Goal: Task Accomplishment & Management: Use online tool/utility

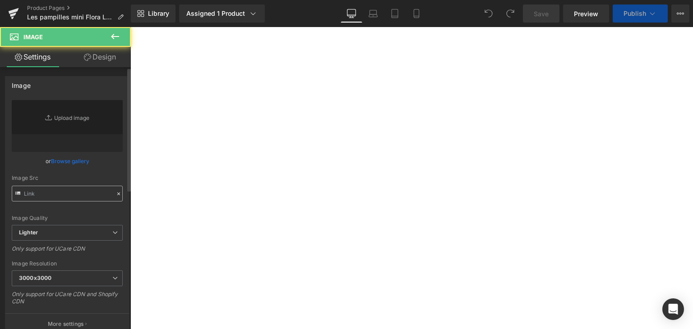
type input "https://cdn.shopify.com/s/files/1/0251/3371/1412/files/DSC01925_3000x3000.jpg?v…"
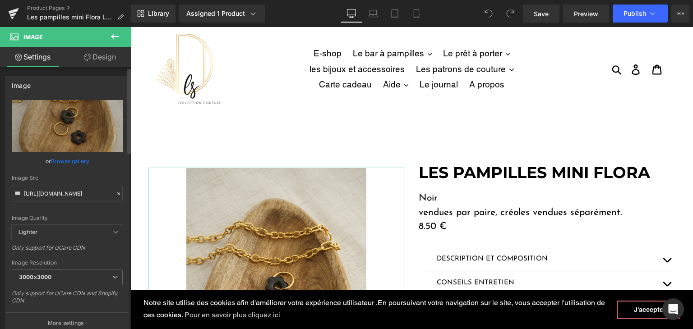
click at [115, 193] on icon at bounding box center [118, 194] width 6 height 6
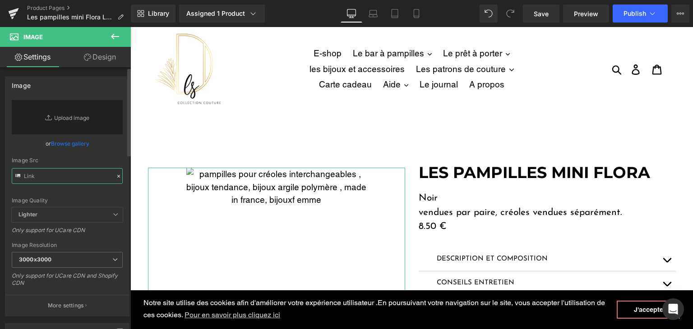
paste input "https://cdn.shopify.com/s/files/1/0251/3371/1412/files/DSC01328.jpg?v=1757227026"
type input "https://cdn.shopify.com/s/files/1/0251/3371/1412/files/DSC01328.jpg?v=1757227026"
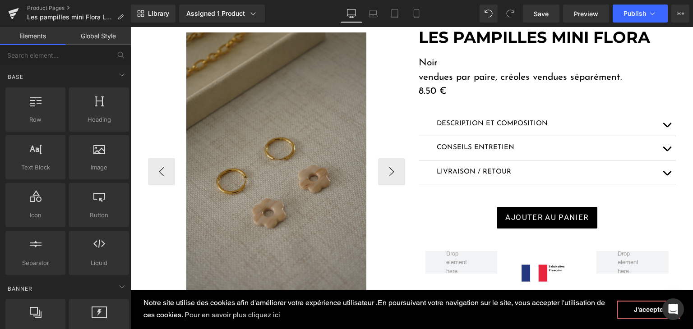
scroll to position [271, 0]
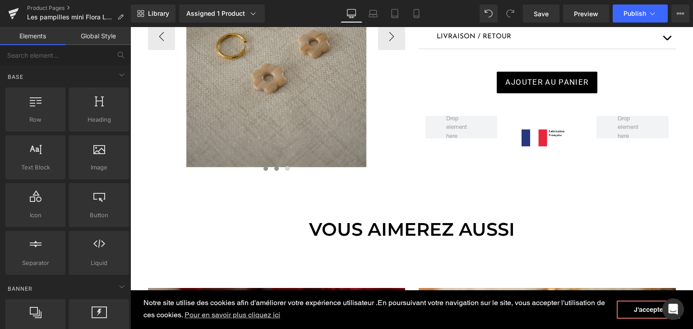
click at [274, 167] on span at bounding box center [276, 168] width 5 height 5
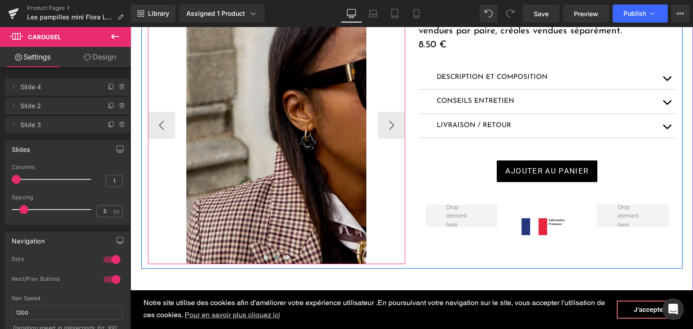
scroll to position [180, 0]
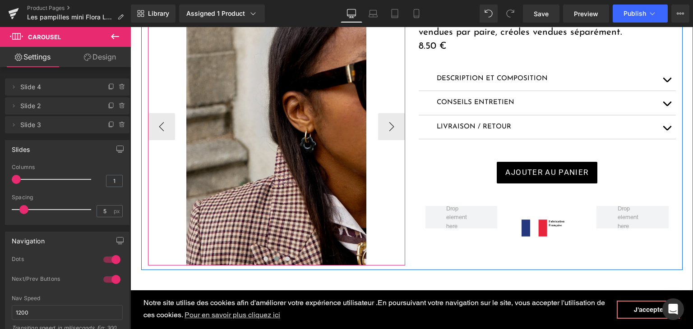
click at [271, 168] on img at bounding box center [276, 126] width 180 height 278
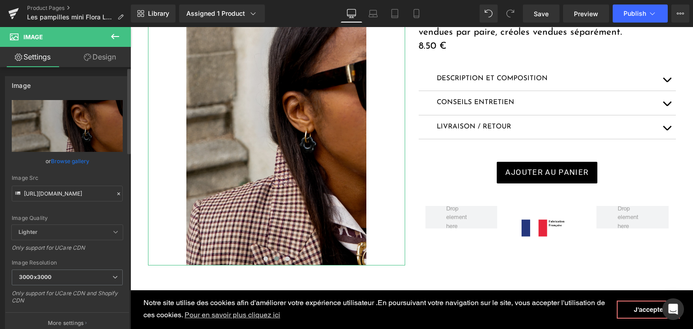
click at [115, 193] on icon at bounding box center [118, 194] width 6 height 6
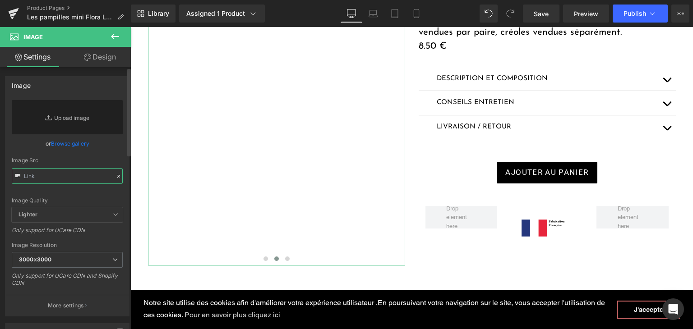
paste input "https://cdn.shopify.com/s/files/1/0251/3371/1412/files/IMG_4440_8c30f0e9-8a62-4…"
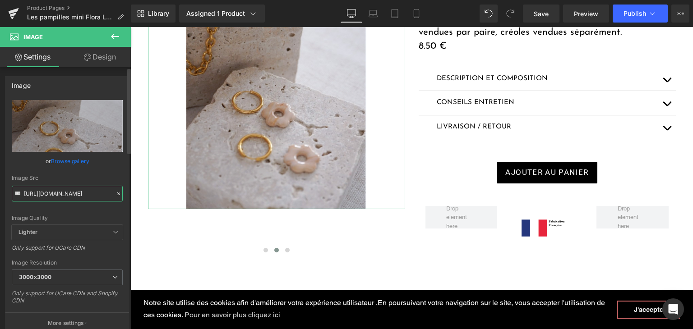
type input "https://cdn.shopify.com/s/files/1/0251/3371/1412/files/IMG_4440_8c30f0e9-8a62-4…"
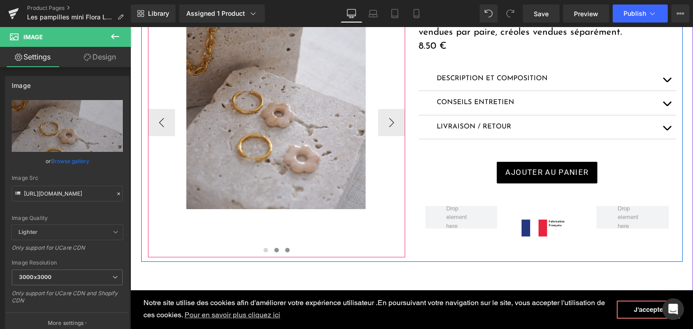
click at [282, 251] on button at bounding box center [287, 250] width 11 height 9
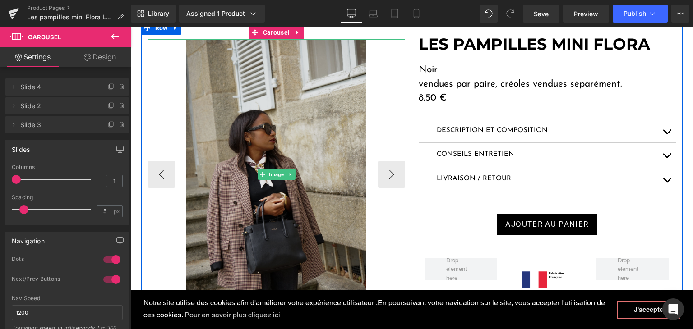
scroll to position [90, 0]
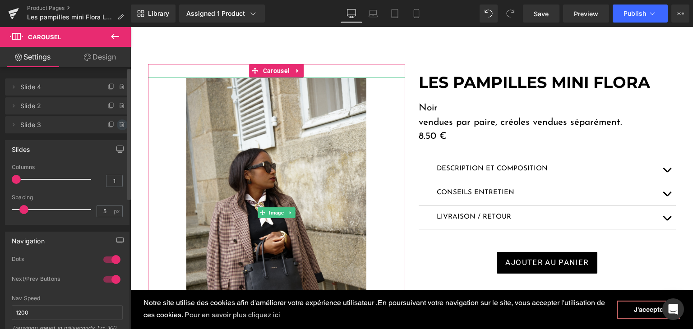
click at [119, 124] on icon at bounding box center [122, 124] width 7 height 7
click at [113, 124] on button "Delete" at bounding box center [112, 125] width 28 height 12
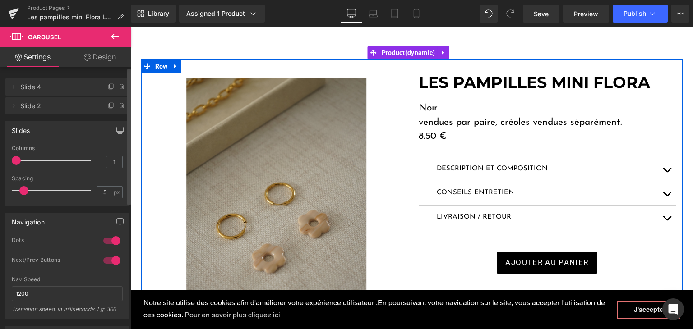
click at [443, 104] on p "Noir" at bounding box center [546, 108] width 257 height 14
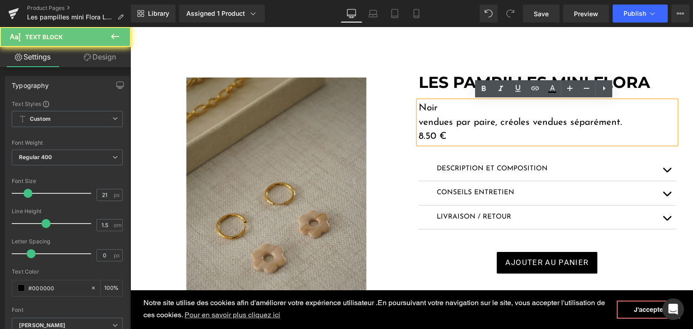
click at [440, 107] on p "Noir" at bounding box center [546, 108] width 257 height 14
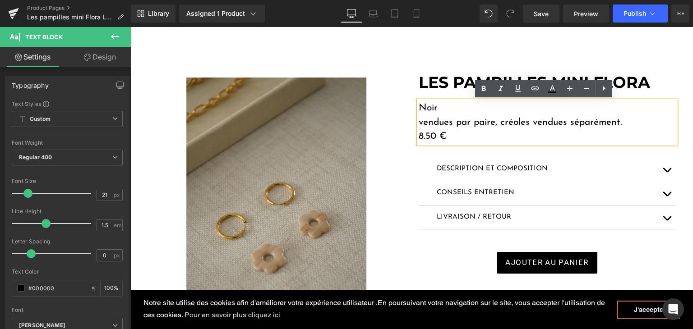
drag, startPoint x: 439, startPoint y: 108, endPoint x: 413, endPoint y: 104, distance: 26.0
click at [418, 104] on div "Noir vendues par paire, créoles vendues séparément. 8.50 €" at bounding box center [546, 122] width 257 height 43
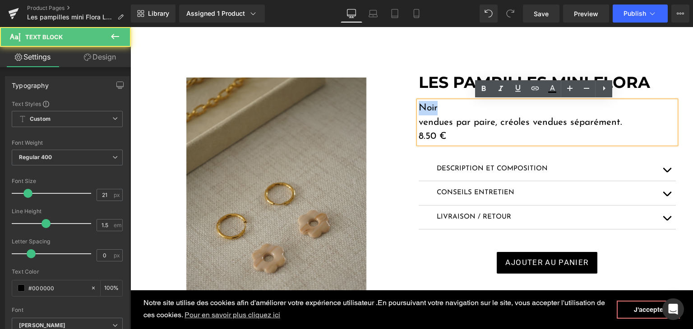
drag, startPoint x: 433, startPoint y: 109, endPoint x: 417, endPoint y: 106, distance: 16.5
click at [418, 106] on p "Noir" at bounding box center [546, 108] width 257 height 14
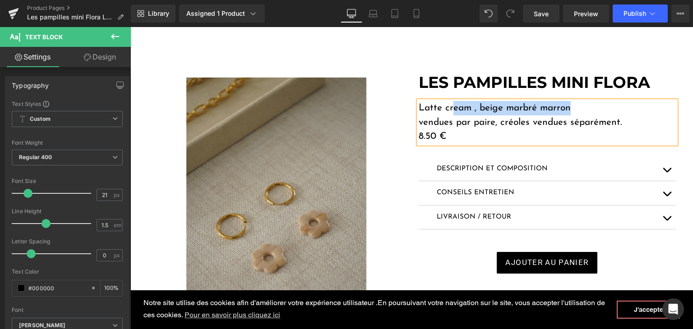
drag, startPoint x: 565, startPoint y: 106, endPoint x: 449, endPoint y: 103, distance: 115.9
click at [449, 103] on p "Latte cream , beige marbré marron" at bounding box center [546, 108] width 257 height 14
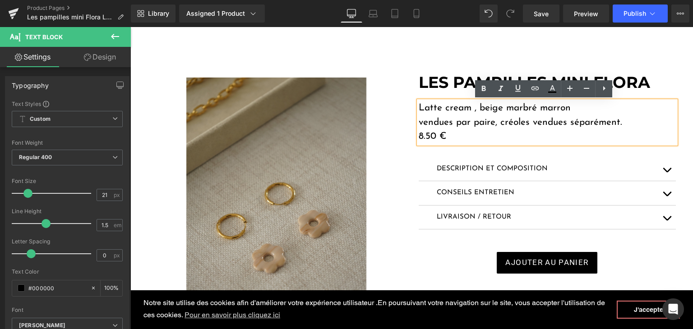
click at [576, 110] on p "Latte cream , beige marbré marron" at bounding box center [546, 108] width 257 height 14
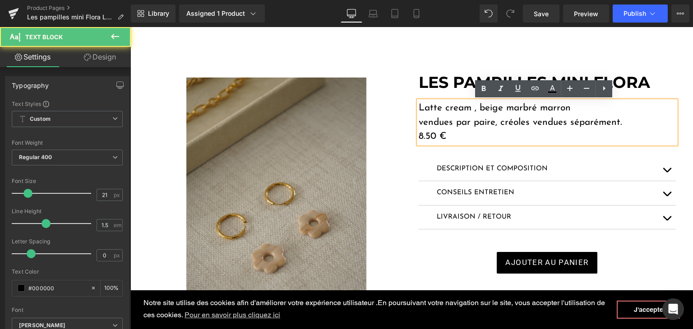
click at [469, 123] on p "vendues par paire, créoles vendues séparément." at bounding box center [546, 122] width 257 height 14
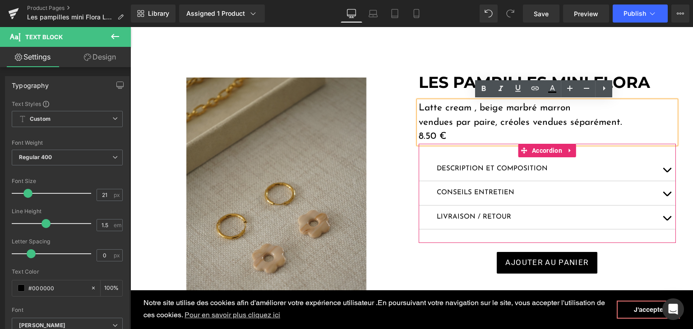
drag, startPoint x: 664, startPoint y: 169, endPoint x: 656, endPoint y: 171, distance: 7.7
click at [664, 169] on button "button" at bounding box center [666, 169] width 18 height 24
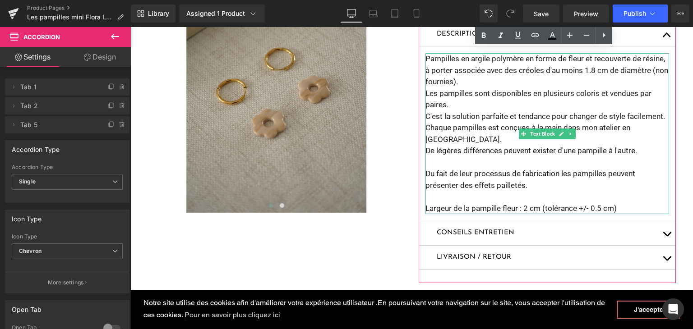
scroll to position [225, 0]
click at [525, 186] on p "Du fait de leur processus de fabrication les pampilles peuvent présenter des ef…" at bounding box center [546, 179] width 243 height 23
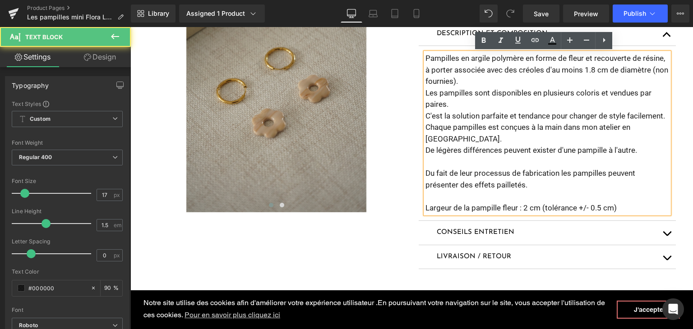
click at [464, 142] on p "Chaque pampilles est conçues à la main dans mon atelier en [GEOGRAPHIC_DATA]." at bounding box center [546, 133] width 243 height 23
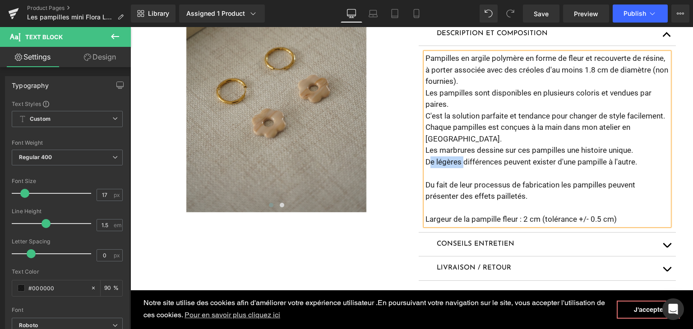
drag, startPoint x: 460, startPoint y: 161, endPoint x: 428, endPoint y: 161, distance: 32.5
click at [428, 161] on p "De légères différences peuvent exister d'une pampille à l'autre." at bounding box center [546, 162] width 243 height 12
click at [582, 142] on p "Chaque pampilles est conçues à la main dans mon atelier en Loire Atlantique." at bounding box center [546, 133] width 243 height 23
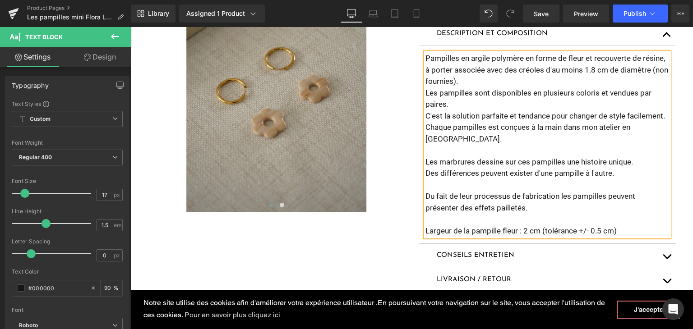
click at [435, 186] on p at bounding box center [546, 185] width 243 height 12
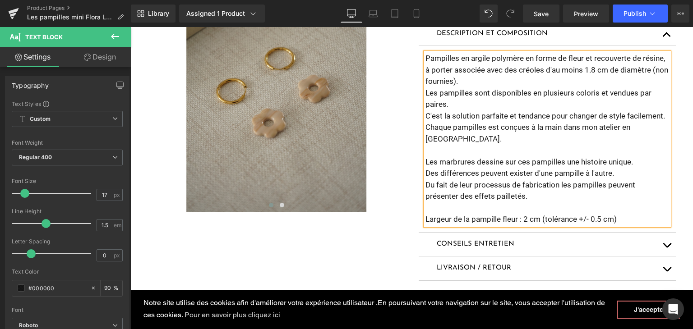
click at [466, 85] on p "Pampilles en argile polymère en forme de fleur et recouverte de résine, à porte…" at bounding box center [546, 70] width 243 height 35
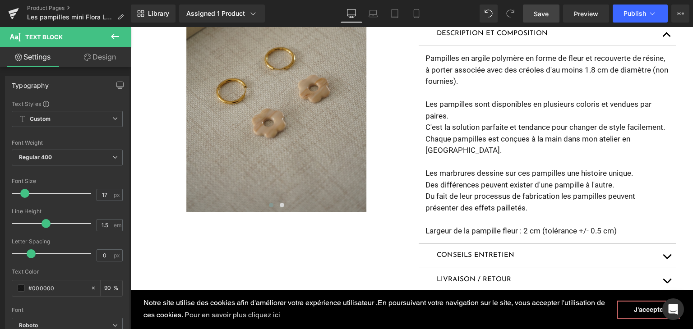
click at [538, 14] on span "Save" at bounding box center [540, 13] width 15 height 9
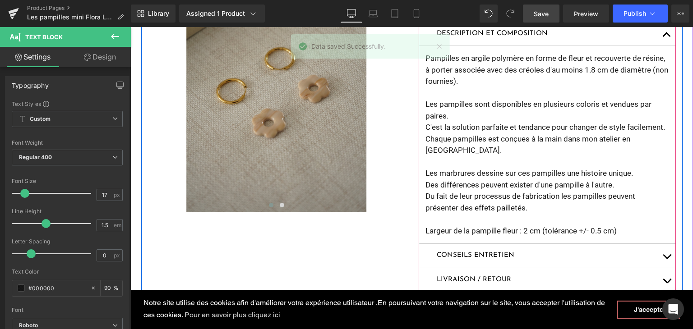
click at [669, 34] on button "button" at bounding box center [666, 34] width 18 height 24
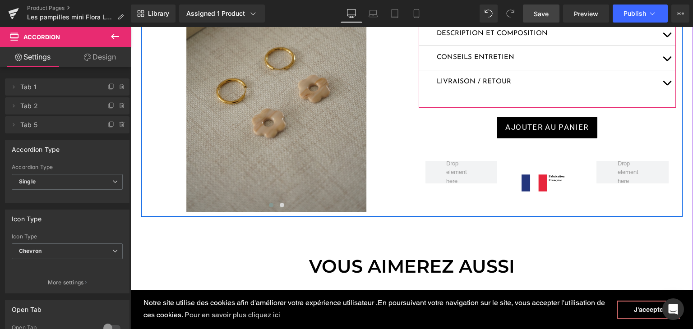
click at [666, 34] on button "button" at bounding box center [666, 34] width 18 height 24
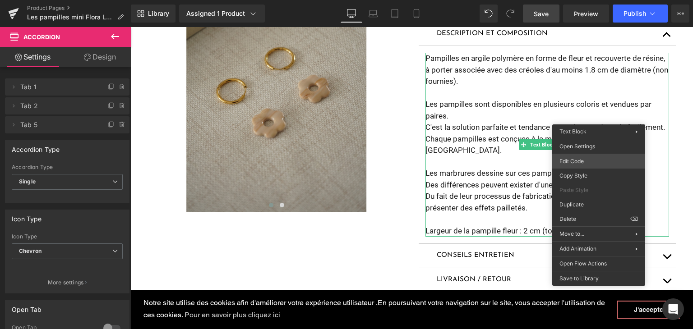
click at [584, 160] on body "You are previewing how the will restyle your page. You can not edit Elements in…" at bounding box center [346, 164] width 693 height 329
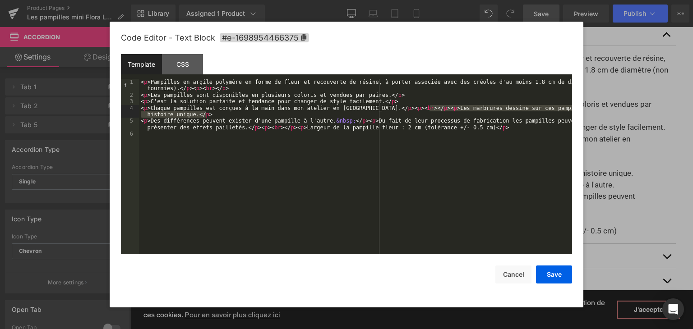
drag, startPoint x: 429, startPoint y: 109, endPoint x: 560, endPoint y: 115, distance: 131.4
click at [560, 115] on div "< p > Pampilles en argile polymère en forme de fleur et recouverte de résine, à…" at bounding box center [355, 176] width 433 height 195
drag, startPoint x: 554, startPoint y: 108, endPoint x: 492, endPoint y: 110, distance: 61.8
click at [492, 110] on div "< p > Pampilles en argile polymère en forme de fleur et recouverte de résine, à…" at bounding box center [355, 166] width 433 height 175
drag, startPoint x: 430, startPoint y: 108, endPoint x: 191, endPoint y: 114, distance: 239.0
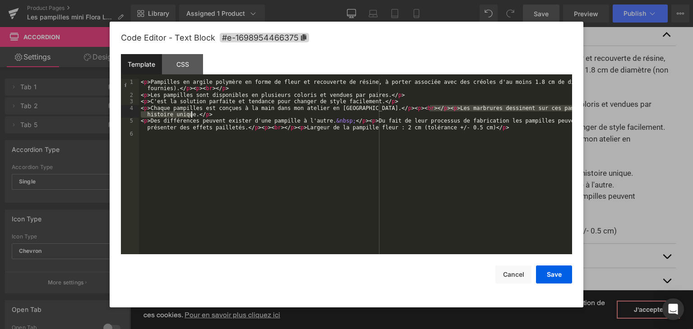
click at [191, 114] on div "< p > Pampilles en argile polymère en forme de fleur et recouverte de résine, à…" at bounding box center [355, 176] width 433 height 195
click at [561, 276] on button "Save" at bounding box center [554, 275] width 36 height 18
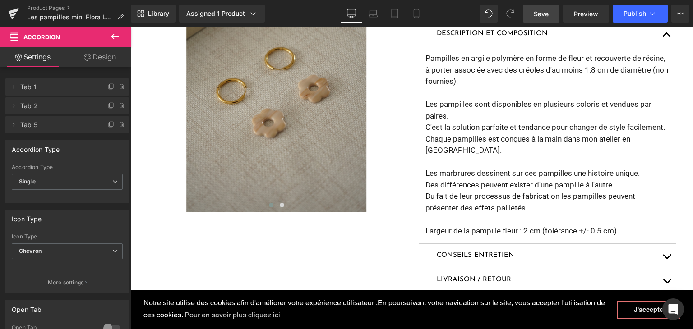
click at [549, 15] on link "Save" at bounding box center [541, 14] width 37 height 18
click at [12, 11] on icon at bounding box center [14, 11] width 10 height 6
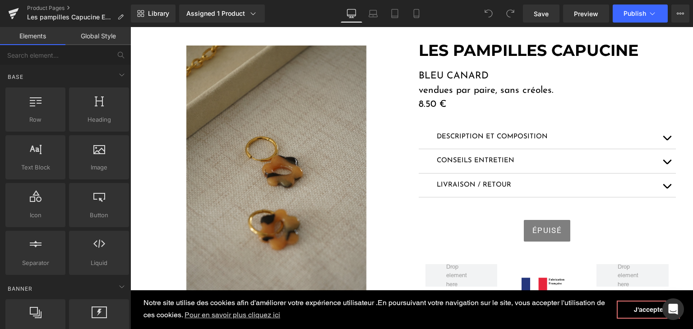
scroll to position [135, 0]
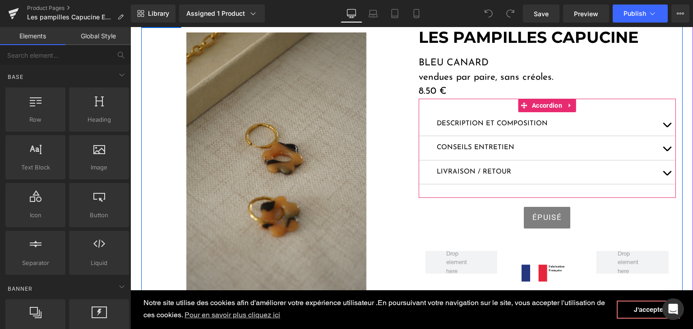
click at [666, 121] on button "button" at bounding box center [666, 124] width 18 height 24
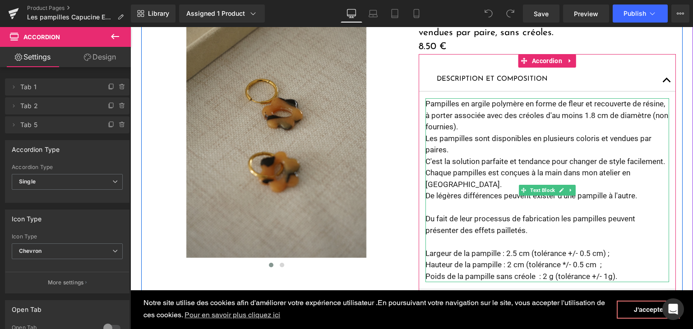
scroll to position [180, 0]
click at [444, 204] on p at bounding box center [546, 208] width 243 height 12
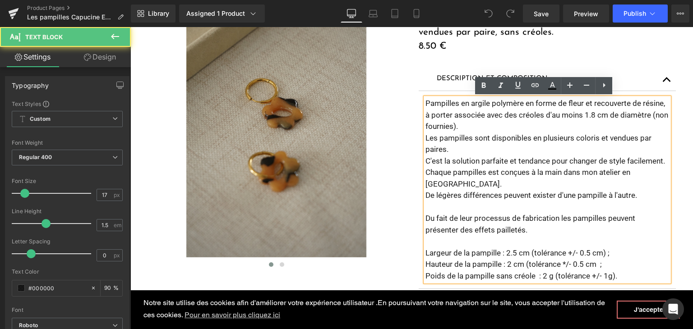
click at [463, 182] on p "Chaque pampilles est conçues à la main dans mon atelier en [GEOGRAPHIC_DATA]." at bounding box center [546, 178] width 243 height 23
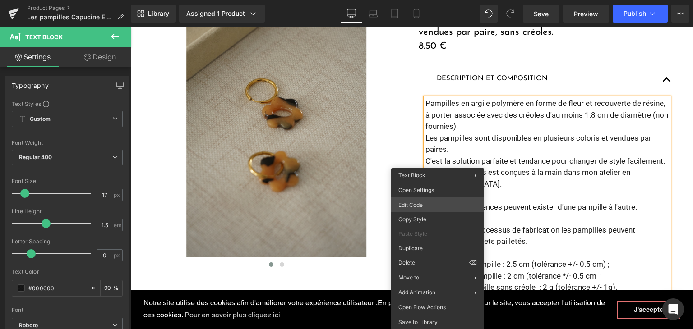
click at [432, 0] on div "You are previewing how the will restyle your page. You can not edit Elements in…" at bounding box center [346, 0] width 693 height 0
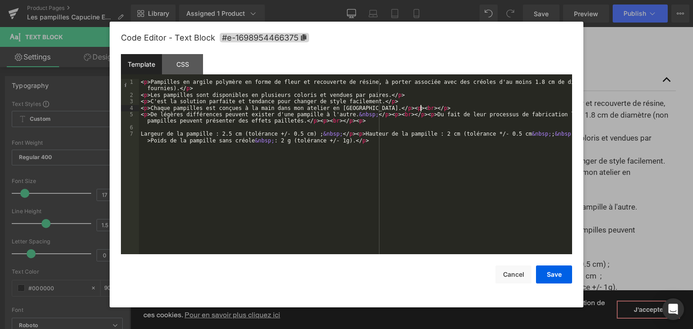
click at [432, 107] on div "< p > Pampilles en argile polymère en forme de fleur et recouverte de résine, à…" at bounding box center [355, 179] width 433 height 201
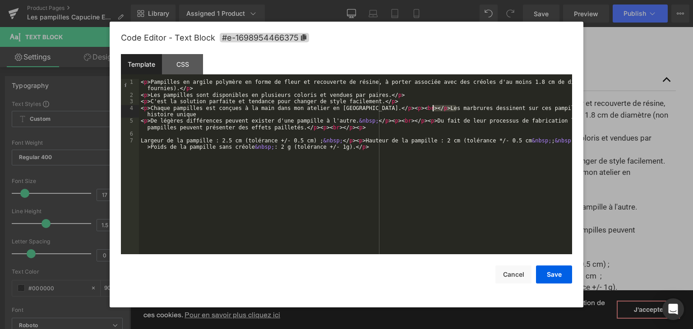
drag, startPoint x: 457, startPoint y: 109, endPoint x: 431, endPoint y: 110, distance: 26.2
click at [431, 110] on div "< p > Pampilles en argile polymère en forme de fleur et recouverte de résine, à…" at bounding box center [355, 179] width 433 height 201
click at [457, 109] on div "< p > Pampilles en argile polymère en forme de fleur et recouverte de résine, à…" at bounding box center [355, 166] width 433 height 175
drag, startPoint x: 460, startPoint y: 108, endPoint x: 435, endPoint y: 109, distance: 25.3
click at [435, 109] on div "< p > Pampilles en argile polymère en forme de fleur et recouverte de résine, à…" at bounding box center [355, 179] width 433 height 201
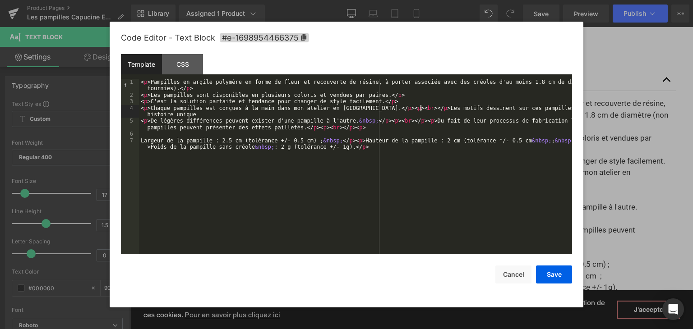
click at [420, 106] on div "< p > Pampilles en argile polymère en forme de fleur et recouverte de résine, à…" at bounding box center [355, 179] width 433 height 201
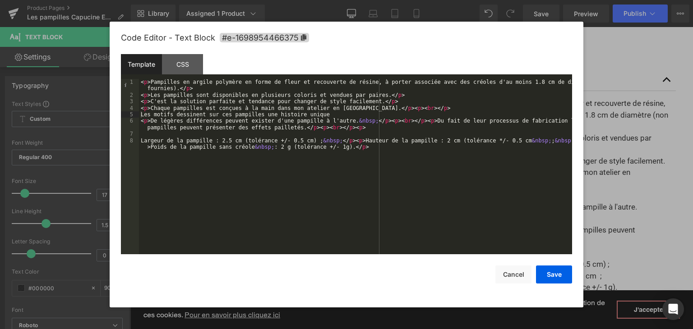
drag, startPoint x: 553, startPoint y: 273, endPoint x: 517, endPoint y: 223, distance: 61.4
click at [517, 223] on div "Code Editor - Text Block #e-1698954466375 Template CSS 1 2 3 4 5 6 7 8 < p > Pa…" at bounding box center [346, 165] width 451 height 286
drag, startPoint x: 180, startPoint y: 120, endPoint x: 154, endPoint y: 119, distance: 26.2
click at [154, 119] on div "< p > Pampilles en argile polymère en forme de fleur et recouverte de résine, à…" at bounding box center [355, 179] width 433 height 201
click at [554, 273] on button "Save" at bounding box center [554, 275] width 36 height 18
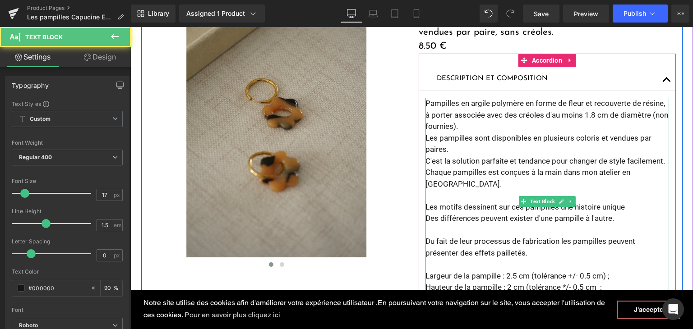
click at [661, 158] on p "C'est la solution parfaite et tendance pour changer de style facilement." at bounding box center [546, 162] width 243 height 12
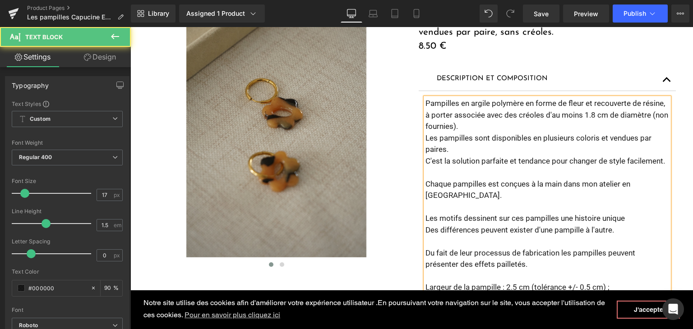
click at [466, 211] on p at bounding box center [546, 208] width 243 height 12
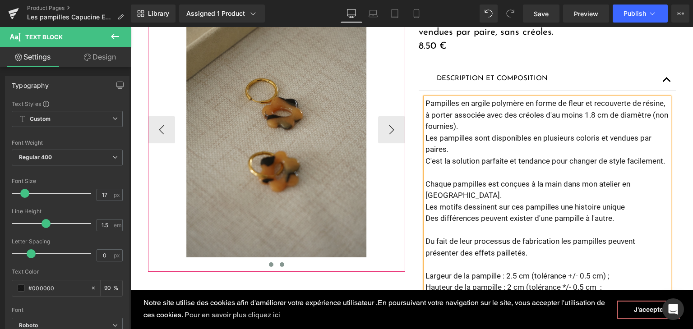
click at [280, 264] on span at bounding box center [282, 264] width 5 height 5
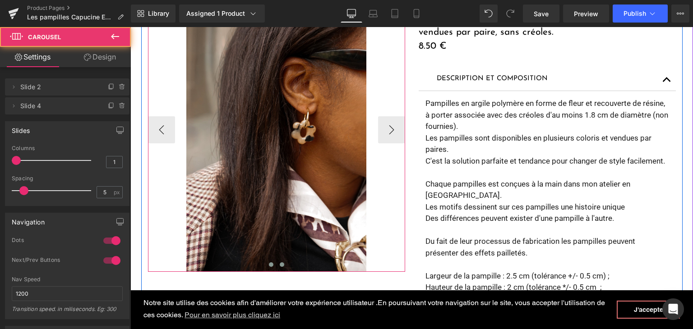
click at [270, 264] on button at bounding box center [271, 264] width 11 height 9
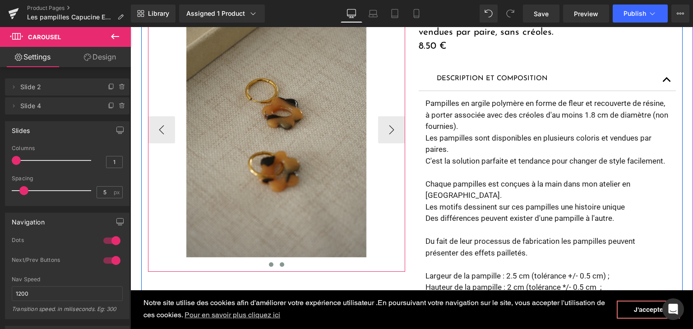
click at [280, 264] on span at bounding box center [282, 264] width 5 height 5
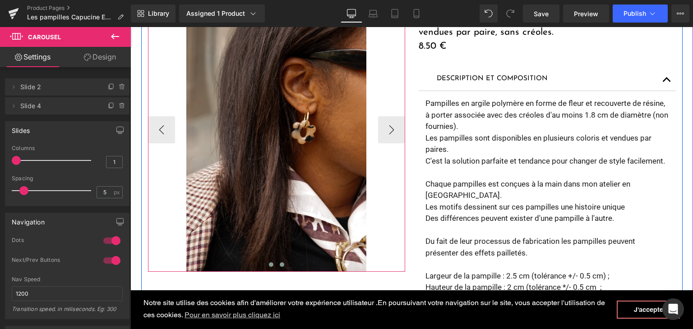
click at [269, 266] on span at bounding box center [271, 264] width 5 height 5
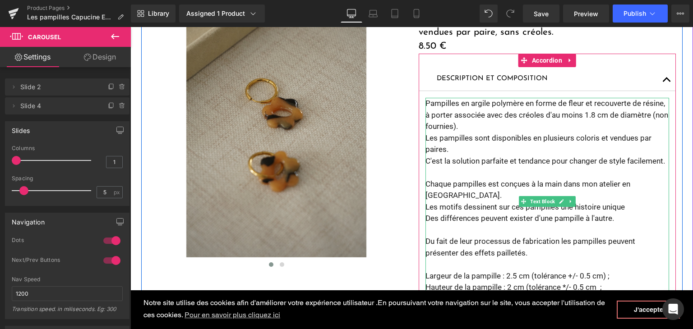
click at [621, 220] on p "Des différences peuvent exister d'une pampille à l'autre." at bounding box center [546, 219] width 243 height 12
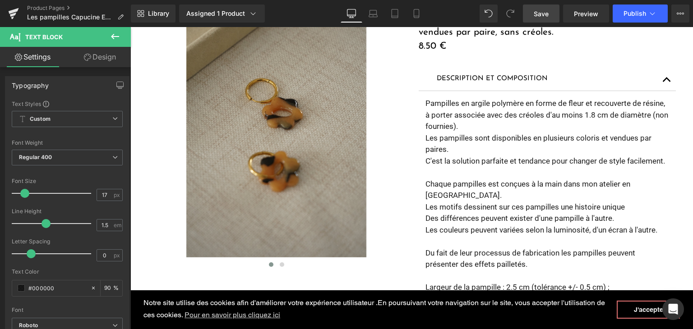
drag, startPoint x: 537, startPoint y: 11, endPoint x: 424, endPoint y: 120, distance: 156.9
click at [537, 11] on span "Save" at bounding box center [540, 13] width 15 height 9
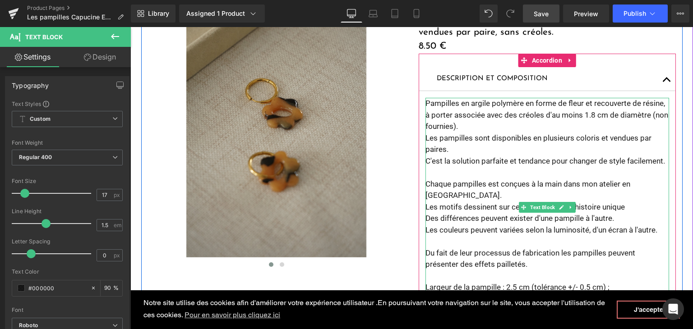
click at [640, 237] on p at bounding box center [546, 242] width 243 height 12
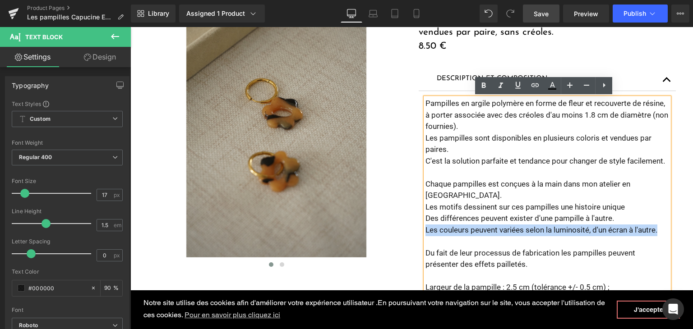
drag, startPoint x: 656, startPoint y: 231, endPoint x: 422, endPoint y: 233, distance: 234.5
click at [425, 233] on p "Les couleurs peuvent variées selon la luminosité, d'un écran à l'autre." at bounding box center [546, 231] width 243 height 12
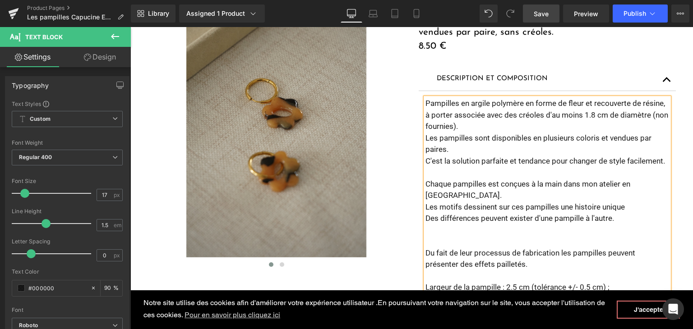
click at [543, 15] on span "Save" at bounding box center [540, 13] width 15 height 9
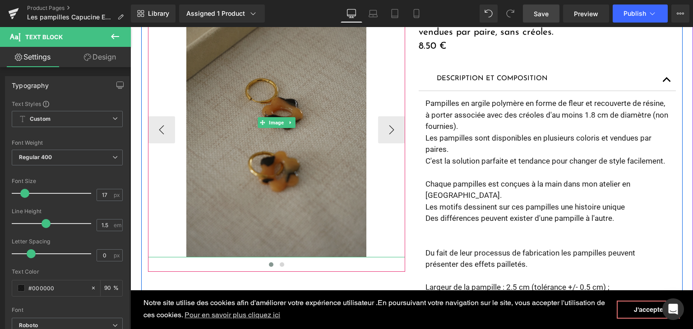
drag, startPoint x: 224, startPoint y: 130, endPoint x: 204, endPoint y: 139, distance: 21.8
click at [224, 130] on img at bounding box center [276, 122] width 180 height 270
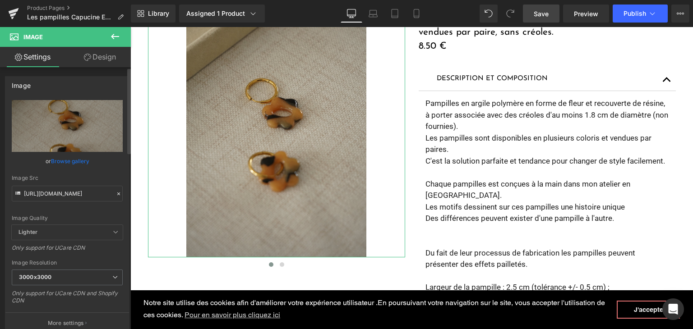
click at [115, 193] on icon at bounding box center [118, 194] width 6 height 6
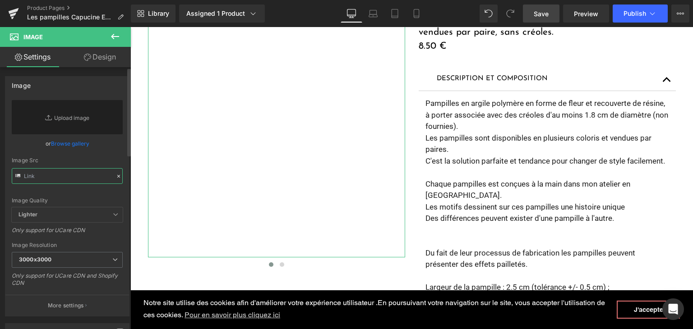
paste input "https://cdn.shopify.com/s/files/1/0251/3371/1412/files/DSC01297.jpg?v=1757229125"
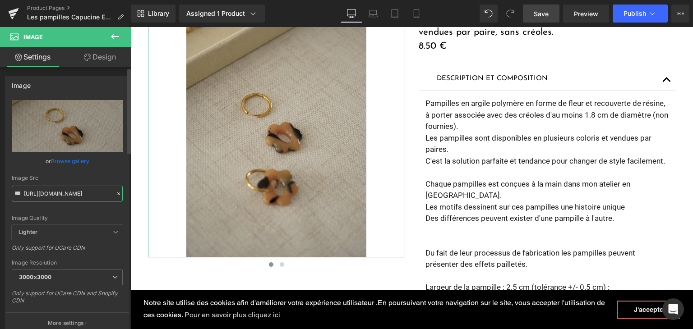
type input "https://cdn.shopify.com/s/files/1/0251/3371/1412/files/DSC01297_3000x3000.jpg?v…"
click at [124, 209] on div "https://cdn.shopify.com/s/files/1/0251/3371/1412/files/DSC01297_3000x3000.jpg?v…" at bounding box center [67, 217] width 124 height 234
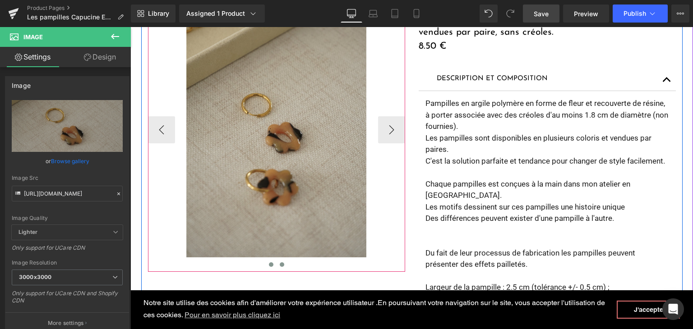
click at [280, 263] on span at bounding box center [282, 264] width 5 height 5
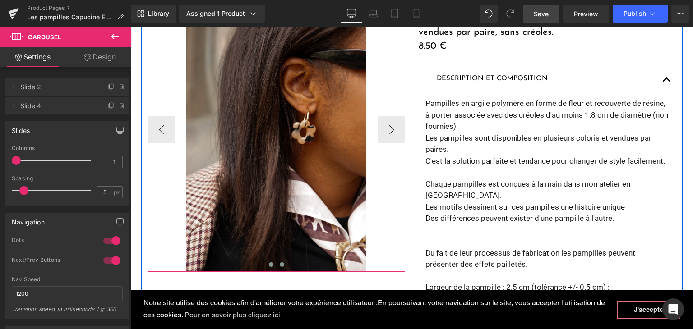
click at [269, 262] on span at bounding box center [271, 264] width 5 height 5
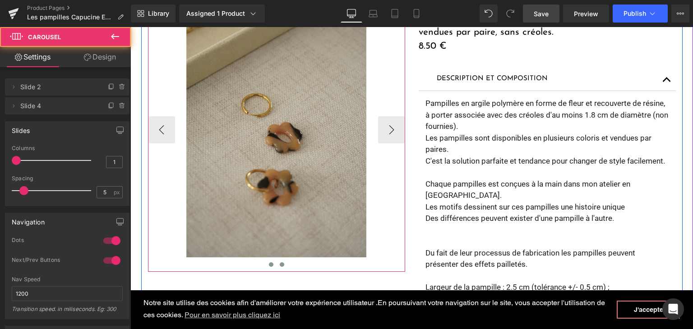
click at [276, 264] on button at bounding box center [281, 264] width 11 height 9
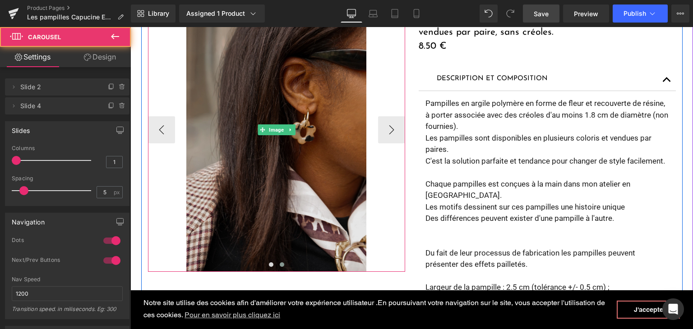
click at [271, 226] on img at bounding box center [276, 129] width 180 height 285
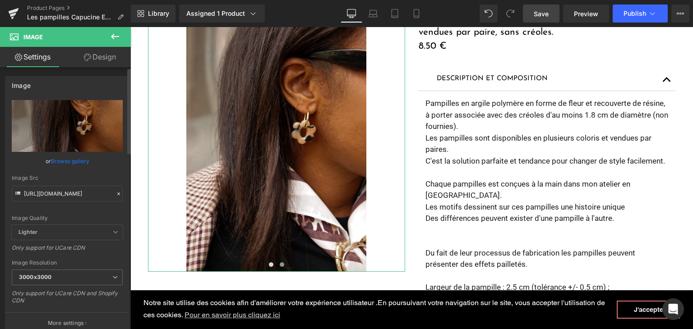
click at [115, 193] on icon at bounding box center [118, 194] width 6 height 6
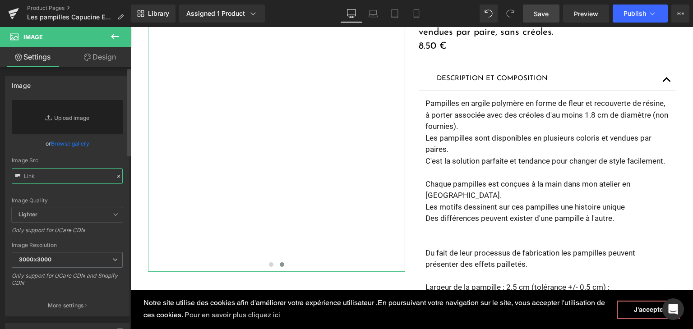
click at [94, 173] on input "text" at bounding box center [67, 176] width 111 height 16
paste input "https://cdn.shopify.com/s/files/1/0251/3371/1412/files/DSC01698_1.jpg?v=1757229…"
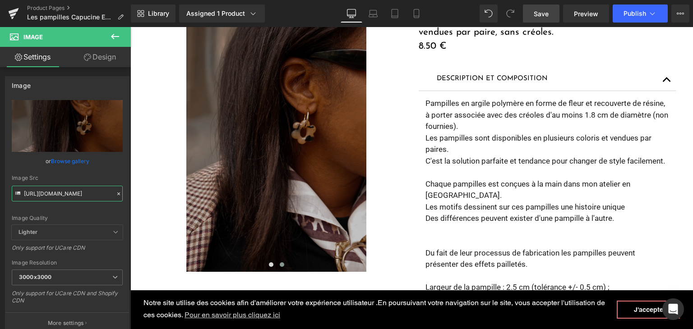
type input "https://cdn.shopify.com/s/files/1/0251/3371/1412/files/DSC01698_1_3000x3000.jpg…"
click at [534, 10] on span "Save" at bounding box center [540, 13] width 15 height 9
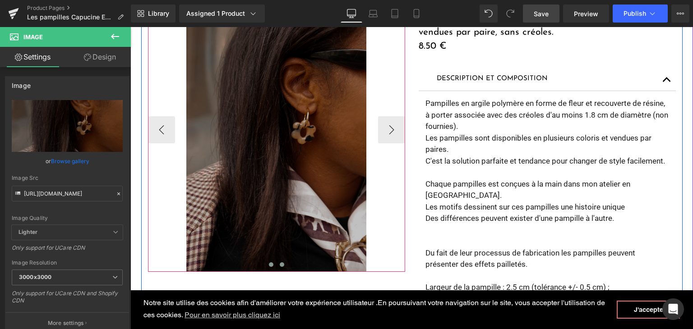
click at [269, 264] on span at bounding box center [271, 264] width 5 height 5
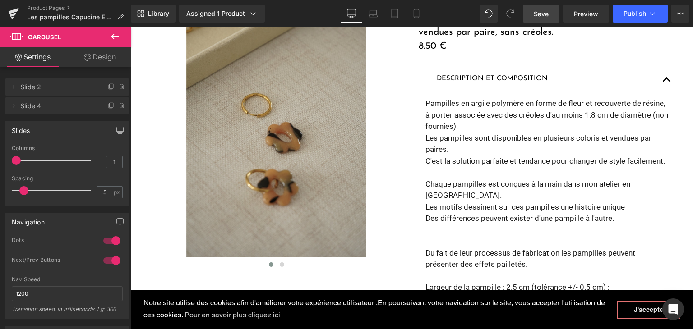
click at [531, 11] on link "Save" at bounding box center [541, 14] width 37 height 18
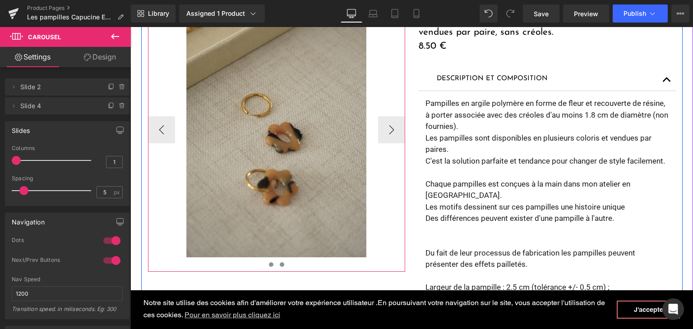
click at [281, 263] on button at bounding box center [281, 264] width 11 height 9
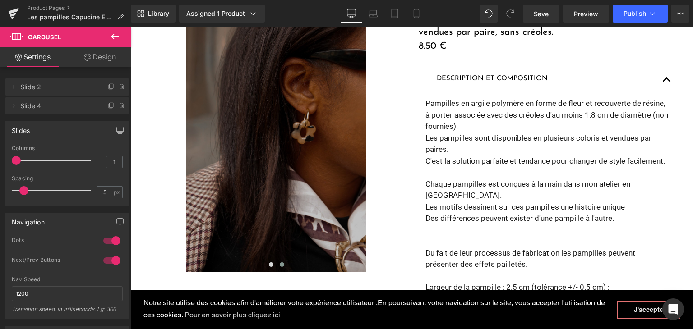
drag, startPoint x: 238, startPoint y: 56, endPoint x: 144, endPoint y: 110, distance: 108.3
click at [238, 56] on img at bounding box center [276, 129] width 180 height 285
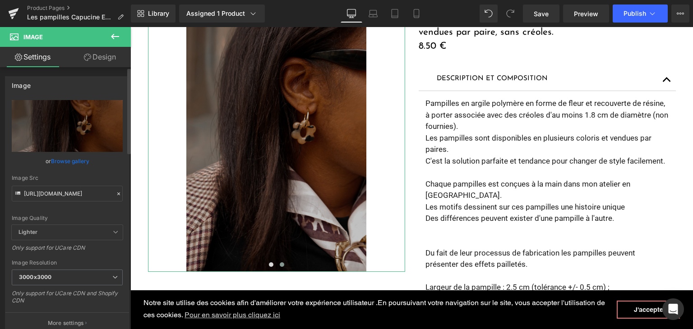
click at [115, 193] on icon at bounding box center [118, 194] width 6 height 6
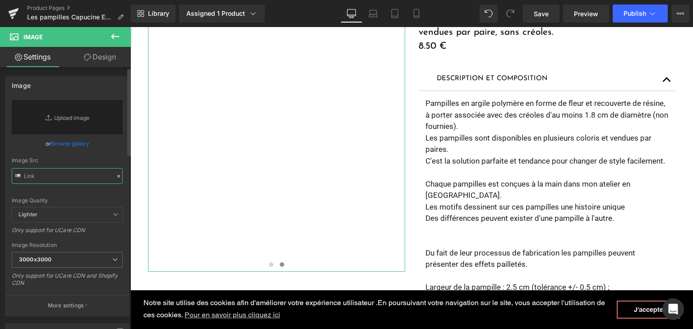
click at [87, 180] on input "text" at bounding box center [67, 176] width 111 height 16
paste input "https://cdn.shopify.com/s/files/1/0251/3371/1412/files/DSC01698_2.jpg?v=1757229…"
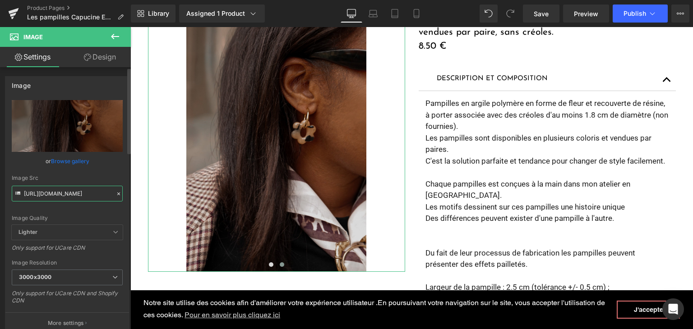
type input "https://cdn.shopify.com/s/files/1/0251/3371/1412/files/DSC01698_2_3000x3000.jpg…"
click at [115, 215] on div "Image Quality" at bounding box center [67, 218] width 111 height 6
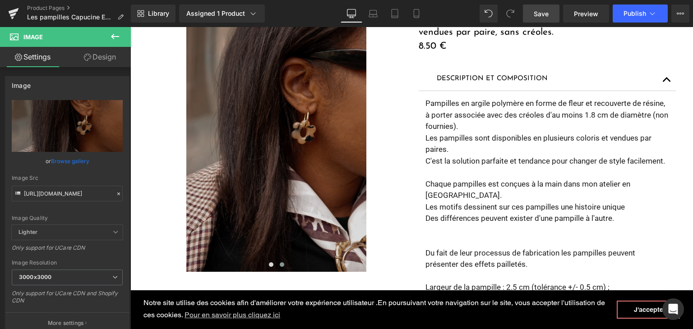
click at [529, 10] on link "Save" at bounding box center [541, 14] width 37 height 18
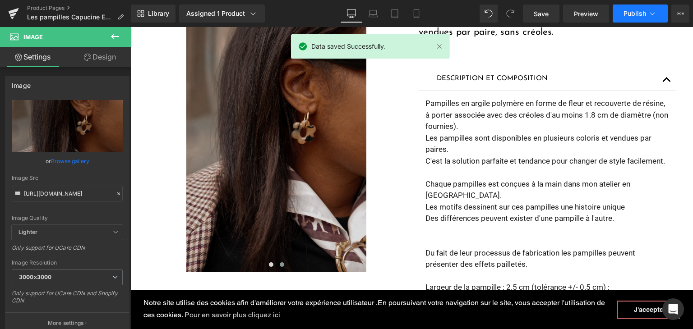
click at [636, 17] on span "Publish" at bounding box center [634, 13] width 23 height 7
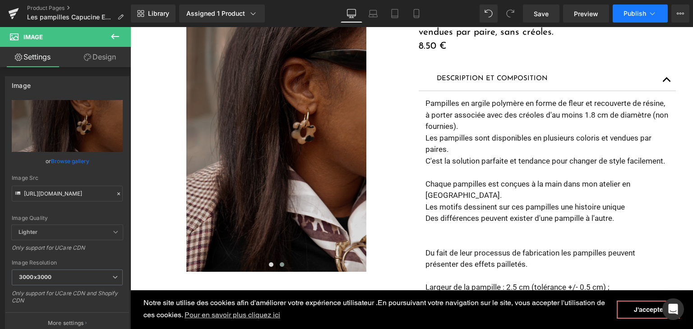
click at [633, 20] on button "Publish" at bounding box center [639, 14] width 55 height 18
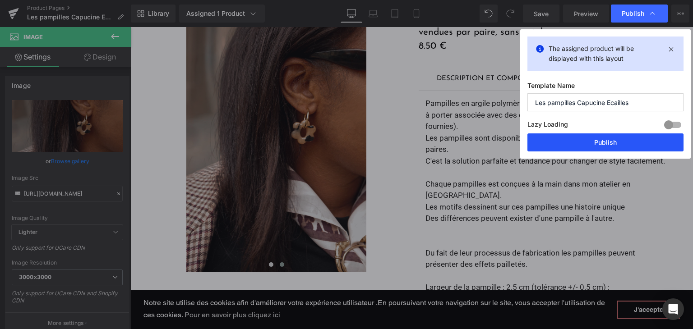
drag, startPoint x: 574, startPoint y: 148, endPoint x: 342, endPoint y: 87, distance: 239.3
click at [574, 148] on button "Publish" at bounding box center [605, 142] width 156 height 18
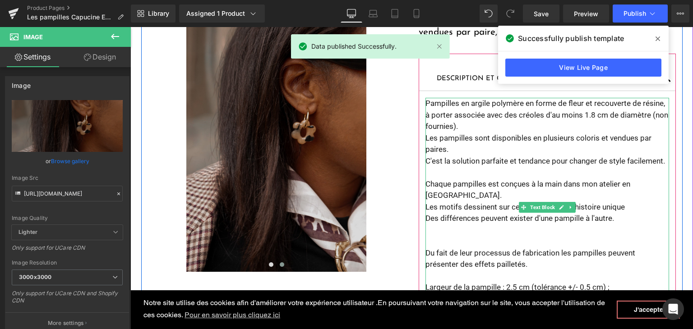
click at [631, 205] on div "Pampilles en argile polymère en forme de fleur et recouverte de résine, à porte…" at bounding box center [546, 207] width 243 height 219
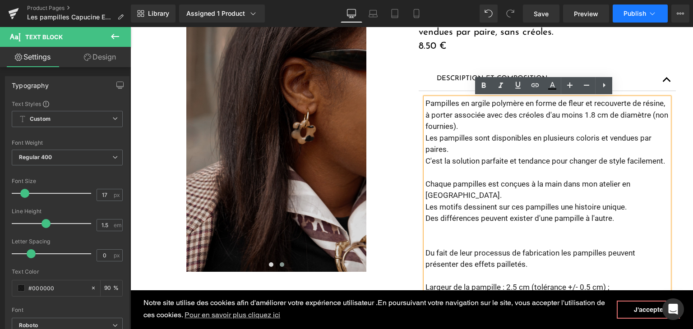
click at [630, 17] on button "Publish" at bounding box center [639, 14] width 55 height 18
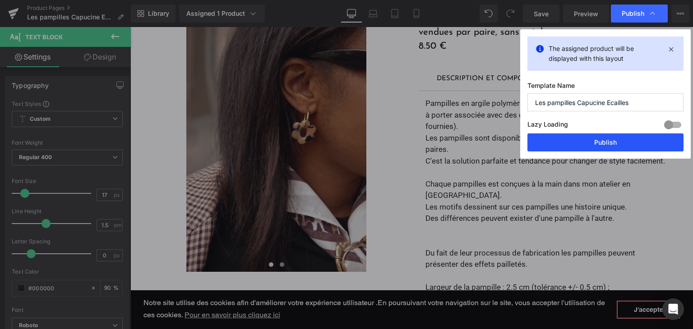
click at [586, 140] on button "Publish" at bounding box center [605, 142] width 156 height 18
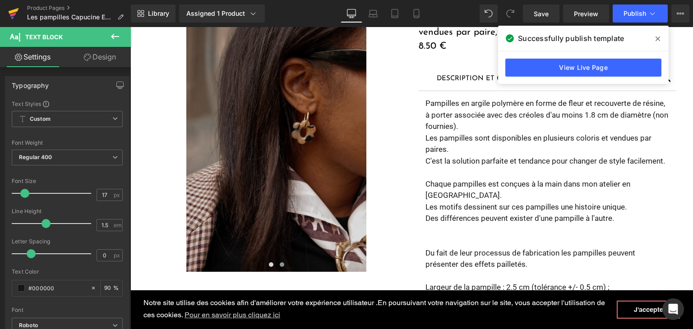
click at [14, 11] on icon at bounding box center [14, 11] width 10 height 6
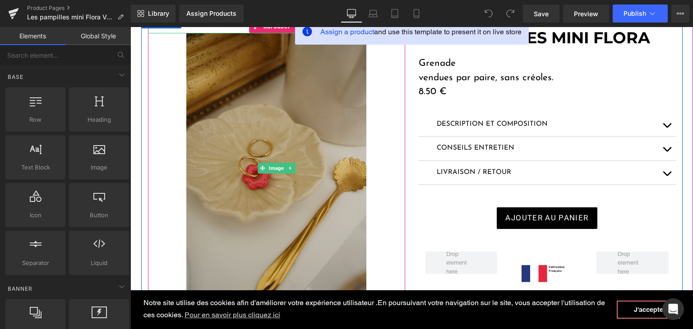
scroll to position [135, 0]
click at [305, 190] on img at bounding box center [276, 167] width 180 height 270
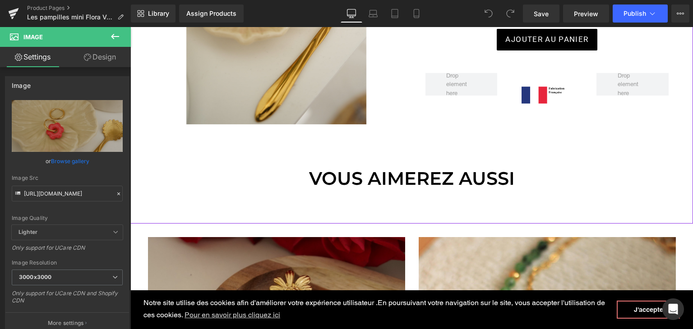
scroll to position [316, 0]
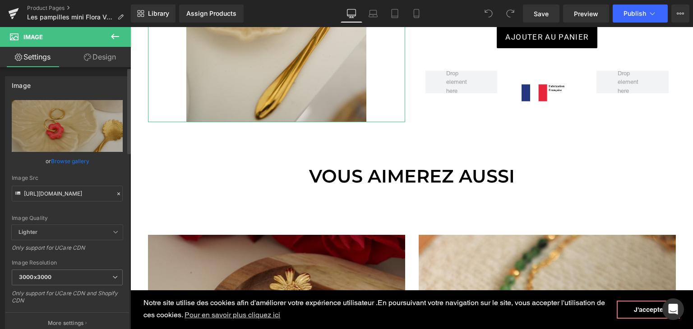
click at [115, 193] on icon at bounding box center [118, 194] width 6 height 6
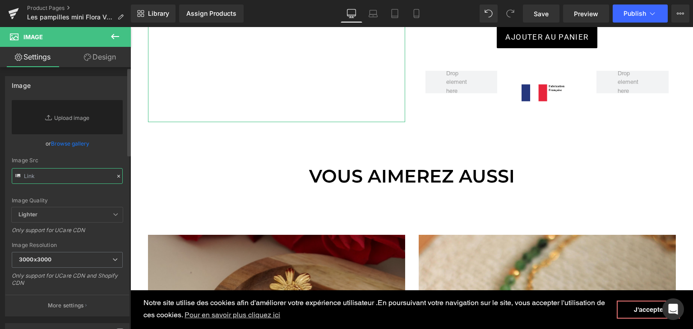
paste input "https://cdn.shopify.com/s/files/1/0251/3371/1412/files/DSC01331.jpg?v=1757229978"
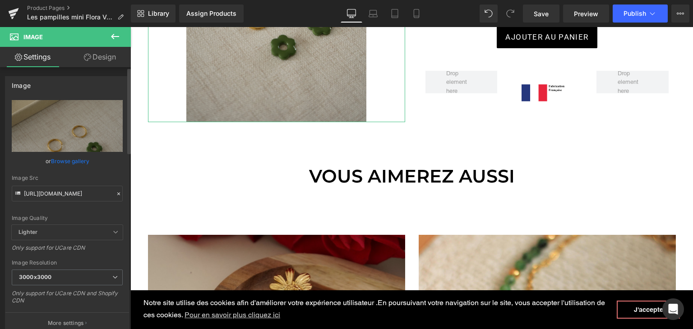
click at [92, 220] on div "Image Quality" at bounding box center [67, 218] width 111 height 6
type input "https://cdn.shopify.com/s/files/1/0251/3371/1412/files/DSC01331_3000x3000.jpg?v…"
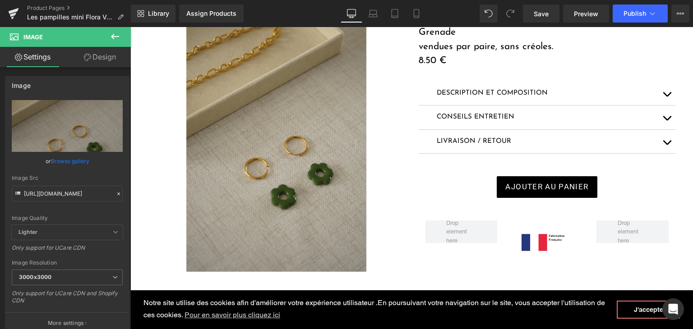
scroll to position [90, 0]
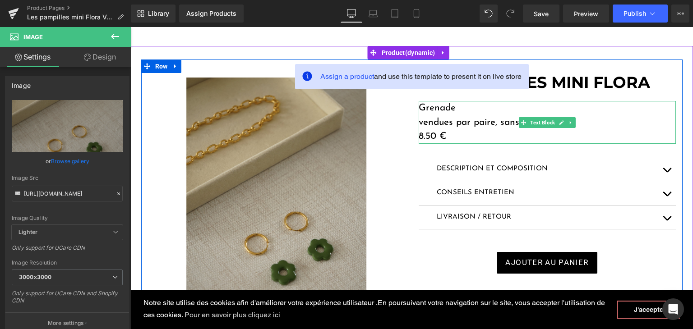
click at [453, 110] on p "Grenade" at bounding box center [546, 108] width 257 height 14
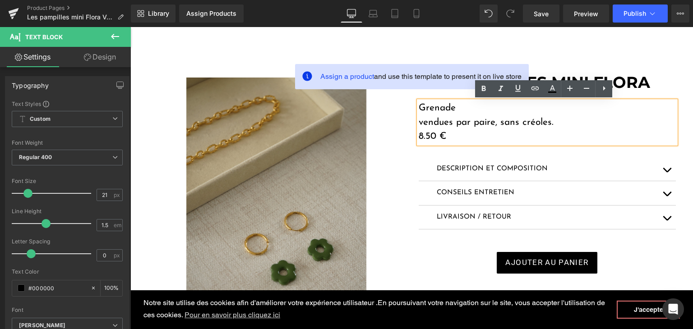
drag, startPoint x: 456, startPoint y: 107, endPoint x: 417, endPoint y: 105, distance: 39.7
click at [418, 105] on p "Grenade" at bounding box center [546, 108] width 257 height 14
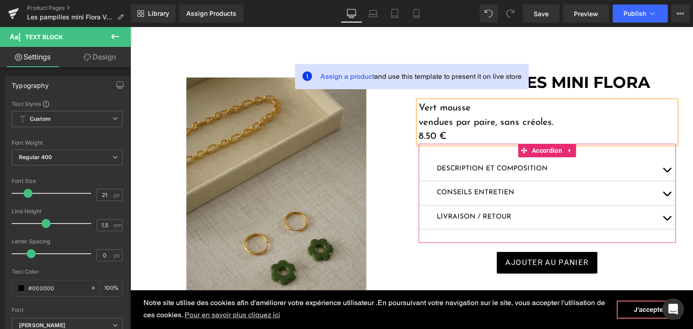
click at [664, 167] on button "button" at bounding box center [666, 169] width 18 height 24
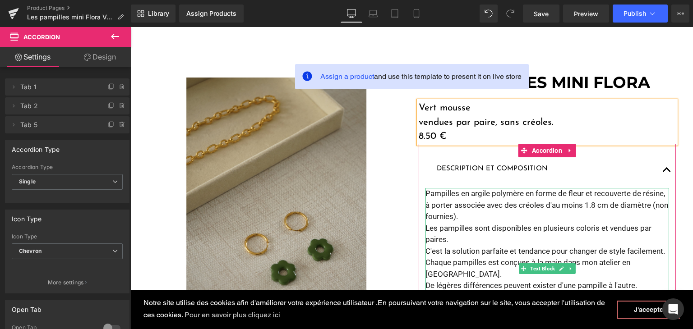
scroll to position [225, 0]
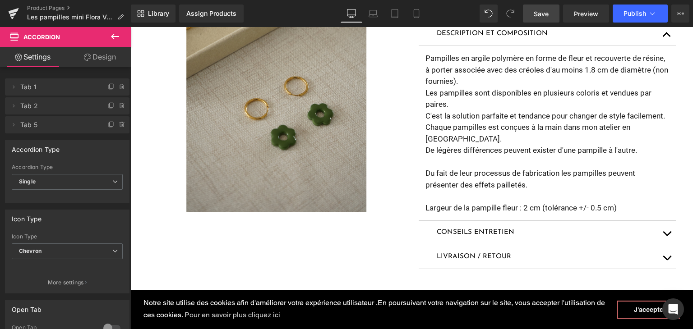
click at [534, 15] on link "Save" at bounding box center [541, 14] width 37 height 18
click at [632, 10] on span "Publish" at bounding box center [634, 13] width 23 height 7
click at [10, 12] on icon at bounding box center [14, 11] width 10 height 6
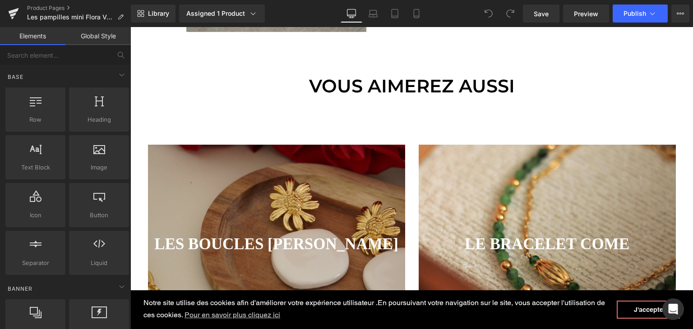
scroll to position [451, 0]
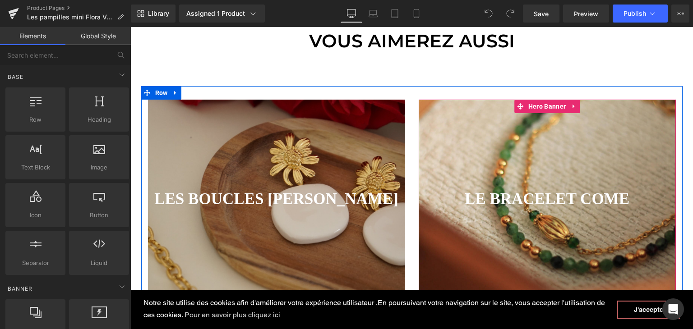
click at [448, 179] on div at bounding box center [546, 201] width 257 height 203
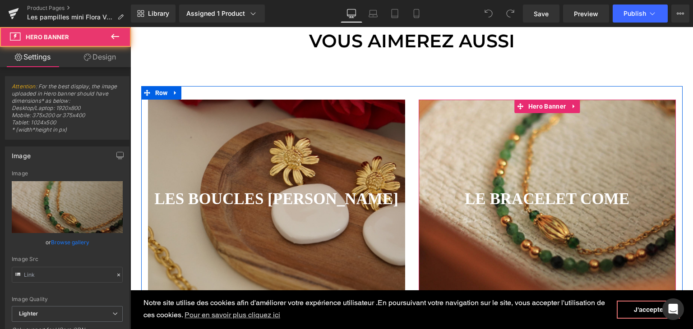
type input "https://ucarecdn.com/5583330d-1cdb-41ed-9ff5-9dd3745a827b/-/format/auto/-/previ…"
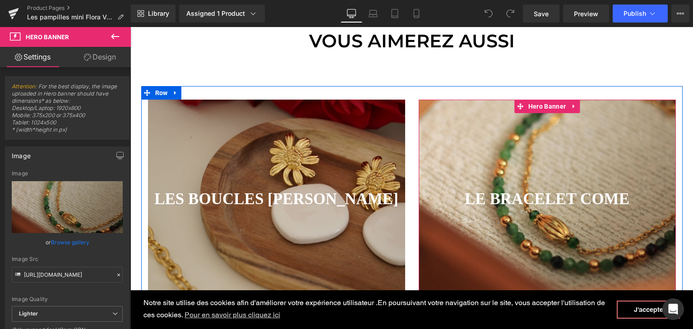
click at [447, 152] on div at bounding box center [546, 201] width 257 height 203
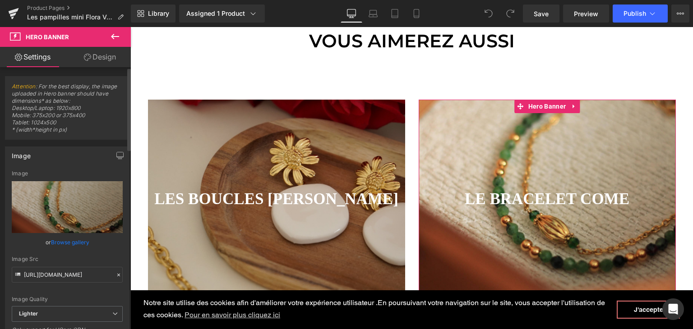
click at [115, 275] on icon at bounding box center [118, 275] width 6 height 6
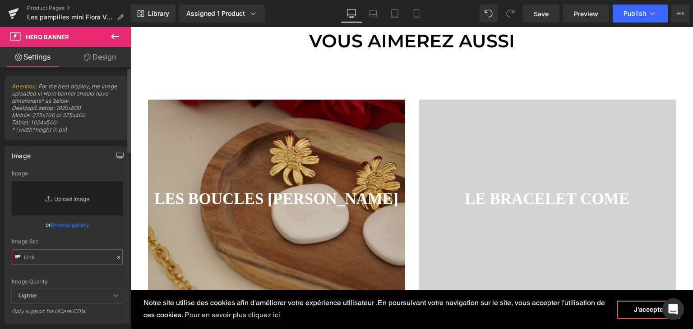
click at [81, 257] on input "text" at bounding box center [67, 257] width 111 height 16
paste input "https://cdn.shopify.com/s/files/1/0251/3371/1412/files/DSC01297_c3d08d8c-2bce-4…"
type input "https://cdn.shopify.com/s/files/1/0251/3371/1412/files/DSC01297_c3d08d8c-2bce-4…"
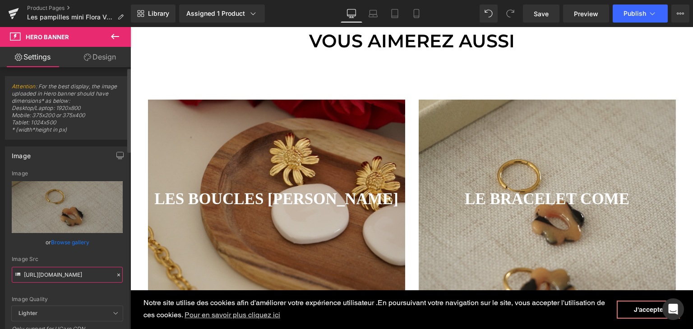
click at [105, 280] on input "https://cdn.shopify.com/s/files/1/0251/3371/1412/files/DSC01297_c3d08d8c-2bce-4…" at bounding box center [67, 275] width 111 height 16
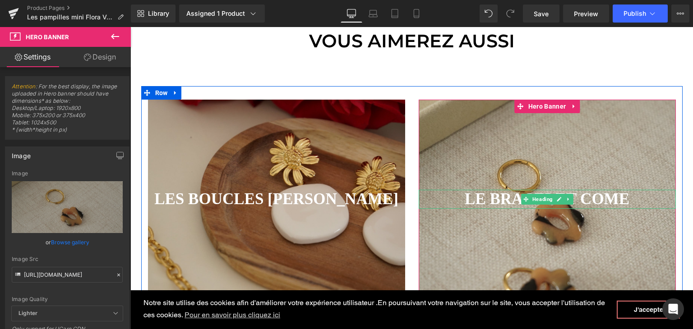
click at [617, 198] on strong "LE BRACELET COME" at bounding box center [546, 199] width 165 height 18
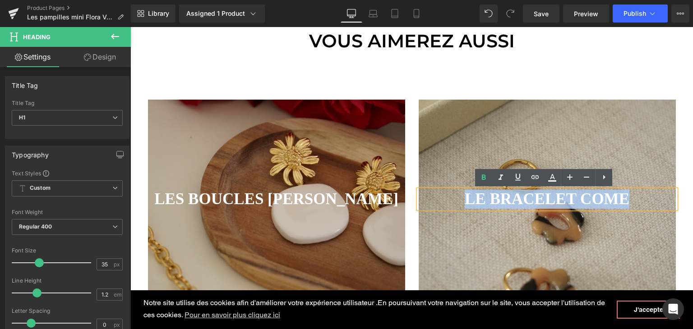
drag, startPoint x: 627, startPoint y: 198, endPoint x: 459, endPoint y: 197, distance: 168.6
click at [459, 197] on h1 "LE BRACELET COME" at bounding box center [546, 199] width 257 height 19
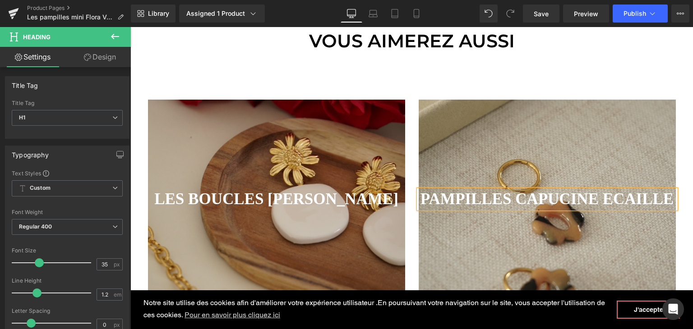
click at [544, 241] on div at bounding box center [546, 201] width 257 height 203
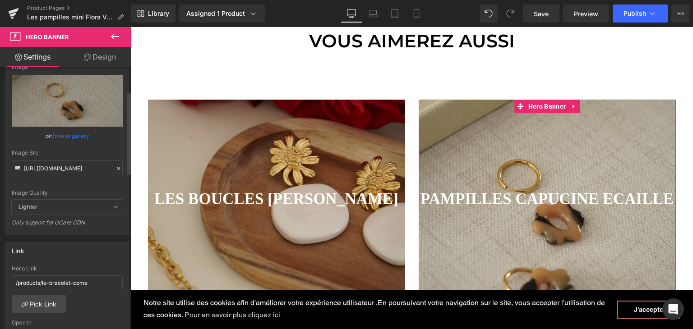
scroll to position [135, 0]
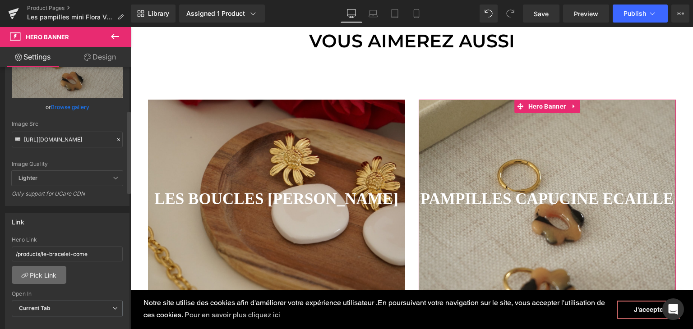
click at [41, 274] on link "Pick Link" at bounding box center [39, 275] width 55 height 18
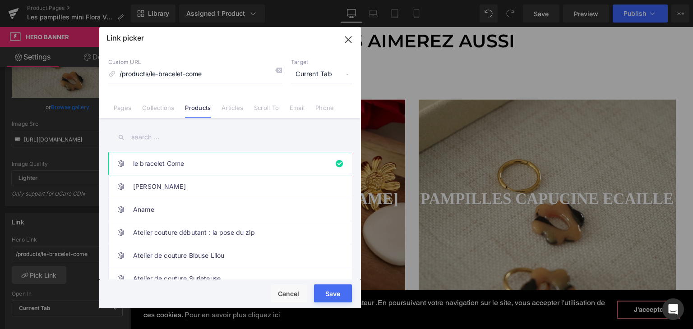
click at [151, 144] on input "text" at bounding box center [229, 137] width 243 height 20
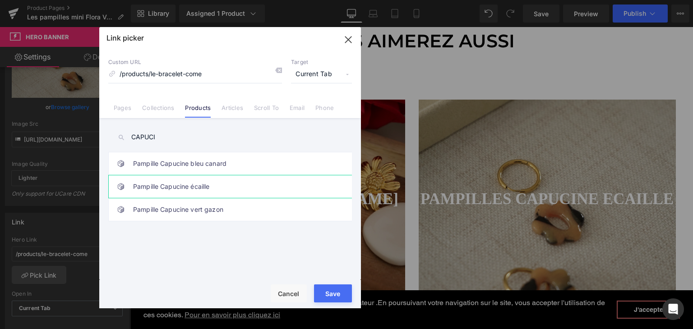
type input "CAPUCI"
click at [161, 193] on link "Pampille Capucine écaille" at bounding box center [232, 186] width 198 height 23
type input "/products/pampille-capucine-ecaille"
click at [329, 294] on div "Rendering Content" at bounding box center [346, 294] width 55 height 10
type input "/products/pampille-capucine-ecaille"
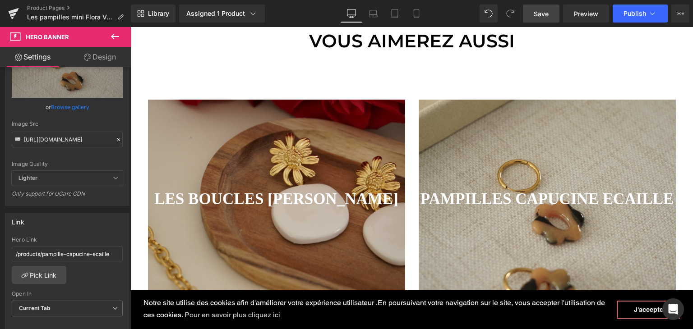
click at [543, 14] on span "Save" at bounding box center [540, 13] width 15 height 9
click at [373, 14] on icon at bounding box center [373, 15] width 9 height 3
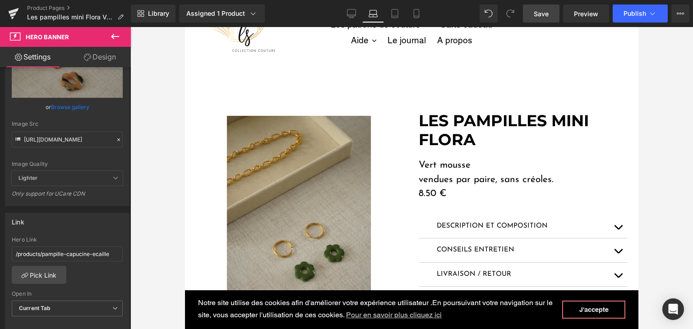
scroll to position [51, 0]
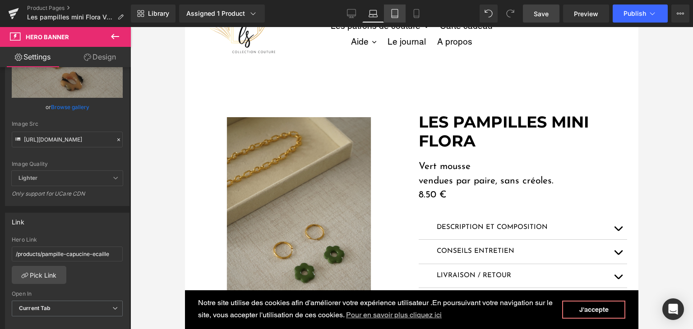
click at [402, 15] on link "Tablet" at bounding box center [395, 14] width 22 height 18
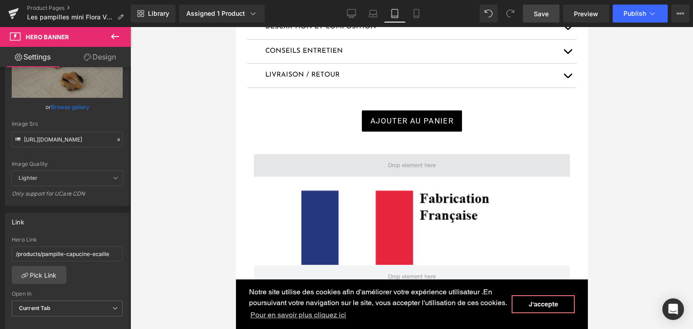
scroll to position [602, 0]
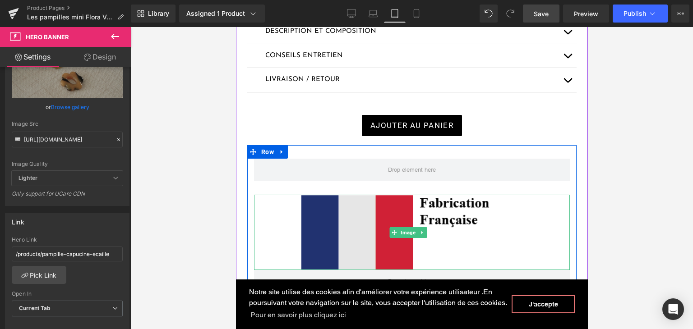
click at [374, 209] on img at bounding box center [411, 232] width 221 height 75
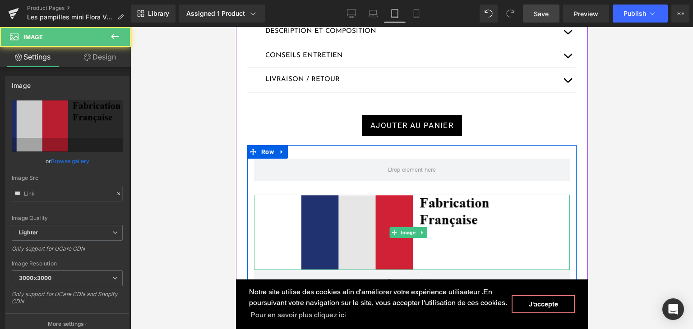
type input "https://ucarecdn.com/86f6b77d-7ca4-4e83-bd08-0c95d105d07b/-/format/auto/-/previ…"
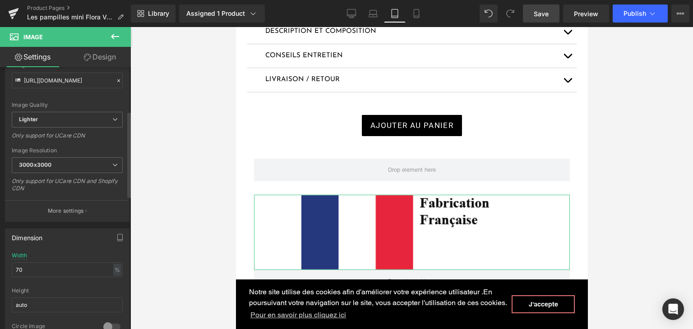
scroll to position [135, 0]
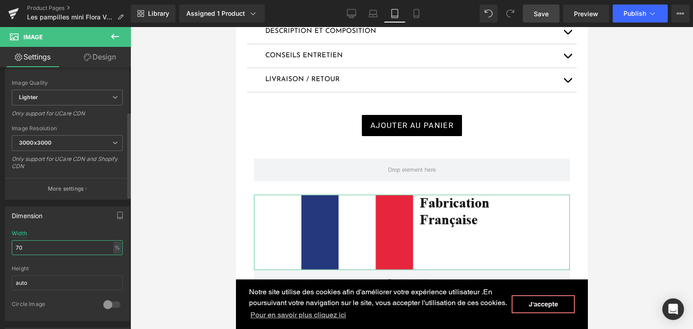
drag, startPoint x: 31, startPoint y: 243, endPoint x: 12, endPoint y: 239, distance: 19.4
click at [13, 240] on input "70" at bounding box center [67, 247] width 111 height 15
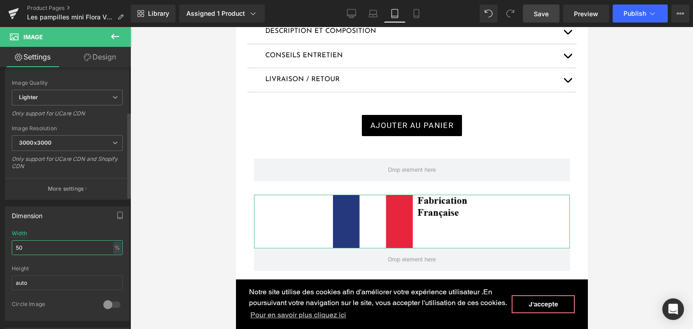
drag, startPoint x: 33, startPoint y: 248, endPoint x: 1, endPoint y: 247, distance: 32.5
click at [3, 247] on div "Dimension 50% Width 50 % % px auto Height auto 0 Circle Image" at bounding box center [67, 260] width 135 height 121
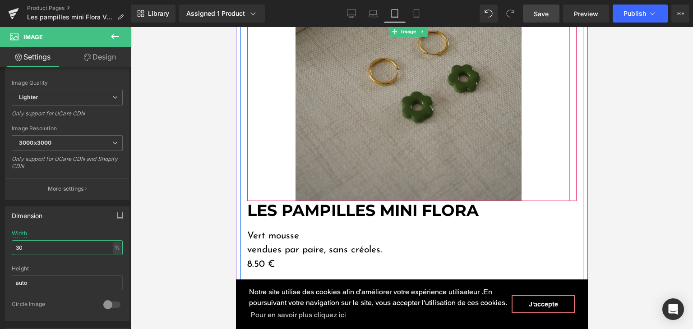
scroll to position [332, 0]
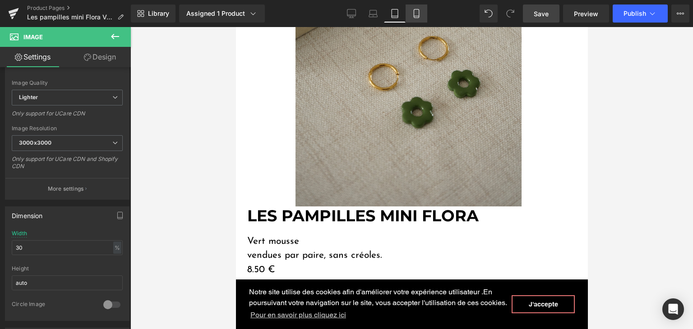
click at [416, 11] on icon at bounding box center [416, 13] width 9 height 9
type input "85"
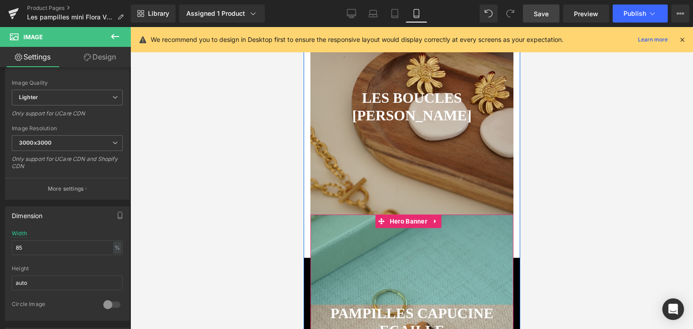
scroll to position [700, 0]
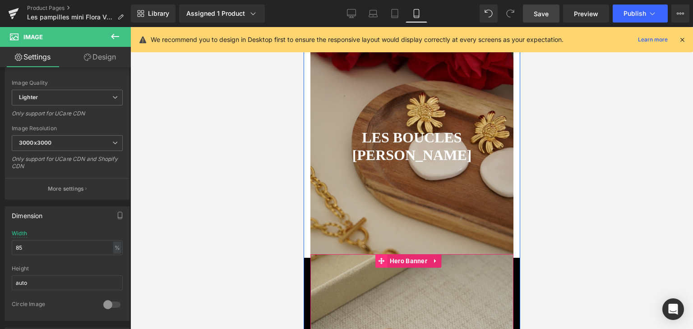
drag, startPoint x: 381, startPoint y: 246, endPoint x: 527, endPoint y: 248, distance: 145.2
click at [381, 258] on icon at bounding box center [381, 261] width 6 height 6
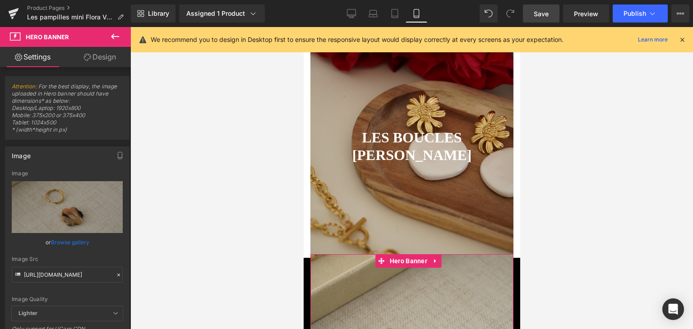
click at [102, 60] on link "Design" at bounding box center [99, 57] width 65 height 20
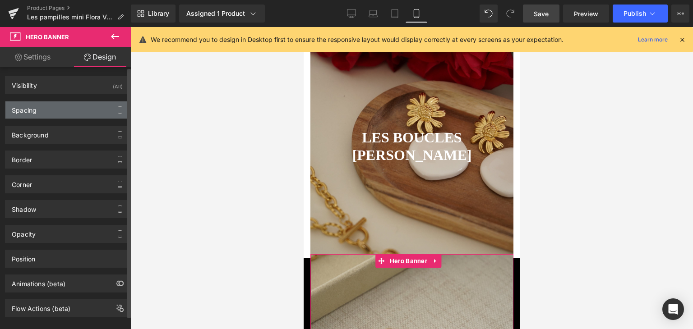
click at [64, 116] on div "Spacing" at bounding box center [67, 109] width 124 height 17
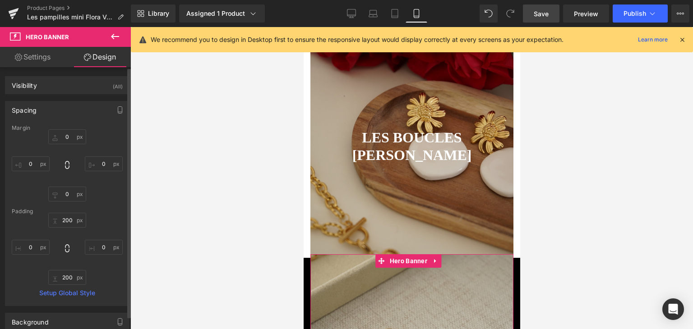
type input "0"
type input "200"
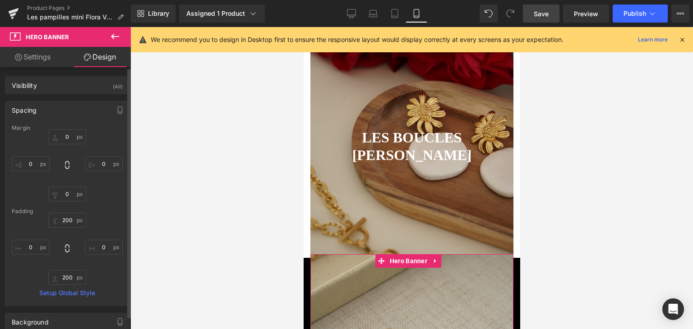
type input "0"
type input "200"
type input "0"
click at [61, 140] on input "0" at bounding box center [67, 136] width 38 height 15
type input "20"
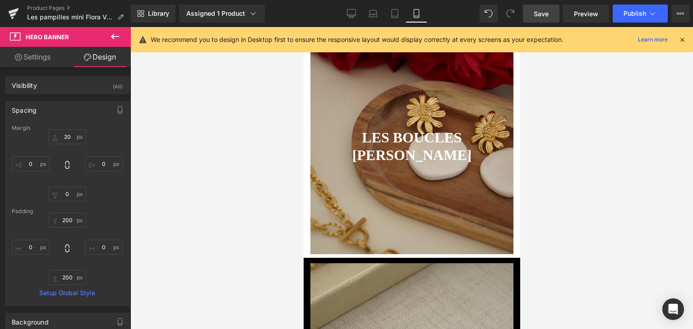
click at [167, 141] on div at bounding box center [411, 178] width 562 height 302
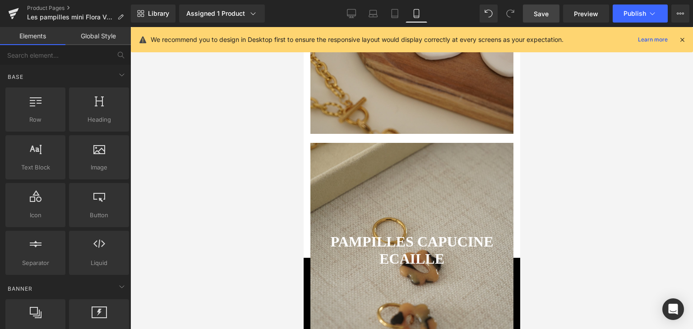
scroll to position [835, 0]
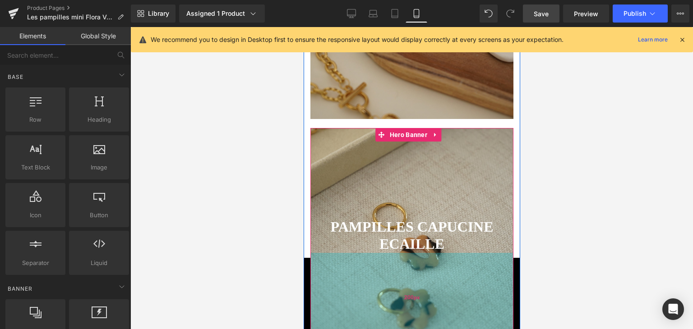
click at [345, 265] on div "200px" at bounding box center [411, 298] width 203 height 90
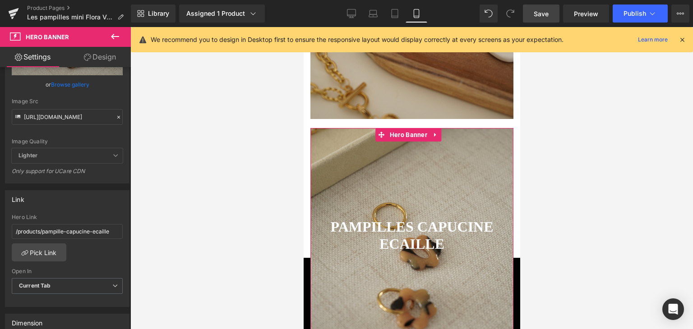
scroll to position [180, 0]
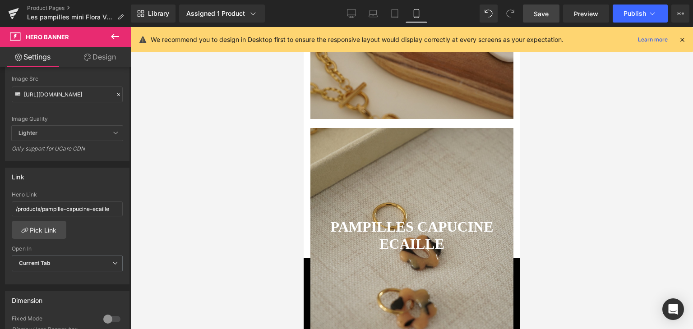
click at [545, 11] on span "Save" at bounding box center [540, 13] width 15 height 9
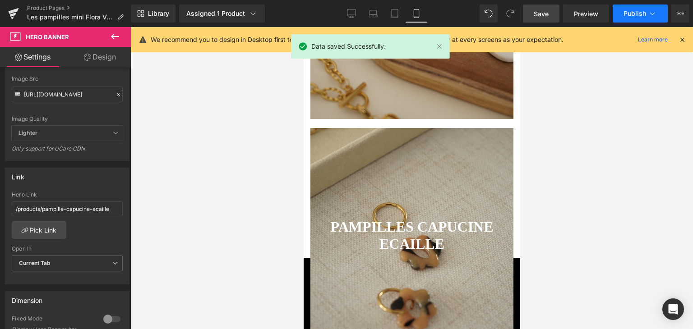
click at [632, 10] on span "Publish" at bounding box center [634, 13] width 23 height 7
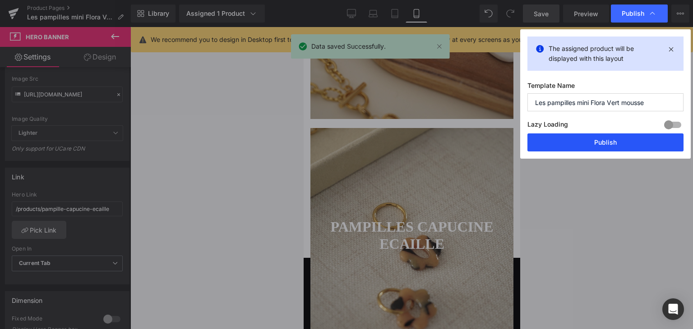
click at [597, 143] on button "Publish" at bounding box center [605, 142] width 156 height 18
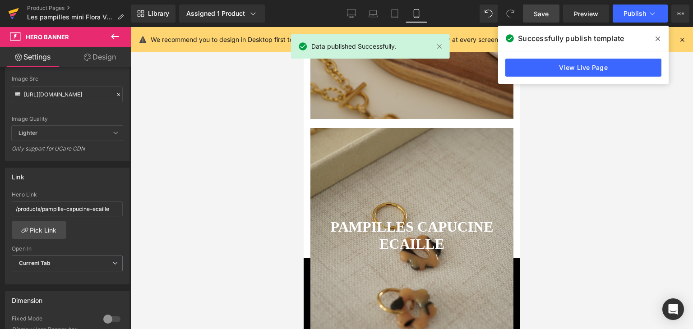
click at [13, 15] on icon at bounding box center [13, 15] width 6 height 4
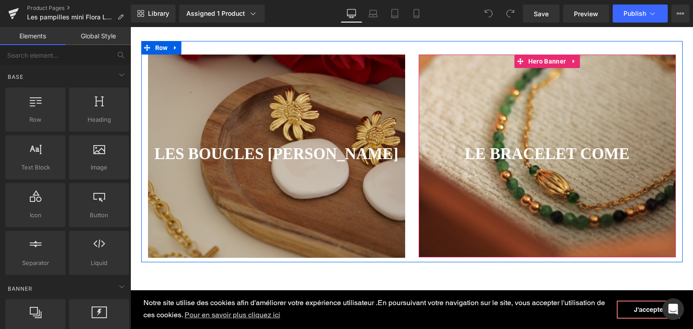
click at [525, 104] on div at bounding box center [546, 156] width 257 height 203
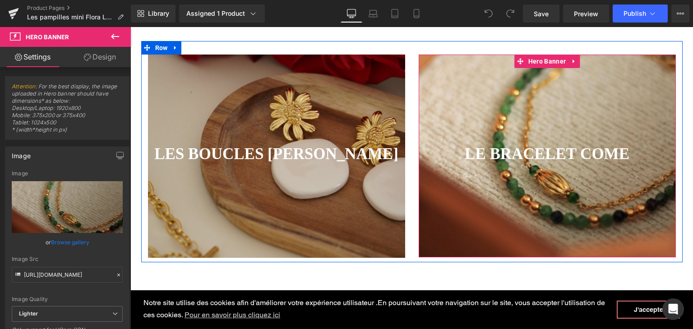
click at [469, 107] on div at bounding box center [546, 156] width 257 height 203
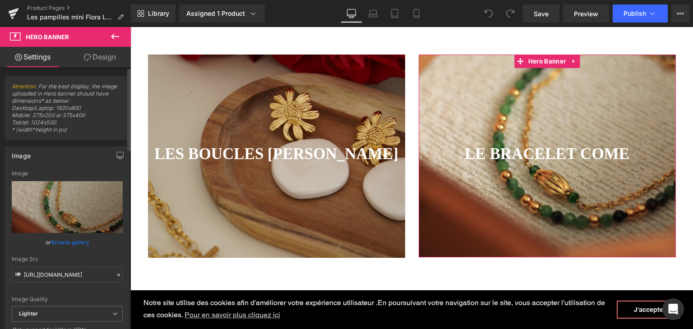
click at [115, 275] on icon at bounding box center [118, 275] width 6 height 6
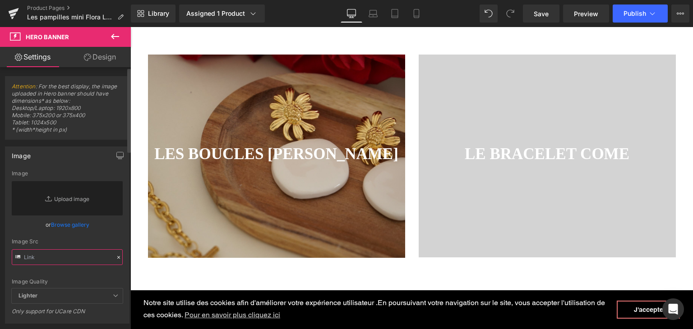
click at [76, 257] on input "text" at bounding box center [67, 257] width 111 height 16
paste input "[URL][DOMAIN_NAME]"
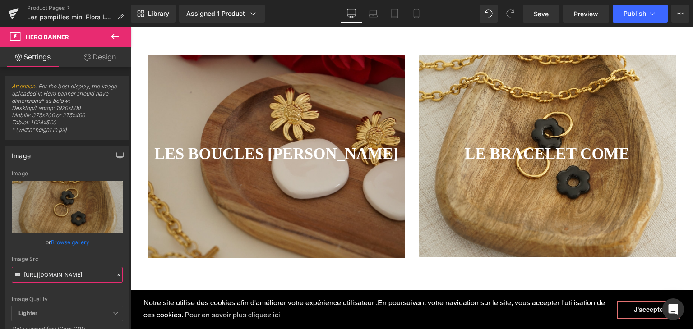
type input "[URL][DOMAIN_NAME]"
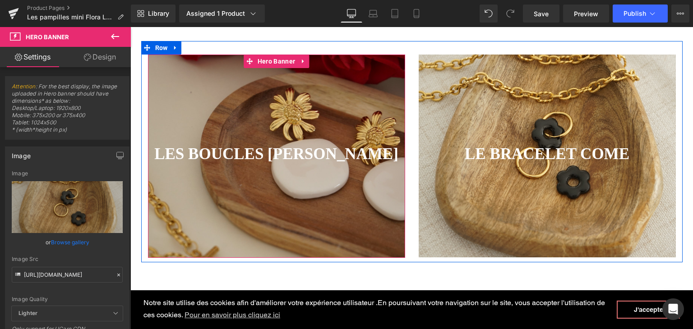
click at [228, 111] on div at bounding box center [276, 156] width 257 height 203
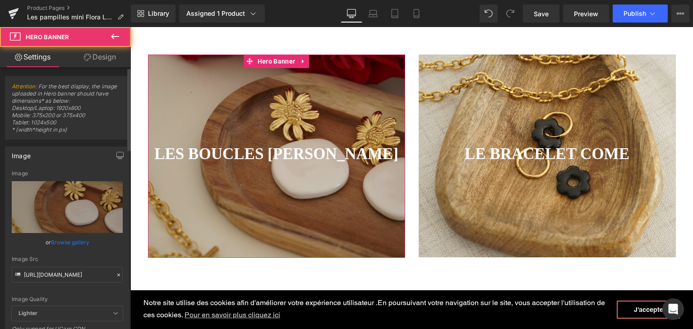
click at [115, 275] on icon at bounding box center [118, 275] width 6 height 6
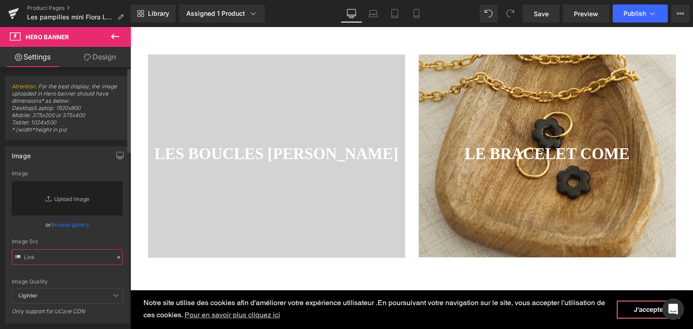
paste input "[URL][DOMAIN_NAME]"
type input "[URL][DOMAIN_NAME]"
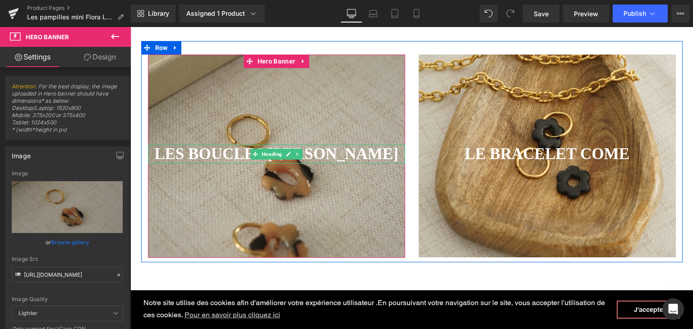
click at [216, 156] on strong "LES BOUCLES [PERSON_NAME]" at bounding box center [276, 154] width 244 height 18
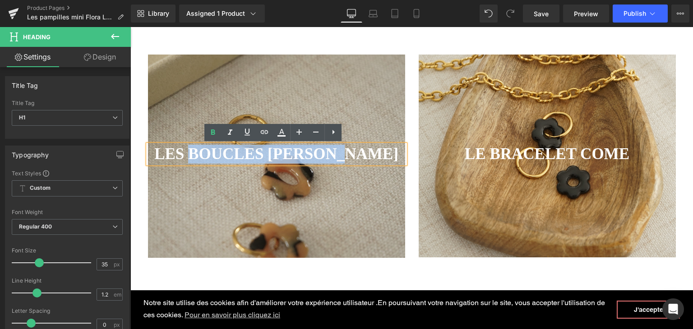
drag, startPoint x: 385, startPoint y: 152, endPoint x: 206, endPoint y: 150, distance: 179.5
click at [206, 150] on h1 "LES BOUCLES [PERSON_NAME]" at bounding box center [276, 154] width 257 height 19
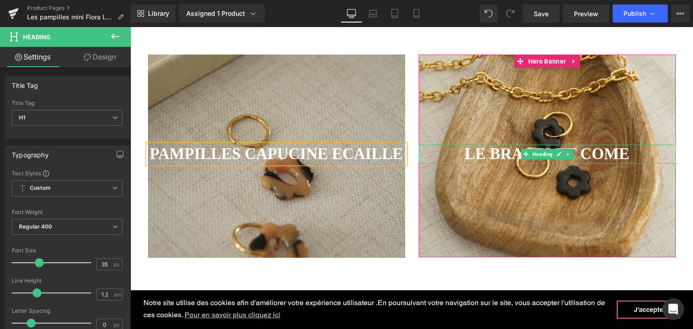
click at [494, 151] on strong "LE BRACELET COME" at bounding box center [546, 154] width 165 height 18
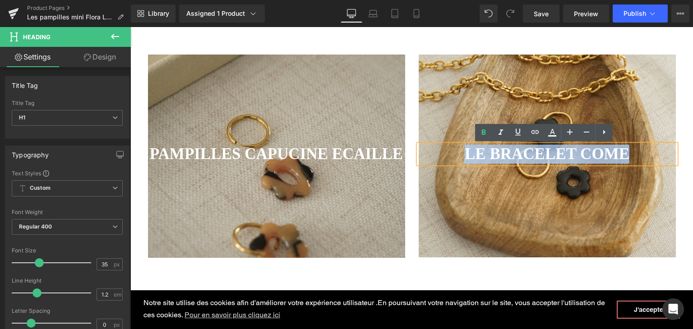
drag, startPoint x: 458, startPoint y: 152, endPoint x: 626, endPoint y: 152, distance: 168.6
click at [626, 152] on h1 "LE BRACELET COME" at bounding box center [546, 154] width 257 height 19
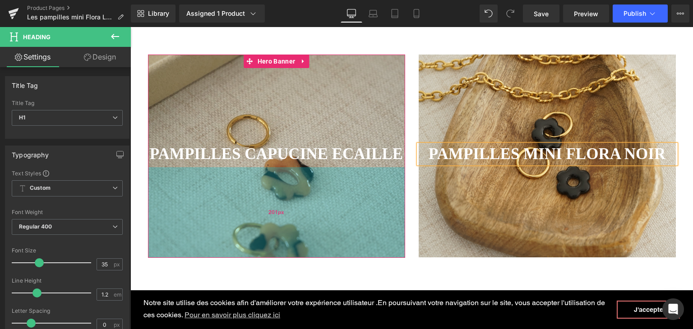
click at [171, 240] on div "201px" at bounding box center [276, 212] width 257 height 91
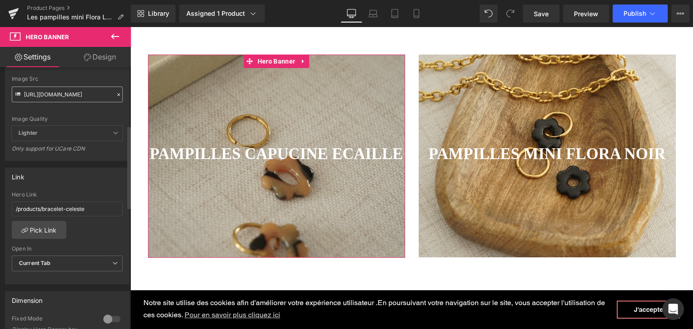
scroll to position [271, 0]
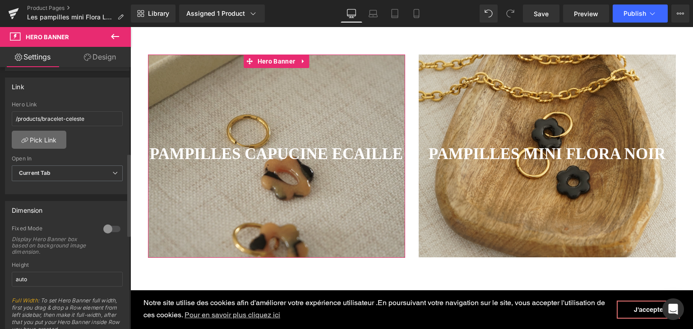
click at [36, 147] on link "Pick Link" at bounding box center [39, 140] width 55 height 18
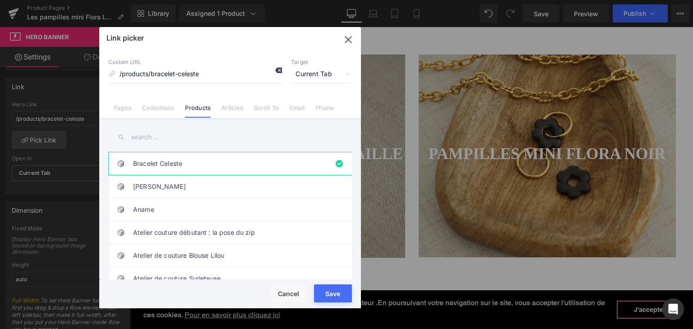
click at [276, 70] on icon at bounding box center [278, 70] width 7 height 7
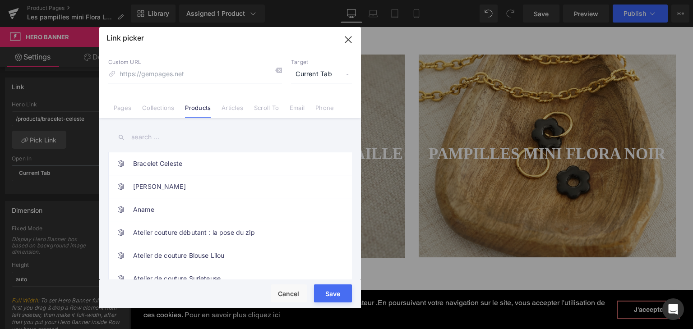
click at [201, 129] on input "text" at bounding box center [229, 137] width 243 height 20
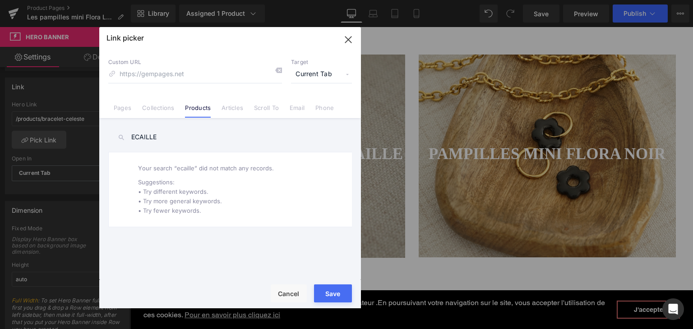
drag, startPoint x: 179, startPoint y: 136, endPoint x: 133, endPoint y: 131, distance: 47.1
click at [133, 131] on input "ECAILLE" at bounding box center [229, 137] width 243 height 20
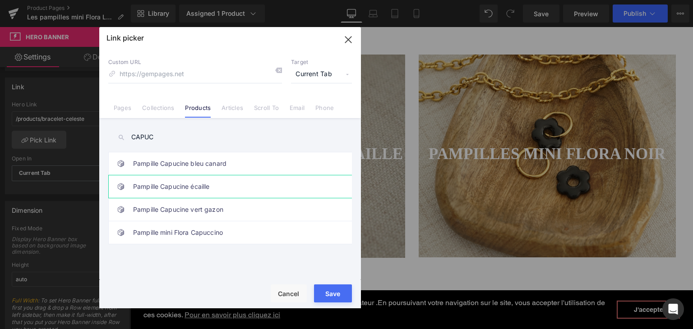
type input "CAPUC"
click at [149, 187] on link "Pampille Capucine écaille" at bounding box center [232, 186] width 198 height 23
type input "/products/pampille-capucine-ecaille"
click at [339, 292] on div "Rendering Content" at bounding box center [346, 294] width 55 height 10
click at [341, 297] on div "Rendering Content" at bounding box center [346, 294] width 55 height 10
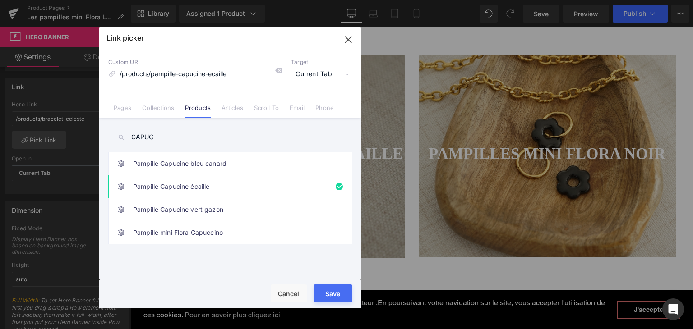
type input "/products/pampille-capucine-ecaille"
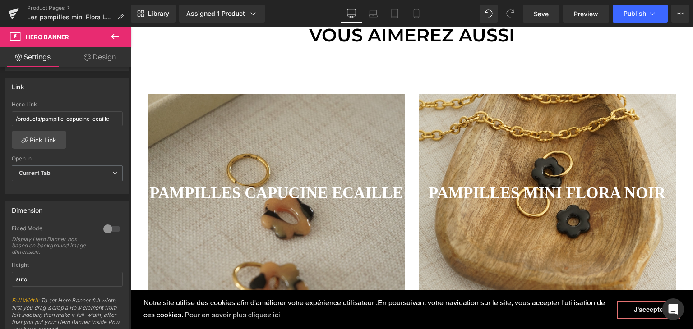
scroll to position [496, 0]
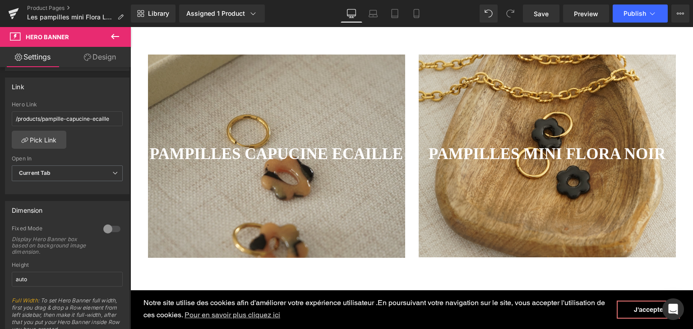
click at [474, 188] on div "PAMPILLES MINI FLORA NOIR Heading Hero Banner 200px 200px" at bounding box center [546, 156] width 257 height 203
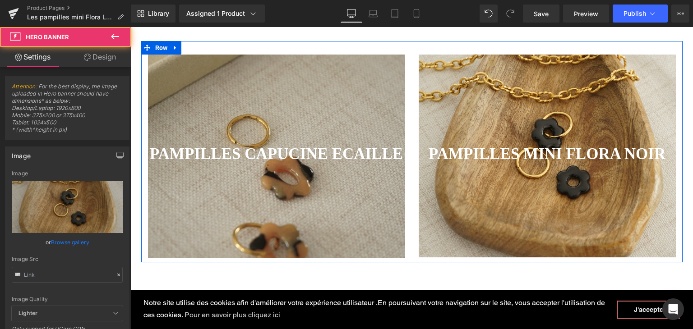
type input "[URL][DOMAIN_NAME]"
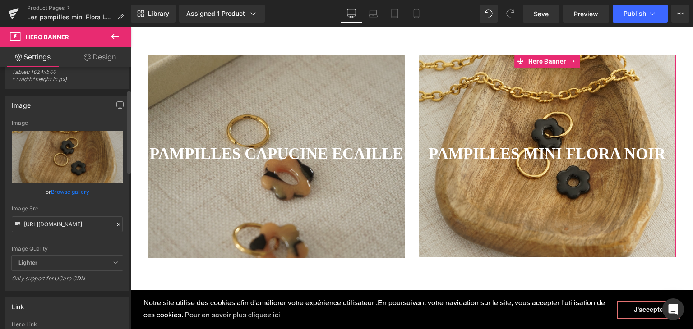
scroll to position [135, 0]
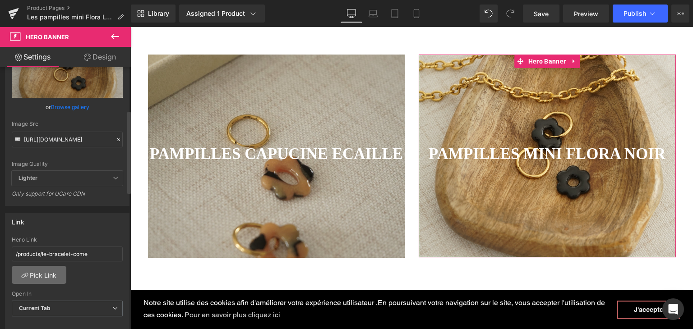
click at [48, 269] on link "Pick Link" at bounding box center [39, 275] width 55 height 18
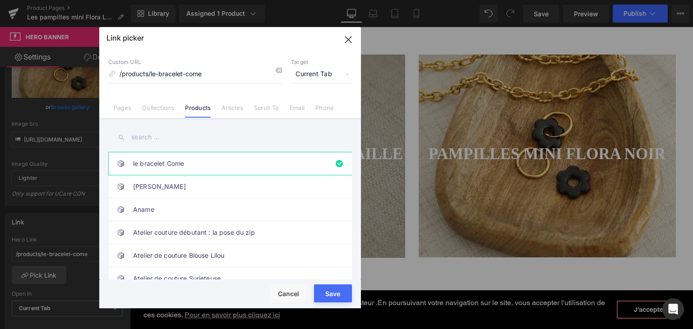
click at [185, 138] on input "text" at bounding box center [229, 137] width 243 height 20
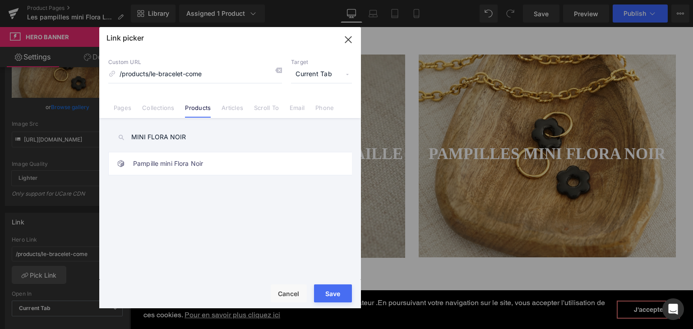
type input "MINI FLORA NOIR"
click at [184, 176] on div "le bracelet Come [PERSON_NAME] Atelier couture débutant : la pose du zip Atelie…" at bounding box center [231, 217] width 247 height 131
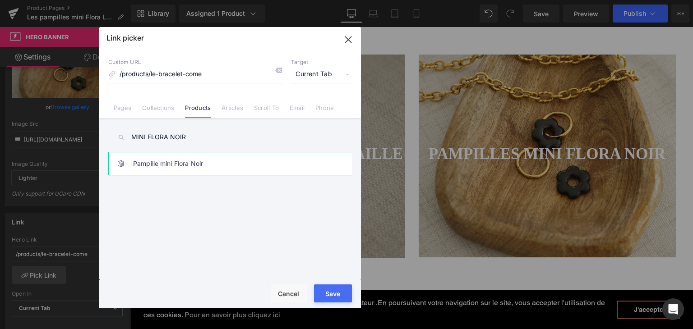
click at [185, 172] on link "Pampille mini Flora Noir" at bounding box center [232, 163] width 198 height 23
type input "/products/pampille-mini-flora-noir"
click at [328, 295] on div "Rendering Content" at bounding box center [346, 294] width 55 height 10
type input "/products/pampille-mini-flora-noir"
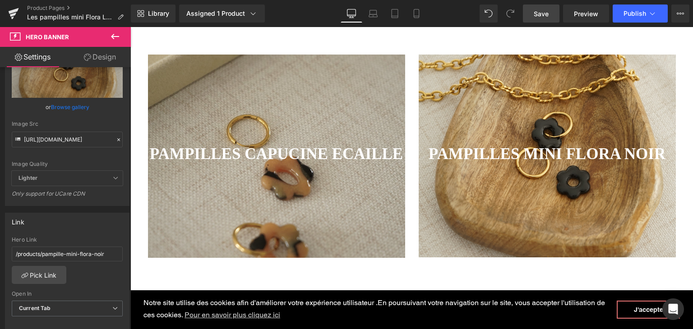
click at [541, 17] on span "Save" at bounding box center [540, 13] width 15 height 9
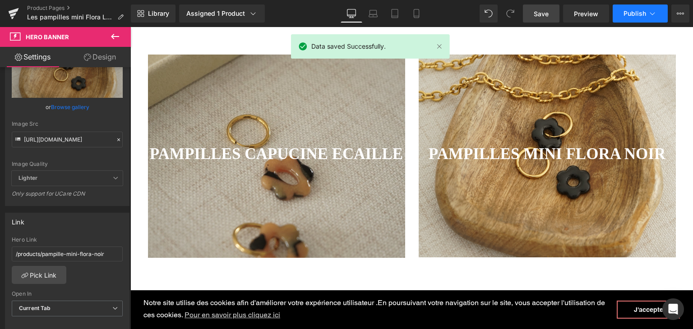
click at [636, 13] on span "Publish" at bounding box center [634, 13] width 23 height 7
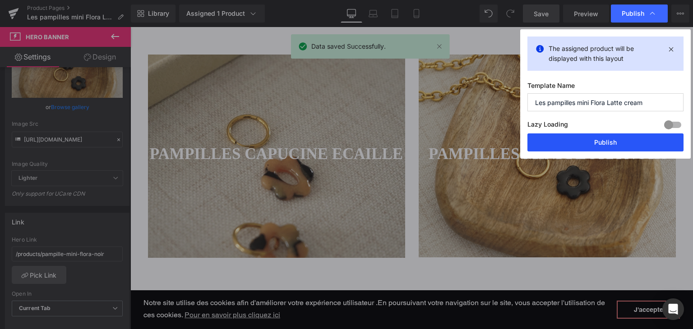
click at [581, 143] on button "Publish" at bounding box center [605, 142] width 156 height 18
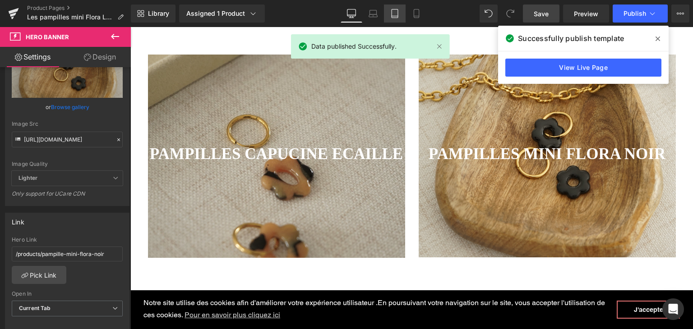
click at [395, 14] on icon at bounding box center [394, 13] width 9 height 9
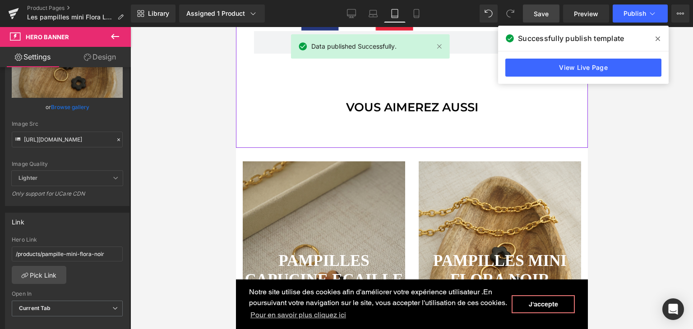
scroll to position [667, 0]
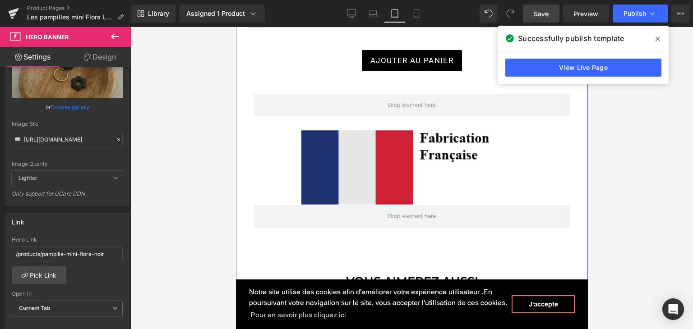
click at [388, 152] on img at bounding box center [411, 167] width 221 height 75
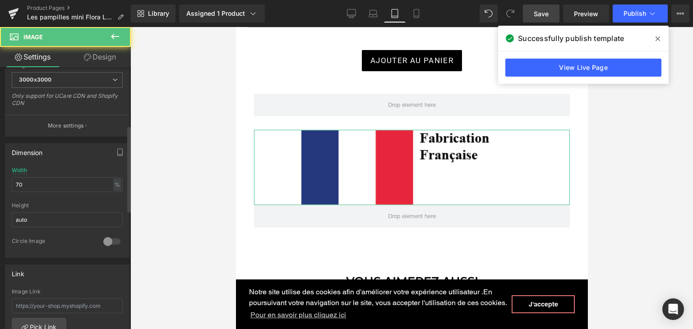
scroll to position [225, 0]
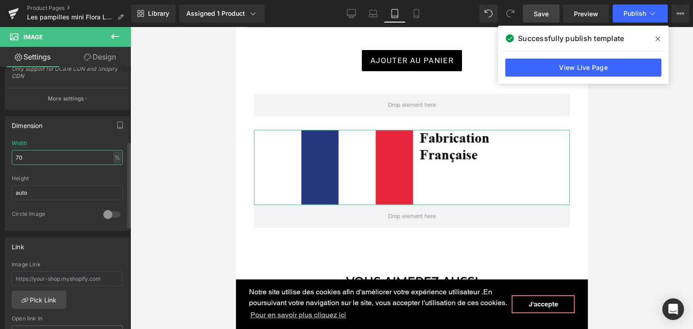
drag, startPoint x: 54, startPoint y: 157, endPoint x: 0, endPoint y: 153, distance: 53.8
click at [0, 153] on div "Dimension 70% Width 70 % % px auto Height auto 0 Circle Image" at bounding box center [67, 170] width 135 height 121
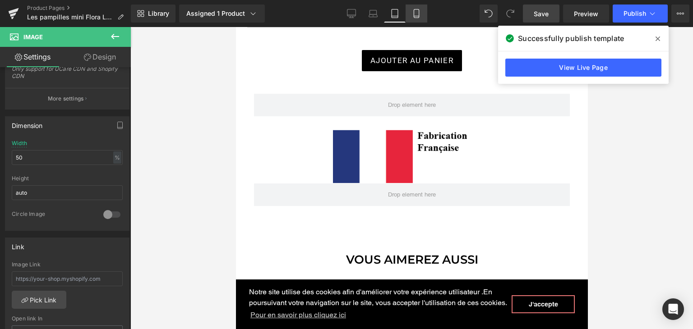
click at [423, 15] on link "Mobile" at bounding box center [416, 14] width 22 height 18
type input "85"
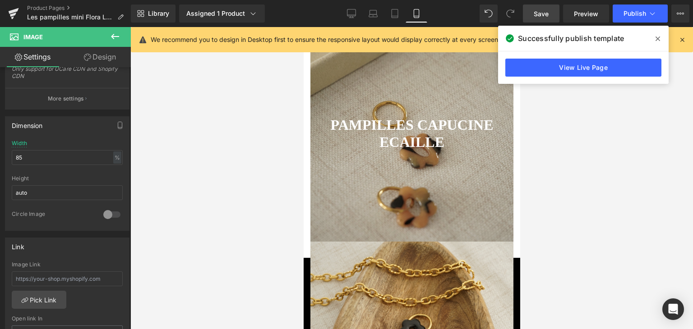
scroll to position [772, 0]
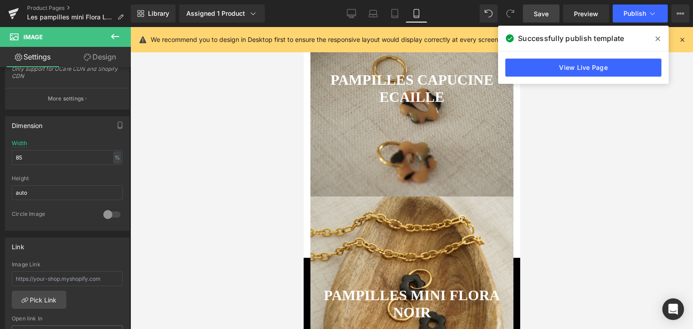
click at [372, 222] on div "PAMPILLES MINI FLORA NOIR Heading Hero Banner 200px 200px" at bounding box center [411, 304] width 203 height 215
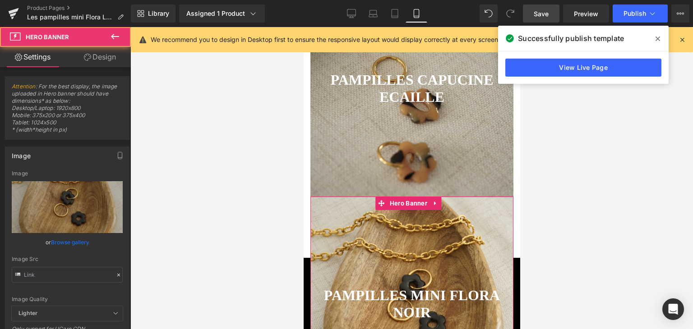
type input "[URL][DOMAIN_NAME]"
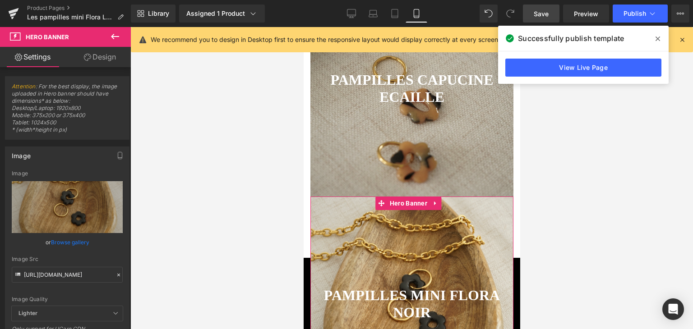
click at [103, 60] on link "Design" at bounding box center [99, 57] width 65 height 20
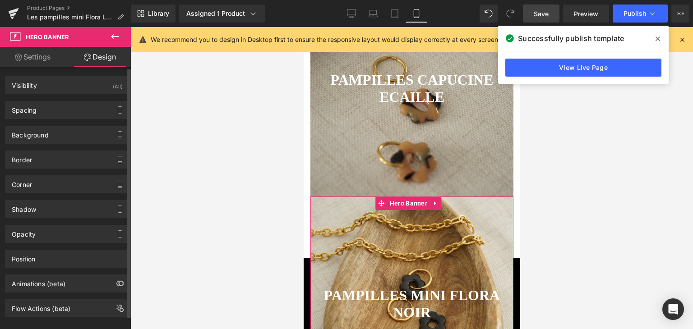
type input "0"
type input "200"
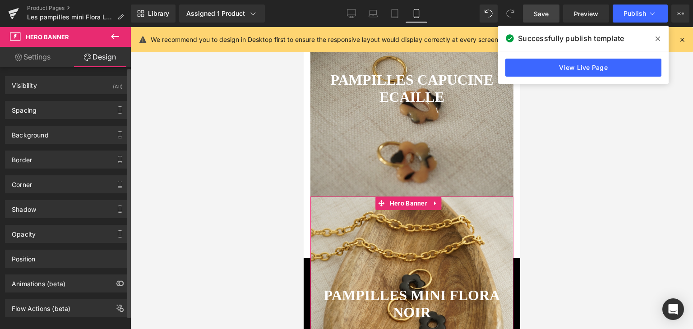
type input "0"
type input "200"
type input "0"
click at [51, 109] on div "Spacing" at bounding box center [67, 109] width 124 height 17
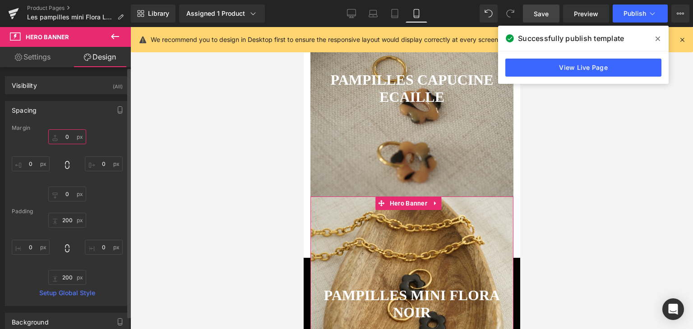
click at [66, 135] on input "0" at bounding box center [67, 136] width 38 height 15
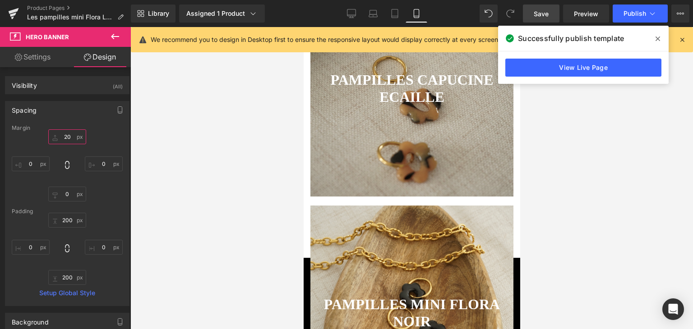
type input "20"
click at [542, 13] on span "Save" at bounding box center [540, 13] width 15 height 9
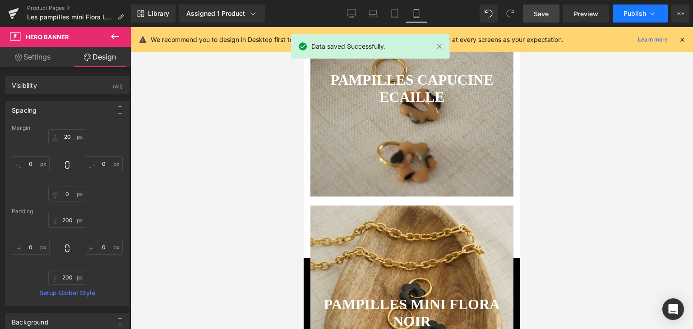
click at [634, 14] on span "Publish" at bounding box center [634, 13] width 23 height 7
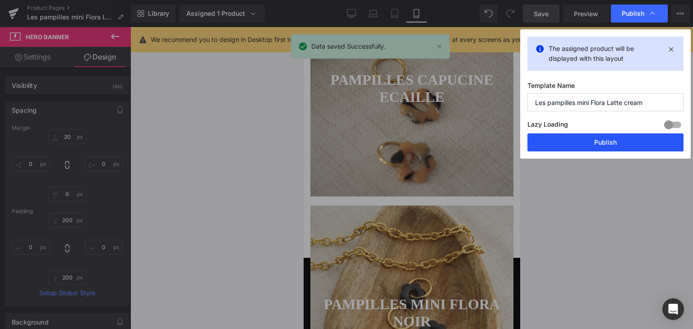
click at [592, 147] on button "Publish" at bounding box center [605, 142] width 156 height 18
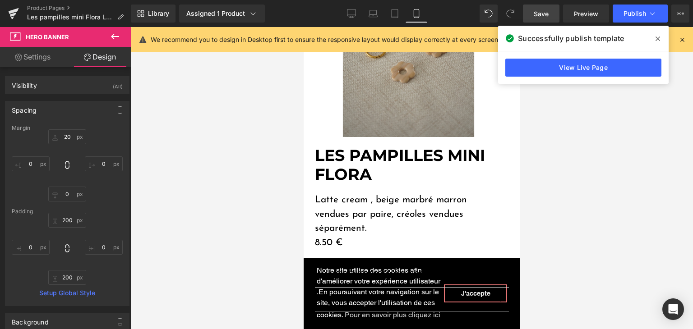
scroll to position [193, 0]
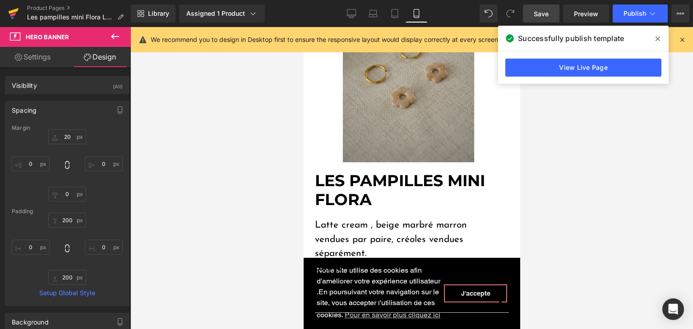
click at [11, 14] on icon at bounding box center [13, 15] width 6 height 4
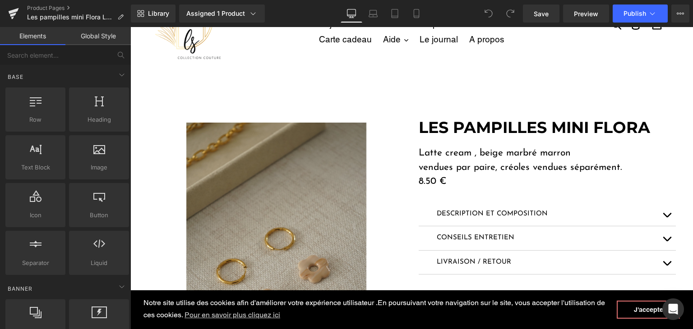
click at [431, 183] on p "8.50 €" at bounding box center [546, 181] width 257 height 14
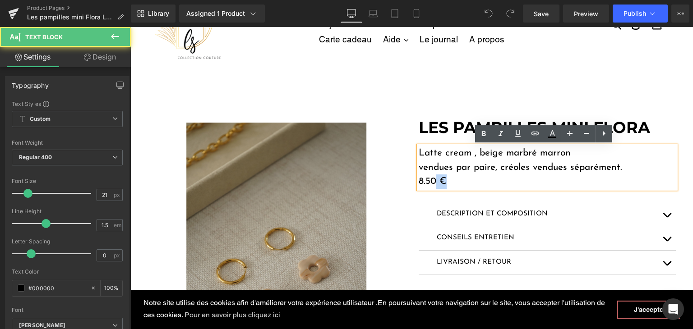
drag, startPoint x: 431, startPoint y: 180, endPoint x: 414, endPoint y: 180, distance: 17.1
click at [418, 180] on div "Latte cream , beige marbré marron vendues par paire, créoles vendues séparément…" at bounding box center [546, 167] width 257 height 43
click at [418, 183] on p "8.50 €" at bounding box center [546, 181] width 257 height 14
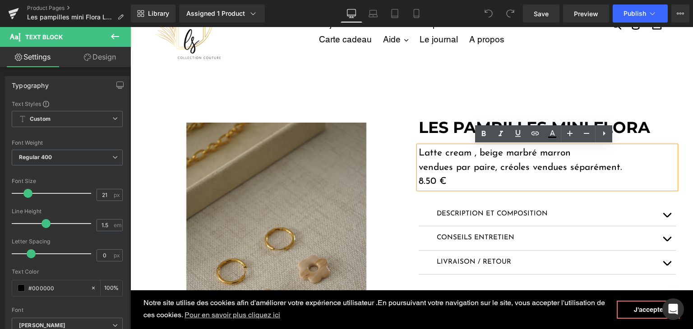
click at [432, 179] on p "8.50 €" at bounding box center [546, 181] width 257 height 14
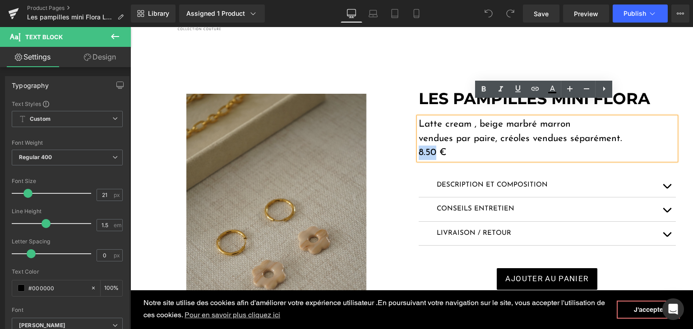
scroll to position [90, 0]
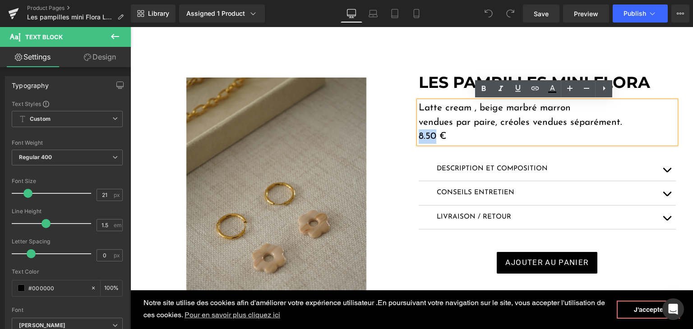
drag, startPoint x: 430, startPoint y: 179, endPoint x: 414, endPoint y: 150, distance: 32.9
click at [414, 150] on div "LES PAMPILLES MINI FLORA Heading Latte cream , beige marbré marron vendues par …" at bounding box center [547, 202] width 271 height 258
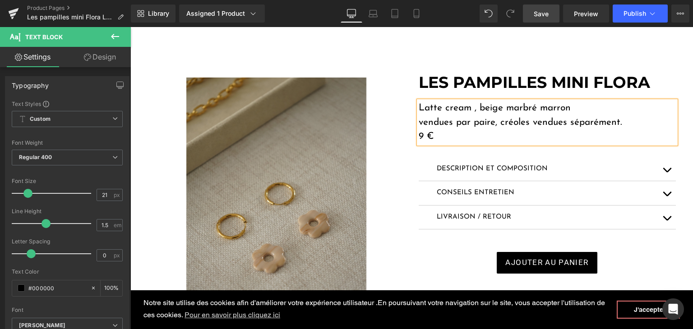
click at [546, 15] on span "Save" at bounding box center [540, 13] width 15 height 9
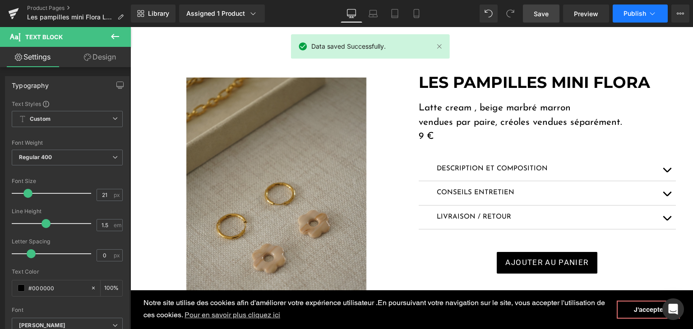
click at [642, 12] on span "Publish" at bounding box center [634, 13] width 23 height 7
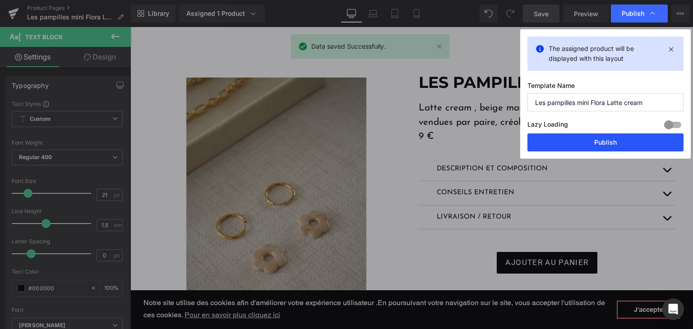
click at [608, 145] on button "Publish" at bounding box center [605, 142] width 156 height 18
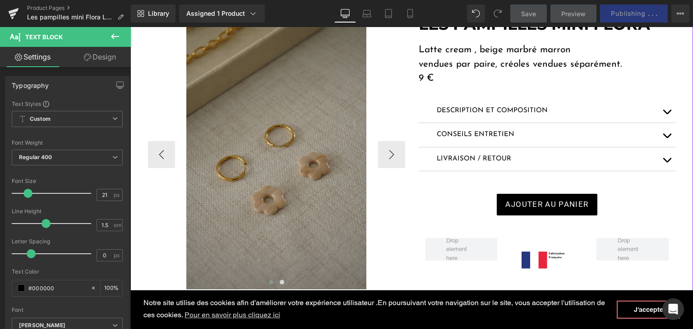
scroll to position [135, 0]
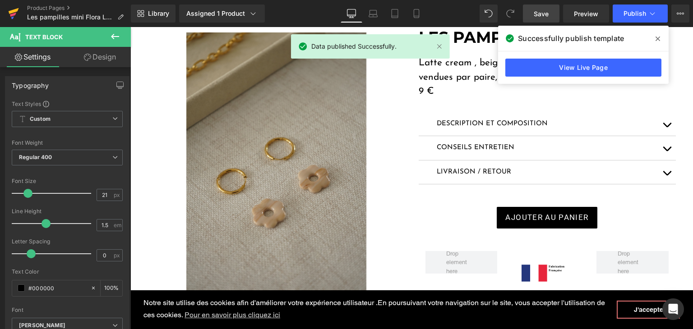
click at [19, 16] on link at bounding box center [13, 13] width 27 height 27
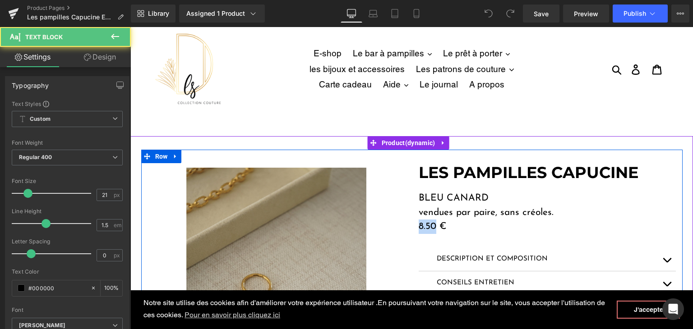
drag, startPoint x: 431, startPoint y: 224, endPoint x: 414, endPoint y: 224, distance: 17.1
click at [414, 224] on div "LES PAMPILLES CAPUCINE Heading BLEU CANARD vendues par paire, sans créoles. 8.5…" at bounding box center [547, 292] width 271 height 258
click at [426, 224] on p "8.50 €" at bounding box center [546, 227] width 257 height 14
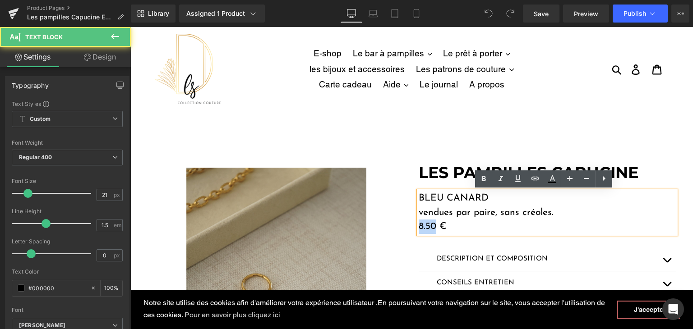
click at [430, 224] on p "8.50 €" at bounding box center [546, 227] width 257 height 14
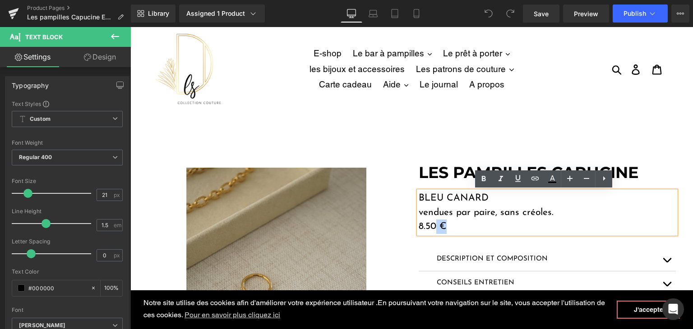
drag, startPoint x: 430, startPoint y: 224, endPoint x: 414, endPoint y: 224, distance: 15.8
click at [418, 224] on div "BLEU CANARD vendues par paire, sans créoles. 8.50 €" at bounding box center [546, 212] width 257 height 43
click at [425, 223] on p "8.50 €" at bounding box center [546, 227] width 257 height 14
drag, startPoint x: 430, startPoint y: 223, endPoint x: 415, endPoint y: 222, distance: 14.9
click at [418, 222] on p "8.50 €" at bounding box center [546, 227] width 257 height 14
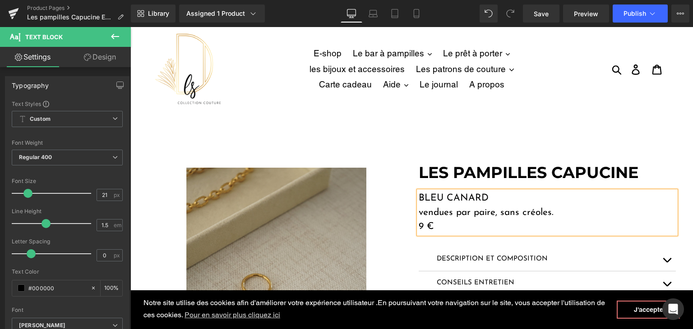
drag, startPoint x: 492, startPoint y: 193, endPoint x: 416, endPoint y: 196, distance: 76.7
click at [418, 196] on p "BLEU CANARD" at bounding box center [546, 198] width 257 height 14
click at [544, 14] on span "Save" at bounding box center [540, 13] width 15 height 9
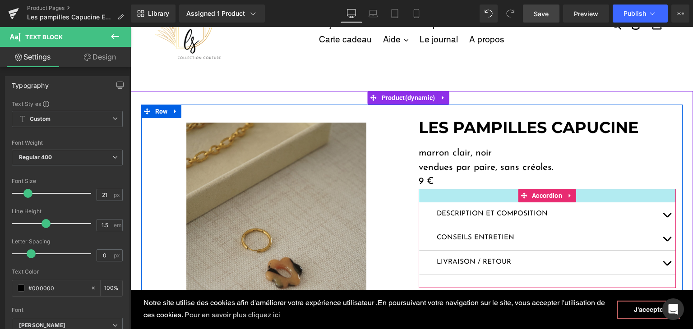
scroll to position [90, 0]
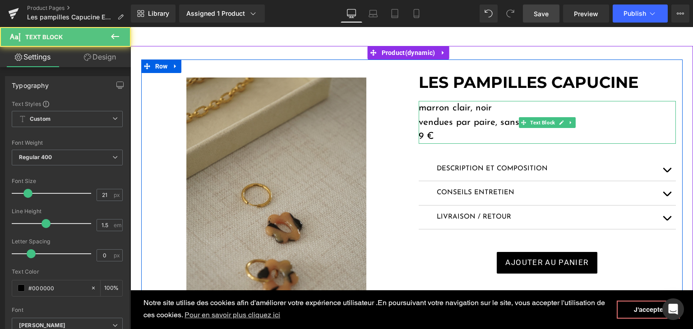
click at [422, 107] on p "marron clair, noir" at bounding box center [546, 108] width 257 height 14
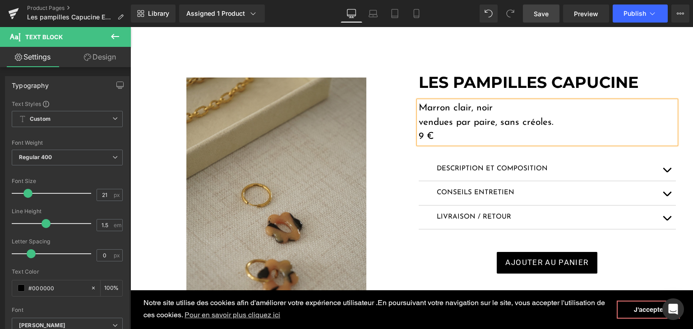
click at [550, 15] on link "Save" at bounding box center [541, 14] width 37 height 18
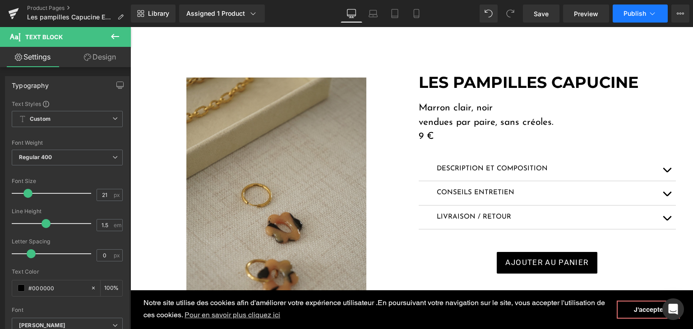
click at [622, 11] on button "Publish" at bounding box center [639, 14] width 55 height 18
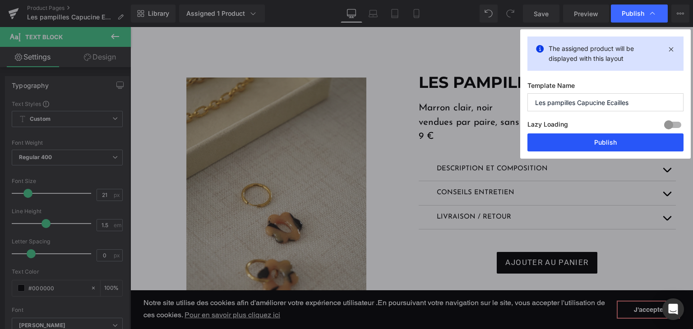
click at [583, 137] on button "Publish" at bounding box center [605, 142] width 156 height 18
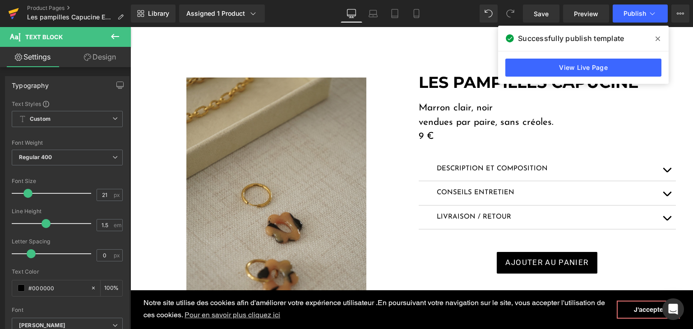
click at [14, 12] on icon at bounding box center [14, 11] width 10 height 6
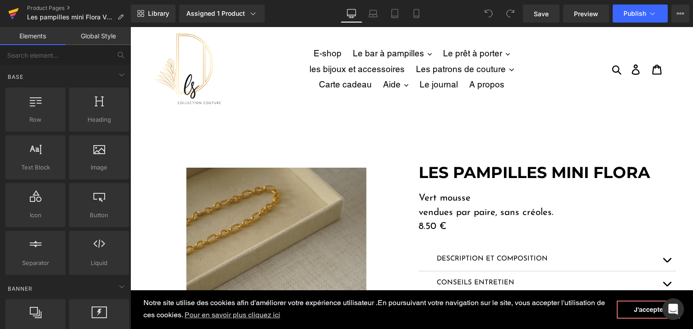
click at [15, 15] on icon at bounding box center [13, 15] width 6 height 4
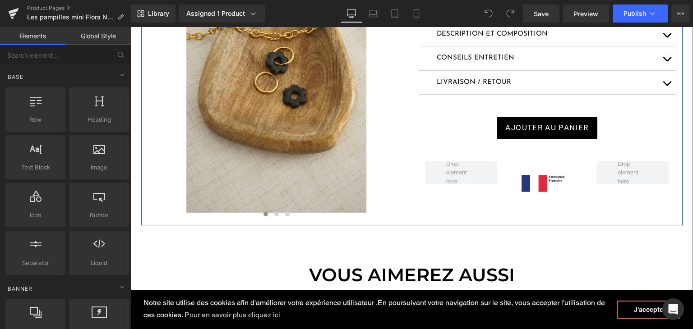
scroll to position [225, 0]
click at [271, 211] on button at bounding box center [276, 213] width 11 height 9
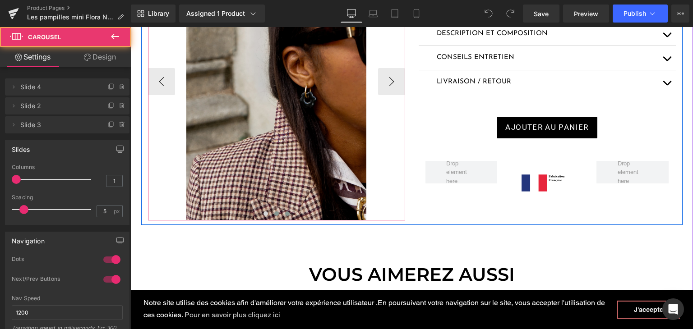
click at [282, 212] on button at bounding box center [287, 213] width 11 height 9
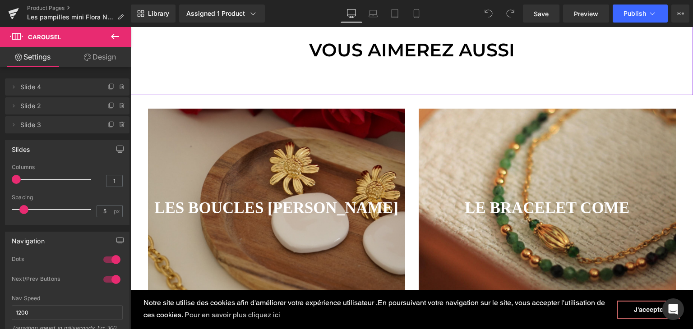
scroll to position [451, 0]
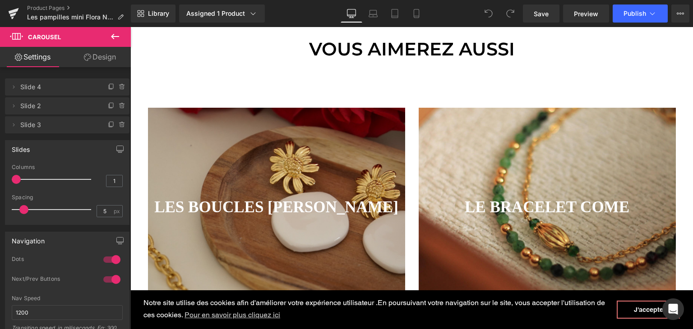
click at [376, 170] on div at bounding box center [276, 209] width 257 height 203
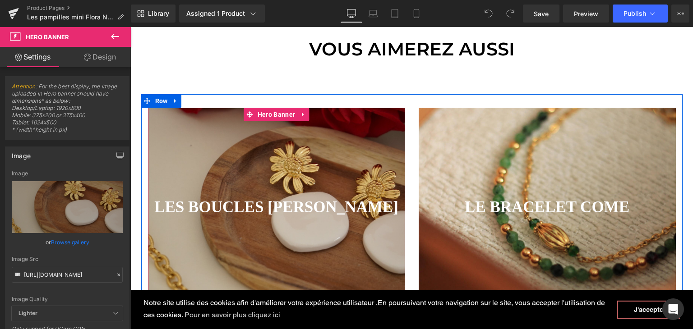
click at [255, 166] on div at bounding box center [276, 209] width 257 height 203
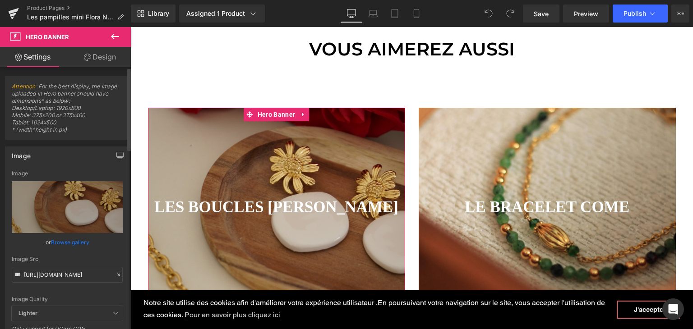
click at [115, 273] on icon at bounding box center [118, 275] width 6 height 6
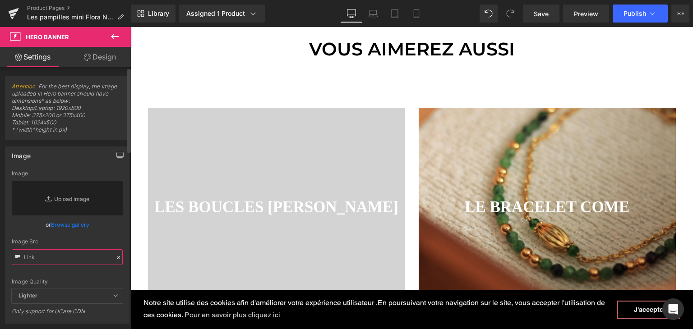
click at [87, 252] on input "text" at bounding box center [67, 257] width 111 height 16
paste input "[URL][DOMAIN_NAME]"
type input "[URL][DOMAIN_NAME]"
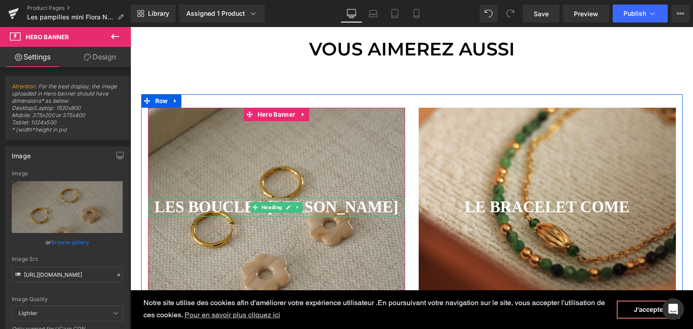
click at [349, 208] on strong "LES BOUCLES [PERSON_NAME]" at bounding box center [276, 207] width 244 height 18
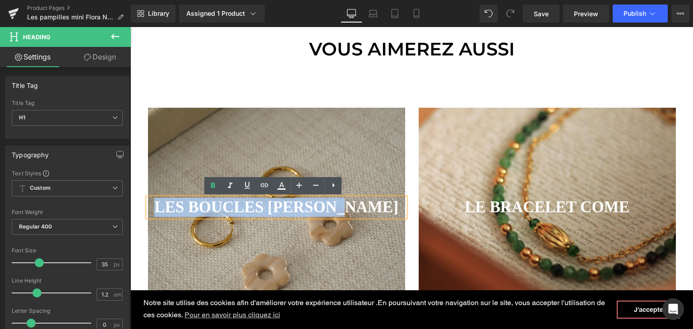
drag, startPoint x: 372, startPoint y: 205, endPoint x: 169, endPoint y: 206, distance: 202.5
click at [169, 206] on h1 "LES BOUCLES [PERSON_NAME]" at bounding box center [276, 207] width 257 height 19
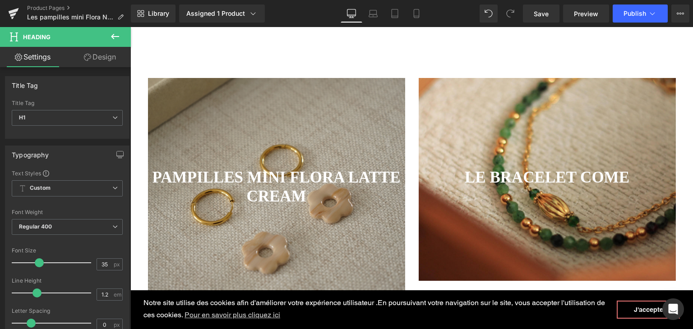
scroll to position [496, 0]
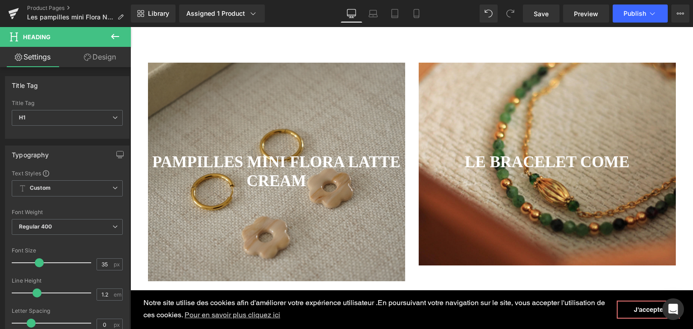
click at [240, 225] on div "PAMPILLES MINI FLORA LATTE CREAM Heading Hero Banner 200px 201px" at bounding box center [276, 172] width 257 height 219
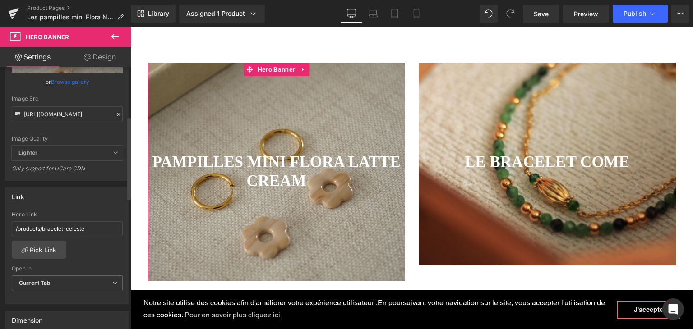
scroll to position [180, 0]
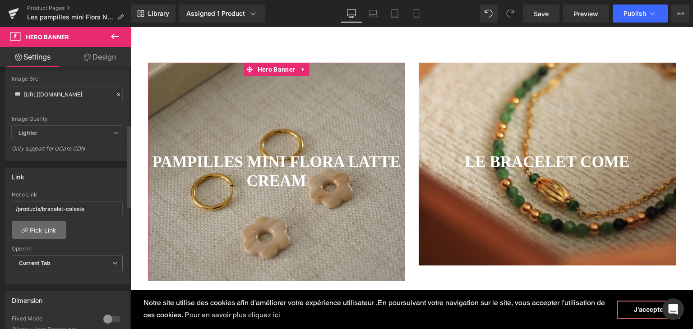
click at [54, 225] on link "Pick Link" at bounding box center [39, 230] width 55 height 18
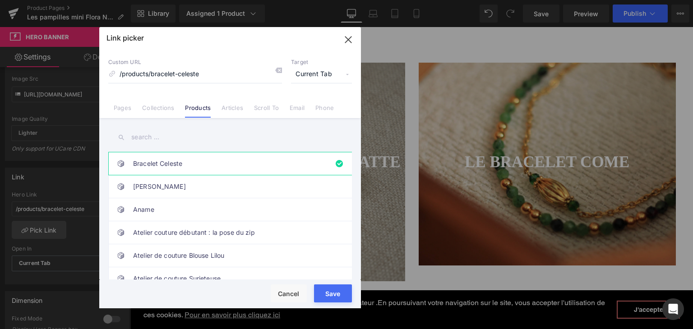
click at [203, 143] on input "text" at bounding box center [229, 137] width 243 height 20
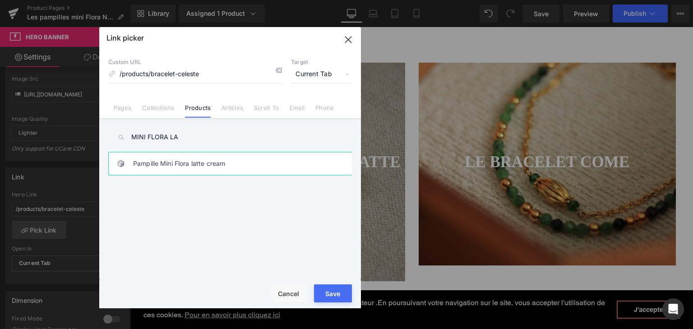
type input "MINI FLORA LA"
click at [216, 170] on link "Pampille Mini Flora latte cream" at bounding box center [232, 163] width 198 height 23
type input "/products/pampille-mini-flora-latte-cream"
click at [326, 290] on div "Rendering Content" at bounding box center [346, 294] width 55 height 10
type input "/products/pampille-mini-flora-latte-cream"
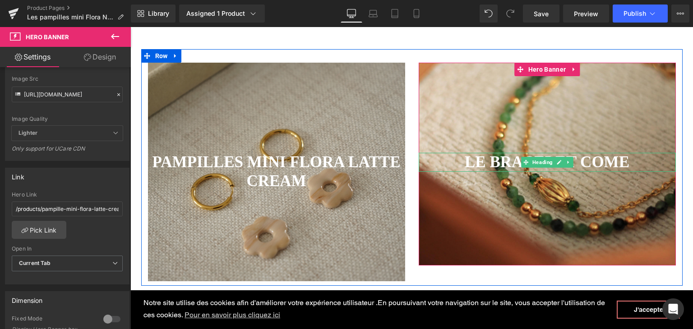
click at [509, 165] on strong "LE BRACELET COME" at bounding box center [546, 162] width 165 height 18
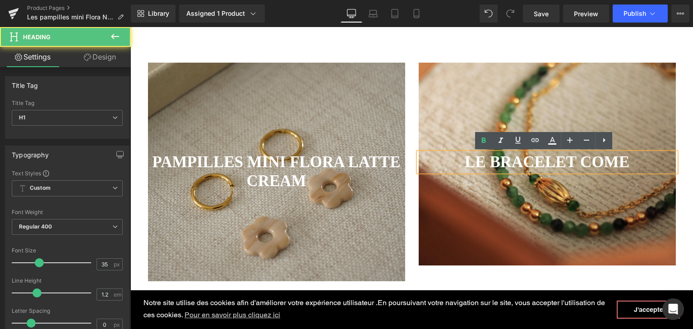
click at [478, 202] on div at bounding box center [546, 164] width 257 height 203
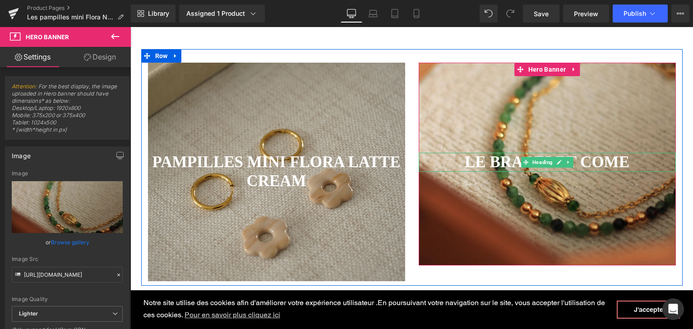
click at [487, 165] on strong "LE BRACELET COME" at bounding box center [546, 162] width 165 height 18
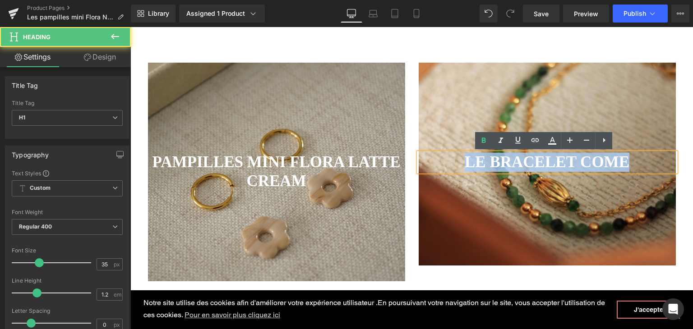
drag, startPoint x: 625, startPoint y: 161, endPoint x: 462, endPoint y: 161, distance: 163.7
click at [462, 161] on h1 "LE BRACELET COME" at bounding box center [546, 162] width 257 height 19
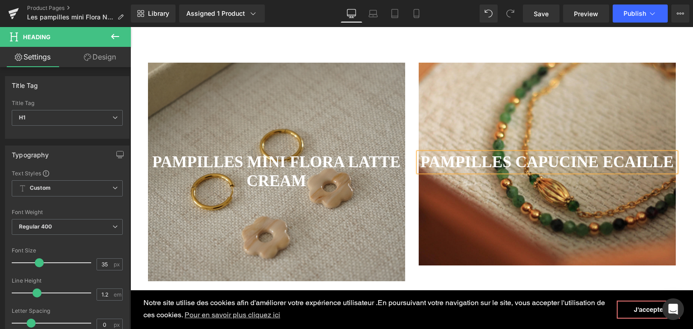
drag, startPoint x: 454, startPoint y: 209, endPoint x: 404, endPoint y: 135, distance: 89.0
click at [454, 209] on div at bounding box center [546, 164] width 257 height 203
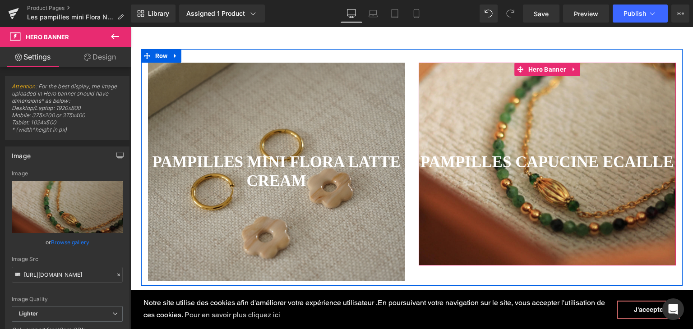
click at [528, 221] on div at bounding box center [546, 164] width 257 height 203
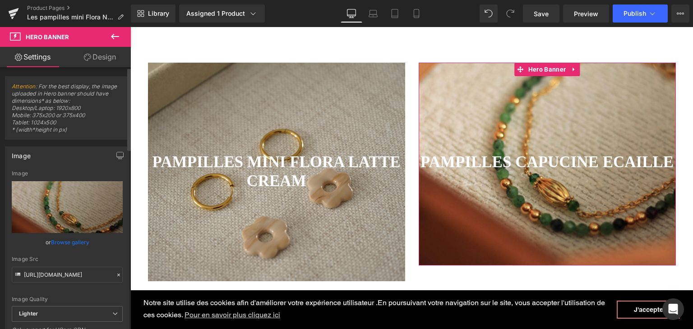
click at [116, 274] on icon at bounding box center [118, 275] width 6 height 6
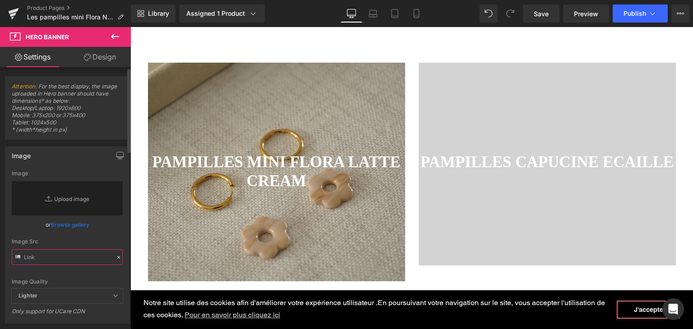
paste input "https://cdn.shopify.com/s/files/1/0251/3371/1412/files/DSC01297.jpg?v=1757229125"
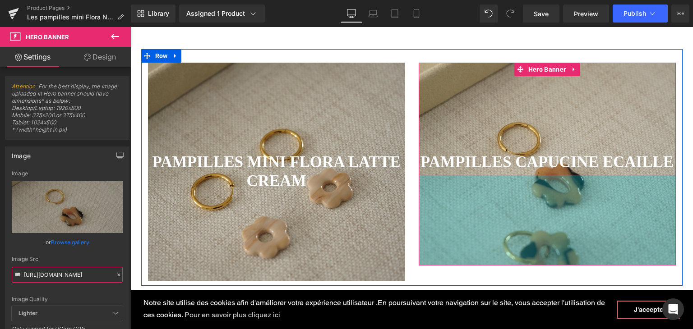
click at [475, 257] on div "200px" at bounding box center [546, 220] width 257 height 90
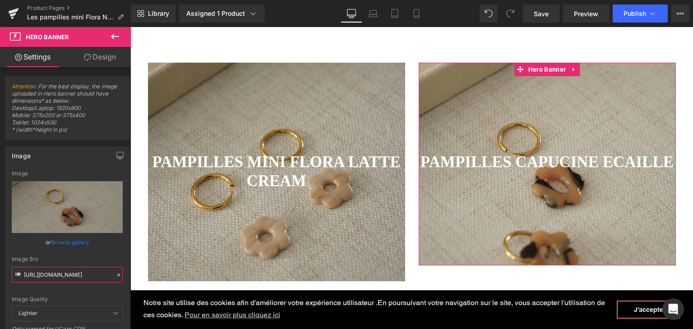
type input "https://cdn.shopify.com/s/files/1/0251/3371/1412/files/DSC01297.jpg?v=1757229125"
click at [98, 57] on link "Design" at bounding box center [99, 57] width 65 height 20
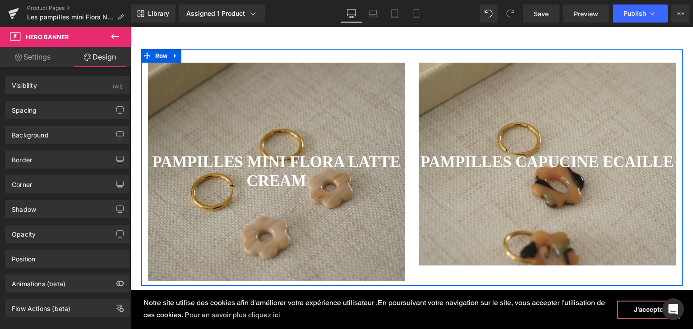
click at [602, 158] on strong "PAMPILLES CAPUCINE ECAILLE" at bounding box center [546, 162] width 253 height 18
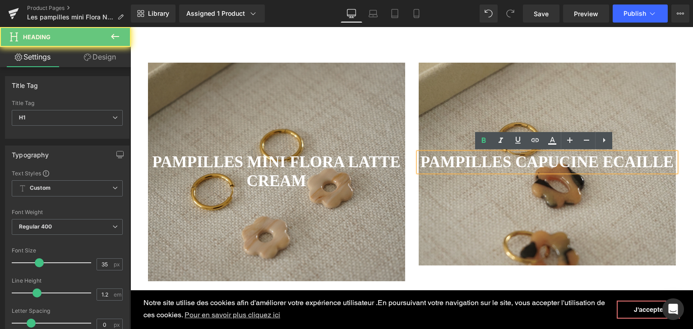
click at [594, 159] on strong "PAMPILLES CAPUCINE ECAILLE" at bounding box center [546, 162] width 253 height 18
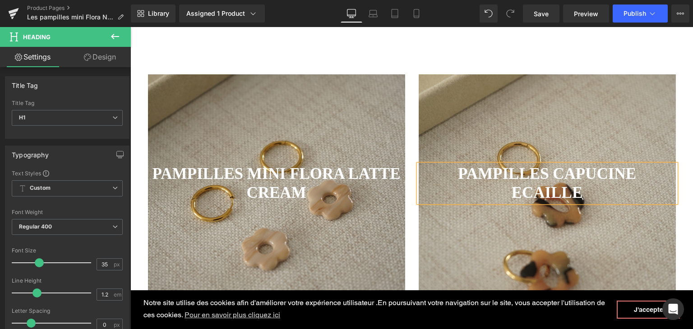
scroll to position [541, 0]
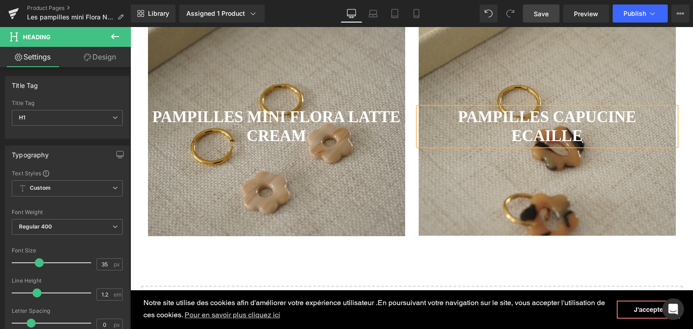
click at [540, 15] on span "Save" at bounding box center [540, 13] width 15 height 9
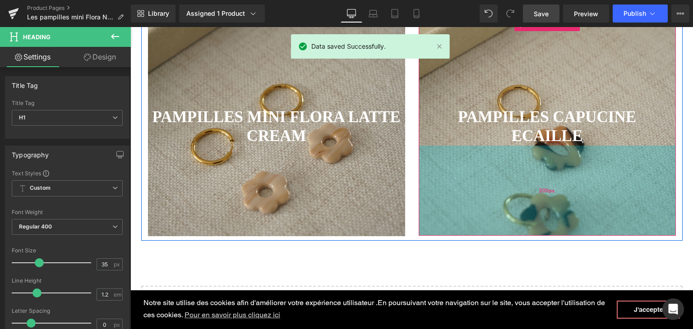
click at [454, 161] on div "200px" at bounding box center [546, 191] width 257 height 90
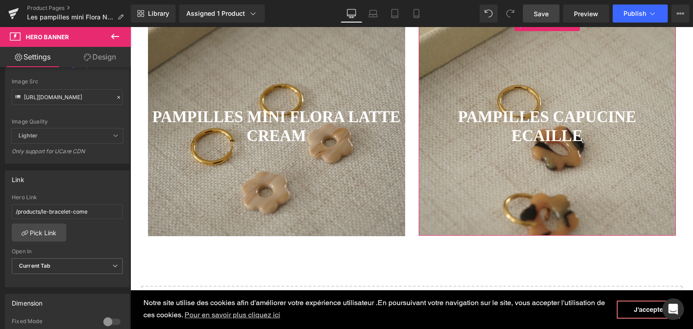
scroll to position [180, 0]
click at [60, 224] on link "Pick Link" at bounding box center [39, 230] width 55 height 18
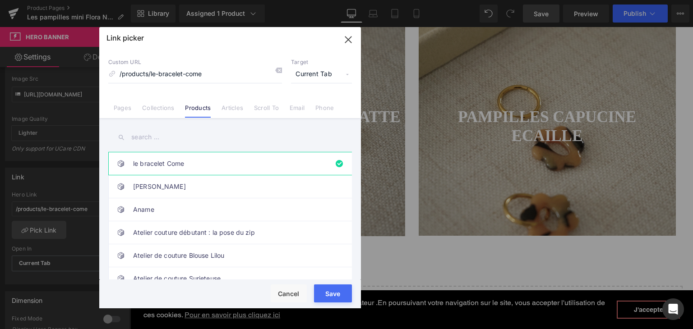
click at [171, 146] on input "text" at bounding box center [229, 137] width 243 height 20
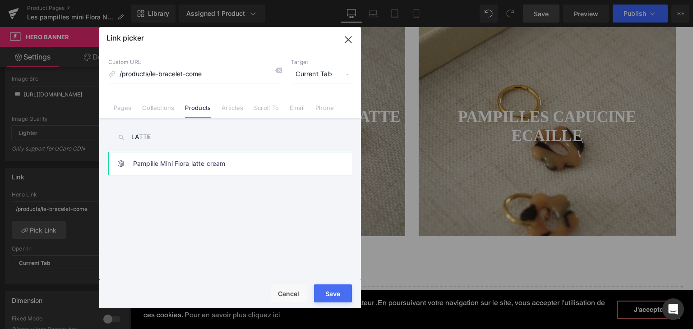
type input "LATTE"
click at [173, 156] on link "Pampille Mini Flora latte cream" at bounding box center [232, 163] width 198 height 23
type input "/products/pampille-mini-flora-latte-cream"
click at [332, 295] on div "Rendering Content" at bounding box center [346, 294] width 55 height 10
type input "/products/pampille-mini-flora-latte-cream"
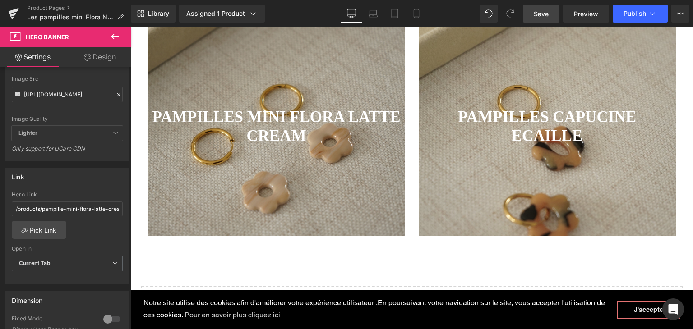
click at [539, 15] on span "Save" at bounding box center [540, 13] width 15 height 9
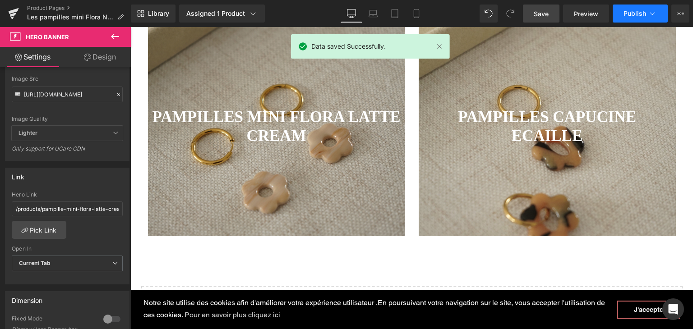
click at [619, 20] on button "Publish" at bounding box center [639, 14] width 55 height 18
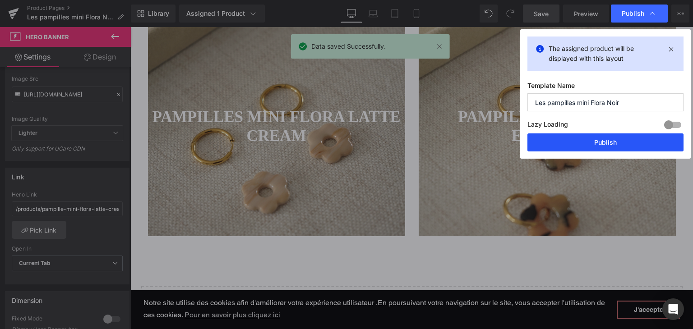
click at [583, 138] on button "Publish" at bounding box center [605, 142] width 156 height 18
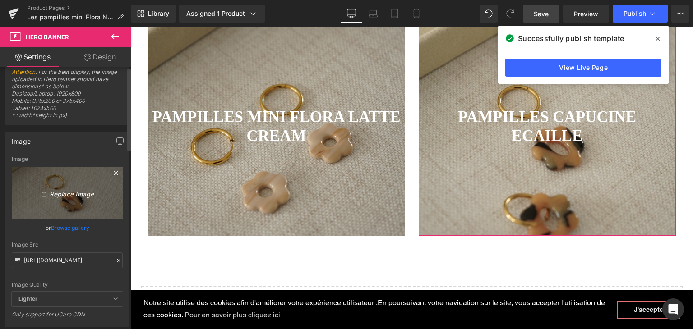
scroll to position [0, 0]
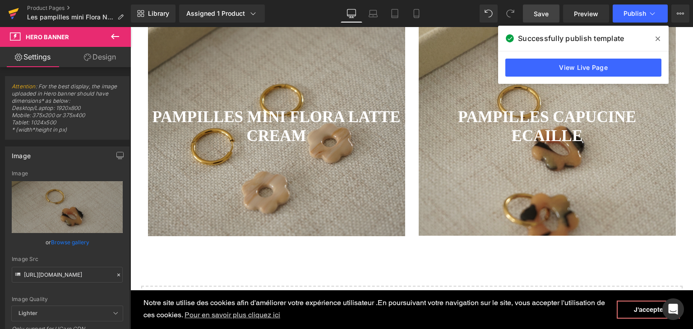
click at [14, 9] on icon at bounding box center [13, 13] width 11 height 23
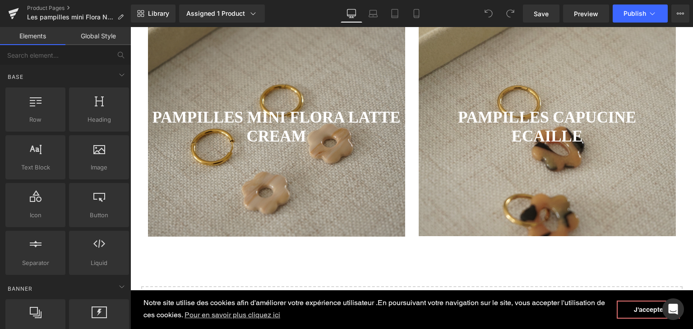
scroll to position [541, 0]
click at [346, 193] on div at bounding box center [276, 127] width 257 height 219
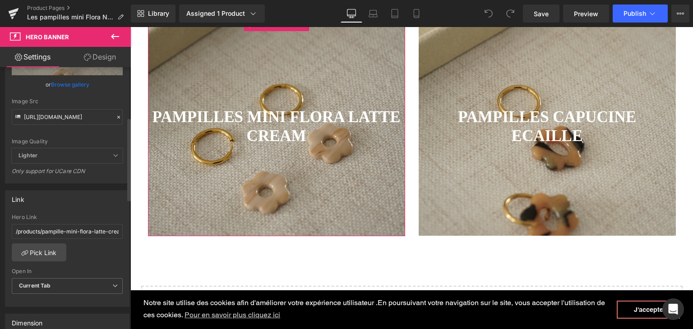
scroll to position [180, 0]
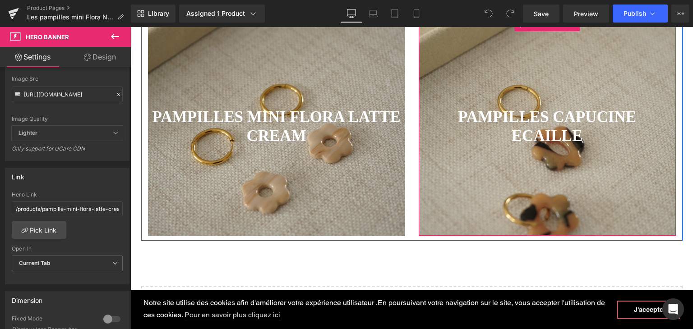
click at [462, 175] on div at bounding box center [546, 127] width 257 height 218
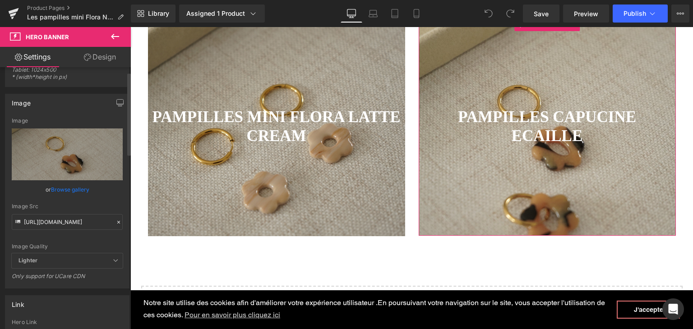
scroll to position [135, 0]
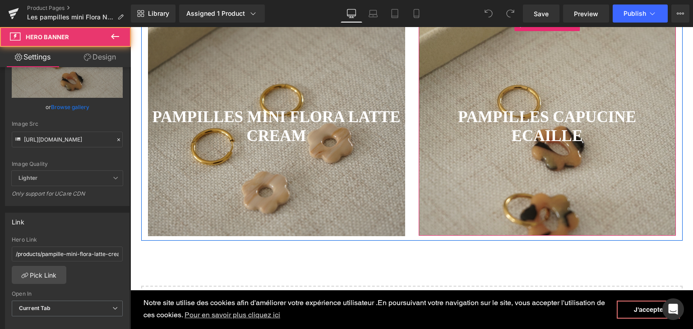
click at [459, 207] on div at bounding box center [546, 127] width 257 height 218
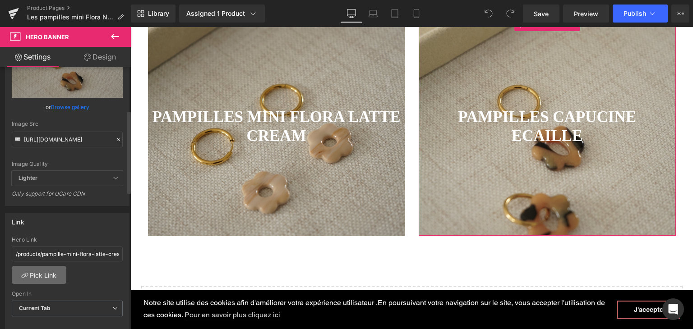
click at [50, 275] on link "Pick Link" at bounding box center [39, 275] width 55 height 18
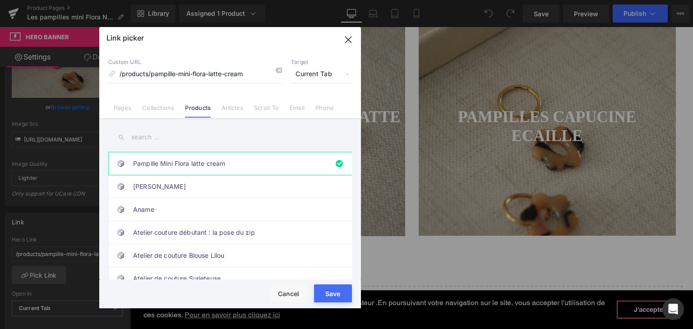
click at [222, 139] on input "text" at bounding box center [229, 137] width 243 height 20
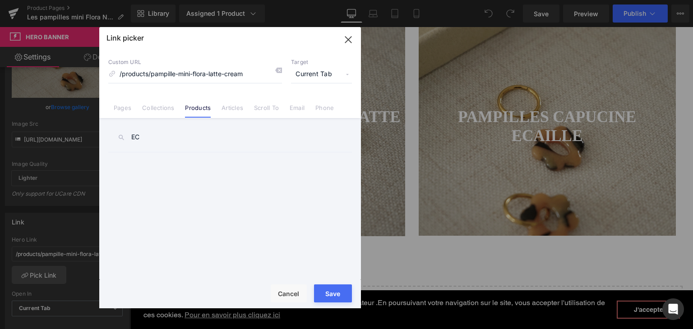
type input "E"
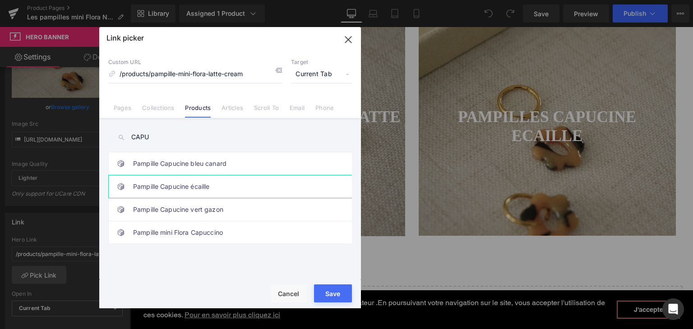
type input "CAPU"
click at [224, 182] on link "Pampille Capucine écaille" at bounding box center [232, 186] width 198 height 23
type input "/products/pampille-capucine-ecaille"
click at [340, 293] on div "Rendering Content" at bounding box center [346, 294] width 55 height 10
type input "/products/pampille-capucine-ecaille"
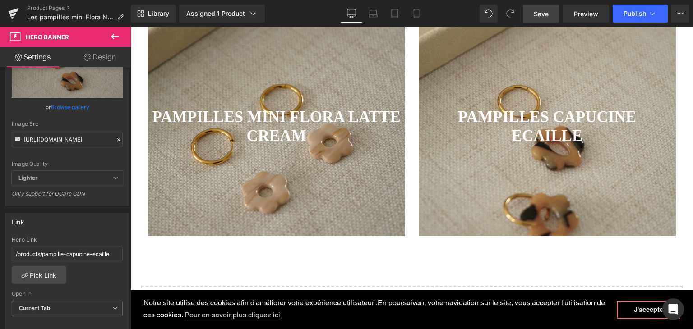
drag, startPoint x: 549, startPoint y: 11, endPoint x: 398, endPoint y: 20, distance: 151.8
click at [549, 11] on link "Save" at bounding box center [541, 14] width 37 height 18
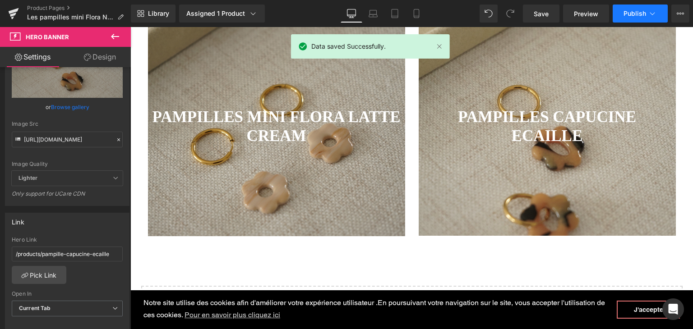
click at [634, 10] on span "Publish" at bounding box center [634, 13] width 23 height 7
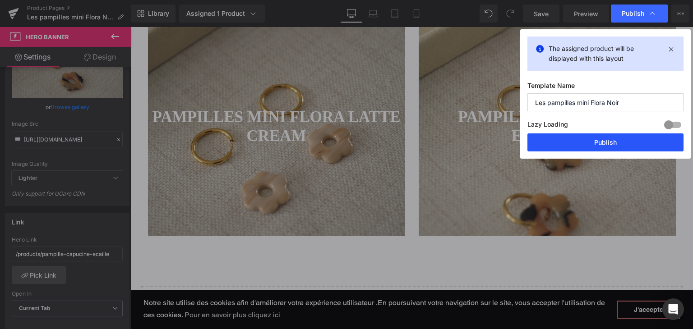
click at [581, 144] on button "Publish" at bounding box center [605, 142] width 156 height 18
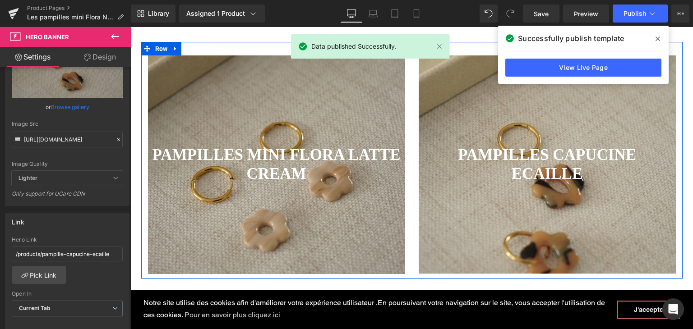
scroll to position [451, 0]
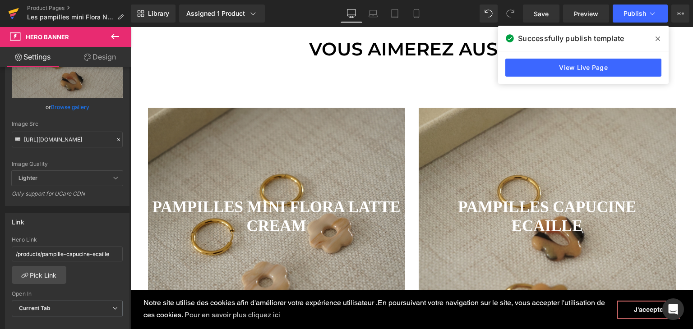
click at [16, 15] on icon at bounding box center [13, 13] width 11 height 23
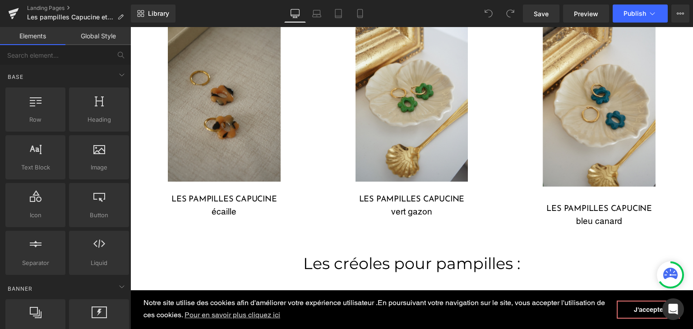
scroll to position [541, 0]
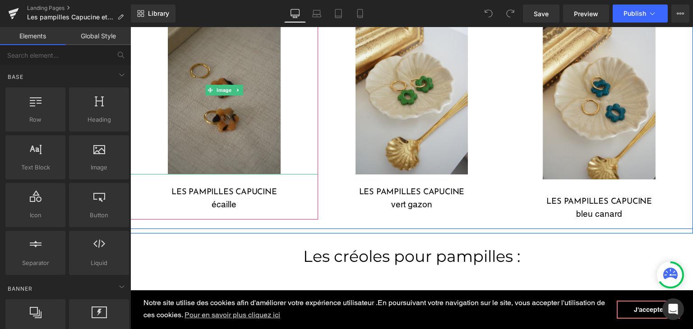
click at [229, 148] on img at bounding box center [224, 90] width 112 height 169
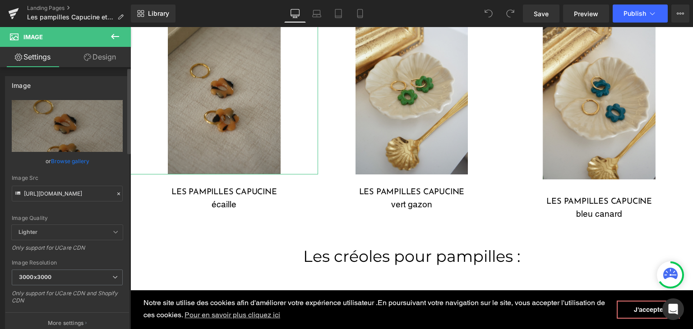
click at [117, 193] on icon at bounding box center [118, 194] width 3 height 3
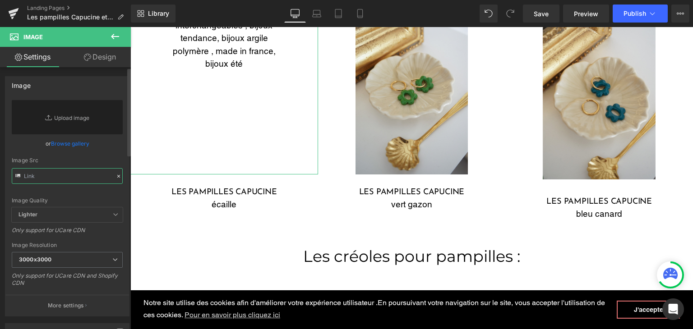
paste input "[URL][DOMAIN_NAME]"
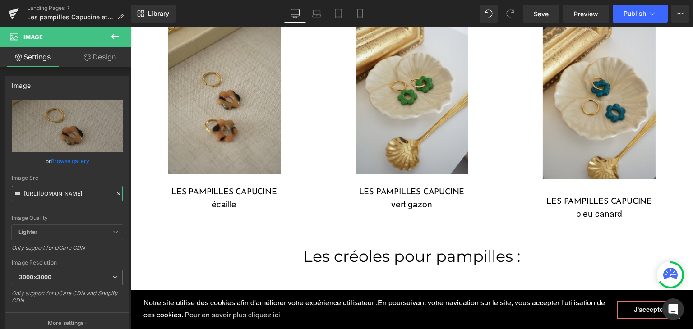
type input "https://cdn.shopify.com/s/files/1/0251/3371/1412/files/DSC01297_3000x3000.jpg?v…"
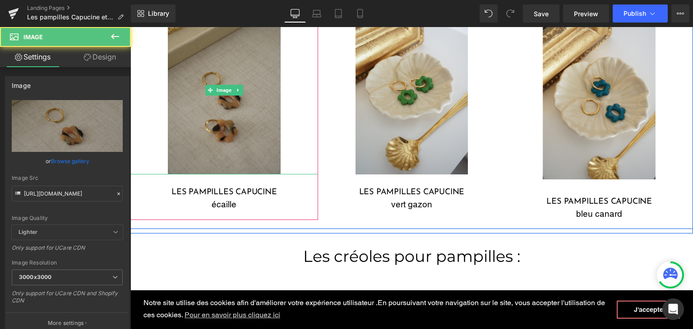
click at [215, 124] on img at bounding box center [224, 90] width 112 height 169
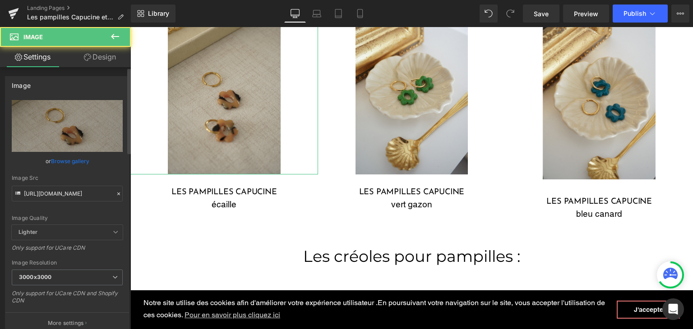
click at [115, 193] on icon at bounding box center [118, 194] width 6 height 6
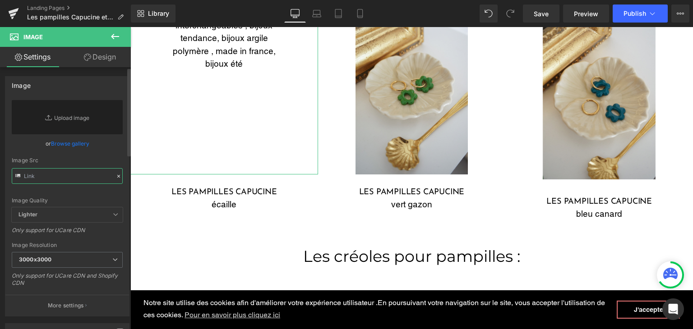
paste input "[URL][DOMAIN_NAME]"
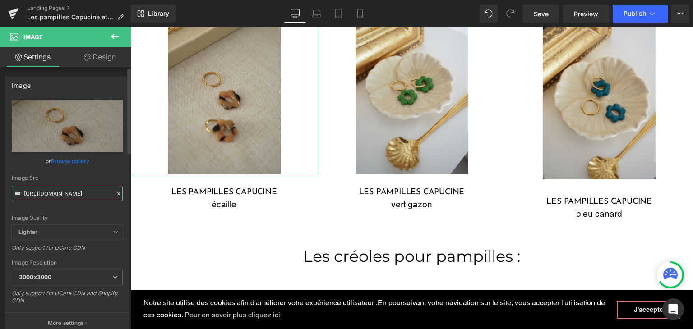
type input "https://cdn.shopify.com/s/files/1/0251/3371/1412/files/DSC01297_c3d08d8c-2bce-4…"
click at [93, 213] on div "Image Quality Lighter Lightest Lighter Lighter Lightest Only support for UCare …" at bounding box center [67, 162] width 111 height 125
click at [548, 11] on span "Save" at bounding box center [540, 13] width 15 height 9
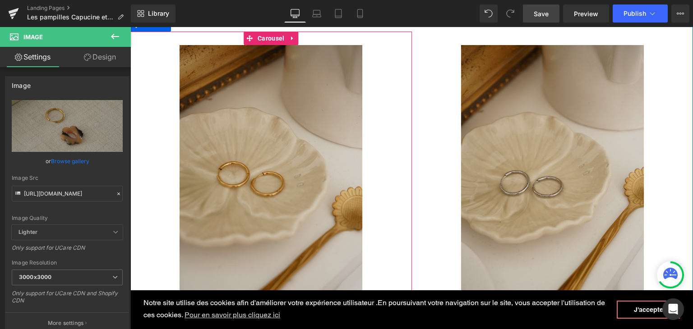
scroll to position [857, 0]
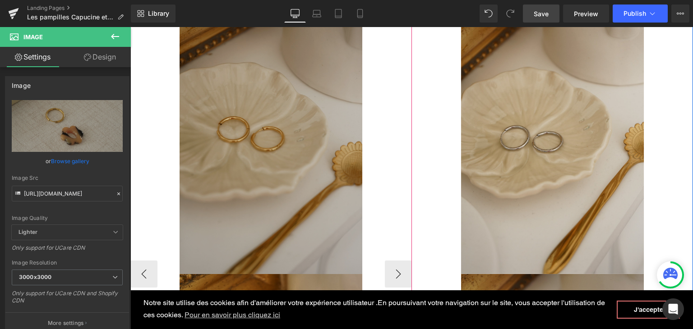
click at [285, 128] on img at bounding box center [270, 137] width 183 height 274
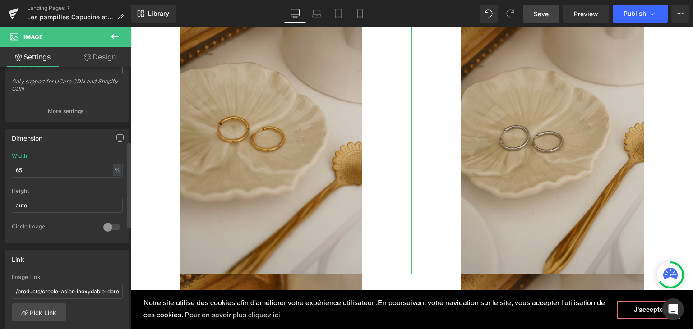
scroll to position [271, 0]
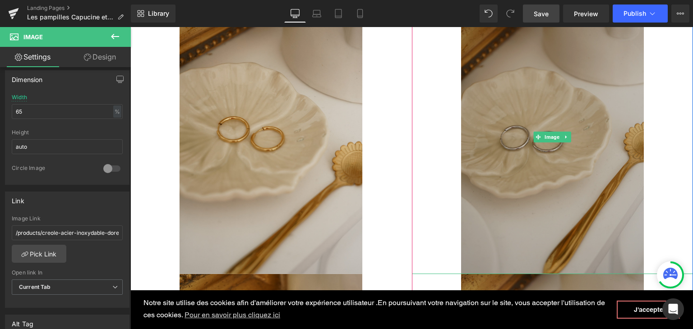
click at [510, 140] on img at bounding box center [552, 137] width 183 height 274
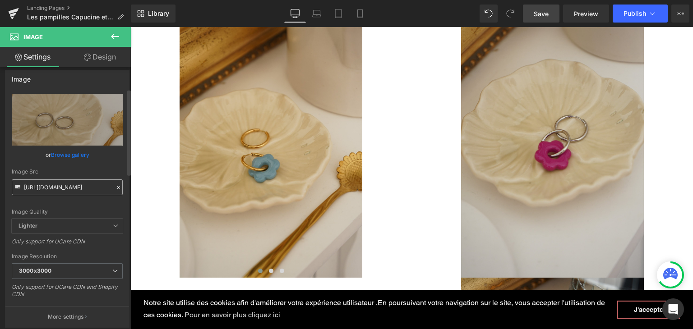
scroll to position [0, 0]
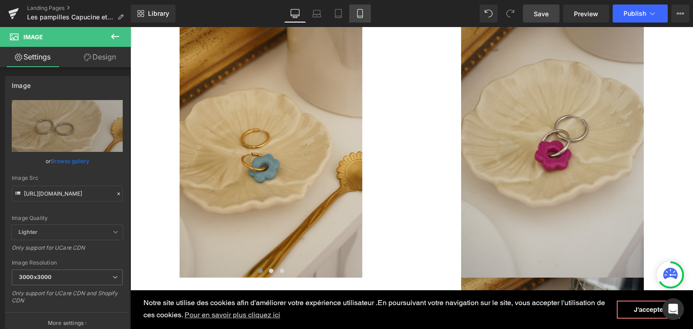
click at [366, 14] on link "Mobile" at bounding box center [360, 14] width 22 height 18
type input "85"
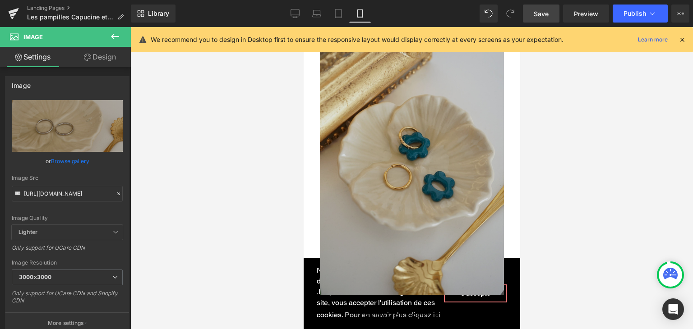
scroll to position [1378, 0]
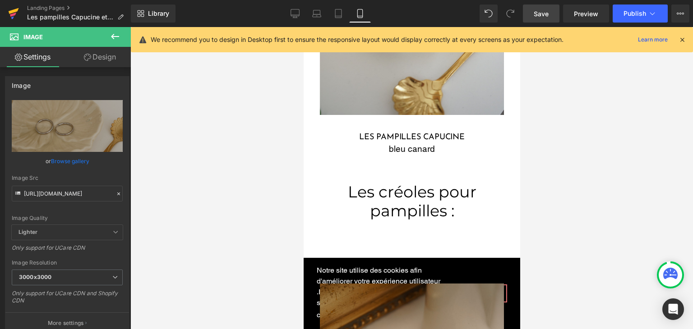
click at [10, 13] on icon at bounding box center [14, 11] width 10 height 6
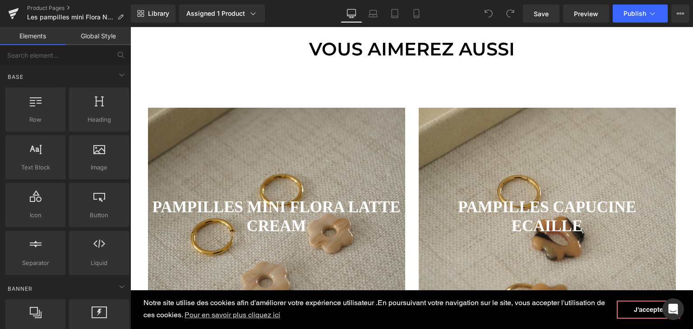
scroll to position [496, 0]
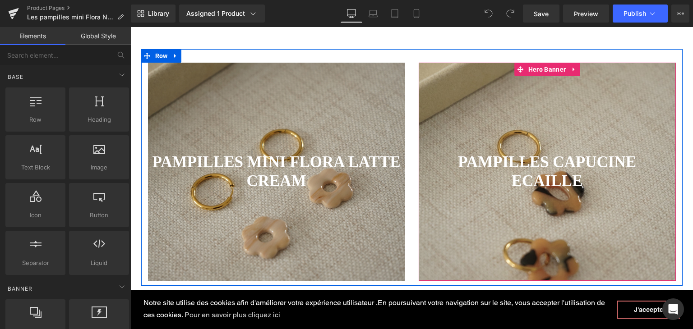
click div
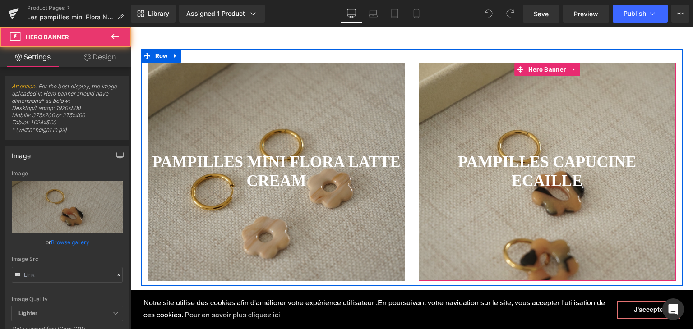
type input "https://cdn.shopify.com/s/files/1/0251/3371/1412/files/DSC01297.jpg?v=1757229125"
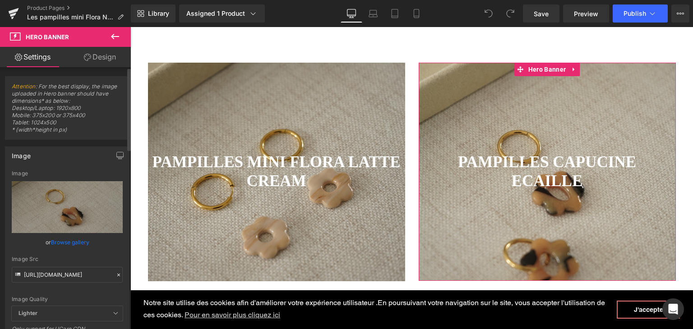
click icon
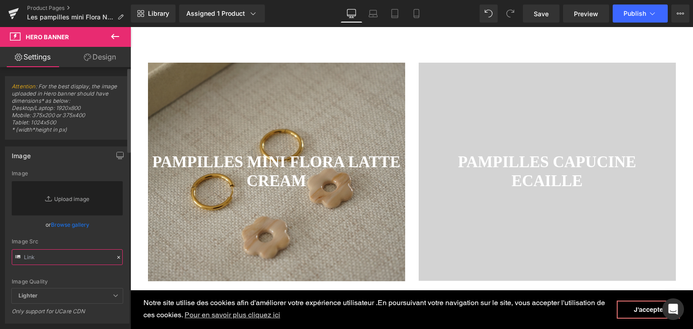
click input "text"
paste input "https://cdn.shopify.com/s/files/1/0251/3371/1412/files/DSC01297_c3d08d8c-2bce-4…"
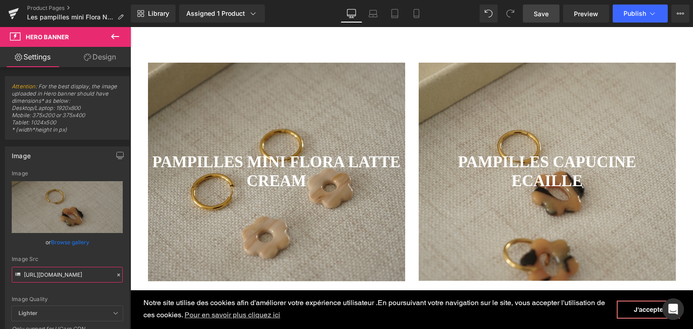
type input "https://cdn.shopify.com/s/files/1/0251/3371/1412/files/DSC01297_c3d08d8c-2bce-4…"
click span "Save"
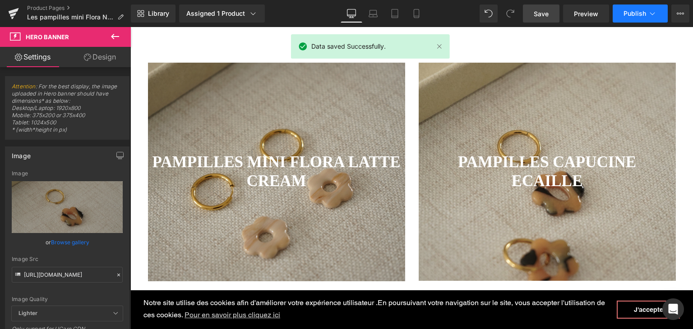
click span "Publish"
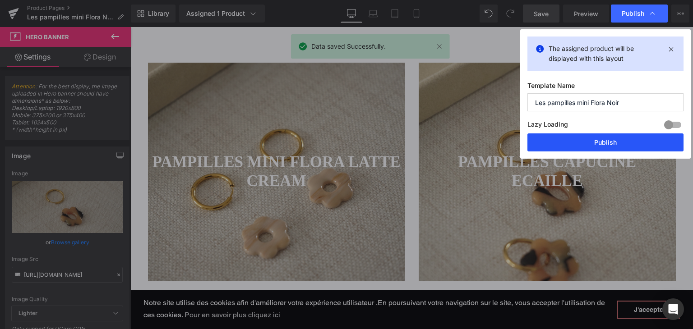
click button "Publish"
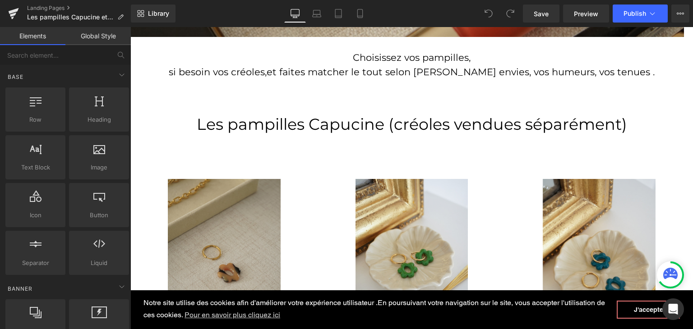
scroll to position [361, 0]
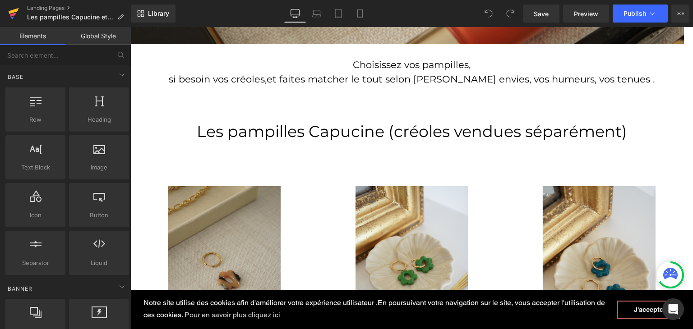
click at [16, 14] on icon at bounding box center [13, 13] width 11 height 23
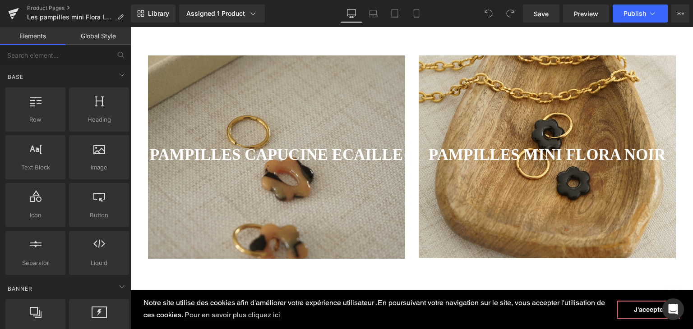
scroll to position [496, 0]
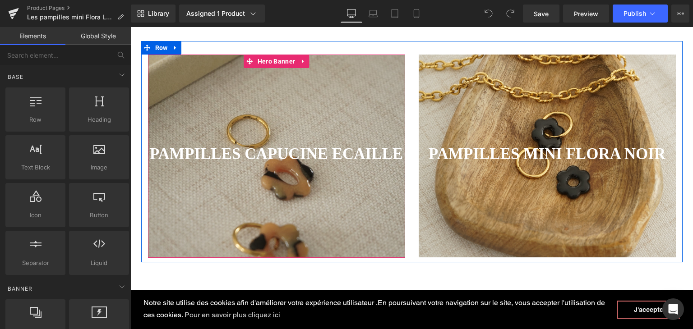
click at [286, 124] on div at bounding box center [276, 156] width 257 height 203
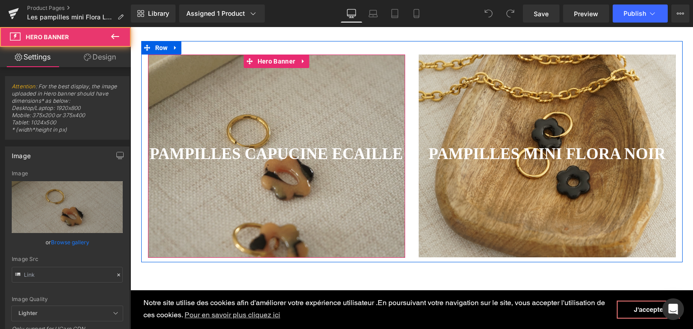
type input "[URL][DOMAIN_NAME]"
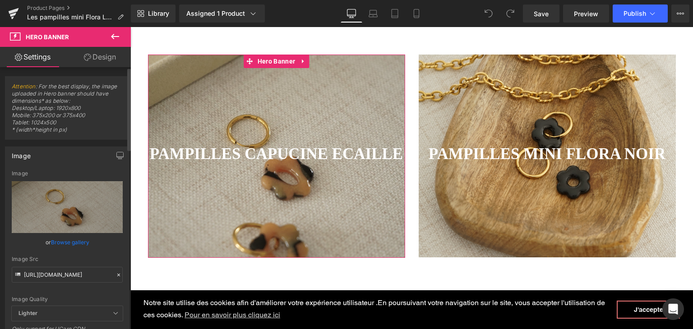
click at [115, 273] on icon at bounding box center [118, 275] width 6 height 6
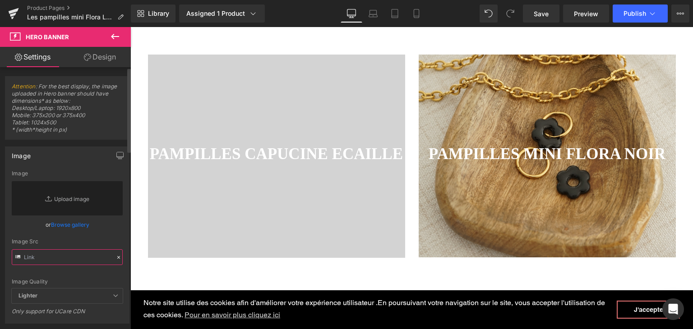
click at [80, 259] on input "text" at bounding box center [67, 257] width 111 height 16
paste input "[URL][DOMAIN_NAME]"
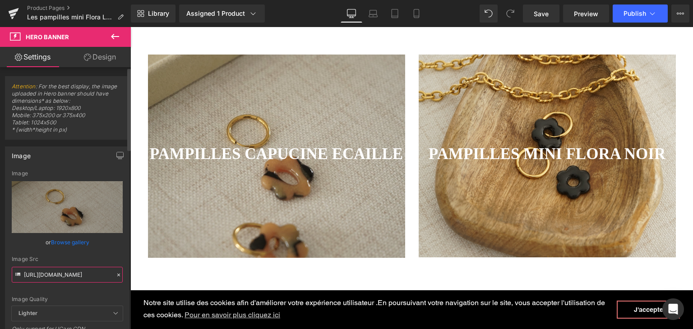
click at [79, 271] on input "[URL][DOMAIN_NAME]" at bounding box center [67, 275] width 111 height 16
type input "[URL][DOMAIN_NAME]"
click at [542, 20] on link "Save" at bounding box center [541, 14] width 37 height 18
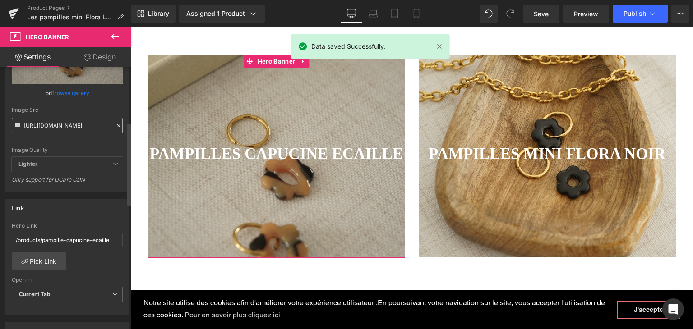
scroll to position [180, 0]
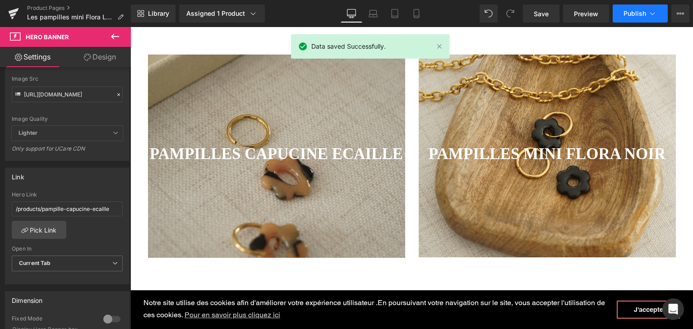
click at [640, 18] on button "Publish" at bounding box center [639, 14] width 55 height 18
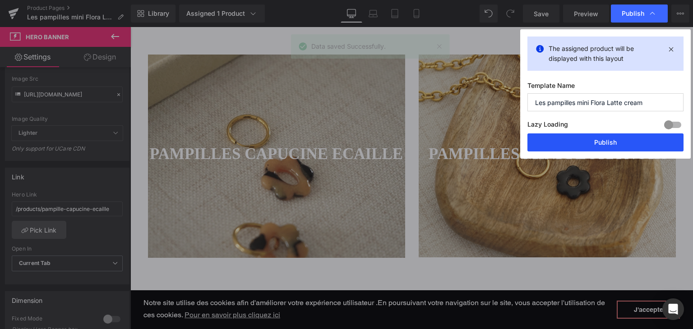
click at [598, 145] on button "Publish" at bounding box center [605, 142] width 156 height 18
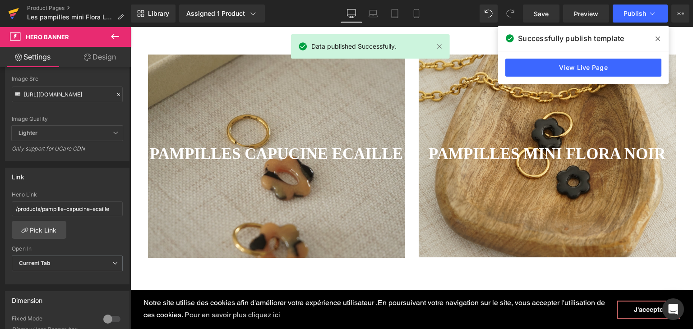
click at [17, 18] on icon at bounding box center [13, 13] width 11 height 23
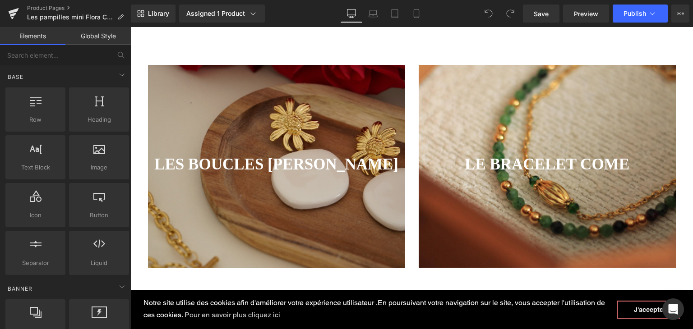
scroll to position [496, 0]
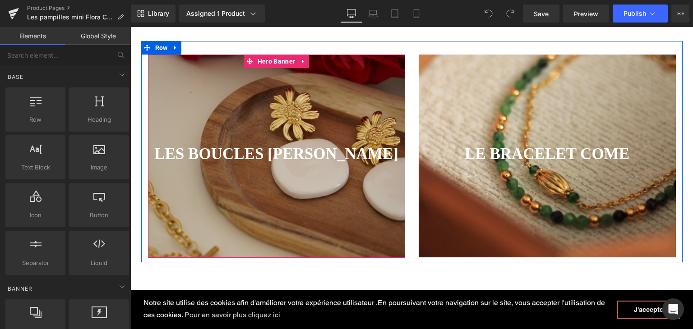
click at [311, 130] on div at bounding box center [276, 156] width 257 height 203
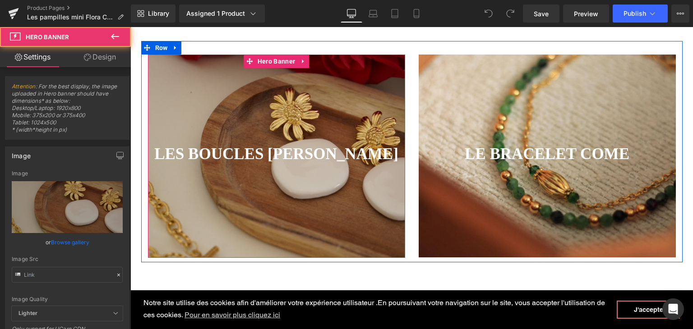
type input "https://cdn.shopify.com/s/files/1/0251/3371/1412/files/Hortense_ecrue_1_04186bd…"
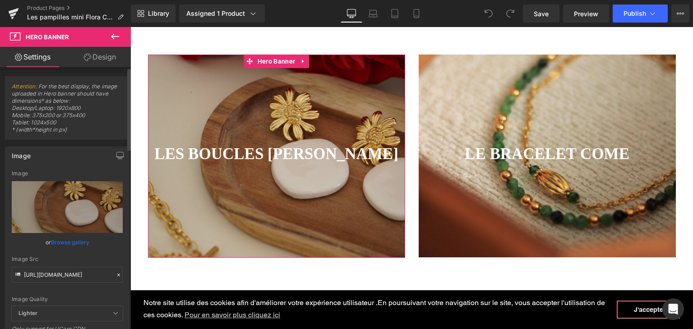
click at [115, 272] on icon at bounding box center [118, 275] width 6 height 6
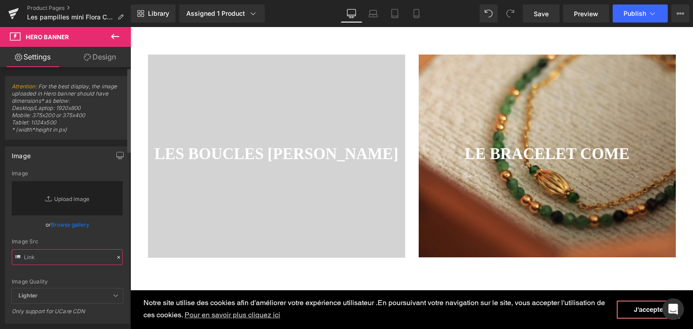
click at [81, 255] on input "text" at bounding box center [67, 257] width 111 height 16
paste input "https://cdn.shopify.com/s/files/1/0251/3371/1412/files/DSC01297_c3d08d8c-2bce-4…"
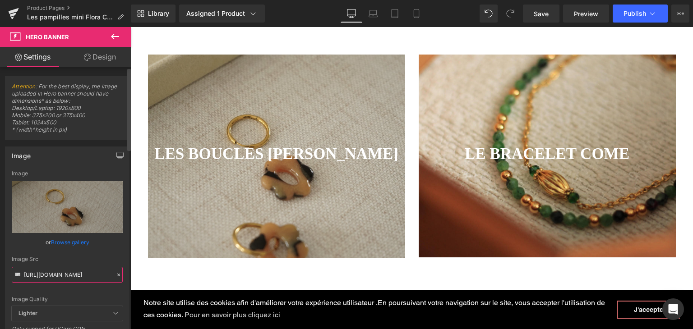
click at [85, 276] on input "https://cdn.shopify.com/s/files/1/0251/3371/1412/files/DSC01297_c3d08d8c-2bce-4…" at bounding box center [67, 275] width 111 height 16
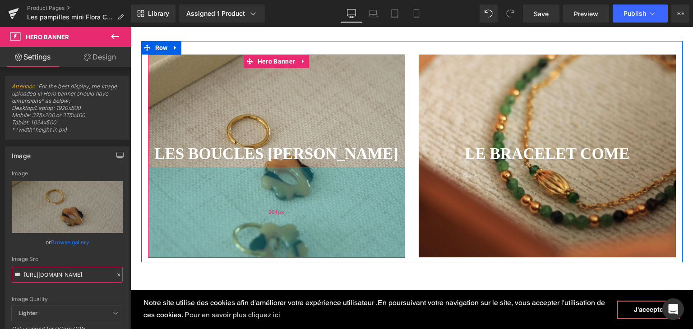
click at [231, 198] on div "201px" at bounding box center [276, 212] width 257 height 91
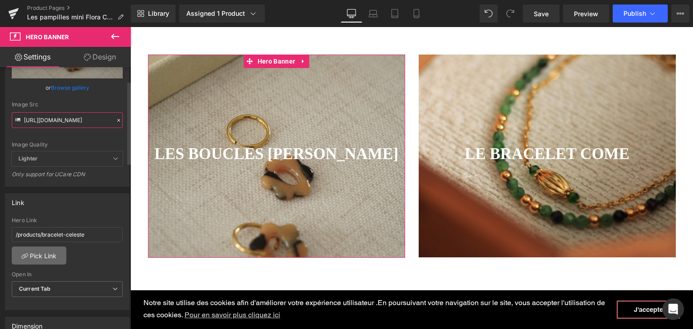
scroll to position [180, 0]
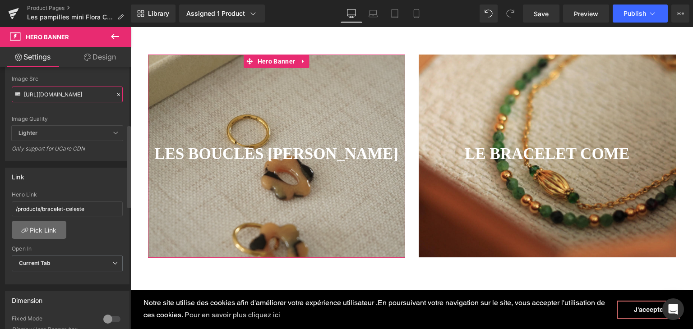
type input "https://cdn.shopify.com/s/files/1/0251/3371/1412/files/DSC01297_c3d08d8c-2bce-4…"
click at [50, 230] on link "Pick Link" at bounding box center [39, 230] width 55 height 18
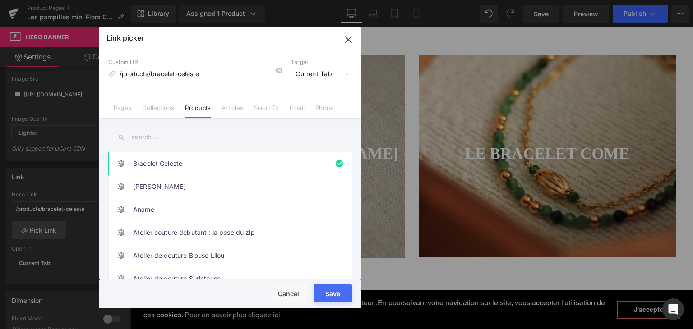
click at [206, 143] on input "text" at bounding box center [229, 137] width 243 height 20
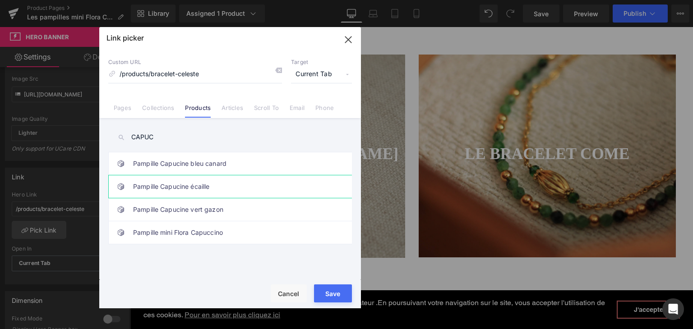
type input "CAPUC"
click at [202, 190] on link "Pampille Capucine écaille" at bounding box center [232, 186] width 198 height 23
type input "/products/pampille-capucine-ecaille"
click at [337, 295] on div "Rendering Content" at bounding box center [346, 294] width 55 height 10
type input "/products/pampille-capucine-ecaille"
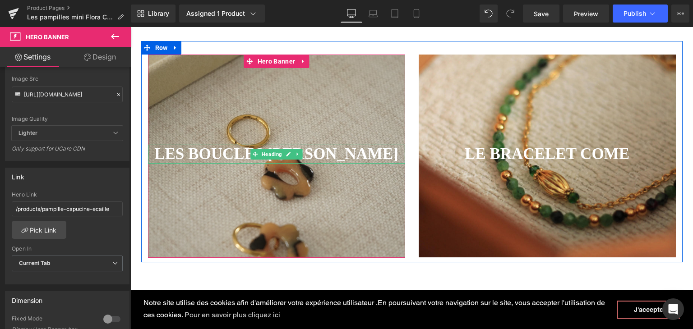
click at [350, 160] on strong "LES BOUCLES HORTENSE" at bounding box center [276, 154] width 244 height 18
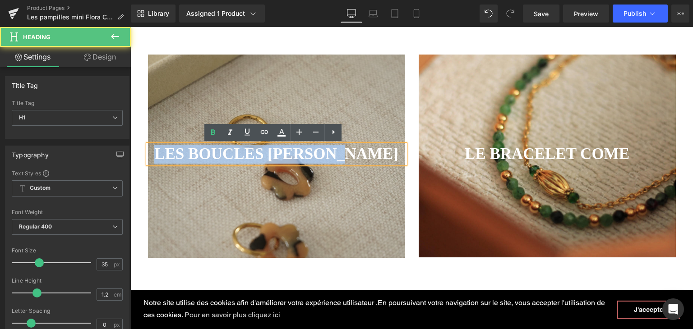
drag, startPoint x: 378, startPoint y: 151, endPoint x: 165, endPoint y: 151, distance: 213.3
click at [165, 151] on h1 "LES BOUCLES HORTENSE" at bounding box center [276, 154] width 257 height 19
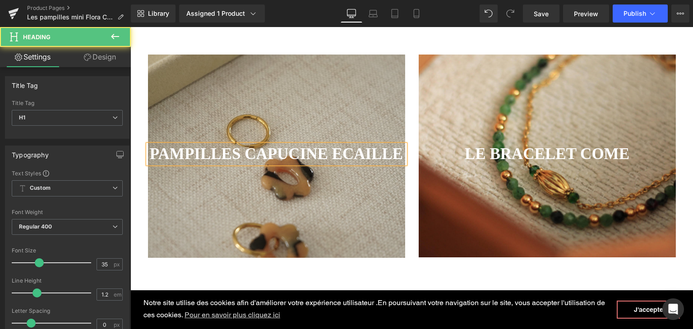
click at [328, 150] on strong "PAMPILLES CAPUCINE ECAILLE" at bounding box center [276, 154] width 253 height 18
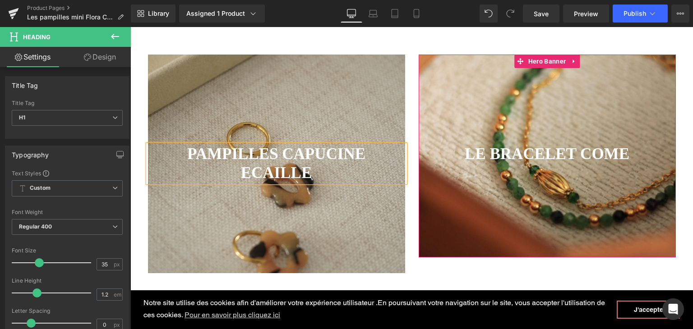
click at [519, 195] on div at bounding box center [546, 156] width 257 height 203
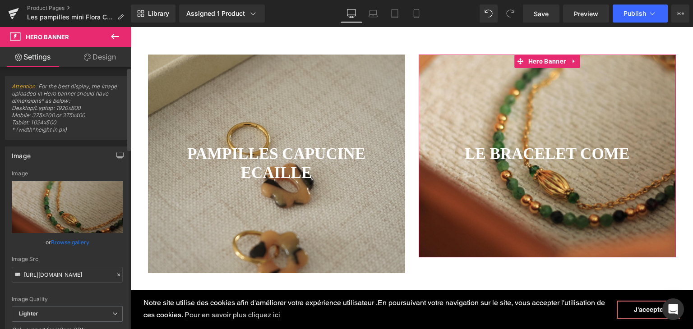
click at [115, 275] on icon at bounding box center [118, 275] width 6 height 6
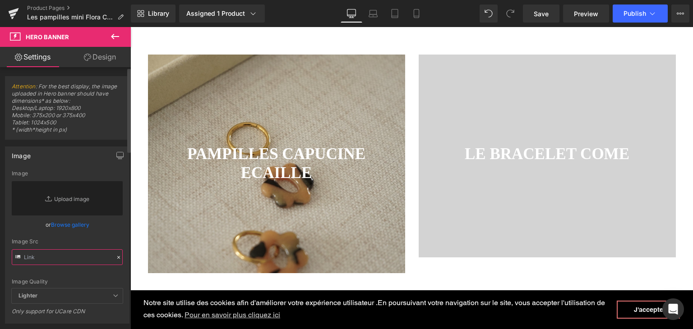
paste input "https://cdn.shopify.com/s/files/1/0251/3371/1412/files/DSC01328.jpg?v=1757227026"
type input "https://cdn.shopify.com/s/files/1/0251/3371/1412/files/DSC01328.jpg?v=1757227026"
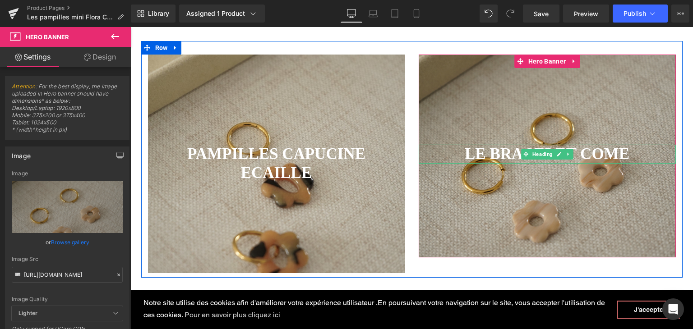
click at [464, 155] on strong "LE BRACELET COME" at bounding box center [546, 154] width 165 height 18
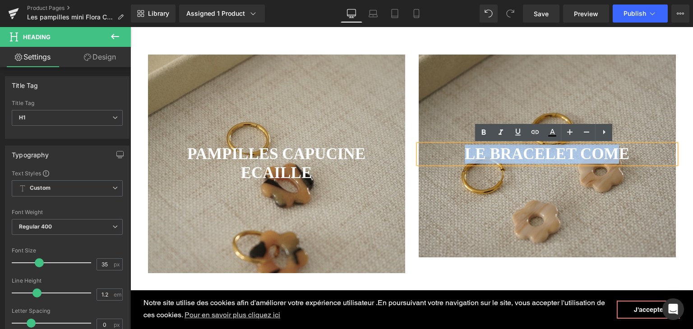
drag, startPoint x: 460, startPoint y: 154, endPoint x: 616, endPoint y: 163, distance: 156.7
click at [616, 163] on h1 "LE BRACELET COME" at bounding box center [546, 154] width 257 height 19
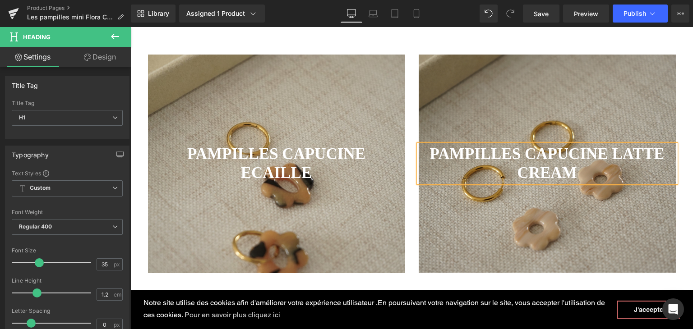
click at [581, 228] on div at bounding box center [546, 164] width 257 height 218
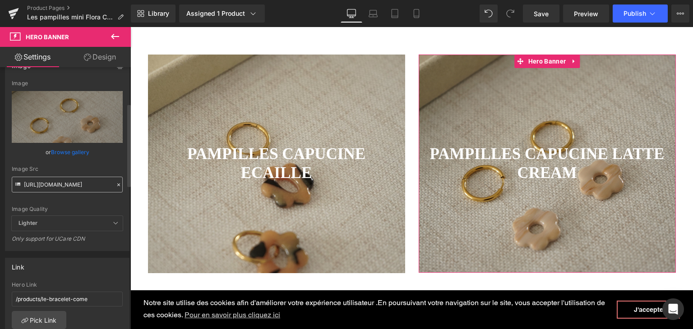
scroll to position [135, 0]
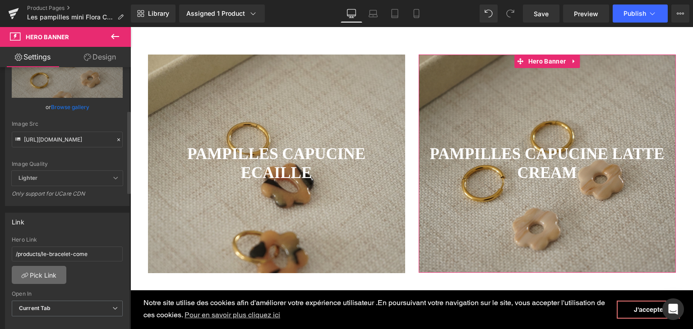
click at [40, 270] on link "Pick Link" at bounding box center [39, 275] width 55 height 18
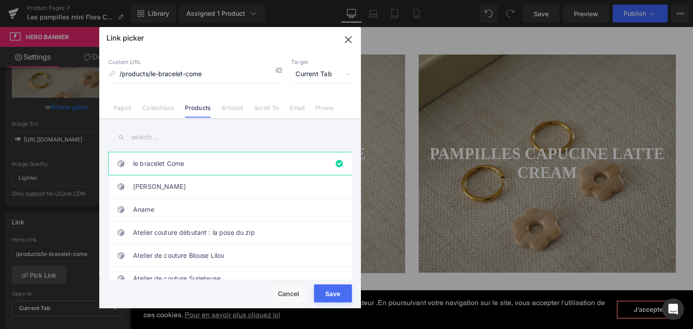
click at [145, 143] on input "text" at bounding box center [229, 137] width 243 height 20
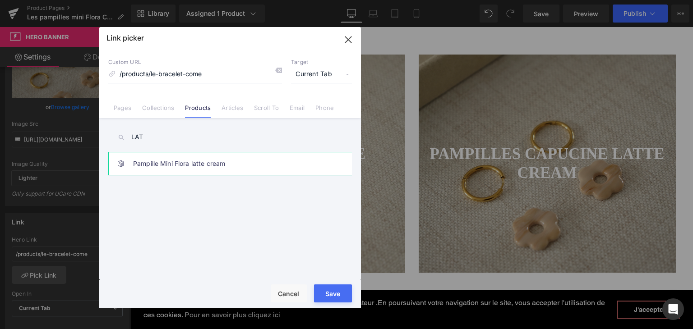
type input "LAT"
click at [185, 169] on link "Pampille Mini Flora latte cream" at bounding box center [232, 163] width 198 height 23
type input "/products/pampille-mini-flora-latte-cream"
click at [335, 297] on div "Rendering Content" at bounding box center [346, 294] width 55 height 10
click at [337, 292] on div "Rendering Content" at bounding box center [346, 294] width 55 height 10
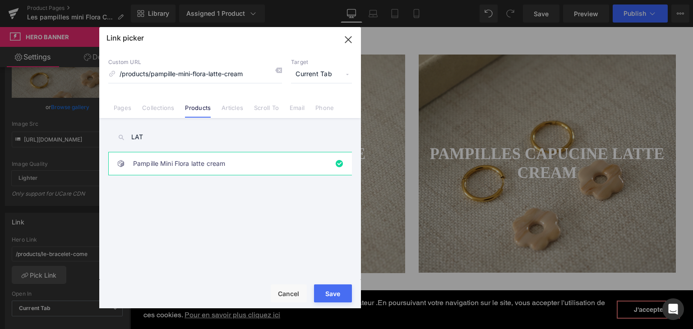
type input "/products/pampille-mini-flora-latte-cream"
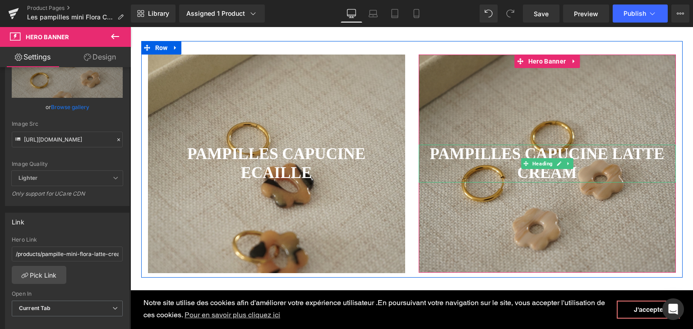
click at [541, 157] on b "PAMPILLES CAPUCINE LATTE CREAM" at bounding box center [547, 163] width 234 height 37
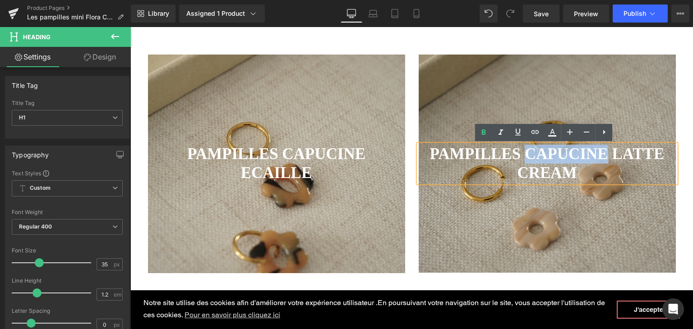
drag, startPoint x: 601, startPoint y: 153, endPoint x: 522, endPoint y: 157, distance: 79.5
click at [522, 157] on b "PAMPILLES CAPUCINE LATTE CREAM" at bounding box center [547, 163] width 234 height 37
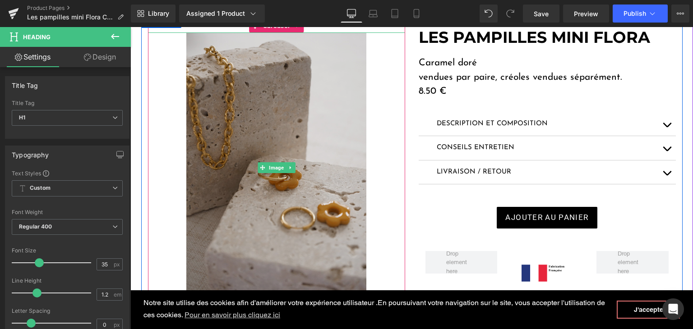
click at [325, 208] on img at bounding box center [276, 167] width 180 height 270
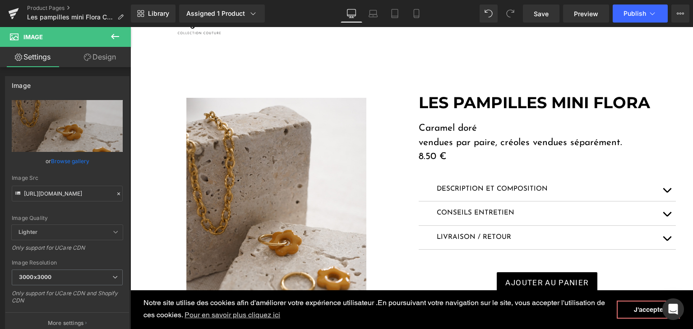
scroll to position [45, 0]
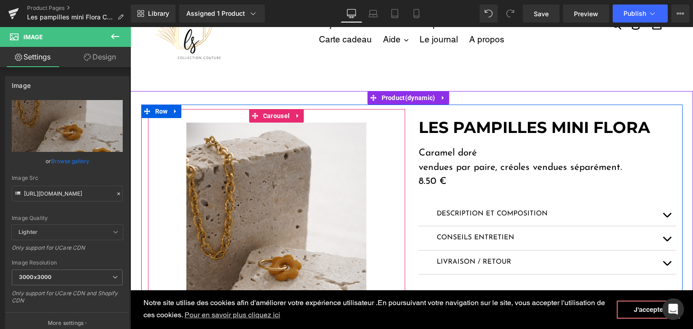
drag, startPoint x: 270, startPoint y: 117, endPoint x: 225, endPoint y: 117, distance: 44.6
click at [270, 117] on span "Carousel" at bounding box center [276, 116] width 31 height 14
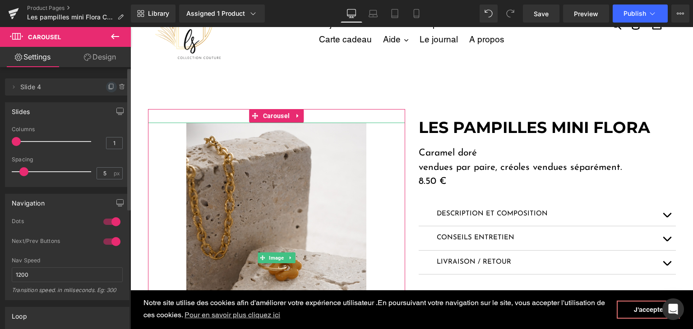
click at [108, 88] on icon at bounding box center [111, 86] width 7 height 7
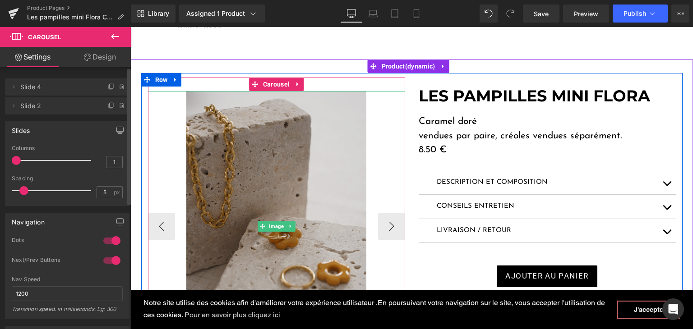
scroll to position [180, 0]
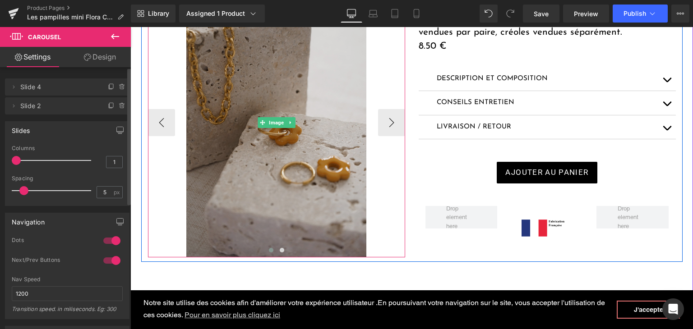
drag, startPoint x: 239, startPoint y: 131, endPoint x: 311, endPoint y: 193, distance: 95.2
click at [311, 193] on img at bounding box center [276, 122] width 180 height 270
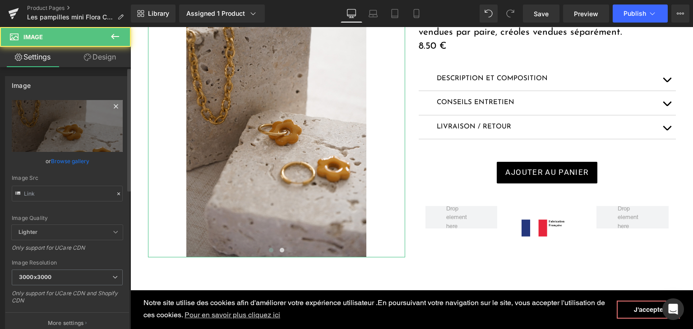
type input "https://cdn.shopify.com/s/files/1/0251/3371/1412/files/Carameldore_3000x3000.jp…"
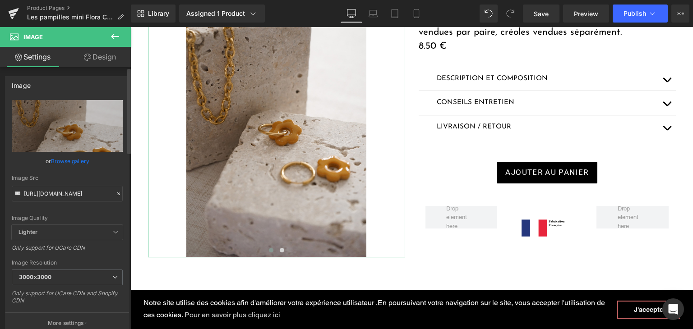
click at [115, 193] on icon at bounding box center [118, 194] width 6 height 6
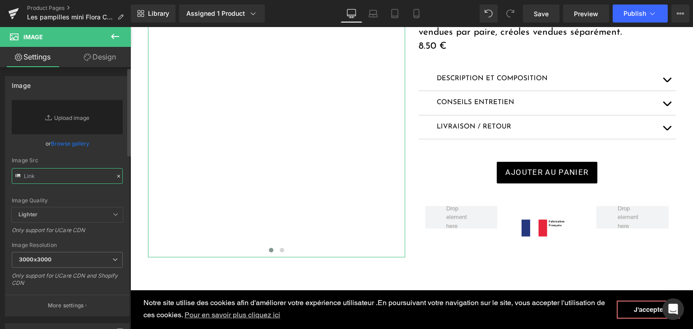
paste input "https://cdn.shopify.com/s/files/1/0251/3371/1412/files/DSC01739.jpg?v=1757163366"
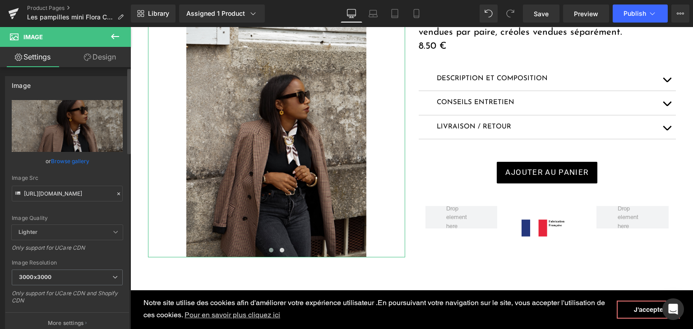
click at [70, 211] on div "Image Quality Lighter Lightest Lighter Lighter Lightest Only support for UCare …" at bounding box center [67, 162] width 111 height 125
type input "https://cdn.shopify.com/s/files/1/0251/3371/1412/files/DSC01739_3000x3000.jpg?v…"
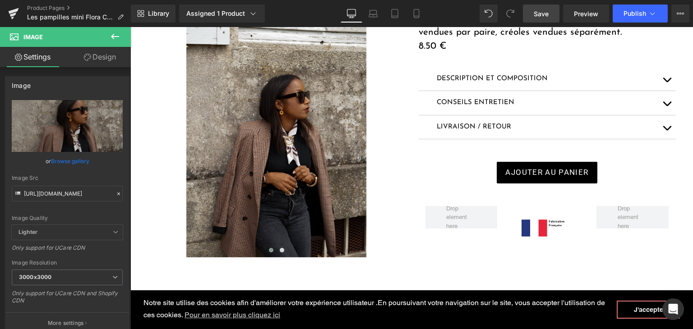
click at [532, 18] on link "Save" at bounding box center [541, 14] width 37 height 18
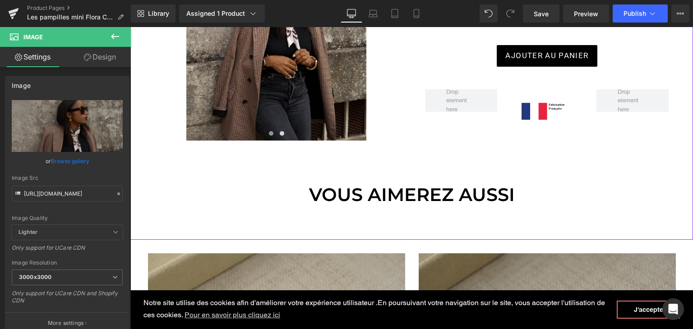
scroll to position [316, 0]
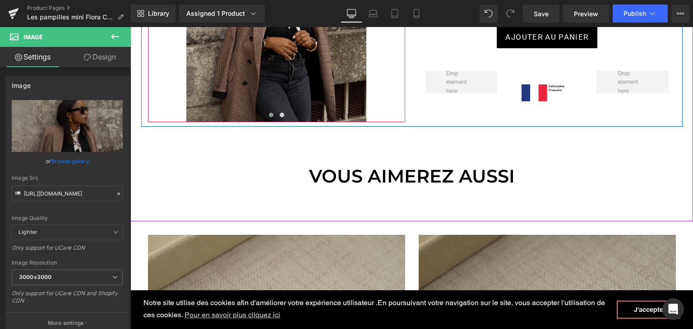
click at [269, 115] on span at bounding box center [271, 115] width 5 height 5
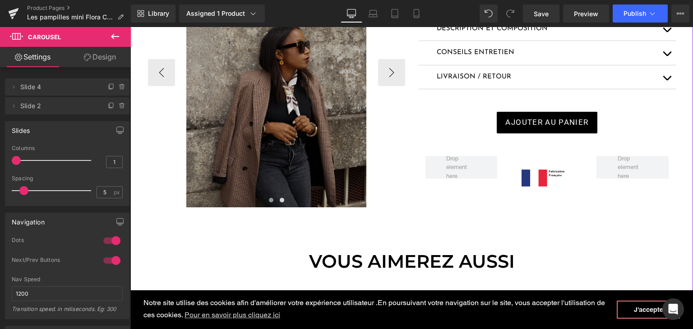
scroll to position [135, 0]
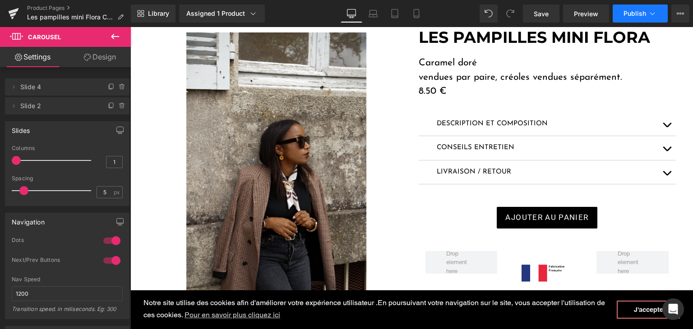
click at [630, 11] on span "Publish" at bounding box center [634, 13] width 23 height 7
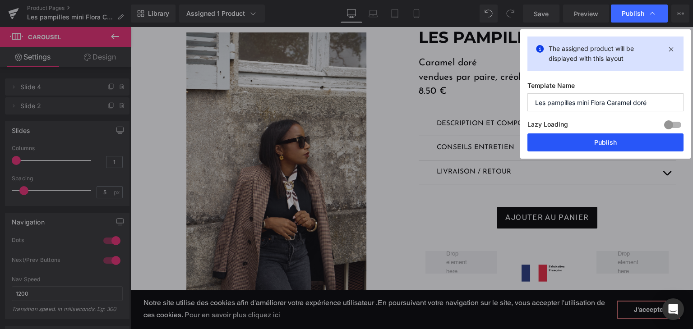
click at [597, 144] on button "Publish" at bounding box center [605, 142] width 156 height 18
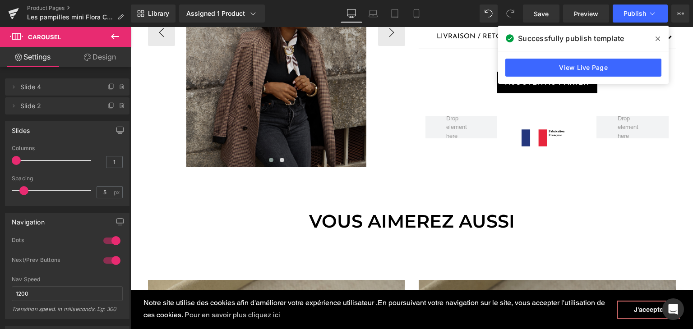
scroll to position [90, 0]
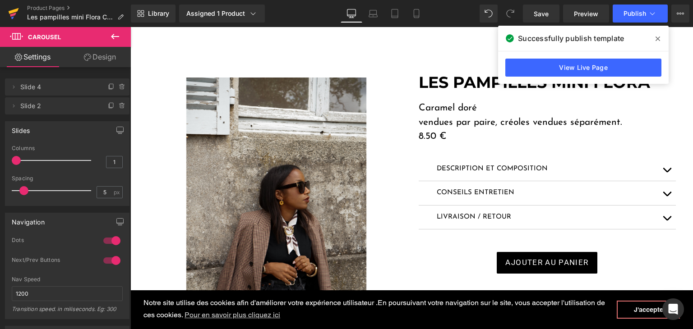
click at [18, 12] on icon at bounding box center [13, 13] width 11 height 23
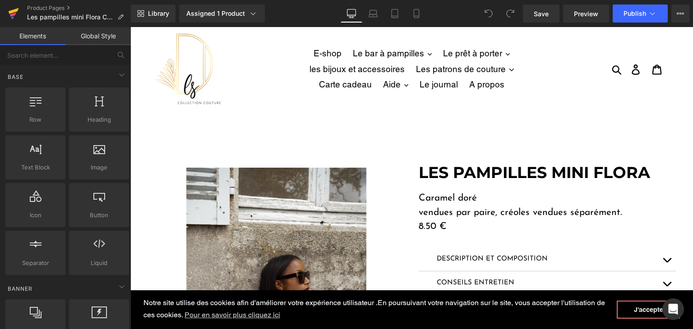
click at [14, 9] on icon at bounding box center [14, 11] width 10 height 6
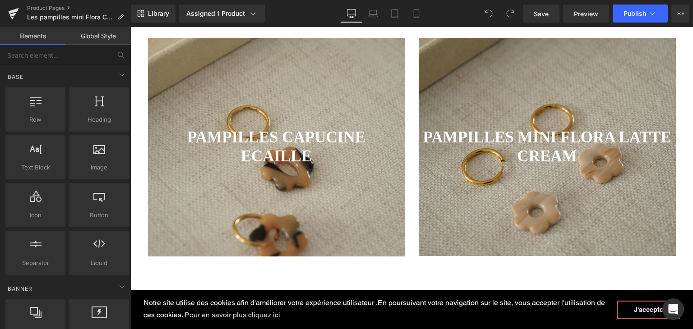
scroll to position [406, 0]
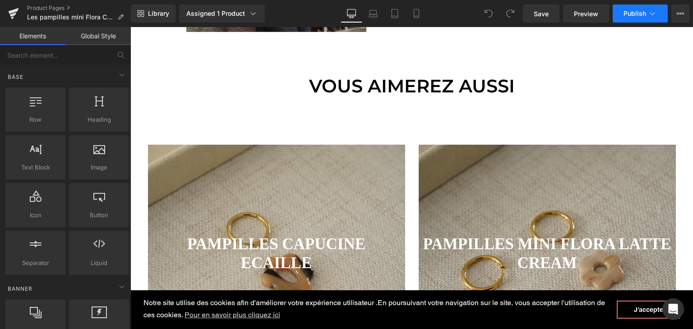
click at [633, 17] on span "Publish" at bounding box center [634, 13] width 23 height 7
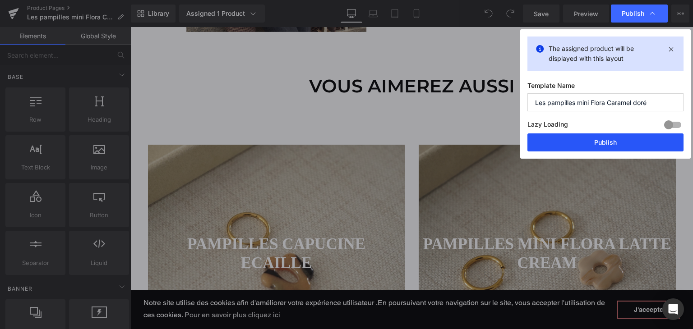
click at [593, 138] on button "Publish" at bounding box center [605, 142] width 156 height 18
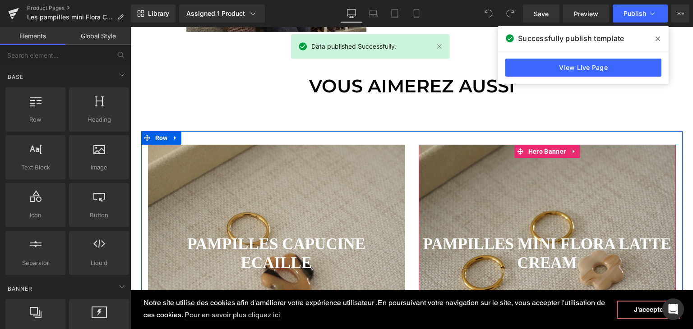
click at [541, 179] on div at bounding box center [546, 254] width 257 height 218
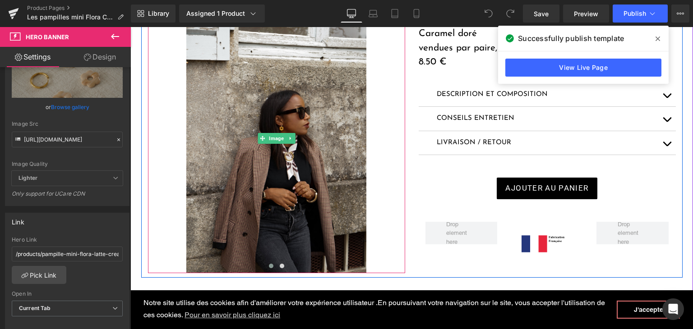
scroll to position [180, 0]
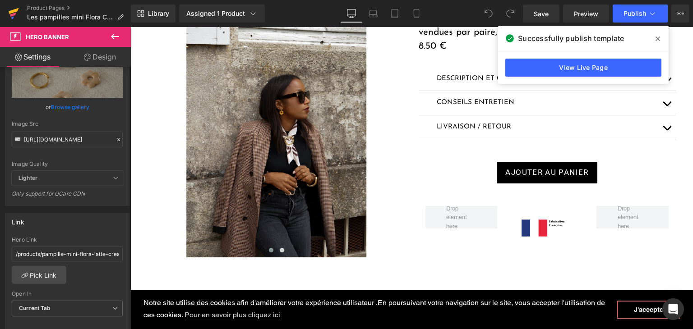
click at [7, 13] on link at bounding box center [13, 13] width 27 height 27
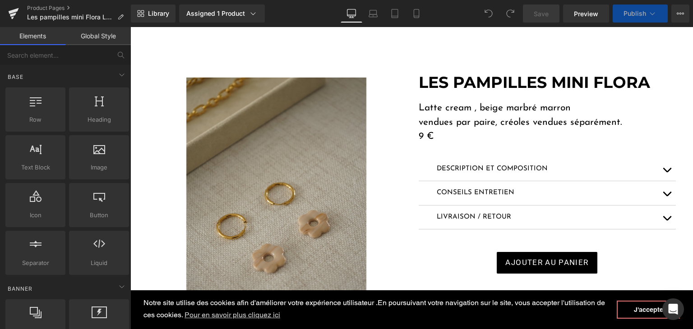
scroll to position [135, 0]
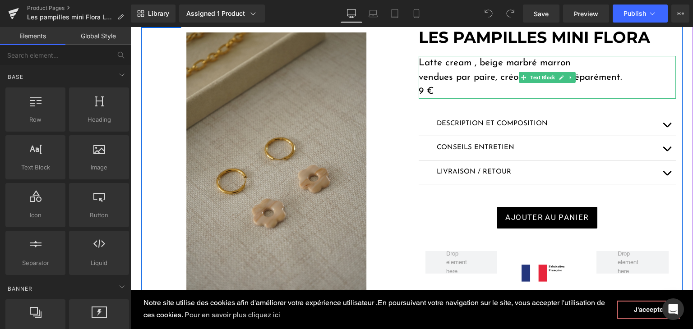
click at [473, 63] on p "Latte cream , beige marbré marron" at bounding box center [546, 63] width 257 height 14
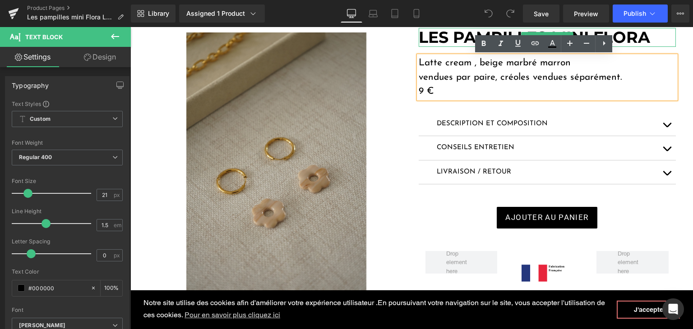
click at [650, 35] on strong "LES PAMPILLES MINI FLORA" at bounding box center [533, 37] width 231 height 19
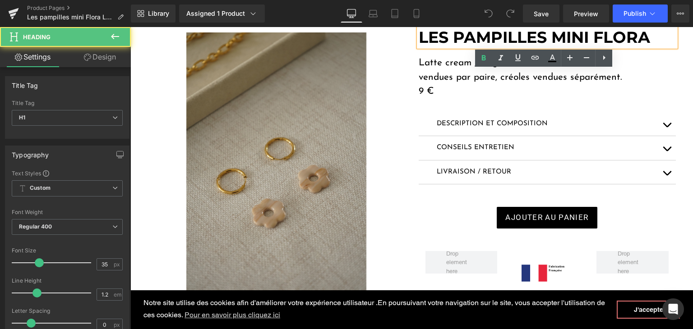
click at [650, 35] on strong "LES PAMPILLES MINI FLORA" at bounding box center [533, 37] width 231 height 19
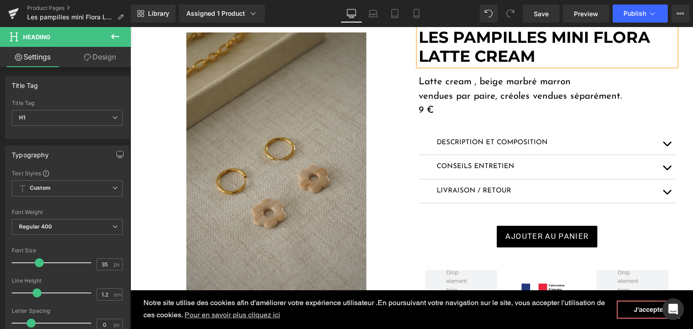
click at [651, 39] on h1 "LES PAMPILLES MINI FLORA LATTE CREAM" at bounding box center [546, 47] width 257 height 38
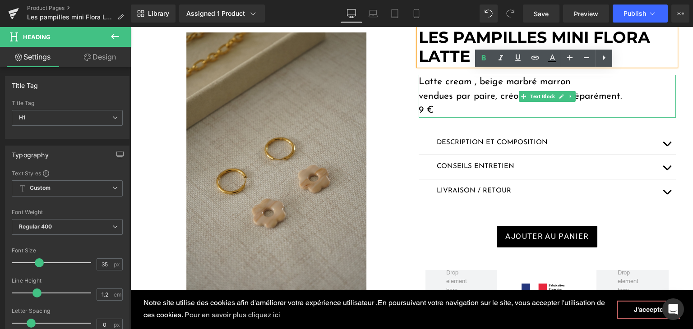
drag, startPoint x: 474, startPoint y: 80, endPoint x: 445, endPoint y: 80, distance: 29.3
click at [437, 80] on p "Latte cream , beige marbré marron" at bounding box center [546, 82] width 257 height 14
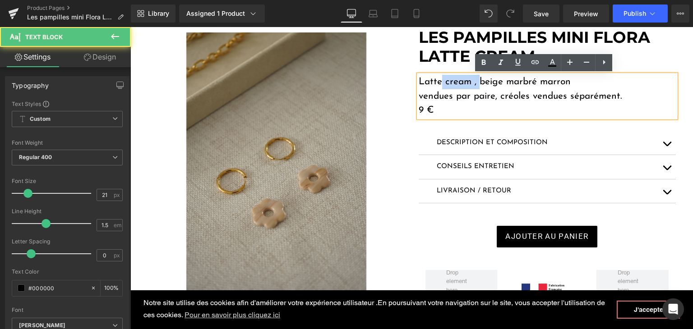
click at [473, 80] on p "Latte cream , beige marbré marron" at bounding box center [546, 82] width 257 height 14
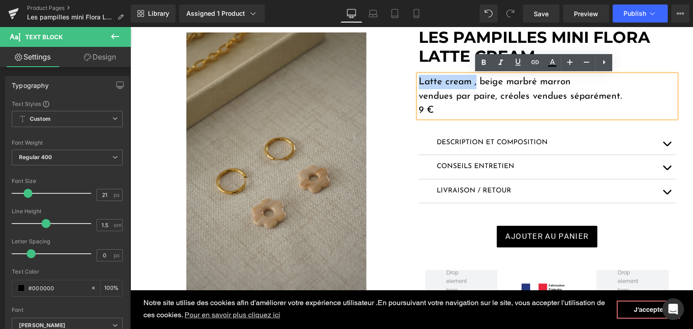
drag, startPoint x: 473, startPoint y: 80, endPoint x: 417, endPoint y: 77, distance: 56.0
click at [418, 77] on p "Latte cream , beige marbré marron" at bounding box center [546, 82] width 257 height 14
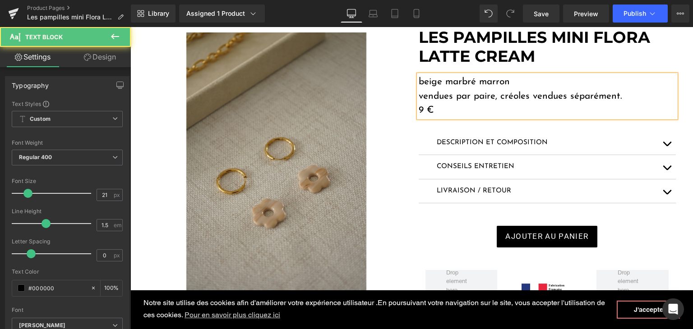
click at [423, 78] on p "beige marbré marron" at bounding box center [546, 82] width 257 height 14
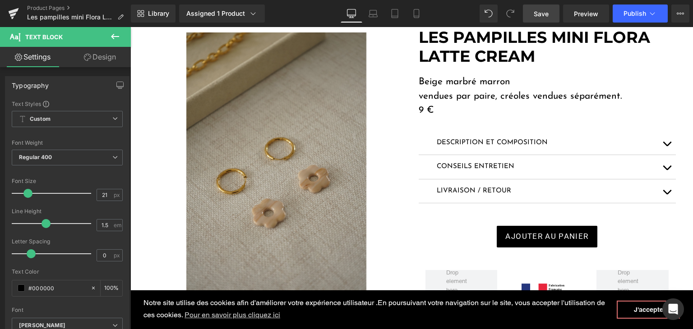
click at [545, 15] on span "Save" at bounding box center [540, 13] width 15 height 9
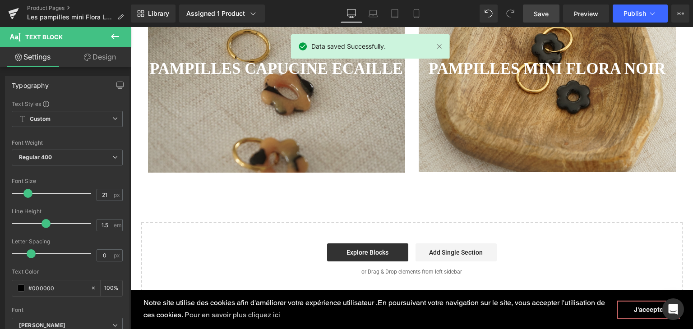
scroll to position [586, 0]
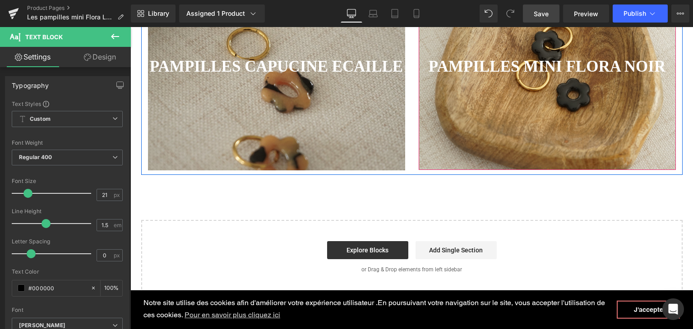
click at [473, 136] on div at bounding box center [546, 68] width 257 height 203
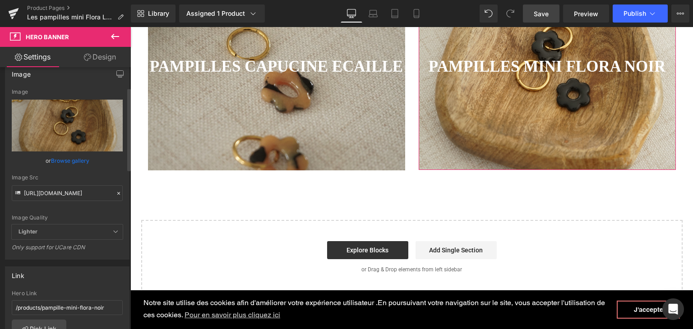
scroll to position [135, 0]
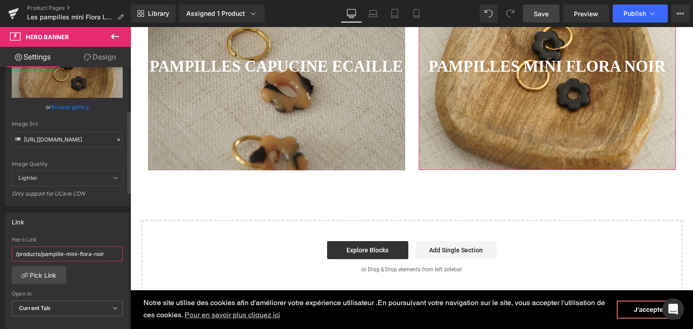
click at [107, 255] on input "/products/pampille-mini-flora-noir" at bounding box center [67, 254] width 111 height 15
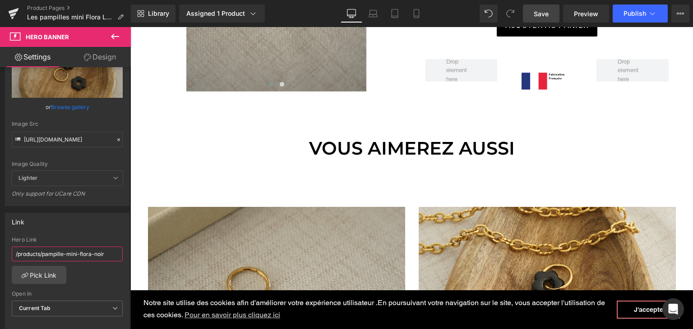
scroll to position [406, 0]
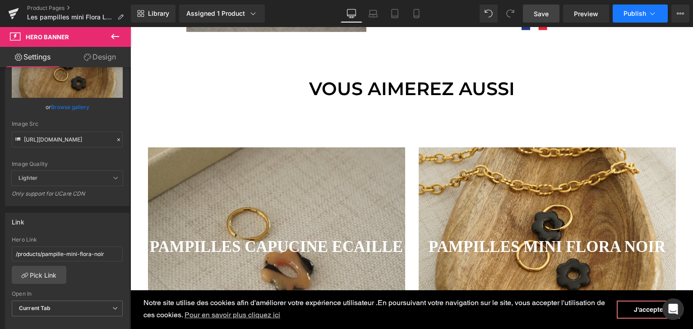
click at [630, 16] on span "Publish" at bounding box center [634, 13] width 23 height 7
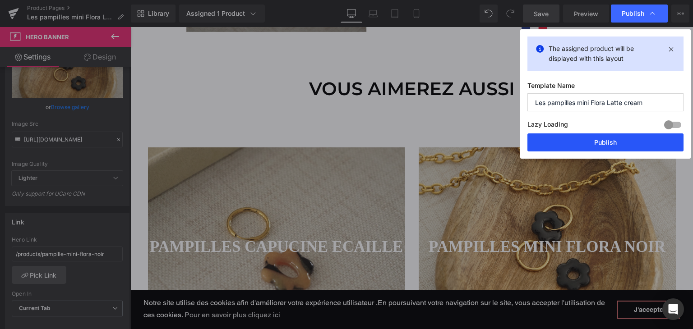
click at [581, 142] on button "Publish" at bounding box center [605, 142] width 156 height 18
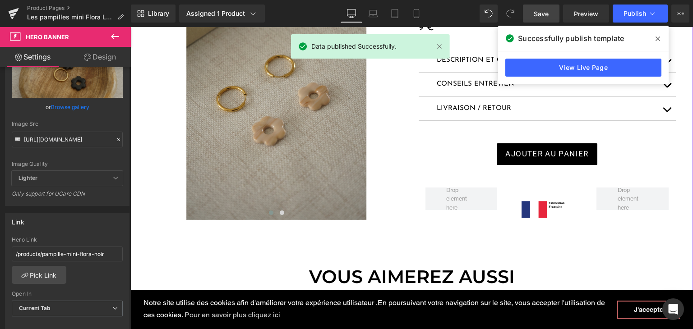
scroll to position [225, 0]
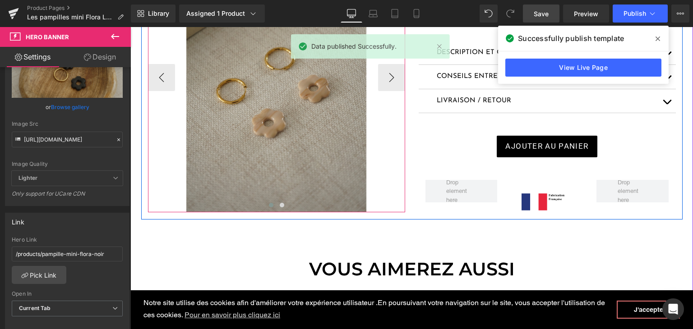
click at [269, 204] on span at bounding box center [271, 205] width 5 height 5
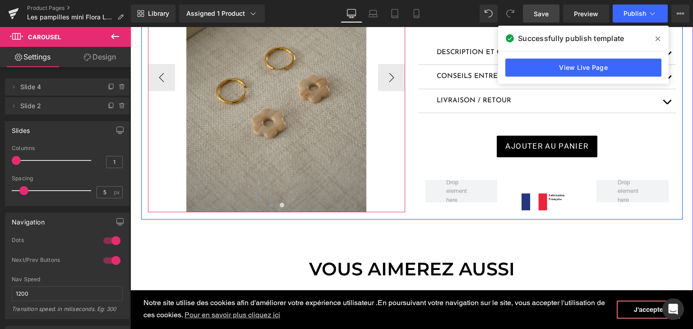
click at [266, 205] on button at bounding box center [271, 205] width 11 height 9
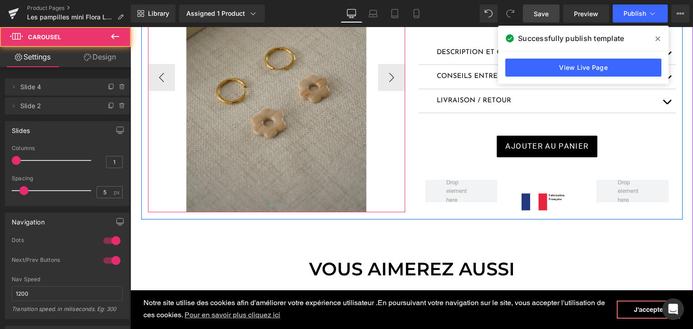
click at [276, 204] on button at bounding box center [281, 205] width 11 height 9
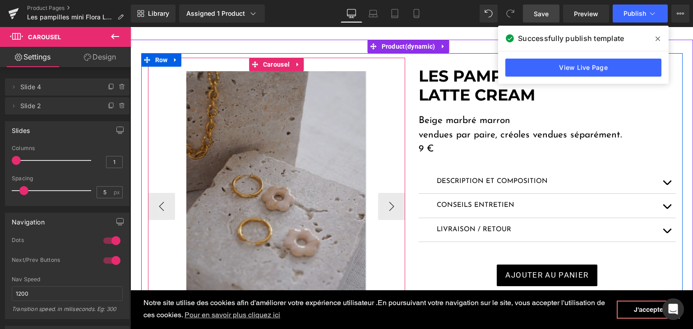
scroll to position [0, 0]
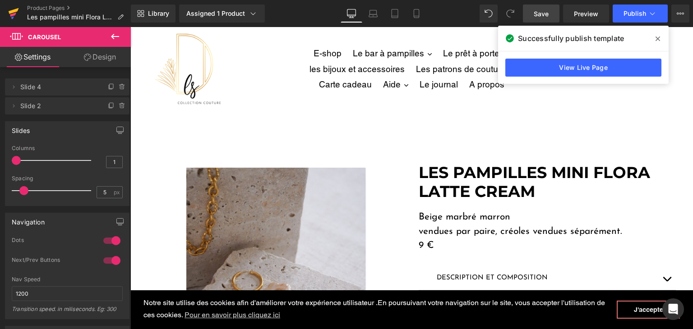
click at [14, 15] on icon at bounding box center [13, 15] width 6 height 4
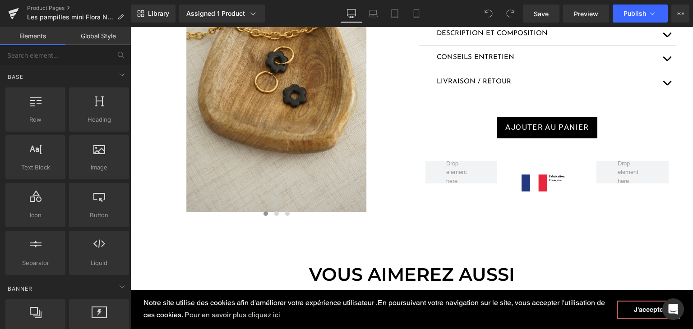
scroll to position [45, 0]
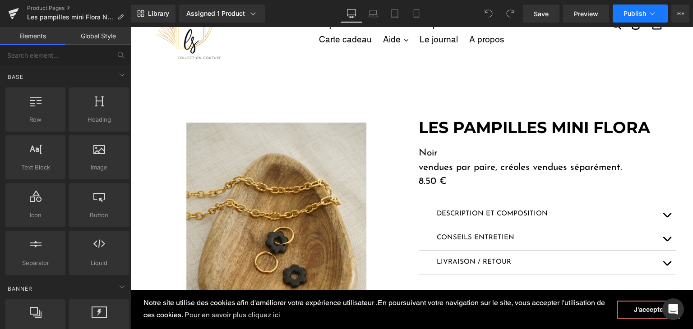
click at [638, 19] on button "Publish" at bounding box center [639, 14] width 55 height 18
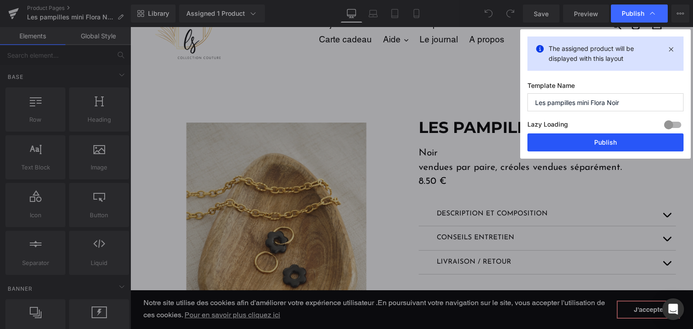
click at [611, 147] on button "Publish" at bounding box center [605, 142] width 156 height 18
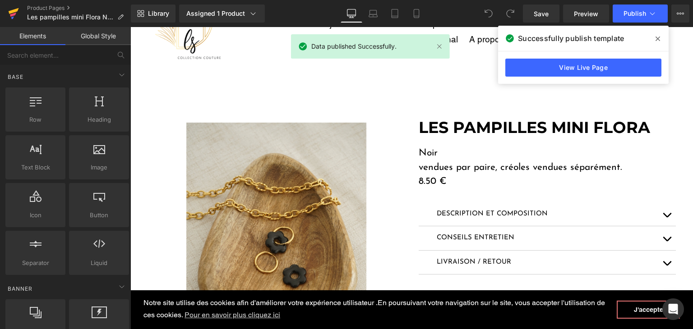
click at [7, 13] on link at bounding box center [13, 13] width 27 height 27
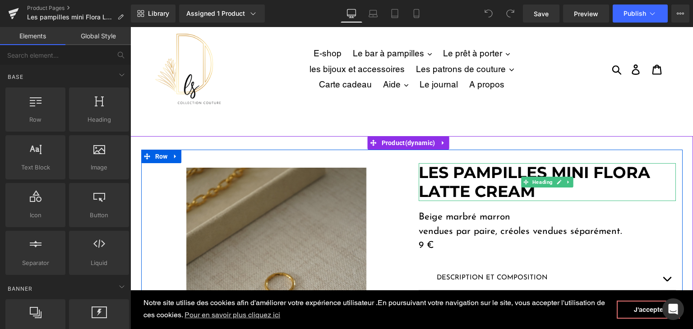
click at [453, 185] on strong "LES PAMPILLES MINI FLORA LATTE CREAM" at bounding box center [533, 182] width 231 height 38
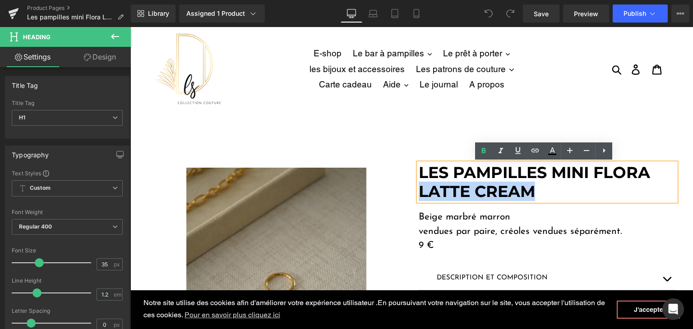
drag, startPoint x: 530, startPoint y: 191, endPoint x: 416, endPoint y: 193, distance: 114.1
click at [418, 193] on strong "LES PAMPILLES MINI FLORA LATTE CREAM" at bounding box center [533, 182] width 231 height 38
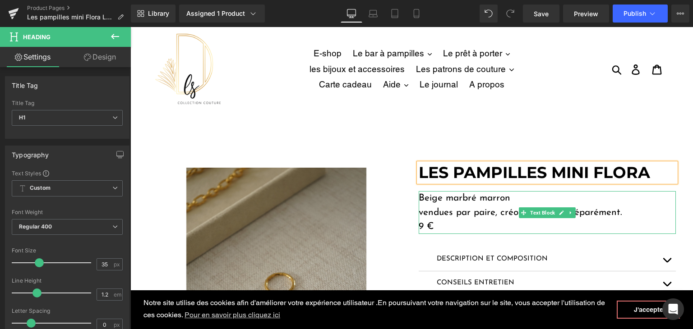
click at [429, 193] on p "Beige marbré marron" at bounding box center [546, 198] width 257 height 14
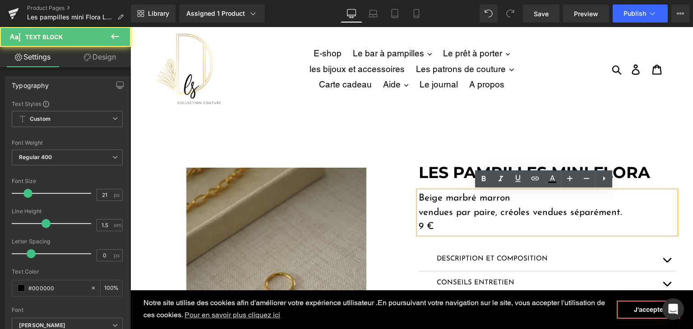
click at [418, 197] on p "Beige marbré marron" at bounding box center [546, 198] width 257 height 14
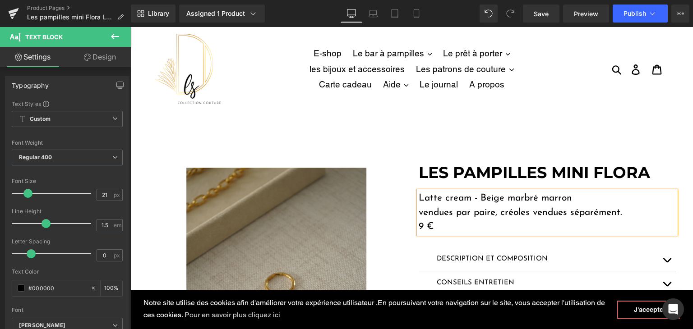
click at [535, 199] on p "Latte cream - Beige marbré marron" at bounding box center [546, 198] width 257 height 14
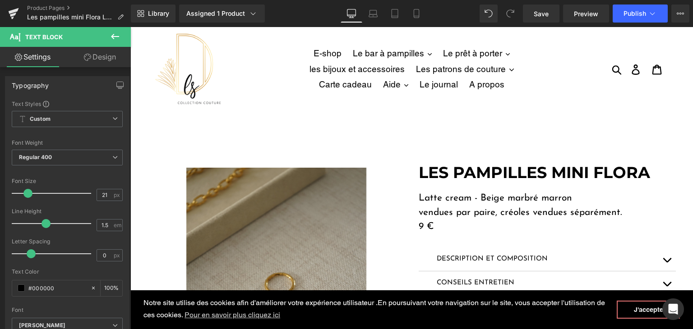
click at [548, 23] on div "Library Assigned 1 Product Product Preview Pampille Mini Flora latte cream Mana…" at bounding box center [412, 13] width 562 height 27
click at [548, 21] on link "Save" at bounding box center [541, 14] width 37 height 18
click at [640, 22] on button "Publish" at bounding box center [639, 14] width 55 height 18
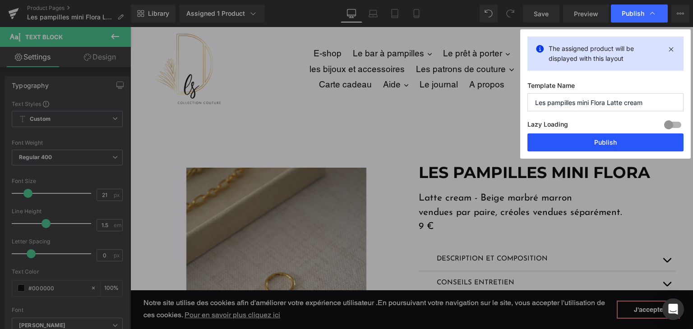
click at [613, 143] on button "Publish" at bounding box center [605, 142] width 156 height 18
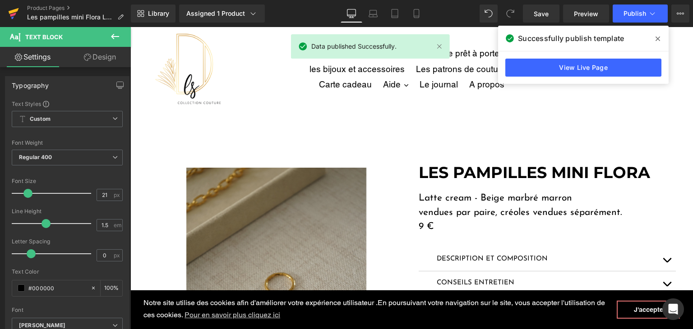
click at [13, 11] on icon at bounding box center [14, 11] width 10 height 6
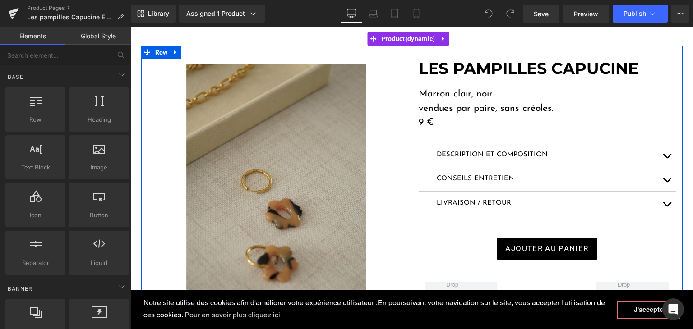
scroll to position [90, 0]
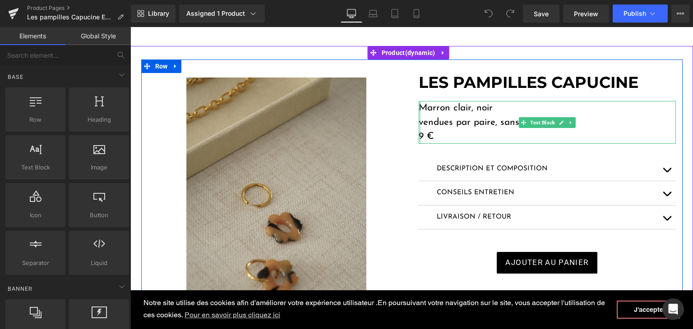
click at [418, 106] on div at bounding box center [419, 122] width 2 height 43
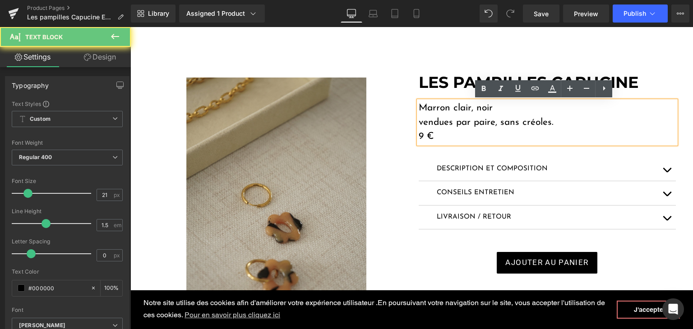
click at [418, 106] on p "Marron clair, noir" at bounding box center [546, 108] width 257 height 14
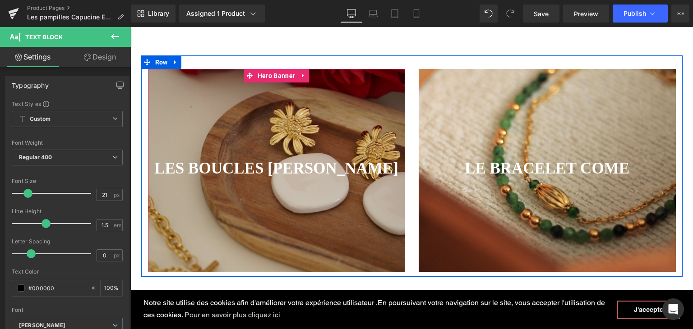
scroll to position [451, 0]
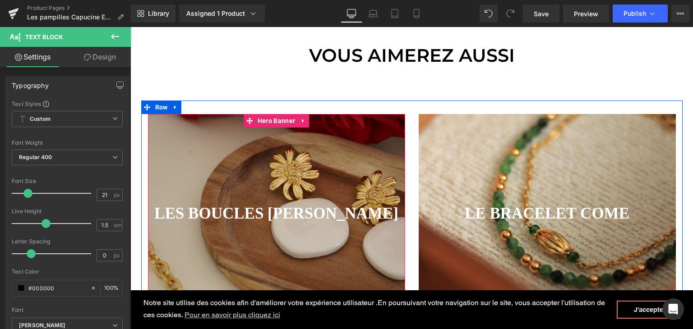
click at [348, 144] on div at bounding box center [276, 215] width 257 height 203
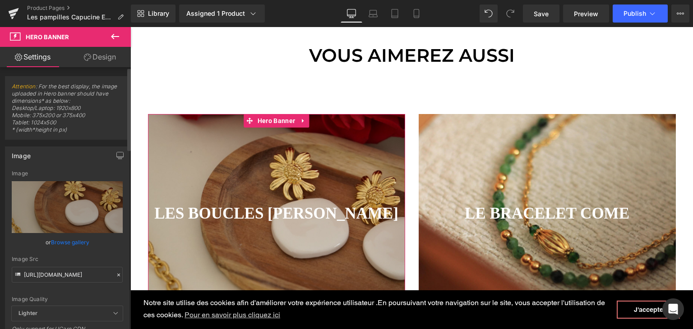
click at [115, 272] on icon at bounding box center [118, 275] width 6 height 6
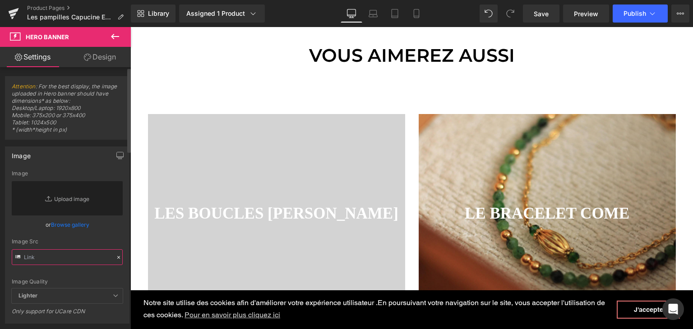
click at [74, 260] on input "text" at bounding box center [67, 257] width 111 height 16
paste input "https://cdn.shopify.com/s/files/1/0251/3371/1412/files/DSC01331.jpg?v=1757229978"
type input "https://cdn.shopify.com/s/files/1/0251/3371/1412/files/DSC01331.jpg?v=1757229978"
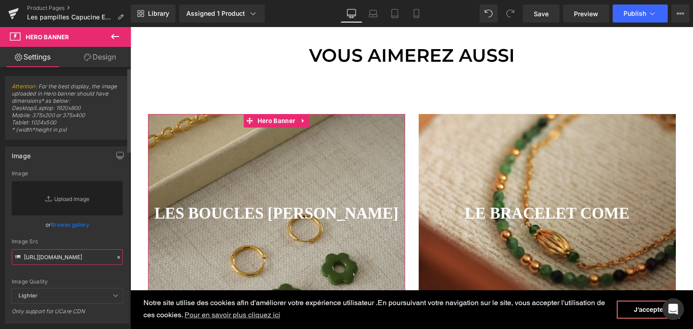
click at [92, 265] on input "https://cdn.shopify.com/s/files/1/0251/3371/1412/files/DSC01331.jpg?v=1757229978" at bounding box center [67, 257] width 111 height 16
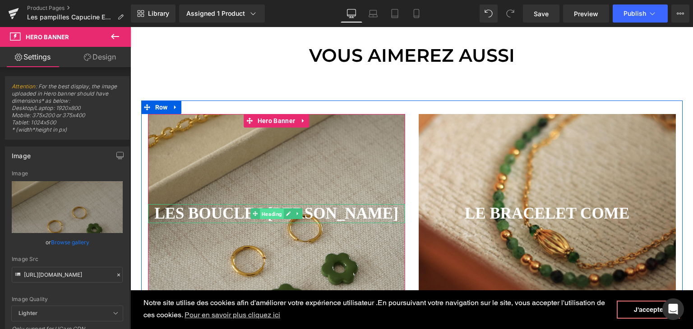
click at [271, 213] on span "Heading" at bounding box center [272, 214] width 24 height 11
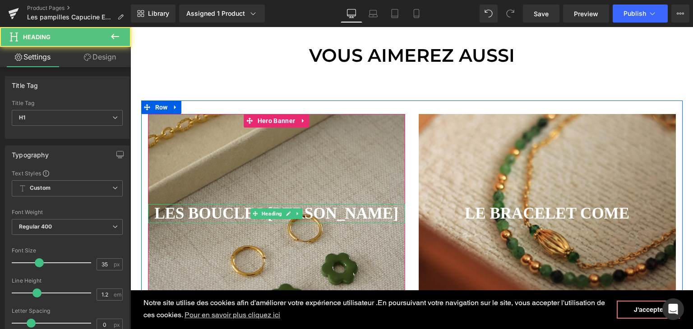
click at [367, 211] on strong "LES BOUCLES [PERSON_NAME]" at bounding box center [276, 214] width 244 height 18
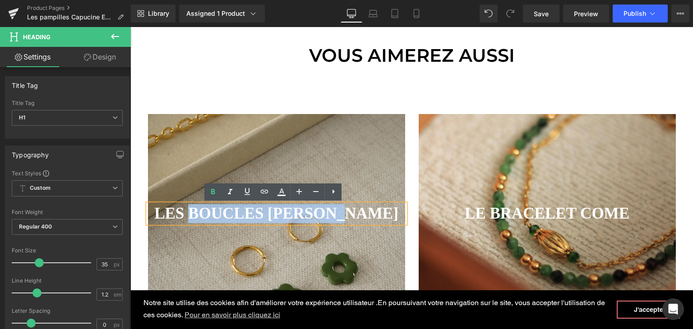
drag, startPoint x: 371, startPoint y: 211, endPoint x: 203, endPoint y: 209, distance: 167.7
click at [203, 209] on strong "LES BOUCLES [PERSON_NAME]" at bounding box center [276, 214] width 244 height 18
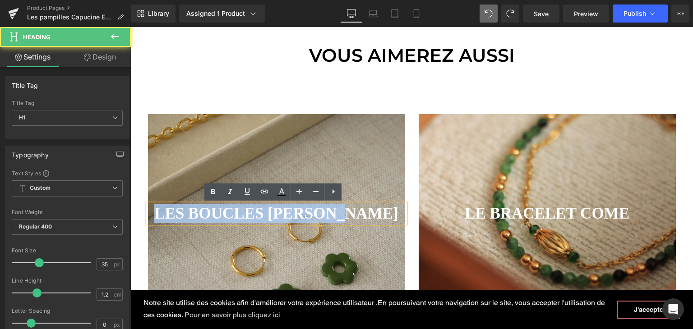
drag, startPoint x: 173, startPoint y: 211, endPoint x: 373, endPoint y: 211, distance: 200.6
click at [373, 211] on strong "LES BOUCLES [PERSON_NAME]" at bounding box center [276, 214] width 244 height 18
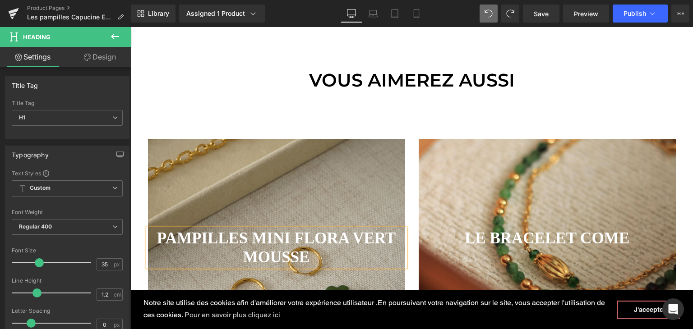
scroll to position [406, 0]
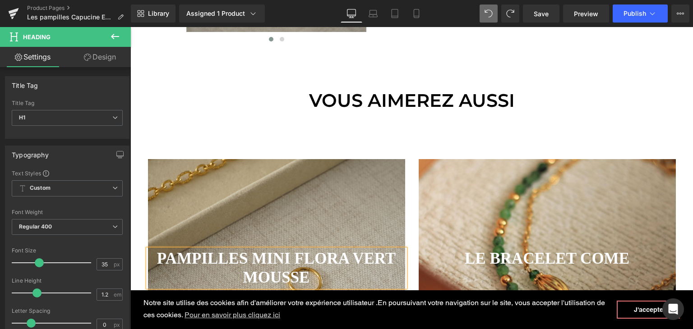
click at [468, 217] on div at bounding box center [546, 260] width 257 height 203
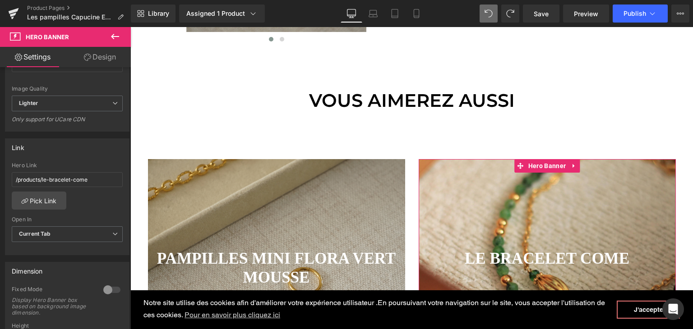
scroll to position [225, 0]
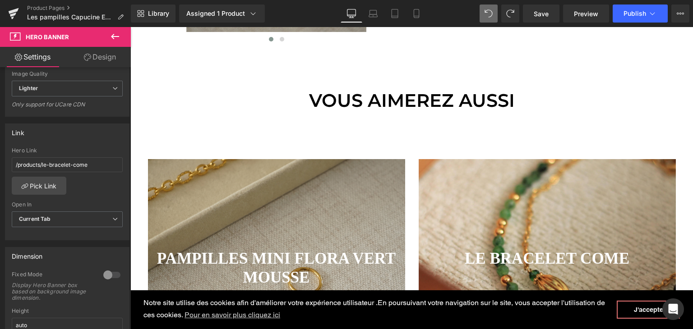
click at [187, 210] on div at bounding box center [411, 178] width 562 height 302
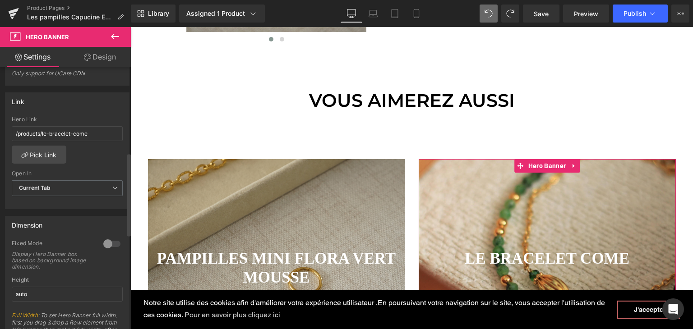
scroll to position [271, 0]
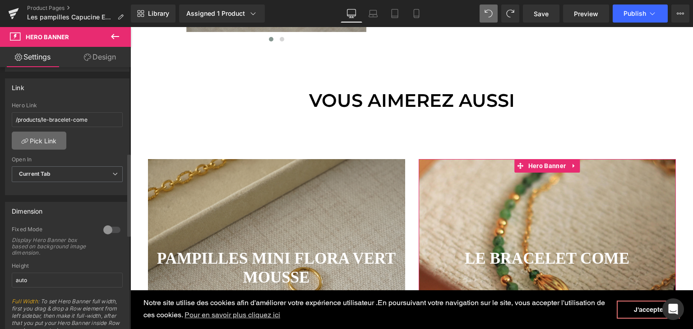
click at [55, 134] on link "Pick Link" at bounding box center [39, 141] width 55 height 18
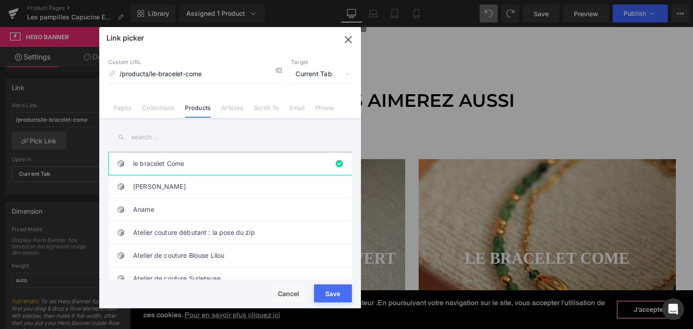
click at [178, 135] on input "text" at bounding box center [229, 137] width 243 height 20
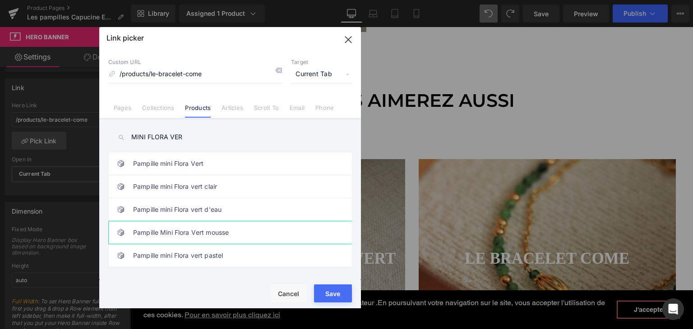
type input "MINI FLORA VER"
click at [186, 225] on link "Pampille Mini Flora Vert mousse" at bounding box center [232, 232] width 198 height 23
type input "/products/pampille-mini-flora-vert-mousse"
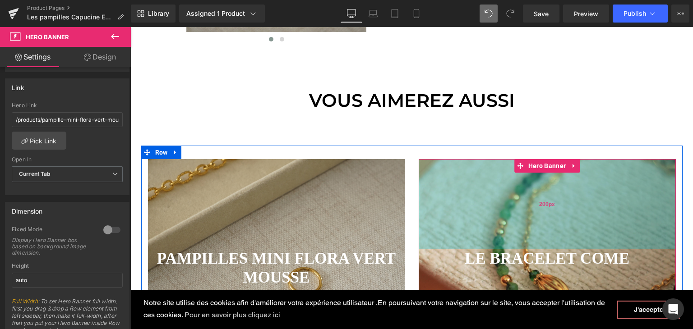
click at [457, 204] on div "200px" at bounding box center [546, 204] width 257 height 90
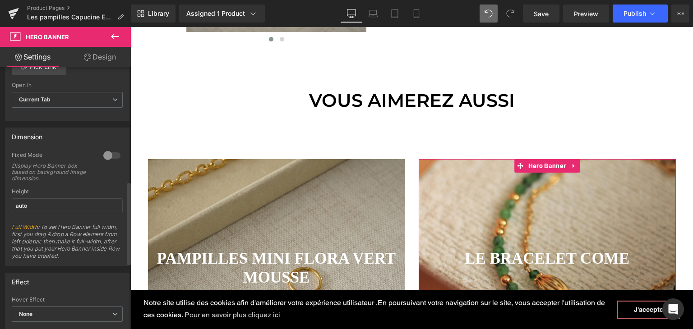
scroll to position [361, 0]
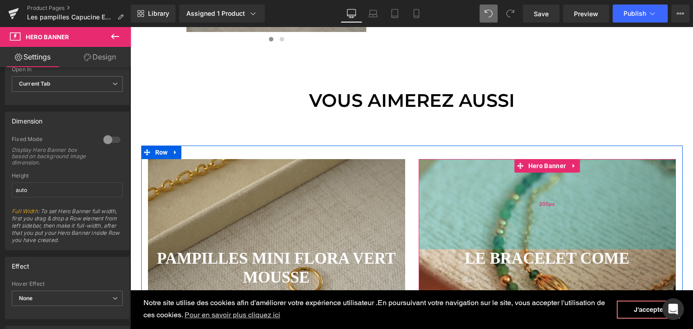
click at [517, 216] on div "200px" at bounding box center [546, 204] width 257 height 90
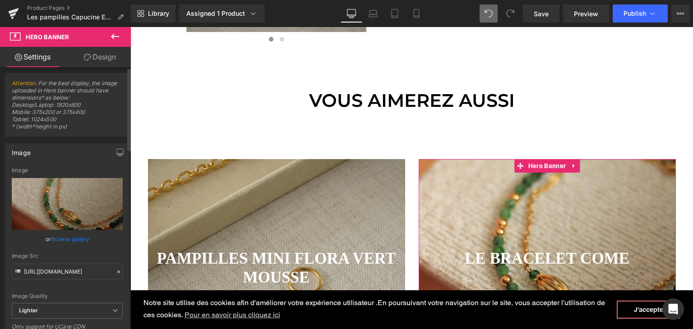
scroll to position [0, 0]
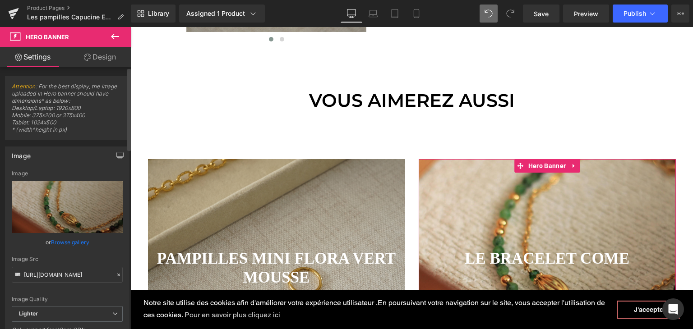
click at [115, 275] on icon at bounding box center [118, 275] width 6 height 6
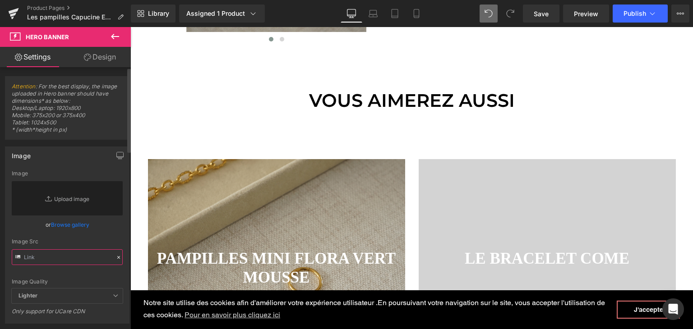
click at [79, 258] on input "text" at bounding box center [67, 257] width 111 height 16
paste input "https://cdn.shopify.com/s/files/1/0251/3371/1412/files/DSC01187_7b5ded6f-b2a3-4…"
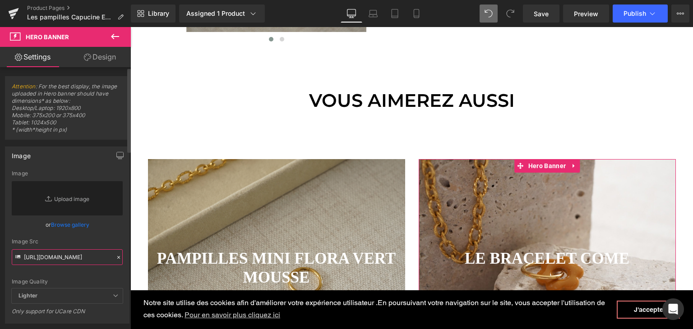
type input "https://cdn.shopify.com/s/files/1/0251/3371/1412/files/DSC01187_7b5ded6f-b2a3-4…"
click at [96, 271] on div "Image Quality Lighter Lightest Lighter Lighter Lightest Only support for UCare …" at bounding box center [67, 229] width 111 height 118
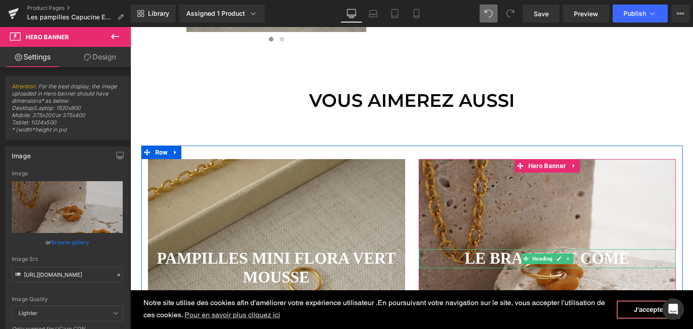
click at [487, 258] on strong "LE BRACELET COME" at bounding box center [546, 259] width 165 height 18
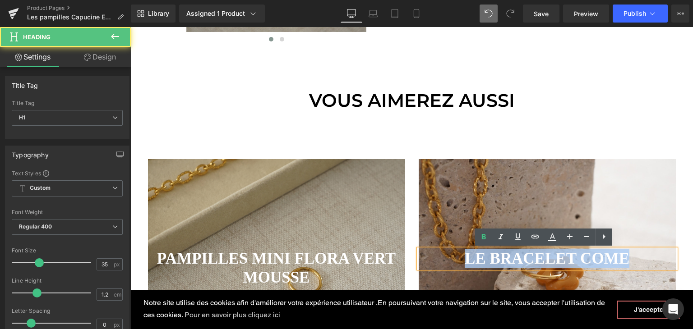
drag, startPoint x: 632, startPoint y: 258, endPoint x: 466, endPoint y: 253, distance: 166.5
click at [466, 253] on h1 "LE BRACELET COME" at bounding box center [546, 258] width 257 height 19
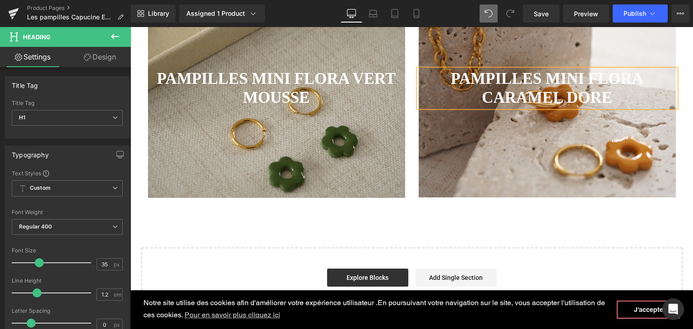
scroll to position [586, 0]
click at [479, 189] on div at bounding box center [546, 88] width 257 height 218
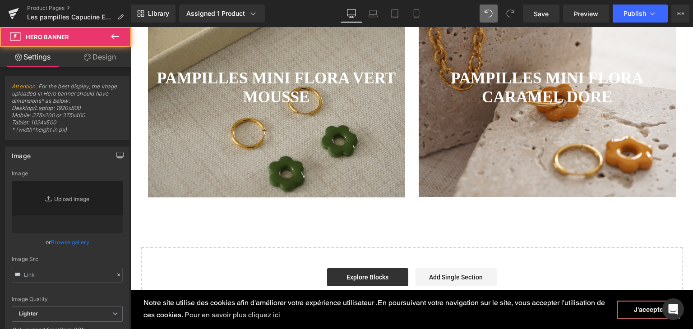
type input "[URL][DOMAIN_NAME]"
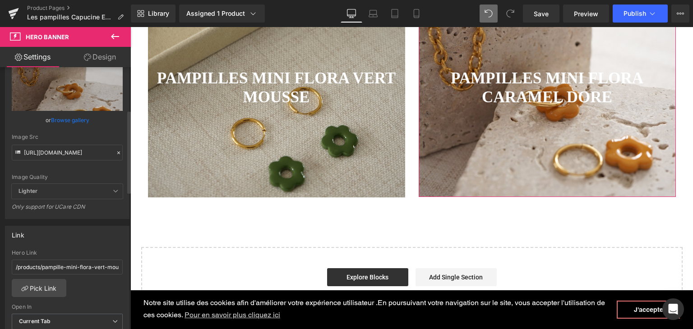
scroll to position [135, 0]
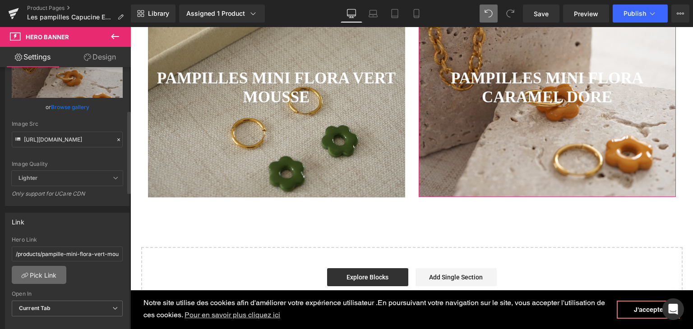
click at [43, 271] on link "Pick Link" at bounding box center [39, 275] width 55 height 18
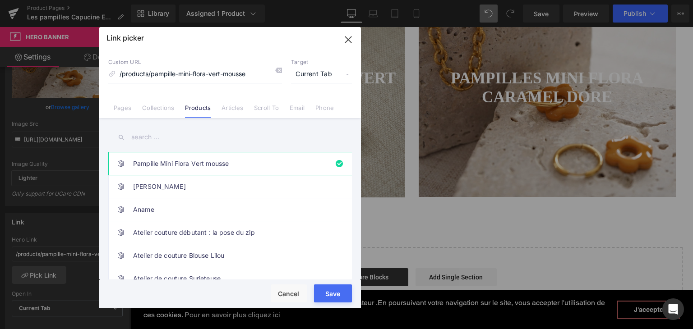
click at [167, 140] on input "text" at bounding box center [229, 137] width 243 height 20
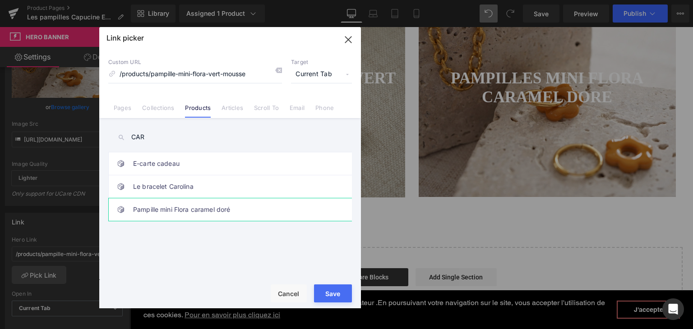
type input "CAR"
click at [177, 210] on link "Pampille mini Flora caramel doré" at bounding box center [232, 209] width 198 height 23
type input "/products/pampille-mini-flora-caramel-dore"
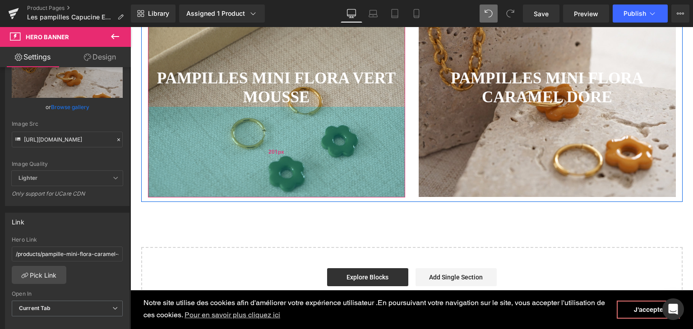
click at [334, 184] on div "201px" at bounding box center [276, 152] width 257 height 91
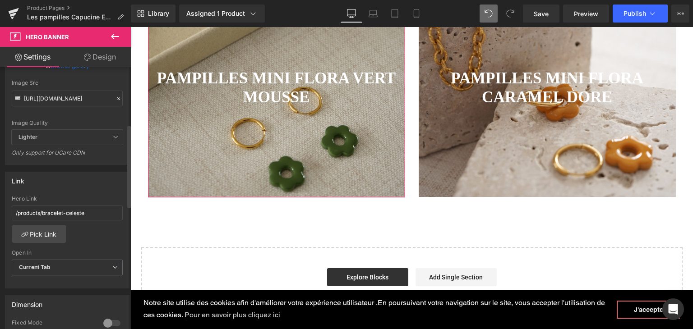
scroll to position [180, 0]
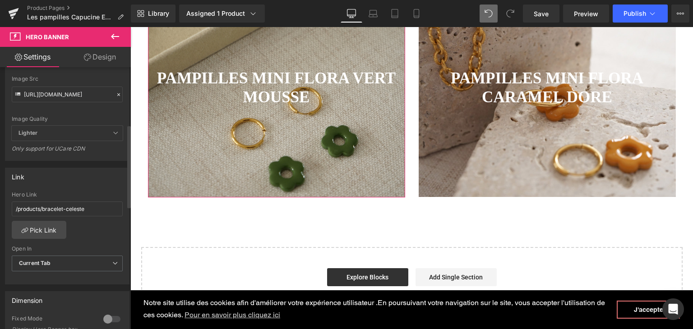
click at [47, 239] on div "/products/bracelet-celeste Hero Link /products/bracelet-celeste Pick Link Curre…" at bounding box center [67, 238] width 124 height 92
click at [47, 232] on link "Pick Link" at bounding box center [39, 230] width 55 height 18
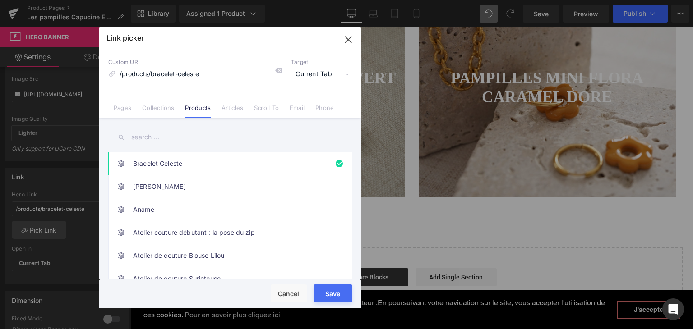
click at [188, 132] on input "text" at bounding box center [229, 137] width 243 height 20
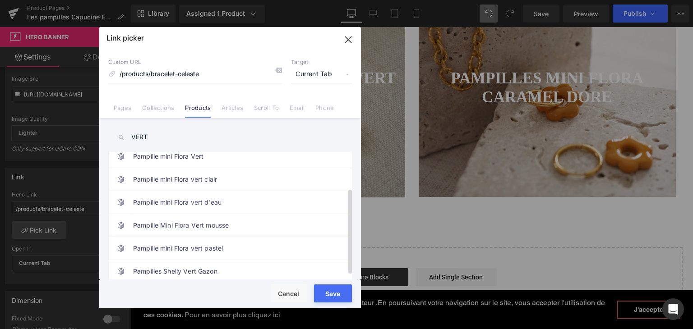
scroll to position [59, 0]
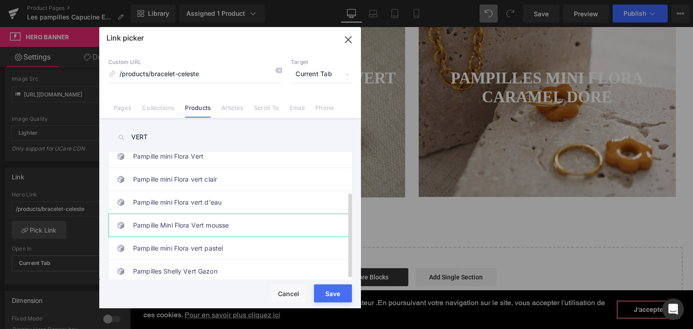
type input "VERT"
click at [207, 225] on link "Pampille Mini Flora Vert mousse" at bounding box center [232, 225] width 198 height 23
type input "/products/pampille-mini-flora-vert-mousse"
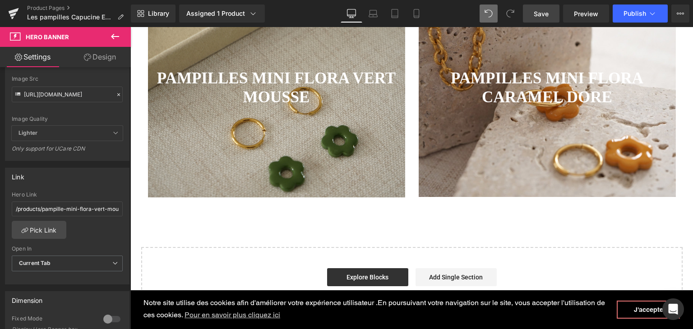
click at [546, 18] on link "Save" at bounding box center [541, 14] width 37 height 18
click at [629, 14] on span "Publish" at bounding box center [634, 13] width 23 height 7
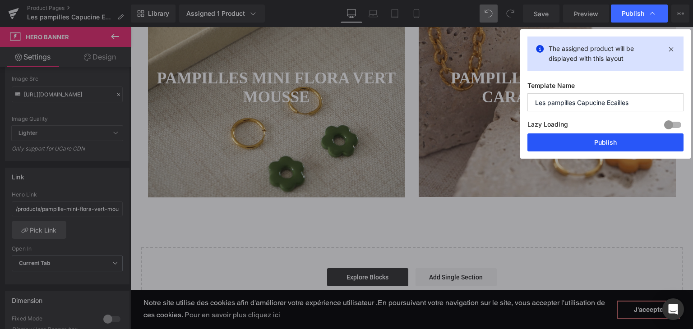
click at [556, 145] on button "Publish" at bounding box center [605, 142] width 156 height 18
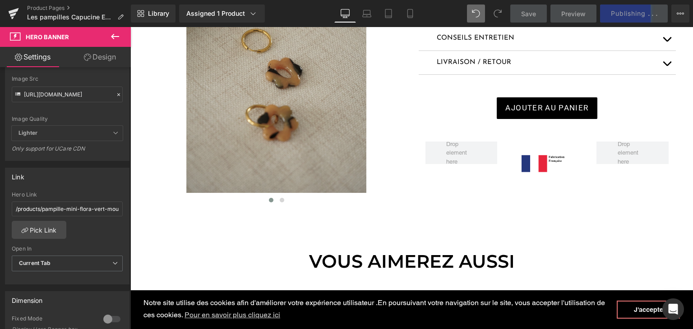
scroll to position [225, 0]
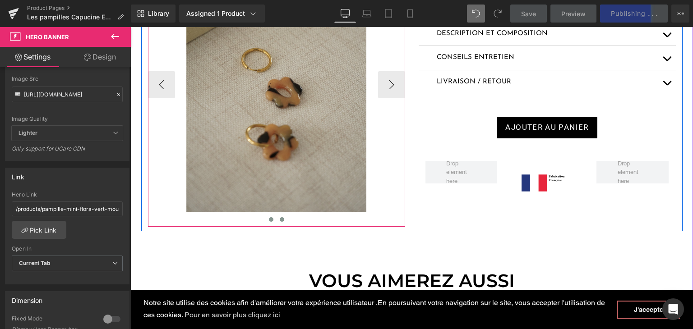
click at [280, 217] on button at bounding box center [281, 219] width 11 height 9
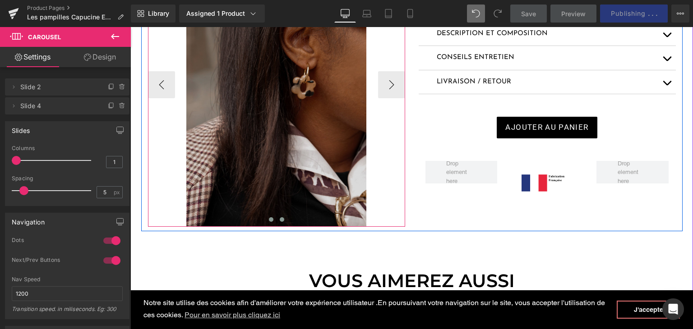
click at [269, 218] on span at bounding box center [271, 219] width 5 height 5
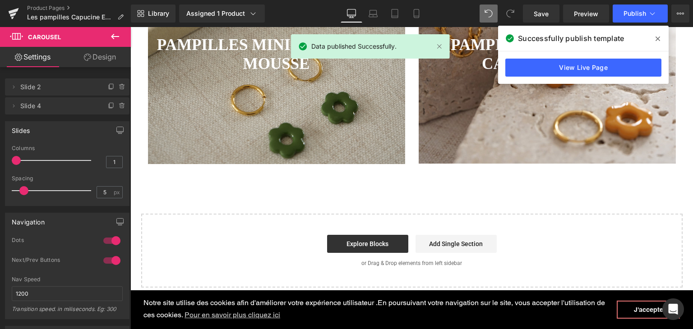
scroll to position [631, 0]
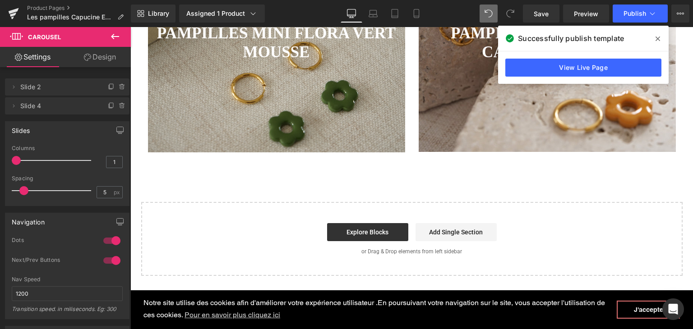
click at [130, 27] on div "201px" at bounding box center [130, 27] width 0 height 0
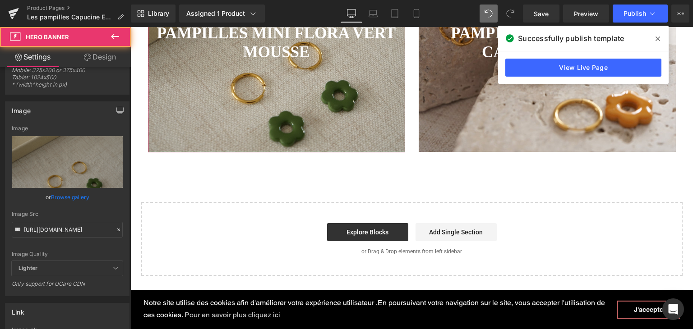
scroll to position [180, 0]
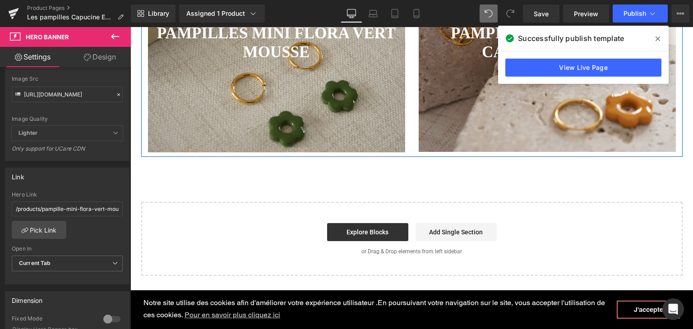
click at [130, 27] on div "200px" at bounding box center [130, 27] width 0 height 0
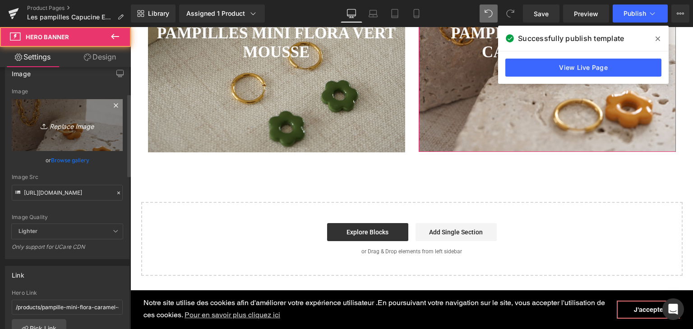
scroll to position [271, 0]
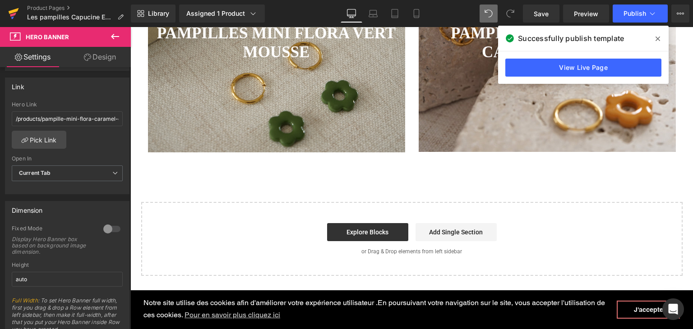
click at [9, 11] on icon at bounding box center [14, 11] width 10 height 6
click at [550, 11] on link "Save" at bounding box center [541, 14] width 37 height 18
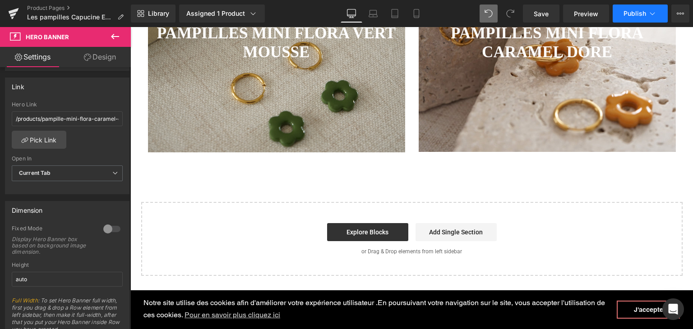
click at [637, 12] on span "Publish" at bounding box center [634, 13] width 23 height 7
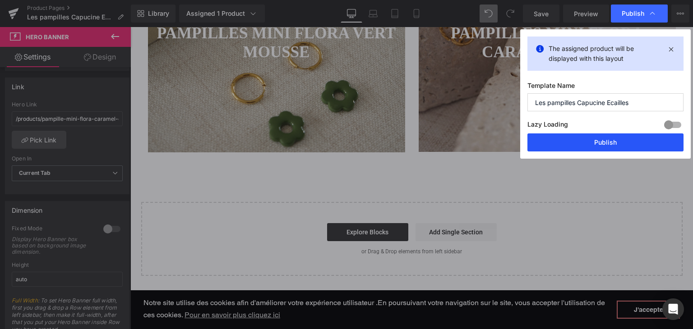
click at [585, 141] on button "Publish" at bounding box center [605, 142] width 156 height 18
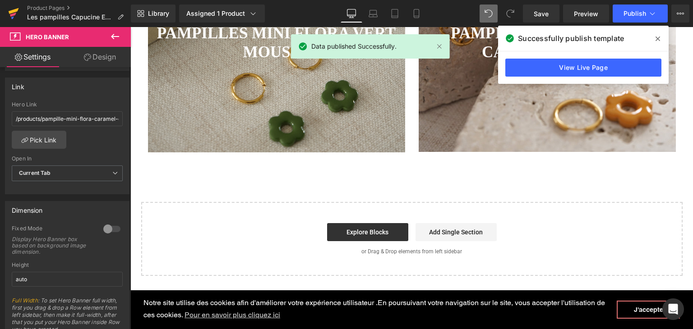
click at [21, 11] on link at bounding box center [13, 13] width 27 height 27
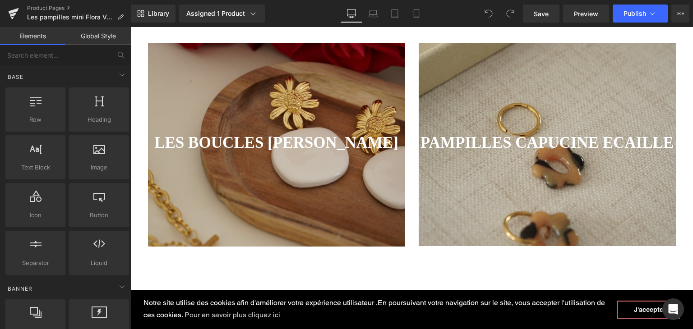
scroll to position [496, 0]
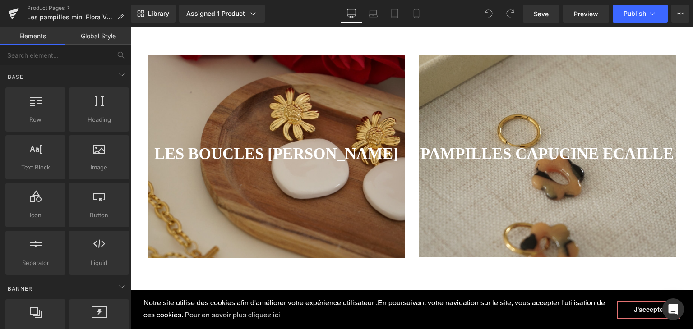
click at [328, 118] on div at bounding box center [276, 156] width 257 height 203
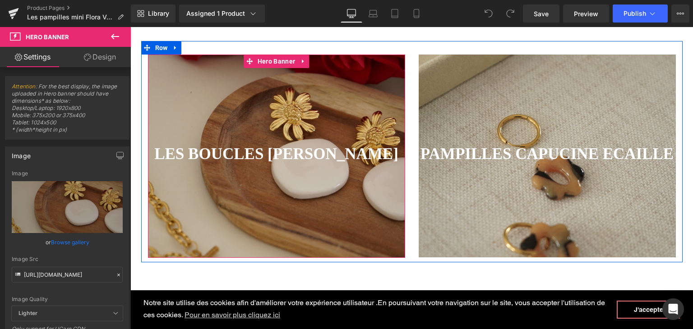
click at [208, 187] on div at bounding box center [276, 156] width 257 height 203
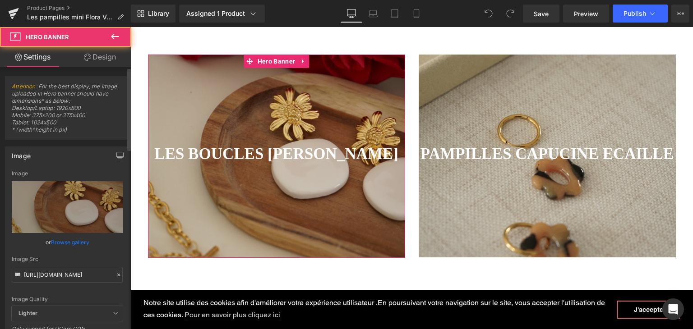
click at [115, 273] on icon at bounding box center [118, 275] width 6 height 6
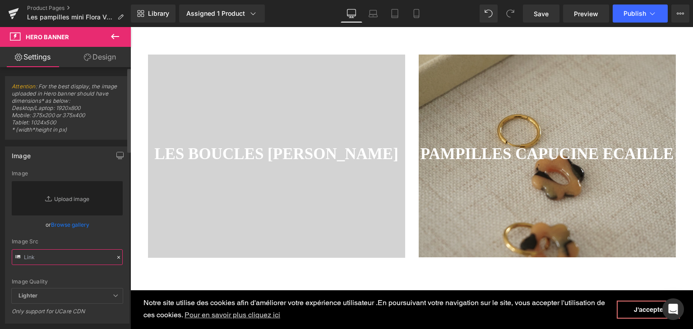
click at [81, 254] on input "text" at bounding box center [67, 257] width 111 height 16
paste input "[URL][DOMAIN_NAME]"
type input "[URL][DOMAIN_NAME]"
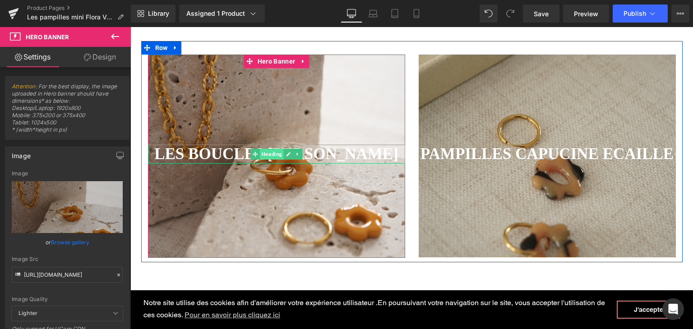
click at [260, 154] on span "Heading" at bounding box center [272, 154] width 24 height 11
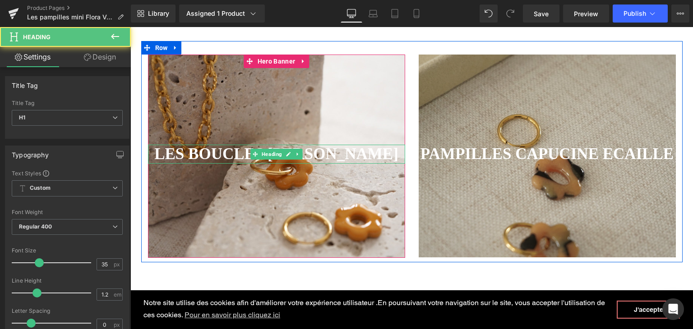
click at [376, 156] on h1 "LES BOUCLES [PERSON_NAME]" at bounding box center [276, 154] width 257 height 19
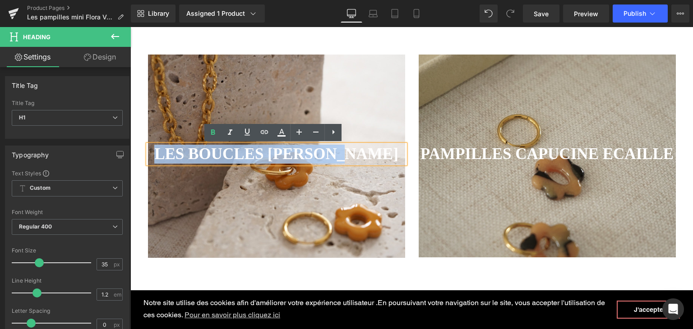
drag, startPoint x: 358, startPoint y: 151, endPoint x: 164, endPoint y: 150, distance: 193.9
click at [164, 150] on h1 "LES BOUCLES [PERSON_NAME]" at bounding box center [276, 154] width 257 height 19
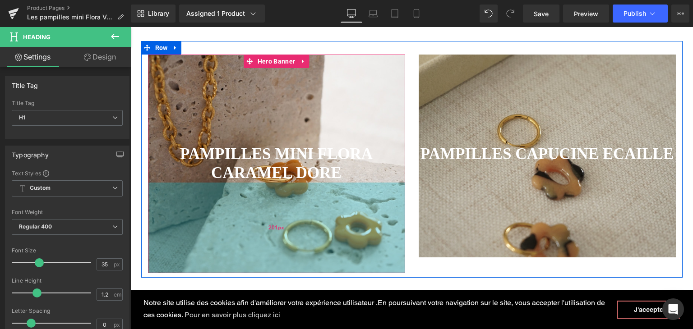
click at [235, 218] on div "201px" at bounding box center [276, 228] width 257 height 91
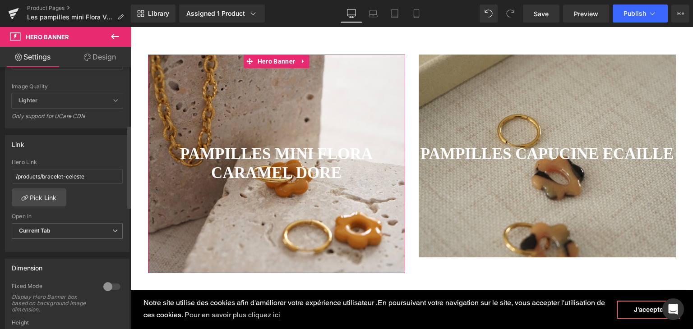
scroll to position [225, 0]
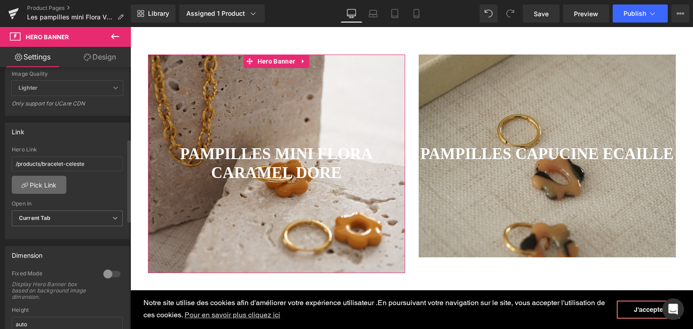
click at [46, 186] on link "Pick Link" at bounding box center [39, 185] width 55 height 18
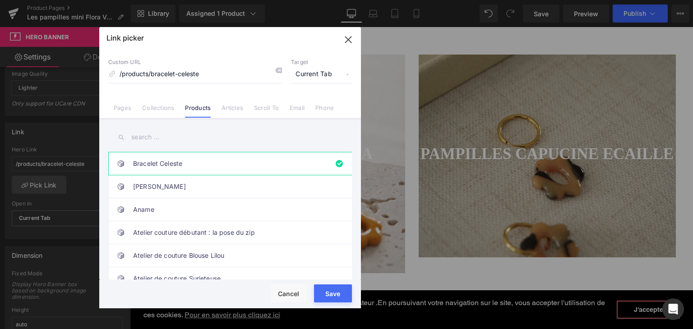
click at [161, 137] on input "text" at bounding box center [229, 137] width 243 height 20
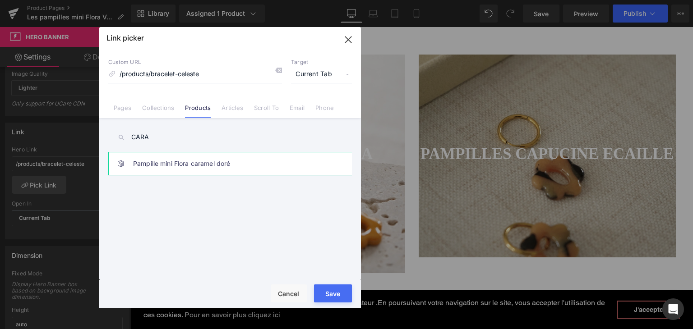
type input "CARA"
click at [156, 163] on link "Pampille mini Flora caramel doré" at bounding box center [232, 163] width 198 height 23
type input "/products/pampille-mini-flora-caramel-dore"
click at [336, 296] on div "Rendering Content" at bounding box center [346, 294] width 55 height 10
type input "/products/pampille-mini-flora-caramel-dore"
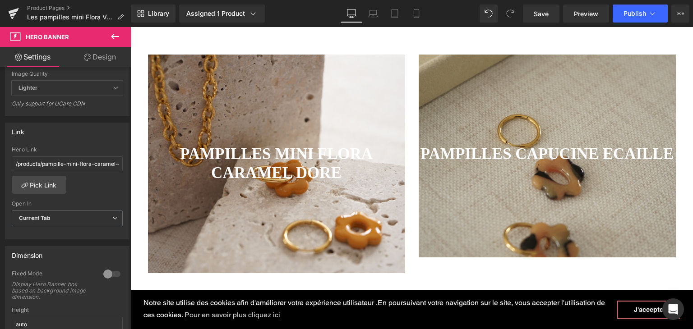
click at [436, 232] on div at bounding box center [546, 156] width 257 height 203
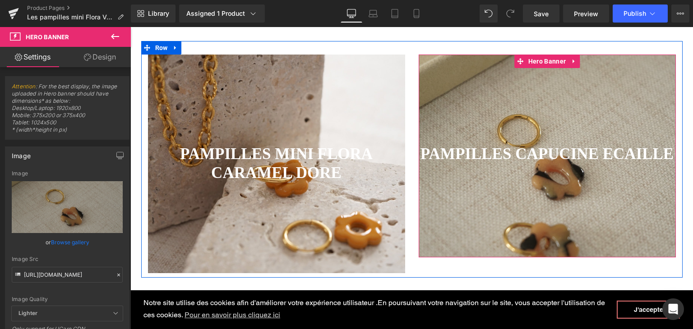
click at [130, 27] on div at bounding box center [130, 27] width 0 height 0
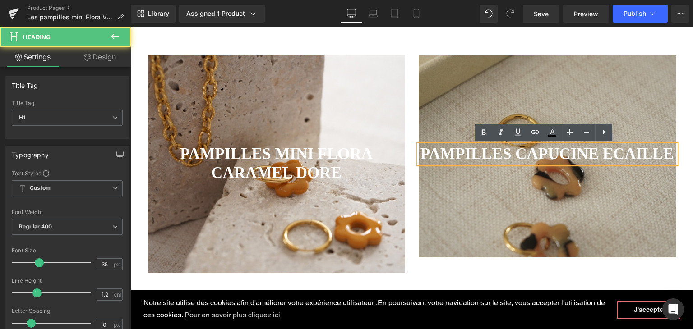
click at [599, 152] on strong "PAMPILLES CAPUCINE ECAILLE" at bounding box center [546, 154] width 253 height 18
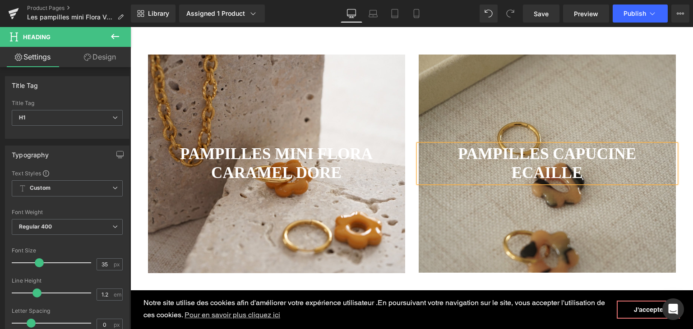
click at [546, 238] on div at bounding box center [546, 164] width 257 height 218
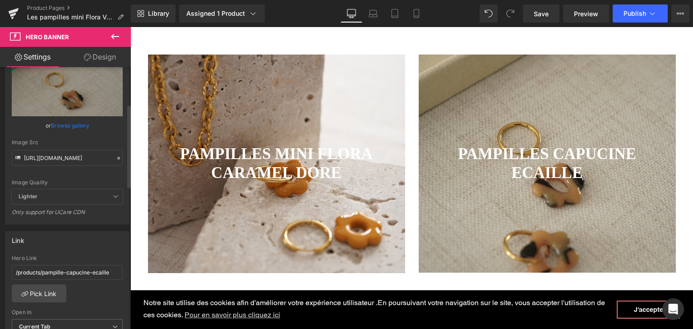
scroll to position [135, 0]
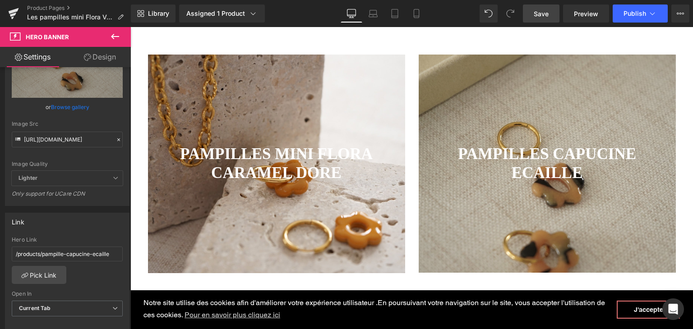
click at [546, 10] on span "Save" at bounding box center [540, 13] width 15 height 9
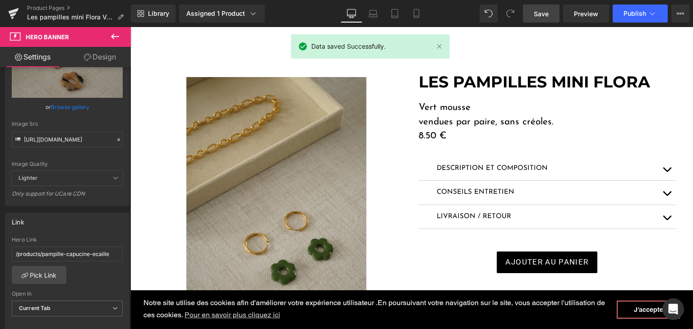
scroll to position [90, 0]
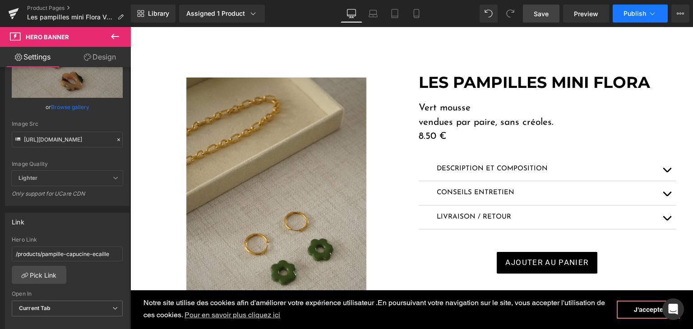
click at [623, 9] on button "Publish" at bounding box center [639, 14] width 55 height 18
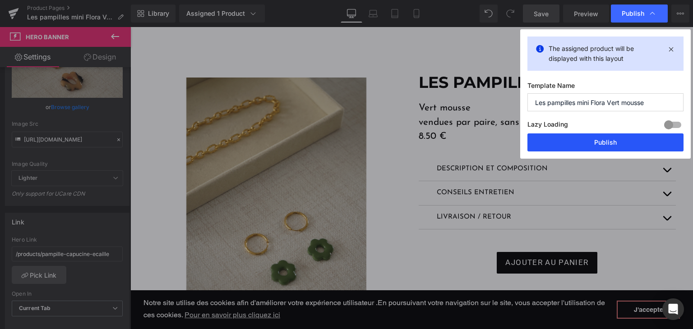
click at [603, 137] on button "Publish" at bounding box center [605, 142] width 156 height 18
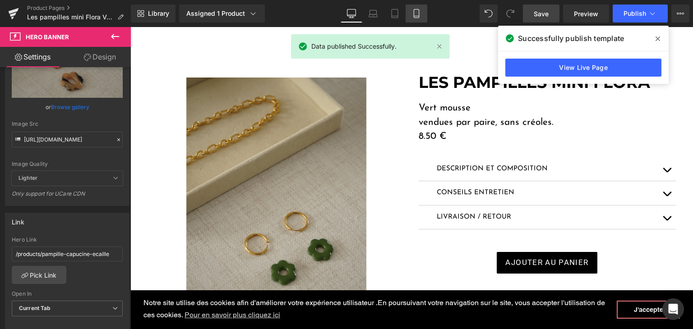
click at [408, 15] on link "Mobile" at bounding box center [416, 14] width 22 height 18
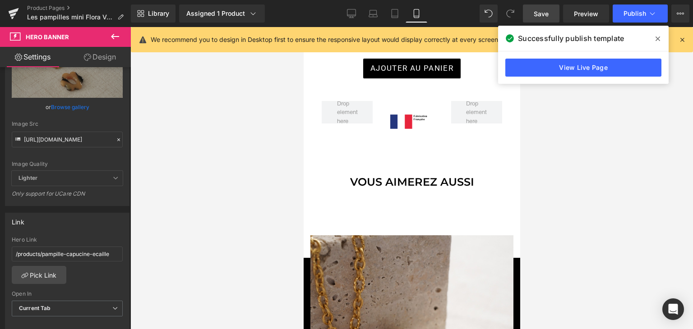
scroll to position [541, 0]
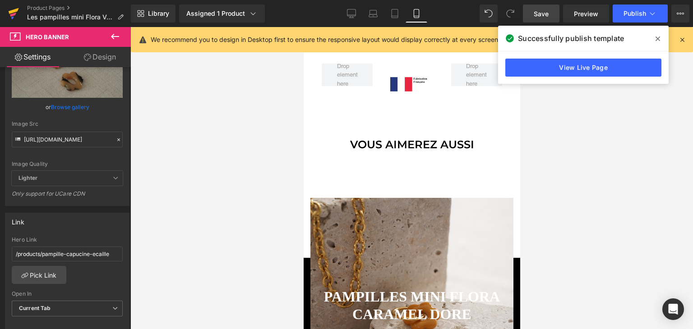
click at [9, 13] on icon at bounding box center [14, 11] width 10 height 6
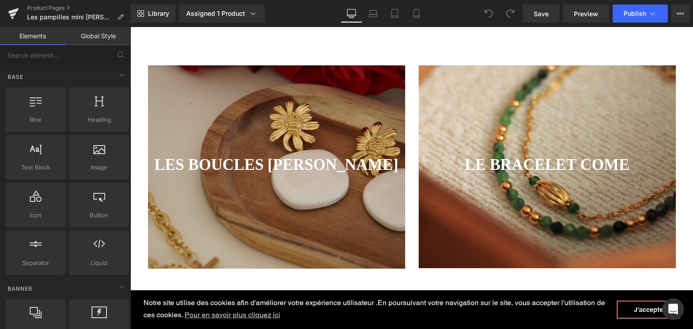
scroll to position [541, 0]
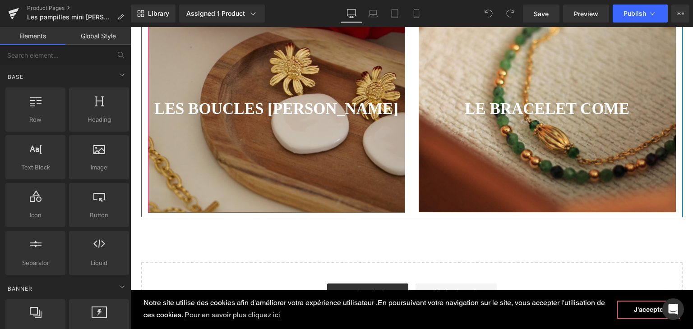
click at [257, 141] on div at bounding box center [276, 110] width 257 height 203
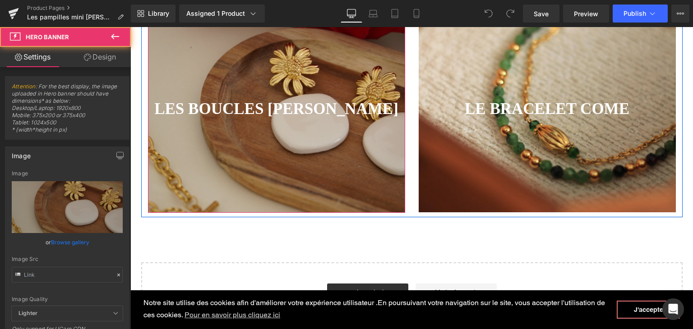
type input "https://cdn.shopify.com/s/files/1/0251/3371/1412/files/Hortense_ecrue_1_04186bd…"
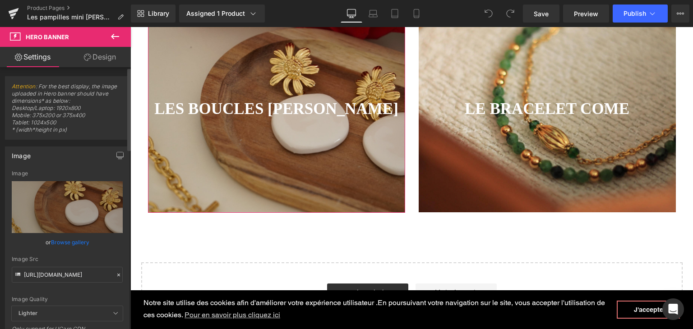
click at [115, 275] on icon at bounding box center [118, 275] width 6 height 6
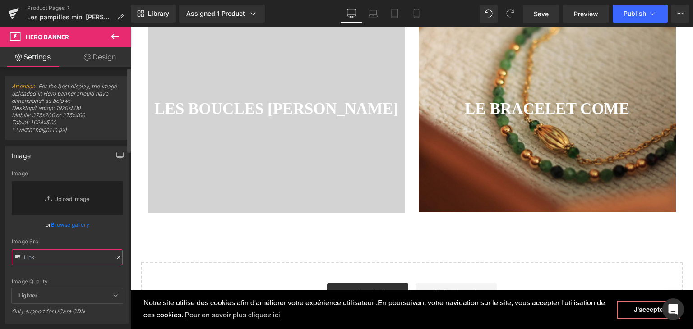
paste input "https://cdn.shopify.com/s/files/1/0251/3371/1412/files/DSC01187_7b5ded6f-b2a3-4…"
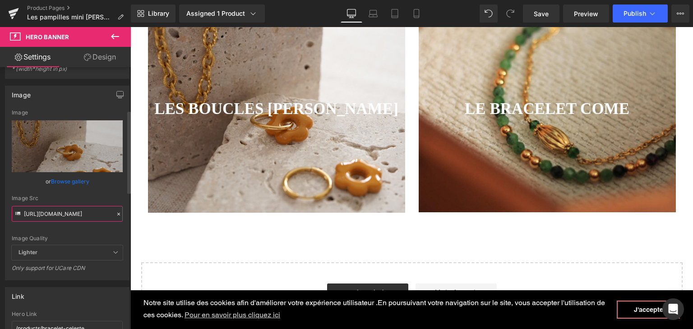
scroll to position [135, 0]
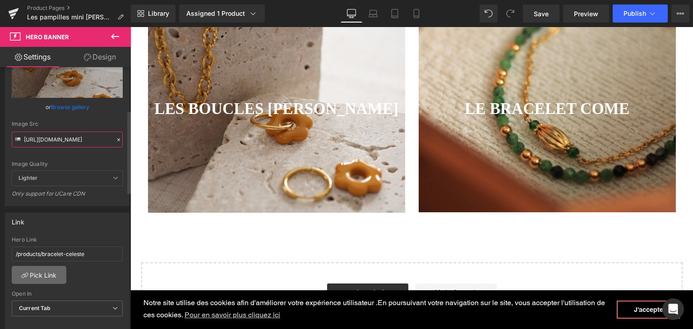
type input "https://cdn.shopify.com/s/files/1/0251/3371/1412/files/DSC01187_7b5ded6f-b2a3-4…"
click at [45, 271] on link "Pick Link" at bounding box center [39, 275] width 55 height 18
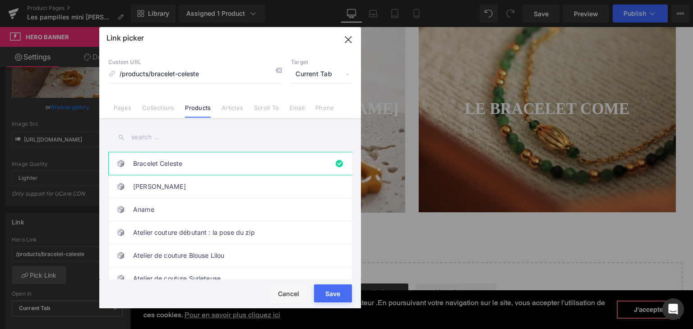
click at [168, 145] on input "text" at bounding box center [229, 137] width 243 height 20
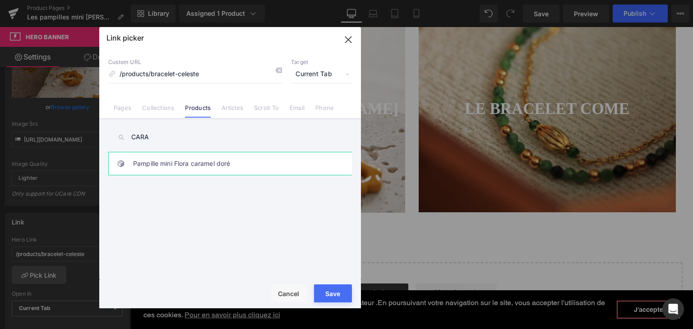
type input "CARA"
click at [175, 165] on link "Pampille mini Flora caramel doré" at bounding box center [232, 163] width 198 height 23
type input "/products/pampille-mini-flora-caramel-dore"
click at [339, 295] on div "Rendering Content" at bounding box center [346, 294] width 55 height 10
type input "/products/pampille-mini-flora-caramel-dore"
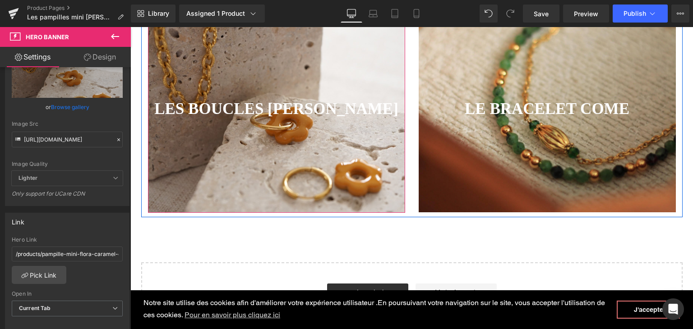
click at [184, 113] on strong "LES BOUCLES [PERSON_NAME]" at bounding box center [276, 109] width 244 height 18
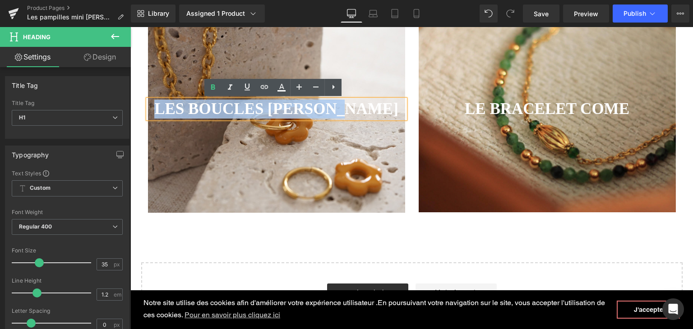
drag, startPoint x: 173, startPoint y: 109, endPoint x: 373, endPoint y: 110, distance: 200.2
click at [373, 110] on strong "LES BOUCLES [PERSON_NAME]" at bounding box center [276, 109] width 244 height 18
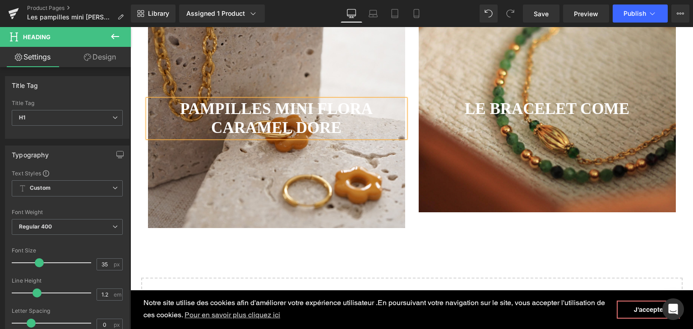
click at [542, 175] on div at bounding box center [546, 110] width 257 height 203
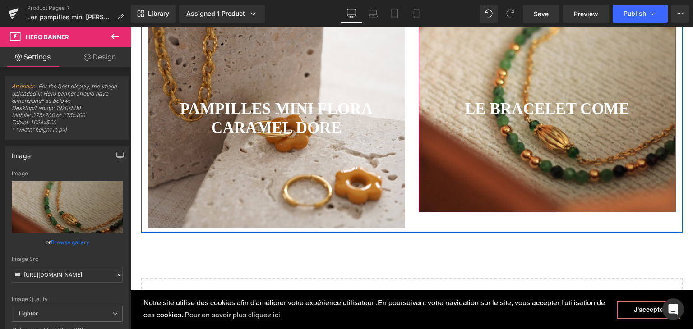
click at [473, 177] on div at bounding box center [546, 110] width 257 height 203
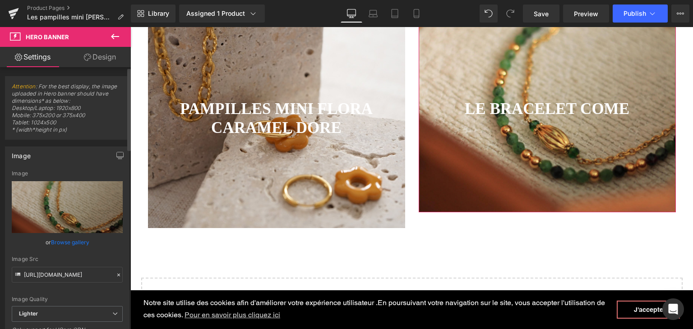
click at [115, 276] on icon at bounding box center [118, 275] width 6 height 6
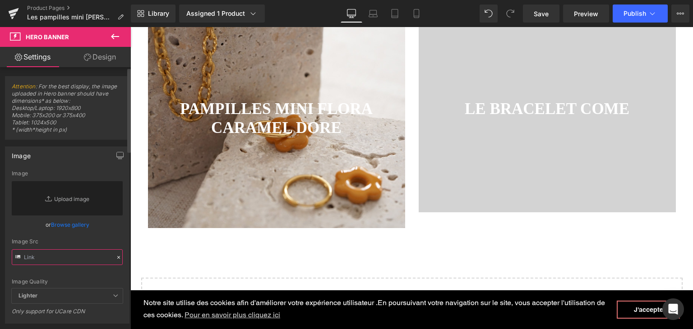
paste input "https://cdn.shopify.com/s/files/1/0251/3371/1412/files/DSC01328.jpg?v=1757227026"
type input "https://cdn.shopify.com/s/files/1/0251/3371/1412/files/DSC01328.jpg?v=1757227026"
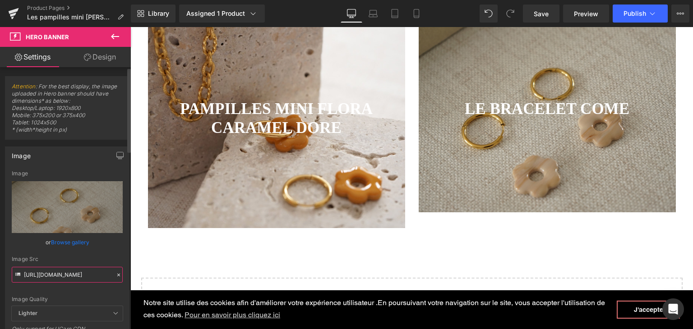
click at [81, 280] on input "https://cdn.shopify.com/s/files/1/0251/3371/1412/files/DSC01328.jpg?v=1757227026" at bounding box center [67, 275] width 111 height 16
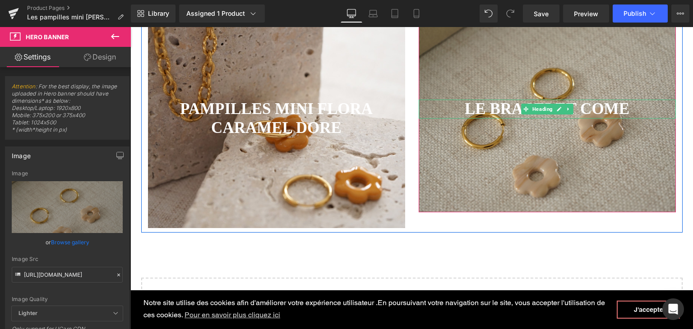
click at [467, 109] on strong "LE BRACELET COME" at bounding box center [546, 109] width 165 height 18
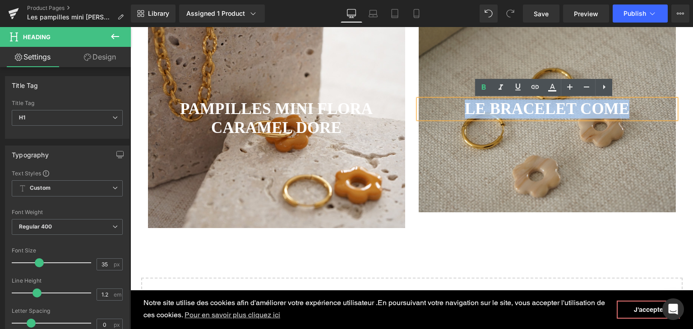
drag, startPoint x: 461, startPoint y: 108, endPoint x: 624, endPoint y: 112, distance: 163.7
click at [624, 112] on h1 "LE BRACELET COME" at bounding box center [546, 109] width 257 height 19
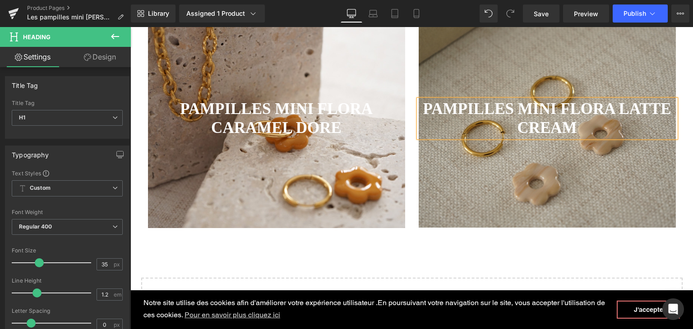
click at [514, 178] on div at bounding box center [546, 118] width 257 height 218
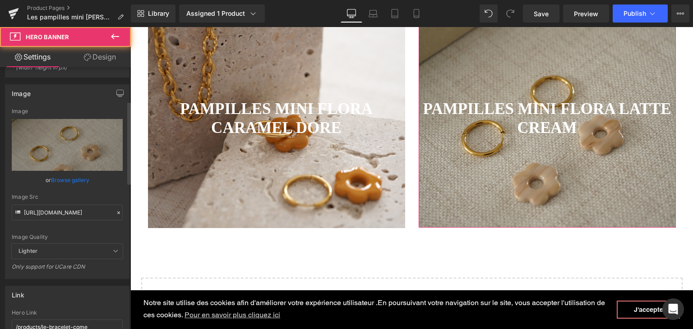
scroll to position [180, 0]
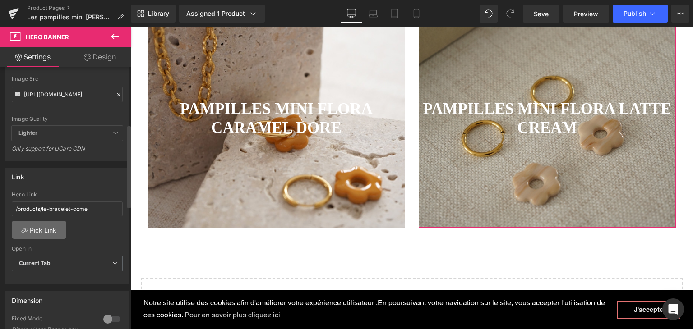
click at [50, 229] on link "Pick Link" at bounding box center [39, 230] width 55 height 18
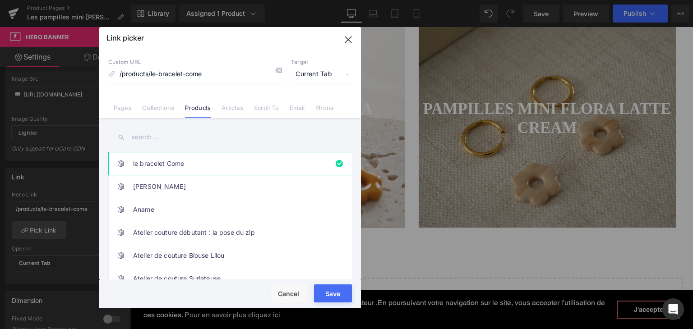
click at [138, 136] on input "text" at bounding box center [229, 137] width 243 height 20
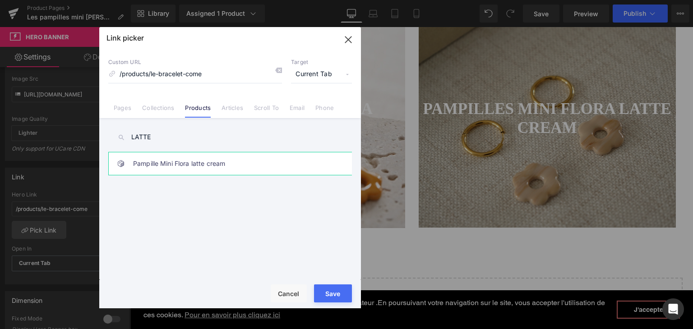
type input "LATTE"
click at [164, 165] on link "Pampille Mini Flora latte cream" at bounding box center [232, 163] width 198 height 23
type input "/products/pampille-mini-flora-latte-cream"
click at [328, 294] on div "Rendering Content" at bounding box center [346, 294] width 55 height 10
type input "/products/pampille-mini-flora-latte-cream"
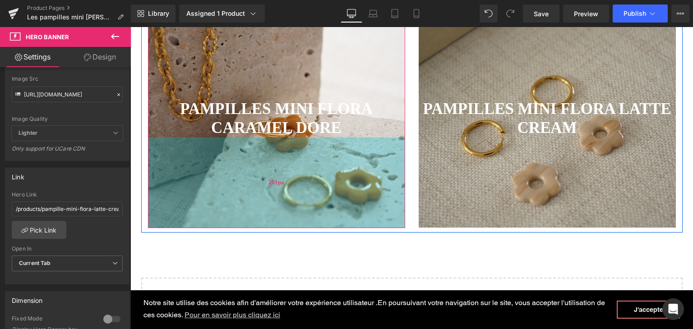
click at [374, 219] on div "201px" at bounding box center [276, 183] width 257 height 91
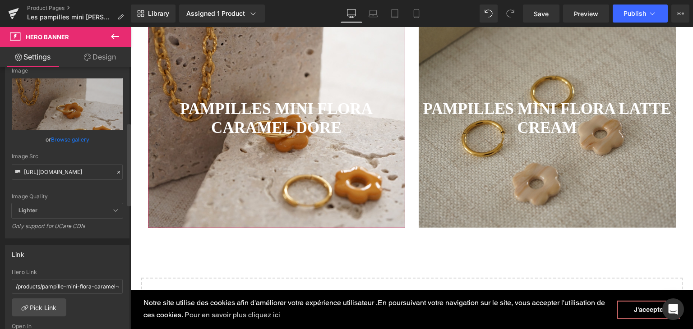
scroll to position [225, 0]
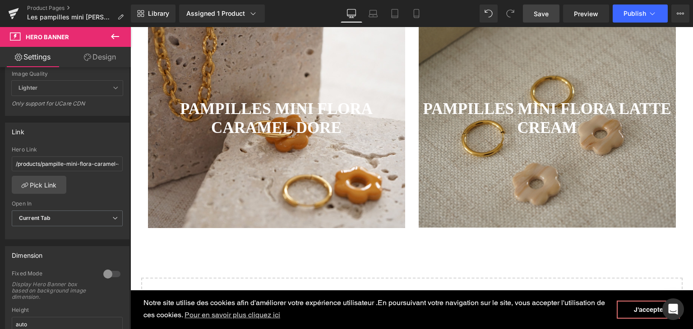
click at [545, 17] on span "Save" at bounding box center [540, 13] width 15 height 9
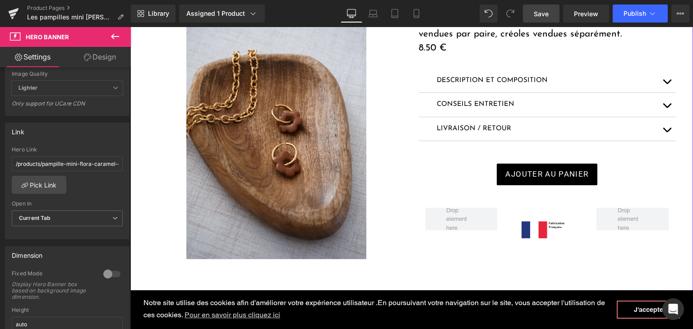
scroll to position [180, 0]
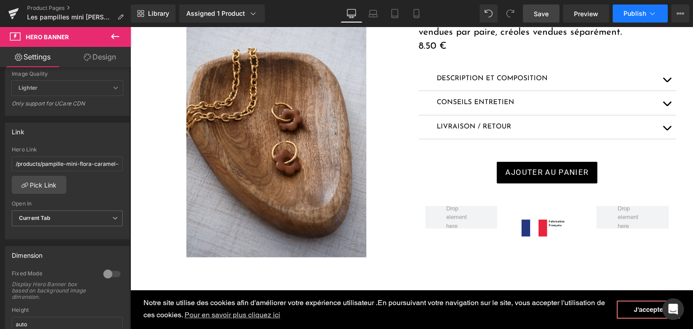
click at [620, 11] on button "Publish" at bounding box center [639, 14] width 55 height 18
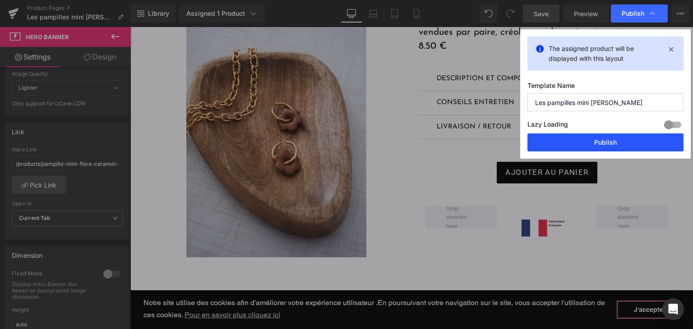
click at [601, 146] on button "Publish" at bounding box center [605, 142] width 156 height 18
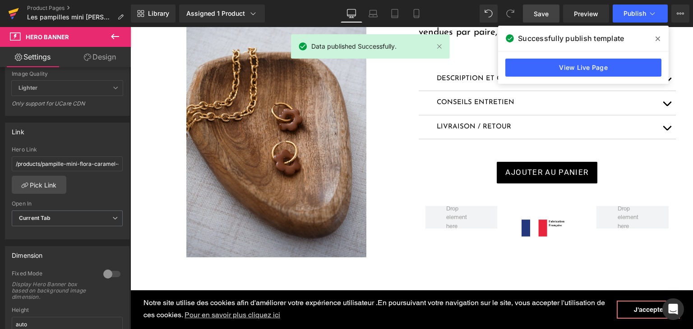
click at [14, 9] on icon at bounding box center [14, 11] width 10 height 6
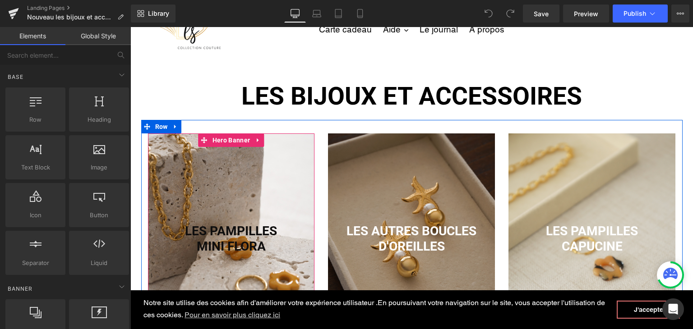
scroll to position [135, 0]
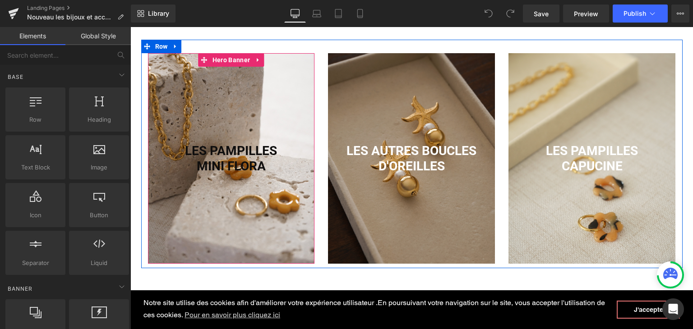
click at [259, 245] on div at bounding box center [231, 158] width 167 height 211
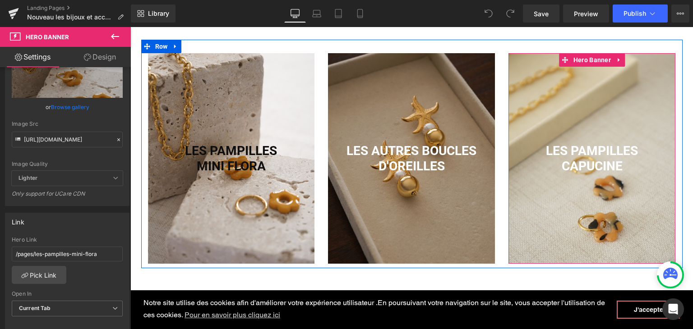
drag, startPoint x: 551, startPoint y: 189, endPoint x: 528, endPoint y: 207, distance: 28.6
click at [551, 189] on div at bounding box center [591, 158] width 167 height 211
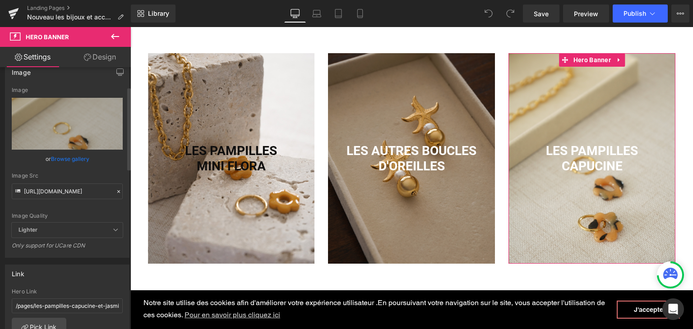
scroll to position [90, 0]
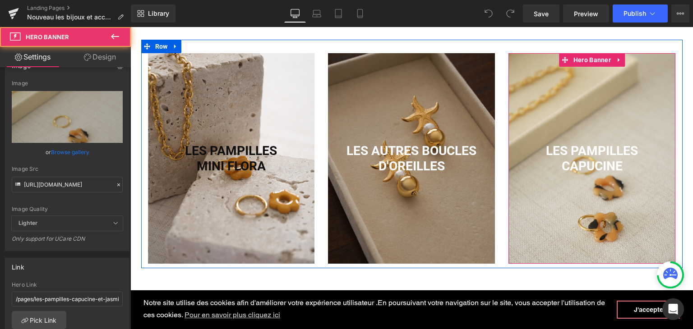
click at [649, 228] on div at bounding box center [591, 158] width 167 height 211
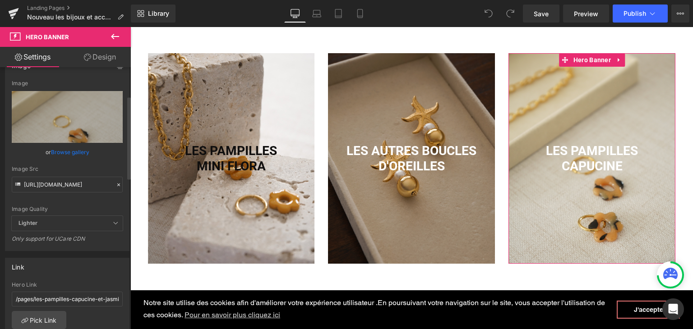
click at [117, 184] on icon at bounding box center [118, 185] width 3 height 3
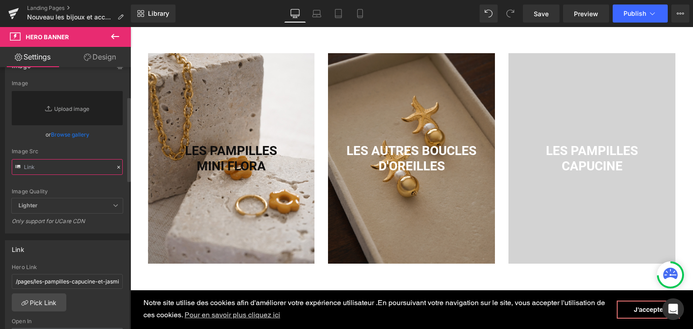
click at [90, 166] on input "text" at bounding box center [67, 167] width 111 height 16
paste input "https://cdn.shopify.com/s/files/1/0251/3371/1412/files/DSC01297_c3d08d8c-2bce-4…"
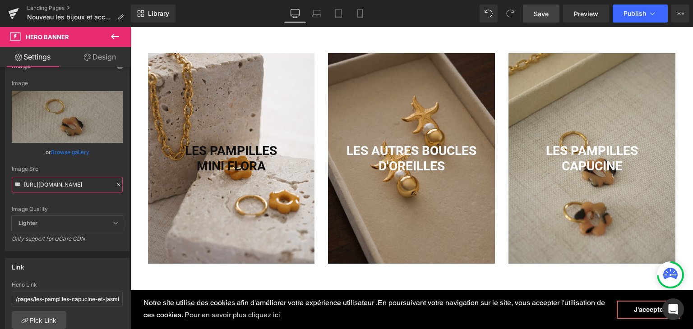
type input "https://cdn.shopify.com/s/files/1/0251/3371/1412/files/DSC01297_c3d08d8c-2bce-4…"
click at [548, 13] on span "Save" at bounding box center [540, 13] width 15 height 9
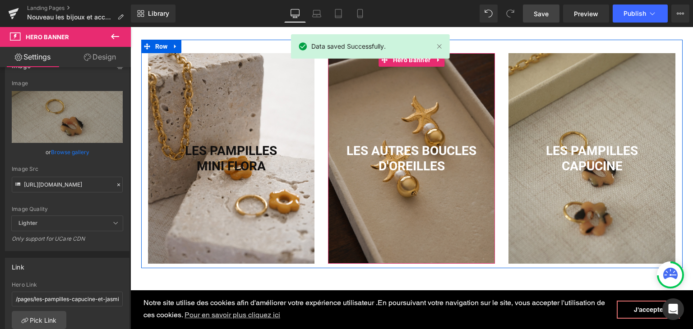
click at [408, 186] on div at bounding box center [411, 158] width 167 height 211
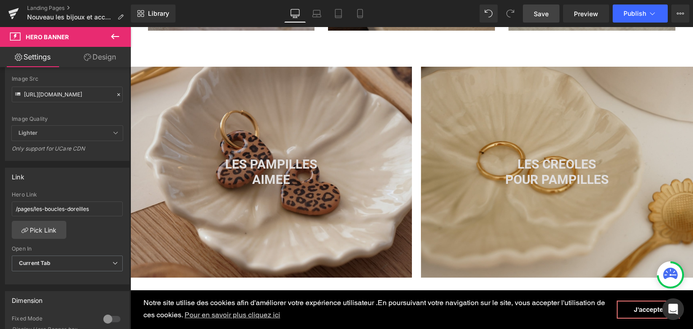
scroll to position [406, 0]
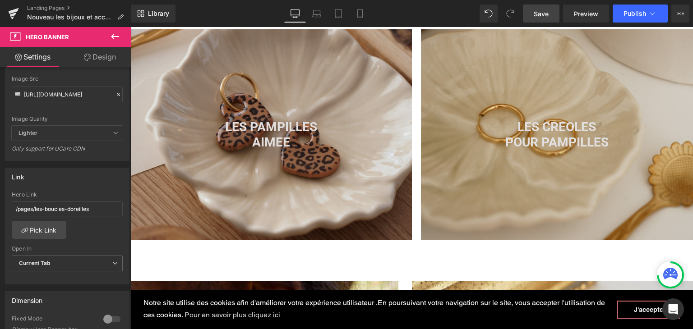
click at [322, 192] on div at bounding box center [270, 134] width 281 height 211
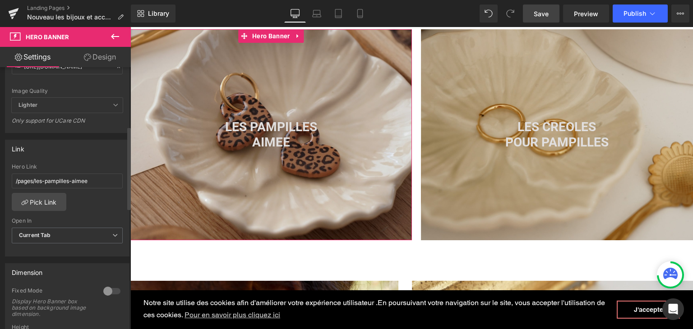
scroll to position [225, 0]
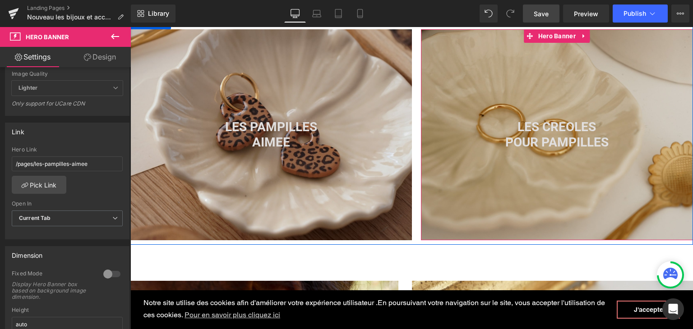
click at [444, 155] on div at bounding box center [557, 134] width 272 height 211
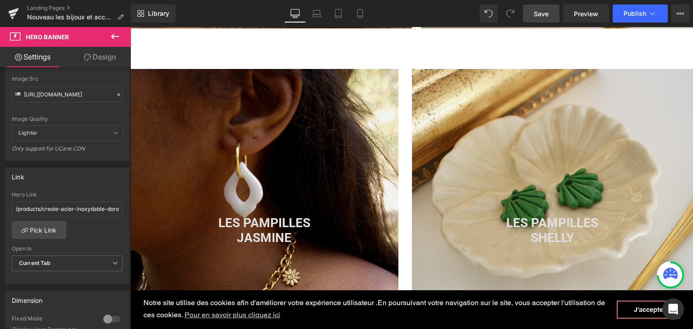
scroll to position [631, 0]
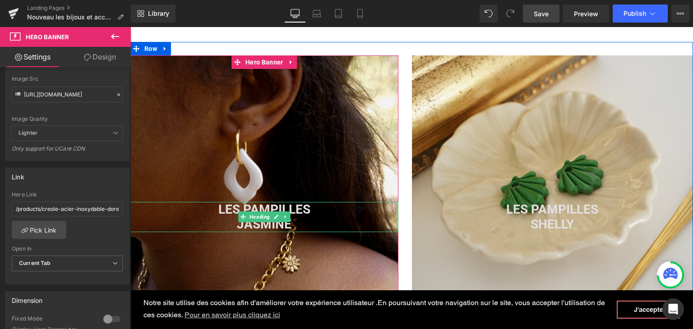
click at [237, 226] on strong "JASMINE" at bounding box center [264, 224] width 55 height 15
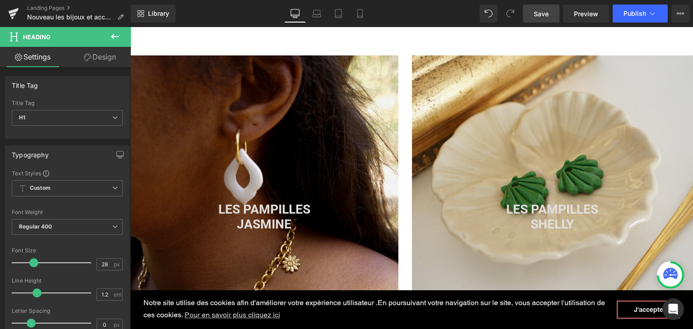
click at [294, 187] on div at bounding box center [264, 213] width 268 height 316
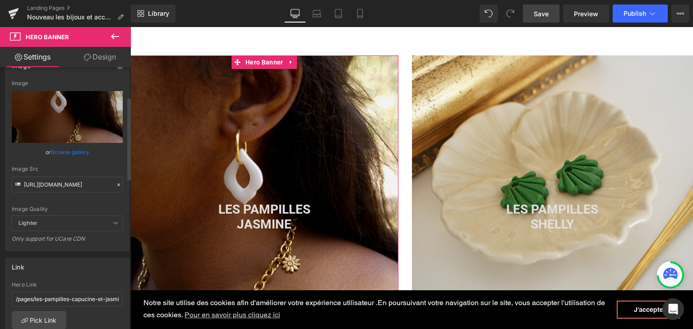
scroll to position [180, 0]
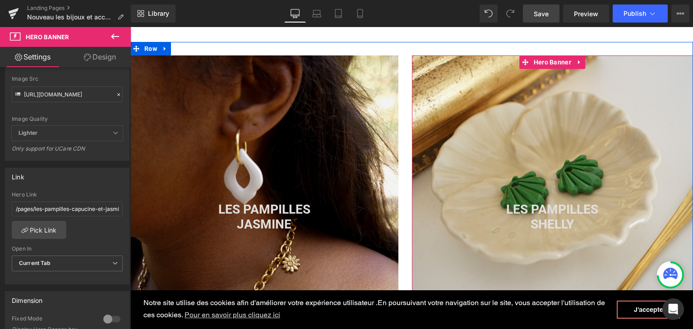
drag, startPoint x: 519, startPoint y: 127, endPoint x: 466, endPoint y: 190, distance: 82.2
click at [519, 127] on div at bounding box center [552, 213] width 281 height 316
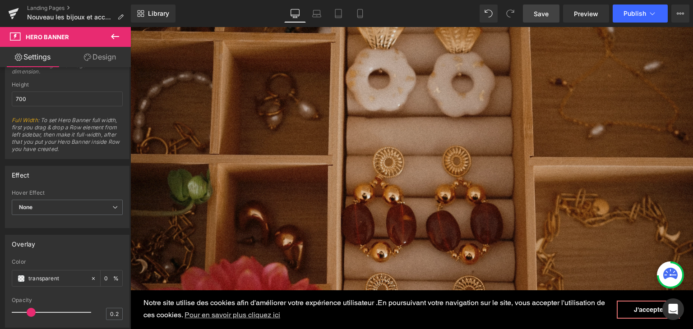
scroll to position [1037, 0]
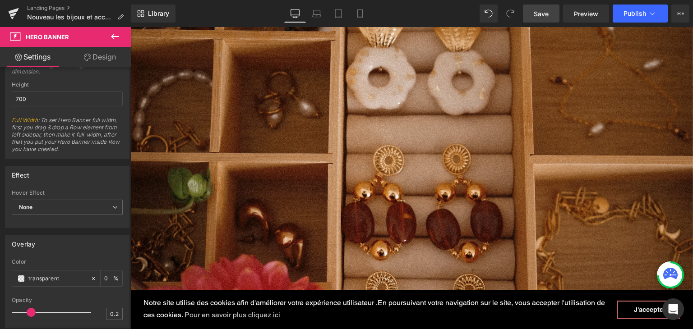
click at [547, 8] on link "Save" at bounding box center [541, 14] width 37 height 18
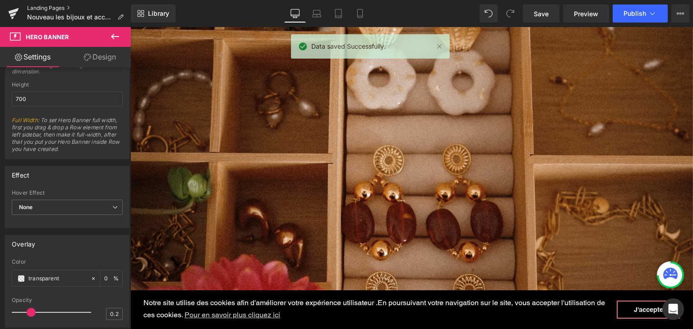
click at [33, 9] on link "Landing Pages" at bounding box center [79, 8] width 104 height 7
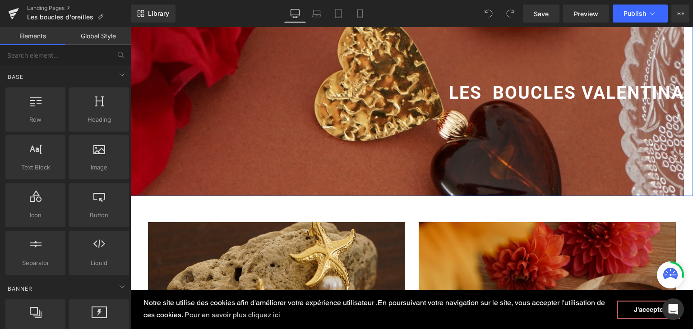
scroll to position [225, 0]
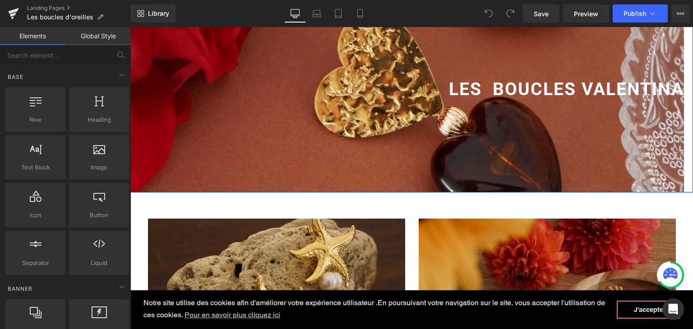
click at [359, 148] on div at bounding box center [406, 73] width 553 height 239
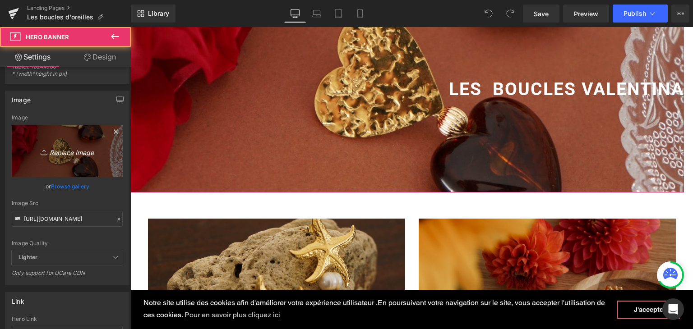
scroll to position [135, 0]
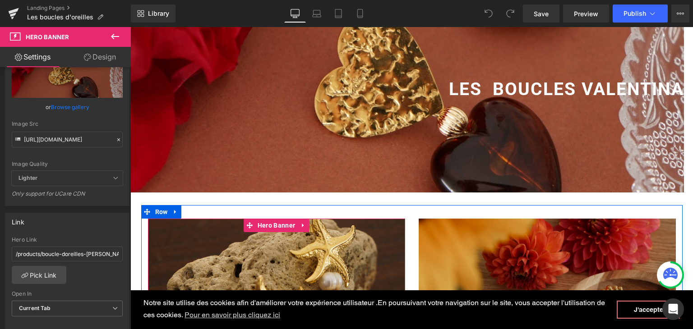
click at [257, 268] on div at bounding box center [276, 320] width 257 height 203
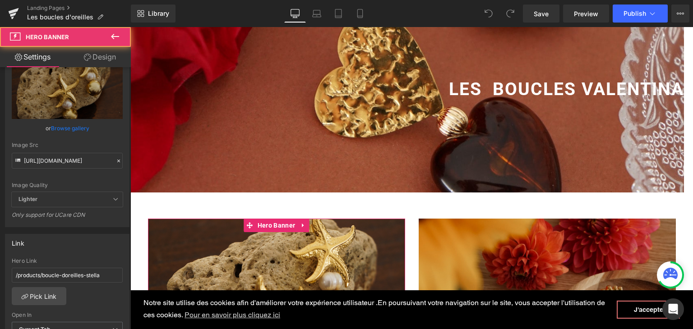
scroll to position [180, 0]
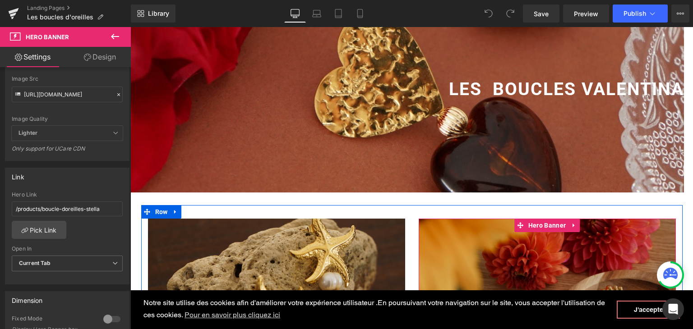
drag, startPoint x: 455, startPoint y: 246, endPoint x: 433, endPoint y: 246, distance: 22.1
click at [456, 246] on div at bounding box center [546, 320] width 257 height 203
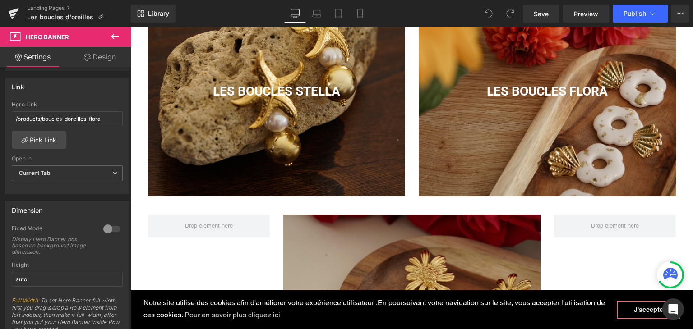
scroll to position [451, 0]
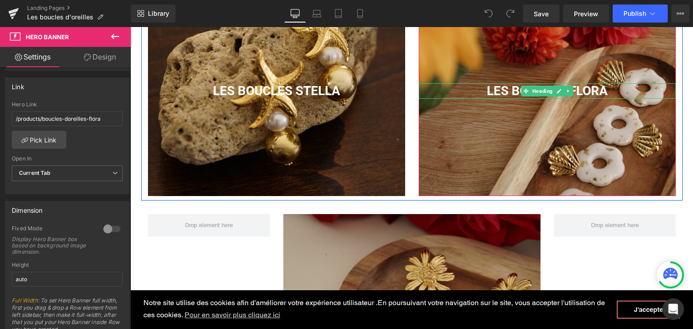
click at [604, 91] on h1 "LES BOUCLES FLORA" at bounding box center [546, 90] width 257 height 15
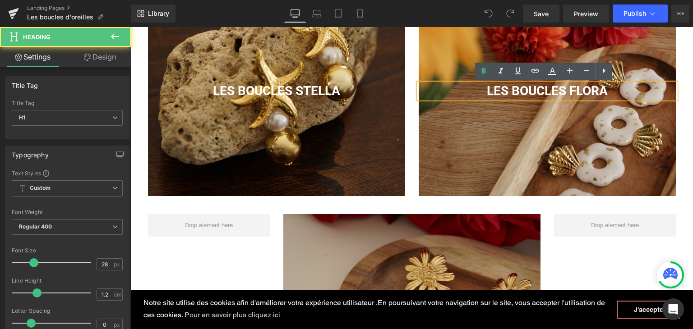
click at [605, 91] on h1 "LES BOUCLES FLORA" at bounding box center [546, 90] width 257 height 15
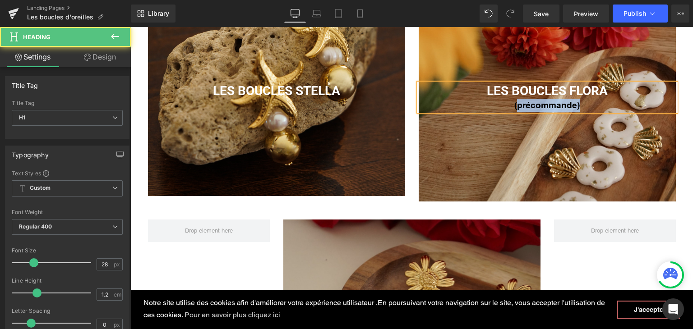
drag, startPoint x: 581, startPoint y: 107, endPoint x: 513, endPoint y: 103, distance: 68.2
click at [513, 103] on div "(précommande)" at bounding box center [546, 105] width 257 height 13
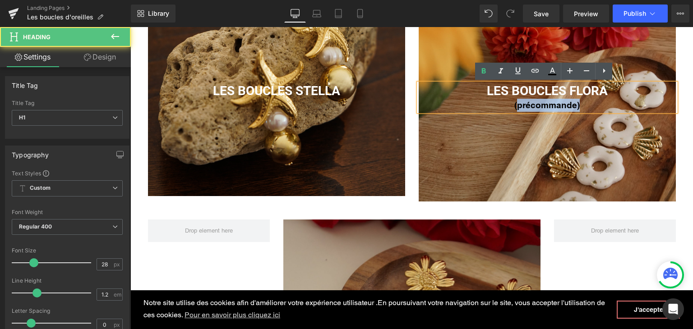
click at [580, 105] on div "(précommande)" at bounding box center [546, 105] width 257 height 13
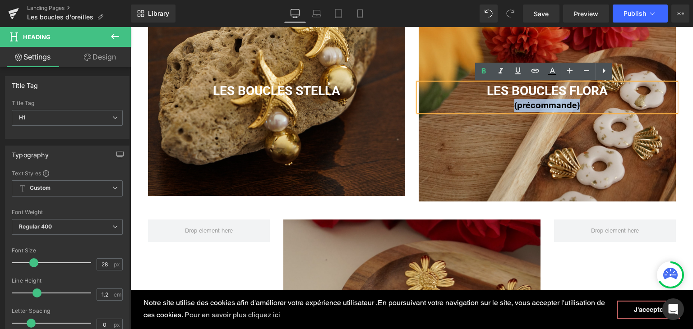
drag, startPoint x: 577, startPoint y: 105, endPoint x: 509, endPoint y: 105, distance: 68.1
click at [509, 105] on div "(précommande)" at bounding box center [546, 105] width 257 height 13
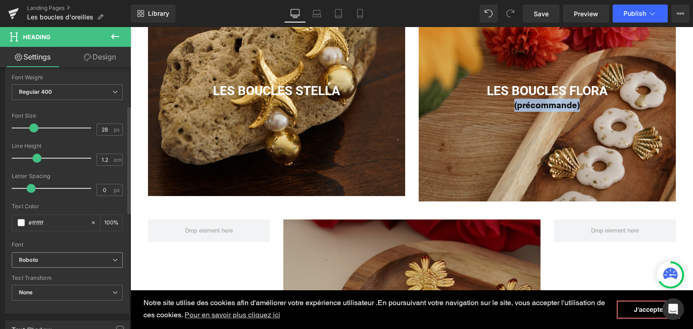
scroll to position [135, 0]
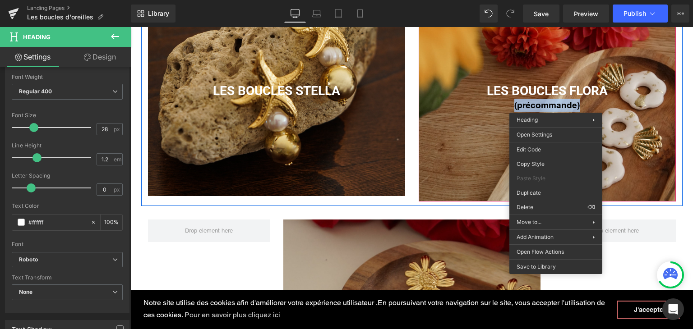
click at [574, 101] on b "(précommande)" at bounding box center [546, 105] width 65 height 10
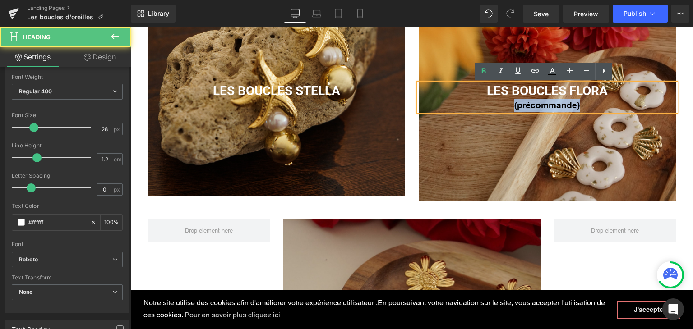
drag, startPoint x: 577, startPoint y: 103, endPoint x: 507, endPoint y: 101, distance: 70.4
click at [507, 101] on div "(précommande)" at bounding box center [546, 105] width 257 height 13
click at [549, 72] on icon at bounding box center [551, 71] width 11 height 11
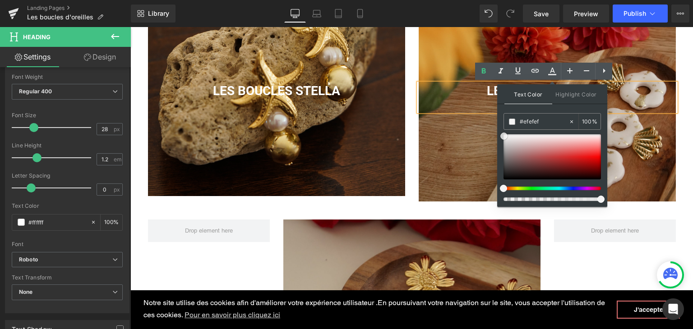
type input "#ffffff"
drag, startPoint x: 503, startPoint y: 161, endPoint x: 349, endPoint y: 112, distance: 161.7
click at [503, 128] on div "#ffffff 100 %" at bounding box center [551, 160] width 97 height 94
click at [470, 142] on div at bounding box center [546, 97] width 257 height 208
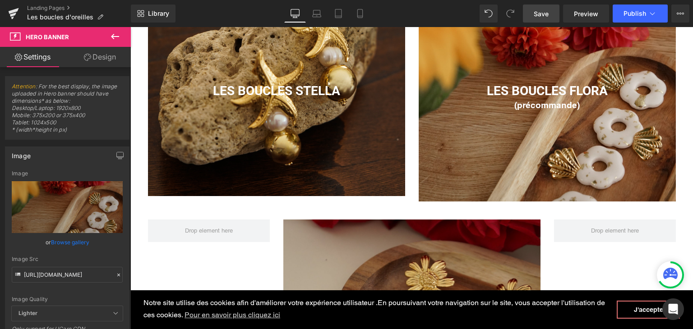
click at [541, 17] on span "Save" at bounding box center [540, 13] width 15 height 9
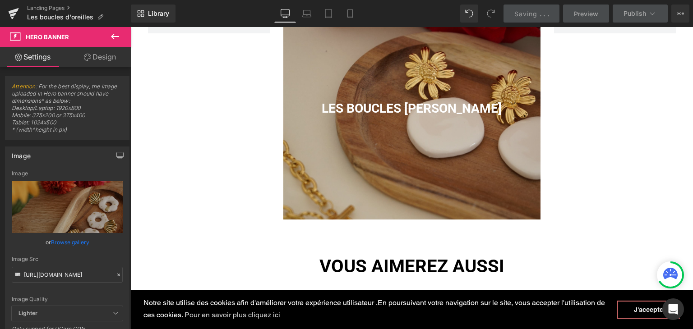
scroll to position [676, 0]
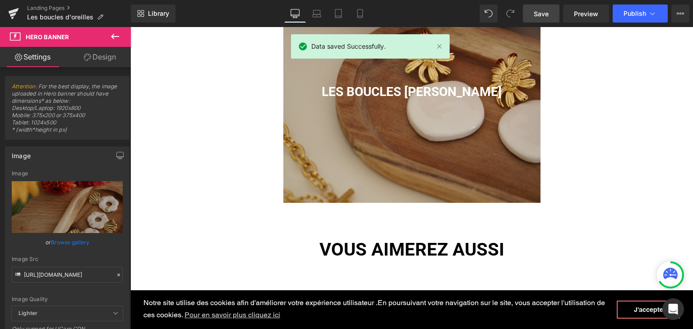
click at [432, 159] on div at bounding box center [411, 98] width 257 height 208
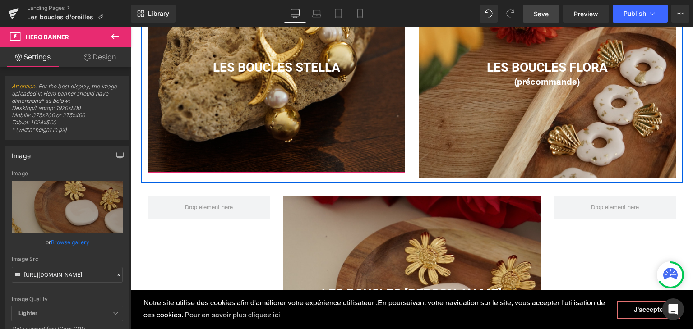
scroll to position [496, 0]
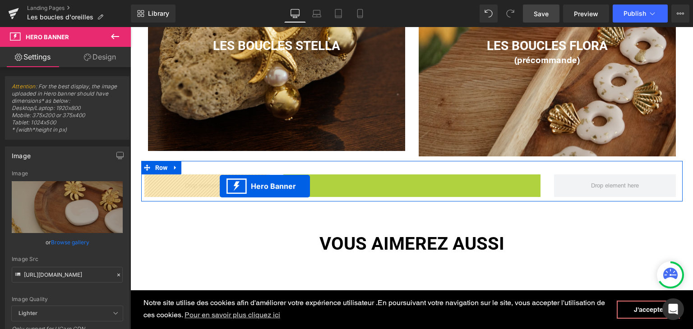
drag, startPoint x: 382, startPoint y: 181, endPoint x: 220, endPoint y: 186, distance: 162.9
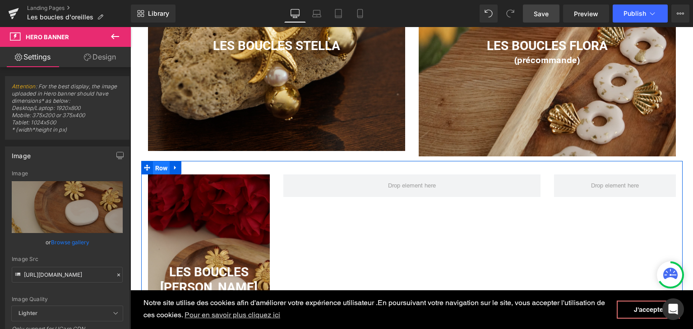
click at [153, 166] on span "Row" at bounding box center [161, 168] width 17 height 14
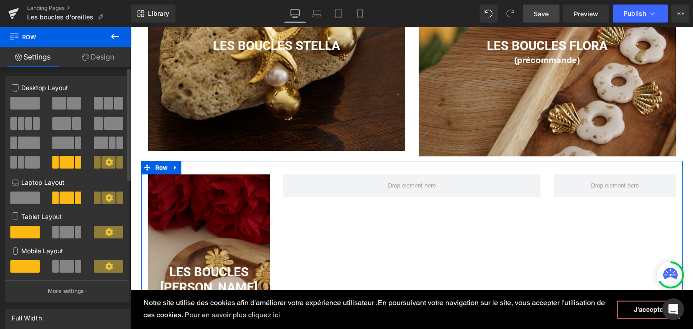
click at [63, 105] on span at bounding box center [59, 103] width 14 height 13
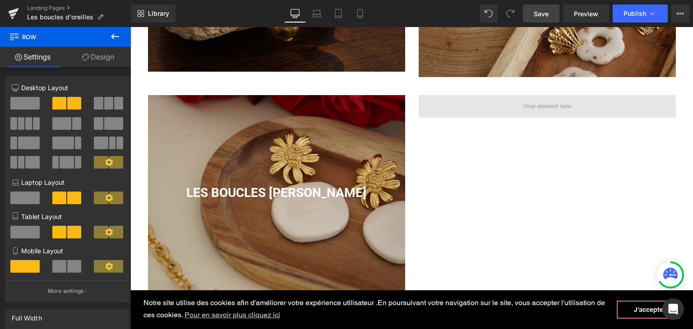
scroll to position [586, 0]
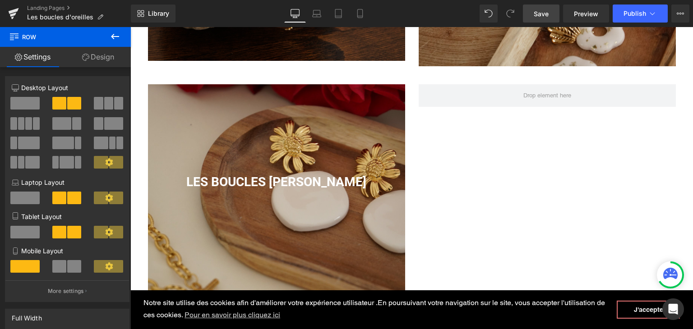
click at [123, 41] on button at bounding box center [115, 37] width 32 height 20
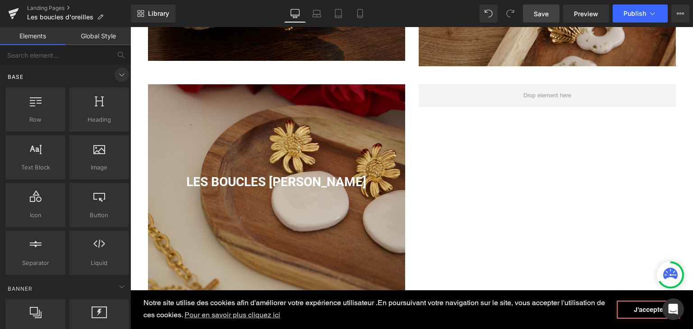
click at [116, 71] on icon at bounding box center [121, 74] width 11 height 11
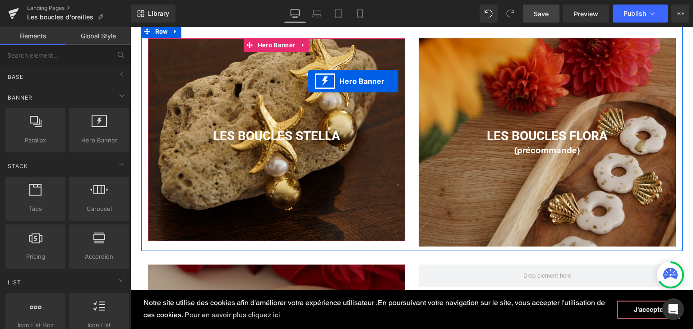
scroll to position [397, 0]
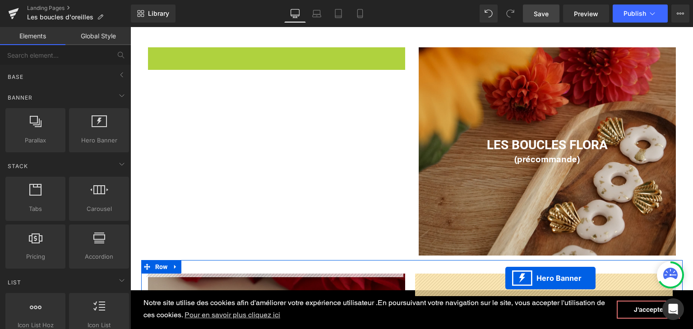
drag, startPoint x: 247, startPoint y: 44, endPoint x: 505, endPoint y: 278, distance: 348.2
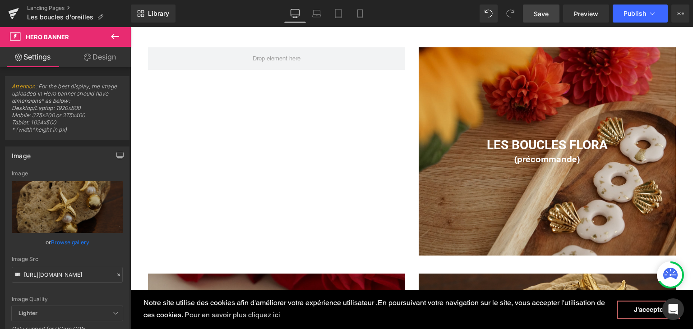
click at [117, 37] on icon at bounding box center [115, 36] width 8 height 5
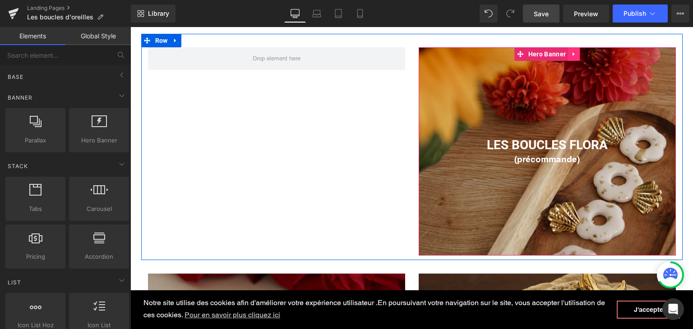
click at [572, 58] on link at bounding box center [574, 54] width 12 height 14
click at [562, 58] on link at bounding box center [568, 54] width 12 height 14
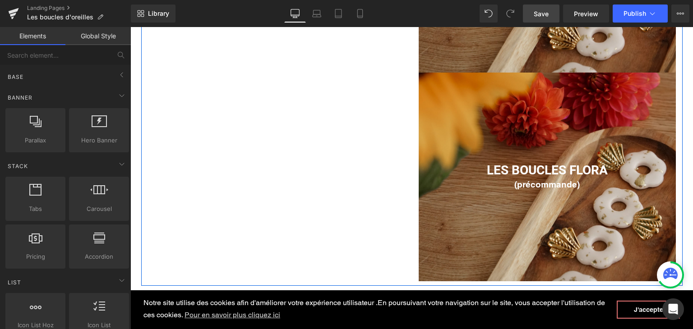
scroll to position [589, 0]
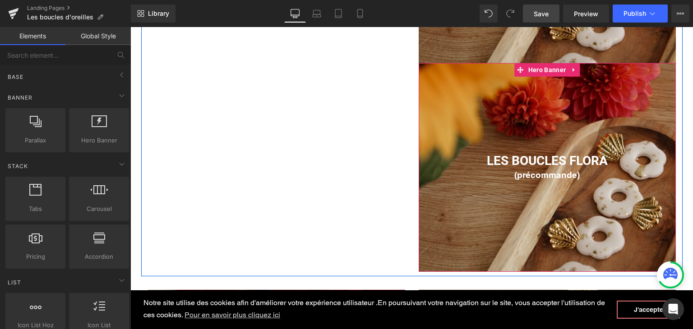
click at [475, 137] on div at bounding box center [546, 167] width 257 height 208
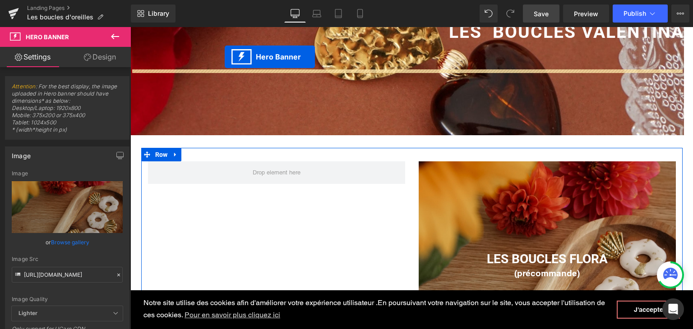
scroll to position [247, 0]
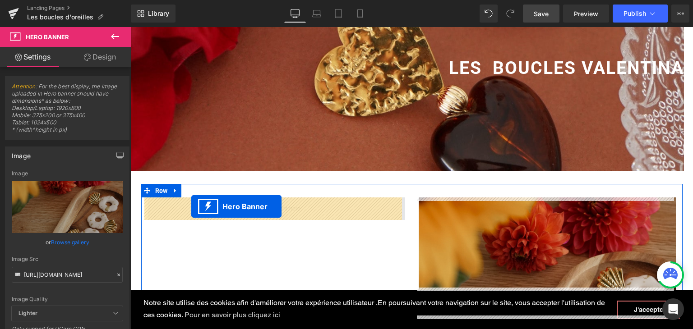
drag, startPoint x: 517, startPoint y: 70, endPoint x: 191, endPoint y: 206, distance: 353.1
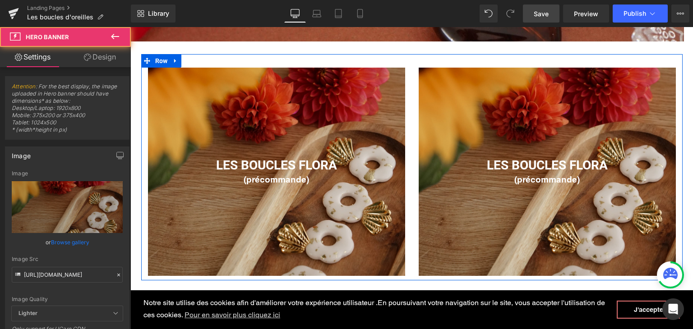
scroll to position [382, 0]
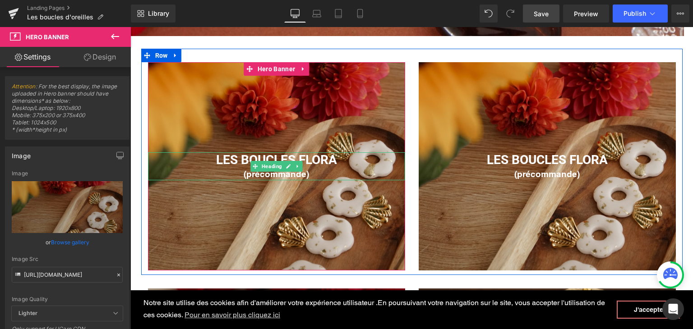
click at [334, 159] on span "LES BOUCLES FLORA" at bounding box center [276, 159] width 121 height 15
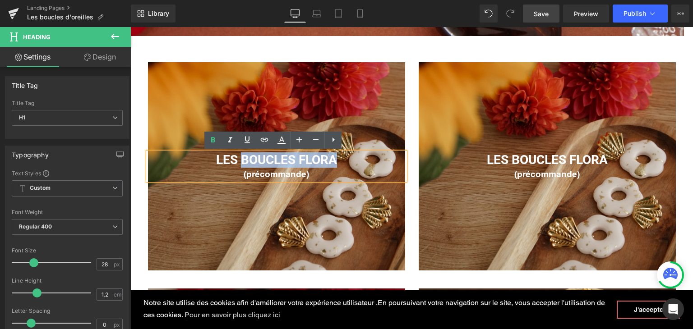
drag, startPoint x: 329, startPoint y: 161, endPoint x: 237, endPoint y: 157, distance: 92.0
click at [237, 157] on span "LES BOUCLES FLORA" at bounding box center [276, 159] width 121 height 15
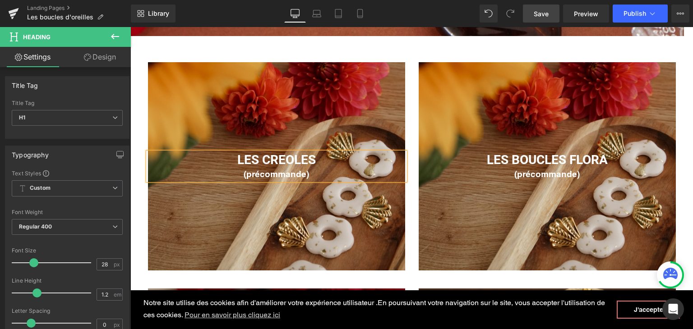
click at [258, 173] on b "(précommande)" at bounding box center [275, 174] width 65 height 10
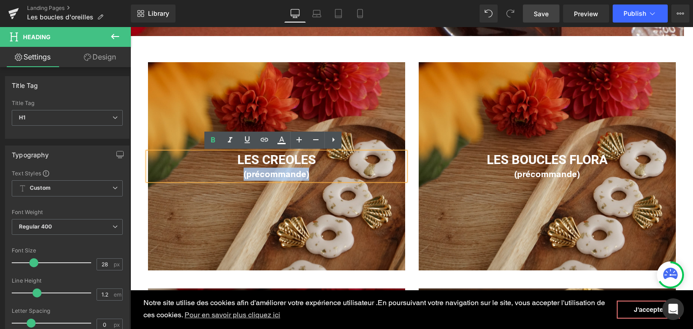
drag, startPoint x: 307, startPoint y: 174, endPoint x: 240, endPoint y: 174, distance: 66.3
click at [240, 174] on div "(précommande)" at bounding box center [276, 174] width 257 height 13
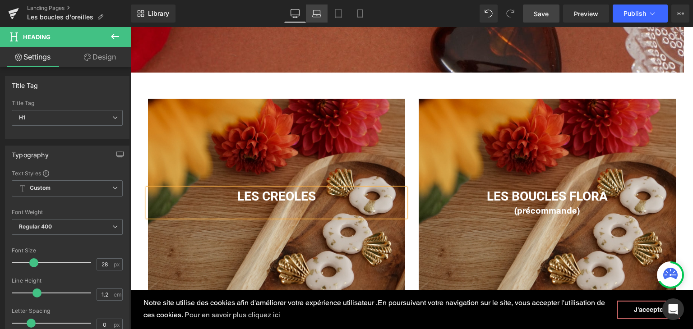
scroll to position [337, 0]
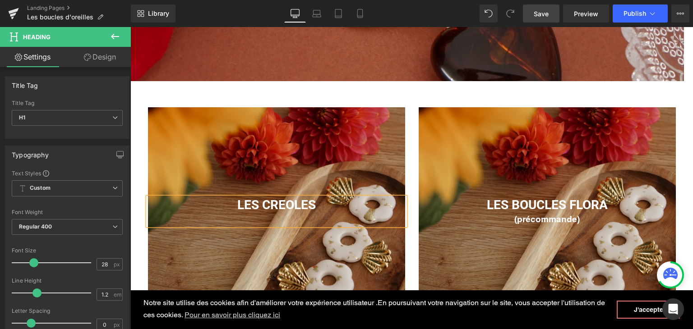
click at [293, 170] on div at bounding box center [276, 211] width 257 height 208
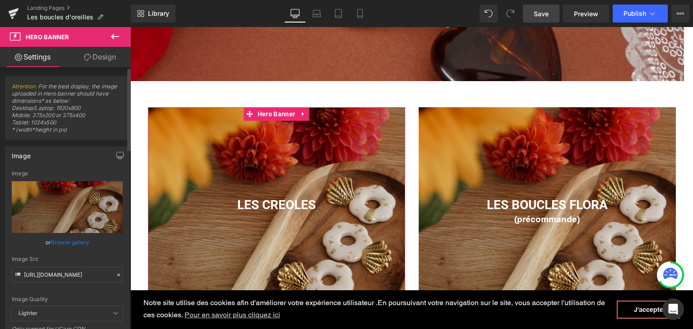
click at [115, 273] on icon at bounding box center [118, 275] width 6 height 6
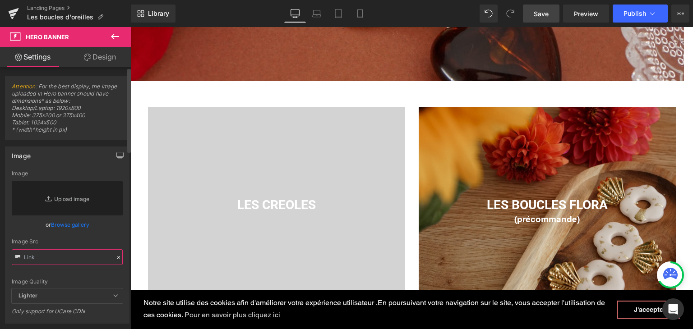
paste input "https://cdn.shopify.com/s/files/1/0251/3371/1412/files/dore_3ad768b8-6fa1-402c-…"
type input "https://cdn.shopify.com/s/files/1/0251/3371/1412/files/dore_3ad768b8-6fa1-402c-…"
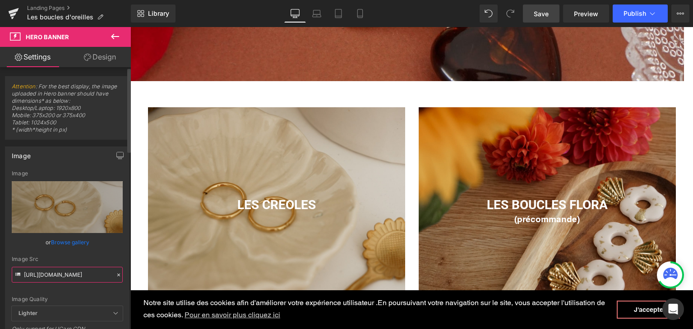
click at [103, 274] on input "https://cdn.shopify.com/s/files/1/0251/3371/1412/files/dore_3ad768b8-6fa1-402c-…" at bounding box center [67, 275] width 111 height 16
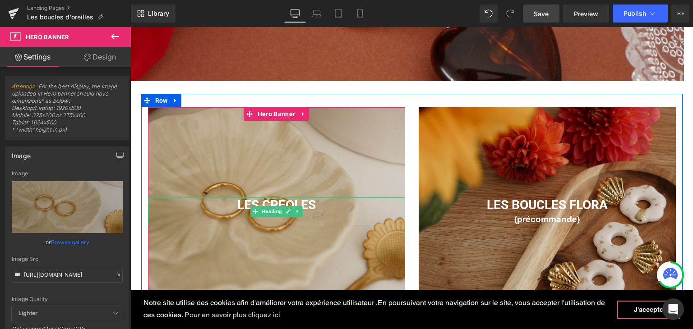
click at [317, 206] on h1 "LES CREOLES" at bounding box center [276, 204] width 257 height 15
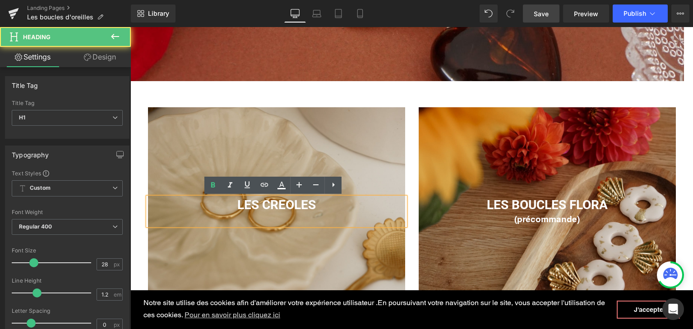
click at [312, 206] on h1 "LES CREOLES" at bounding box center [276, 204] width 257 height 15
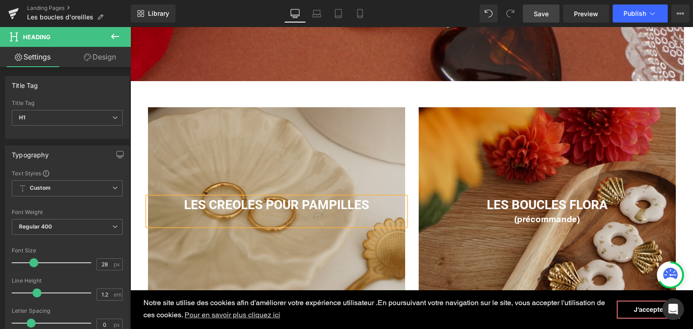
click at [280, 249] on div at bounding box center [276, 211] width 257 height 208
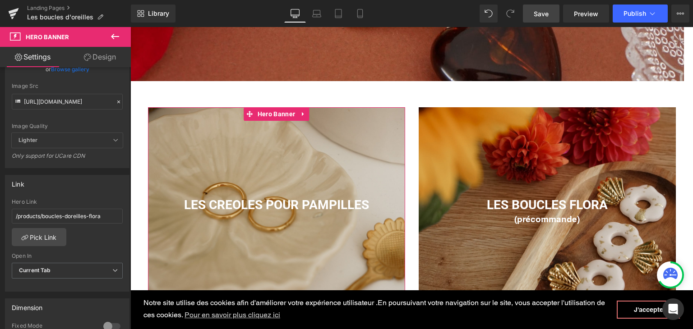
scroll to position [180, 0]
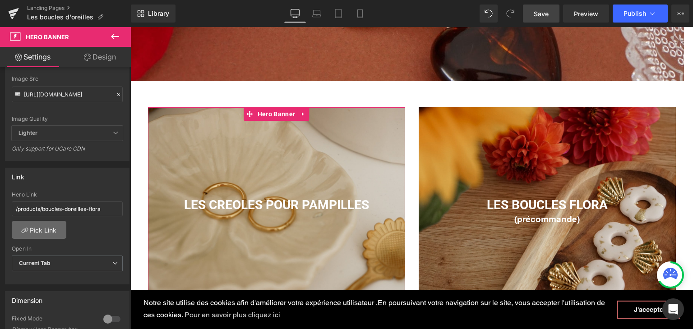
click at [46, 227] on link "Pick Link" at bounding box center [39, 230] width 55 height 18
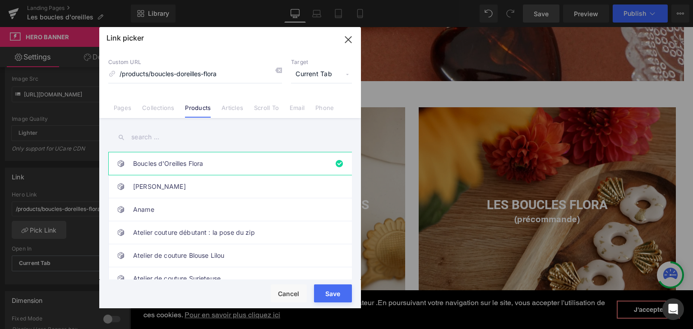
click at [213, 141] on input "text" at bounding box center [229, 137] width 243 height 20
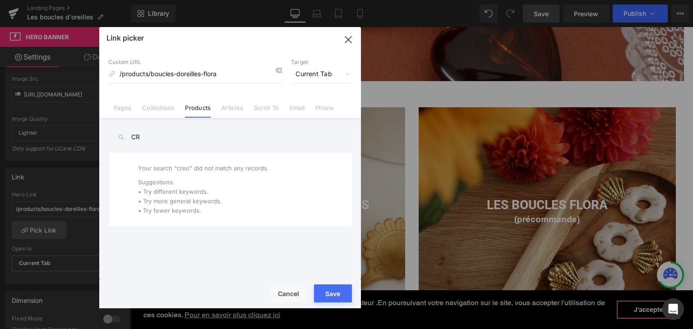
type input "C"
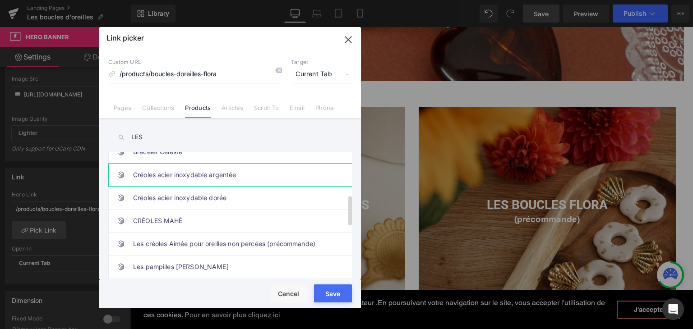
scroll to position [180, 0]
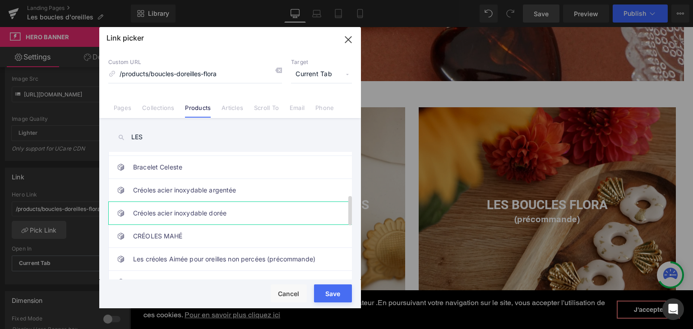
type input "LES"
click at [190, 217] on link "Créoles acier inoxydable dorée" at bounding box center [232, 213] width 198 height 23
type input "/products/creole-acier-inoxydable-doree"
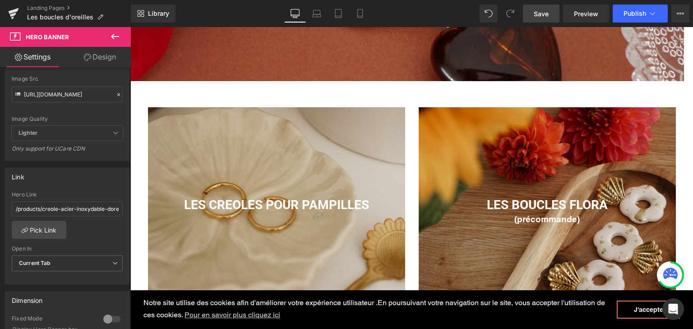
click at [531, 9] on link "Save" at bounding box center [541, 14] width 37 height 18
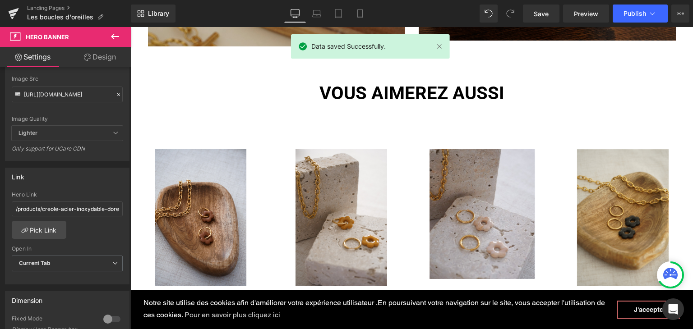
scroll to position [878, 0]
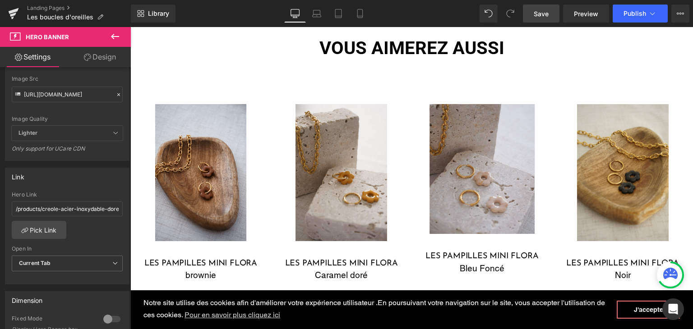
click at [547, 15] on span "Save" at bounding box center [540, 13] width 15 height 9
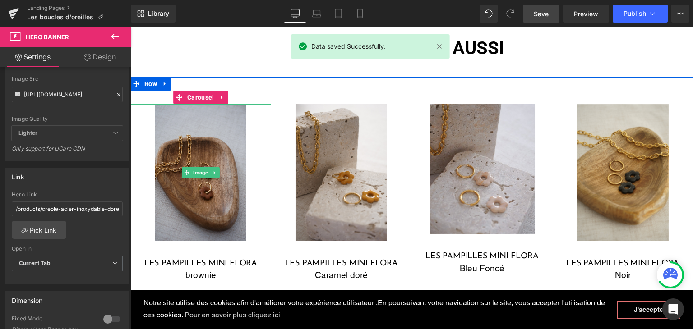
click at [215, 179] on img at bounding box center [201, 172] width 92 height 137
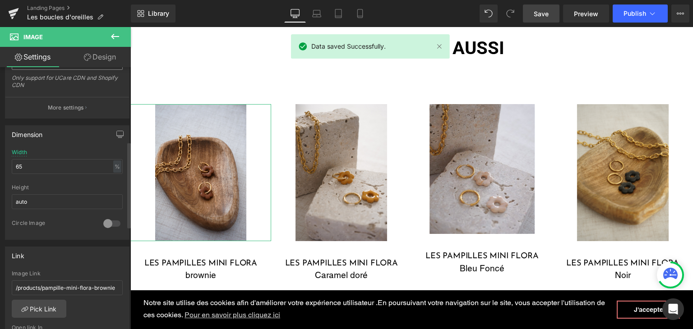
scroll to position [225, 0]
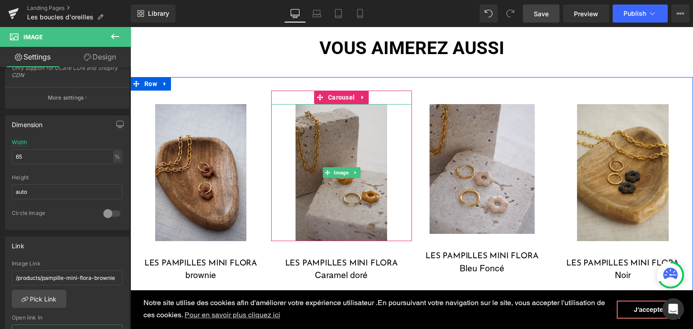
click at [304, 201] on img at bounding box center [341, 172] width 92 height 137
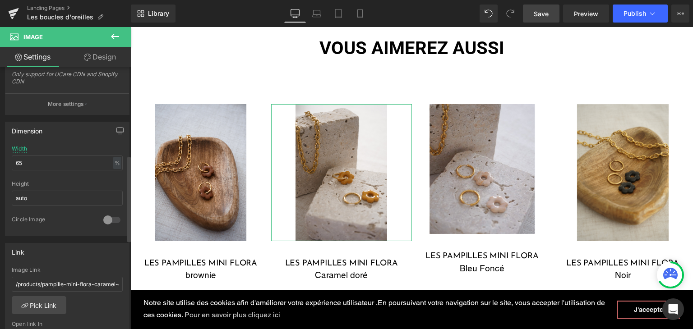
scroll to position [271, 0]
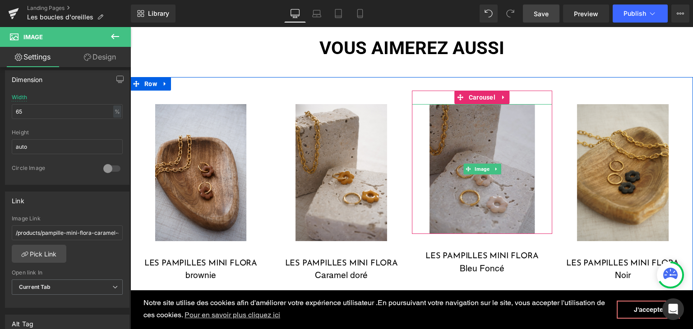
click at [477, 180] on img at bounding box center [482, 169] width 106 height 130
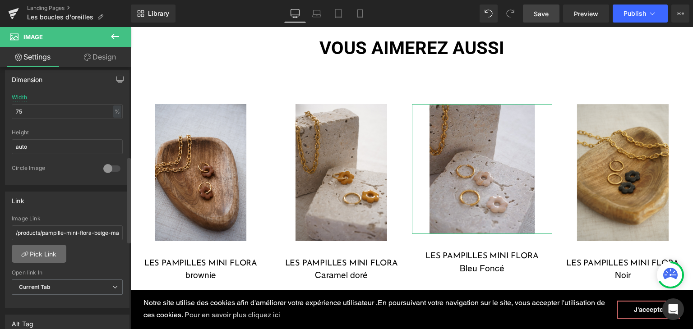
click at [41, 251] on link "Pick Link" at bounding box center [39, 254] width 55 height 18
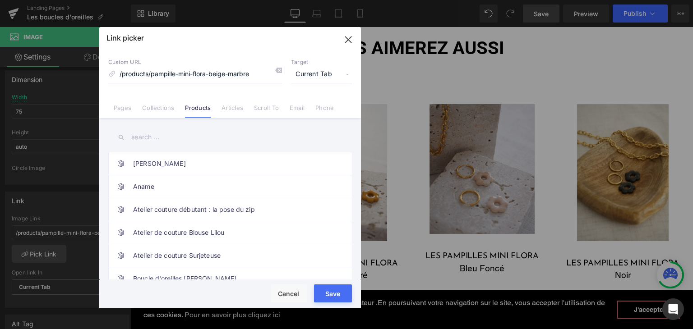
click at [207, 134] on input "text" at bounding box center [229, 137] width 243 height 20
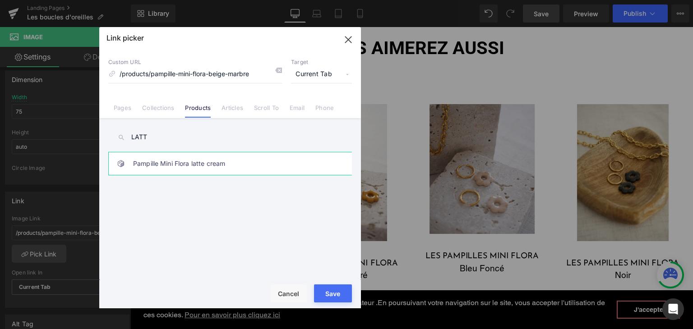
type input "LATT"
click at [209, 162] on link "Pampille Mini Flora latte cream" at bounding box center [232, 163] width 198 height 23
type input "/products/pampille-mini-flora-latte-cream"
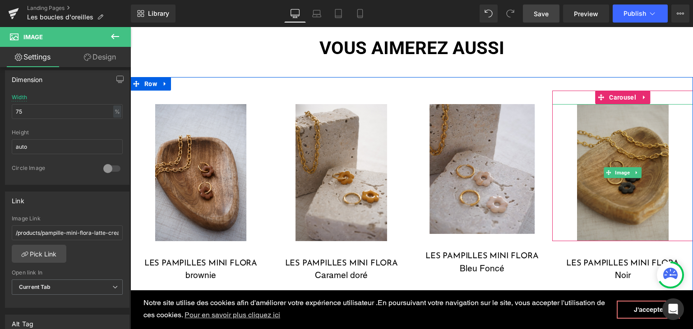
click at [623, 186] on img at bounding box center [623, 172] width 92 height 137
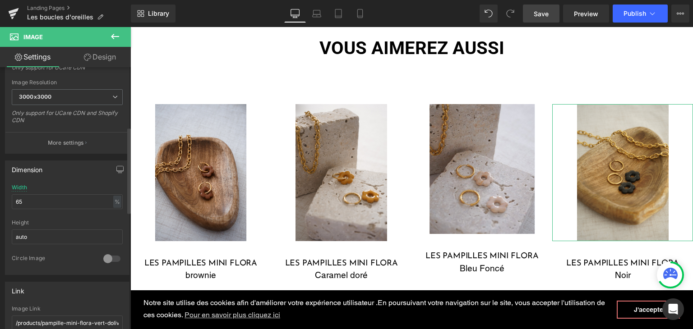
scroll to position [225, 0]
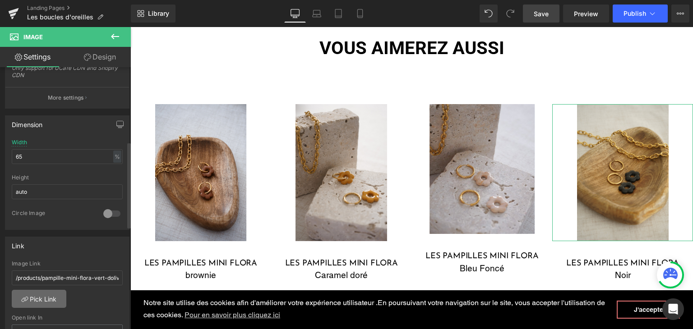
click at [48, 293] on link "Pick Link" at bounding box center [39, 299] width 55 height 18
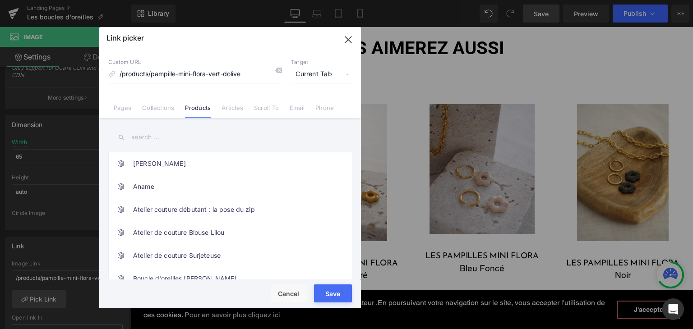
click at [188, 138] on input "text" at bounding box center [229, 137] width 243 height 20
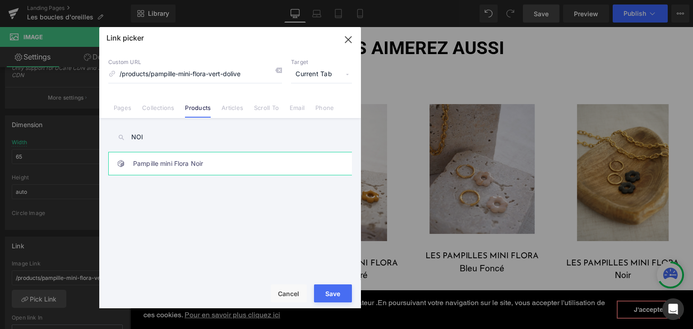
type input "NOI"
click at [175, 165] on link "Pampille mini Flora Noir" at bounding box center [232, 163] width 198 height 23
type input "/products/pampille-mini-flora-noir"
click at [343, 294] on div "Rendering Content" at bounding box center [346, 294] width 55 height 10
type input "/products/pampille-mini-flora-noir"
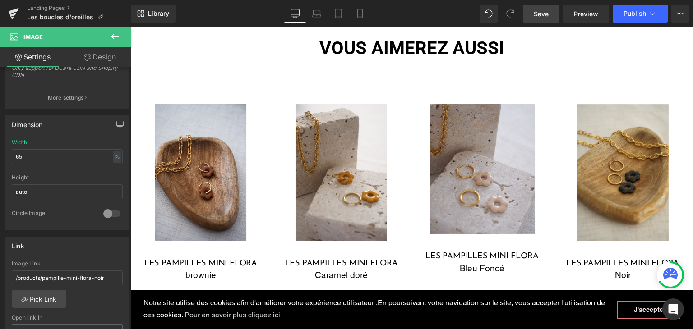
click at [542, 17] on span "Save" at bounding box center [540, 13] width 15 height 9
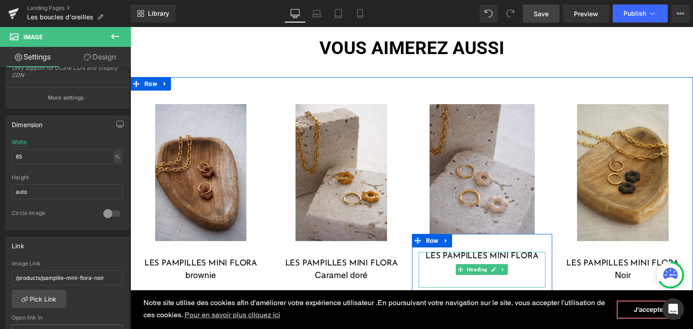
click at [514, 267] on div "Bleu Foncé" at bounding box center [481, 268] width 127 height 13
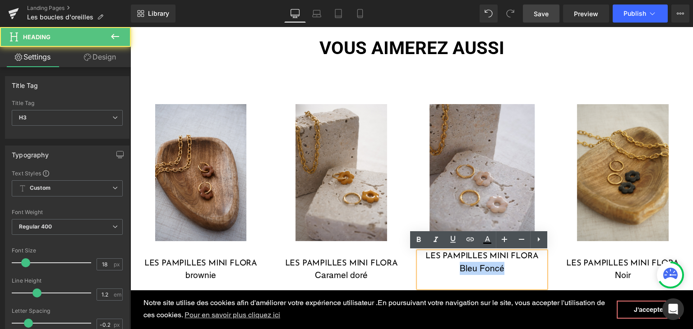
drag, startPoint x: 505, startPoint y: 269, endPoint x: 455, endPoint y: 268, distance: 50.0
click at [454, 268] on div "Bleu Foncé" at bounding box center [481, 268] width 127 height 13
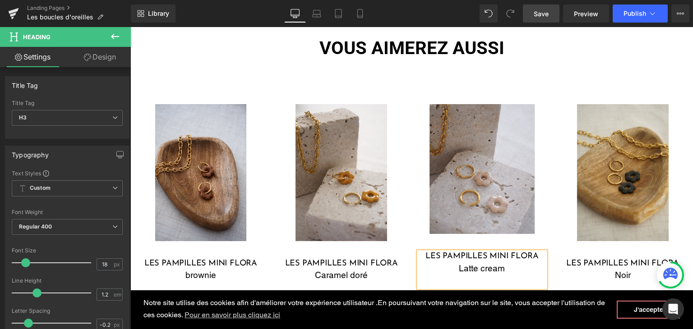
click at [539, 13] on span "Save" at bounding box center [540, 13] width 15 height 9
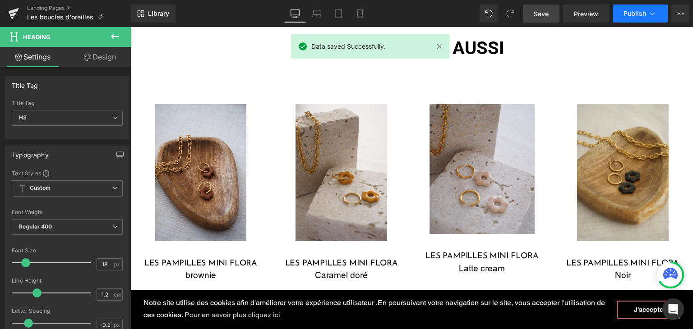
click at [622, 9] on button "Publish" at bounding box center [639, 14] width 55 height 18
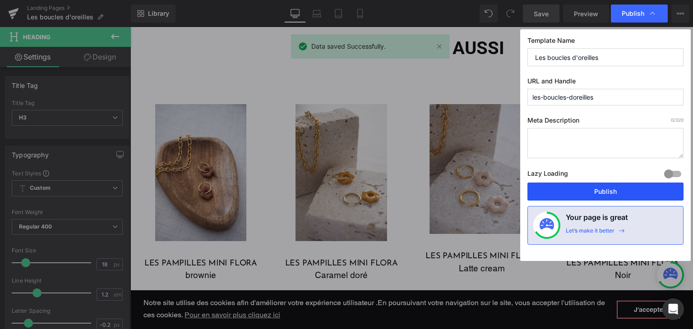
click at [560, 196] on button "Publish" at bounding box center [605, 192] width 156 height 18
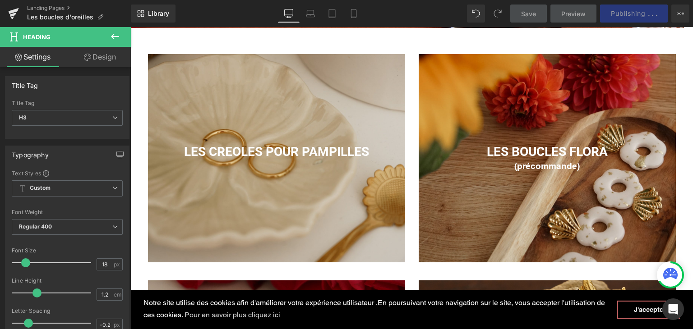
scroll to position [382, 0]
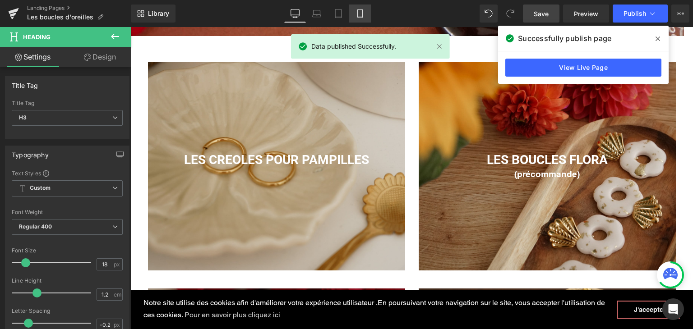
click at [357, 15] on icon at bounding box center [359, 13] width 9 height 9
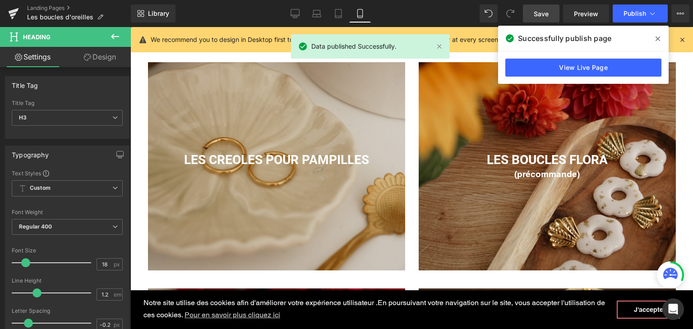
type input "100"
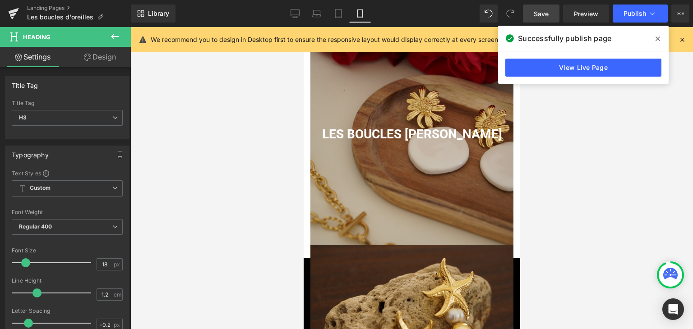
scroll to position [829, 0]
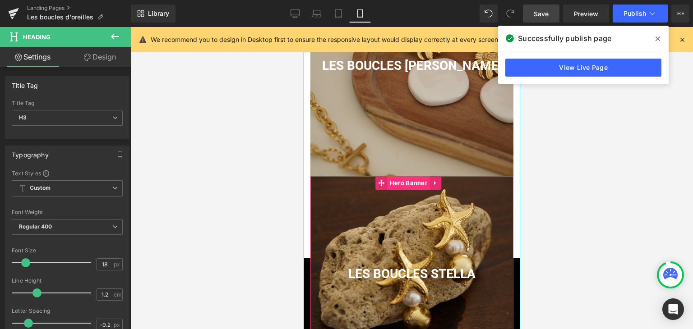
click at [406, 185] on span "Hero Banner" at bounding box center [408, 183] width 42 height 14
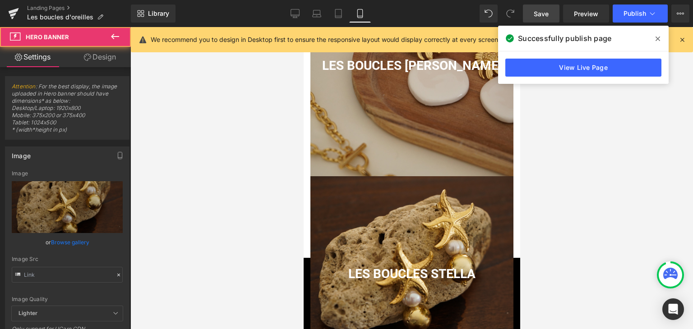
type input "https://cdn.shopify.com/s/files/1/0251/3371/1412/files/DSC09685.jpg?v=1748264308"
click at [104, 61] on link "Design" at bounding box center [99, 57] width 65 height 20
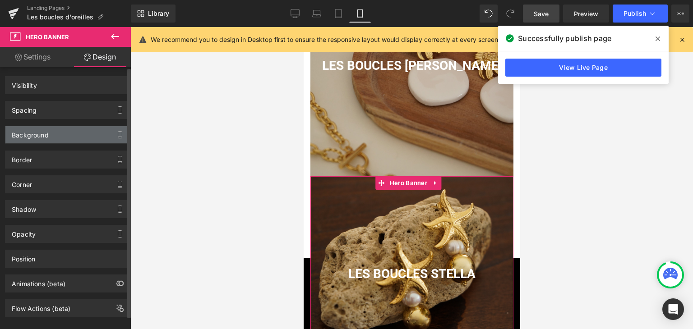
click at [45, 141] on div "Background" at bounding box center [67, 134] width 124 height 17
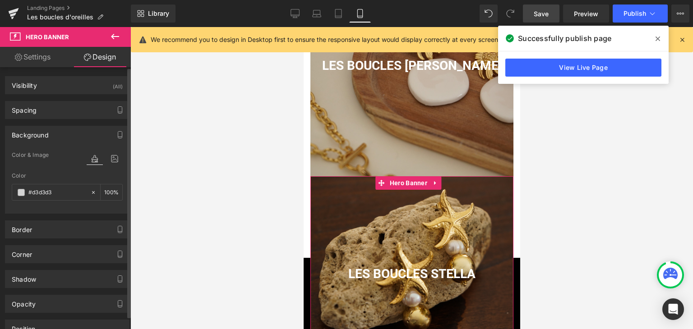
type input "0"
type input "200"
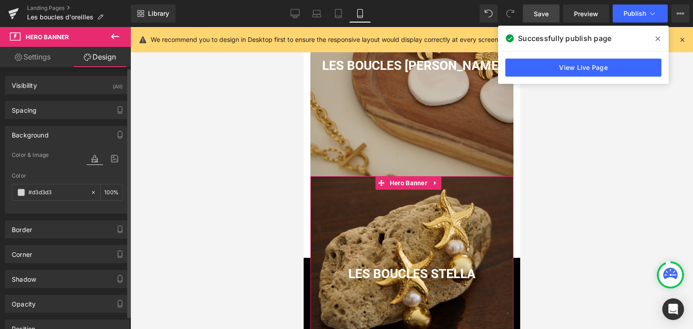
type input "0"
type input "200"
type input "0"
type input "#d3d3d3"
type input "100"
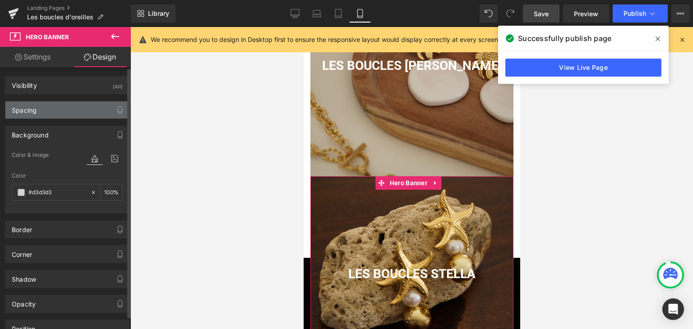
click at [62, 108] on div "Spacing" at bounding box center [67, 109] width 124 height 17
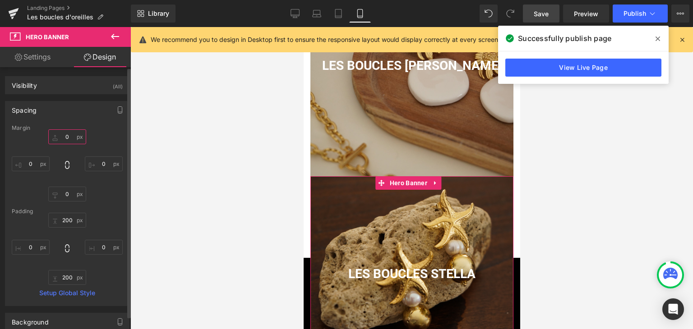
click at [60, 142] on input "0" at bounding box center [67, 136] width 38 height 15
type input "20"
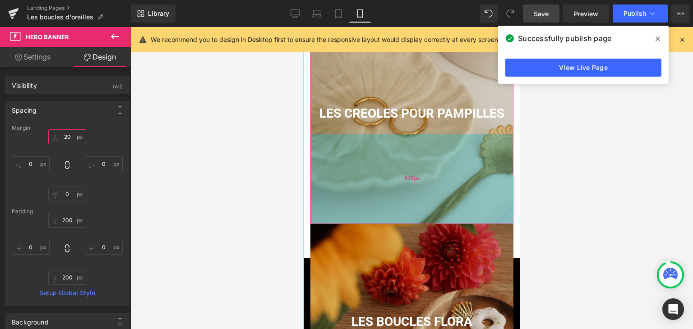
scroll to position [423, 0]
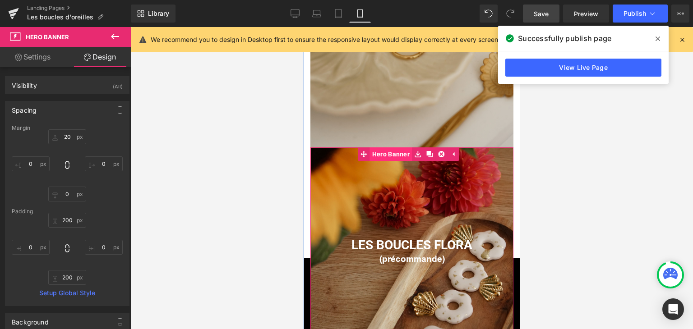
click at [396, 155] on span "Hero Banner" at bounding box center [390, 154] width 42 height 14
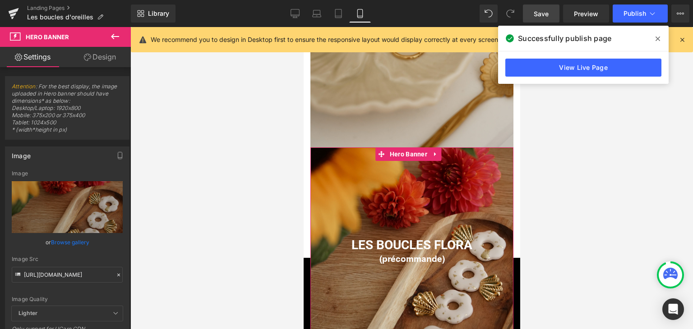
click at [112, 56] on link "Design" at bounding box center [99, 57] width 65 height 20
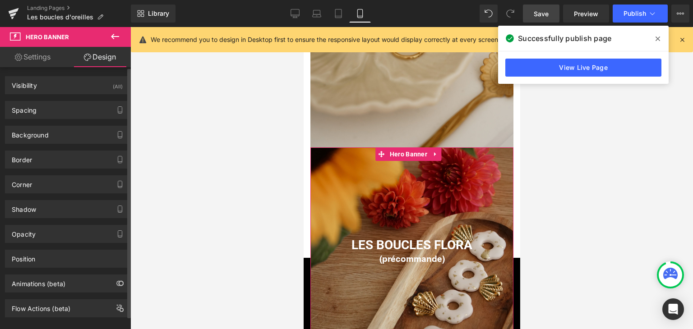
type input "0"
type input "200"
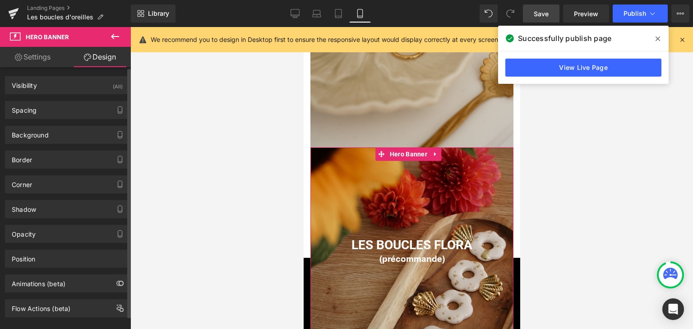
type input "0"
type input "200"
type input "0"
click at [60, 110] on div "Spacing" at bounding box center [67, 109] width 124 height 17
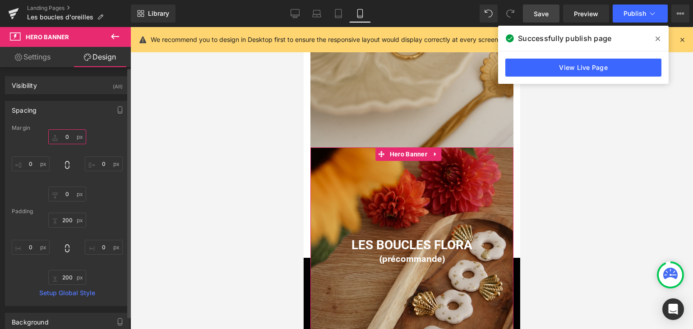
click at [60, 138] on input "0" at bounding box center [67, 136] width 38 height 15
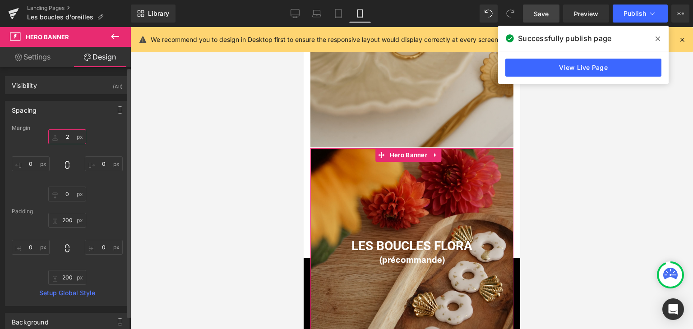
type input "20"
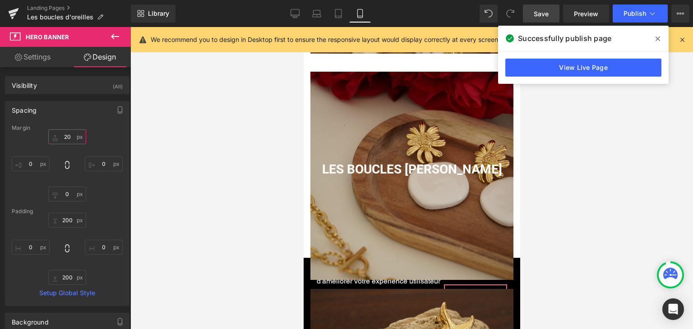
scroll to position [693, 0]
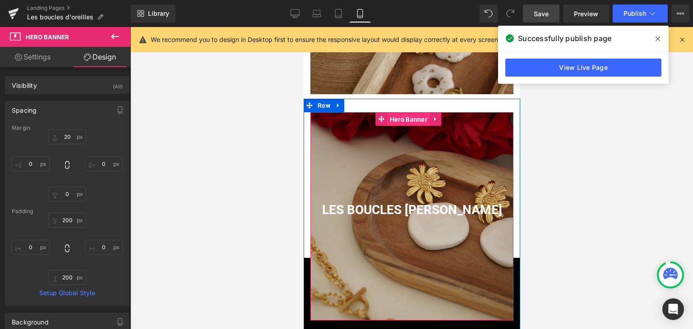
click at [398, 119] on span "Hero Banner" at bounding box center [408, 120] width 42 height 14
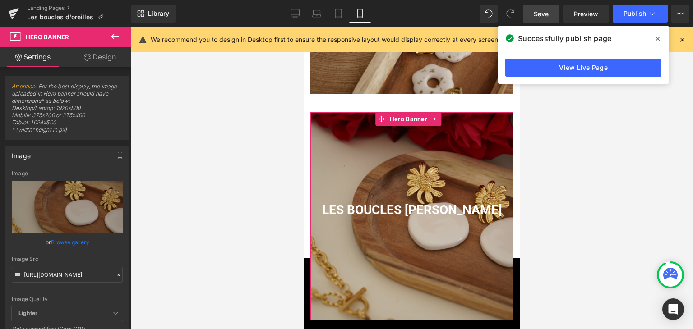
click at [106, 53] on link "Design" at bounding box center [99, 57] width 65 height 20
click at [0, 0] on div "Spacing" at bounding box center [0, 0] width 0 height 0
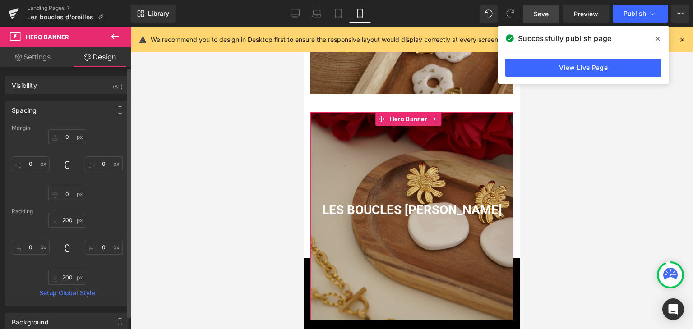
type input "0"
type input "200"
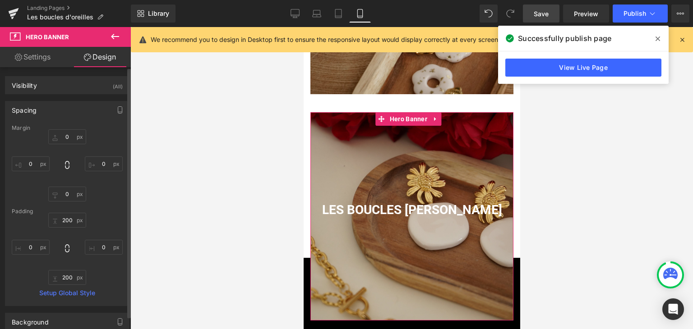
type input "0"
type input "200"
type input "0"
click at [547, 17] on span "Save" at bounding box center [540, 13] width 15 height 9
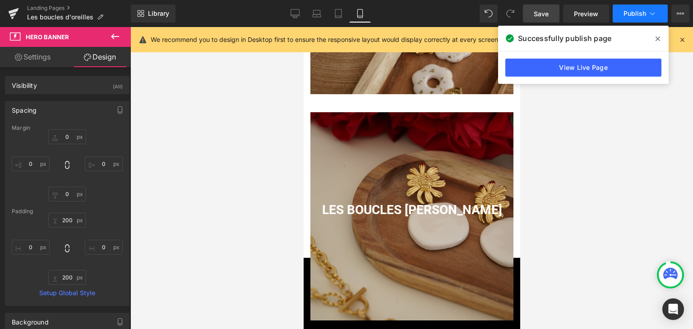
click at [640, 16] on span "Publish" at bounding box center [634, 13] width 23 height 7
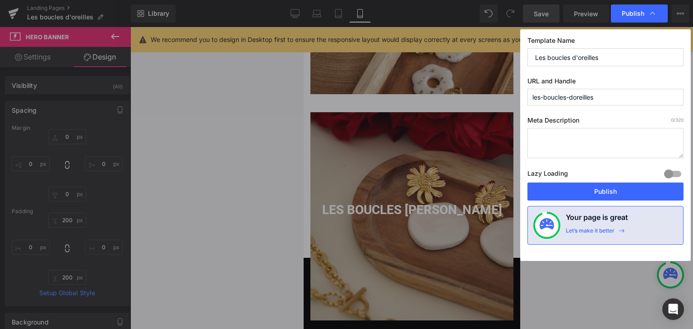
click at [592, 188] on button "Publish" at bounding box center [605, 192] width 156 height 18
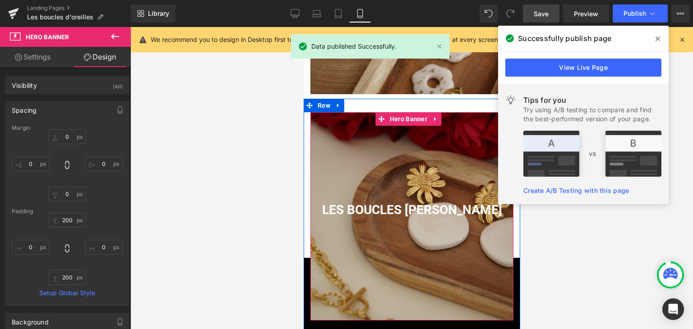
click at [430, 254] on div at bounding box center [411, 216] width 203 height 208
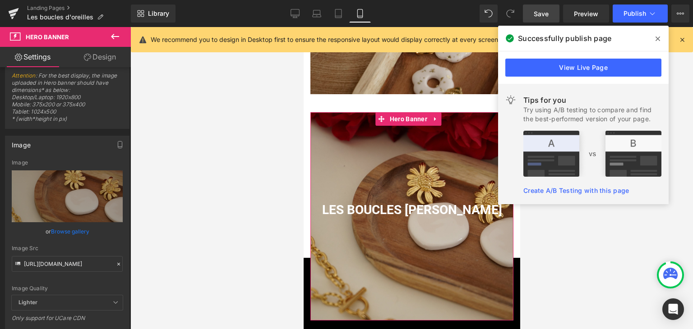
scroll to position [0, 0]
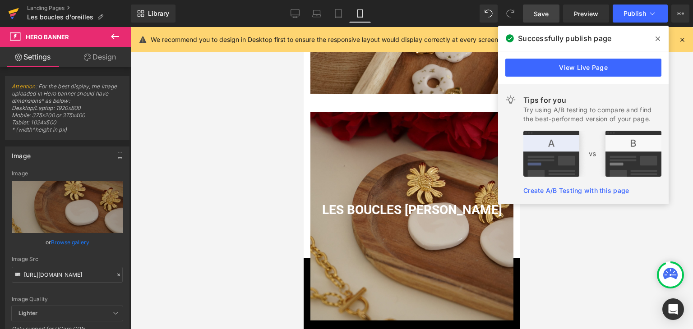
click at [9, 11] on icon at bounding box center [14, 11] width 10 height 6
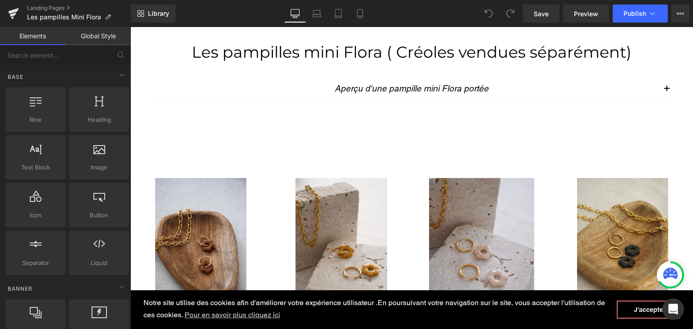
scroll to position [496, 0]
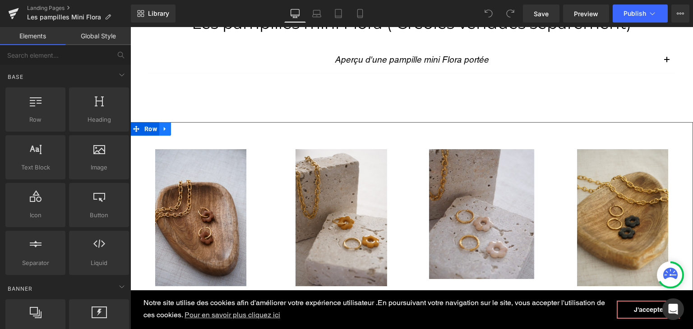
click at [164, 127] on icon at bounding box center [165, 129] width 2 height 4
click at [178, 128] on link at bounding box center [177, 129] width 12 height 14
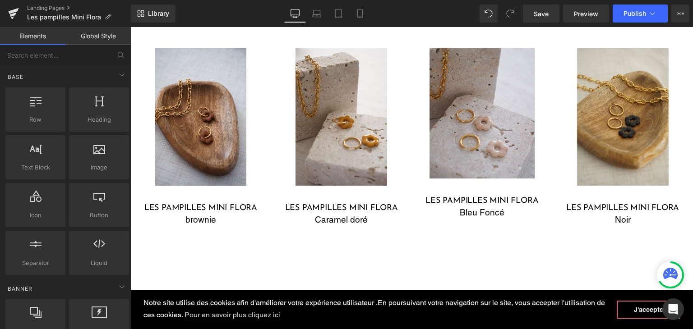
scroll to position [574, 0]
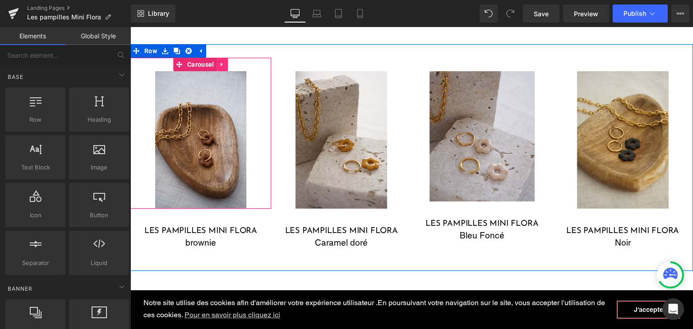
click at [216, 60] on link at bounding box center [222, 65] width 12 height 14
click at [225, 63] on icon at bounding box center [228, 64] width 6 height 7
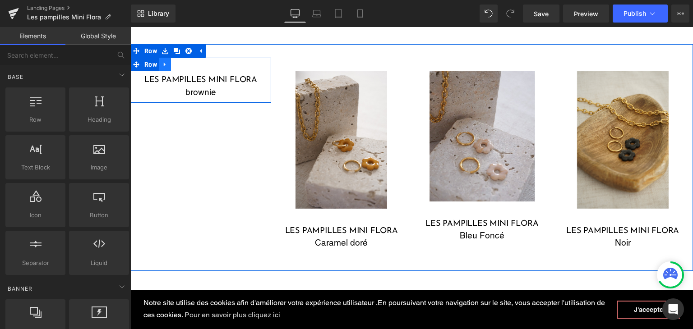
click at [162, 65] on icon at bounding box center [165, 64] width 6 height 7
click at [185, 67] on icon at bounding box center [188, 64] width 6 height 7
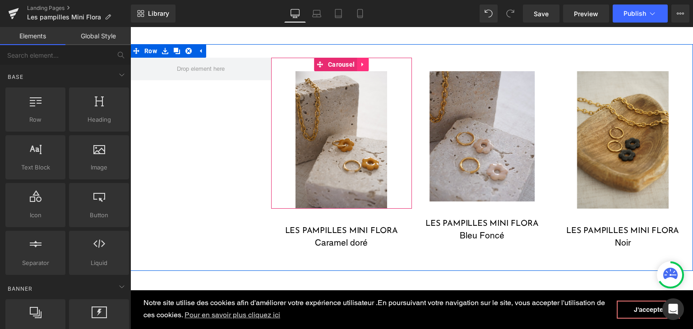
click at [358, 60] on link at bounding box center [363, 65] width 12 height 14
click at [365, 64] on icon at bounding box center [368, 64] width 6 height 6
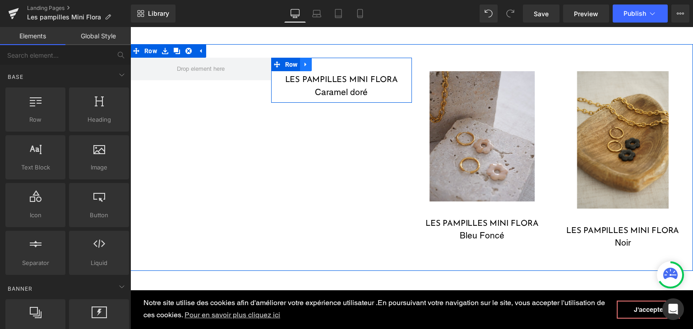
click at [300, 64] on link at bounding box center [306, 65] width 12 height 14
click at [326, 64] on icon at bounding box center [329, 64] width 6 height 6
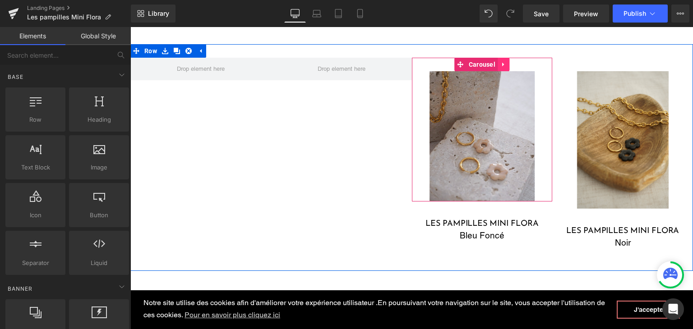
click at [502, 64] on icon at bounding box center [503, 65] width 2 height 4
click at [507, 66] on icon at bounding box center [509, 64] width 6 height 6
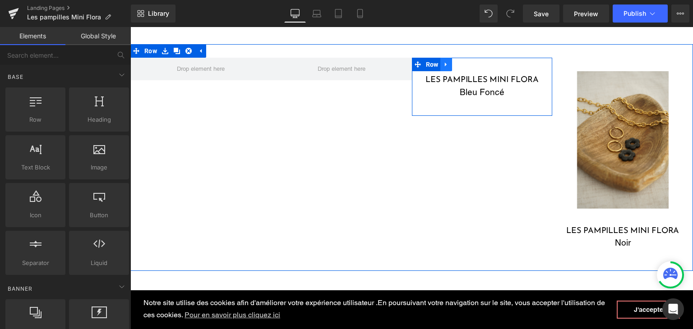
click at [443, 64] on icon at bounding box center [446, 64] width 6 height 7
click at [464, 62] on link at bounding box center [470, 65] width 12 height 14
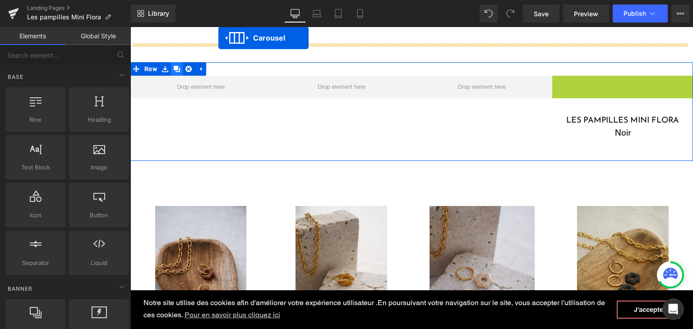
scroll to position [547, 0]
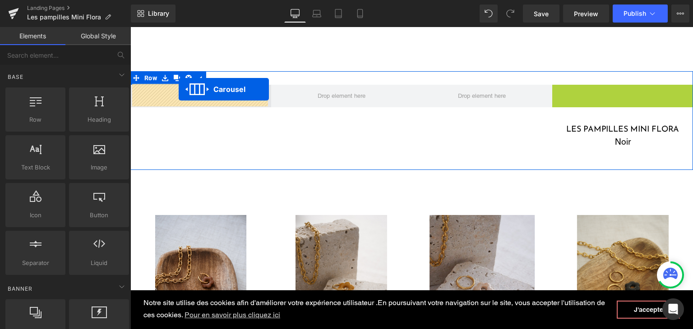
drag, startPoint x: 600, startPoint y: 65, endPoint x: 179, endPoint y: 89, distance: 421.8
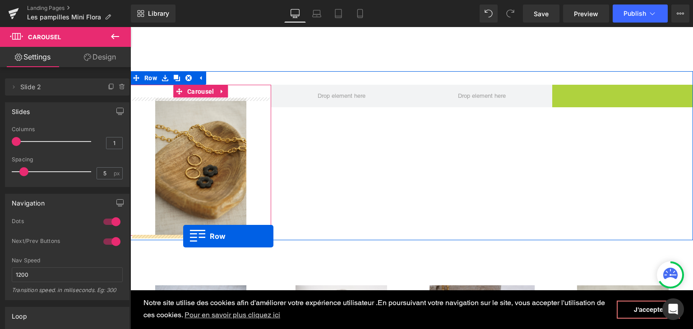
drag, startPoint x: 555, startPoint y: 91, endPoint x: 183, endPoint y: 237, distance: 400.1
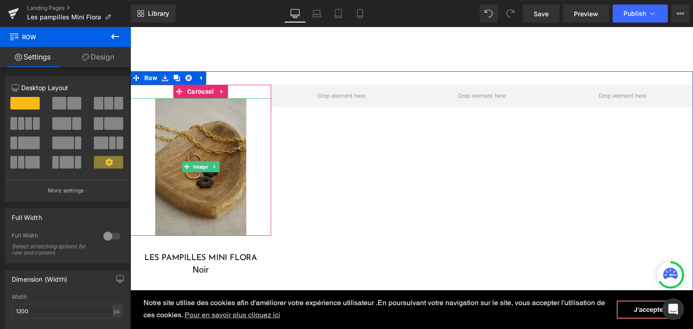
click at [181, 191] on img at bounding box center [201, 166] width 92 height 137
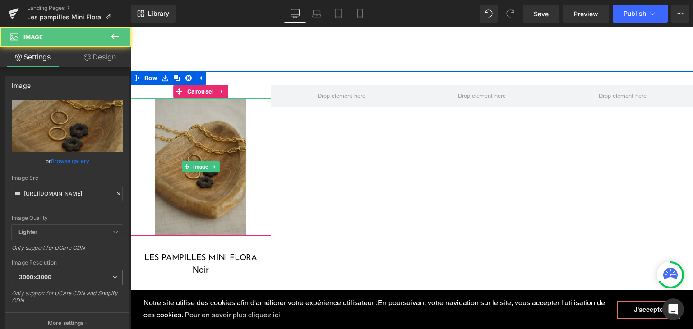
click at [167, 202] on img at bounding box center [201, 166] width 92 height 137
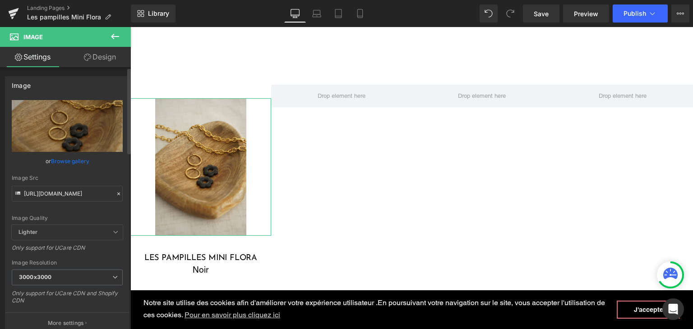
click at [115, 193] on icon at bounding box center [118, 194] width 6 height 6
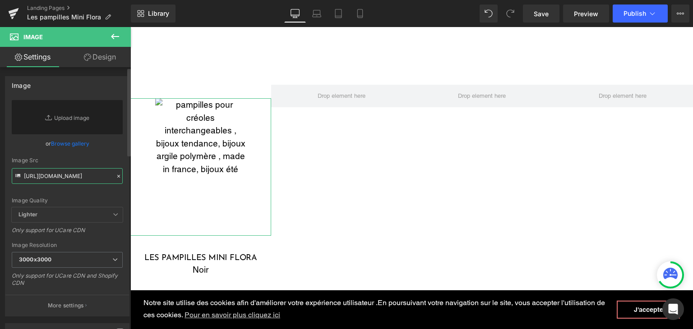
click at [84, 180] on input "[URL][DOMAIN_NAME]" at bounding box center [67, 176] width 111 height 16
paste input "331.jpg?v=1757229978"
type input "https://cdn.shopify.com/s/files/1/0251/3371/1412/files/DSC01331.jpg?v=1757229978"
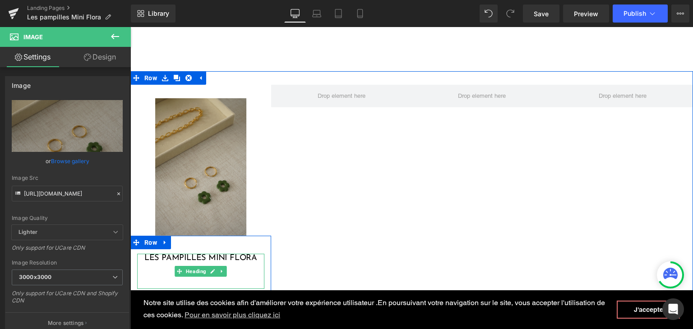
click at [235, 269] on div "Noir" at bounding box center [200, 269] width 127 height 13
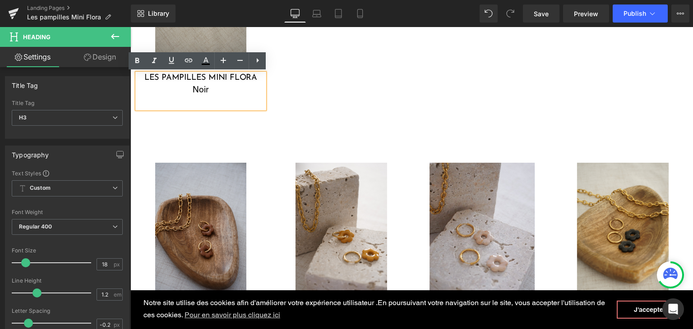
scroll to position [682, 0]
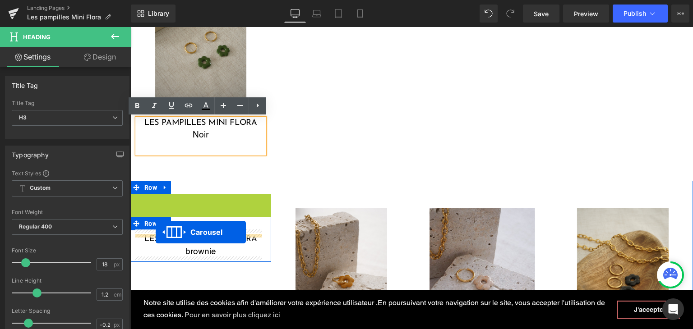
drag, startPoint x: 177, startPoint y: 201, endPoint x: 156, endPoint y: 233, distance: 38.3
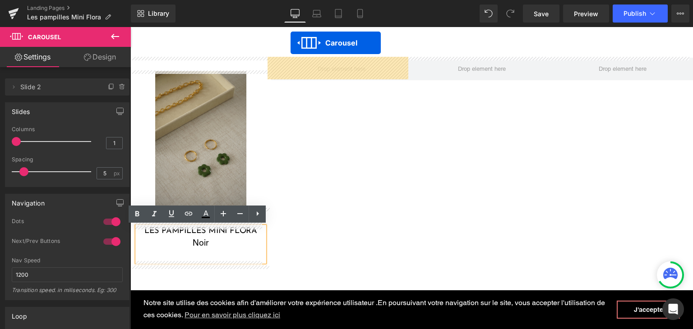
scroll to position [556, 0]
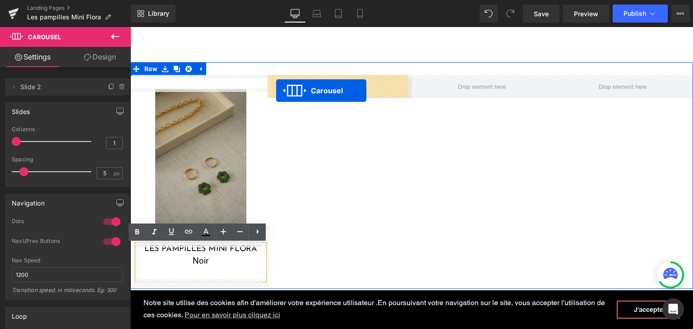
drag, startPoint x: 316, startPoint y: 201, endPoint x: 276, endPoint y: 91, distance: 117.0
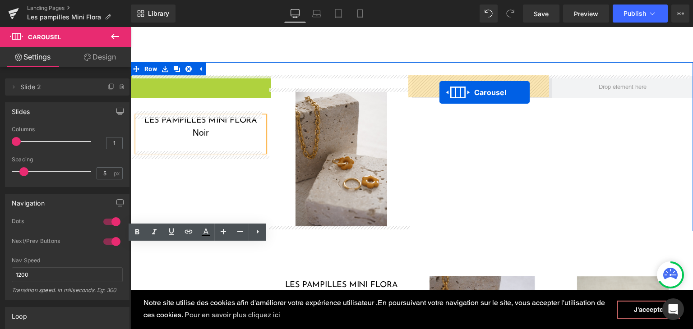
drag, startPoint x: 174, startPoint y: 80, endPoint x: 439, endPoint y: 92, distance: 265.0
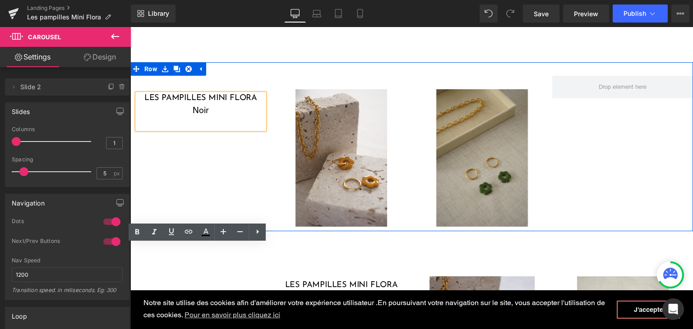
click at [222, 168] on div "Heading les pampilles mini flora Noir Heading Row Image ‹ › Carousel Image ‹ › …" at bounding box center [411, 146] width 562 height 169
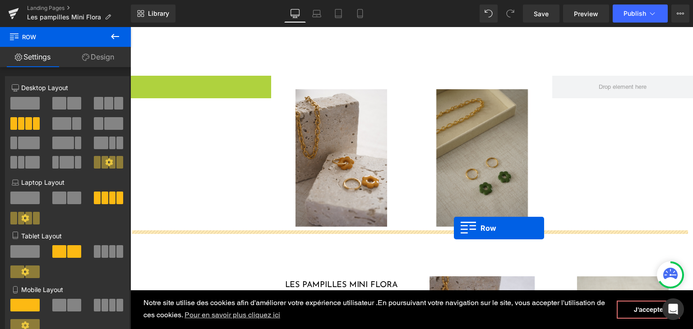
drag, startPoint x: 150, startPoint y: 82, endPoint x: 454, endPoint y: 228, distance: 337.4
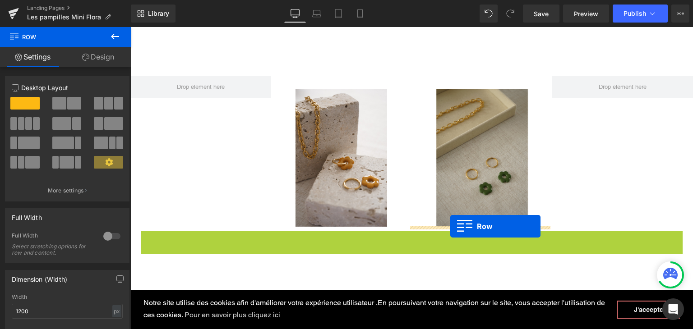
drag, startPoint x: 144, startPoint y: 239, endPoint x: 450, endPoint y: 227, distance: 306.4
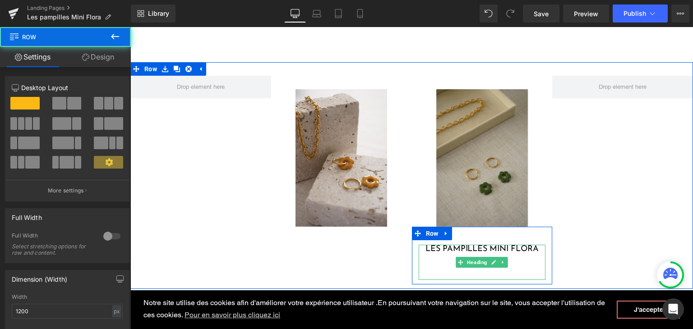
click at [524, 260] on div "Noir" at bounding box center [481, 260] width 127 height 13
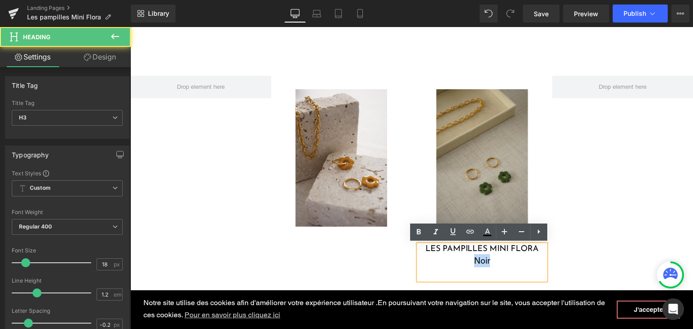
drag, startPoint x: 491, startPoint y: 259, endPoint x: 468, endPoint y: 258, distance: 23.5
click at [468, 258] on div "Noir" at bounding box center [481, 260] width 127 height 13
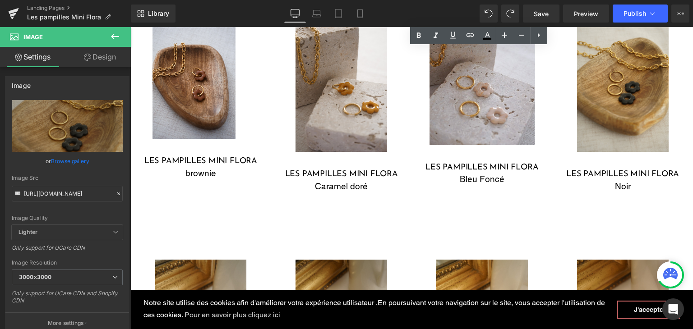
scroll to position [872, 0]
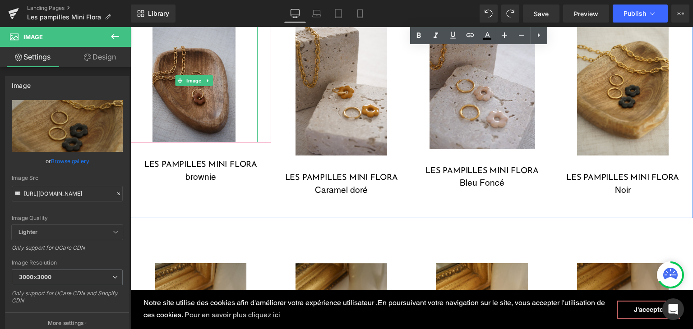
click at [203, 110] on img at bounding box center [193, 80] width 83 height 124
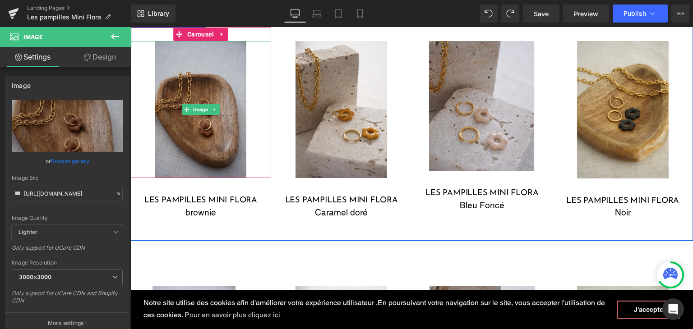
scroll to position [511, 0]
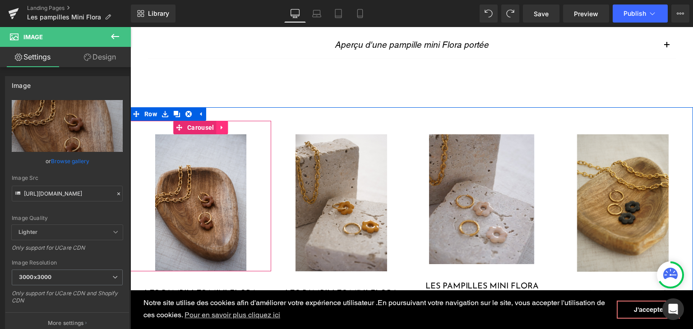
click at [219, 129] on icon at bounding box center [222, 127] width 6 height 7
click at [225, 129] on icon at bounding box center [228, 127] width 6 height 6
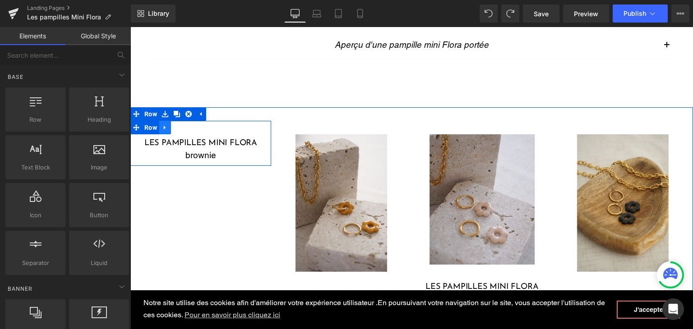
click at [164, 129] on icon at bounding box center [165, 128] width 2 height 4
click at [185, 129] on icon at bounding box center [188, 127] width 6 height 6
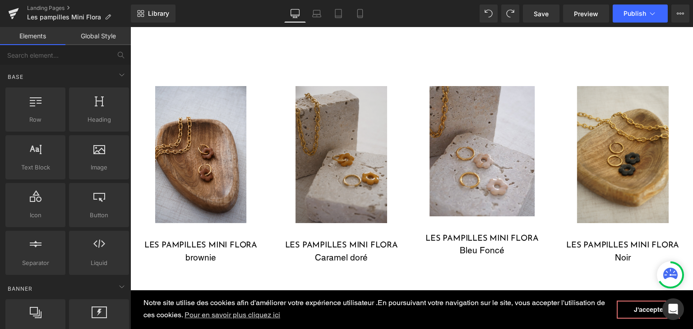
scroll to position [826, 0]
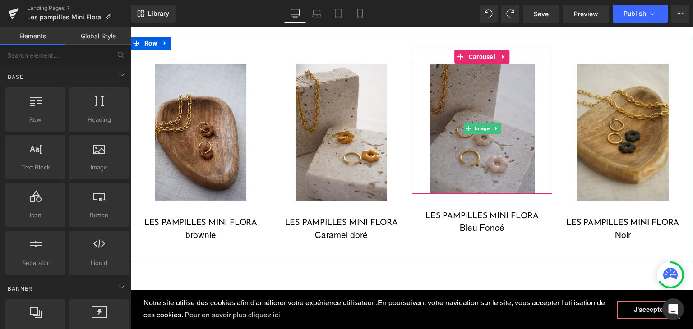
click at [490, 151] on img at bounding box center [482, 129] width 106 height 130
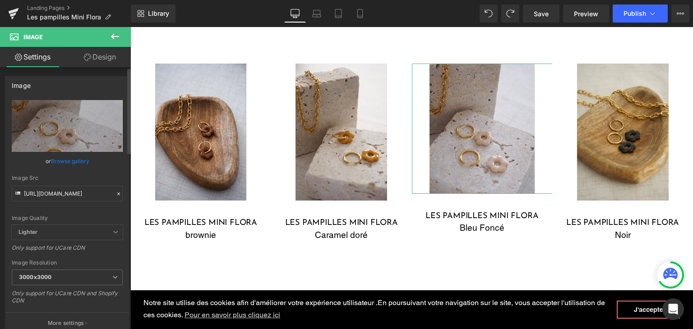
click at [115, 191] on icon at bounding box center [118, 194] width 6 height 6
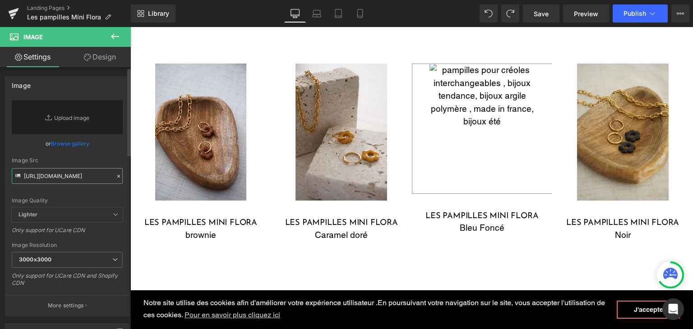
paste input "DSC01331.jpg?v=1757229978"
type input "https://cdn.shopify.com/s/files/1/0251/3371/1412/files/DSC01331.jpg?v=1757229978"
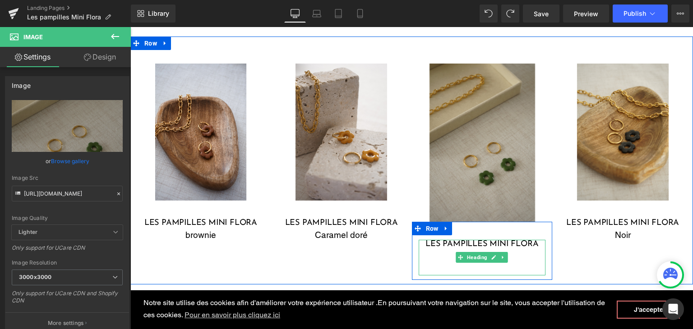
click at [442, 252] on div "Bleu Foncé" at bounding box center [481, 256] width 127 height 13
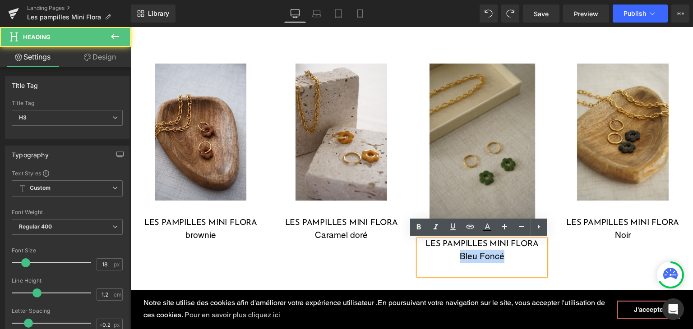
drag, startPoint x: 501, startPoint y: 255, endPoint x: 447, endPoint y: 252, distance: 54.2
click at [447, 252] on div "Bleu Foncé" at bounding box center [481, 256] width 127 height 13
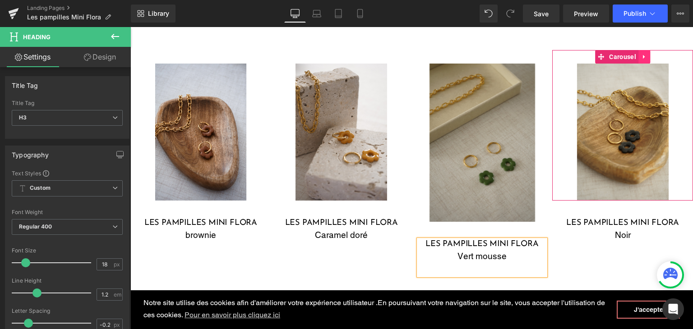
click at [641, 55] on icon at bounding box center [644, 57] width 6 height 7
click at [644, 55] on link at bounding box center [650, 57] width 12 height 14
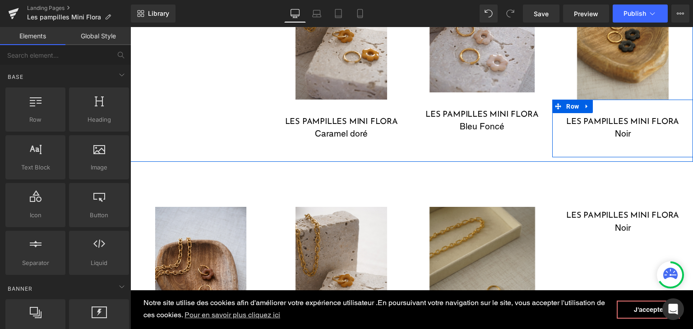
scroll to position [736, 0]
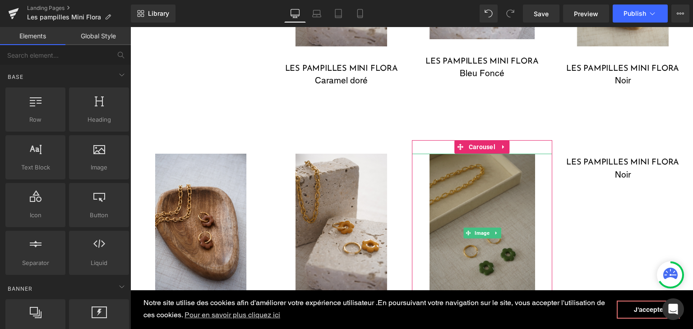
click at [477, 196] on img at bounding box center [482, 233] width 106 height 158
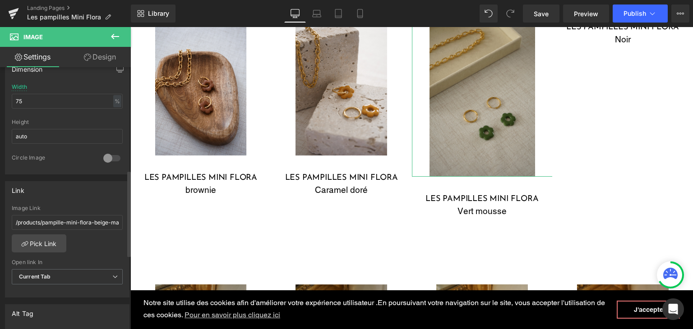
scroll to position [316, 0]
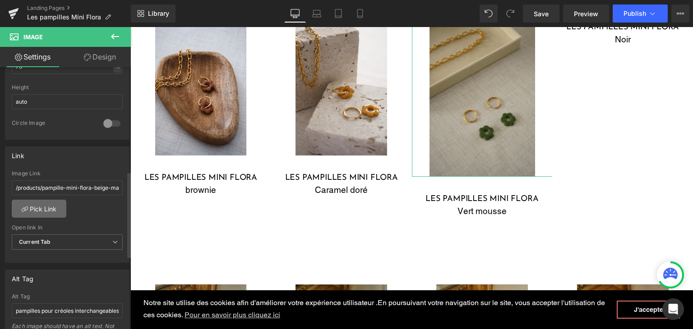
click at [50, 211] on link "Pick Link" at bounding box center [39, 209] width 55 height 18
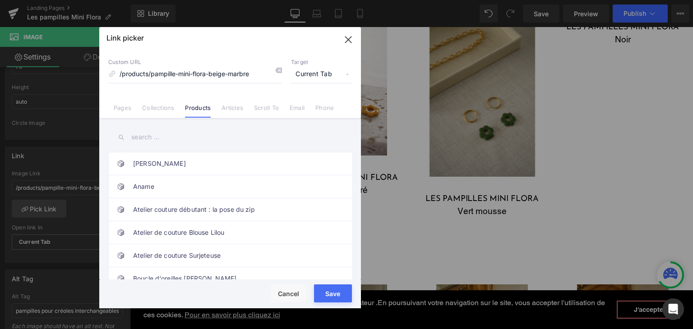
click at [164, 143] on input "text" at bounding box center [229, 137] width 243 height 20
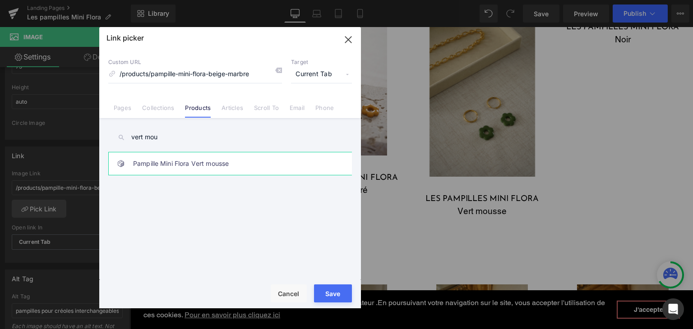
type input "vert mou"
click at [205, 169] on link "Pampille Mini Flora Vert mousse" at bounding box center [232, 163] width 198 height 23
click at [341, 294] on div "Rendering Content" at bounding box center [346, 294] width 55 height 10
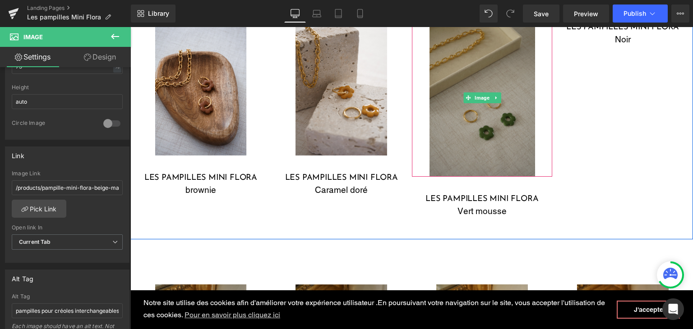
click at [456, 140] on img at bounding box center [482, 97] width 106 height 158
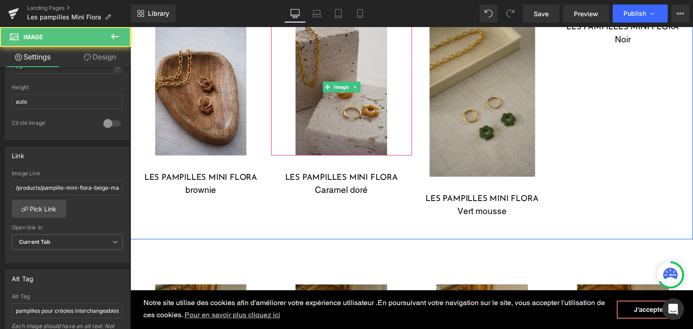
click at [309, 141] on img at bounding box center [341, 86] width 92 height 137
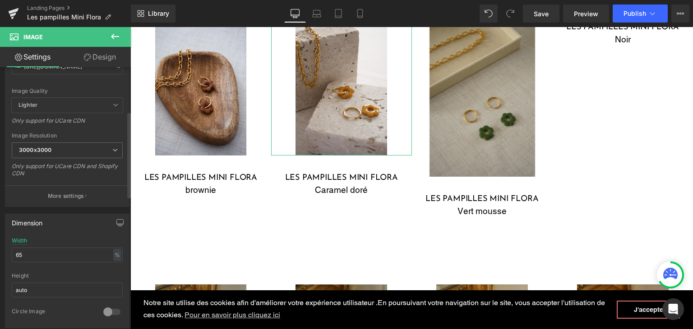
scroll to position [135, 0]
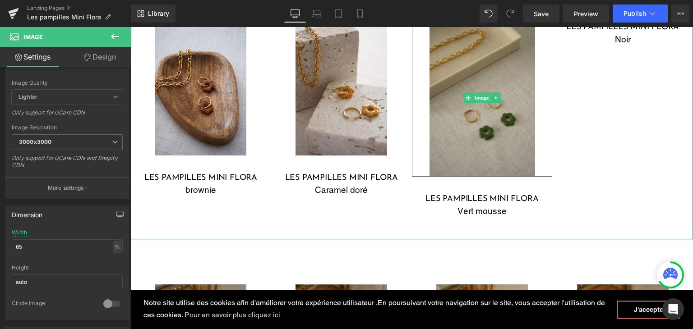
click at [434, 150] on img at bounding box center [482, 97] width 106 height 158
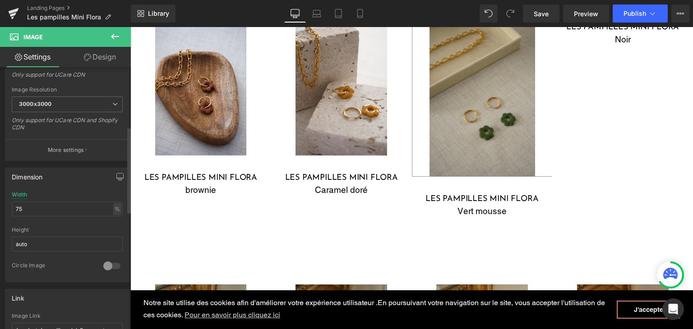
scroll to position [180, 0]
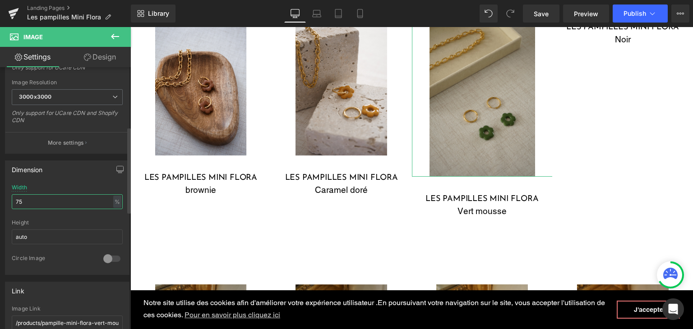
drag, startPoint x: 26, startPoint y: 199, endPoint x: 0, endPoint y: 190, distance: 27.5
click at [0, 191] on div "Dimension 75% Width 75 % % px auto Height auto 0 Circle Image" at bounding box center [67, 214] width 135 height 121
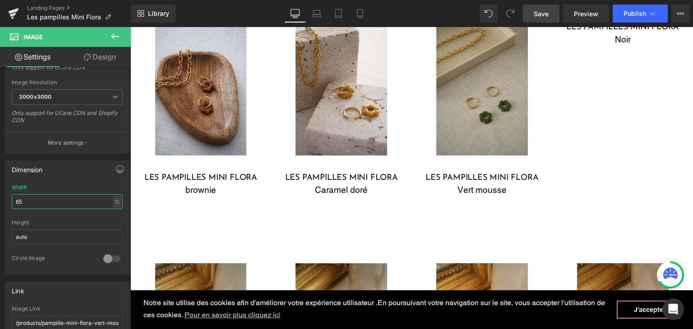
type input "65"
drag, startPoint x: 539, startPoint y: 12, endPoint x: 303, endPoint y: 153, distance: 275.4
click at [539, 12] on span "Save" at bounding box center [540, 13] width 15 height 9
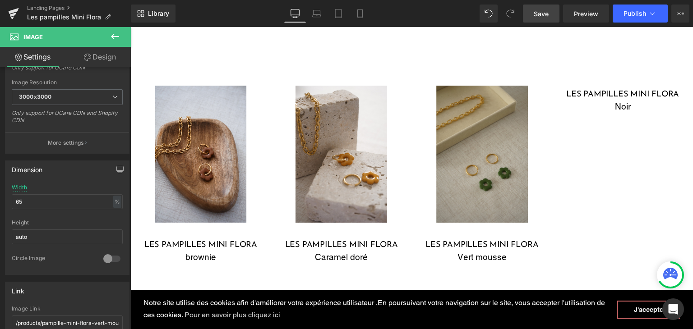
scroll to position [781, 0]
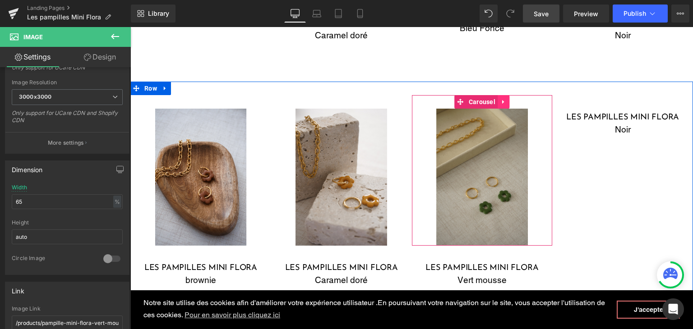
click at [500, 101] on icon at bounding box center [503, 102] width 6 height 7
click at [494, 100] on icon at bounding box center [497, 102] width 6 height 6
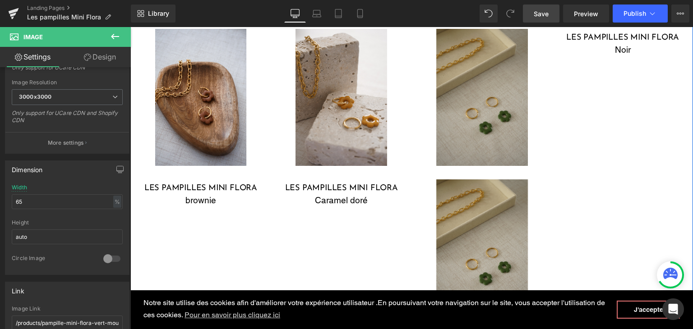
scroll to position [802, 0]
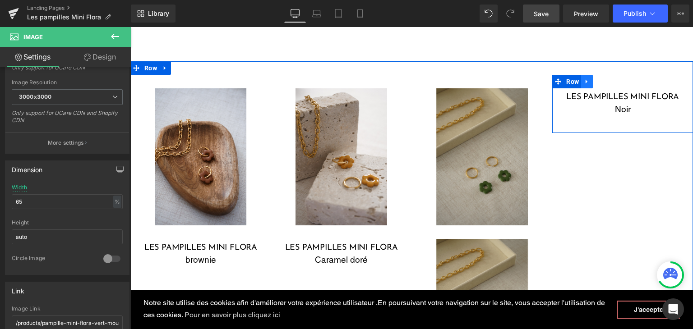
click at [583, 78] on icon at bounding box center [586, 81] width 6 height 7
click at [607, 80] on icon at bounding box center [610, 81] width 6 height 7
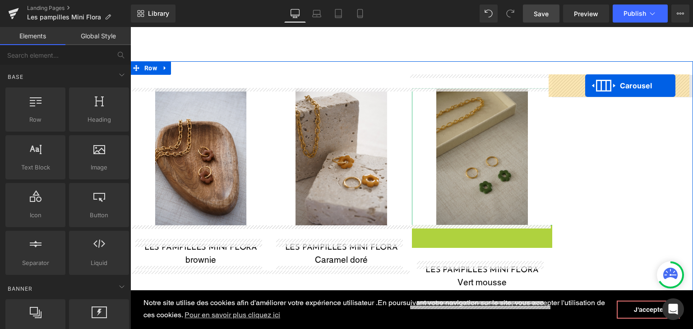
drag, startPoint x: 456, startPoint y: 233, endPoint x: 585, endPoint y: 85, distance: 195.9
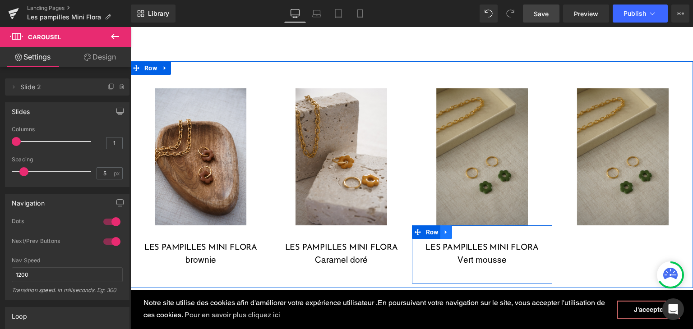
click at [447, 237] on link at bounding box center [446, 232] width 12 height 14
click at [458, 230] on link at bounding box center [458, 232] width 12 height 14
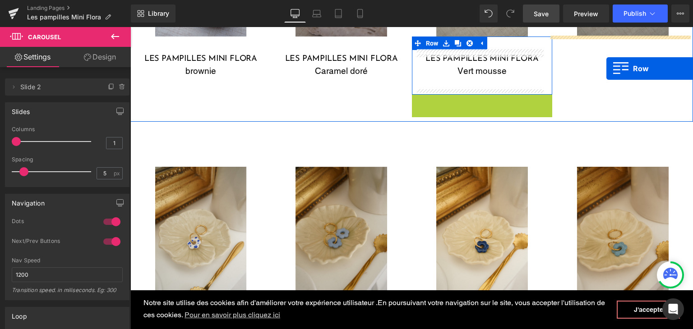
scroll to position [955, 0]
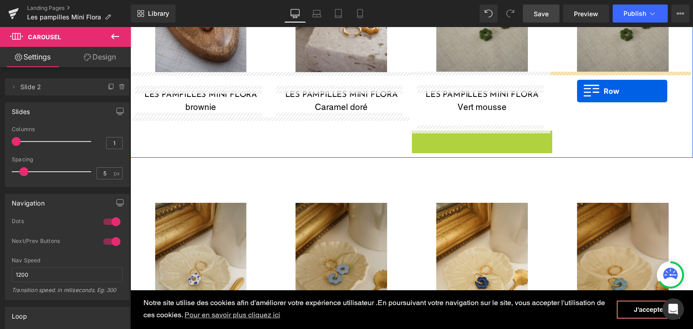
drag, startPoint x: 425, startPoint y: 89, endPoint x: 577, endPoint y: 91, distance: 152.0
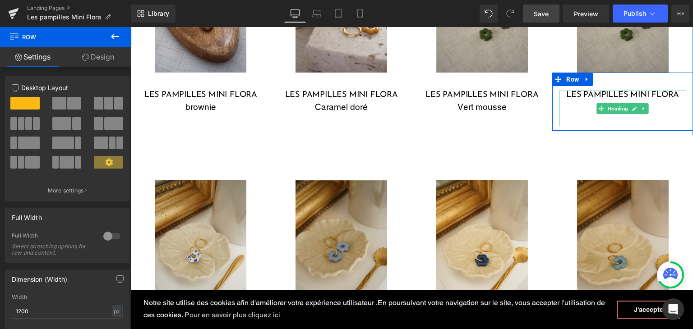
click at [612, 94] on h3 "les pampilles mini flora" at bounding box center [622, 96] width 127 height 10
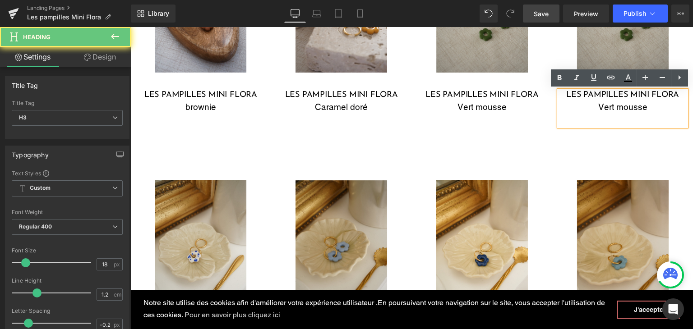
click at [660, 109] on div "Vert mousse" at bounding box center [622, 107] width 127 height 13
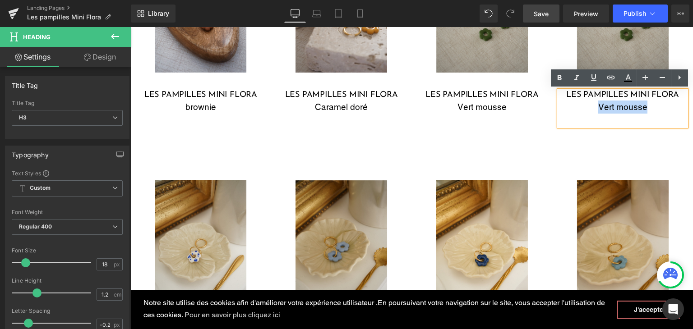
drag, startPoint x: 644, startPoint y: 108, endPoint x: 592, endPoint y: 105, distance: 51.5
click at [592, 105] on div "Vert mousse" at bounding box center [622, 107] width 127 height 13
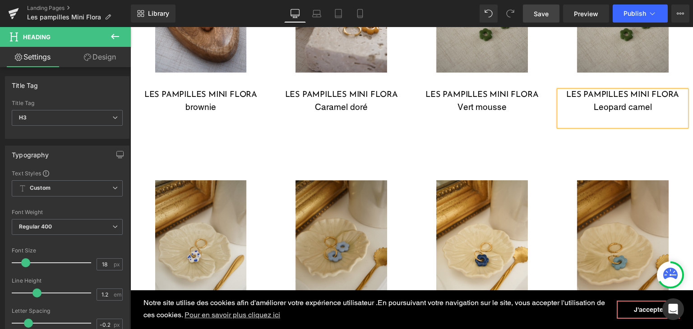
click at [651, 64] on img at bounding box center [623, 4] width 92 height 137
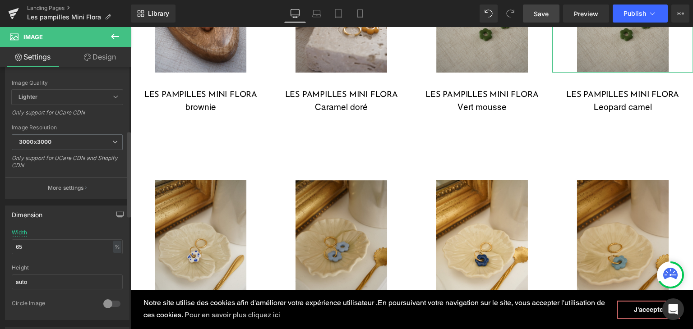
scroll to position [316, 0]
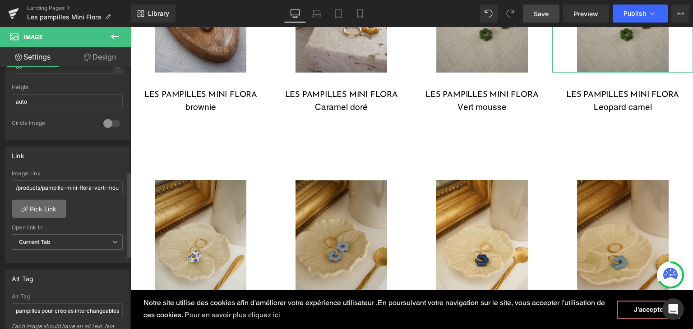
click at [59, 206] on link "Pick Link" at bounding box center [39, 209] width 55 height 18
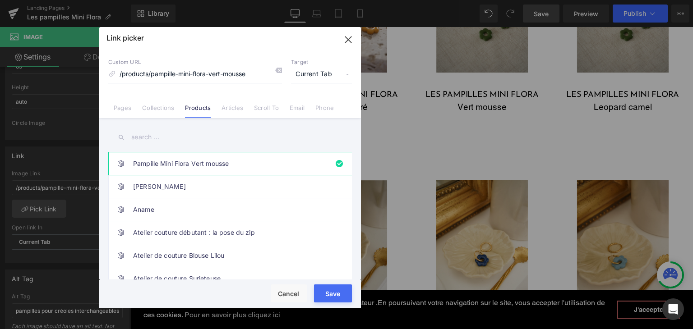
click at [182, 135] on input "text" at bounding box center [229, 137] width 243 height 20
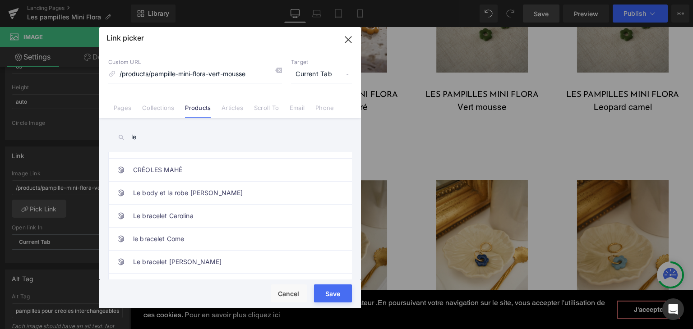
drag, startPoint x: 161, startPoint y: 138, endPoint x: 108, endPoint y: 132, distance: 53.9
click at [110, 132] on input "le" at bounding box center [229, 137] width 243 height 20
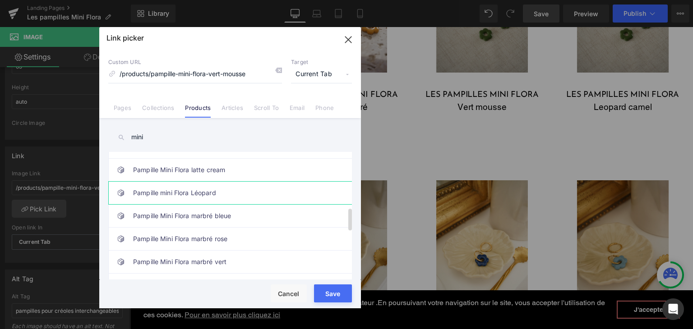
type input "mini"
click at [152, 192] on link "Pampille mini Flora Léopard" at bounding box center [232, 193] width 198 height 23
drag, startPoint x: 335, startPoint y: 285, endPoint x: 204, endPoint y: 259, distance: 133.0
click at [335, 285] on button "Save" at bounding box center [333, 294] width 38 height 18
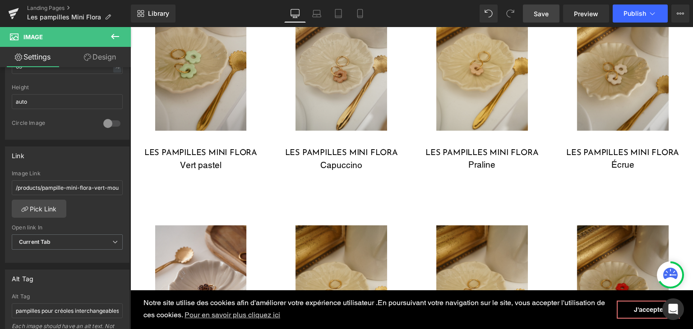
scroll to position [1856, 0]
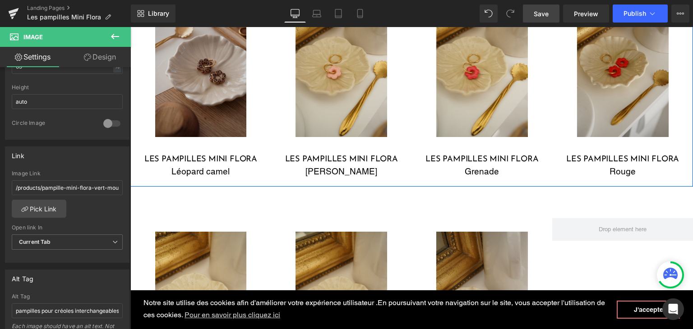
click at [219, 106] on img at bounding box center [201, 68] width 92 height 137
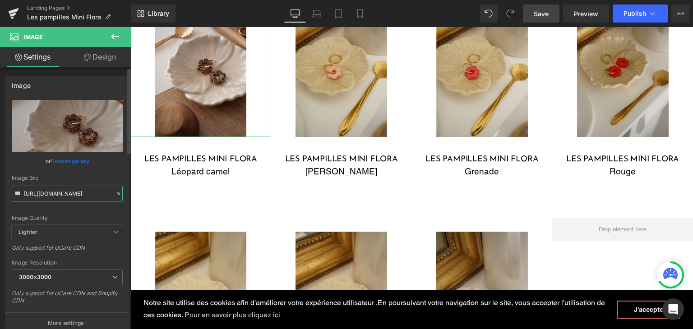
scroll to position [0, 165]
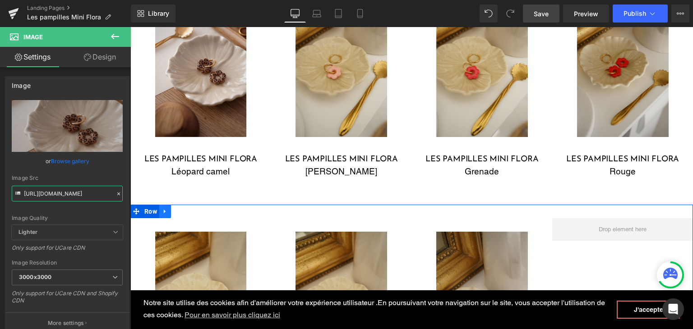
drag, startPoint x: 154, startPoint y: 219, endPoint x: 157, endPoint y: 211, distance: 8.7
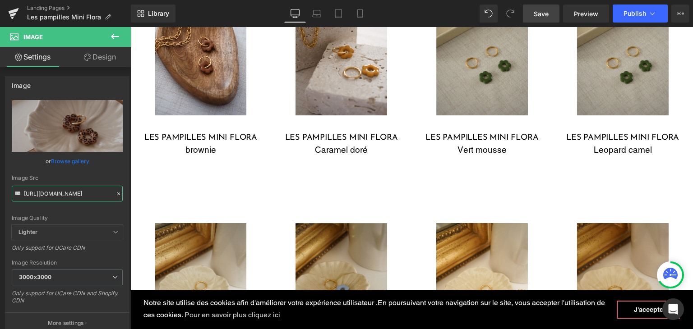
scroll to position [909, 0]
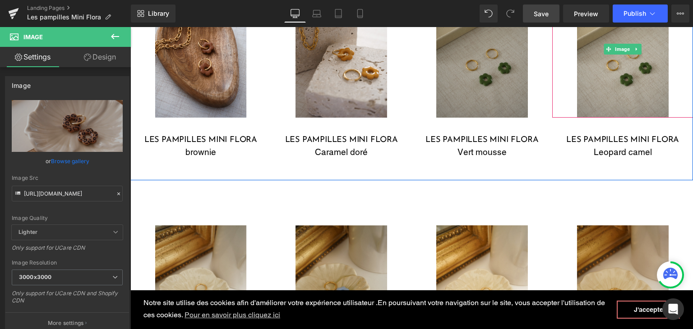
click at [587, 76] on img at bounding box center [623, 49] width 92 height 137
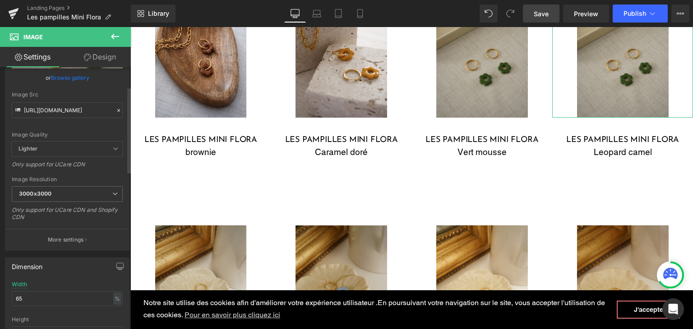
scroll to position [45, 0]
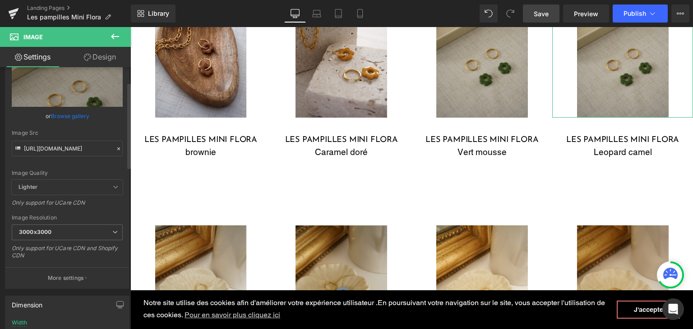
click at [115, 151] on icon at bounding box center [118, 149] width 6 height 6
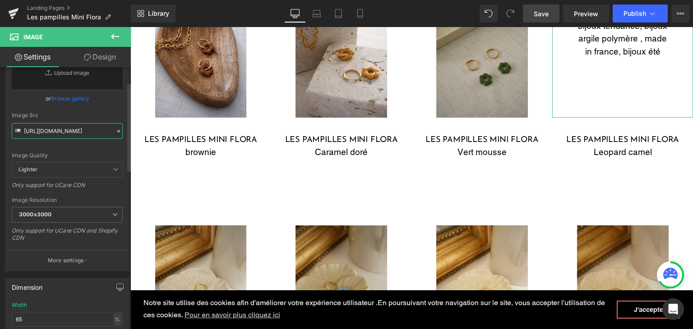
paste input "7601_3000x3000.jpg?v=173964364"
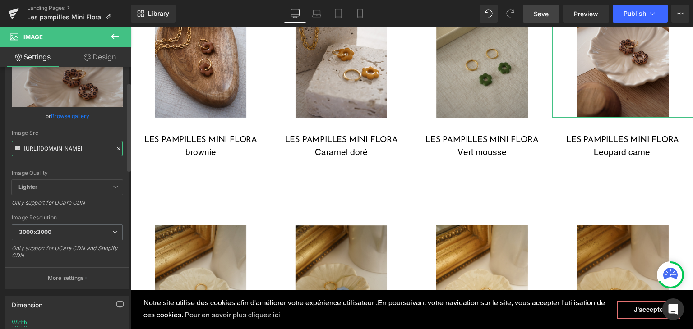
type input "[URL][DOMAIN_NAME]"
click at [90, 163] on div "Image Quality Lighter Lightest Lighter Lighter Lightest Only support for UCare …" at bounding box center [67, 117] width 111 height 125
drag, startPoint x: 549, startPoint y: 15, endPoint x: 295, endPoint y: 195, distance: 311.4
click at [548, 15] on span "Save" at bounding box center [540, 13] width 15 height 9
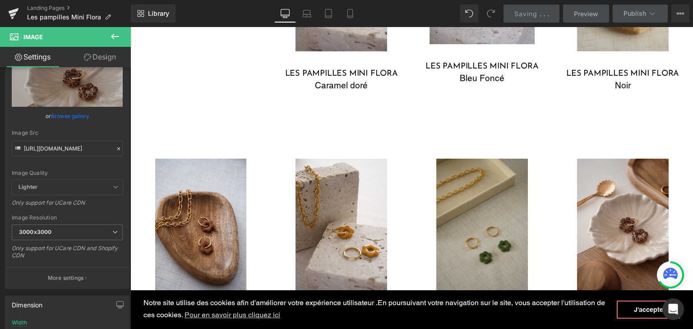
scroll to position [684, 0]
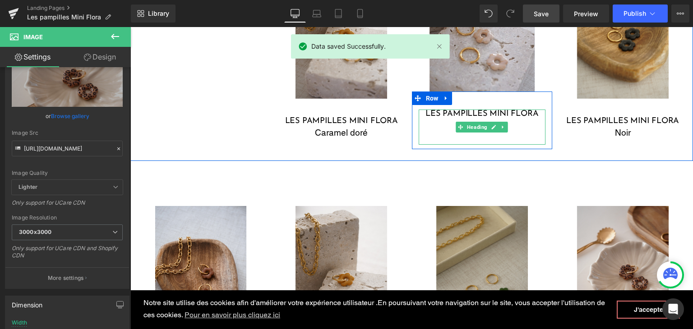
click at [428, 127] on div "Bleu Foncé" at bounding box center [481, 125] width 127 height 13
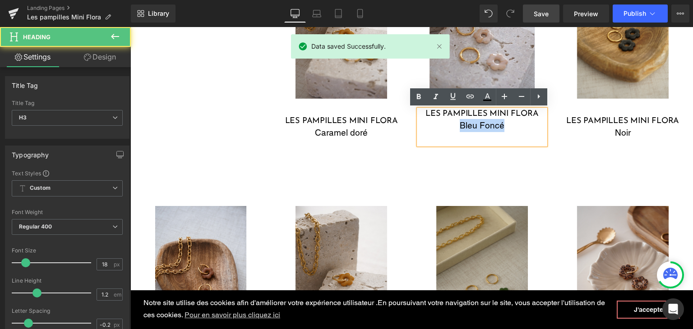
drag, startPoint x: 505, startPoint y: 125, endPoint x: 452, endPoint y: 123, distance: 53.3
click at [452, 123] on div "Bleu Foncé" at bounding box center [481, 125] width 127 height 13
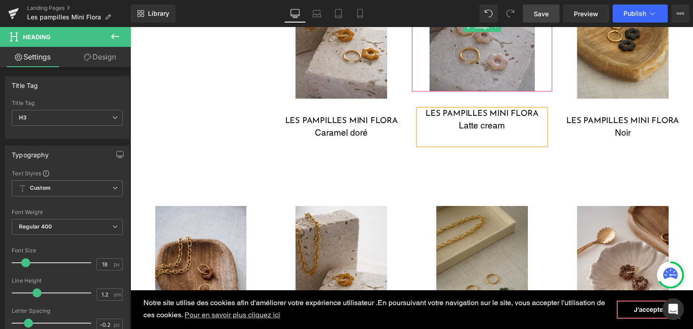
click at [434, 60] on img at bounding box center [482, 26] width 106 height 130
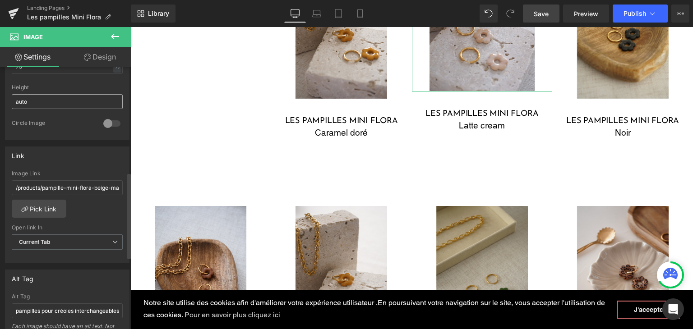
scroll to position [361, 0]
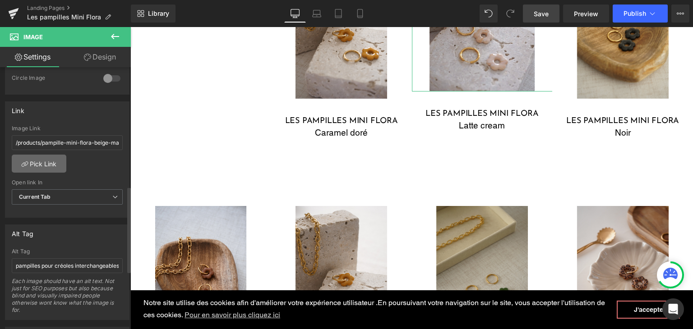
click at [53, 161] on link "Pick Link" at bounding box center [39, 164] width 55 height 18
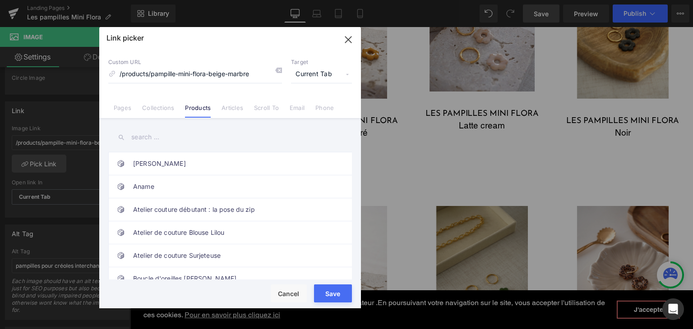
click at [142, 142] on input "text" at bounding box center [229, 137] width 243 height 20
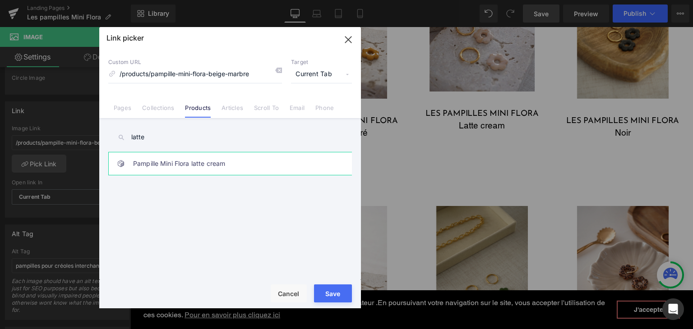
type input "latte"
click at [240, 174] on link "Pampille Mini Flora latte cream" at bounding box center [232, 163] width 198 height 23
click at [326, 292] on div "Rendering Content" at bounding box center [346, 294] width 55 height 10
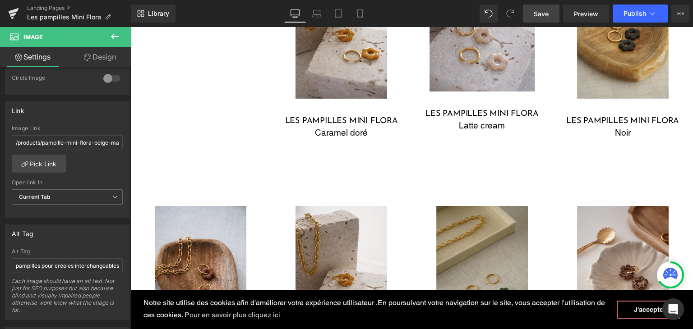
drag, startPoint x: 536, startPoint y: 18, endPoint x: 534, endPoint y: 24, distance: 6.9
click at [536, 18] on span "Save" at bounding box center [540, 13] width 15 height 9
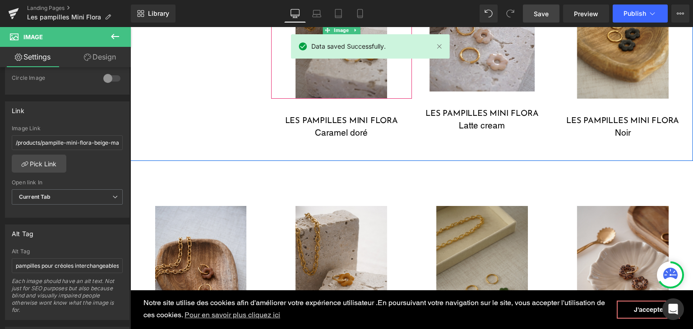
click at [329, 71] on img at bounding box center [341, 29] width 92 height 137
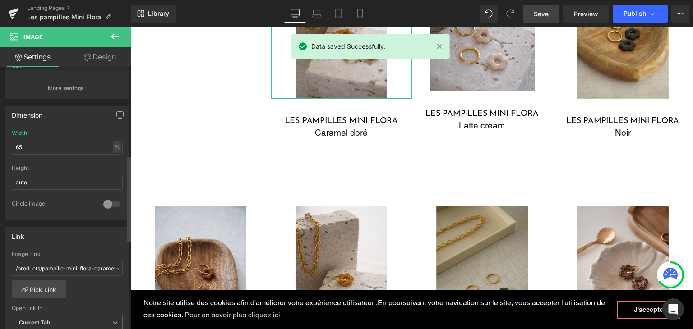
scroll to position [271, 0]
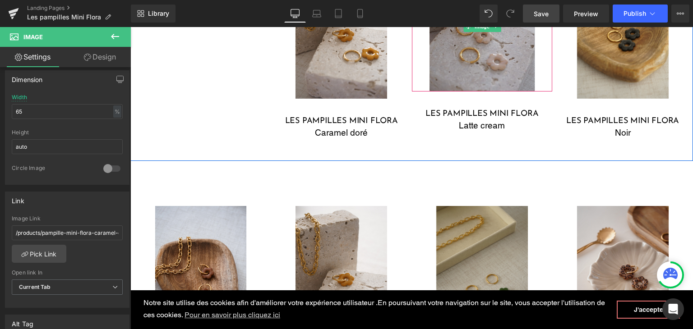
click at [459, 75] on img at bounding box center [482, 26] width 106 height 130
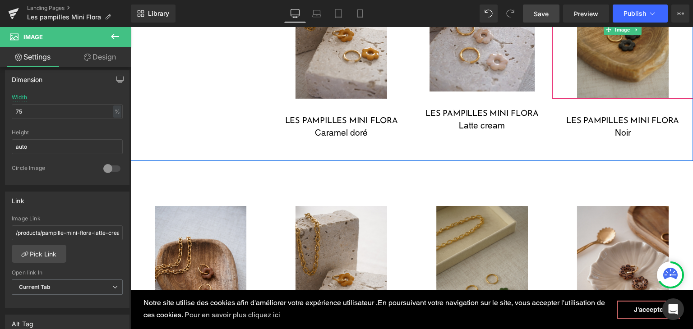
click at [646, 72] on img at bounding box center [623, 29] width 92 height 137
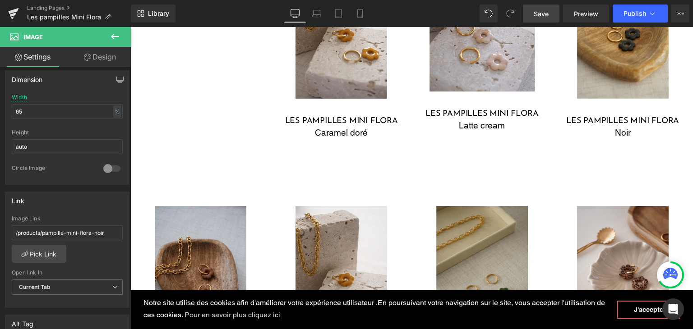
click at [198, 253] on img at bounding box center [201, 274] width 92 height 137
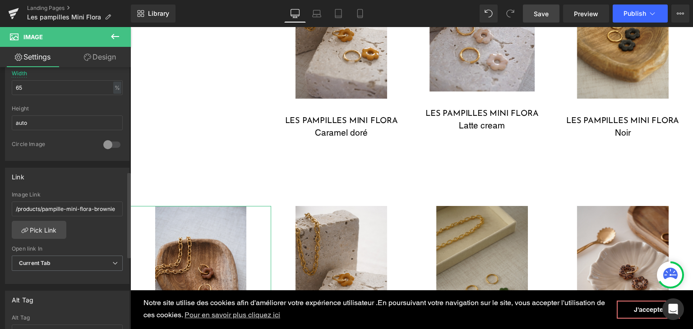
scroll to position [316, 0]
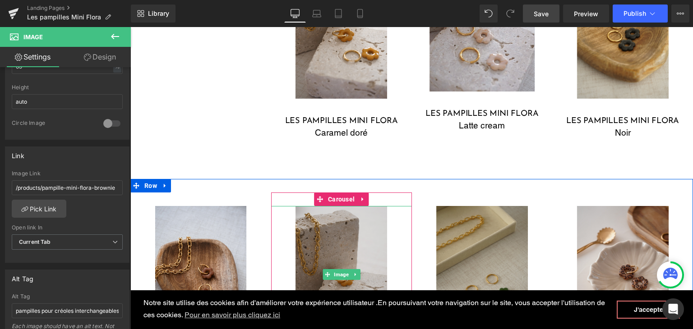
click at [338, 248] on img at bounding box center [341, 274] width 92 height 137
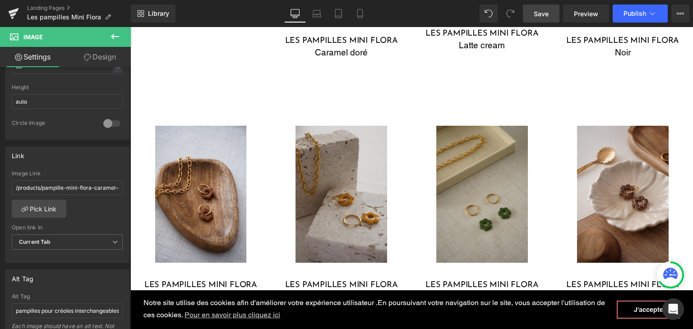
scroll to position [819, 0]
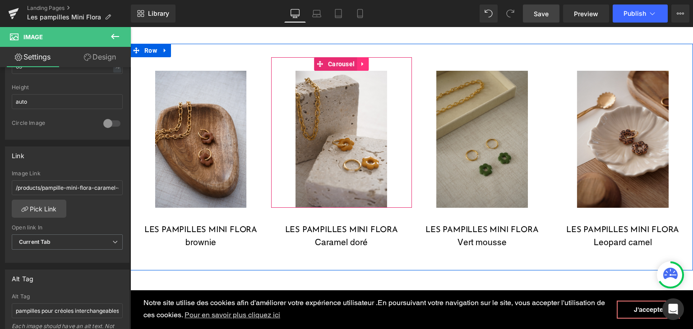
click at [357, 62] on link at bounding box center [363, 64] width 12 height 14
click at [367, 62] on icon at bounding box center [368, 64] width 6 height 6
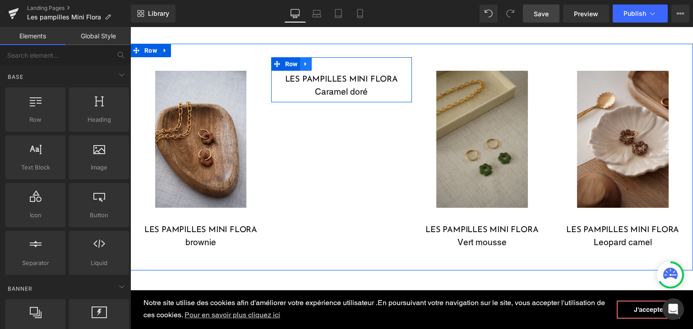
click at [304, 63] on icon at bounding box center [306, 64] width 6 height 7
click at [326, 64] on icon at bounding box center [329, 64] width 6 height 7
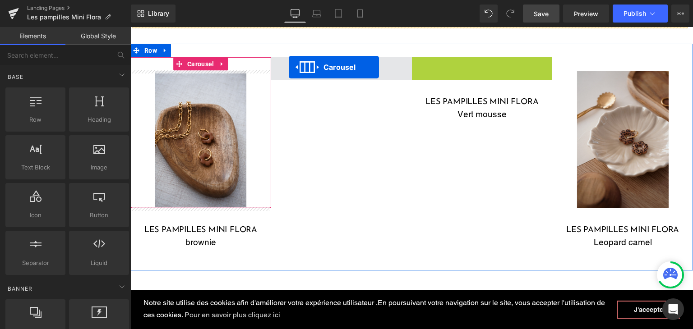
drag, startPoint x: 440, startPoint y: 64, endPoint x: 289, endPoint y: 67, distance: 151.1
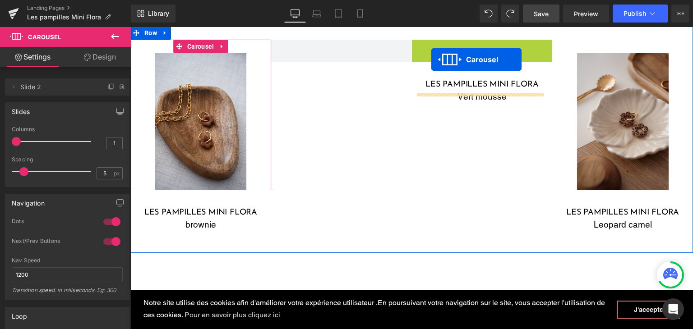
scroll to position [819, 0]
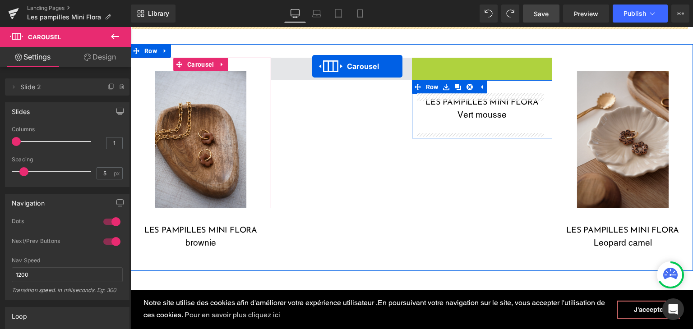
drag, startPoint x: 456, startPoint y: 44, endPoint x: 312, endPoint y: 66, distance: 146.0
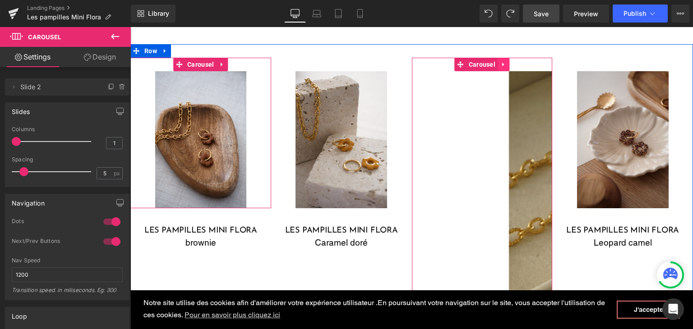
click at [502, 64] on icon at bounding box center [503, 65] width 2 height 4
click at [506, 64] on icon at bounding box center [509, 64] width 6 height 7
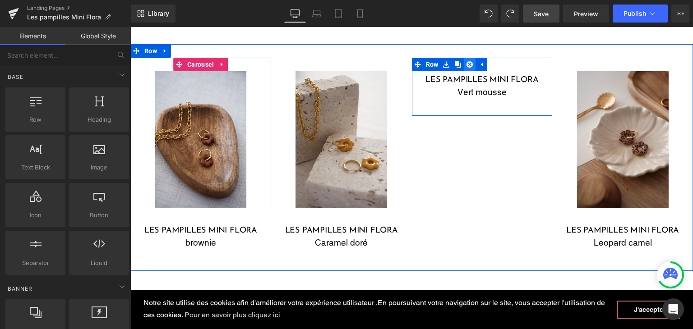
click at [466, 62] on icon at bounding box center [469, 64] width 6 height 6
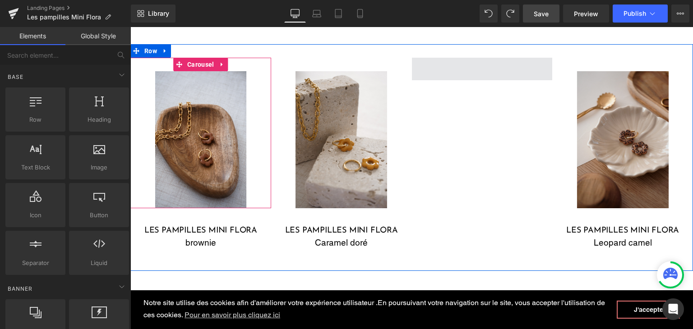
click at [491, 69] on span at bounding box center [482, 69] width 141 height 23
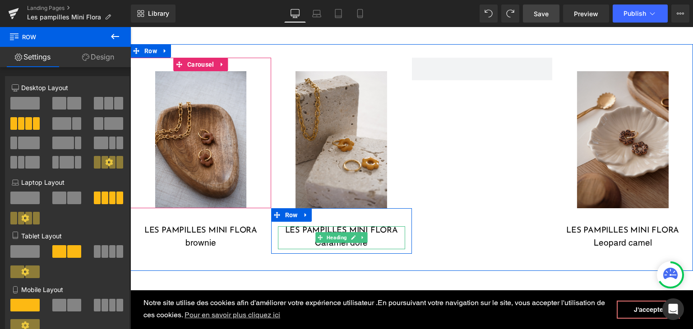
click at [299, 242] on div "Caramel doré" at bounding box center [341, 242] width 127 height 13
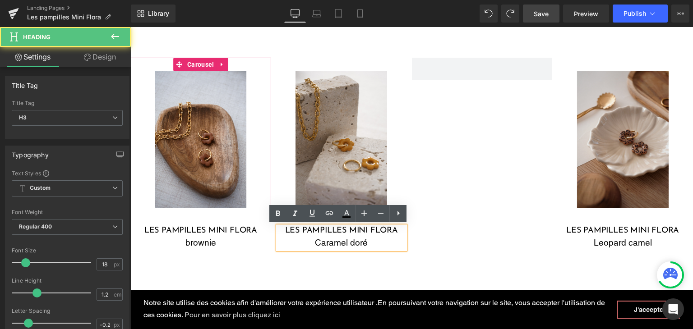
click at [365, 242] on div "Caramel doré" at bounding box center [341, 242] width 127 height 13
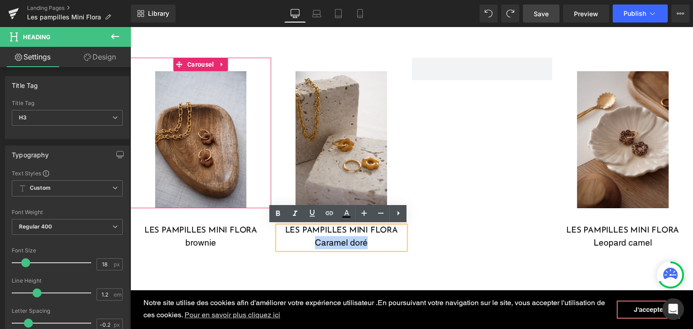
drag, startPoint x: 354, startPoint y: 239, endPoint x: 310, endPoint y: 237, distance: 43.8
click at [310, 237] on div "Caramel doré" at bounding box center [341, 242] width 127 height 13
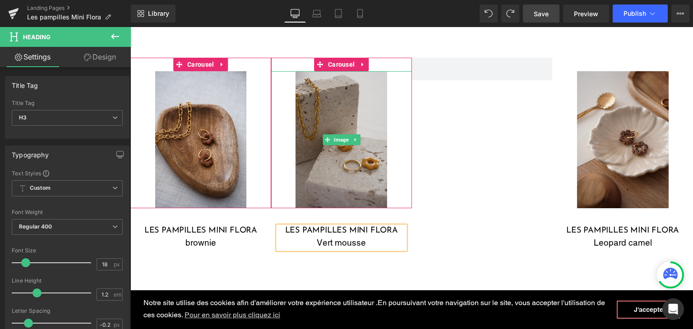
click at [359, 161] on img at bounding box center [341, 139] width 92 height 137
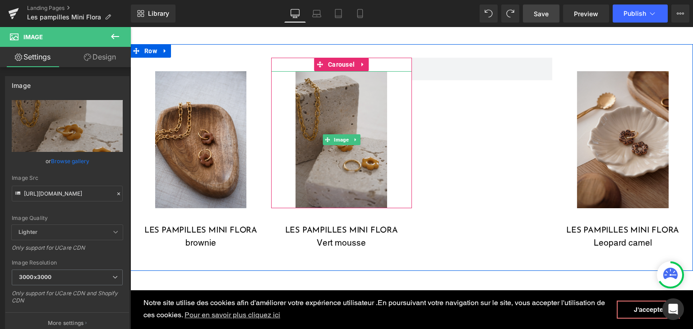
click at [339, 163] on img at bounding box center [341, 139] width 92 height 137
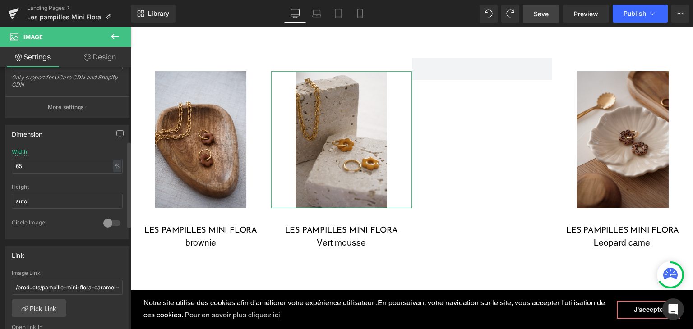
scroll to position [225, 0]
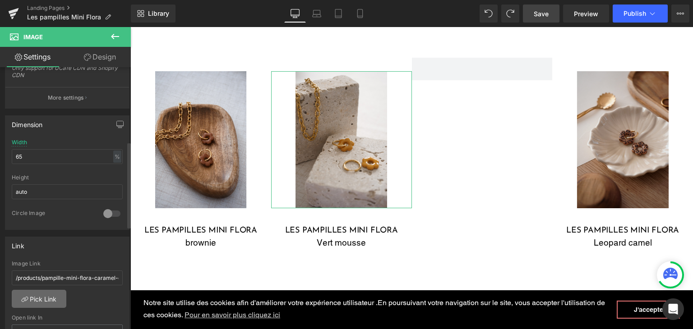
click at [46, 293] on link "Pick Link" at bounding box center [39, 299] width 55 height 18
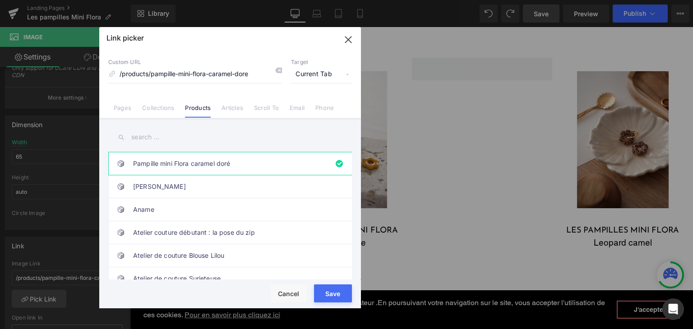
click at [177, 141] on input "text" at bounding box center [229, 137] width 243 height 20
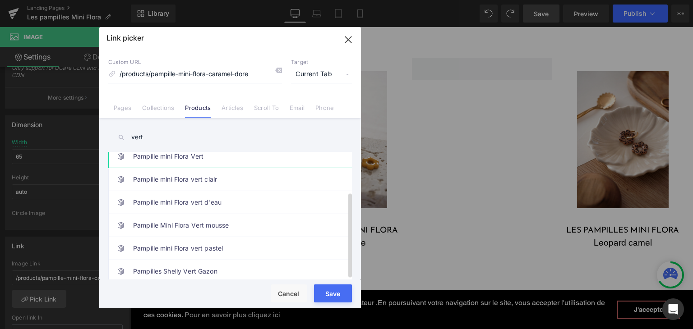
scroll to position [59, 0]
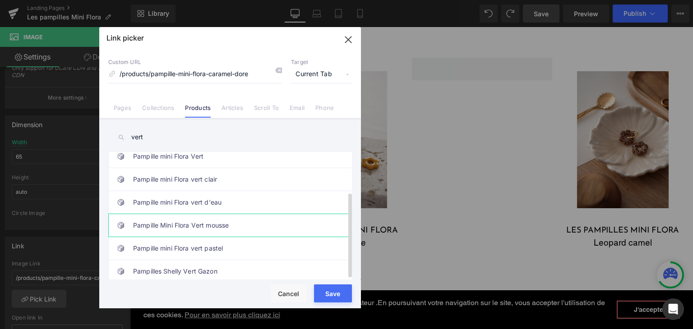
type input "vert"
click at [229, 214] on link "Pampille Mini Flora Vert mousse" at bounding box center [232, 225] width 198 height 23
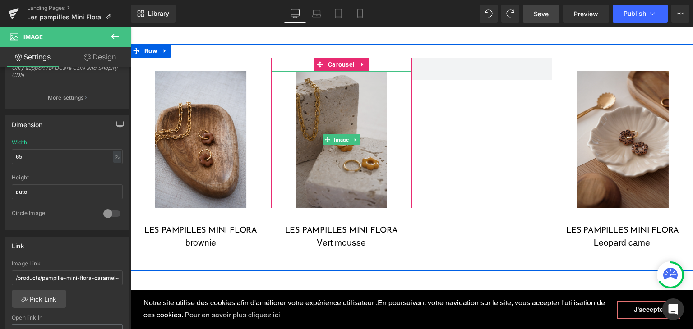
click at [345, 185] on img at bounding box center [341, 139] width 92 height 137
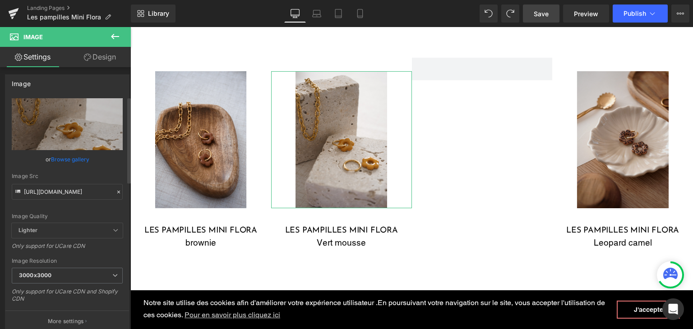
scroll to position [0, 0]
click at [115, 193] on icon at bounding box center [118, 194] width 6 height 6
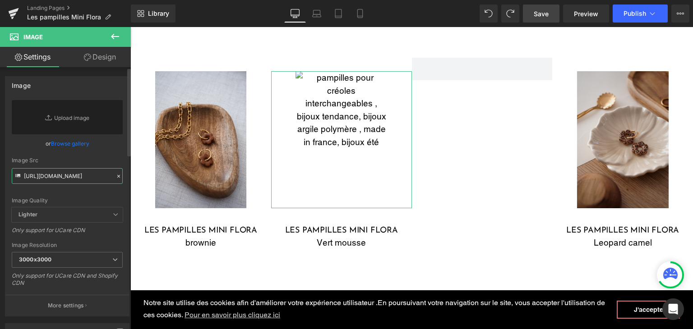
paste input "DSC01331.jpg?v=1757229978"
type input "https://cdn.shopify.com/s/files/1/0251/3371/1412/files/DSC01331.jpg?v=1757229978"
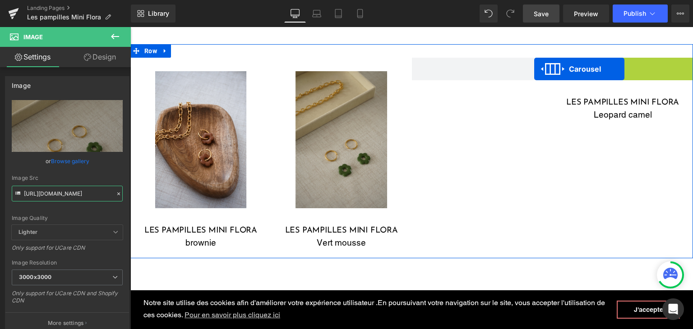
scroll to position [792, 0]
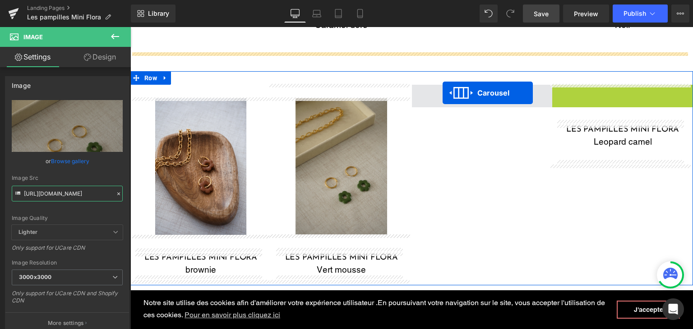
drag, startPoint x: 595, startPoint y: 62, endPoint x: 442, endPoint y: 93, distance: 155.5
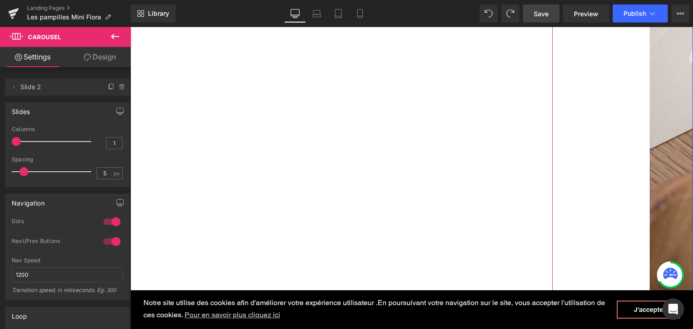
scroll to position [1107, 0]
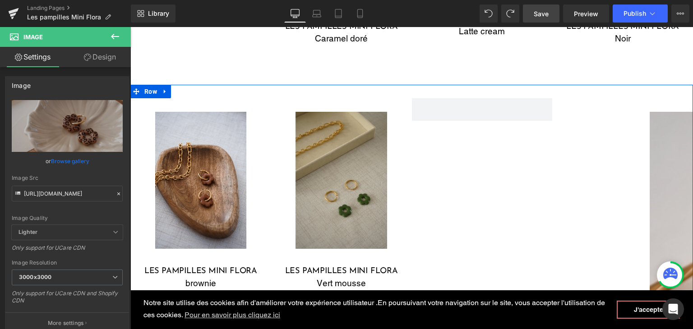
scroll to position [747, 0]
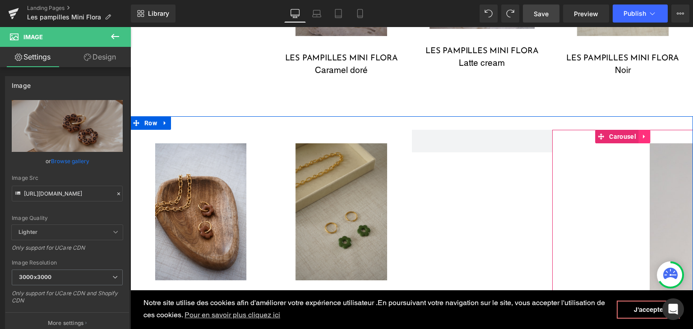
click at [641, 134] on icon at bounding box center [644, 136] width 6 height 7
click at [647, 134] on icon at bounding box center [650, 136] width 6 height 6
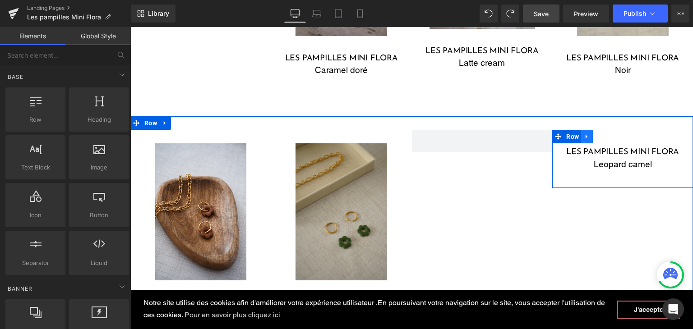
click at [585, 136] on icon at bounding box center [586, 136] width 6 height 7
click at [607, 137] on icon at bounding box center [610, 136] width 6 height 6
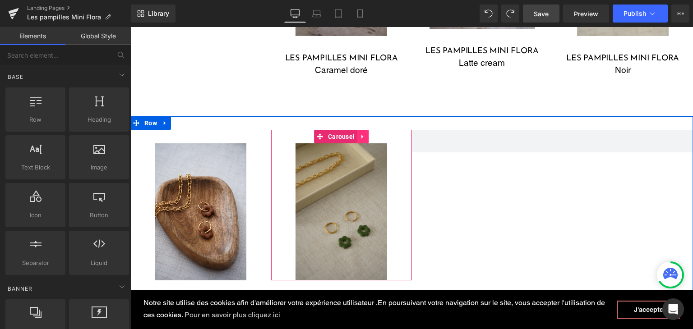
click at [361, 136] on icon at bounding box center [362, 137] width 2 height 4
click at [356, 136] on link at bounding box center [357, 137] width 12 height 14
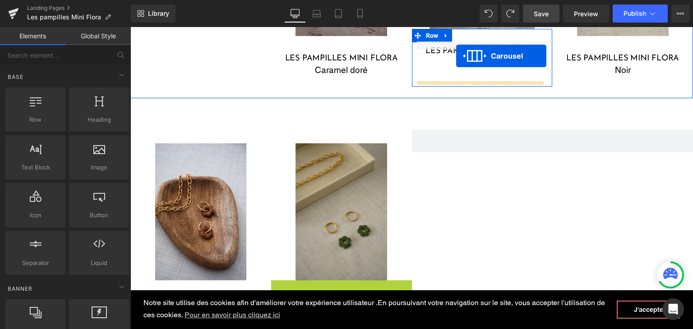
scroll to position [684, 0]
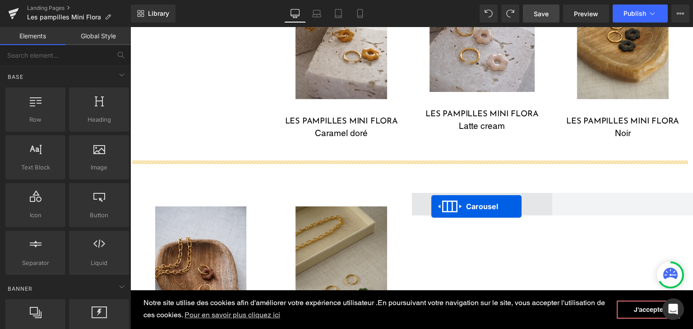
drag, startPoint x: 314, startPoint y: 52, endPoint x: 431, endPoint y: 207, distance: 194.1
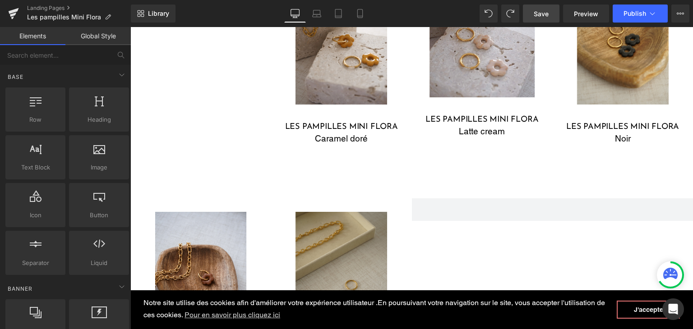
scroll to position [624, 0]
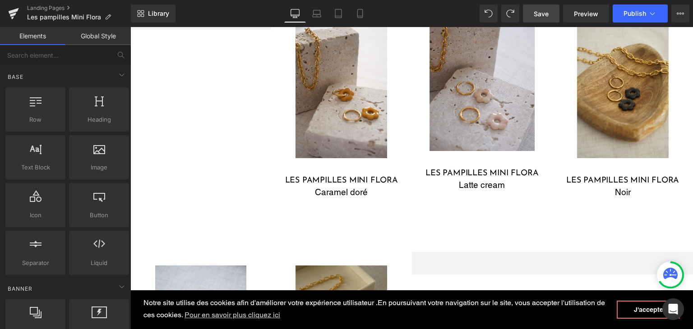
click at [547, 11] on span "Save" at bounding box center [540, 13] width 15 height 9
click at [358, 14] on icon at bounding box center [359, 13] width 9 height 9
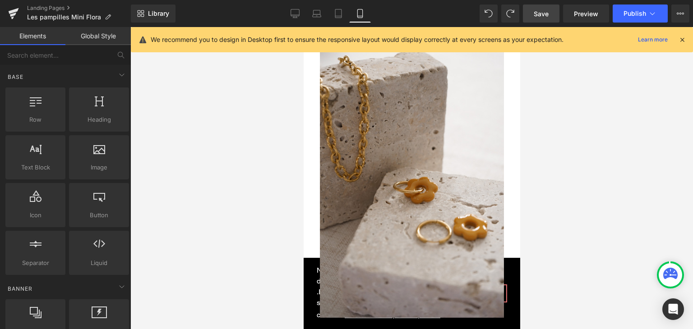
scroll to position [480, 0]
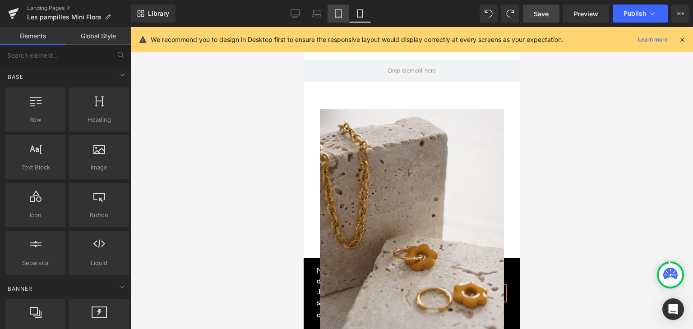
click at [337, 19] on link "Tablet" at bounding box center [338, 14] width 22 height 18
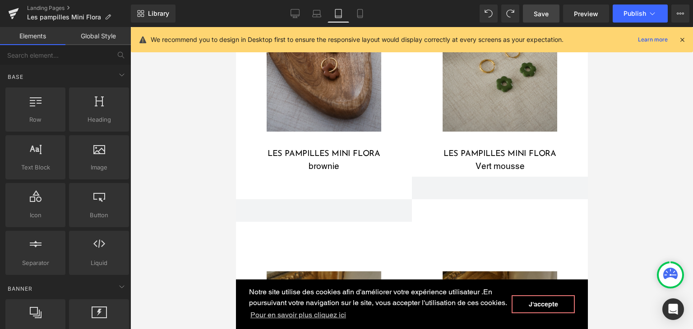
scroll to position [1256, 0]
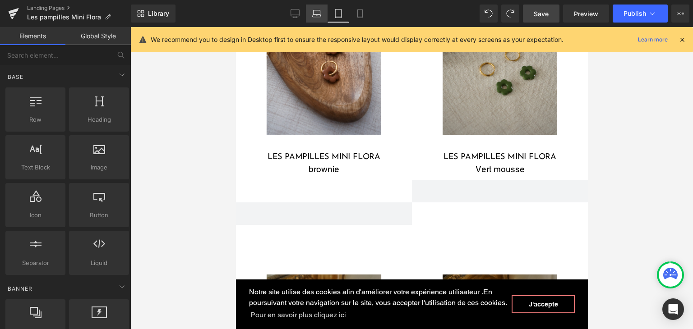
click at [318, 18] on icon at bounding box center [316, 13] width 9 height 9
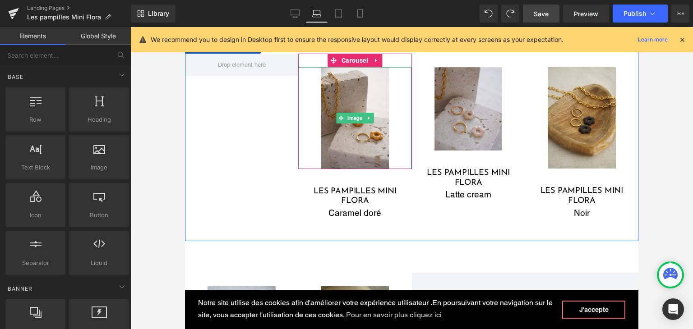
scroll to position [548, 0]
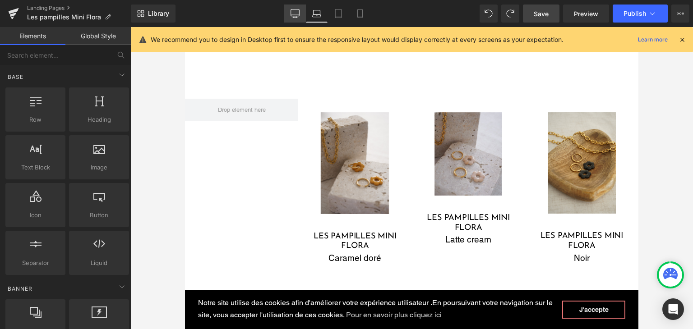
click at [297, 14] on icon at bounding box center [294, 13] width 9 height 9
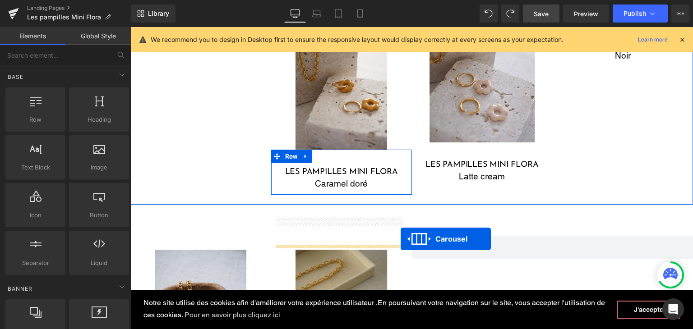
scroll to position [695, 0]
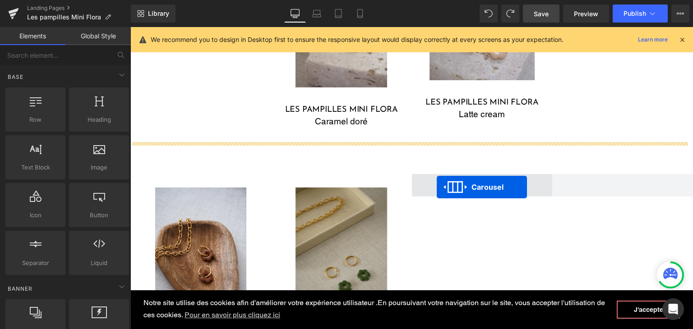
drag, startPoint x: 599, startPoint y: 76, endPoint x: 436, endPoint y: 187, distance: 196.6
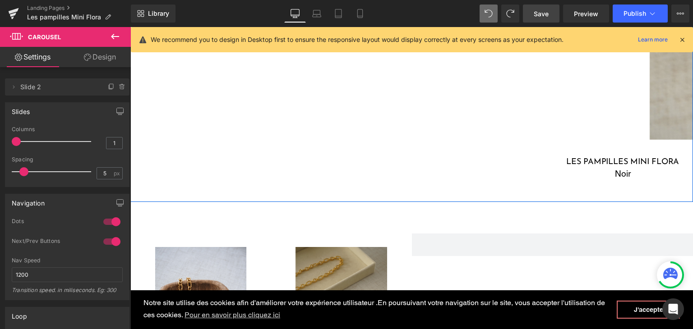
scroll to position [1088, 0]
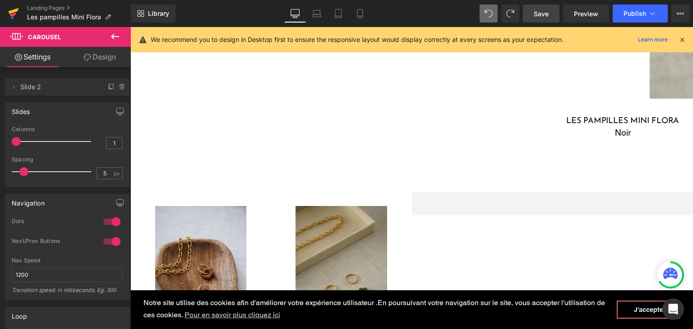
click at [4, 11] on link at bounding box center [13, 13] width 27 height 27
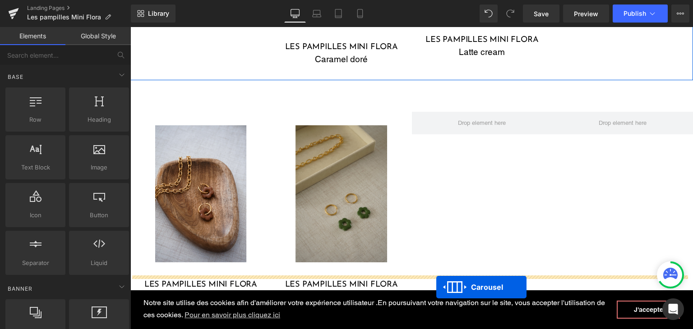
scroll to position [803, 0]
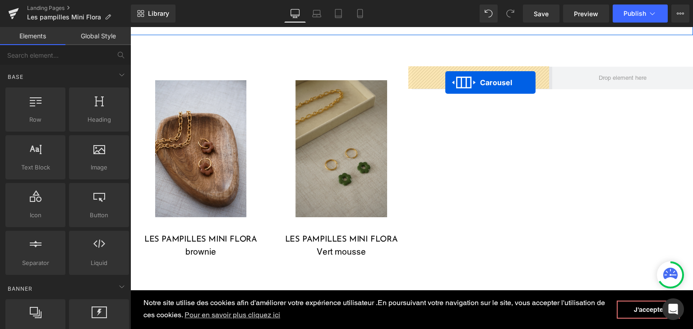
drag, startPoint x: 598, startPoint y: 95, endPoint x: 445, endPoint y: 83, distance: 153.3
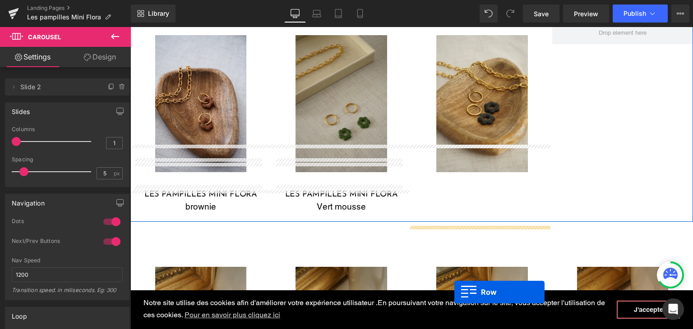
scroll to position [875, 0]
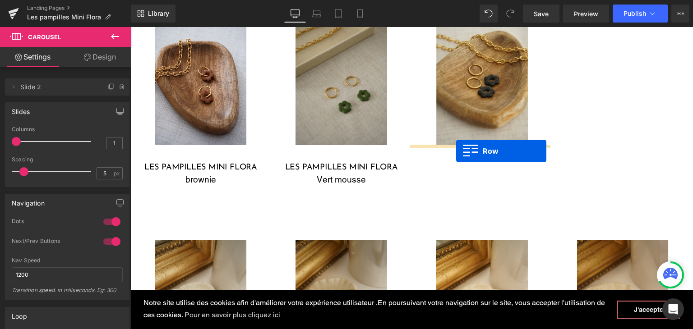
drag, startPoint x: 554, startPoint y: 61, endPoint x: 456, endPoint y: 151, distance: 133.1
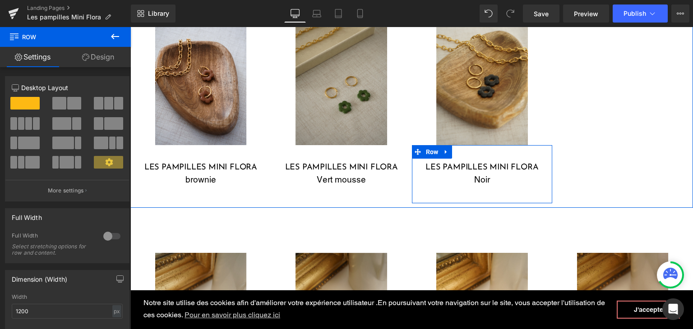
scroll to position [830, 0]
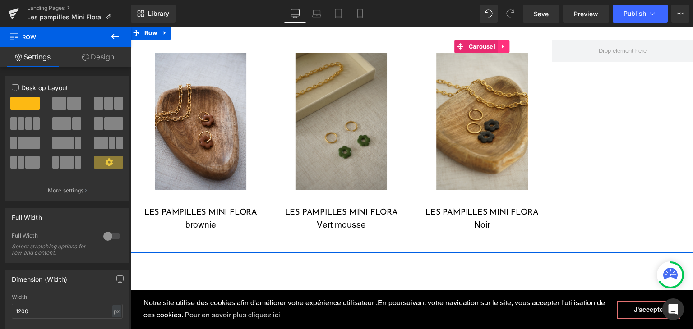
click at [501, 46] on icon at bounding box center [503, 46] width 6 height 7
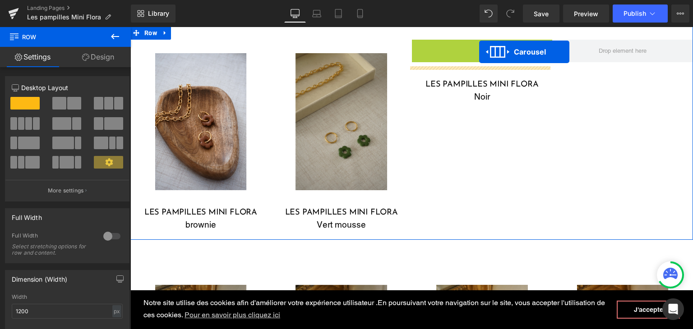
scroll to position [803, 0]
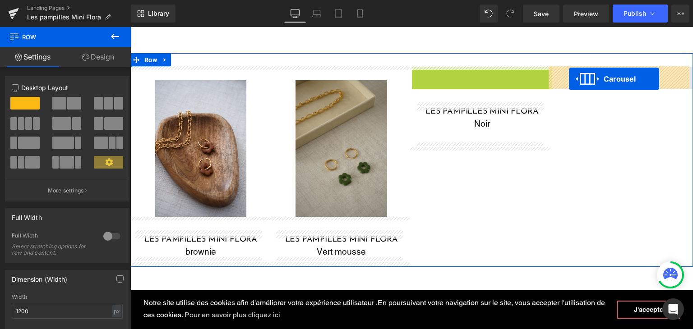
drag, startPoint x: 438, startPoint y: 45, endPoint x: 569, endPoint y: 79, distance: 135.1
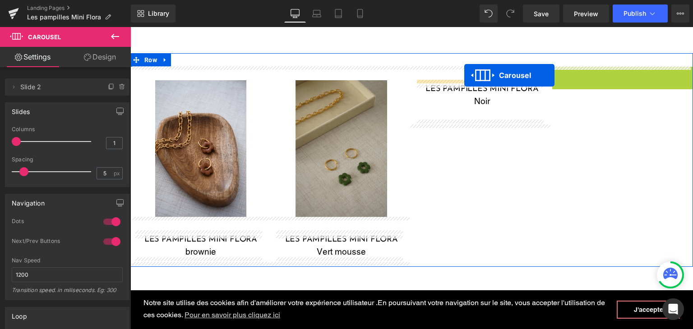
drag, startPoint x: 595, startPoint y: 74, endPoint x: 464, endPoint y: 75, distance: 131.2
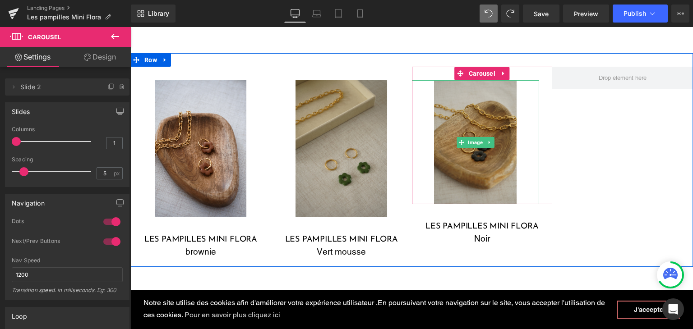
click at [476, 129] on img at bounding box center [475, 142] width 83 height 124
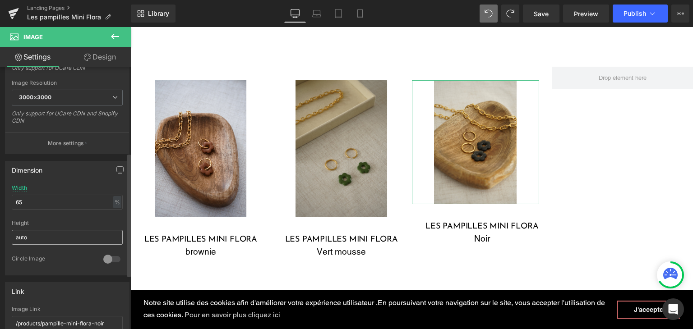
scroll to position [180, 0]
drag, startPoint x: 15, startPoint y: 200, endPoint x: 0, endPoint y: 195, distance: 15.8
click at [0, 195] on div "Dimension 65% Width 65 % % px auto Height auto 0 Circle Image" at bounding box center [67, 214] width 135 height 121
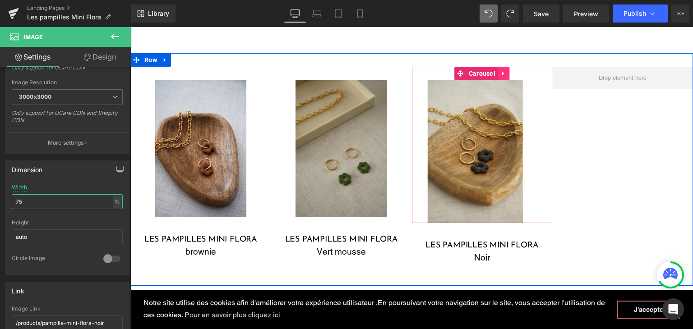
type input "75"
click at [501, 71] on icon at bounding box center [503, 73] width 6 height 7
click at [491, 71] on link at bounding box center [497, 74] width 12 height 14
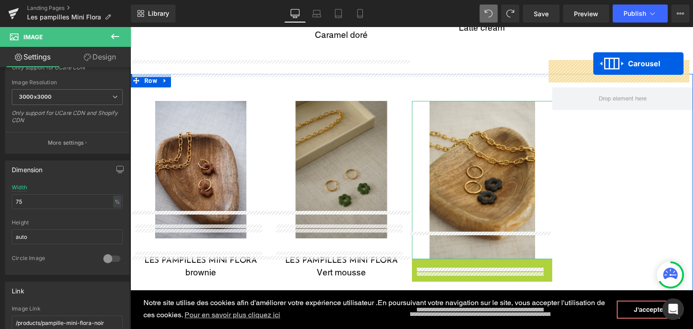
scroll to position [755, 0]
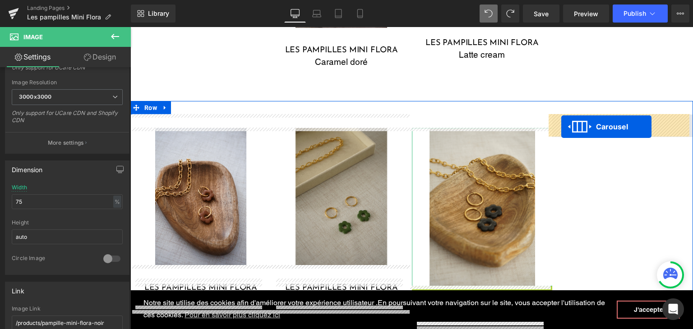
drag, startPoint x: 454, startPoint y: 164, endPoint x: 561, endPoint y: 127, distance: 112.6
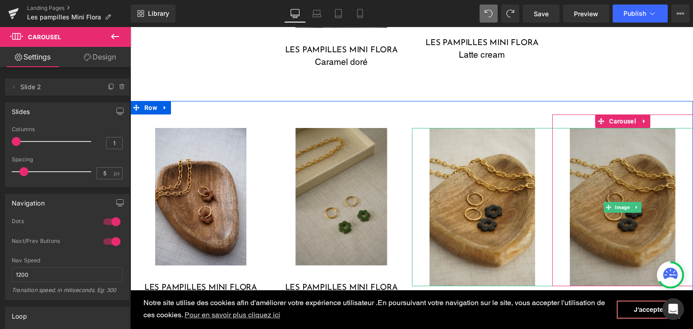
click at [593, 163] on img at bounding box center [622, 207] width 106 height 158
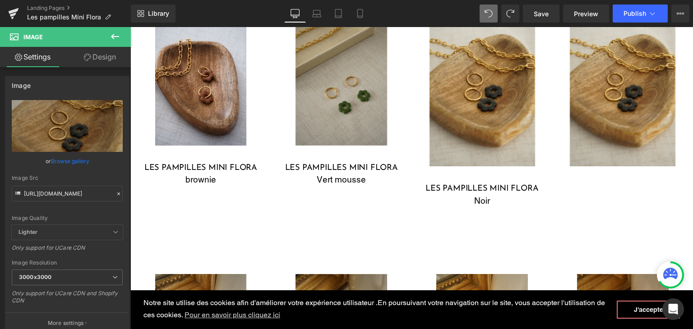
scroll to position [890, 0]
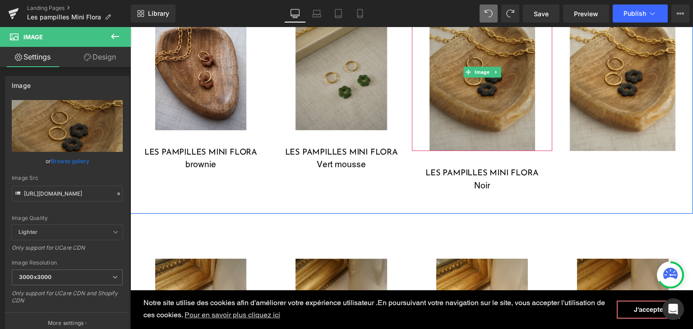
click at [489, 111] on img at bounding box center [482, 72] width 106 height 158
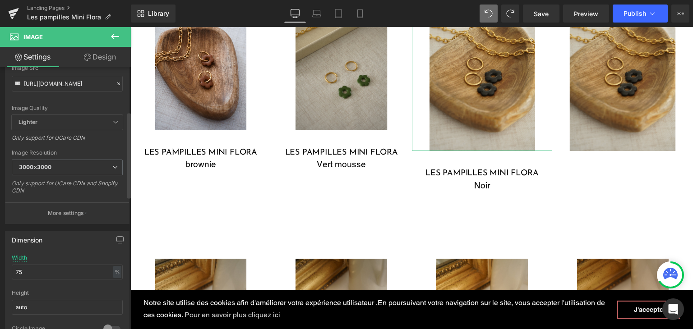
scroll to position [135, 0]
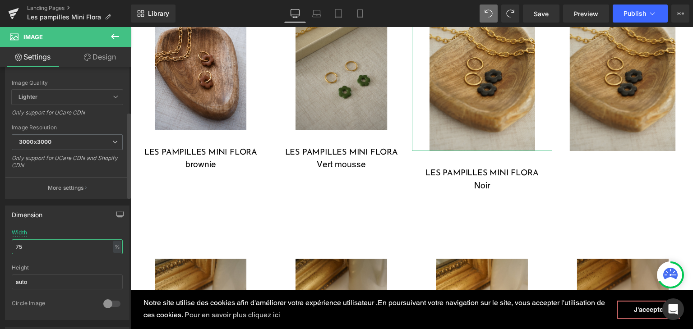
drag, startPoint x: 36, startPoint y: 242, endPoint x: 14, endPoint y: 242, distance: 21.6
click at [16, 242] on input "75" at bounding box center [67, 246] width 111 height 15
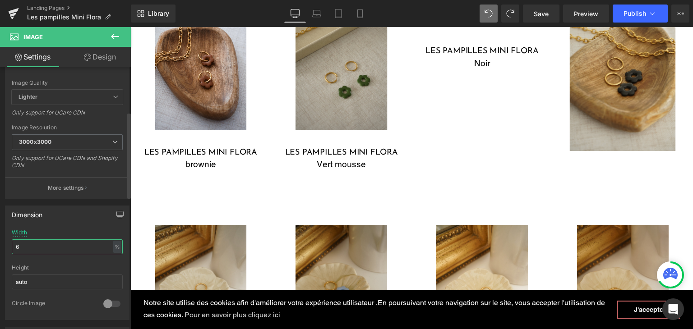
type input "65"
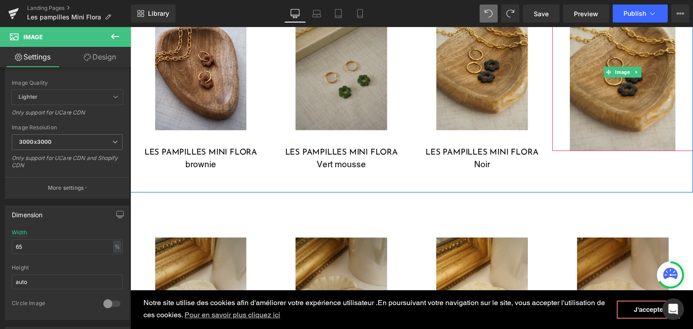
drag, startPoint x: 584, startPoint y: 128, endPoint x: 353, endPoint y: 172, distance: 235.0
click at [584, 128] on img at bounding box center [622, 72] width 106 height 158
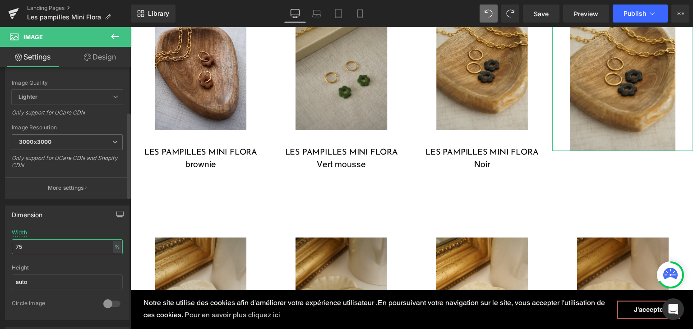
drag, startPoint x: 39, startPoint y: 246, endPoint x: 9, endPoint y: 245, distance: 30.2
click at [9, 245] on div "75% Width 75 % % px auto Height auto 0 Circle Image" at bounding box center [67, 274] width 124 height 90
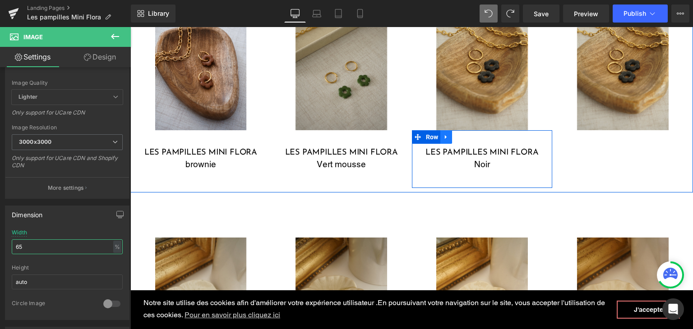
type input "65"
click at [443, 138] on icon at bounding box center [446, 136] width 6 height 7
click at [457, 137] on icon at bounding box center [457, 137] width 6 height 6
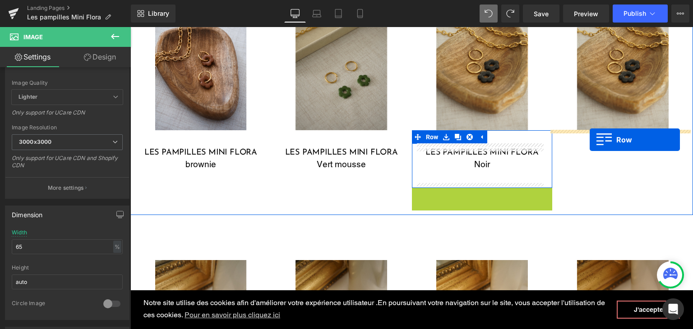
drag, startPoint x: 413, startPoint y: 193, endPoint x: 589, endPoint y: 139, distance: 184.0
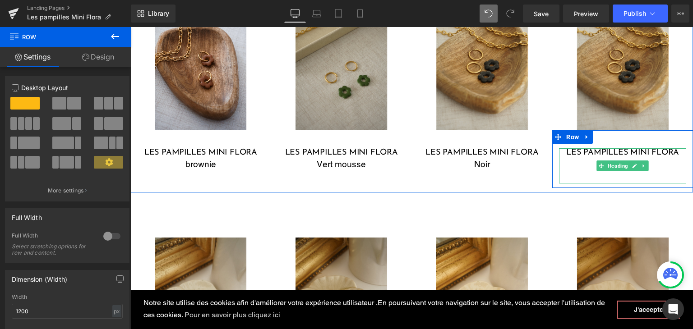
click at [583, 152] on h3 "les pampilles mini flora" at bounding box center [622, 153] width 127 height 10
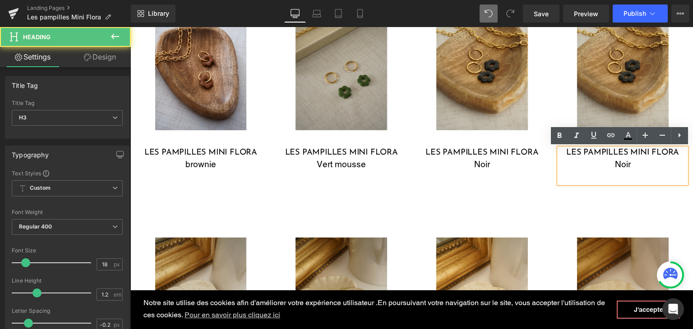
click at [652, 166] on div "Noir" at bounding box center [622, 164] width 127 height 13
drag, startPoint x: 626, startPoint y: 165, endPoint x: 604, endPoint y: 162, distance: 21.8
click at [604, 162] on div "Noir" at bounding box center [622, 164] width 127 height 13
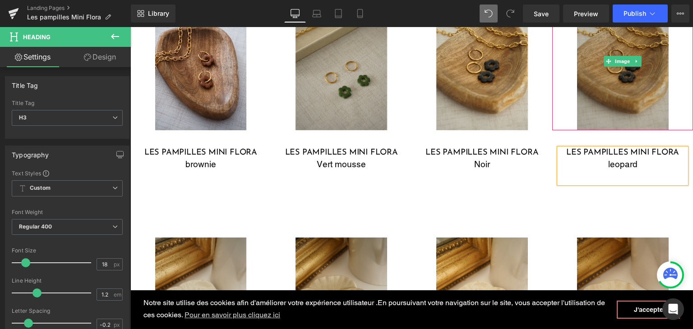
drag, startPoint x: 642, startPoint y: 103, endPoint x: 653, endPoint y: 112, distance: 14.4
click at [642, 103] on img at bounding box center [623, 61] width 92 height 137
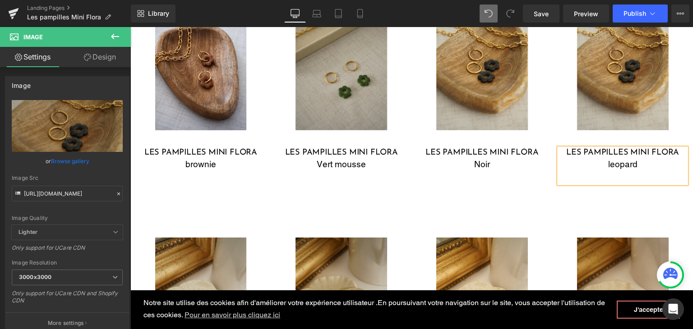
click at [637, 171] on div at bounding box center [622, 177] width 127 height 13
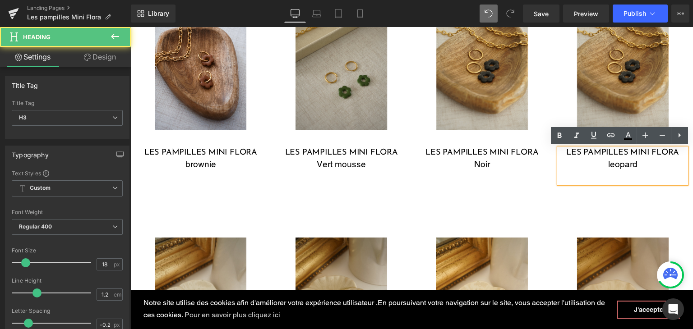
click at [655, 150] on h3 "les pampilles mini flora" at bounding box center [622, 153] width 127 height 10
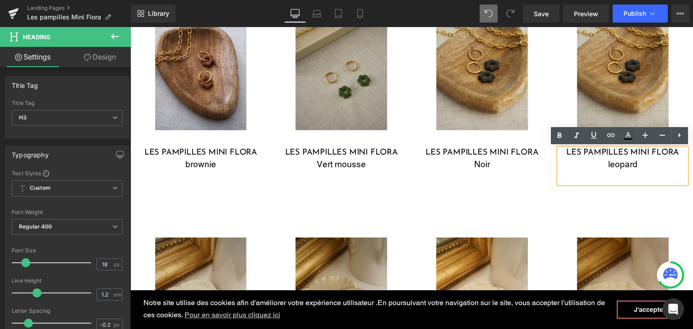
click at [637, 164] on div "leopard" at bounding box center [622, 164] width 127 height 13
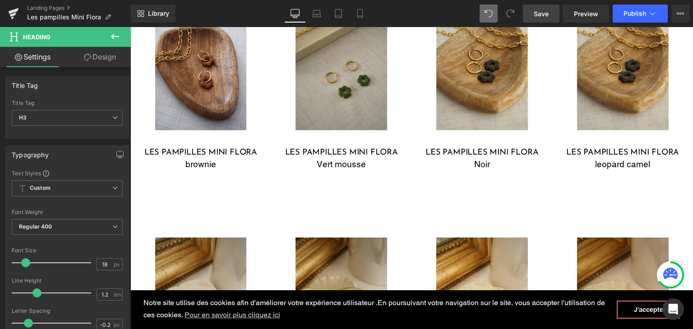
click at [545, 14] on span "Save" at bounding box center [540, 13] width 15 height 9
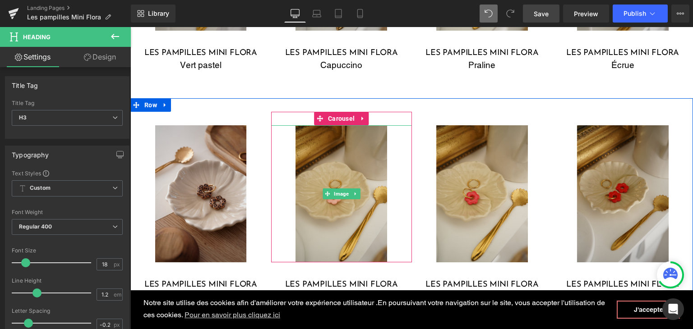
scroll to position [1837, 0]
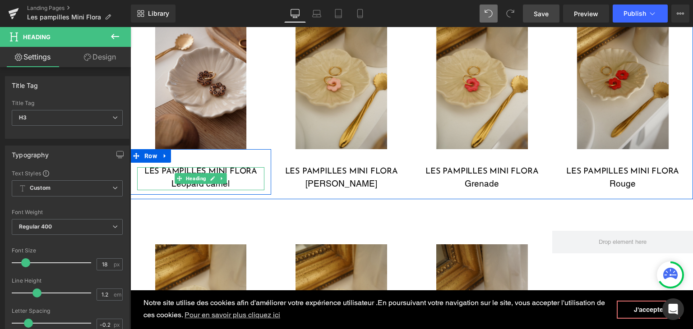
click at [230, 180] on div "Léopard camel" at bounding box center [200, 183] width 127 height 13
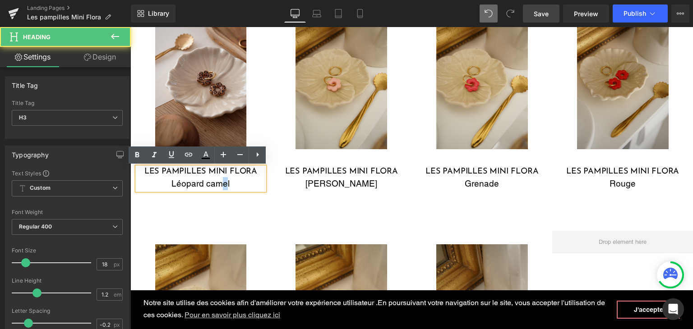
drag, startPoint x: 224, startPoint y: 182, endPoint x: 217, endPoint y: 182, distance: 7.2
click at [217, 182] on div "Léopard camel" at bounding box center [200, 183] width 127 height 13
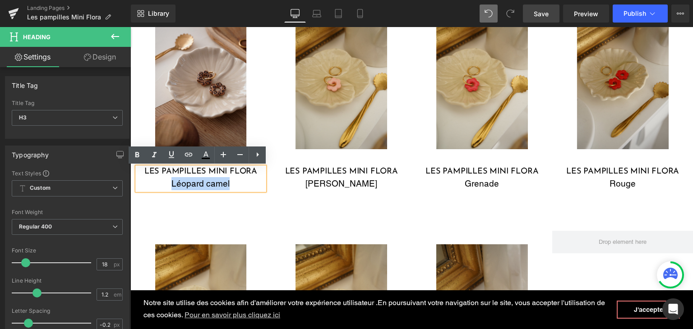
drag, startPoint x: 229, startPoint y: 184, endPoint x: 164, endPoint y: 182, distance: 65.0
click at [164, 182] on div "Léopard camel" at bounding box center [200, 183] width 127 height 13
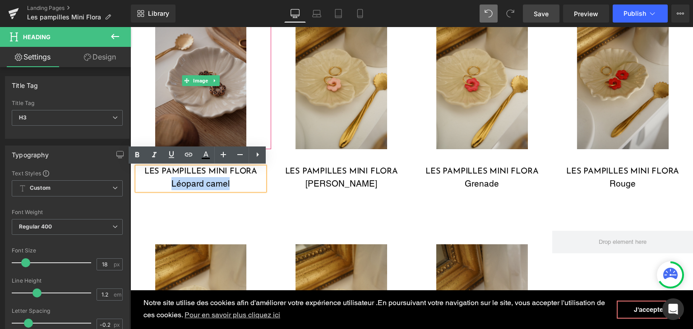
click at [204, 109] on img at bounding box center [201, 80] width 92 height 137
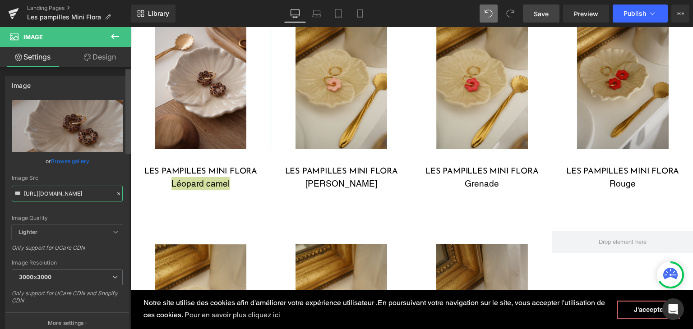
scroll to position [0, 165]
drag, startPoint x: 23, startPoint y: 192, endPoint x: 129, endPoint y: 199, distance: 106.7
click at [129, 199] on div "Image [URL][DOMAIN_NAME] Replace Image Upload image or Browse gallery Image Src…" at bounding box center [65, 200] width 131 height 266
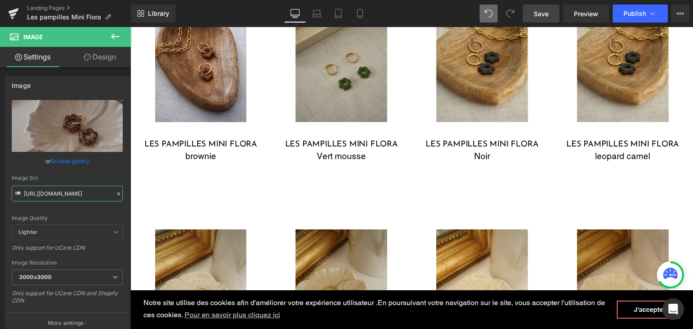
scroll to position [890, 0]
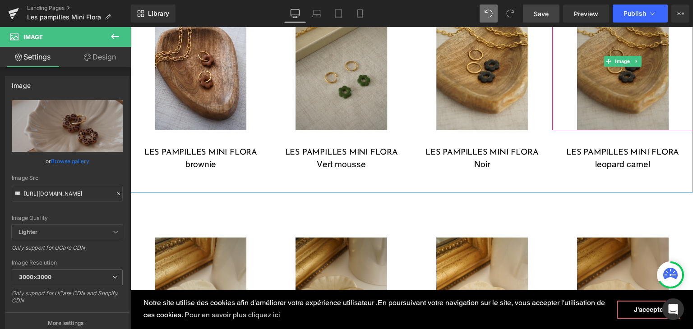
click at [610, 93] on img at bounding box center [623, 61] width 92 height 137
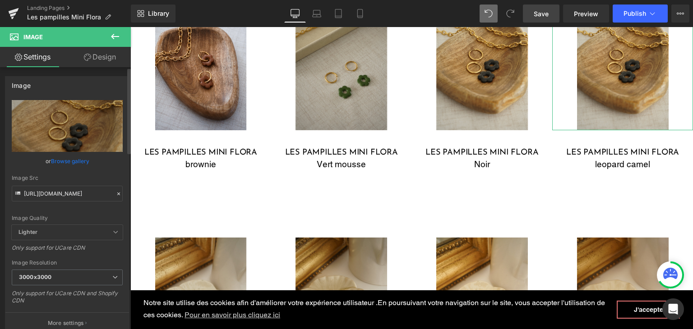
click at [115, 192] on icon at bounding box center [118, 194] width 6 height 6
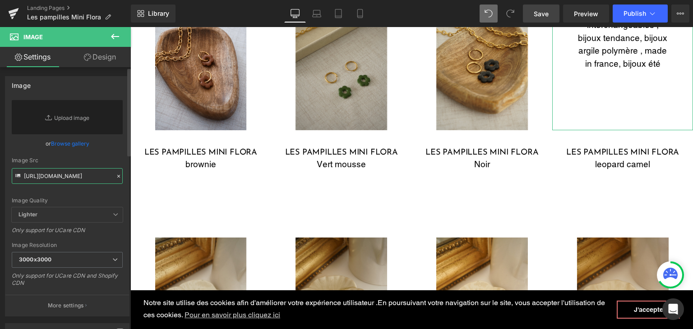
paste input "7601_3000x3000.jpg?v=1739643648"
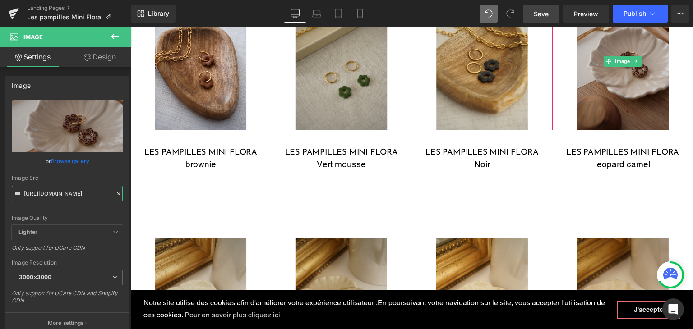
type input "[URL][DOMAIN_NAME]"
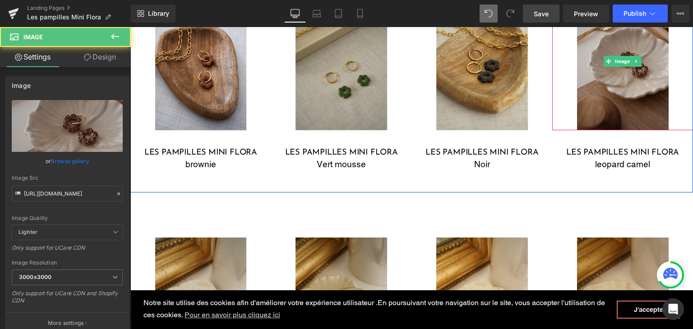
click at [625, 98] on img at bounding box center [623, 61] width 92 height 137
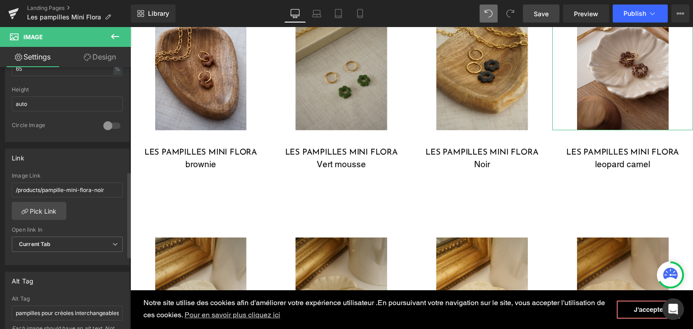
scroll to position [316, 0]
click at [49, 213] on link "Pick Link" at bounding box center [39, 209] width 55 height 18
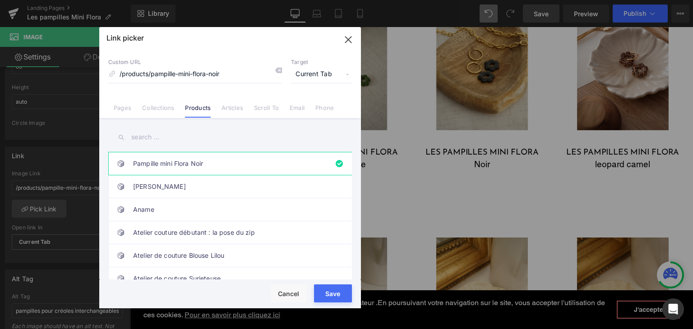
click at [143, 143] on input "text" at bounding box center [229, 137] width 243 height 20
type input "l"
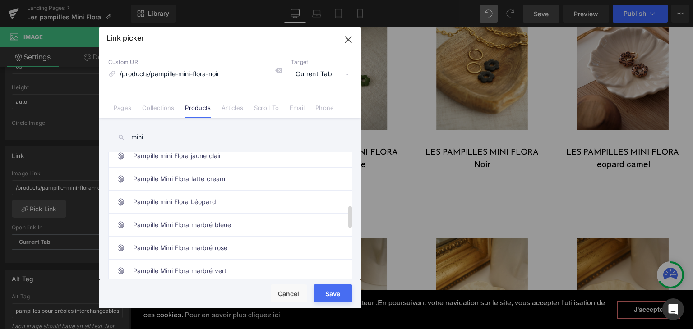
scroll to position [316, 0]
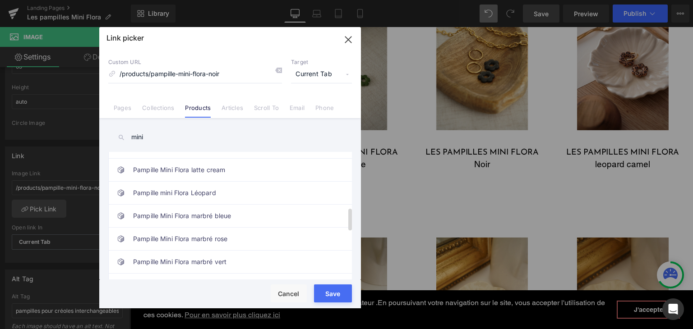
type input "mini"
click at [186, 196] on link "Pampille mini Flora Léopard" at bounding box center [232, 193] width 198 height 23
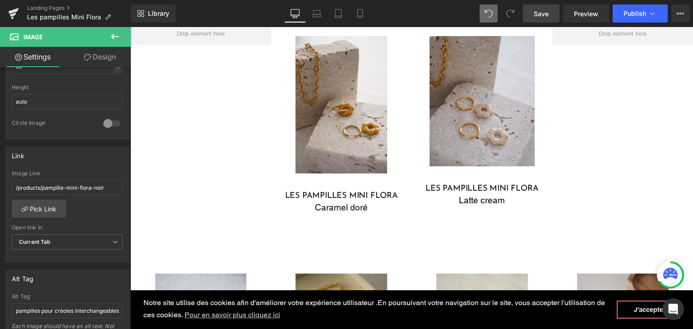
scroll to position [574, 0]
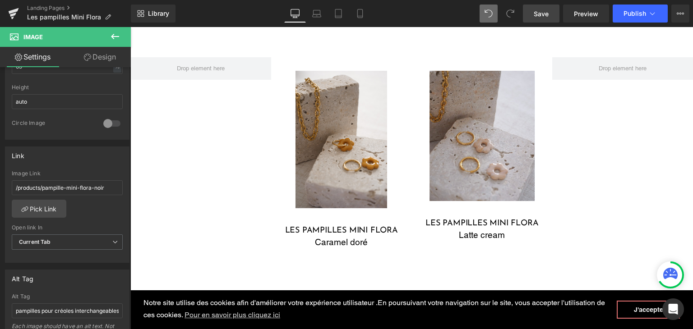
click at [544, 17] on span "Save" at bounding box center [540, 13] width 15 height 9
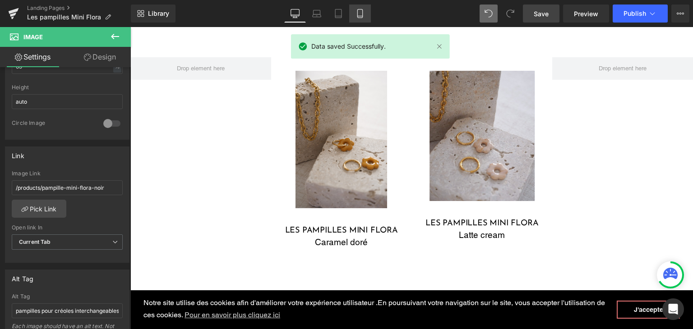
click at [359, 12] on icon at bounding box center [359, 13] width 9 height 9
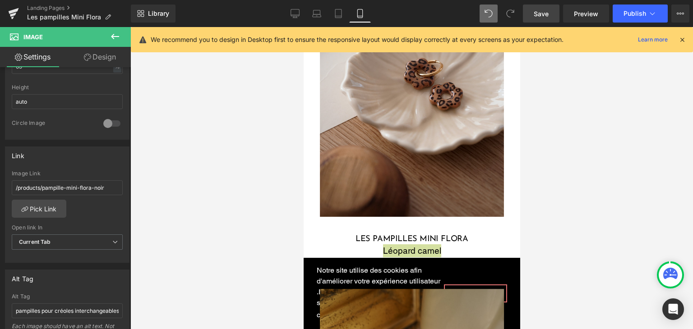
scroll to position [7025, 0]
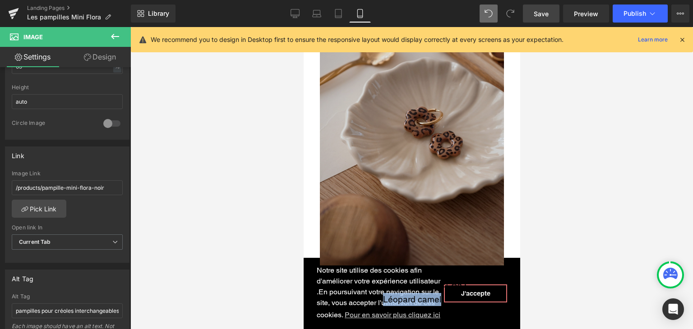
click at [385, 192] on img at bounding box center [411, 127] width 184 height 276
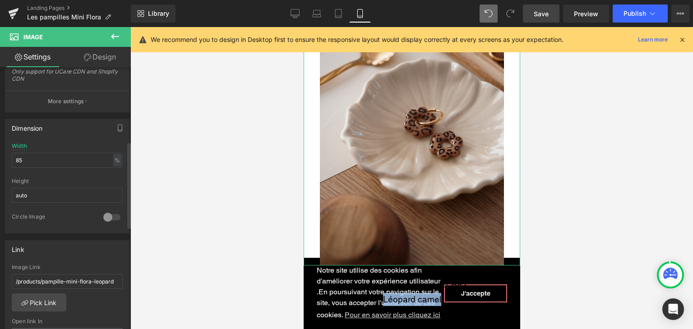
scroll to position [225, 0]
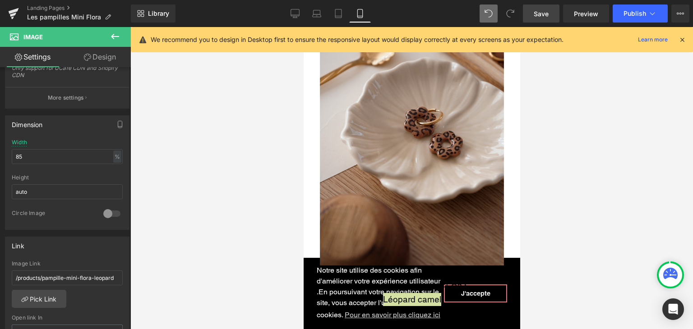
click at [545, 8] on link "Save" at bounding box center [541, 14] width 37 height 18
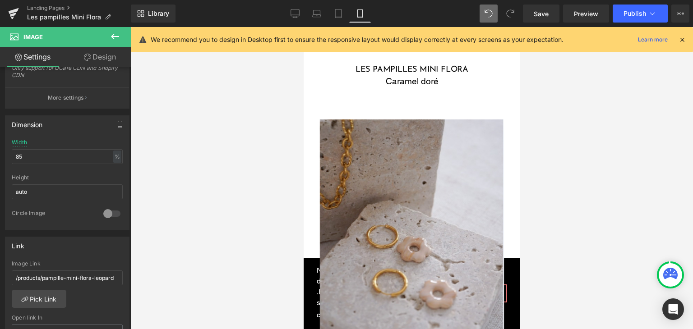
scroll to position [857, 0]
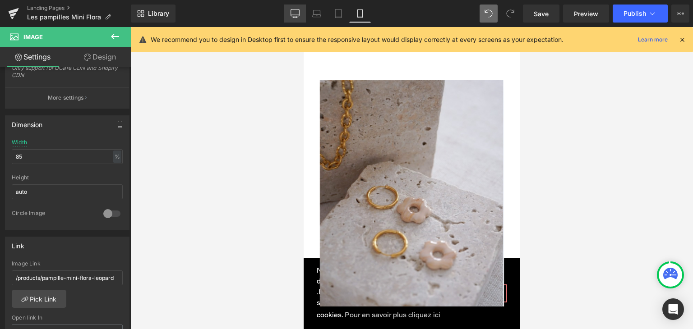
click at [299, 14] on icon at bounding box center [294, 13] width 9 height 9
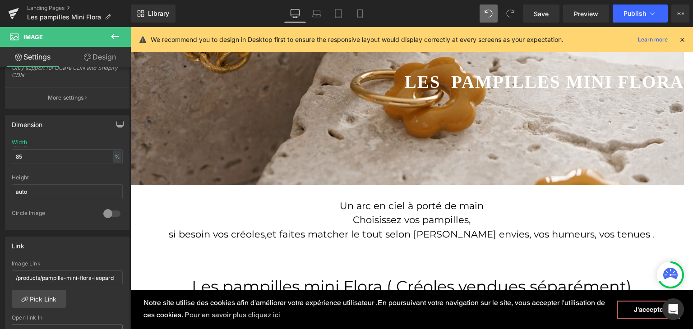
scroll to position [180, 0]
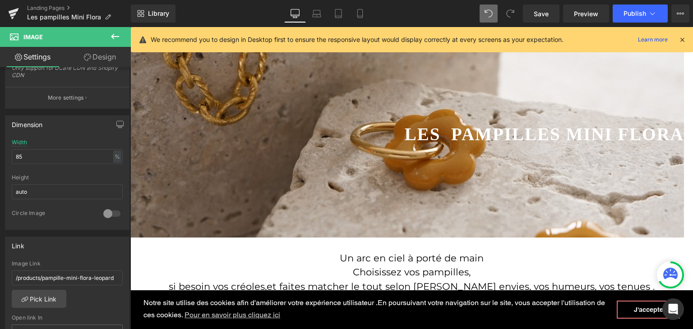
click at [314, 157] on div at bounding box center [406, 118] width 553 height 239
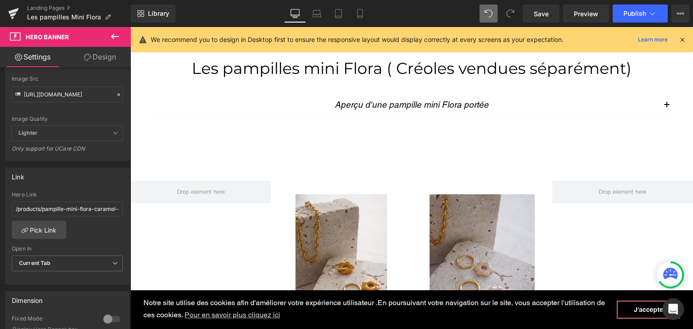
scroll to position [586, 0]
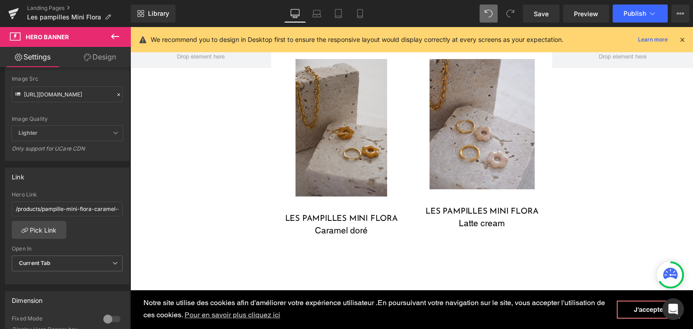
click at [353, 177] on img at bounding box center [341, 127] width 92 height 137
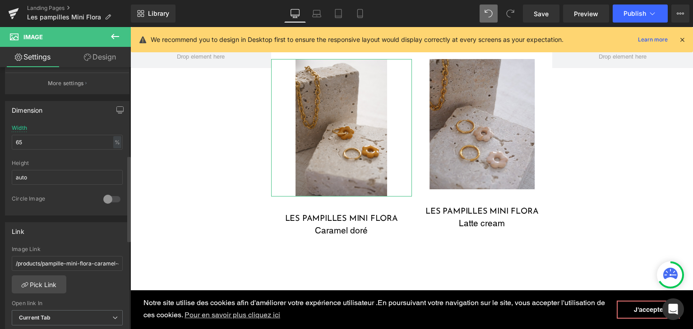
scroll to position [316, 0]
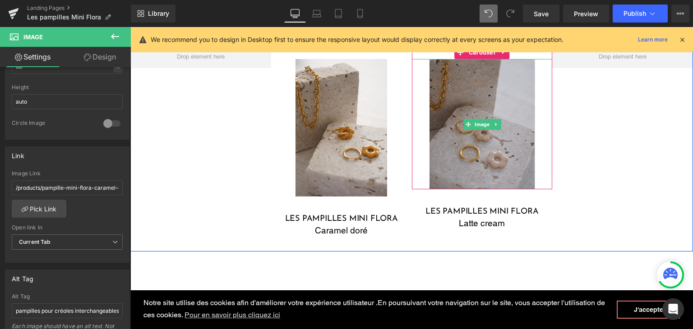
click at [433, 162] on img at bounding box center [482, 124] width 106 height 130
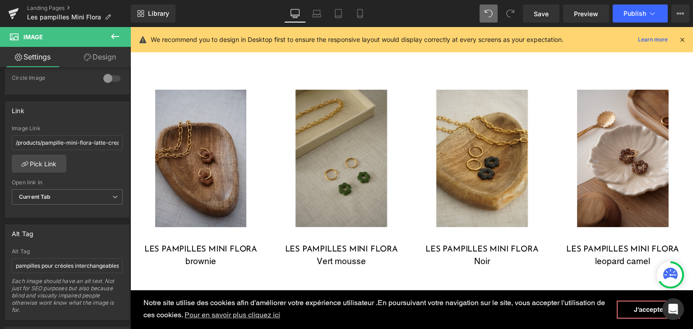
scroll to position [812, 0]
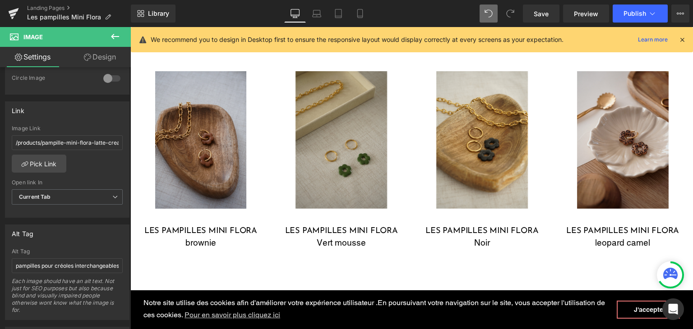
click at [210, 178] on img at bounding box center [201, 139] width 92 height 137
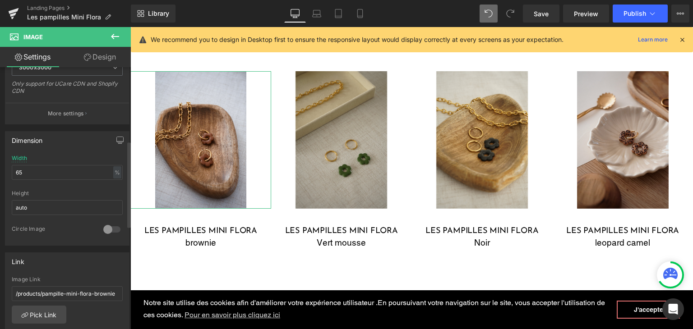
scroll to position [225, 0]
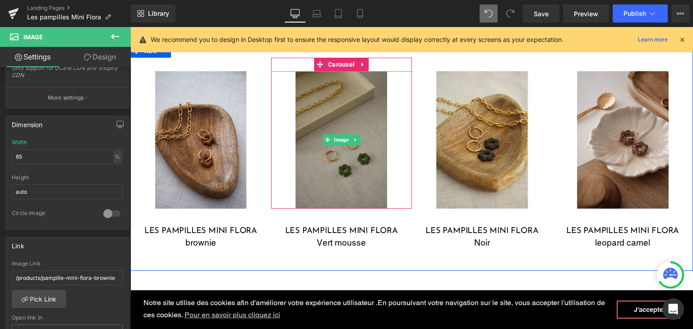
click at [371, 133] on img at bounding box center [341, 139] width 92 height 137
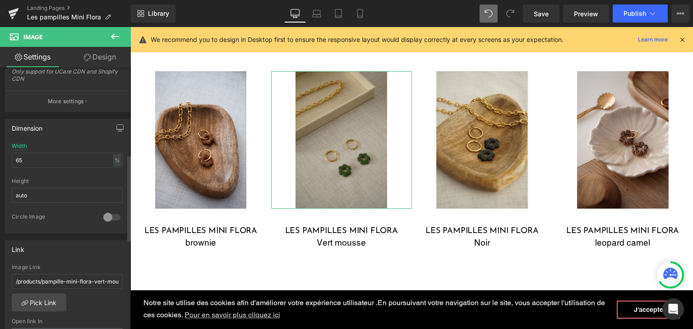
scroll to position [271, 0]
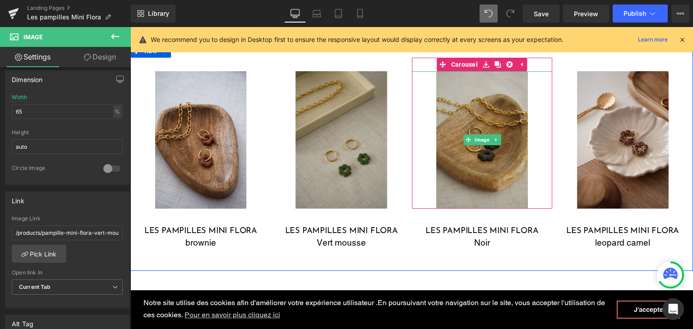
click at [466, 148] on img at bounding box center [482, 139] width 92 height 137
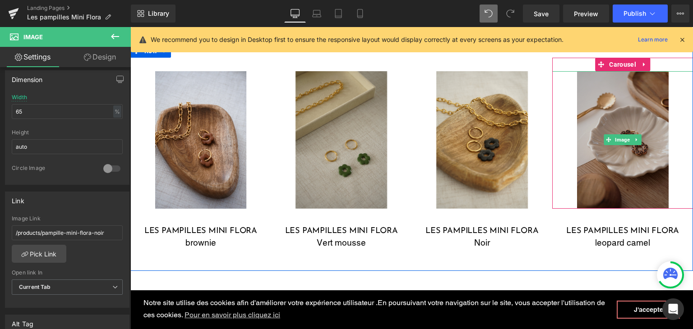
click at [591, 159] on img at bounding box center [623, 139] width 92 height 137
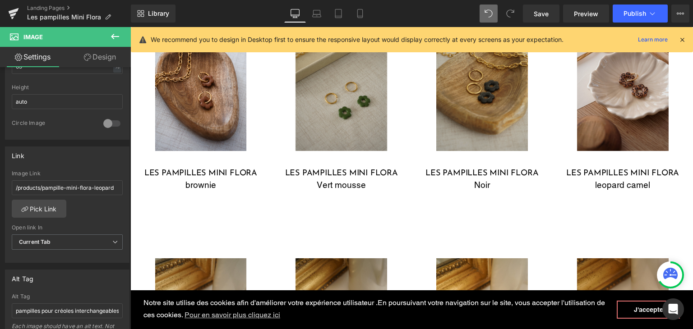
scroll to position [902, 0]
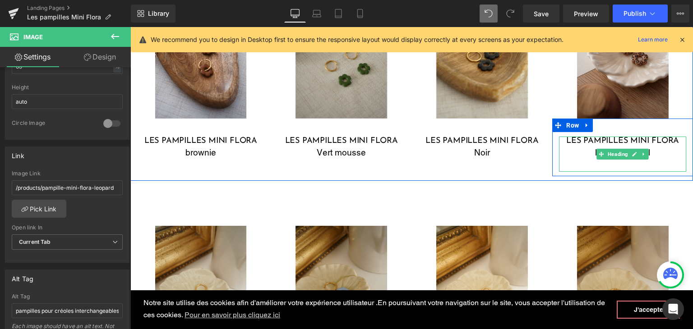
click at [587, 152] on div "leopard camel" at bounding box center [622, 152] width 127 height 13
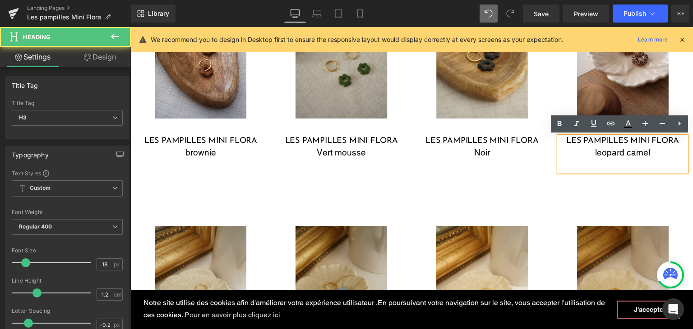
click at [592, 150] on div "leopard camel" at bounding box center [622, 152] width 127 height 13
click at [593, 150] on div "leopard camel" at bounding box center [622, 152] width 127 height 13
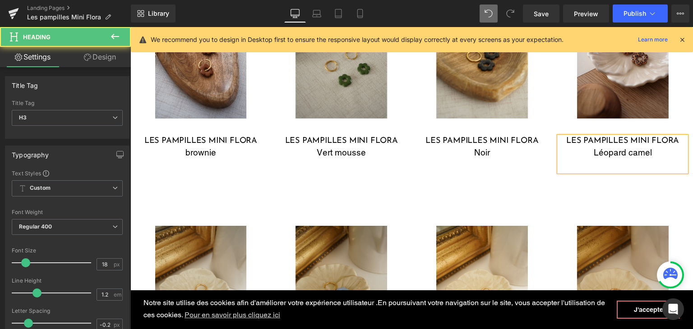
click at [633, 154] on div "Léopard camel" at bounding box center [622, 152] width 127 height 13
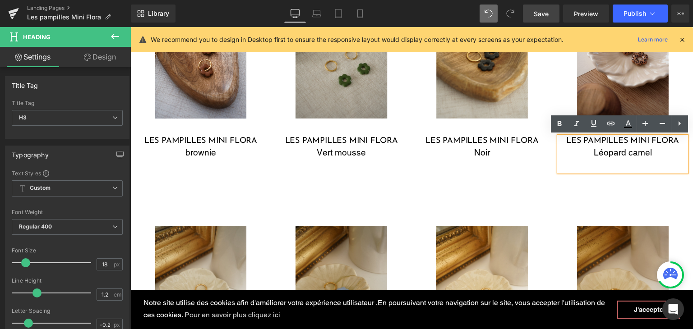
click at [544, 18] on link "Save" at bounding box center [541, 14] width 37 height 18
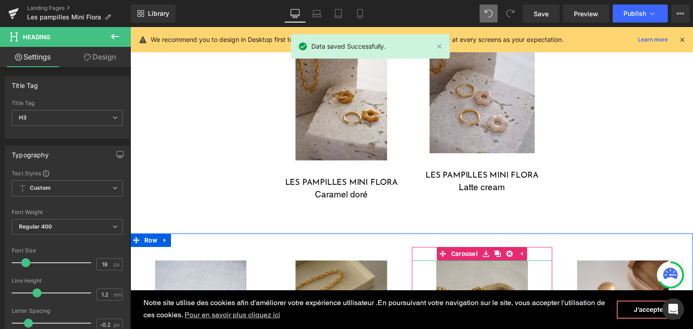
scroll to position [541, 0]
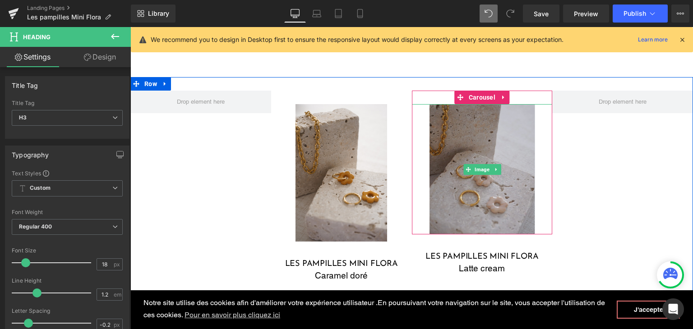
click at [473, 145] on img at bounding box center [482, 169] width 106 height 130
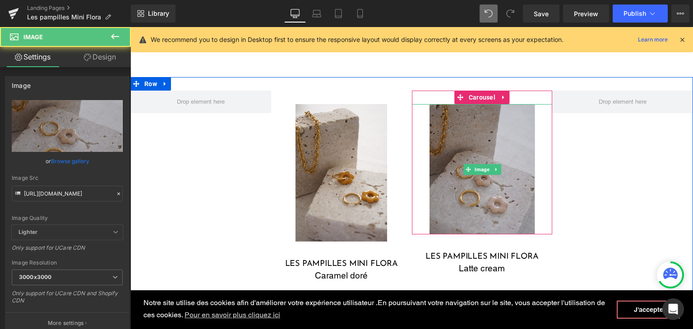
click at [438, 168] on img at bounding box center [482, 169] width 106 height 130
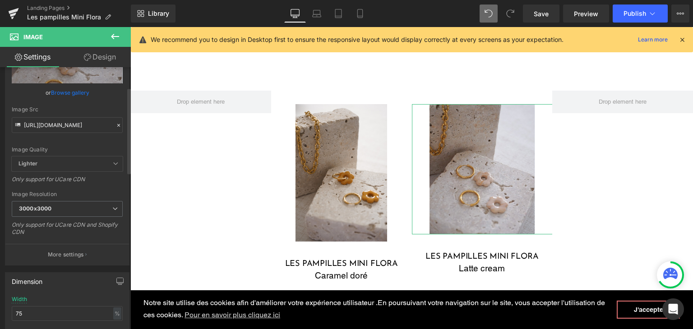
scroll to position [90, 0]
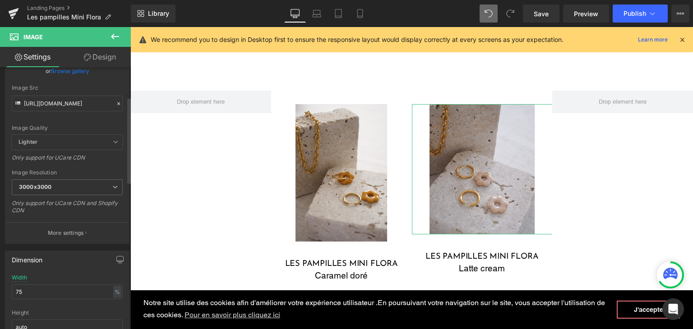
click at [115, 103] on icon at bounding box center [118, 104] width 6 height 6
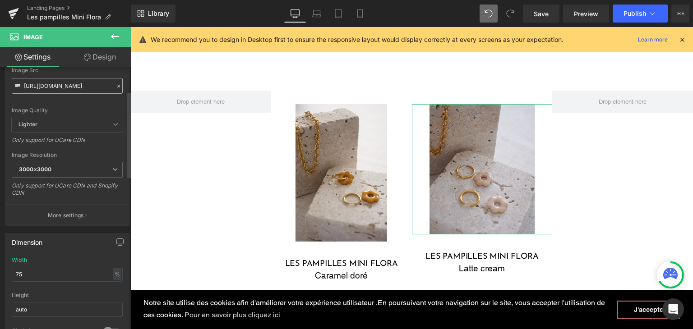
scroll to position [73, 0]
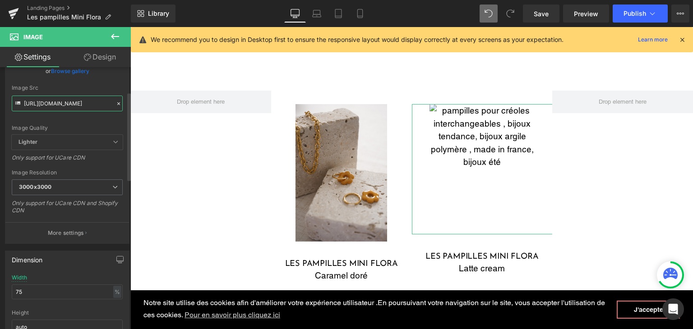
paste input "DSC01328.jpg?v=1757227026"
type input "[URL][DOMAIN_NAME]"
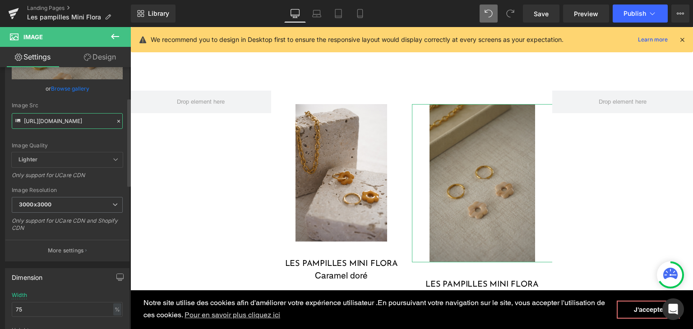
scroll to position [90, 0]
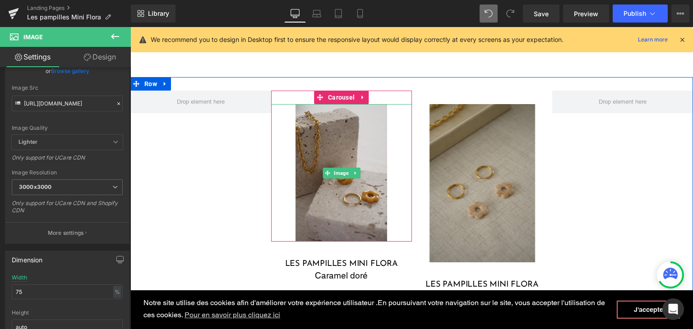
click at [360, 159] on img at bounding box center [341, 172] width 92 height 137
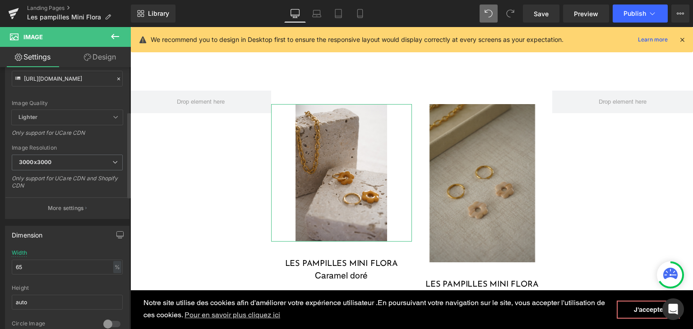
scroll to position [135, 0]
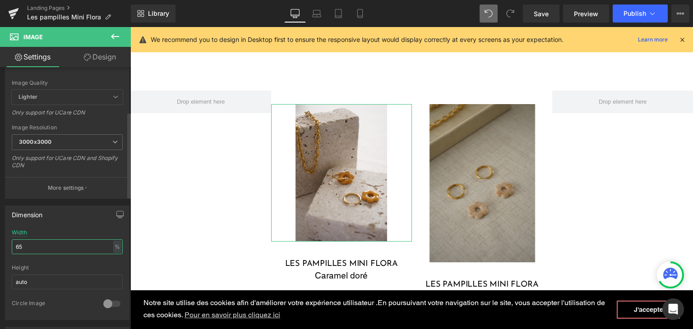
drag, startPoint x: 37, startPoint y: 244, endPoint x: 0, endPoint y: 235, distance: 38.5
click at [0, 235] on div "Dimension 65% Width 65 % % px auto Height auto 0 Circle Image" at bounding box center [67, 259] width 135 height 121
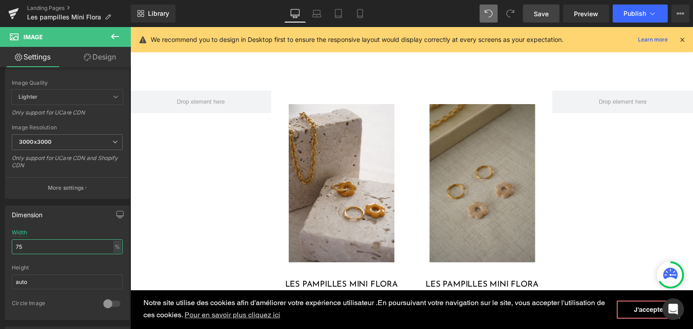
type input "75"
click at [545, 13] on span "Save" at bounding box center [540, 13] width 15 height 9
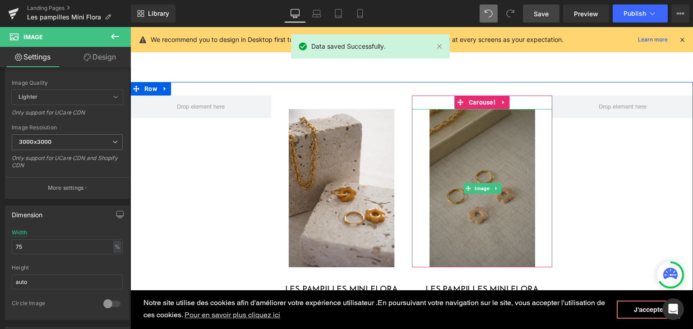
scroll to position [586, 0]
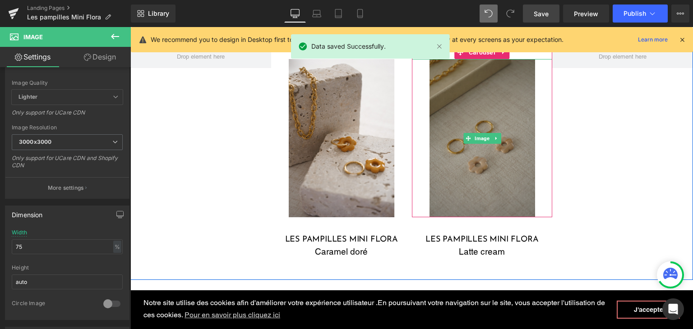
click at [468, 196] on img at bounding box center [482, 138] width 106 height 158
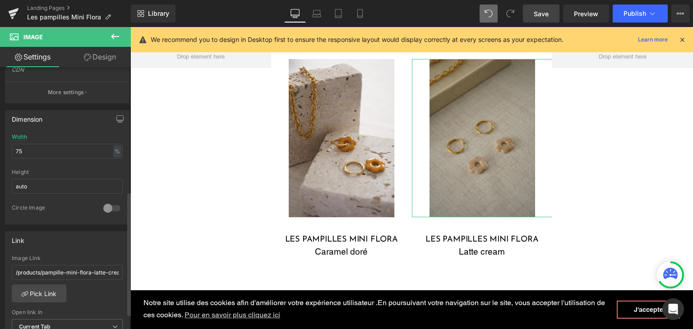
scroll to position [271, 0]
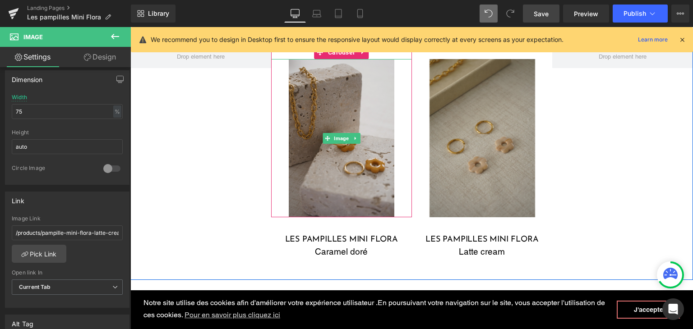
click at [317, 160] on img at bounding box center [342, 138] width 106 height 158
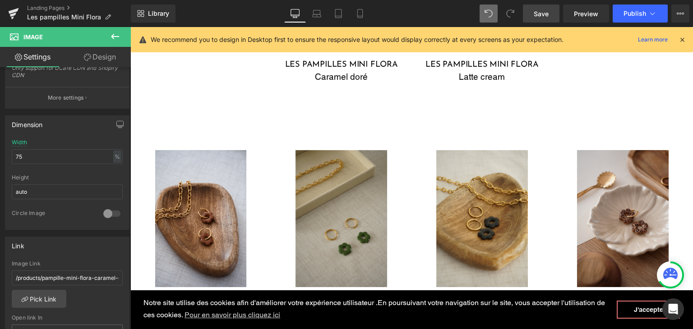
scroll to position [766, 0]
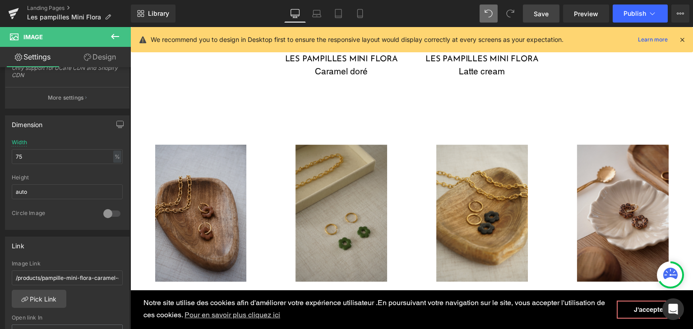
click at [216, 225] on img at bounding box center [201, 213] width 92 height 137
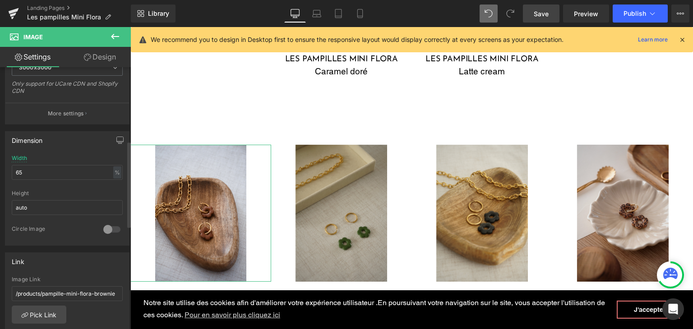
scroll to position [225, 0]
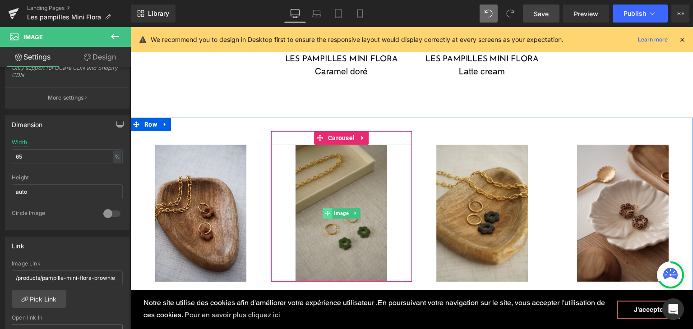
click at [322, 216] on span at bounding box center [326, 213] width 9 height 11
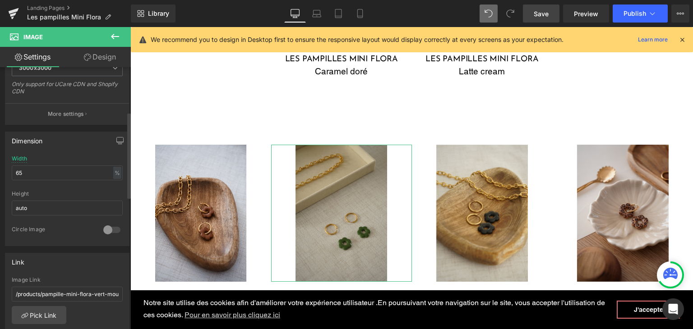
scroll to position [316, 0]
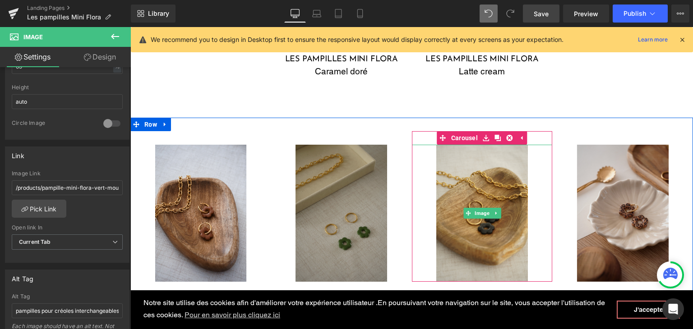
click at [479, 220] on img at bounding box center [482, 213] width 92 height 137
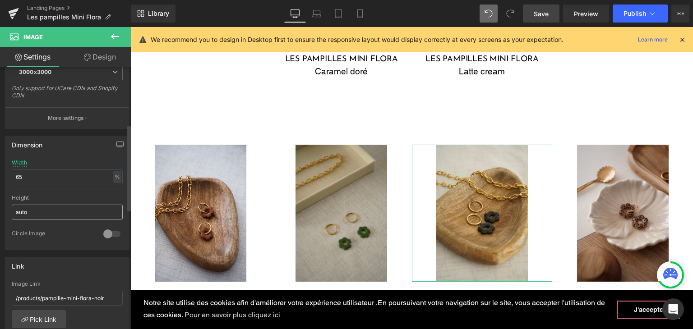
scroll to position [225, 0]
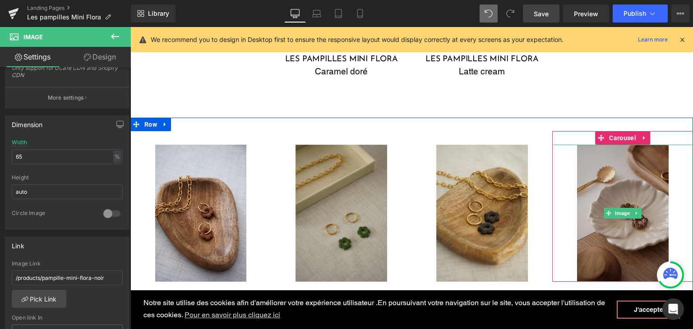
click at [635, 242] on img at bounding box center [623, 213] width 92 height 137
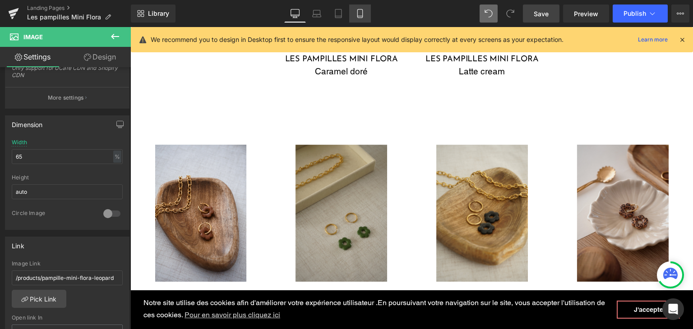
click at [355, 15] on icon at bounding box center [359, 13] width 9 height 9
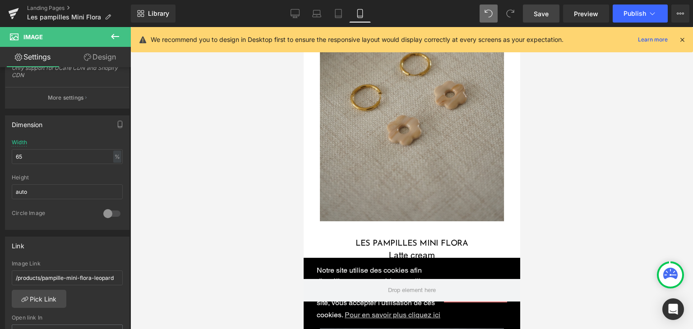
scroll to position [871, 0]
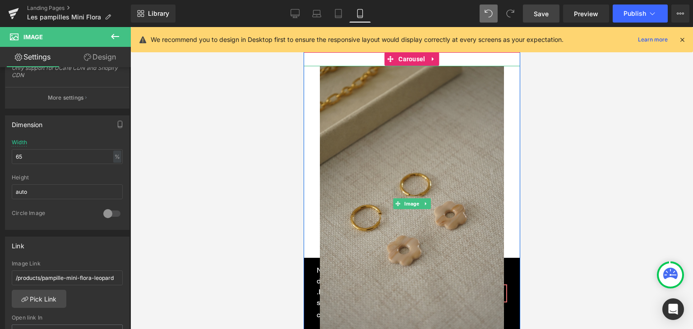
click at [362, 175] on img at bounding box center [411, 204] width 184 height 276
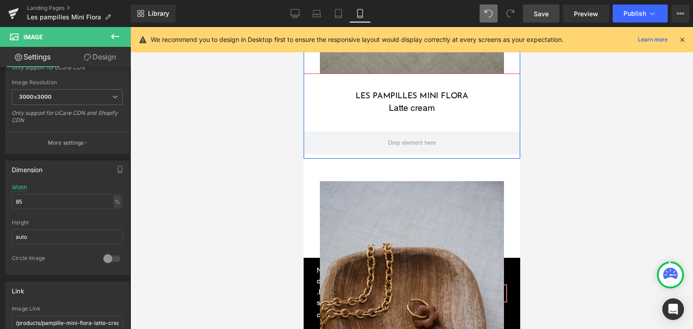
scroll to position [1142, 0]
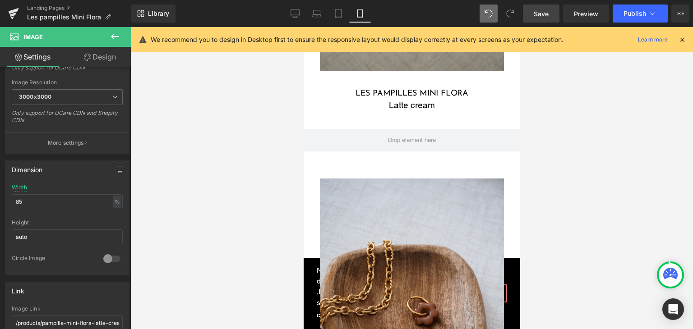
click at [382, 213] on img at bounding box center [411, 317] width 184 height 276
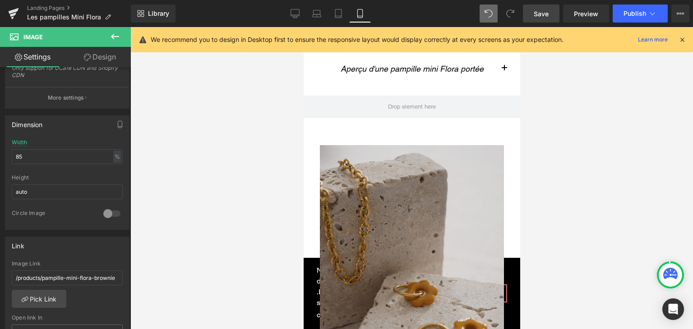
scroll to position [420, 0]
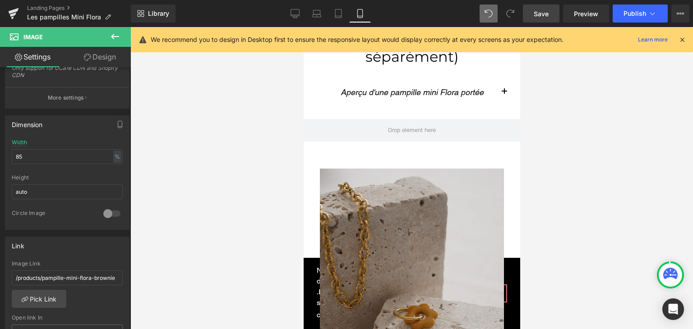
click at [419, 190] on img at bounding box center [411, 307] width 184 height 276
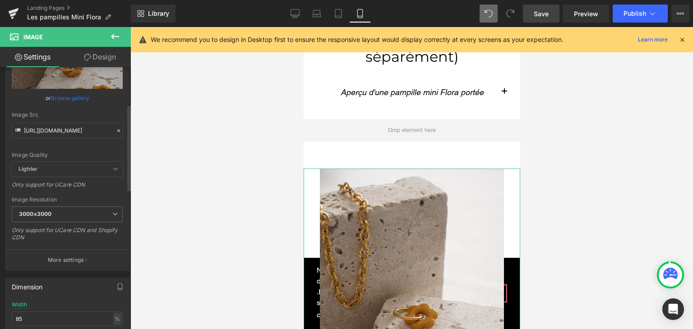
scroll to position [135, 0]
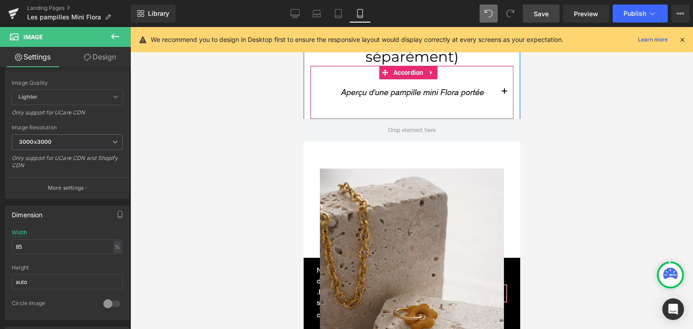
click at [504, 94] on span "button" at bounding box center [504, 94] width 0 height 0
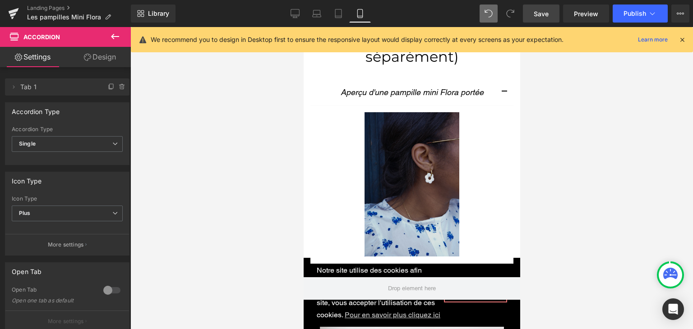
click at [538, 12] on span "Save" at bounding box center [540, 13] width 15 height 9
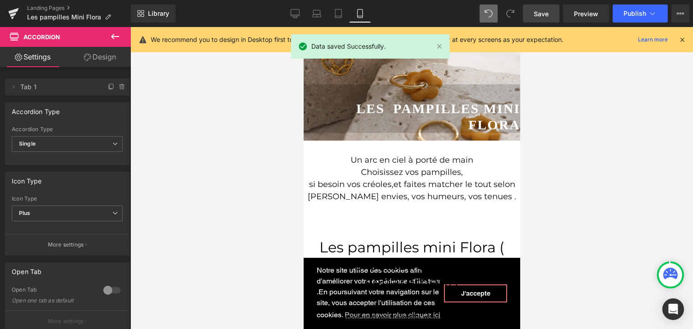
scroll to position [60, 0]
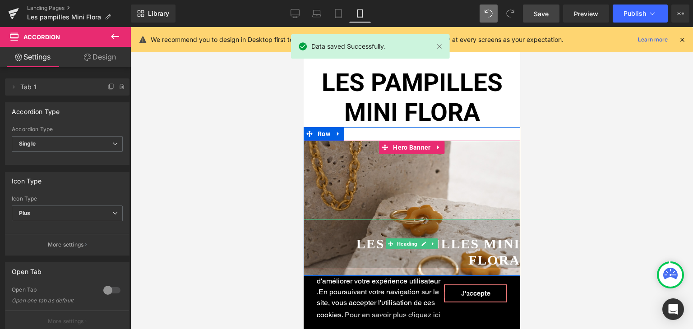
click at [475, 246] on b "Les pampilles Mini Flora" at bounding box center [438, 251] width 164 height 31
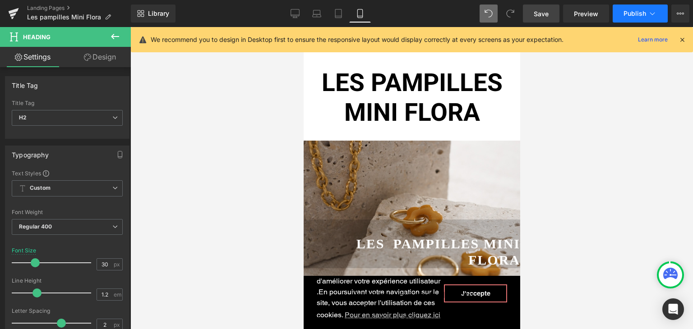
click at [632, 10] on span "Publish" at bounding box center [634, 13] width 23 height 7
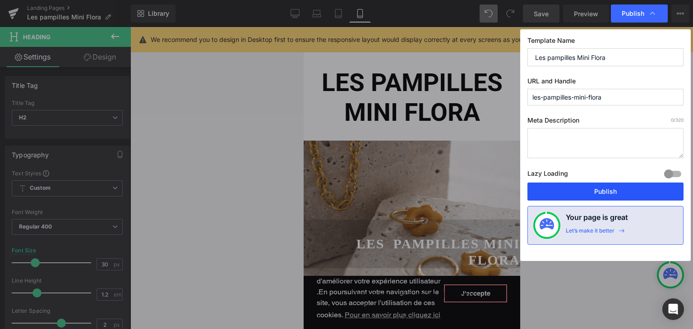
click at [580, 198] on button "Publish" at bounding box center [605, 192] width 156 height 18
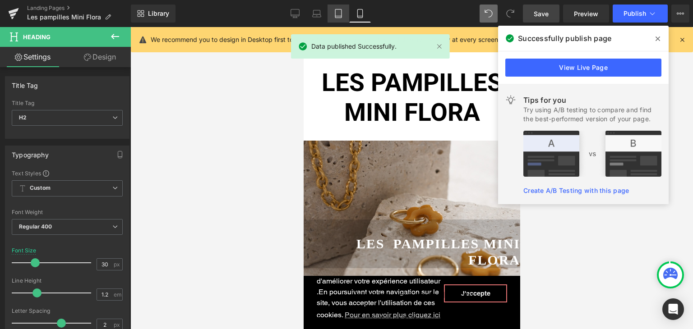
click at [333, 14] on link "Tablet" at bounding box center [338, 14] width 22 height 18
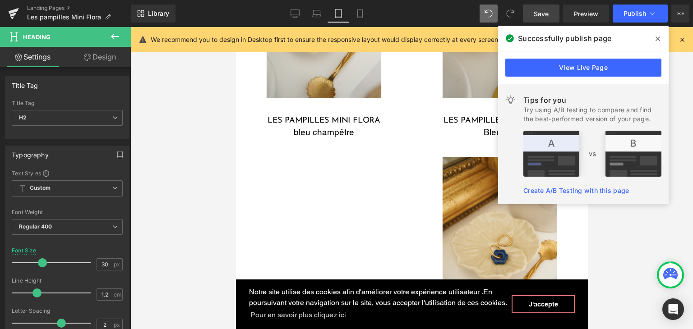
scroll to position [2170, 0]
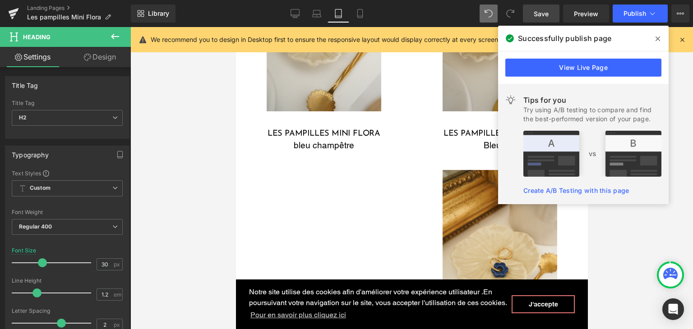
click at [326, 178] on div "Image ‹ › Carousel Heading les pampilles mini flora bleu champêtre Heading Row …" at bounding box center [411, 280] width 352 height 734
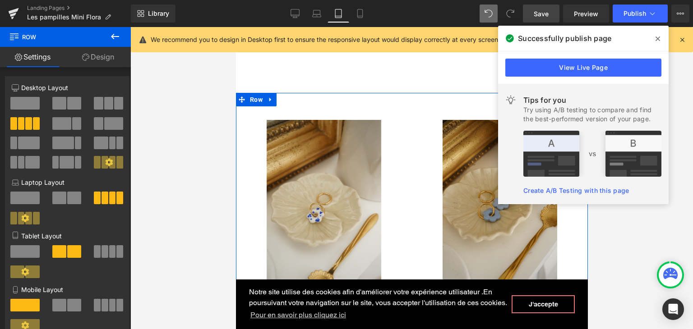
scroll to position [1944, 0]
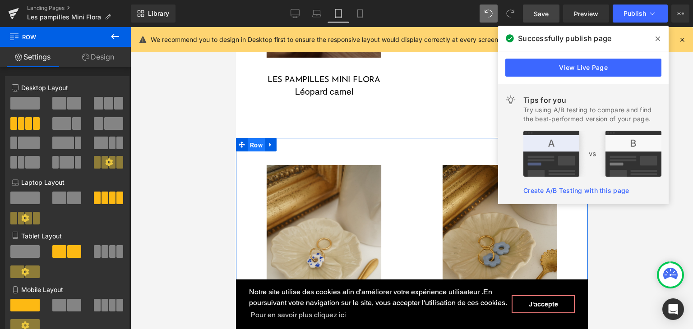
click at [253, 143] on span "Row" at bounding box center [255, 145] width 17 height 14
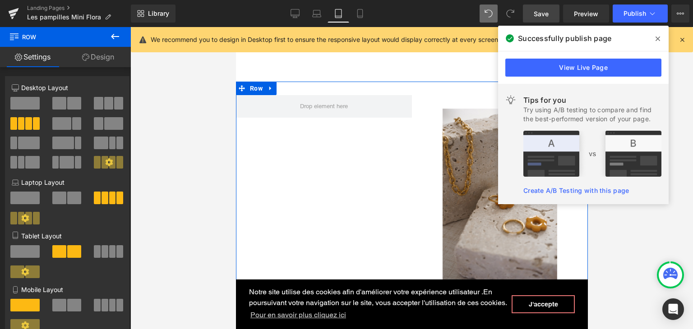
scroll to position [727, 0]
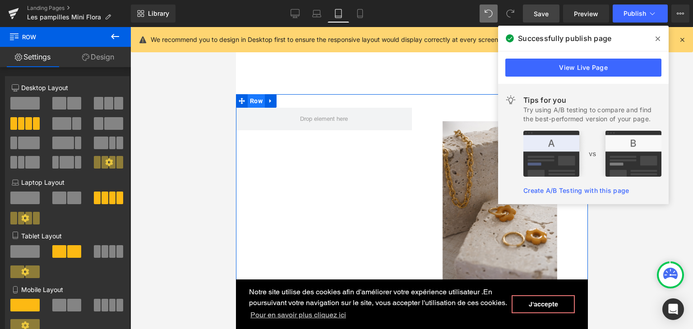
click at [256, 99] on span "Row" at bounding box center [255, 101] width 17 height 14
click at [94, 248] on span at bounding box center [97, 251] width 7 height 13
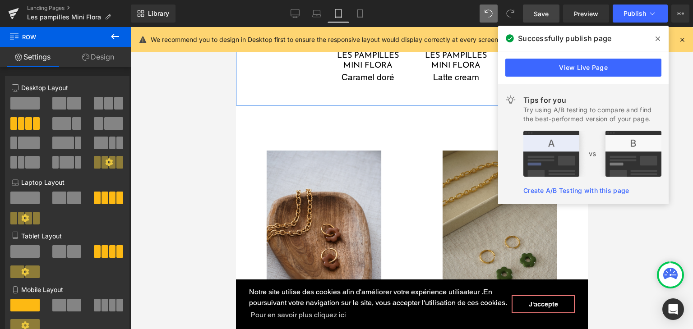
scroll to position [907, 0]
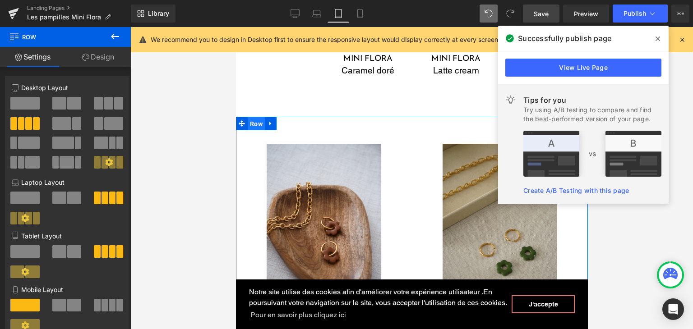
click at [249, 119] on span "Row" at bounding box center [255, 124] width 17 height 14
click at [109, 199] on span at bounding box center [112, 198] width 7 height 13
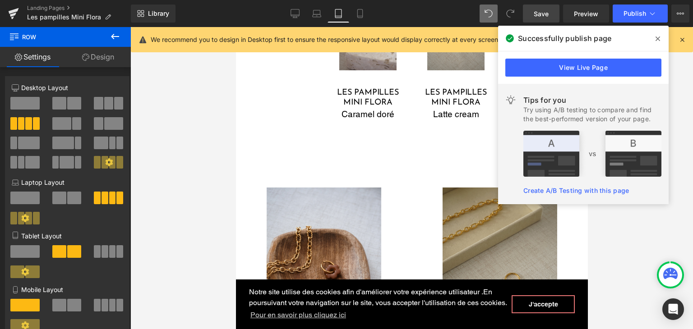
scroll to position [862, 0]
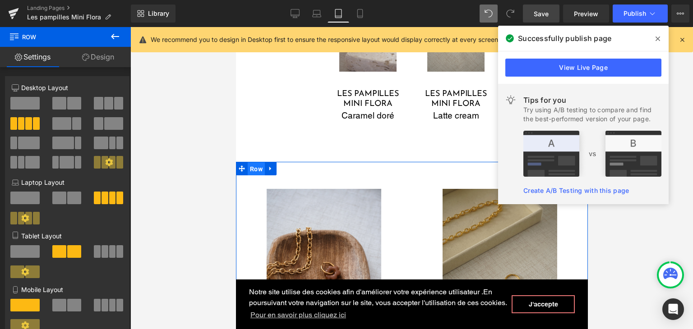
click at [249, 165] on span "Row" at bounding box center [255, 169] width 17 height 14
click at [101, 199] on span at bounding box center [104, 198] width 7 height 13
click at [67, 200] on span at bounding box center [74, 198] width 14 height 13
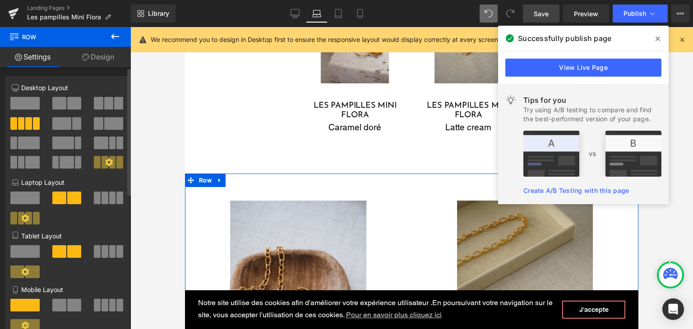
click at [95, 196] on span at bounding box center [97, 198] width 7 height 13
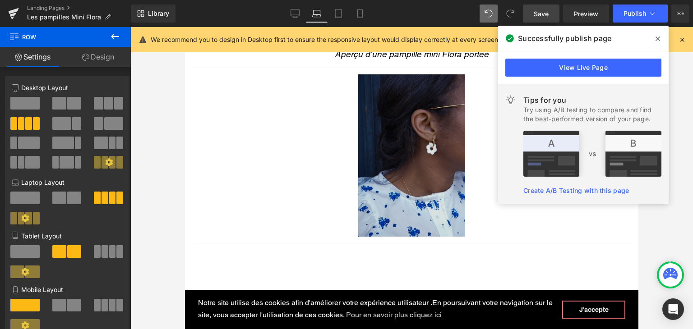
scroll to position [630, 0]
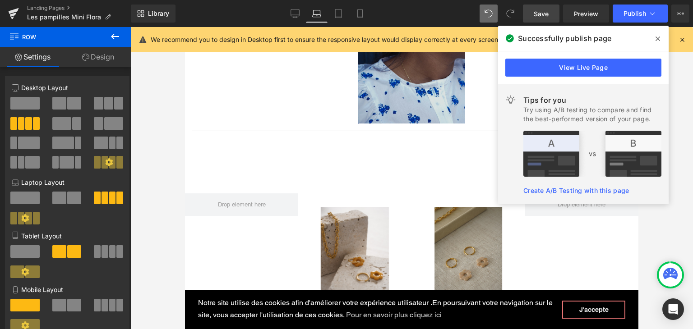
click at [546, 17] on span "Save" at bounding box center [540, 13] width 15 height 9
click at [341, 16] on icon at bounding box center [338, 16] width 6 height 0
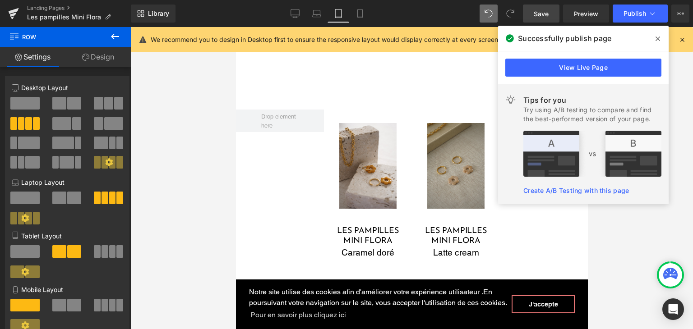
scroll to position [727, 0]
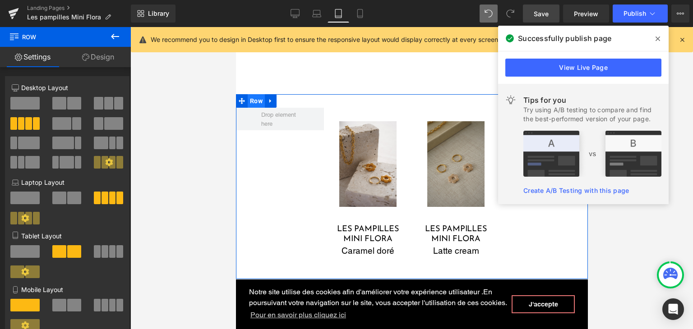
drag, startPoint x: 372, startPoint y: 251, endPoint x: 251, endPoint y: 96, distance: 197.2
click at [251, 96] on span "Row" at bounding box center [255, 101] width 17 height 14
click at [72, 252] on span at bounding box center [74, 251] width 14 height 13
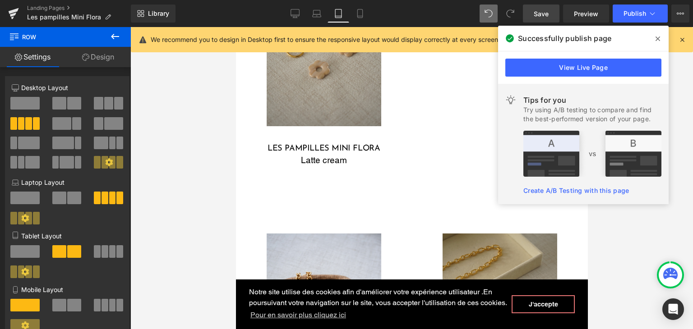
scroll to position [1042, 0]
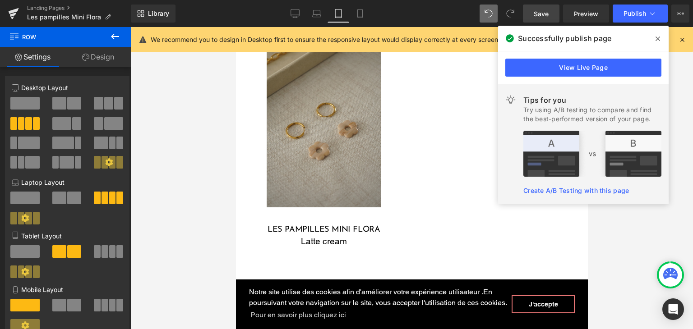
click at [538, 17] on span "Save" at bounding box center [540, 13] width 15 height 9
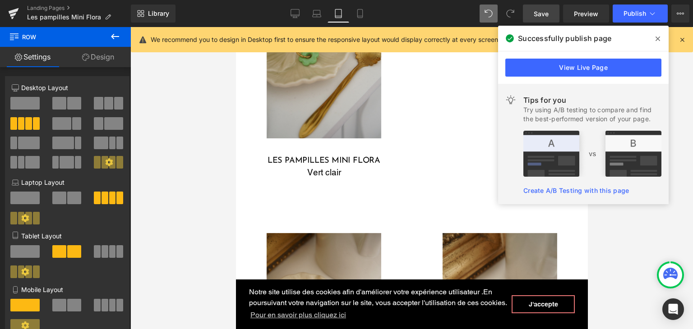
scroll to position [3477, 0]
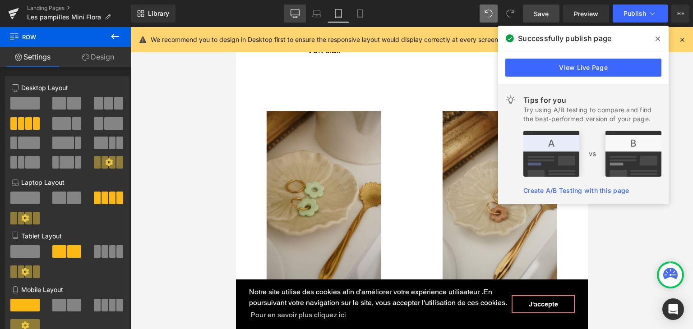
click at [299, 18] on link "Desktop" at bounding box center [295, 14] width 22 height 18
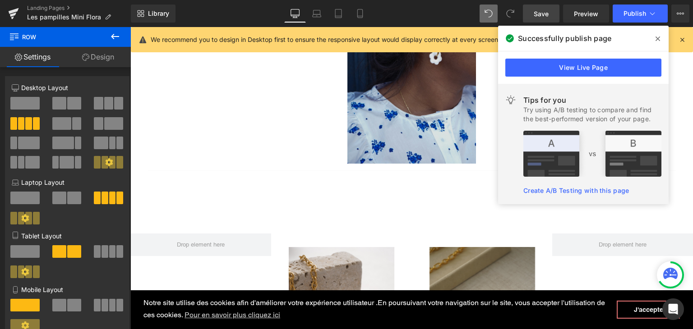
scroll to position [383, 0]
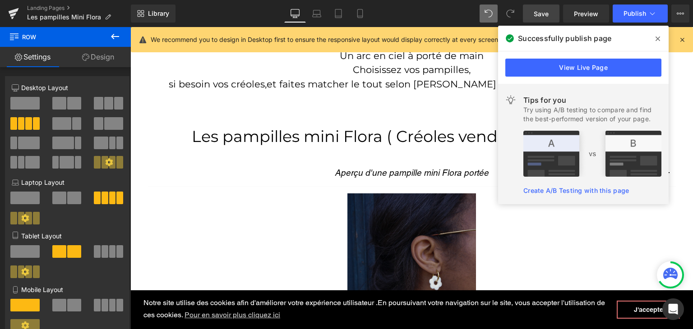
click at [359, 23] on div "Library Desktop Desktop Laptop Tablet Mobile Save Preview Publish Scheduled Vie…" at bounding box center [412, 13] width 562 height 27
click at [359, 19] on link "Mobile" at bounding box center [360, 14] width 22 height 18
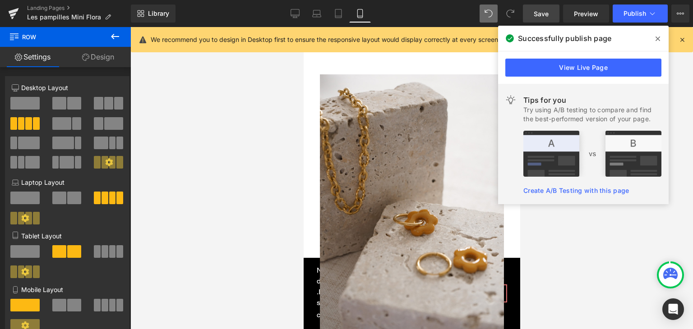
scroll to position [808, 0]
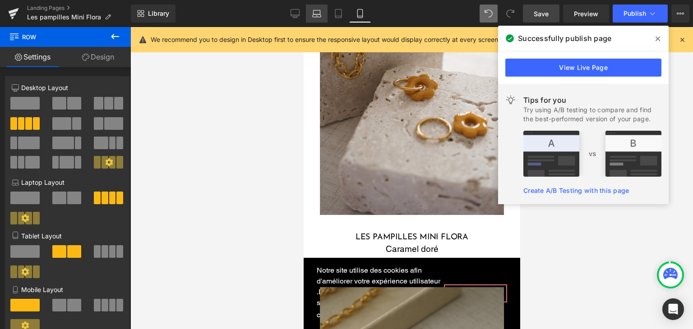
click at [318, 14] on icon at bounding box center [316, 15] width 9 height 3
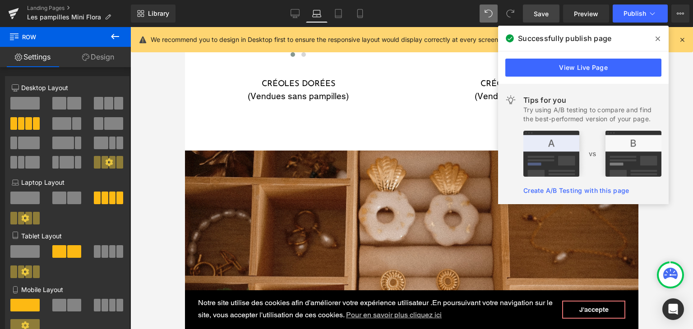
scroll to position [2556, 0]
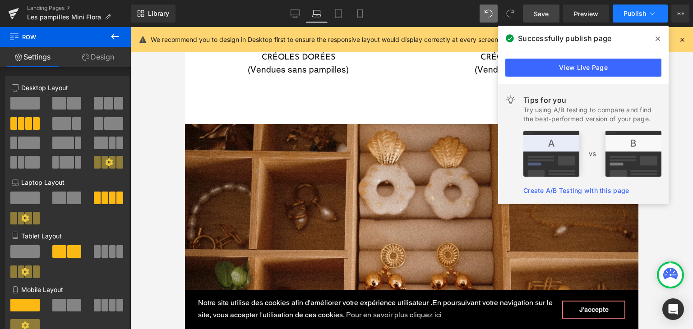
click at [625, 14] on span "Publish" at bounding box center [634, 13] width 23 height 7
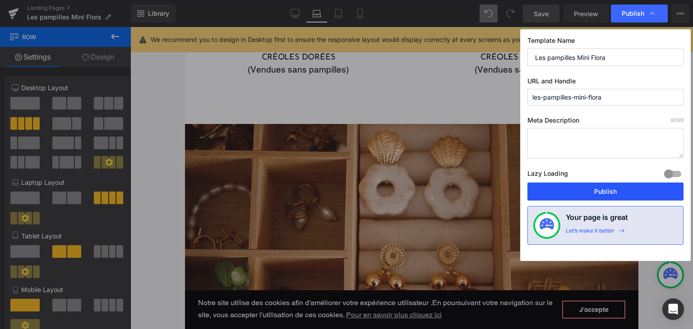
click at [585, 190] on button "Publish" at bounding box center [605, 192] width 156 height 18
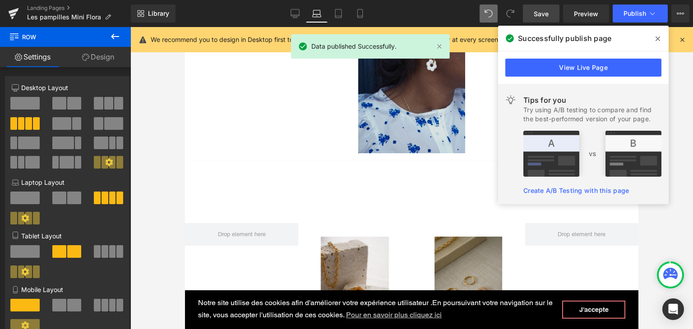
scroll to position [482, 0]
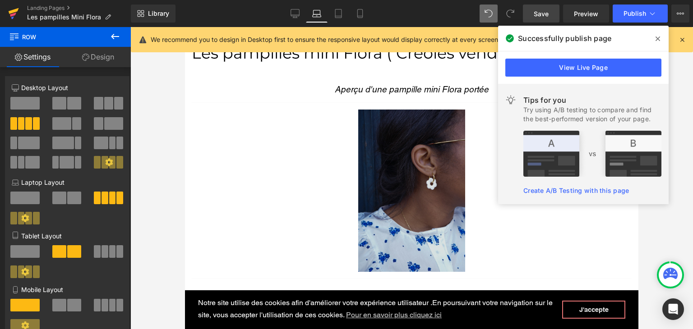
click at [16, 15] on icon at bounding box center [13, 13] width 11 height 23
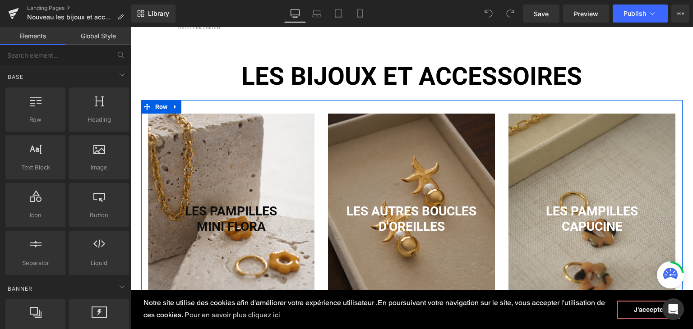
scroll to position [90, 0]
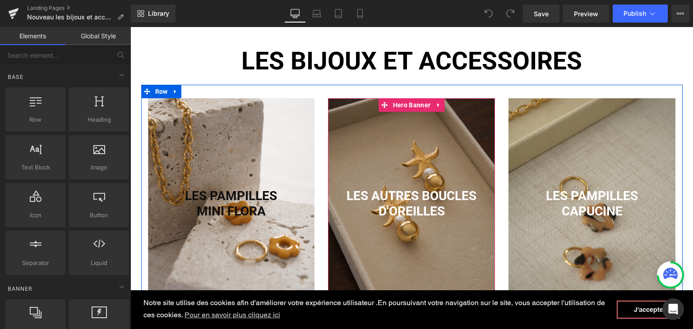
click at [390, 157] on div at bounding box center [411, 203] width 167 height 211
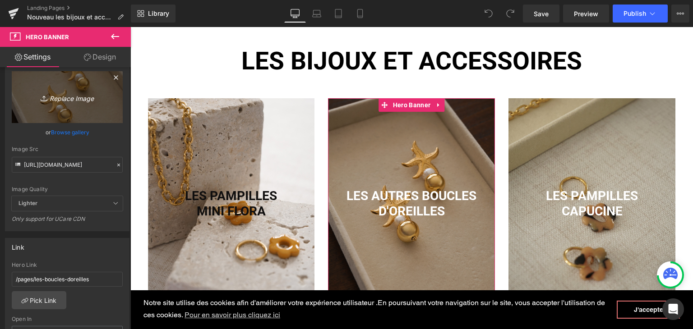
scroll to position [135, 0]
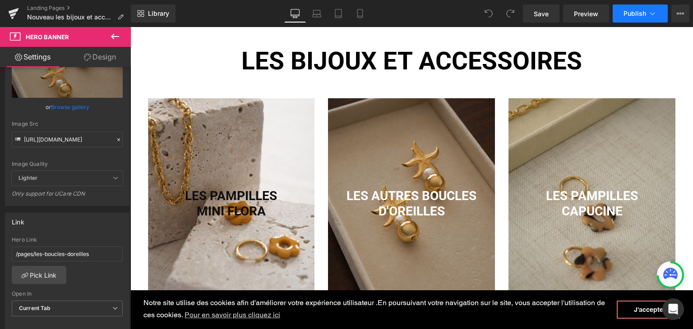
click at [636, 11] on span "Publish" at bounding box center [634, 13] width 23 height 7
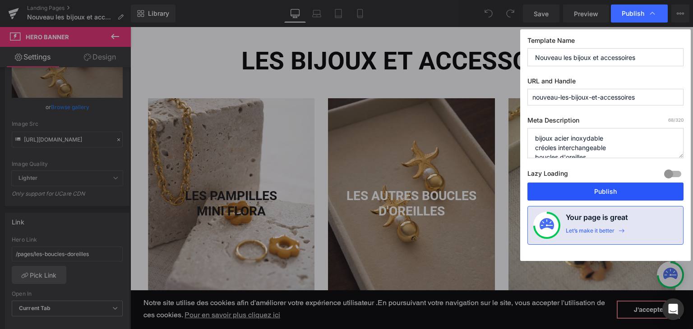
click at [603, 191] on button "Publish" at bounding box center [605, 192] width 156 height 18
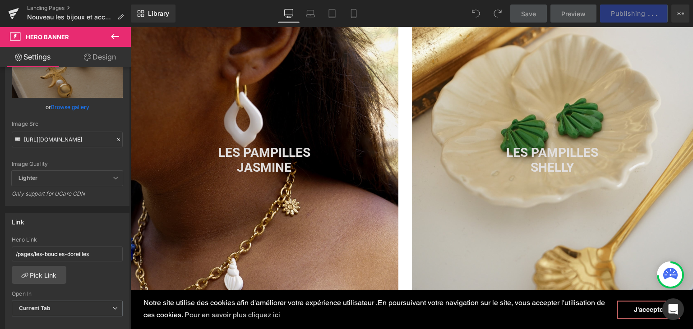
scroll to position [721, 0]
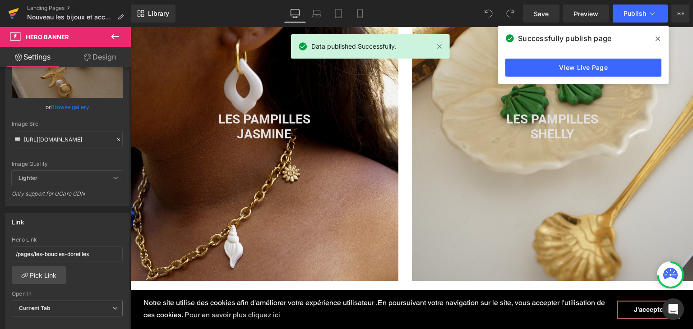
click at [11, 11] on icon at bounding box center [14, 11] width 10 height 6
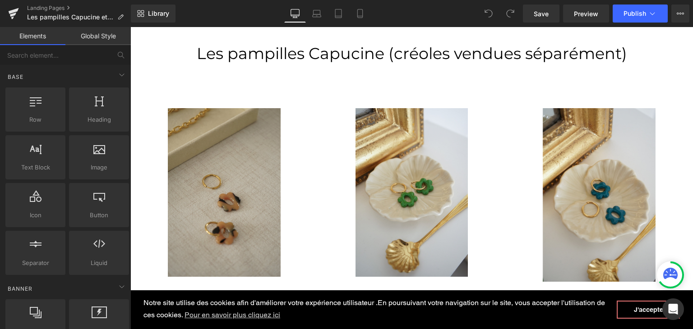
scroll to position [451, 0]
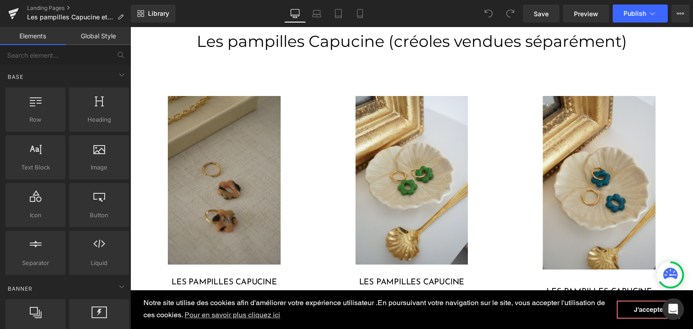
click at [238, 180] on div "Image" at bounding box center [224, 180] width 188 height 169
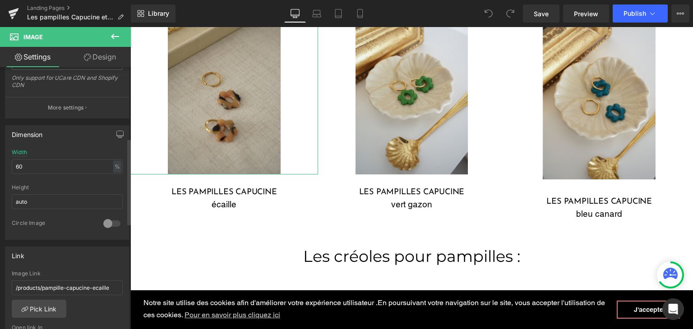
scroll to position [225, 0]
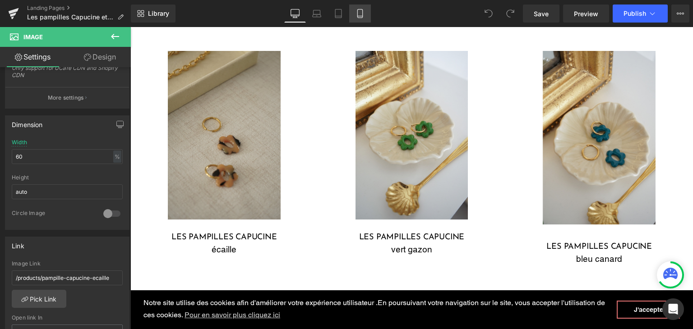
click at [363, 12] on icon at bounding box center [359, 13] width 9 height 9
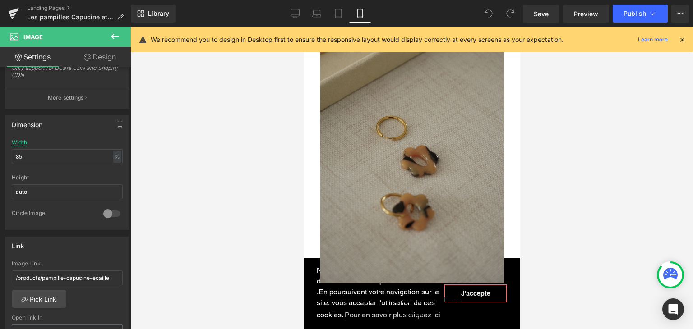
scroll to position [550, 0]
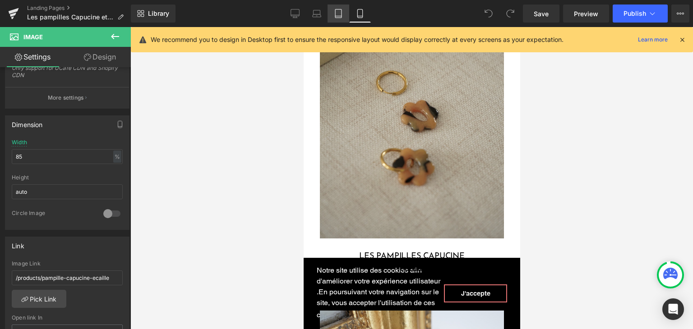
click at [340, 9] on icon at bounding box center [338, 13] width 6 height 9
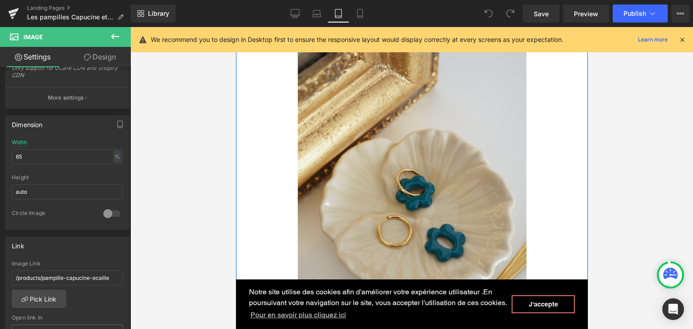
scroll to position [1462, 0]
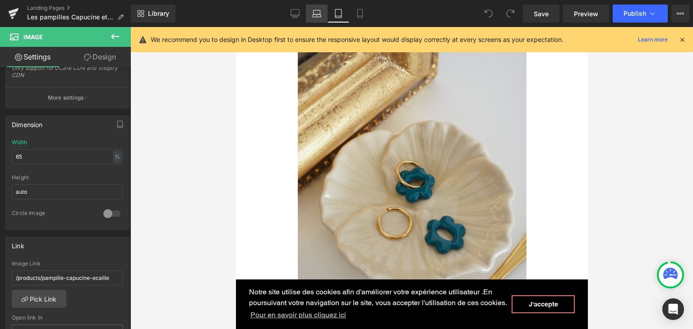
click at [315, 8] on link "Laptop" at bounding box center [317, 14] width 22 height 18
type input "60"
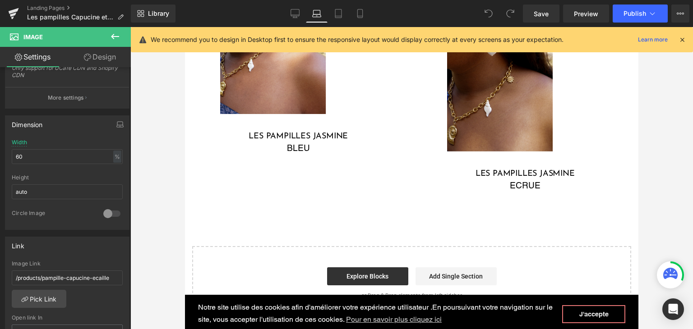
scroll to position [461, 0]
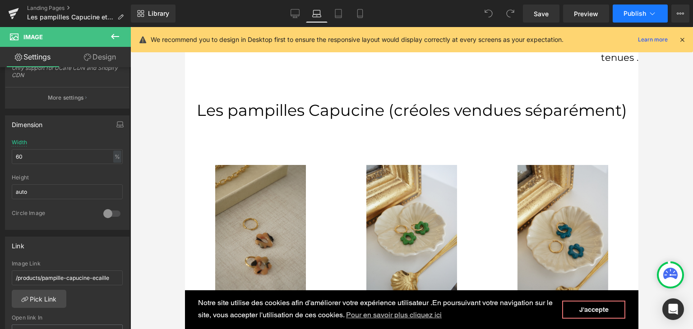
click at [634, 17] on span "Publish" at bounding box center [634, 13] width 23 height 7
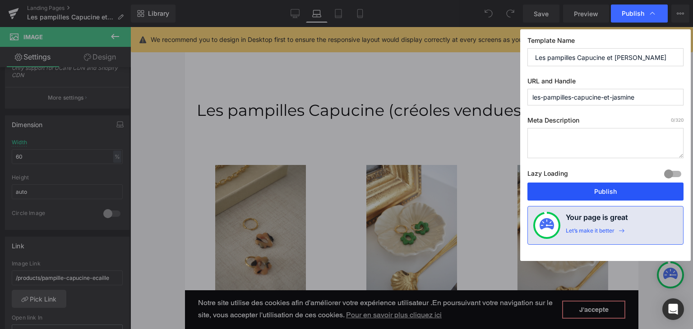
click at [603, 192] on button "Publish" at bounding box center [605, 192] width 156 height 18
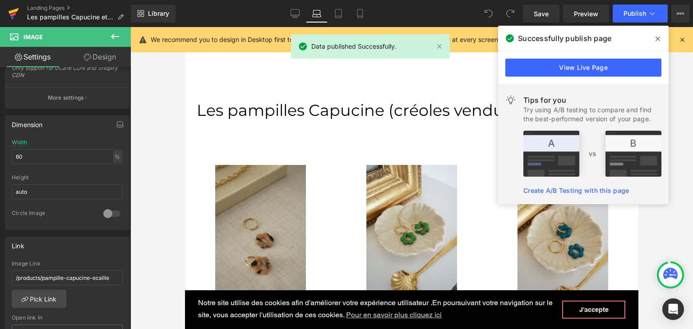
click at [22, 16] on link at bounding box center [13, 13] width 27 height 27
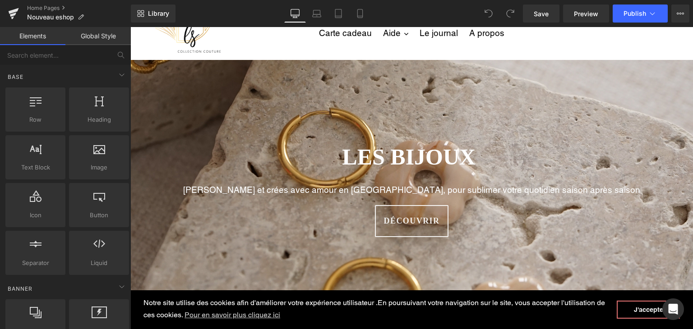
scroll to position [45, 0]
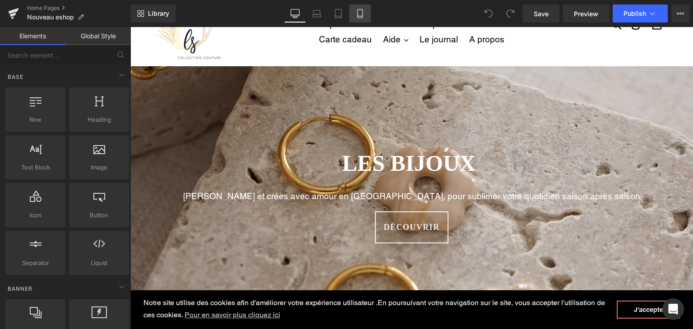
click at [362, 14] on icon at bounding box center [359, 13] width 5 height 9
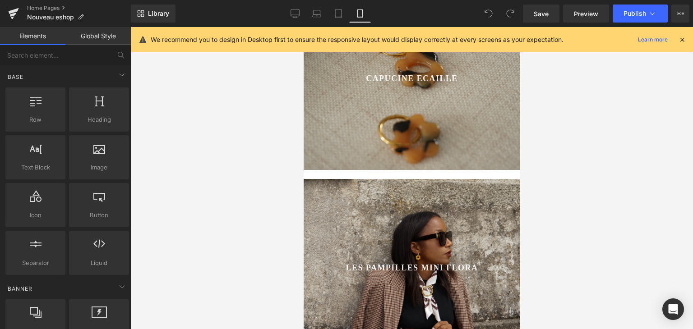
scroll to position [406, 0]
click at [395, 117] on div at bounding box center [411, 79] width 216 height 180
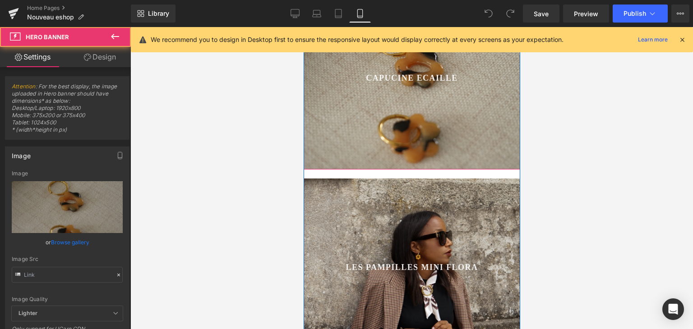
type input "[URL][DOMAIN_NAME]"
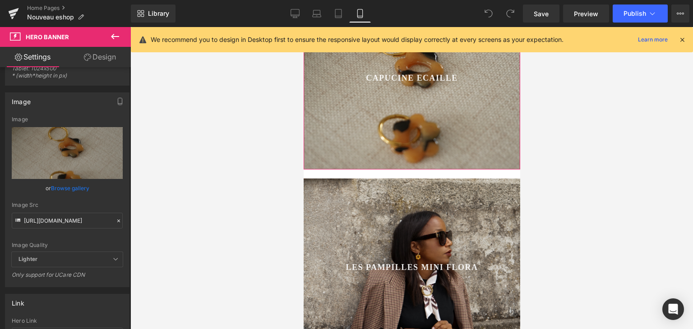
scroll to position [180, 0]
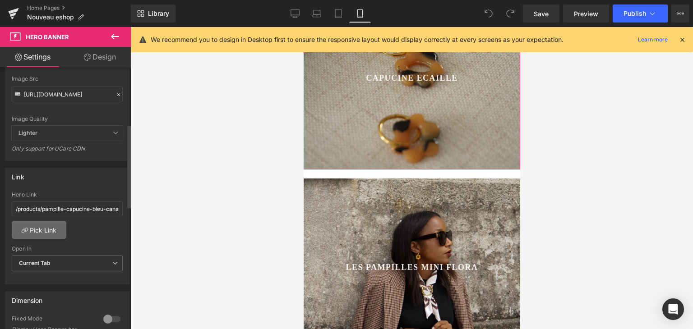
click at [53, 234] on link "Pick Link" at bounding box center [39, 230] width 55 height 18
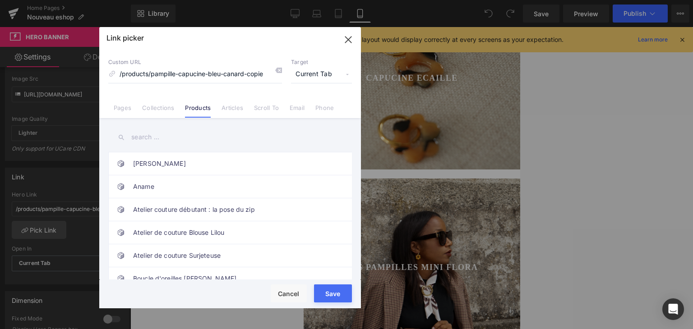
click at [177, 141] on input "text" at bounding box center [229, 137] width 243 height 20
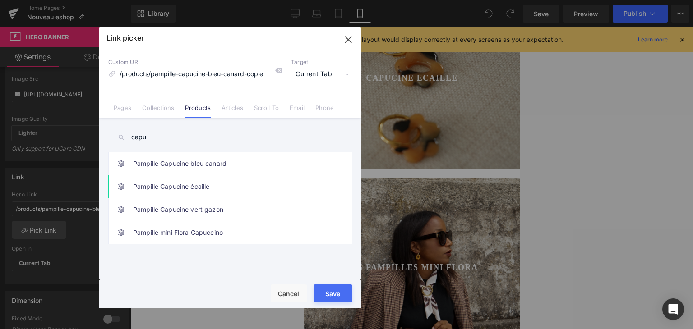
type input "capu"
click at [178, 184] on link "Pampille Capucine écaille" at bounding box center [232, 186] width 198 height 23
type input "/products/pampille-capucine-ecaille"
click at [331, 294] on div "Rendering Content" at bounding box center [346, 294] width 55 height 10
type input "/products/pampille-capucine-ecaille"
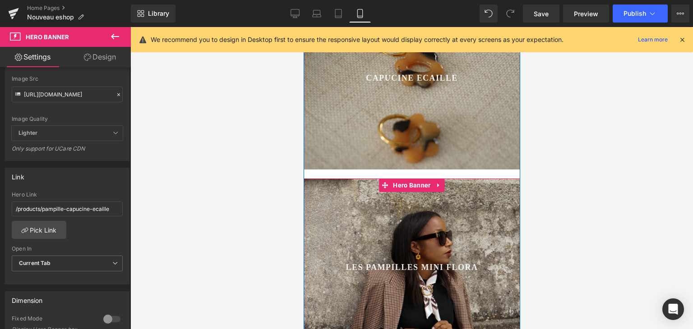
click at [402, 230] on div at bounding box center [411, 269] width 216 height 180
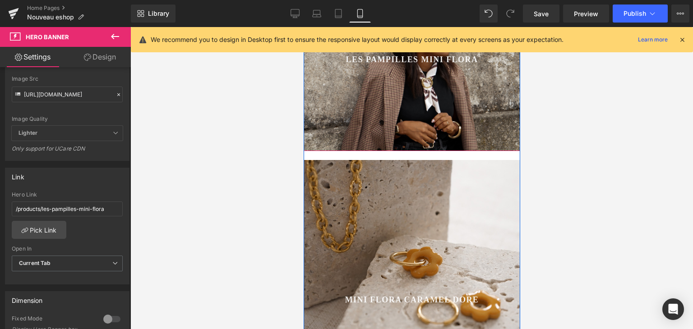
scroll to position [676, 0]
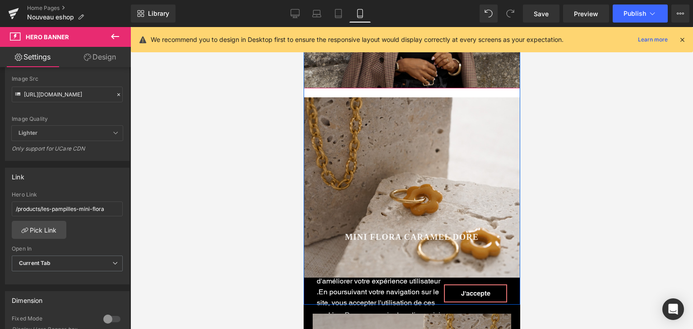
click at [365, 248] on div at bounding box center [411, 187] width 216 height 180
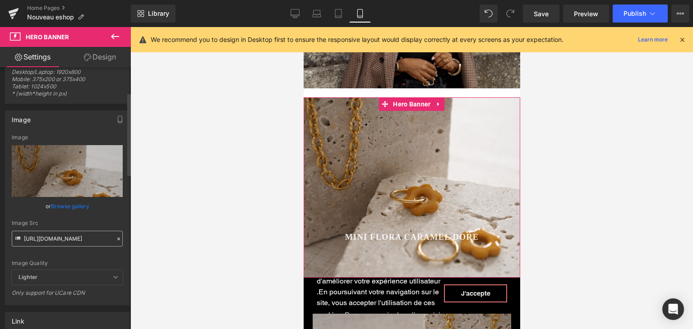
scroll to position [90, 0]
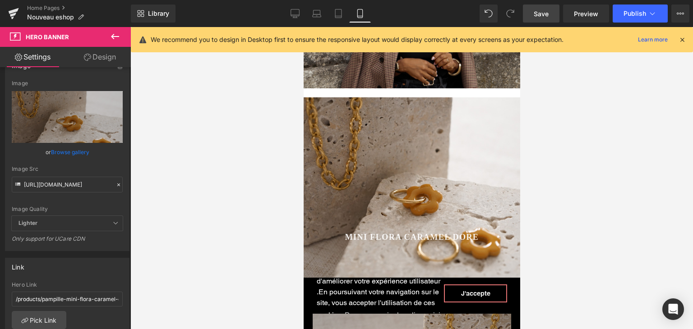
click at [536, 17] on span "Save" at bounding box center [540, 13] width 15 height 9
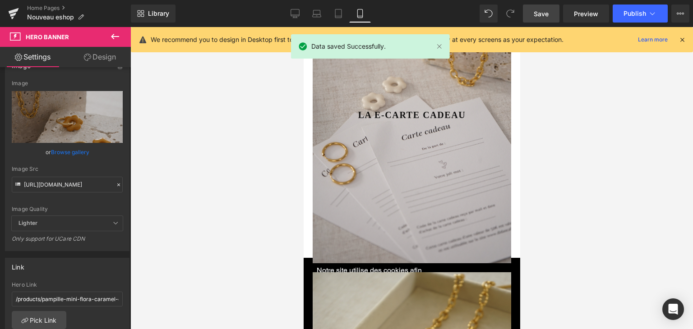
scroll to position [1037, 0]
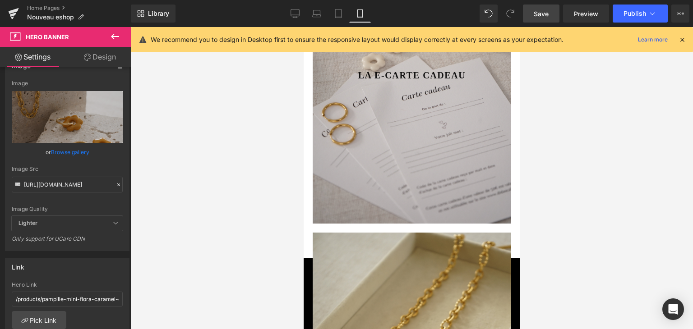
click at [387, 183] on div at bounding box center [411, 88] width 198 height 271
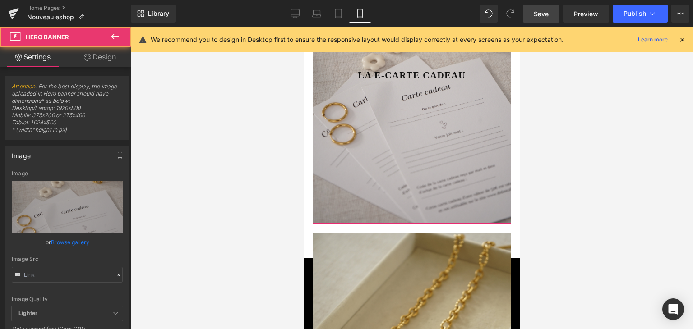
type input "https://cdn.shopify.com/s/files/1/0251/3371/1412/files/DSC01228.jpg?v=1756312739"
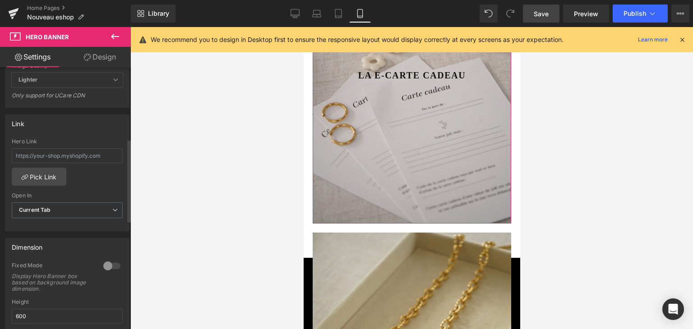
scroll to position [225, 0]
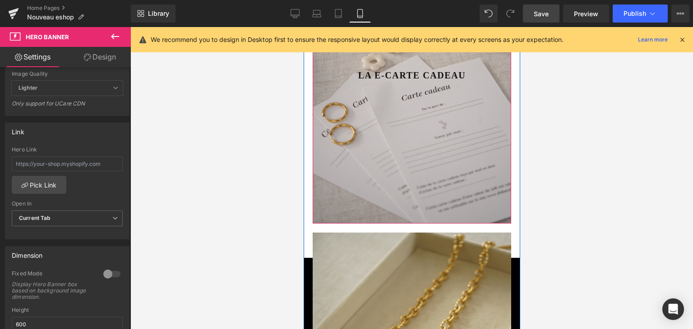
click at [367, 119] on div at bounding box center [411, 88] width 198 height 271
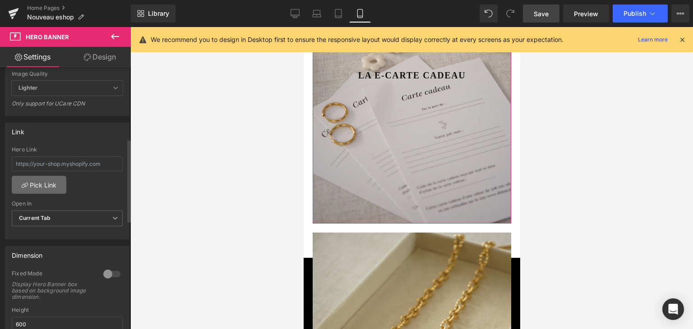
click at [52, 188] on link "Pick Link" at bounding box center [39, 185] width 55 height 18
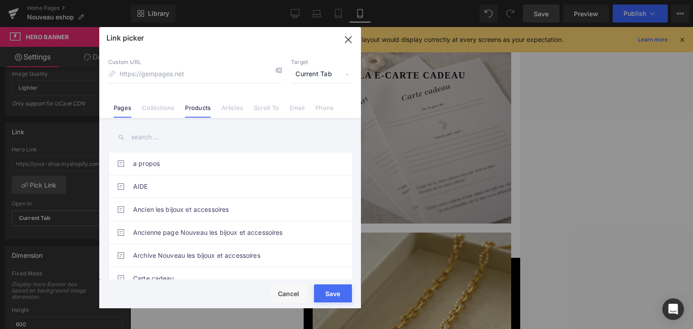
click at [198, 106] on link "Products" at bounding box center [198, 111] width 26 height 14
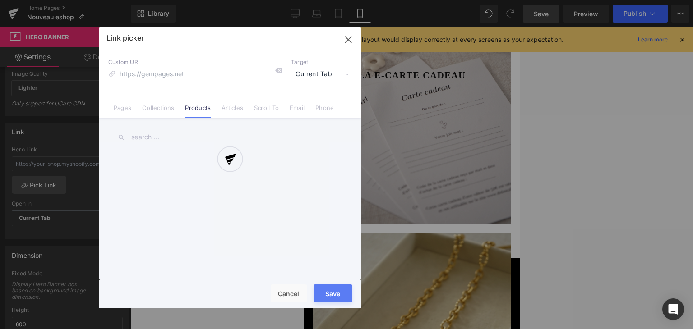
click at [171, 137] on div at bounding box center [230, 167] width 262 height 281
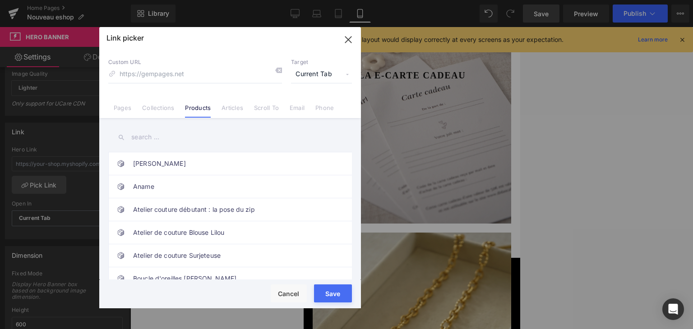
click at [171, 137] on input "text" at bounding box center [229, 137] width 243 height 20
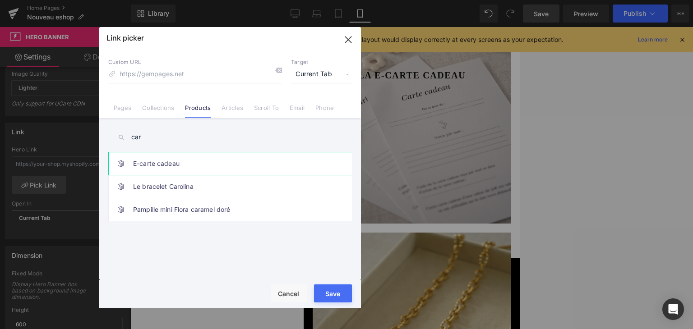
type input "car"
click at [148, 156] on link "E-carte cadeau" at bounding box center [232, 163] width 198 height 23
type input "/products/e-carte-cadeau"
click at [330, 293] on div "Rendering Content" at bounding box center [346, 294] width 55 height 10
type input "/products/e-carte-cadeau"
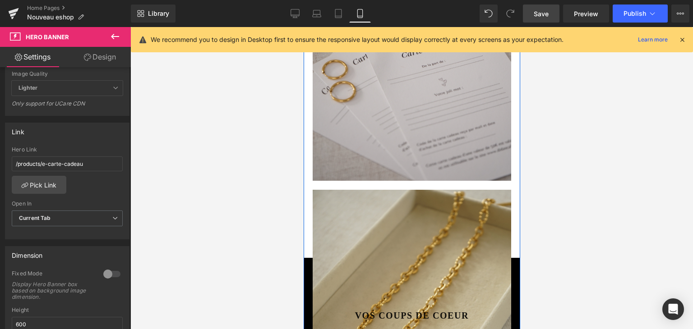
scroll to position [1172, 0]
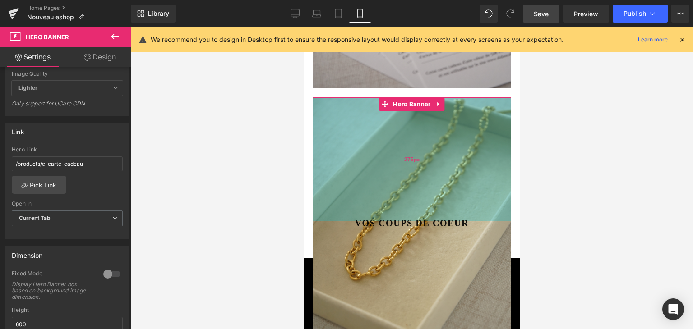
click at [396, 193] on div "275px" at bounding box center [411, 159] width 198 height 124
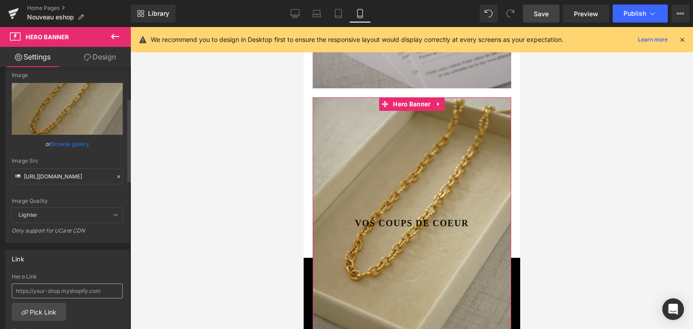
scroll to position [135, 0]
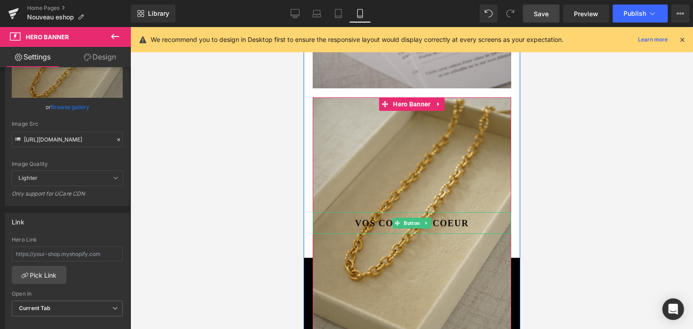
click at [429, 222] on span "Vos coups de coeur" at bounding box center [411, 223] width 114 height 14
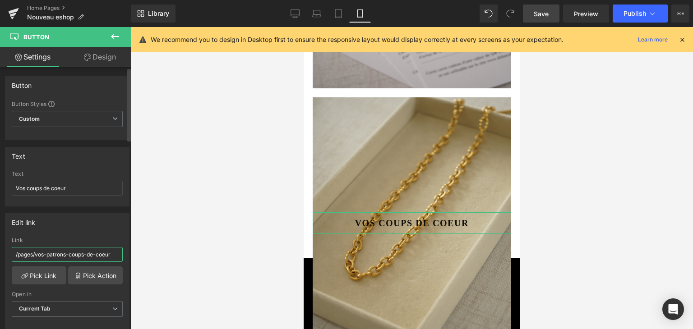
click at [100, 255] on input "/pages/vos-patrons-coups-de-coeur" at bounding box center [67, 254] width 111 height 15
drag, startPoint x: 115, startPoint y: 255, endPoint x: 0, endPoint y: 254, distance: 114.5
click at [0, 254] on div "Edit link /pages/vos-patrons-coups-de-coeur Link /pages/vos-patrons-coups-de-co…" at bounding box center [67, 269] width 135 height 124
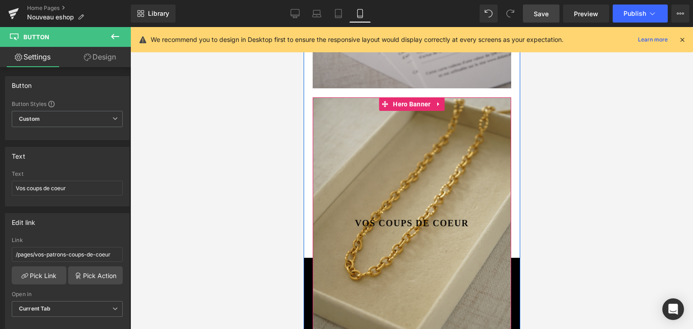
click at [340, 272] on div at bounding box center [411, 232] width 198 height 271
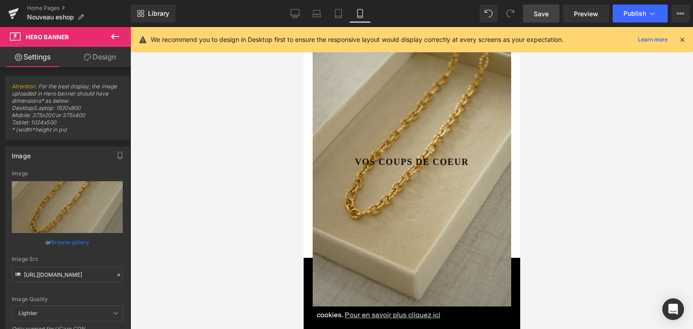
scroll to position [1217, 0]
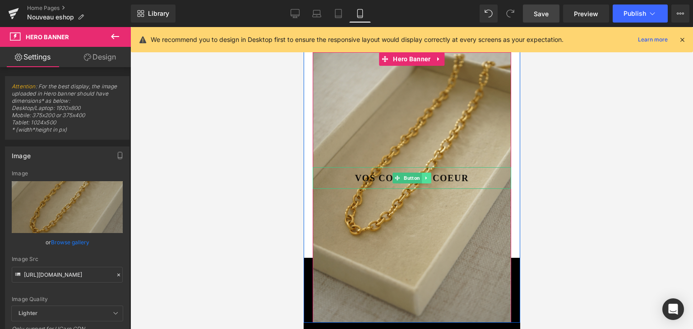
click at [425, 176] on icon at bounding box center [425, 177] width 1 height 3
click at [426, 177] on link at bounding box center [430, 178] width 9 height 11
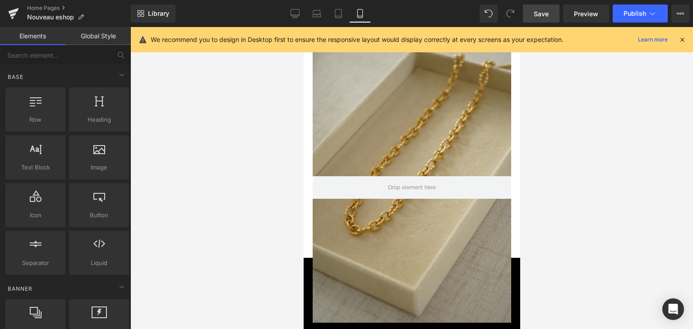
click at [537, 9] on span "Save" at bounding box center [540, 13] width 15 height 9
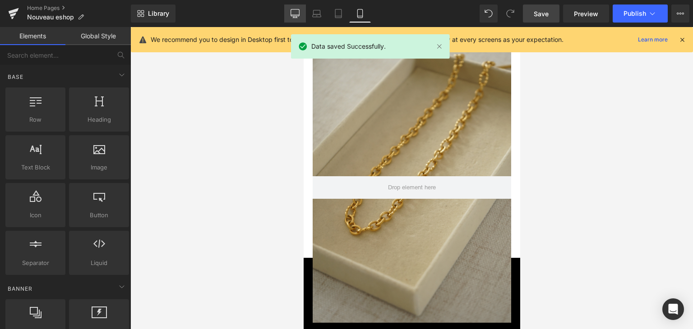
click at [287, 12] on link "Desktop" at bounding box center [295, 14] width 22 height 18
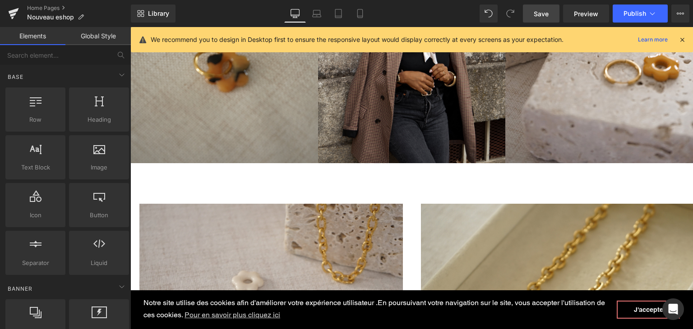
scroll to position [576, 0]
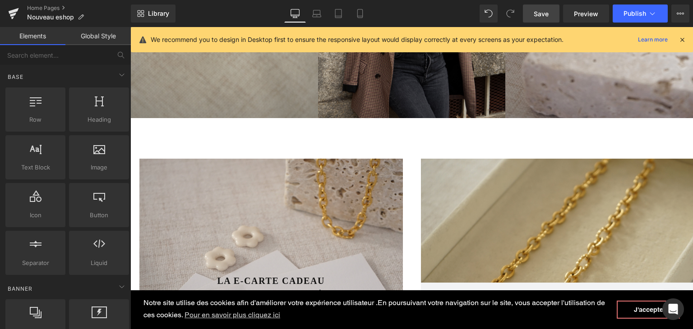
click at [491, 208] on div "Hero Banner 275px" at bounding box center [557, 294] width 272 height 271
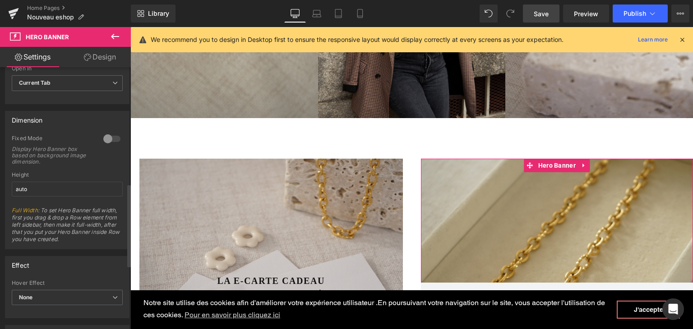
scroll to position [451, 0]
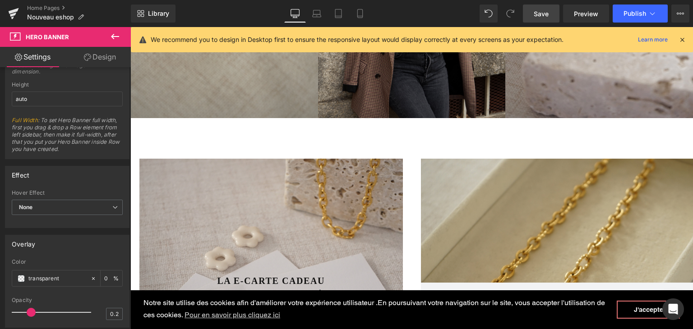
click at [532, 9] on link "Save" at bounding box center [541, 14] width 37 height 18
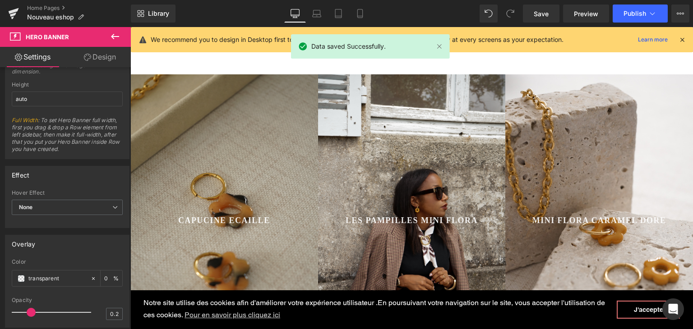
scroll to position [350, 0]
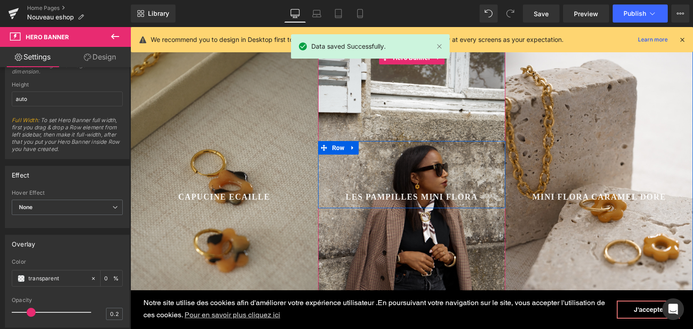
click at [482, 166] on div "Les pampilles mini Flora Button Row" at bounding box center [412, 174] width 188 height 67
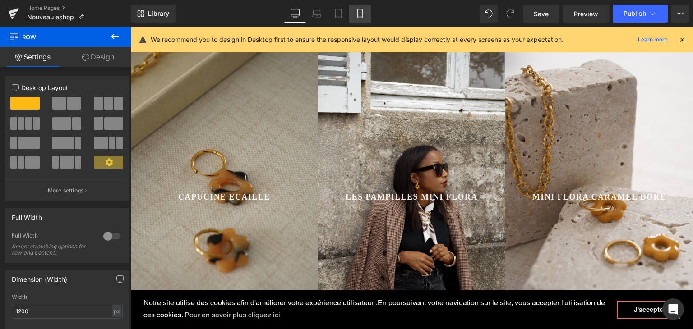
click at [364, 17] on link "Mobile" at bounding box center [360, 14] width 22 height 18
type input "100"
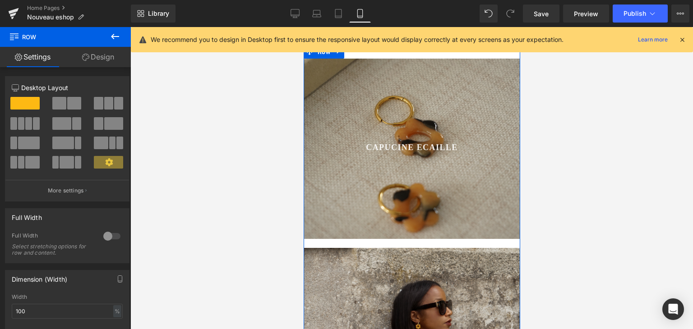
scroll to position [296, 0]
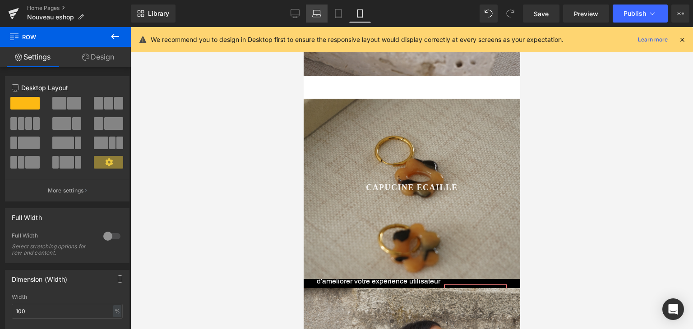
click at [309, 10] on link "Laptop" at bounding box center [317, 14] width 22 height 18
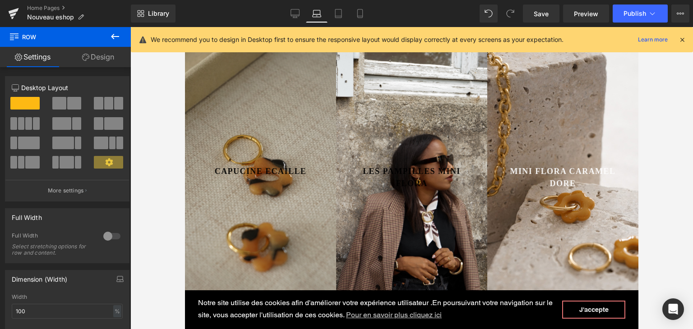
scroll to position [376, 0]
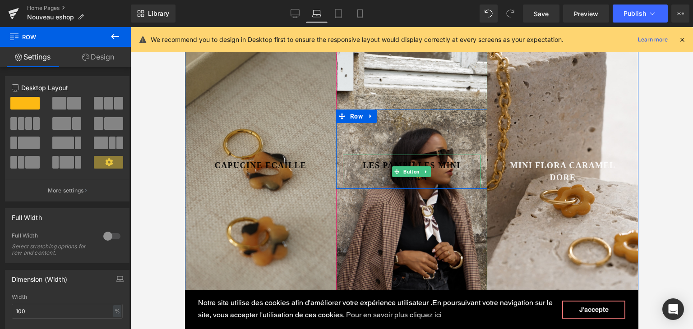
click at [413, 165] on span "Les pampilles mini Flora" at bounding box center [411, 172] width 120 height 24
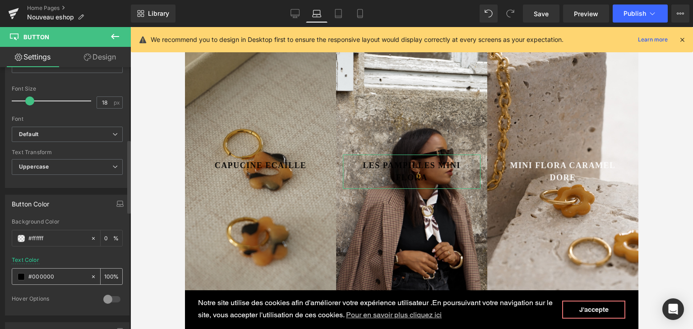
scroll to position [316, 0]
click at [23, 271] on span at bounding box center [21, 274] width 7 height 7
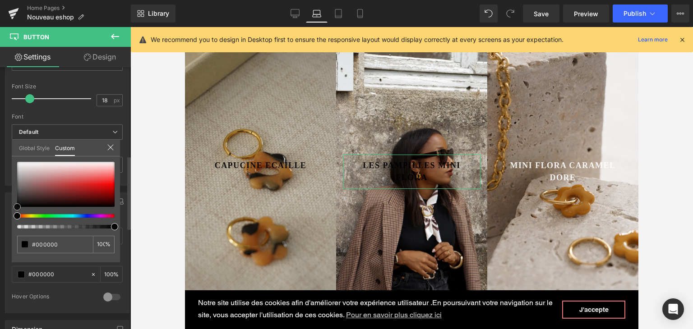
type input "#020202"
type input "#303030"
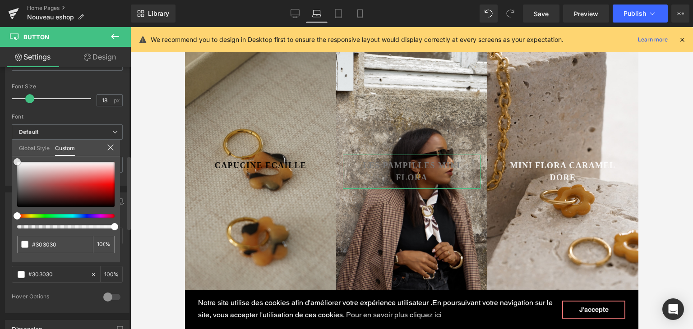
type input "#7a7a7a"
type input "#ffffff"
drag, startPoint x: 18, startPoint y: 206, endPoint x: 18, endPoint y: 156, distance: 49.1
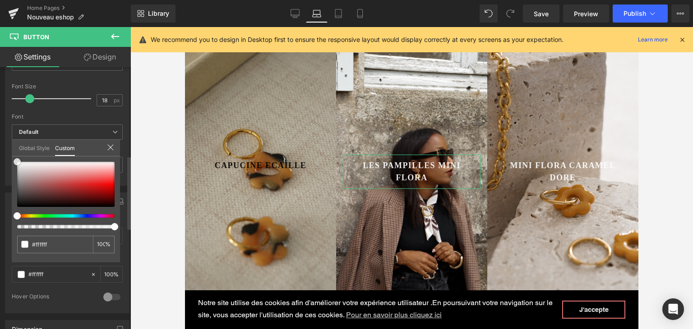
click at [18, 156] on div "#ffffff 100 %" at bounding box center [66, 161] width 108 height 11
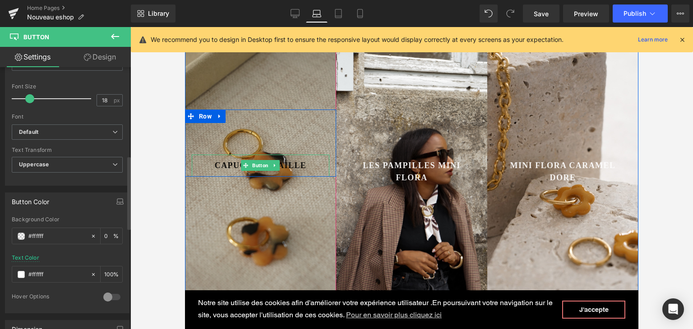
click at [224, 160] on span "CAPUCINE ECAILLE" at bounding box center [261, 166] width 92 height 12
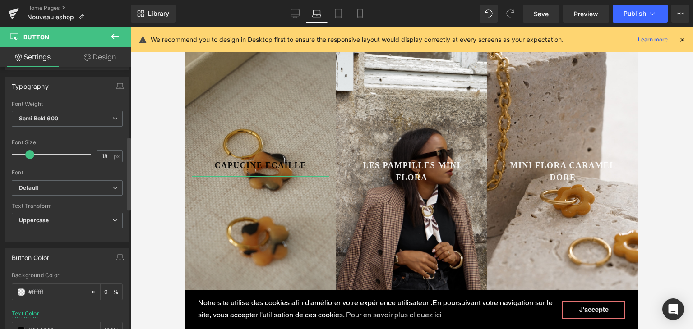
scroll to position [271, 0]
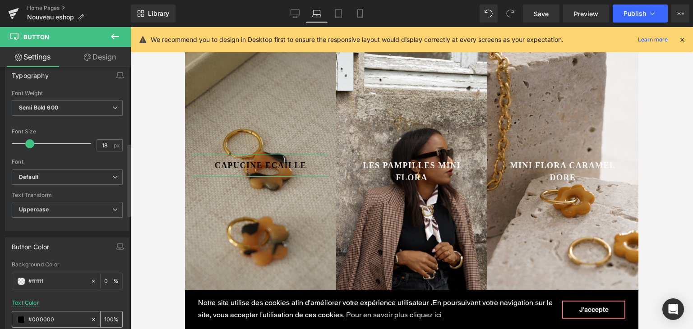
click at [21, 316] on span at bounding box center [21, 319] width 7 height 7
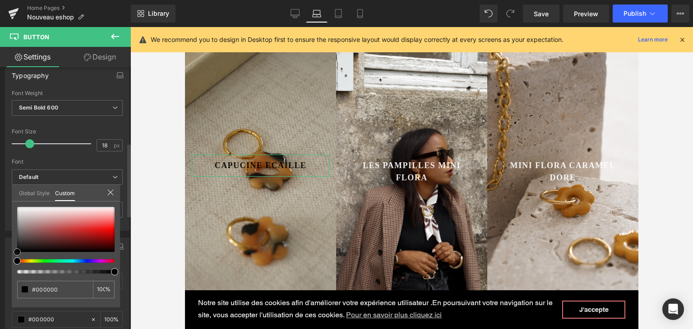
type input "#050505"
type input "#676464"
type input "#c6c6c6"
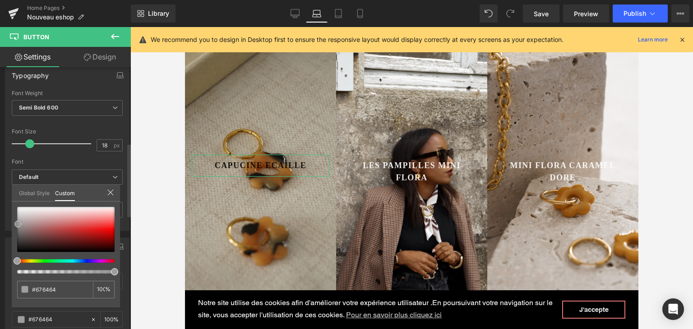
type input "#c6c6c6"
type input "#e0e0e0"
type input "#f9f9f9"
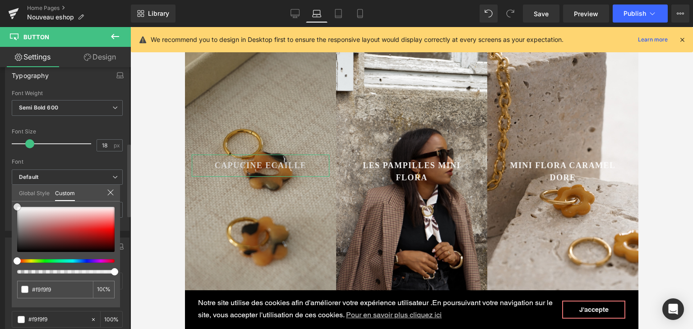
type input "#ffffff"
drag, startPoint x: 18, startPoint y: 250, endPoint x: 16, endPoint y: 195, distance: 55.1
click at [16, 195] on div "Global Style Custom Setup Global Style #ffffff 100 %" at bounding box center [66, 199] width 108 height 28
click at [534, 16] on span "Save" at bounding box center [540, 13] width 15 height 9
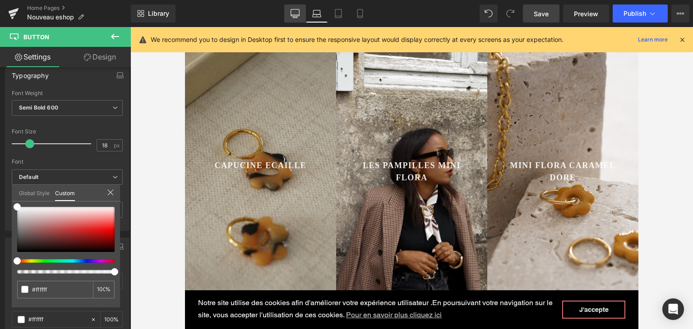
click at [296, 15] on icon at bounding box center [295, 15] width 9 height 0
type input "transparent"
type input "0"
type input "100"
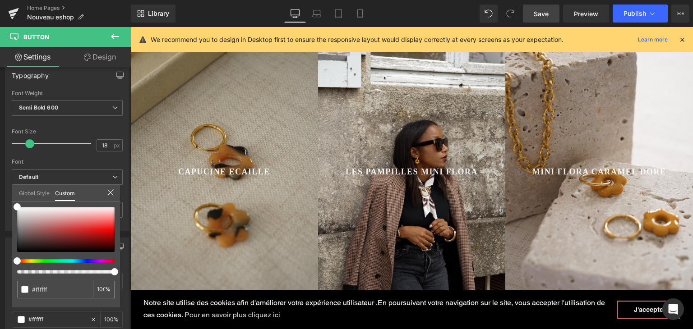
scroll to position [395, 0]
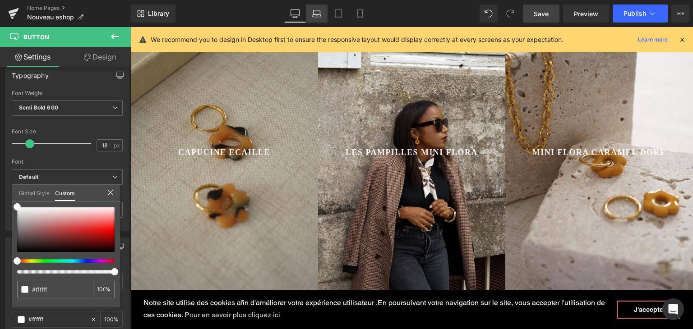
click at [307, 13] on link "Laptop" at bounding box center [317, 14] width 22 height 18
type input "0"
type input "100"
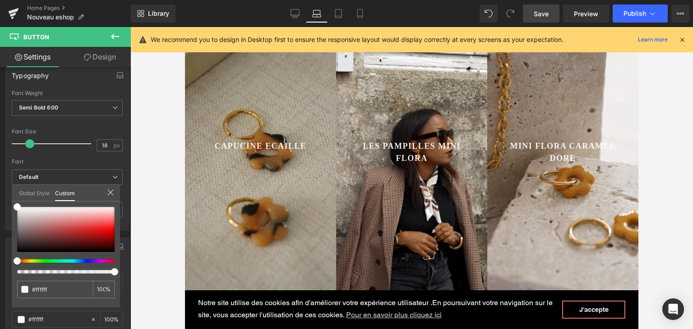
scroll to position [376, 0]
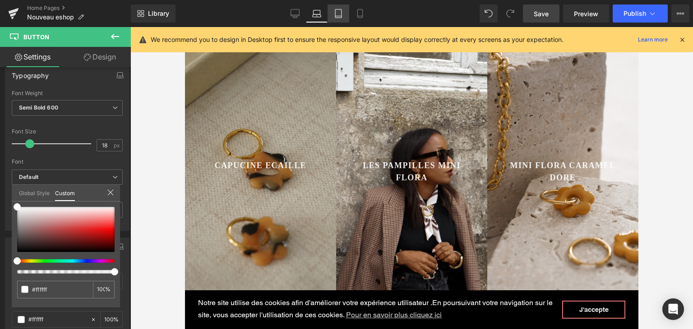
click at [340, 14] on icon at bounding box center [338, 13] width 9 height 9
type input "0"
type input "#000000"
type input "100"
type input "#000000"
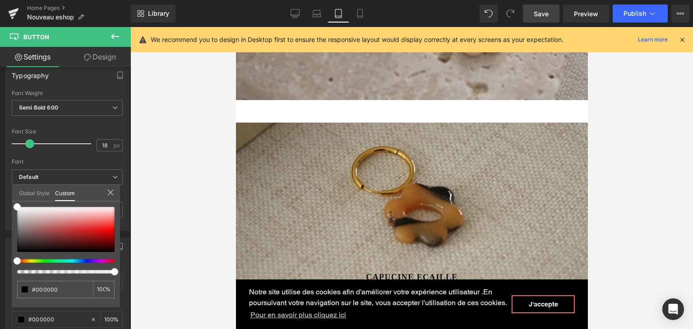
scroll to position [488, 0]
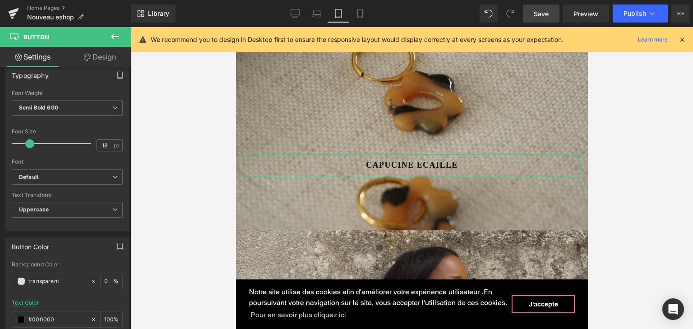
drag, startPoint x: 142, startPoint y: 210, endPoint x: 97, endPoint y: 59, distance: 157.5
click at [97, 59] on link "Design" at bounding box center [99, 57] width 65 height 20
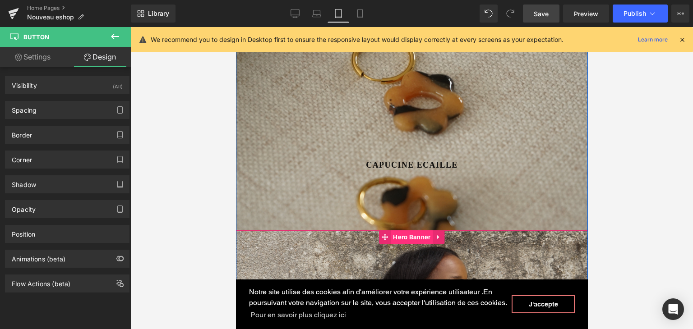
click at [402, 230] on span "Hero Banner" at bounding box center [411, 237] width 42 height 14
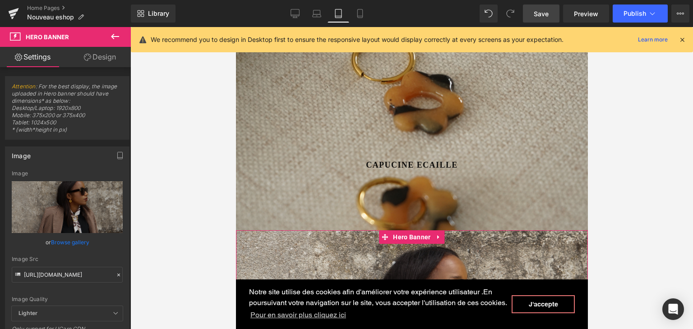
click at [94, 63] on link "Design" at bounding box center [99, 57] width 65 height 20
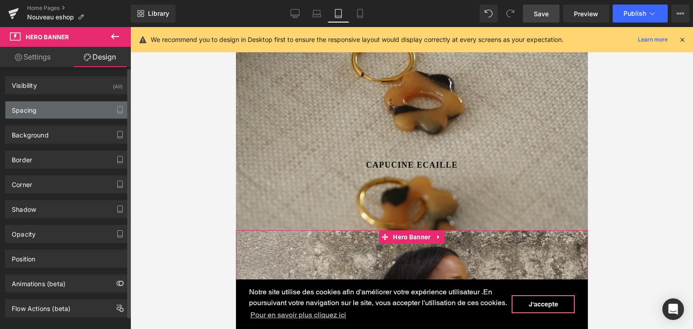
click at [65, 108] on div "Spacing" at bounding box center [67, 109] width 124 height 17
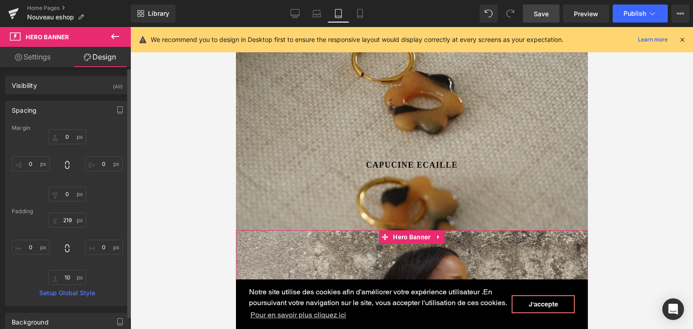
type input "0"
type input "219"
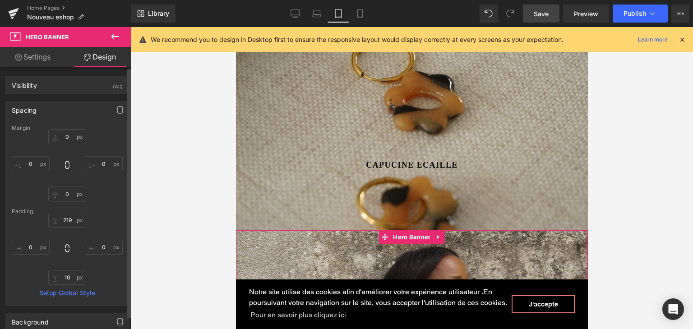
type input "0"
type input "10"
type input "0"
click at [67, 138] on input "0" at bounding box center [67, 136] width 38 height 15
type input "20"
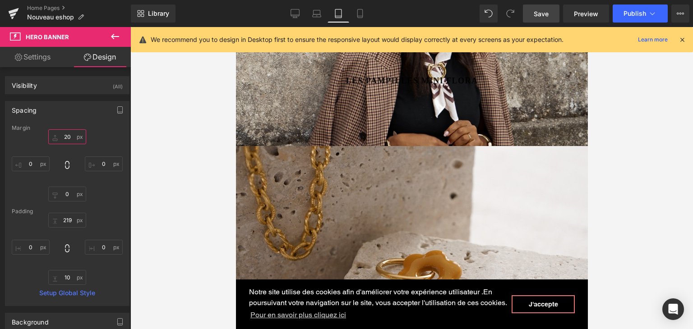
scroll to position [803, 0]
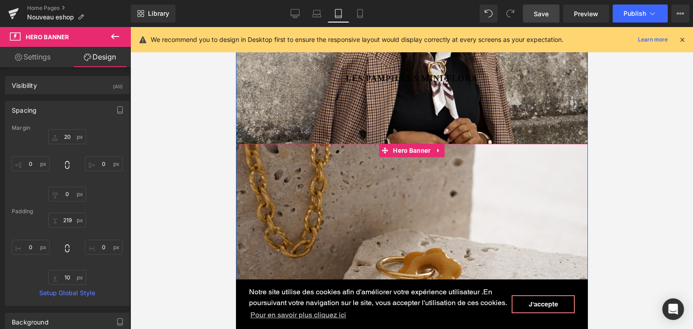
click at [422, 202] on div at bounding box center [411, 254] width 352 height 220
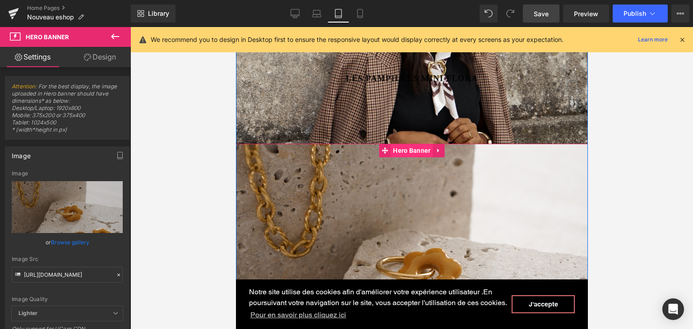
click at [410, 144] on span "Hero Banner" at bounding box center [411, 151] width 42 height 14
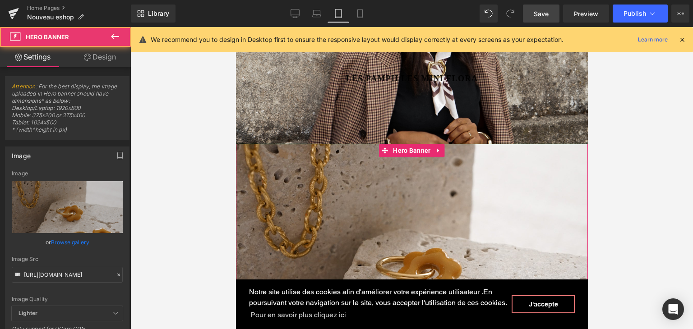
click at [103, 55] on link "Design" at bounding box center [99, 57] width 65 height 20
click at [0, 0] on div "Spacing" at bounding box center [0, 0] width 0 height 0
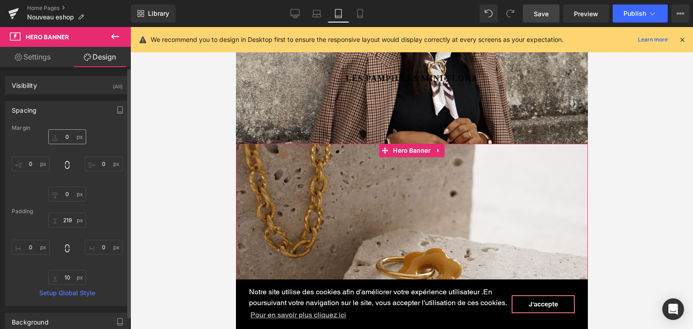
type input "0"
type input "219"
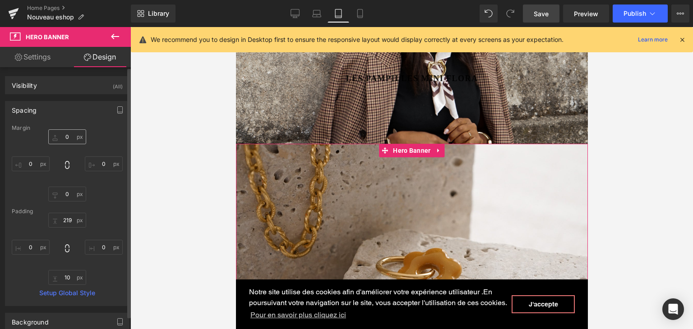
type input "0"
type input "10"
type input "0"
click at [72, 136] on input "0" at bounding box center [67, 136] width 38 height 15
type input "20"
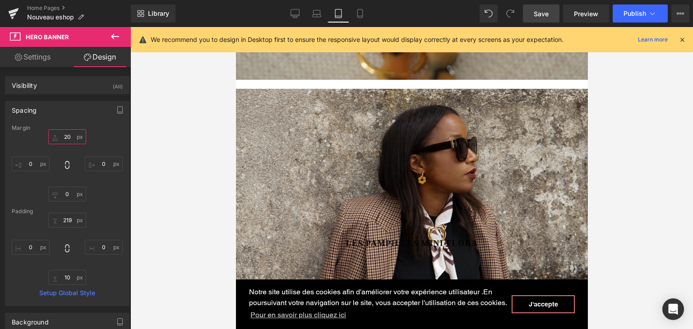
scroll to position [623, 0]
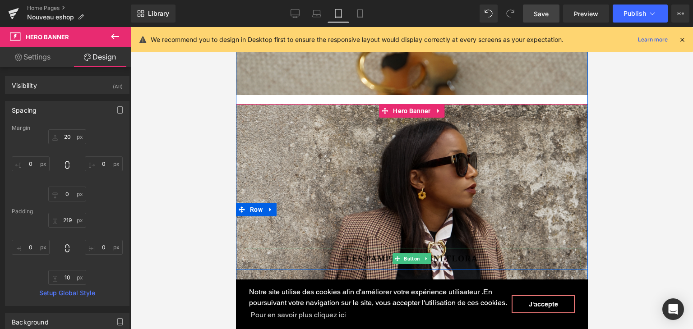
click at [374, 253] on span "Les pampilles mini Flora" at bounding box center [411, 259] width 132 height 12
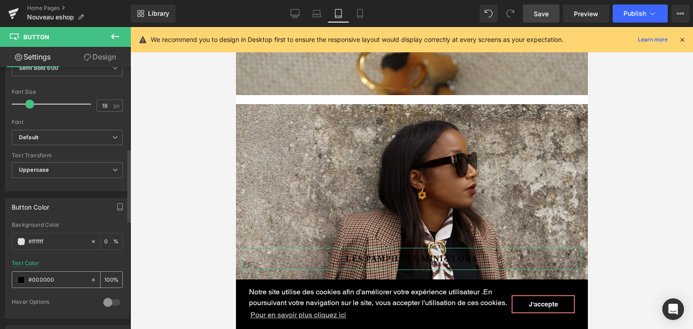
scroll to position [316, 0]
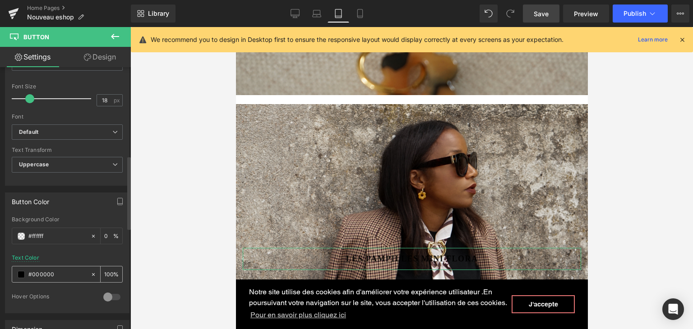
click at [18, 271] on span at bounding box center [21, 274] width 7 height 7
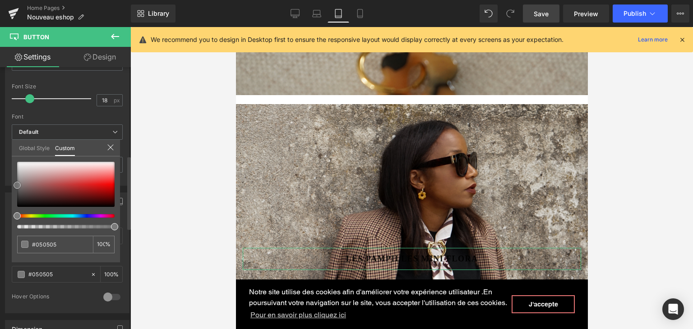
type input "#050505"
type input "#666666"
type input "#969696"
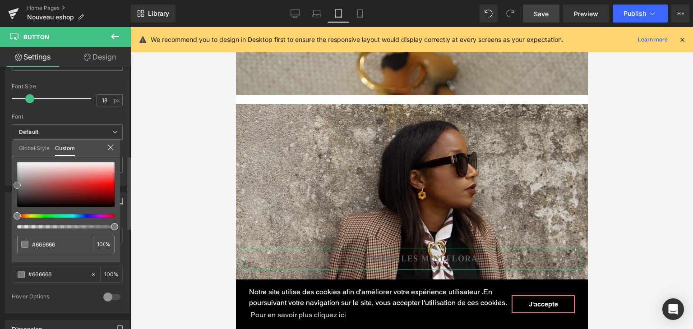
type input "#969696"
type input "#bcbcbc"
type input "#d1d1d1"
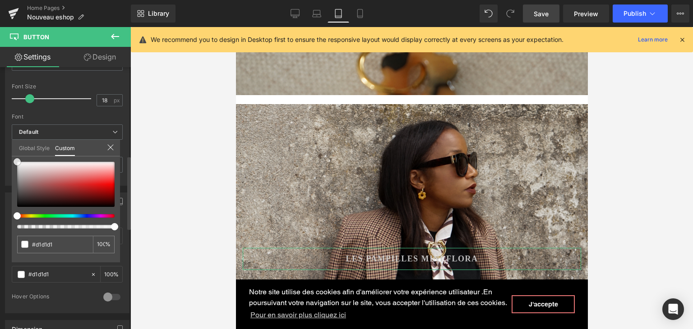
type input "#ffffff"
drag, startPoint x: 16, startPoint y: 205, endPoint x: 16, endPoint y: 155, distance: 50.0
click at [16, 155] on div "Global Style Custom Setup Global Style #ffffff 100 %" at bounding box center [66, 154] width 108 height 28
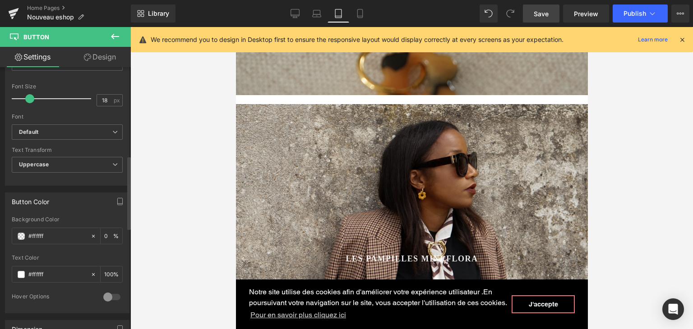
click at [180, 201] on div at bounding box center [411, 178] width 562 height 302
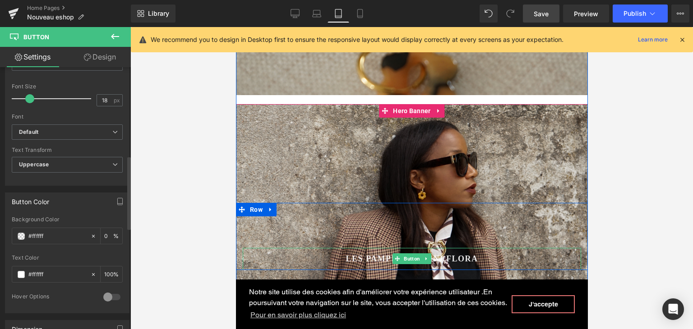
click at [372, 253] on span "Les pampilles mini Flora" at bounding box center [411, 259] width 132 height 12
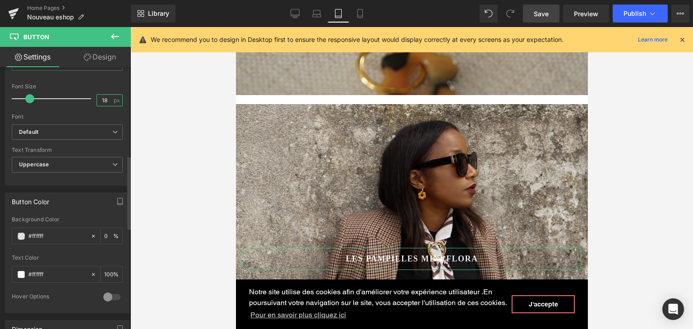
drag, startPoint x: 107, startPoint y: 100, endPoint x: 103, endPoint y: 99, distance: 4.6
drag, startPoint x: 103, startPoint y: 99, endPoint x: 96, endPoint y: 99, distance: 7.2
click at [97, 99] on input "18" at bounding box center [105, 100] width 16 height 11
drag, startPoint x: 106, startPoint y: 99, endPoint x: 97, endPoint y: 98, distance: 9.1
click at [97, 98] on input "20" at bounding box center [105, 100] width 16 height 11
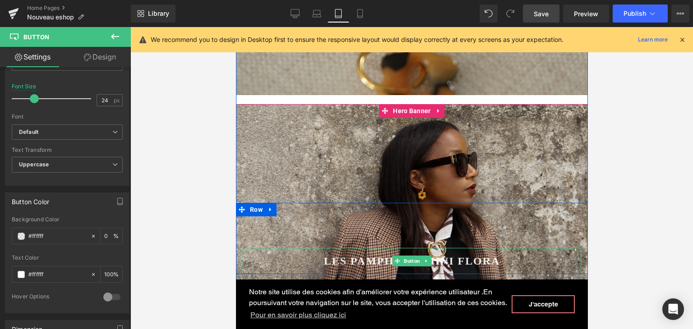
click at [430, 253] on span "Les pampilles mini Flora" at bounding box center [411, 261] width 176 height 16
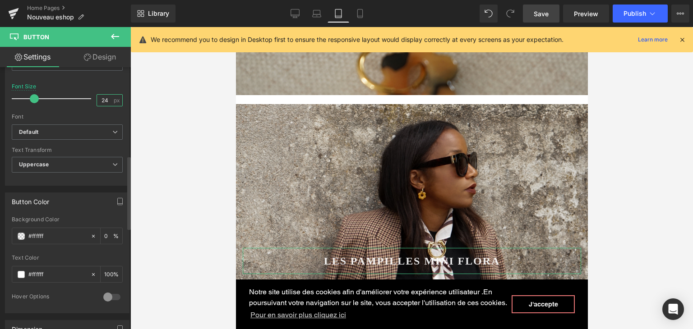
drag, startPoint x: 106, startPoint y: 99, endPoint x: 93, endPoint y: 99, distance: 12.2
click at [97, 99] on input "24" at bounding box center [105, 100] width 16 height 11
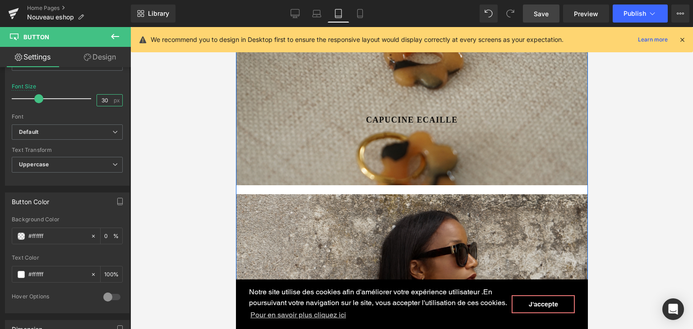
scroll to position [488, 0]
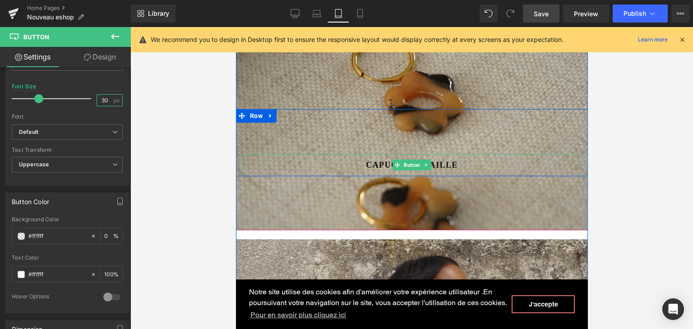
type input "30"
click at [421, 160] on link at bounding box center [425, 165] width 9 height 11
click at [371, 159] on span "CAPUCINE ECAILLE" at bounding box center [411, 165] width 92 height 12
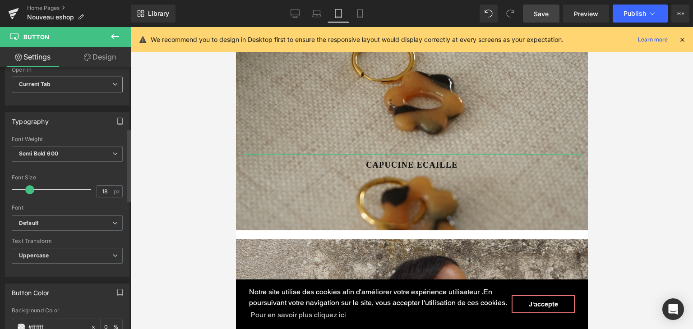
scroll to position [225, 0]
click at [105, 189] on input "18" at bounding box center [105, 190] width 16 height 11
type input "1"
type input "30"
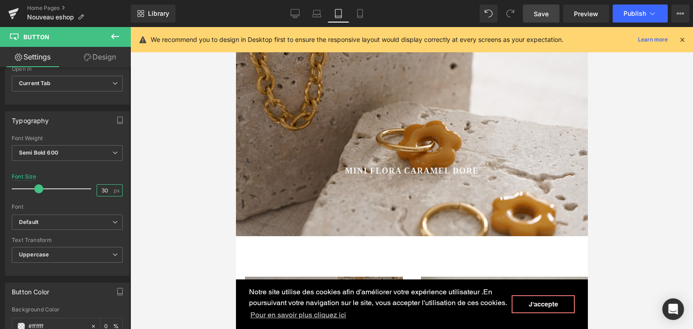
scroll to position [939, 0]
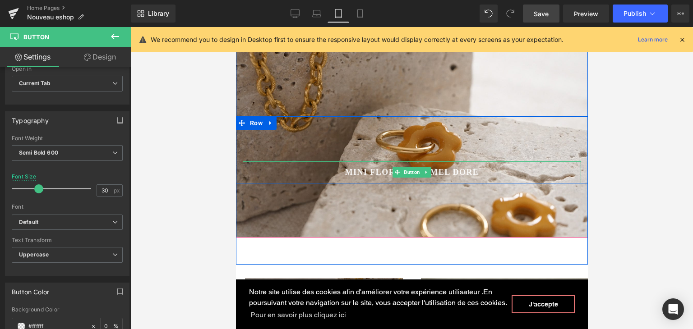
click at [358, 166] on span "Mini Flora Caramel dore" at bounding box center [411, 172] width 134 height 12
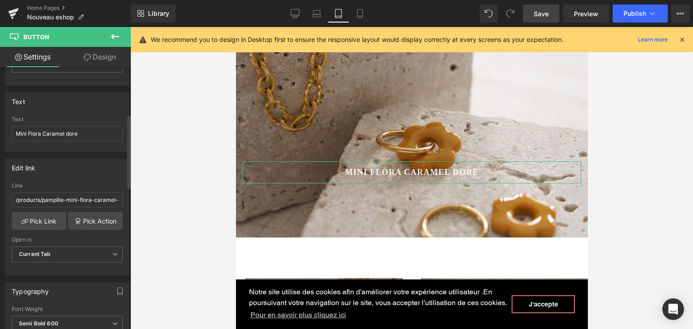
scroll to position [180, 0]
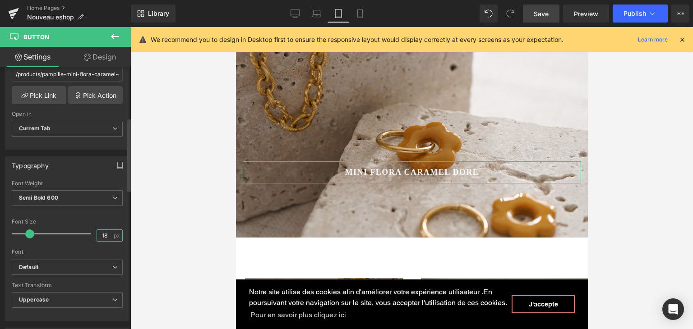
drag, startPoint x: 105, startPoint y: 234, endPoint x: 73, endPoint y: 233, distance: 32.5
click at [74, 233] on div "Font Size 18 px" at bounding box center [67, 234] width 111 height 30
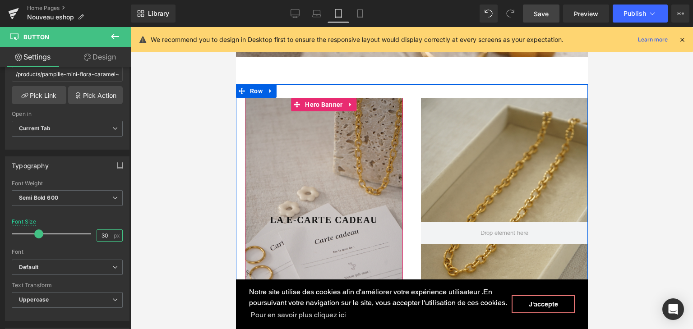
scroll to position [1209, 0]
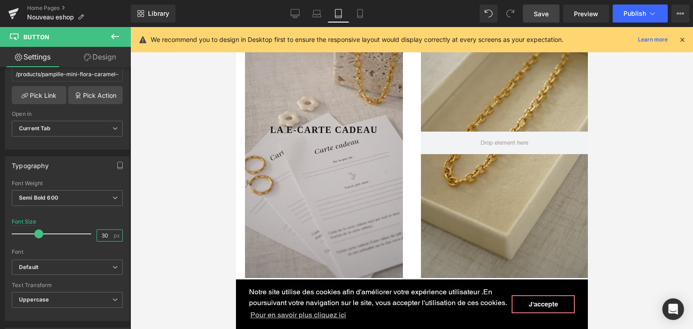
type input "30"
click at [539, 9] on span "Save" at bounding box center [540, 13] width 15 height 9
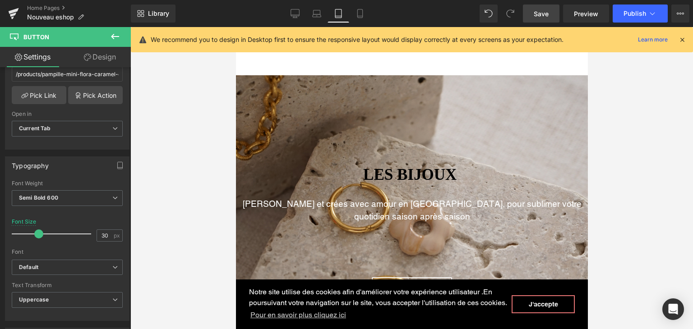
scroll to position [82, 0]
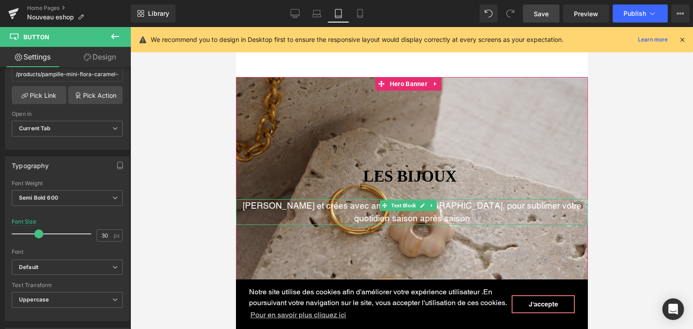
click at [340, 208] on p "Pensés et crées avec amour en France, pour sublimer votre quotidien saison aprè…" at bounding box center [411, 212] width 352 height 26
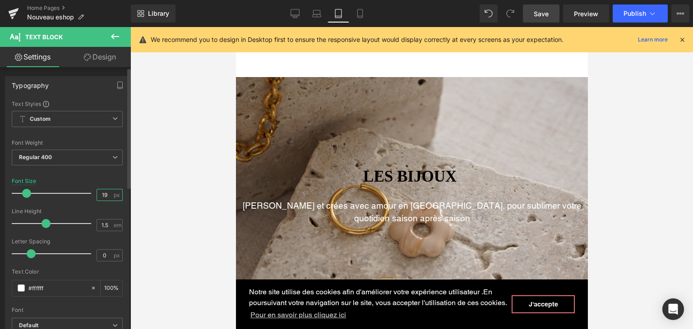
drag, startPoint x: 105, startPoint y: 192, endPoint x: 99, endPoint y: 193, distance: 5.5
click at [99, 193] on input "19" at bounding box center [105, 194] width 16 height 11
type input "19"
click at [542, 13] on span "Save" at bounding box center [540, 13] width 15 height 9
click at [298, 10] on icon at bounding box center [294, 13] width 9 height 9
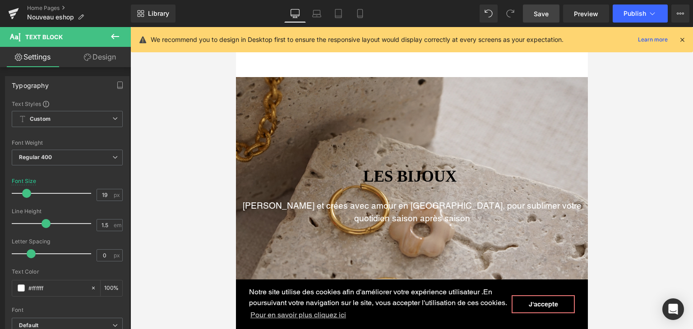
type input "100"
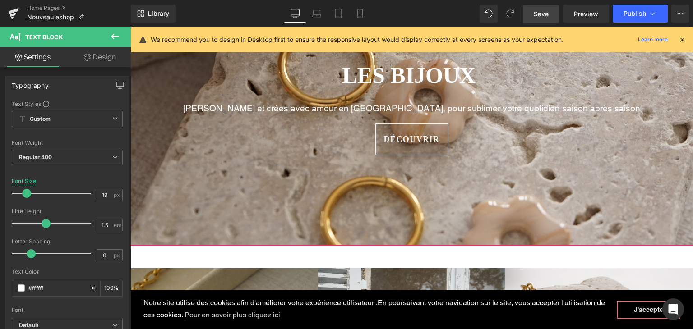
scroll to position [148, 0]
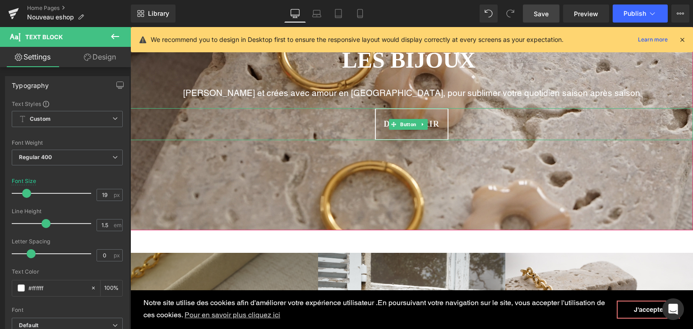
drag, startPoint x: 414, startPoint y: 134, endPoint x: 338, endPoint y: 159, distance: 80.1
click at [414, 134] on link "Découvrir" at bounding box center [412, 124] width 74 height 32
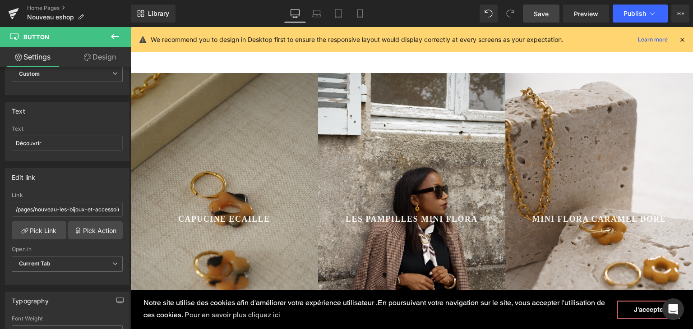
scroll to position [329, 0]
click at [298, 184] on div "CAPUCINE ECAILLE Button Row" at bounding box center [224, 196] width 188 height 67
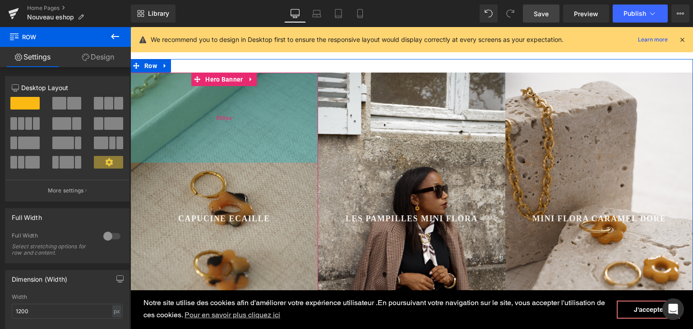
click at [289, 138] on div "200px" at bounding box center [224, 118] width 188 height 90
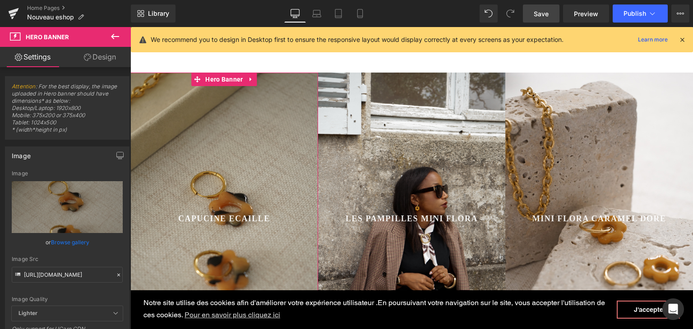
drag, startPoint x: 90, startPoint y: 55, endPoint x: 65, endPoint y: 113, distance: 63.6
click at [90, 55] on icon at bounding box center [87, 57] width 7 height 7
click at [0, 0] on div "Spacing" at bounding box center [0, 0] width 0 height 0
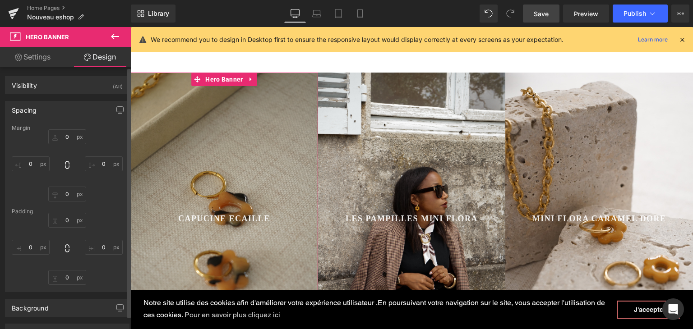
type input "0"
type input "200"
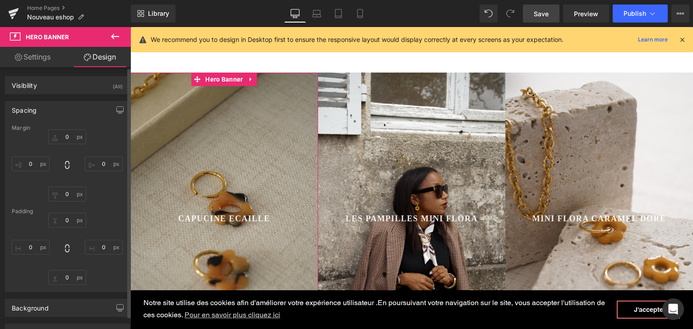
type input "0"
type input "300"
type input "0"
click at [57, 138] on input "0" at bounding box center [67, 136] width 38 height 15
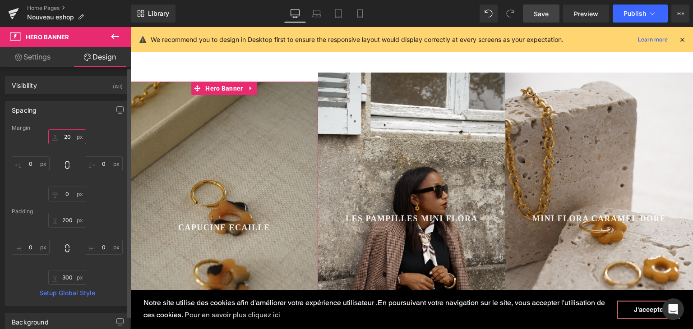
type input "2"
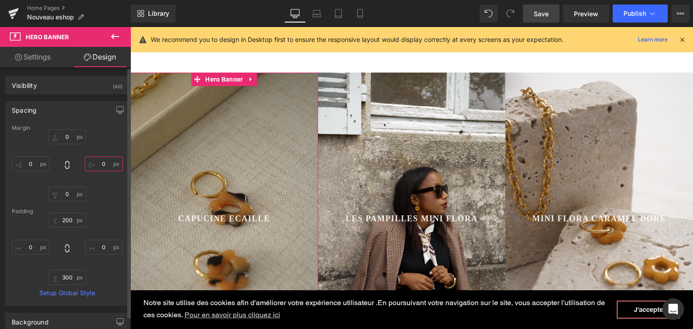
click at [101, 162] on input "0" at bounding box center [104, 163] width 38 height 15
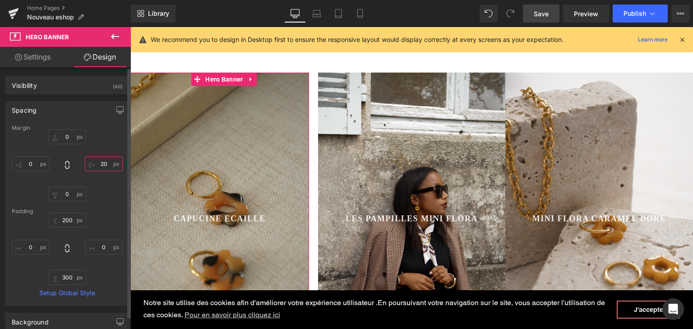
type input "2"
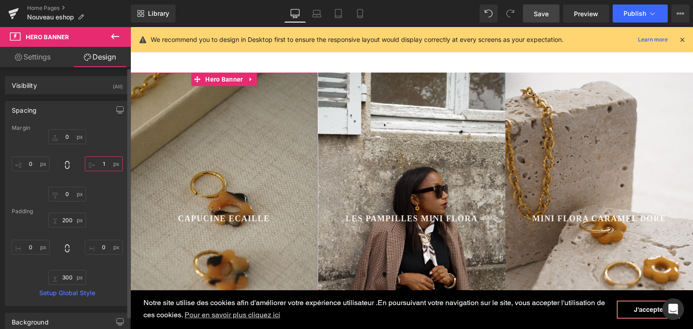
type input "10"
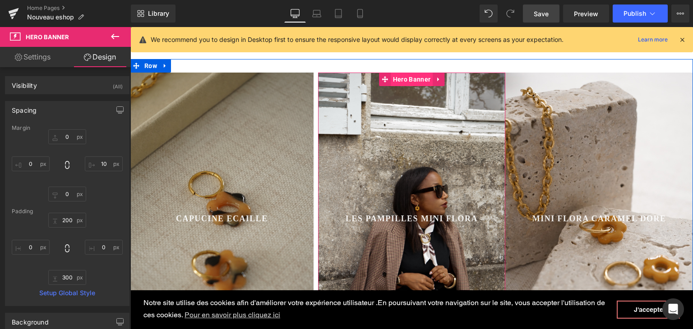
click at [406, 79] on span "Hero Banner" at bounding box center [411, 80] width 42 height 14
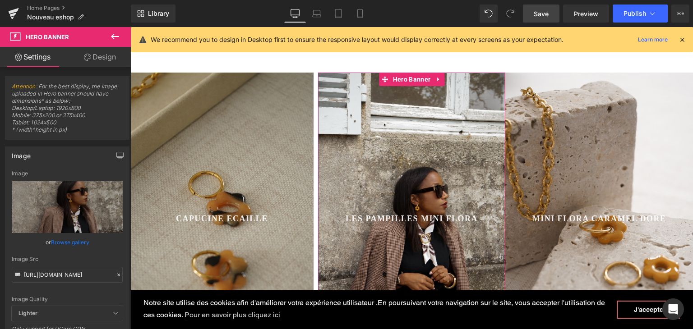
drag, startPoint x: 105, startPoint y: 55, endPoint x: 87, endPoint y: 114, distance: 60.9
click at [105, 55] on link "Design" at bounding box center [99, 57] width 65 height 20
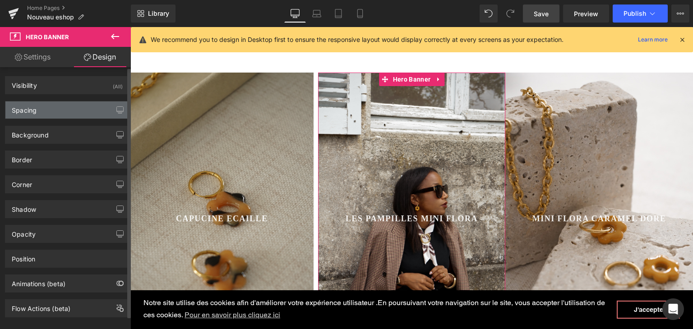
type input "0"
type input "200"
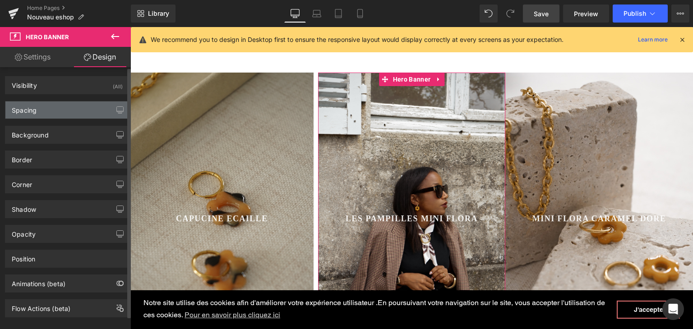
type input "0"
type input "300"
type input "0"
click at [87, 111] on div "Spacing" at bounding box center [67, 109] width 124 height 17
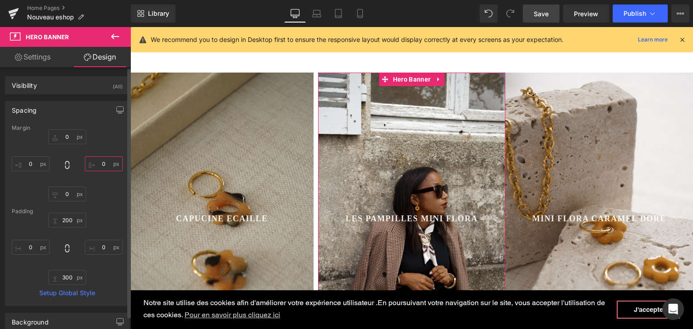
click at [104, 163] on input "0" at bounding box center [104, 163] width 38 height 15
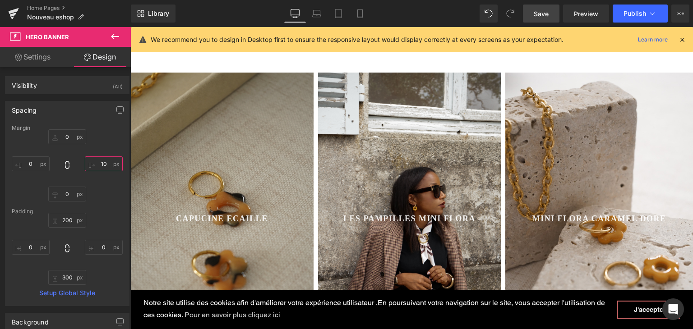
type input "10"
click at [539, 11] on span "Save" at bounding box center [540, 13] width 15 height 9
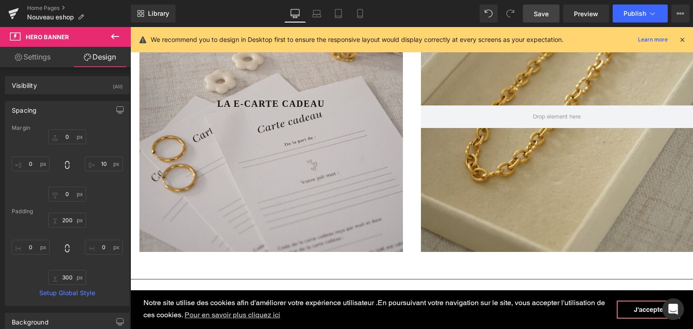
scroll to position [870, 0]
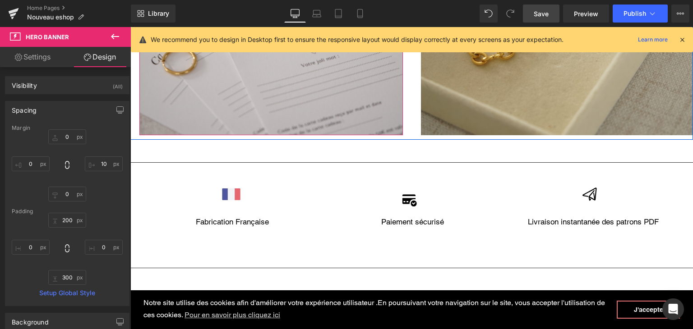
click at [216, 76] on div at bounding box center [270, 0] width 263 height 271
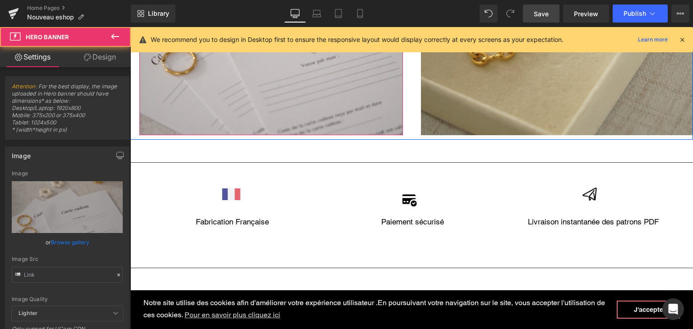
type input "https://cdn.shopify.com/s/files/1/0251/3371/1412/files/DSC01228.jpg?v=1756312739"
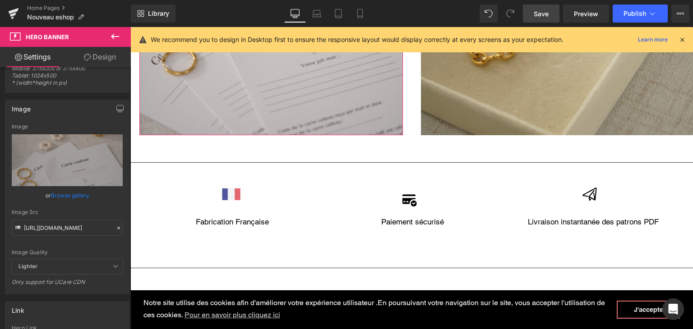
scroll to position [135, 0]
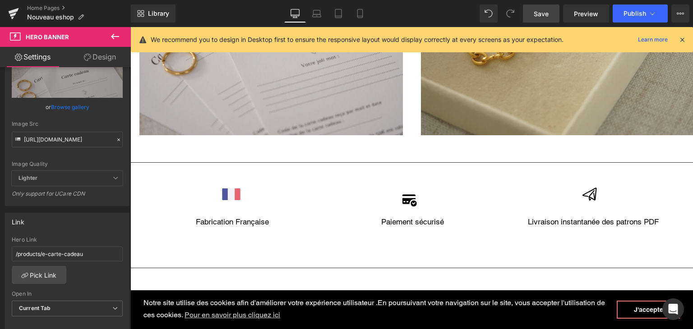
click at [546, 15] on span "Save" at bounding box center [540, 13] width 15 height 9
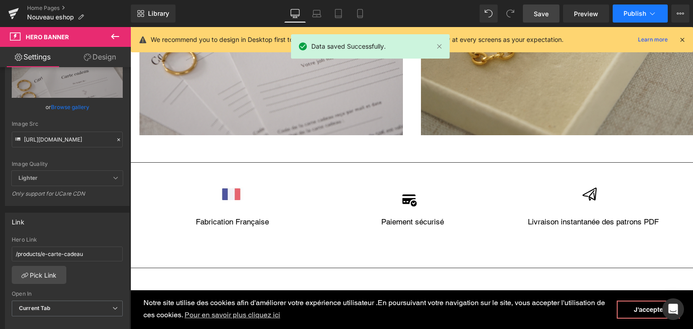
click at [635, 11] on span "Publish" at bounding box center [634, 13] width 23 height 7
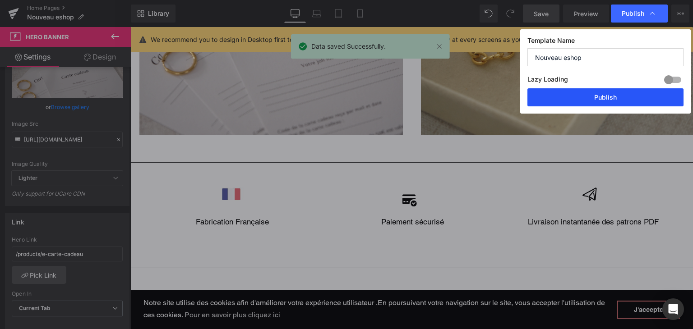
click at [601, 100] on button "Publish" at bounding box center [605, 97] width 156 height 18
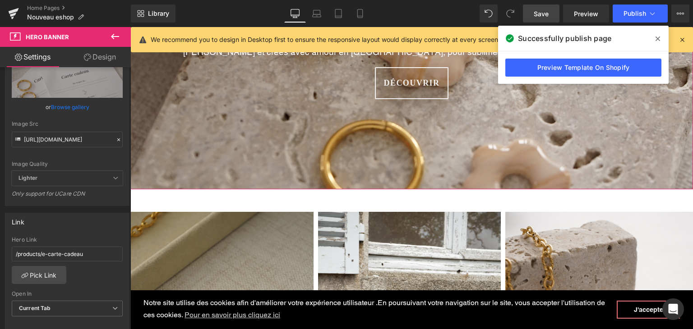
scroll to position [316, 0]
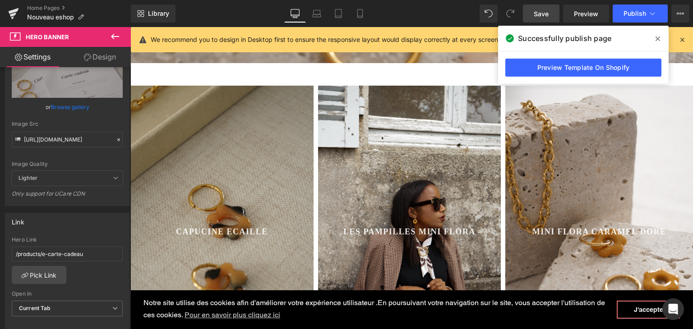
click at [130, 27] on div "200px" at bounding box center [130, 27] width 0 height 0
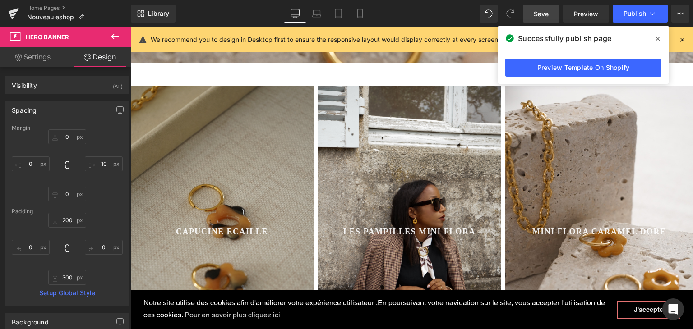
click at [177, 184] on div "CAPUCINE ECAILLE Button Row" at bounding box center [221, 209] width 183 height 67
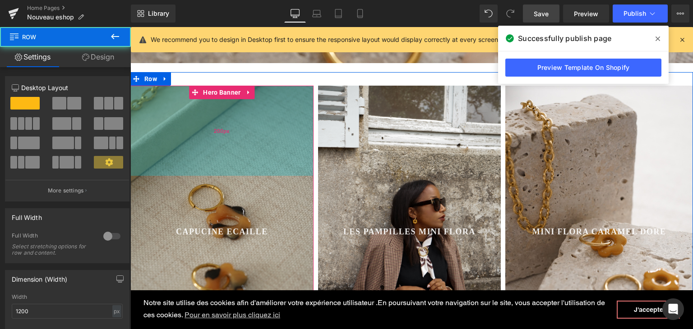
click at [194, 137] on div "200px" at bounding box center [221, 131] width 183 height 90
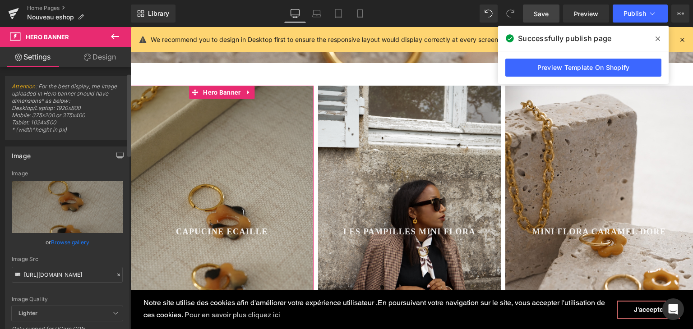
scroll to position [45, 0]
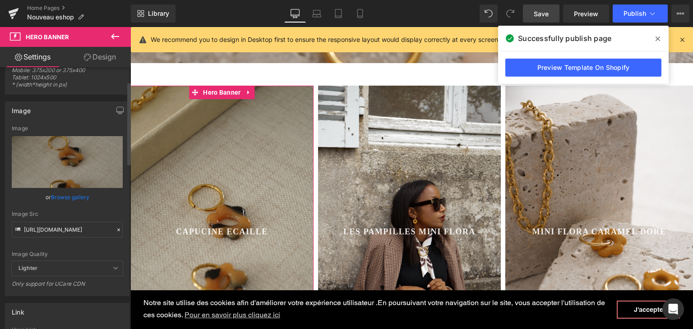
click at [115, 228] on icon at bounding box center [118, 230] width 6 height 6
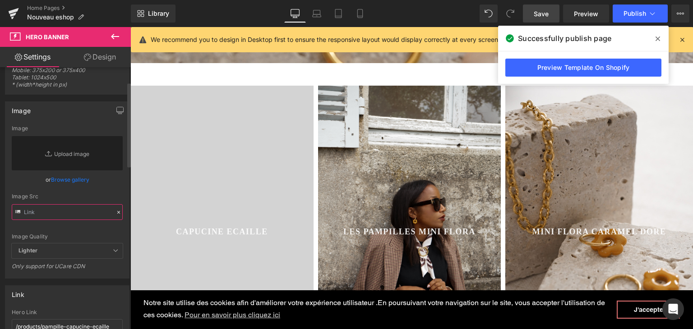
paste input "https://cdn.shopify.com/s/files/1/0251/3371/1412/files/DSC01297_c3d08d8c-2bce-4…"
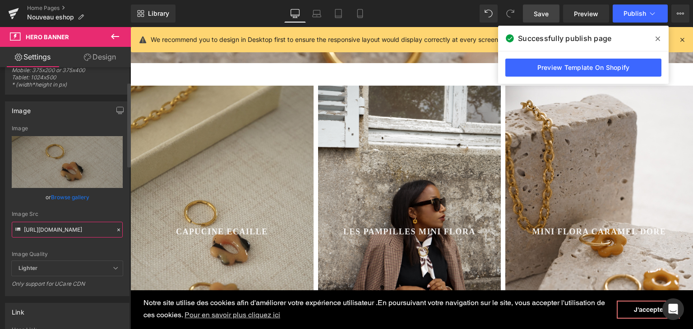
click at [74, 226] on input "https://cdn.shopify.com/s/files/1/0251/3371/1412/files/DSC01297_c3d08d8c-2bce-4…" at bounding box center [67, 230] width 111 height 16
type input "https://cdn.shopify.com/s/files/1/0251/3371/1412/files/DSC01297_c3d08d8c-2bce-4…"
click at [532, 18] on link "Save" at bounding box center [541, 14] width 37 height 18
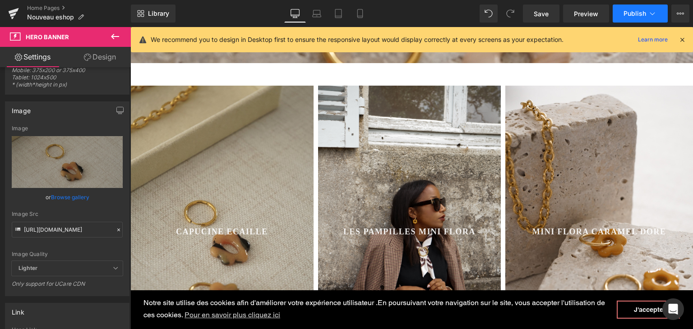
click at [640, 17] on span "Publish" at bounding box center [634, 13] width 23 height 7
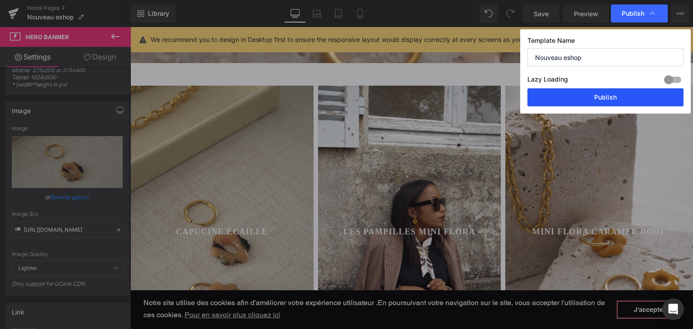
click at [599, 99] on button "Publish" at bounding box center [605, 97] width 156 height 18
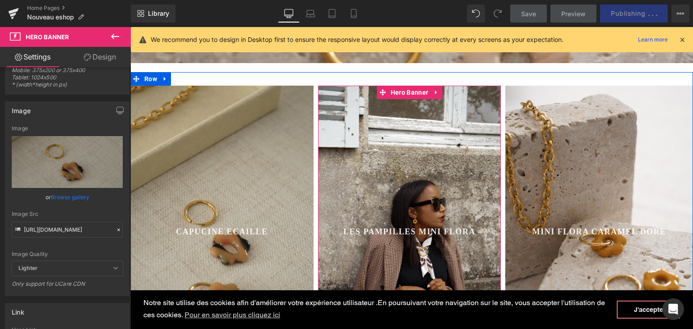
click at [432, 151] on div at bounding box center [409, 232] width 183 height 293
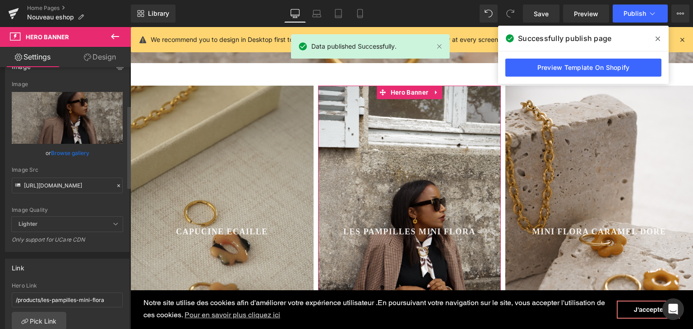
scroll to position [135, 0]
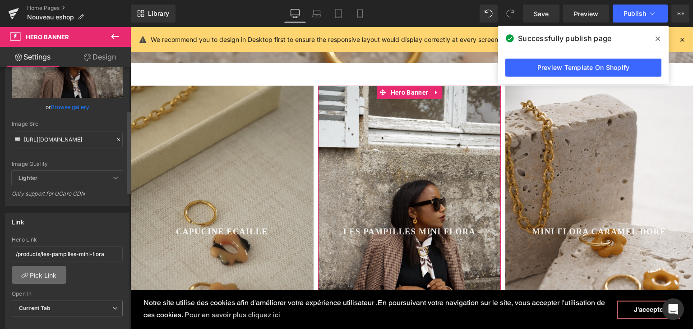
click at [40, 273] on link "Pick Link" at bounding box center [39, 275] width 55 height 18
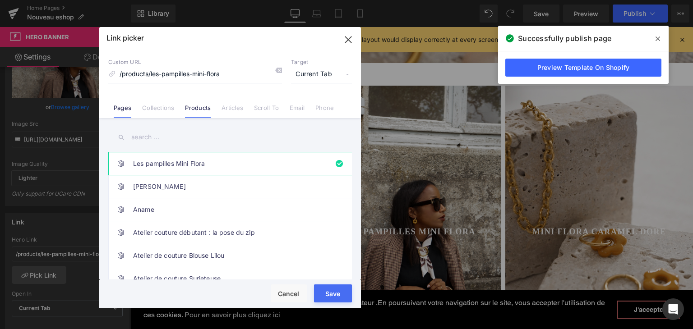
click at [129, 110] on link "Pages" at bounding box center [123, 111] width 18 height 14
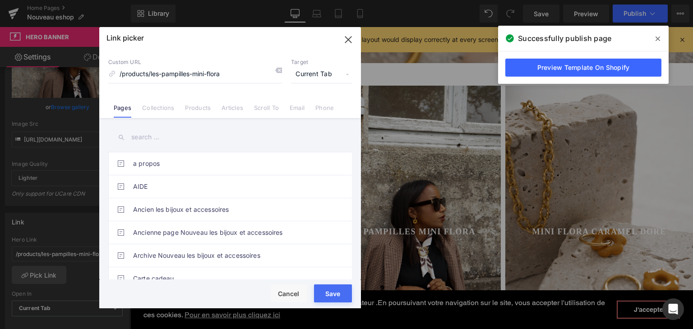
click at [152, 134] on input "text" at bounding box center [229, 137] width 243 height 20
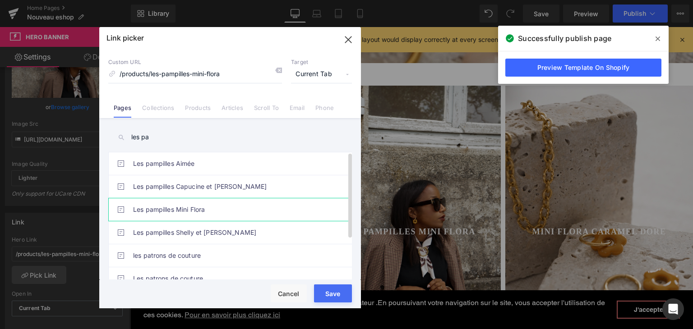
type input "les pa"
click at [167, 209] on link "Les pampilles Mini Flora" at bounding box center [232, 209] width 198 height 23
type input "/pages/les-pampilles-mini-flora"
click at [338, 293] on div "Rendering Content" at bounding box center [346, 294] width 55 height 10
type input "/pages/les-pampilles-mini-flora"
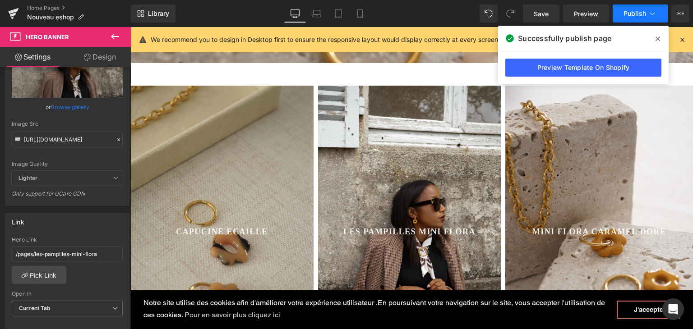
click at [637, 11] on span "Publish" at bounding box center [634, 13] width 23 height 7
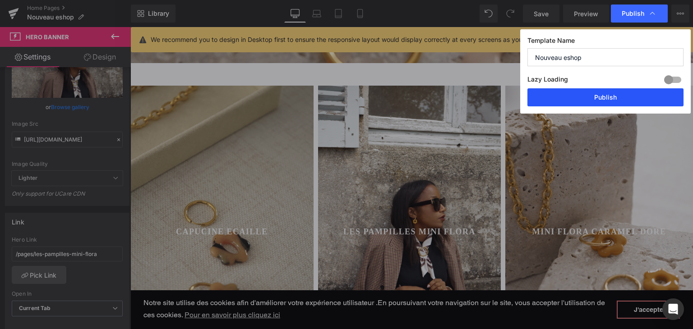
click at [608, 95] on button "Publish" at bounding box center [605, 97] width 156 height 18
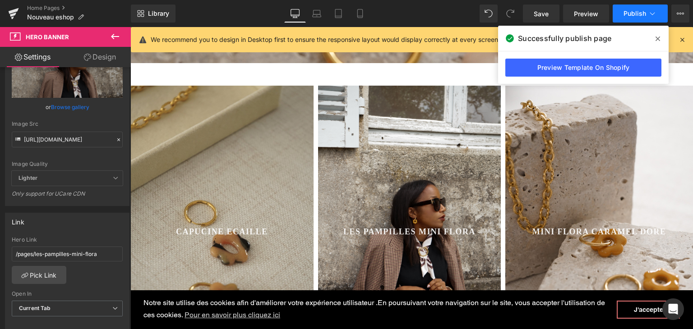
click at [637, 21] on button "Publish" at bounding box center [639, 14] width 55 height 18
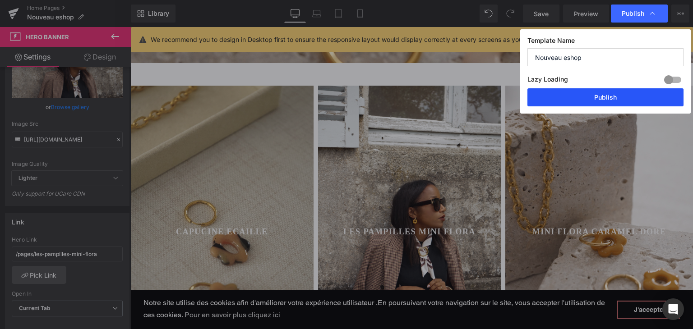
click at [618, 99] on button "Publish" at bounding box center [605, 97] width 156 height 18
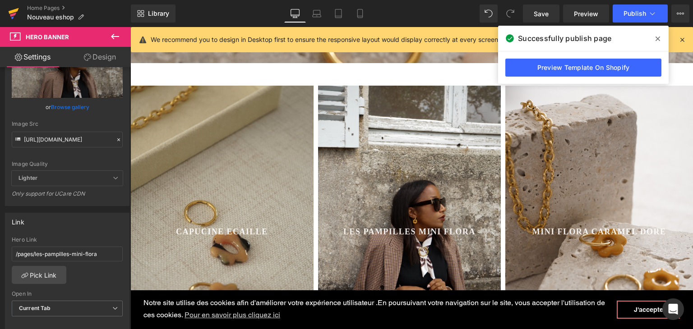
click at [10, 13] on icon at bounding box center [14, 11] width 10 height 6
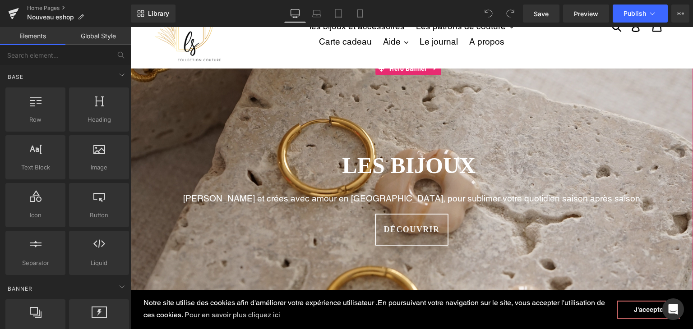
scroll to position [45, 0]
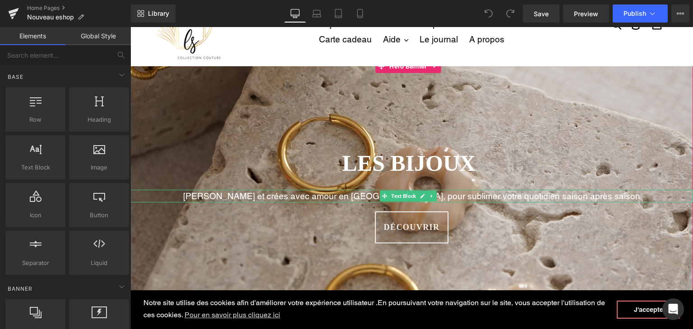
click at [294, 197] on p "Pensés et crées avec amour en France, pour sublimer votre quotidien saison aprè…" at bounding box center [411, 196] width 562 height 13
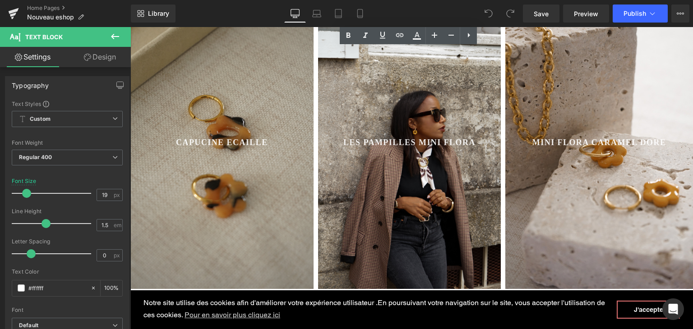
scroll to position [361, 0]
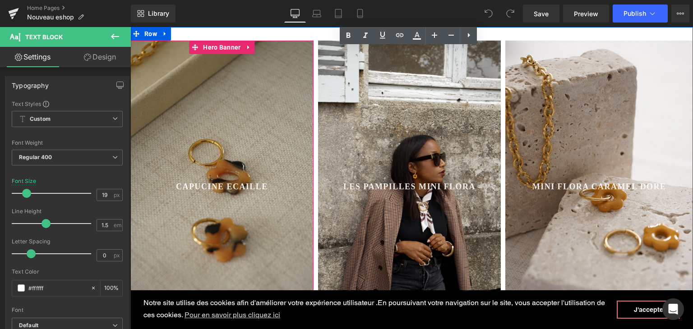
drag, startPoint x: 267, startPoint y: 206, endPoint x: 277, endPoint y: 196, distance: 14.0
click at [267, 206] on div at bounding box center [221, 187] width 183 height 293
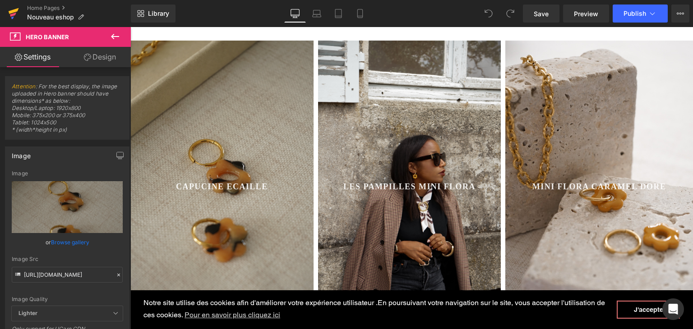
click at [16, 15] on icon at bounding box center [13, 13] width 11 height 23
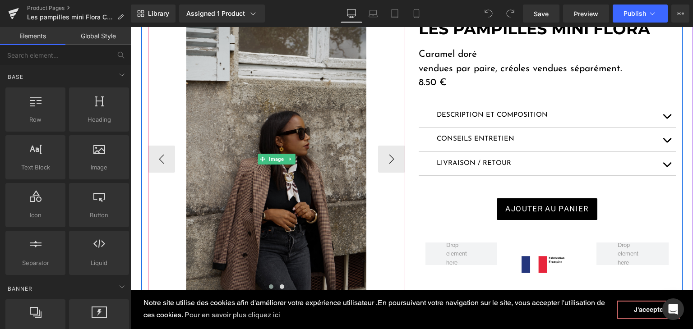
scroll to position [90, 0]
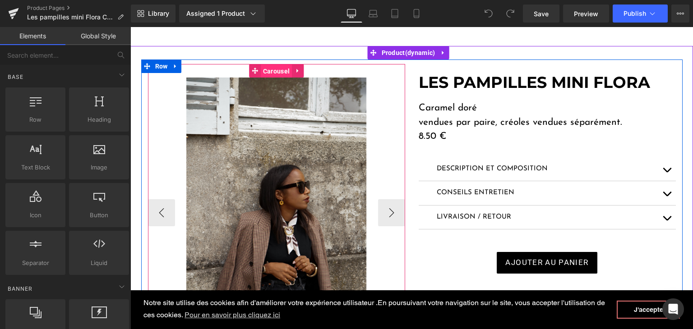
click at [280, 67] on span "Carousel" at bounding box center [276, 71] width 31 height 14
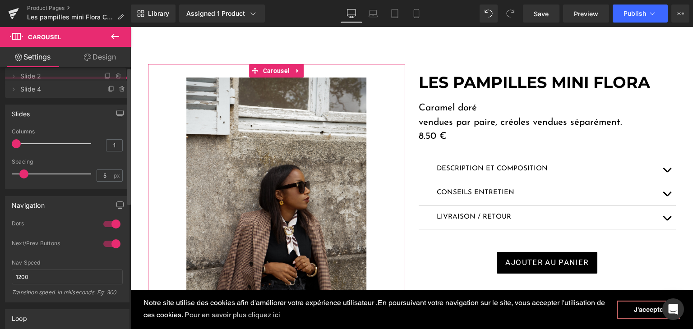
drag, startPoint x: 69, startPoint y: 105, endPoint x: 71, endPoint y: 75, distance: 30.3
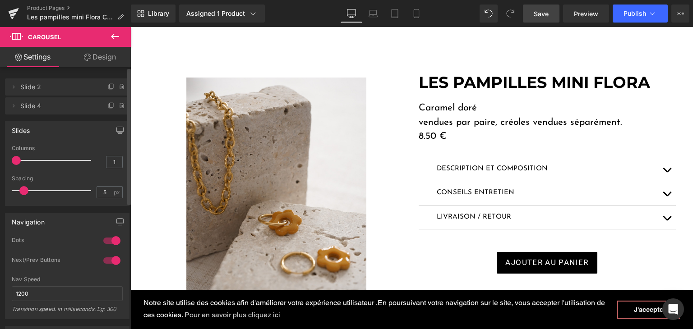
click at [543, 19] on link "Save" at bounding box center [541, 14] width 37 height 18
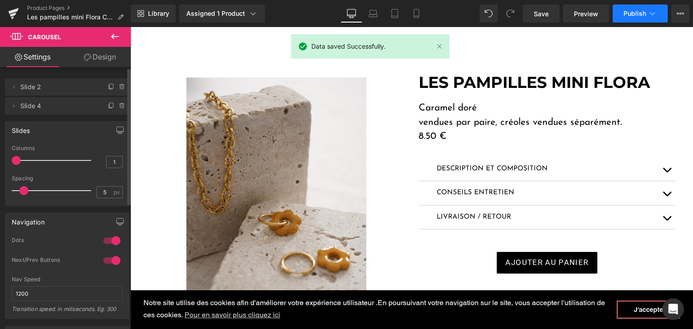
click at [614, 14] on button "Publish" at bounding box center [639, 14] width 55 height 18
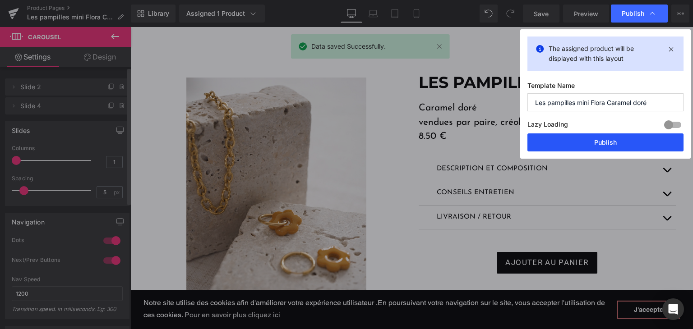
click at [587, 142] on button "Publish" at bounding box center [605, 142] width 156 height 18
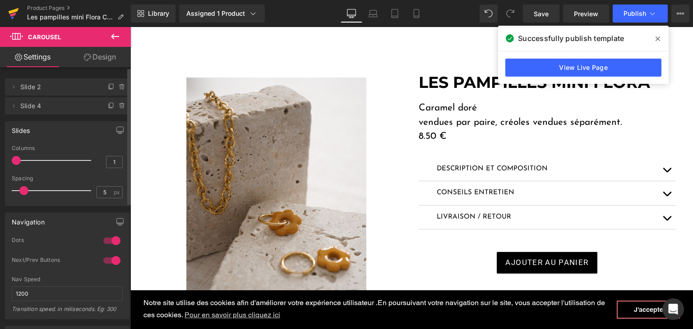
click at [9, 16] on icon at bounding box center [13, 13] width 11 height 23
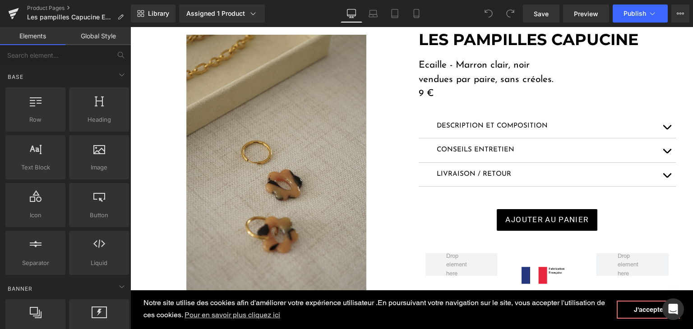
scroll to position [180, 0]
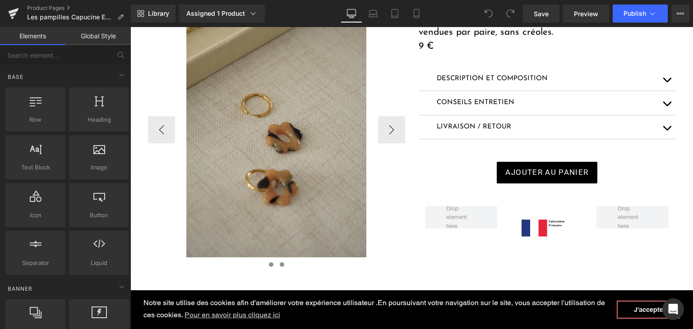
click at [276, 262] on button at bounding box center [281, 264] width 11 height 9
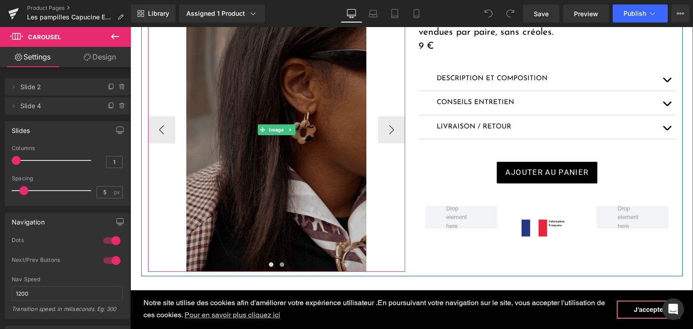
click at [277, 223] on img at bounding box center [276, 129] width 180 height 285
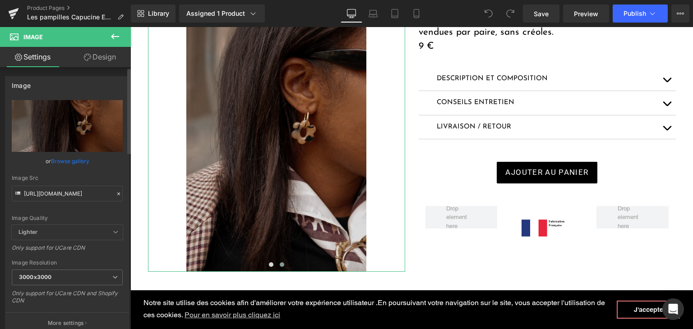
click at [115, 193] on icon at bounding box center [118, 194] width 6 height 6
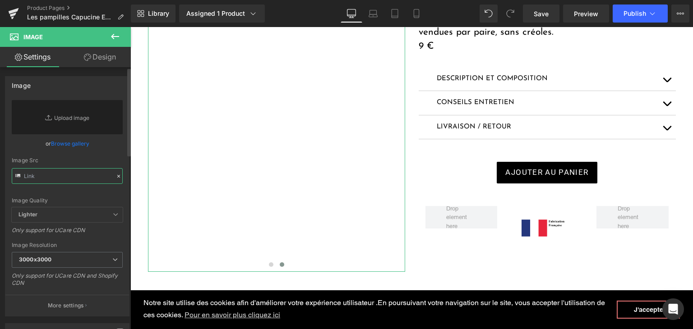
paste input "[URL][DOMAIN_NAME]"
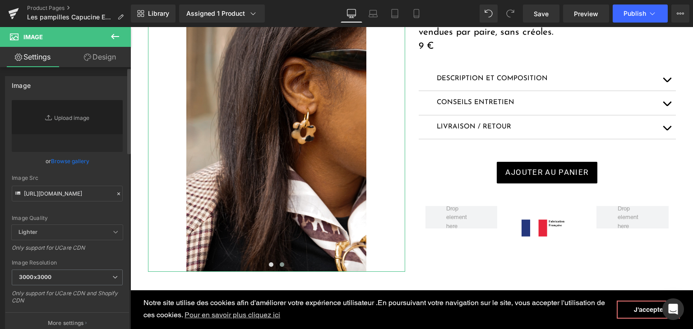
click at [89, 207] on div "Image Quality Lighter Lightest Lighter Lighter Lightest Only support for UCare …" at bounding box center [67, 162] width 111 height 125
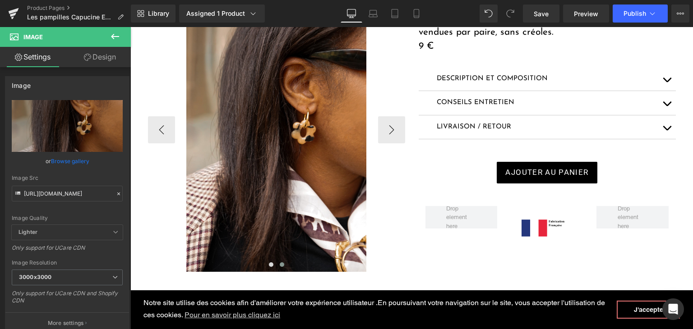
type input "[URL][DOMAIN_NAME]"
click at [536, 10] on span "Save" at bounding box center [540, 13] width 15 height 9
click at [620, 11] on button "Publish" at bounding box center [639, 14] width 55 height 18
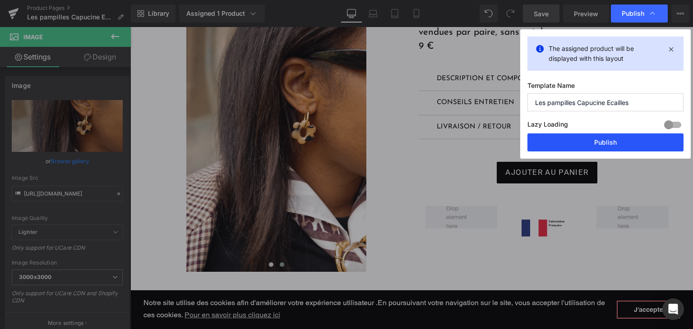
click at [574, 141] on button "Publish" at bounding box center [605, 142] width 156 height 18
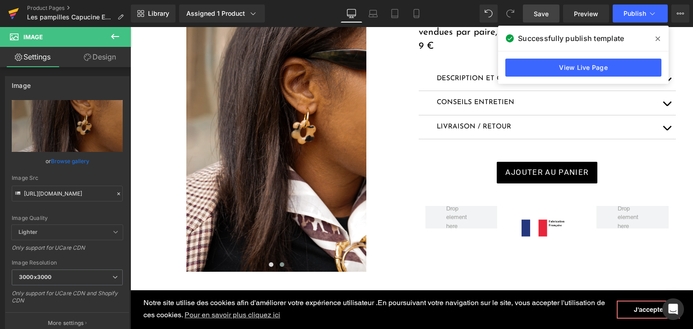
click at [11, 13] on icon at bounding box center [14, 11] width 10 height 6
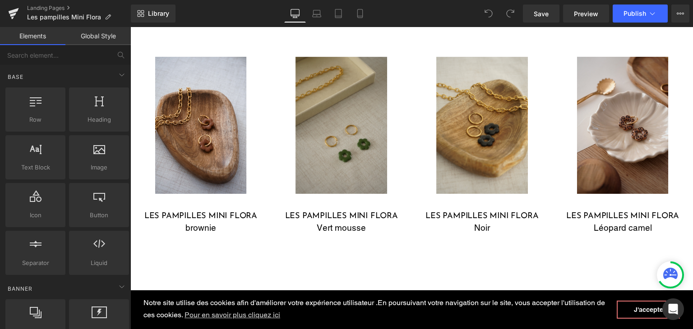
scroll to position [857, 0]
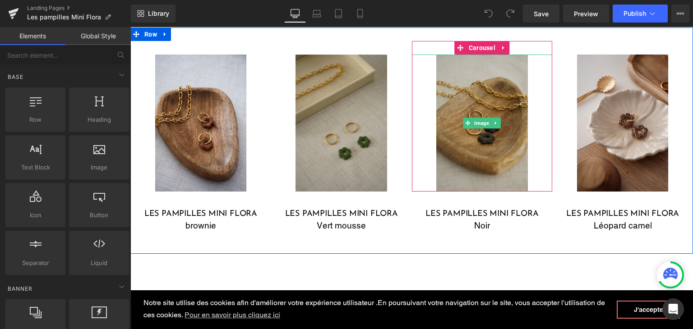
click at [450, 158] on img at bounding box center [482, 123] width 92 height 137
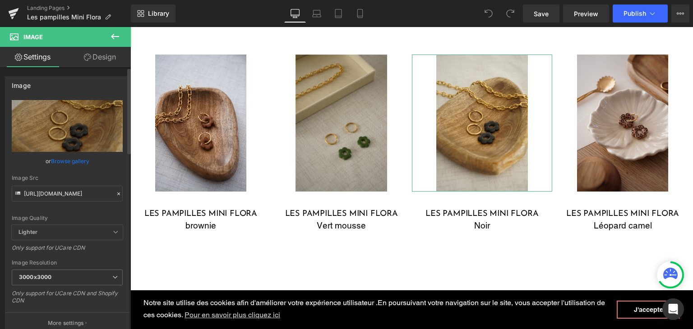
click at [115, 192] on icon at bounding box center [118, 194] width 6 height 6
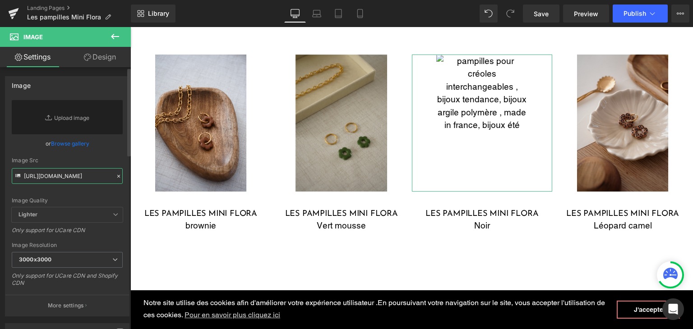
paste input "IMG_5340.jpg?v=1757235786"
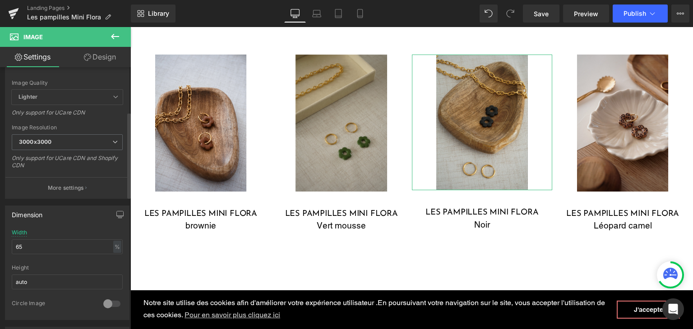
scroll to position [225, 0]
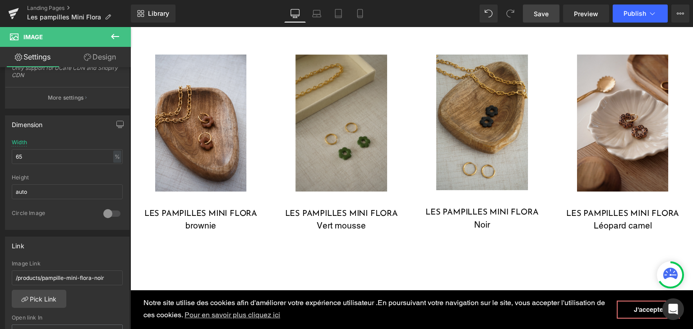
type input "https://cdn.shopify.com/s/files/1/0251/3371/1412/files/IMG_5340_3000x3000.jpg?v…"
click at [537, 11] on span "Save" at bounding box center [540, 13] width 15 height 9
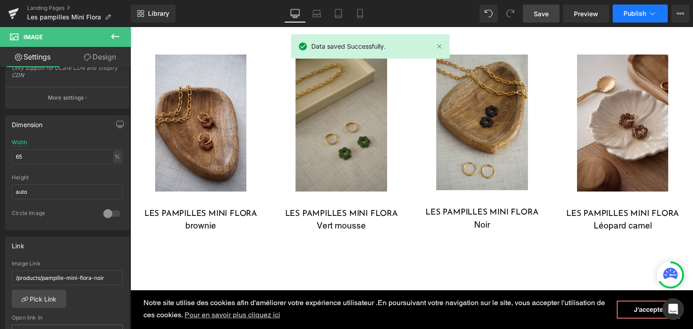
click at [633, 9] on button "Publish" at bounding box center [639, 14] width 55 height 18
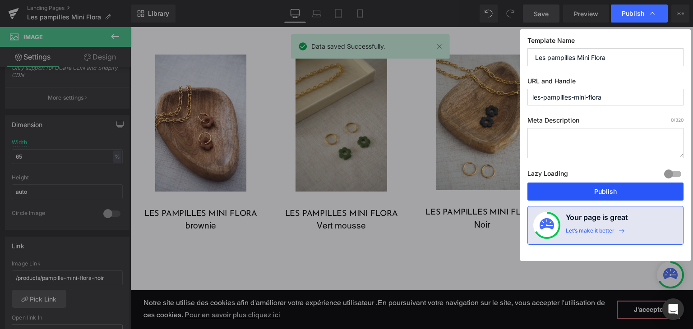
click at [604, 194] on button "Publish" at bounding box center [605, 192] width 156 height 18
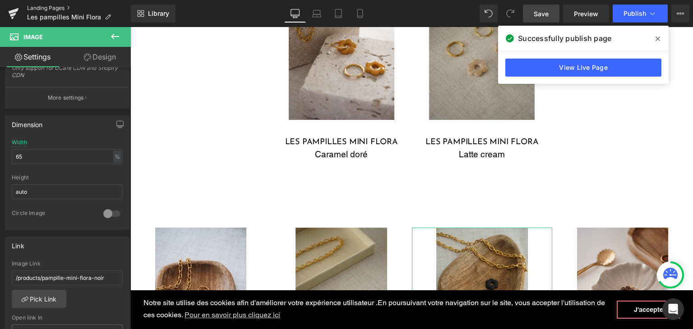
scroll to position [631, 0]
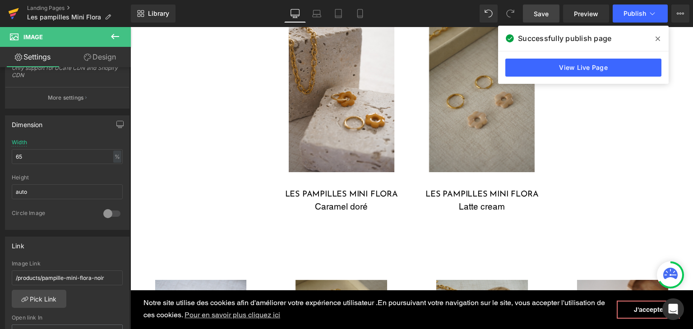
click at [16, 12] on icon at bounding box center [13, 13] width 11 height 23
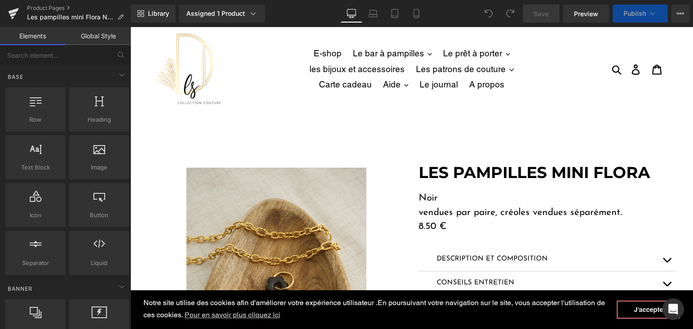
click at [290, 182] on img at bounding box center [276, 303] width 180 height 270
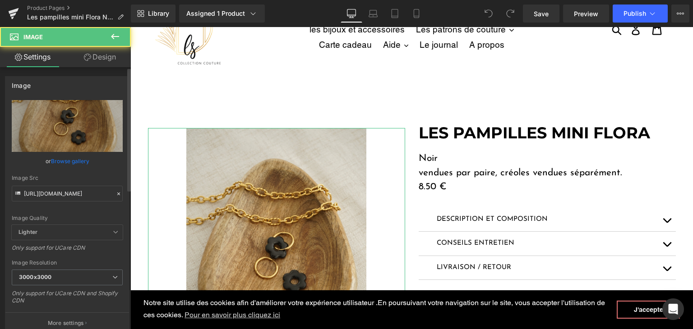
scroll to position [45, 0]
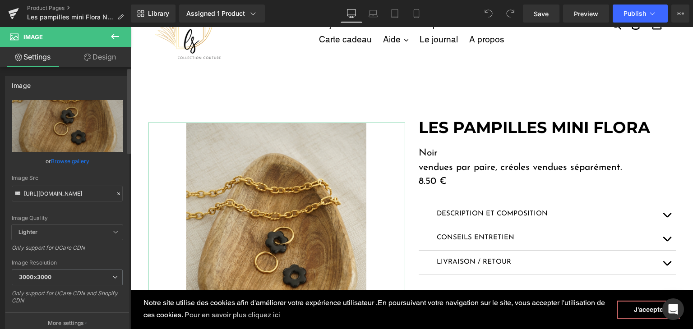
click at [115, 193] on icon at bounding box center [118, 194] width 6 height 6
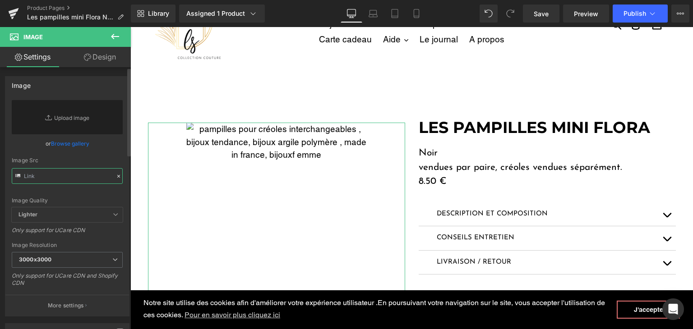
paste input "[URL][DOMAIN_NAME]"
type input "[URL][DOMAIN_NAME]"
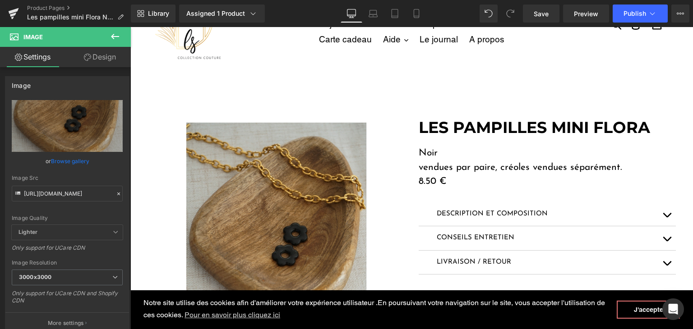
scroll to position [0, 0]
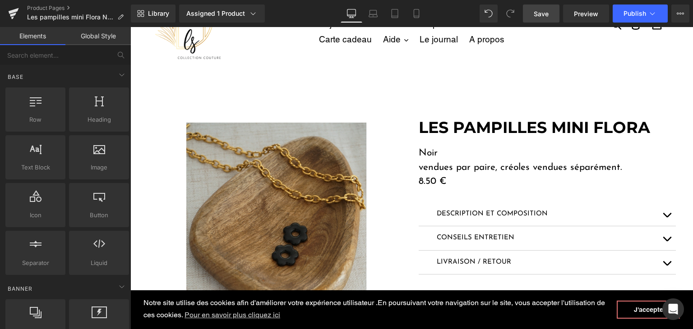
click at [552, 18] on link "Save" at bounding box center [541, 14] width 37 height 18
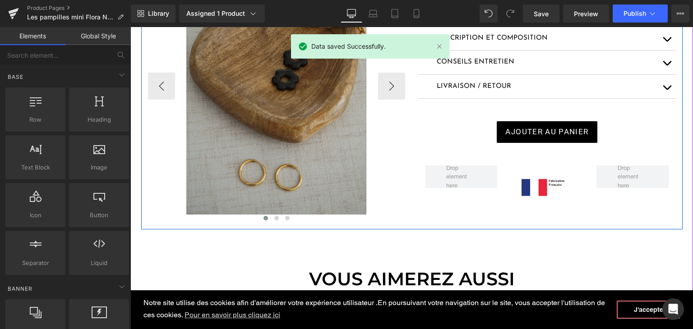
scroll to position [225, 0]
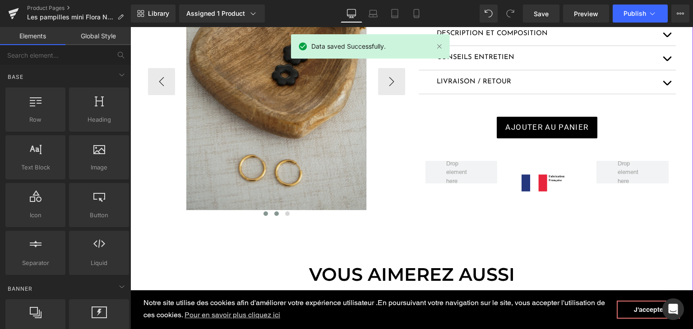
click at [274, 211] on span at bounding box center [276, 213] width 5 height 5
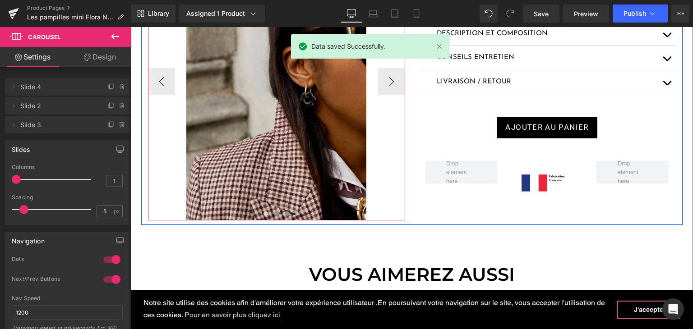
click at [285, 212] on span at bounding box center [287, 213] width 5 height 5
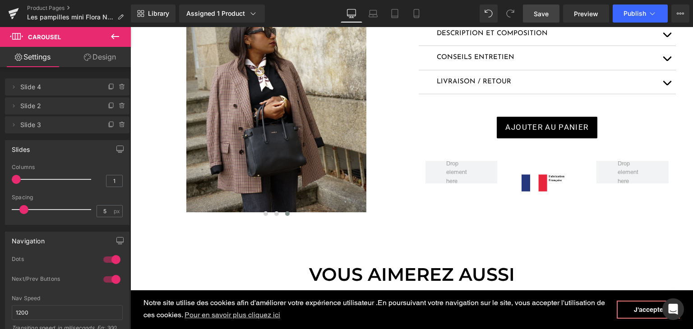
click at [550, 17] on link "Save" at bounding box center [541, 14] width 37 height 18
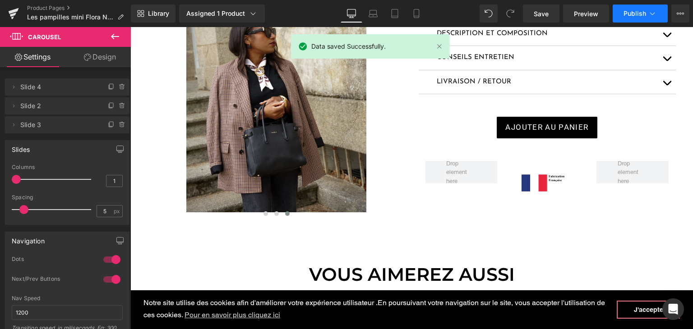
click at [620, 15] on button "Publish" at bounding box center [639, 14] width 55 height 18
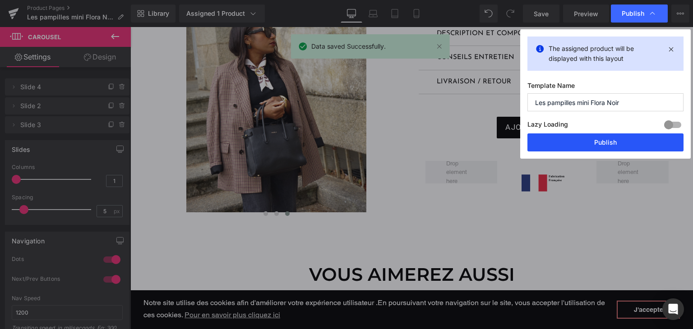
click at [578, 142] on button "Publish" at bounding box center [605, 142] width 156 height 18
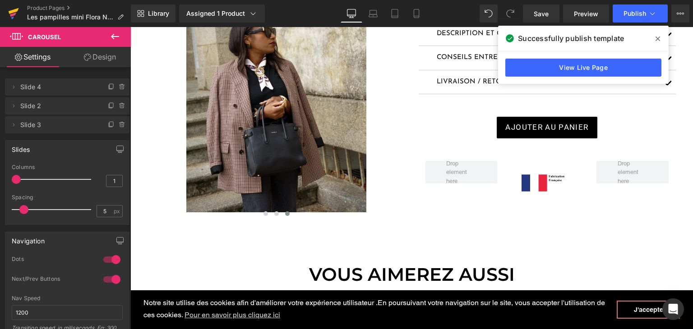
click at [12, 12] on icon at bounding box center [14, 11] width 10 height 6
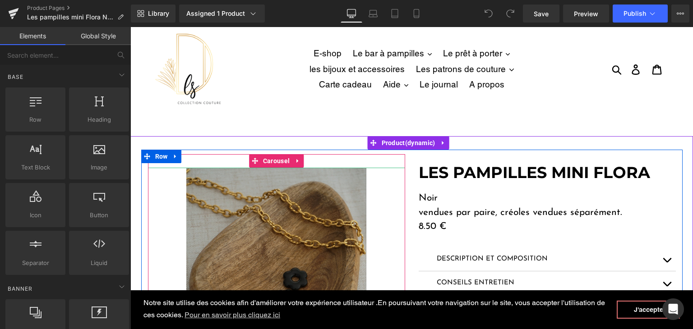
scroll to position [135, 0]
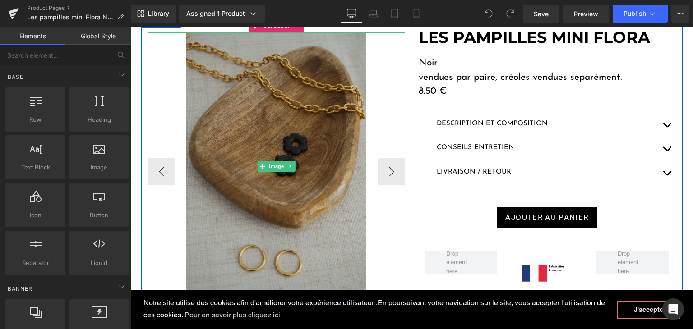
click at [250, 138] on img at bounding box center [276, 166] width 180 height 268
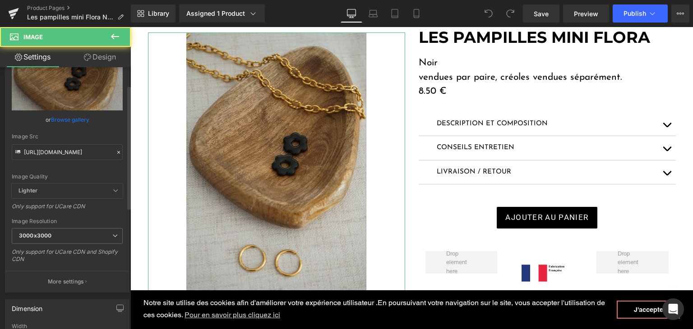
scroll to position [45, 0]
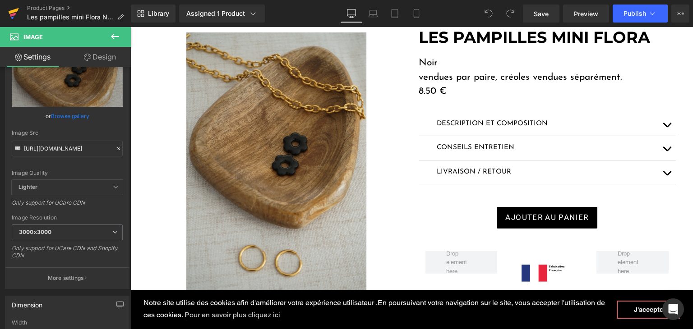
click at [12, 13] on icon at bounding box center [13, 13] width 11 height 23
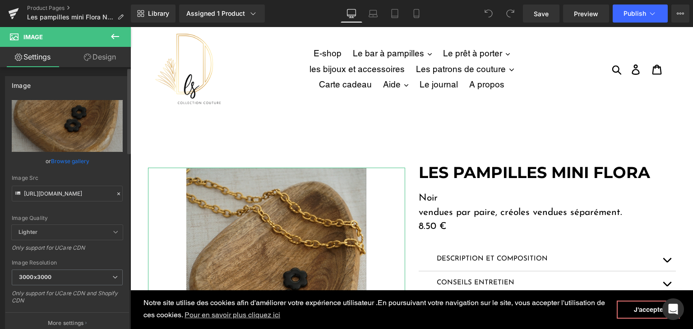
click at [115, 193] on icon at bounding box center [118, 194] width 6 height 6
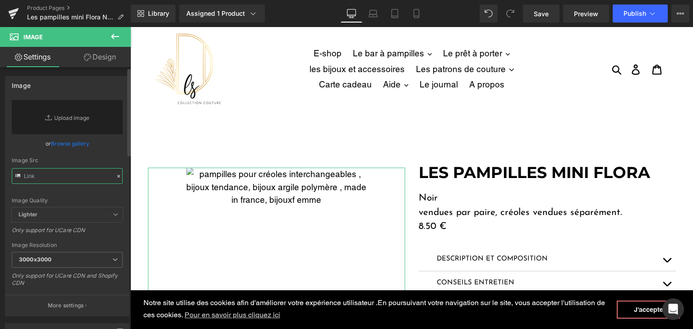
click at [85, 175] on input "text" at bounding box center [67, 176] width 111 height 16
paste input "https://cdn.shopify.com/s/files/1/0251/3371/1412/files/IMG_5340.jpg?v=1757235786"
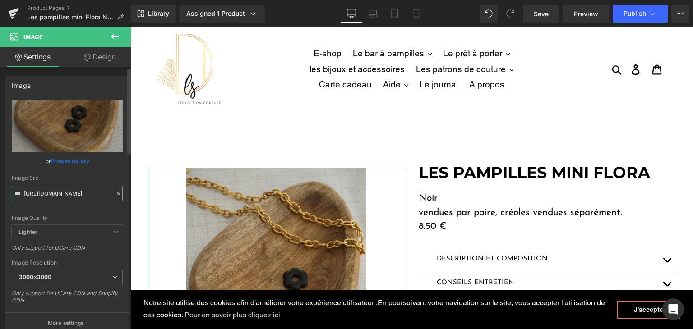
type input "https://cdn.shopify.com/s/files/1/0251/3371/1412/files/IMG_5340_3000x3000.jpg?v…"
click at [81, 208] on div "Image Quality Lighter Lightest Lighter Lighter Lightest Only support for UCare …" at bounding box center [67, 162] width 111 height 125
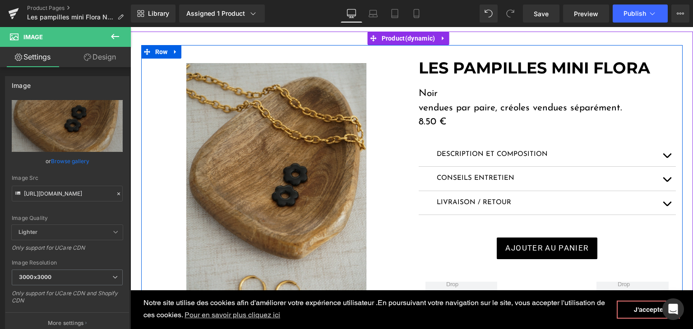
scroll to position [45, 0]
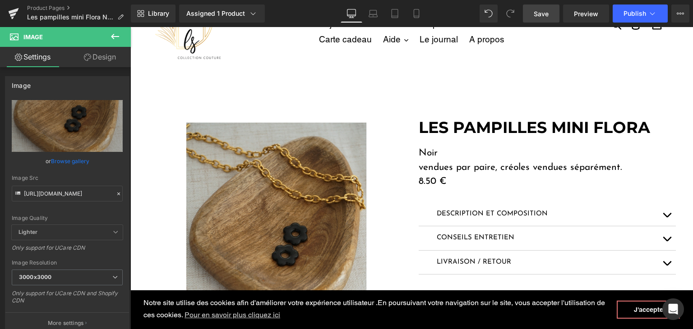
click at [538, 9] on span "Save" at bounding box center [540, 13] width 15 height 9
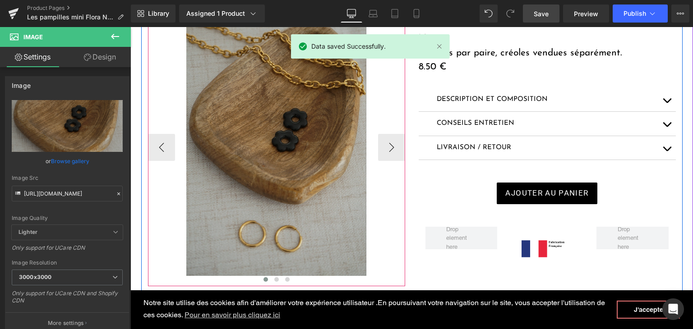
scroll to position [135, 0]
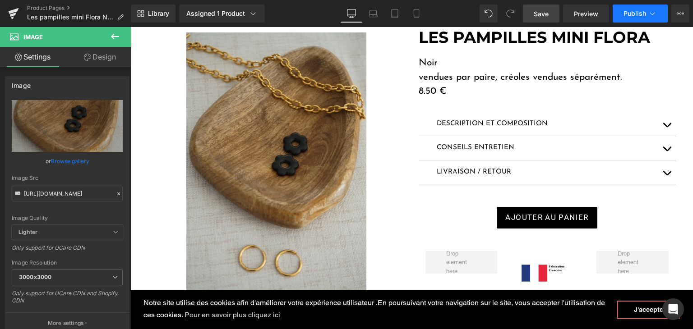
click at [626, 8] on button "Publish" at bounding box center [639, 14] width 55 height 18
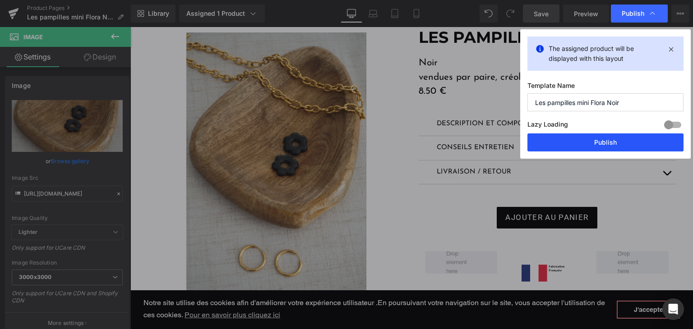
click at [596, 143] on button "Publish" at bounding box center [605, 142] width 156 height 18
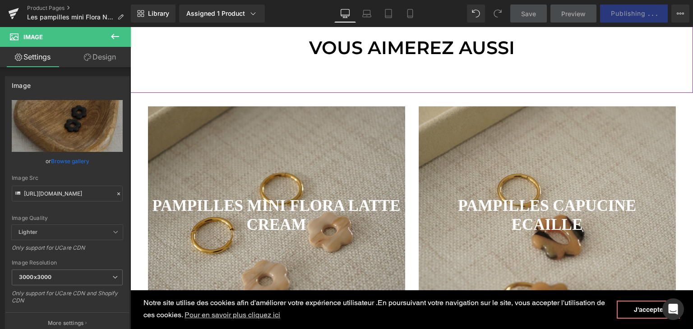
scroll to position [541, 0]
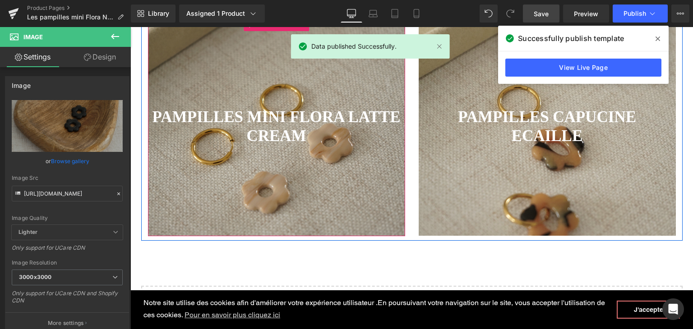
click at [334, 170] on div at bounding box center [276, 127] width 257 height 219
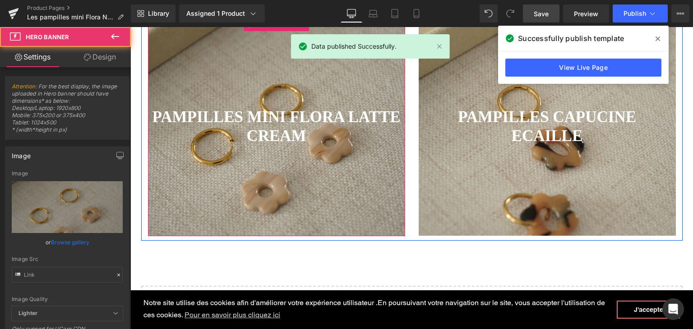
type input "https://cdn.shopify.com/s/files/1/0251/3371/1412/files/DSC01328.jpg?v=1757227026"
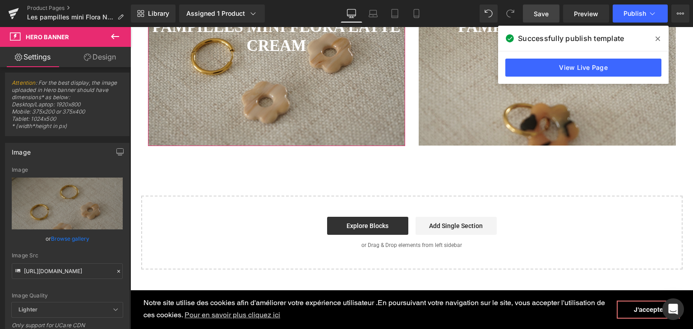
scroll to position [0, 0]
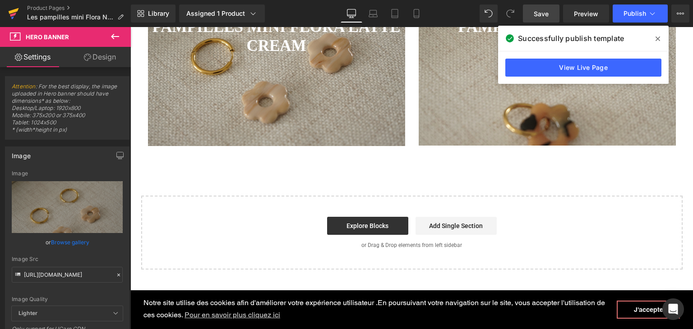
click at [11, 11] on icon at bounding box center [14, 11] width 10 height 6
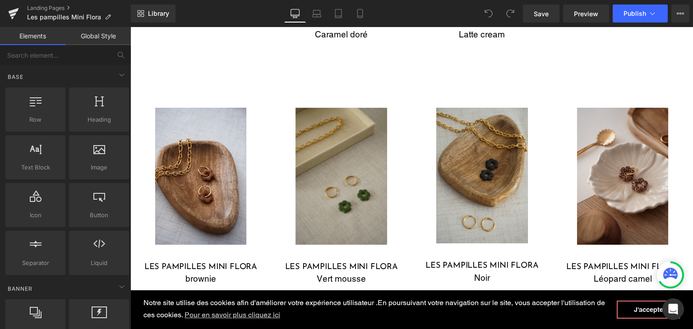
scroll to position [812, 0]
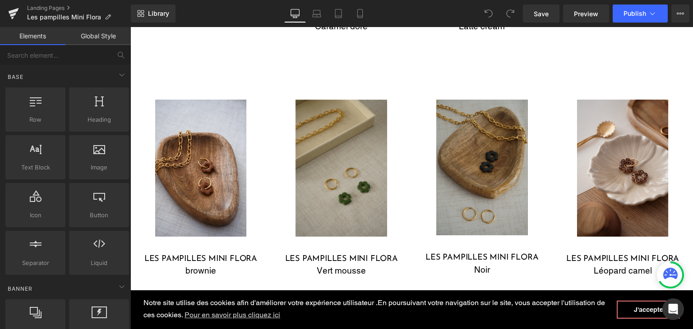
click at [469, 202] on img at bounding box center [482, 168] width 92 height 136
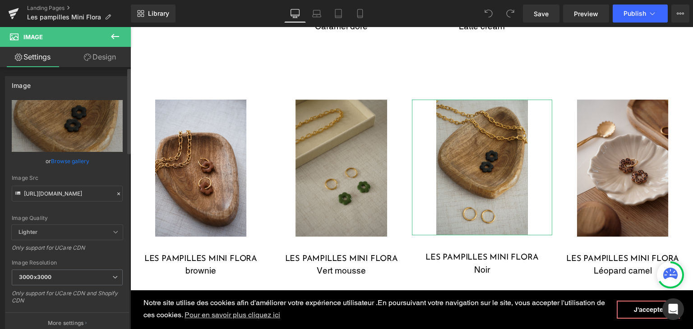
click at [115, 195] on icon at bounding box center [118, 194] width 6 height 6
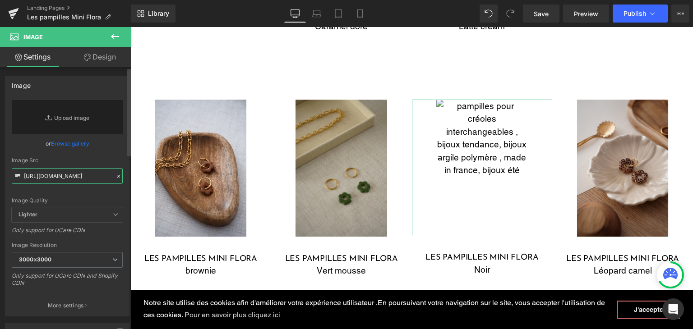
paste input "text"
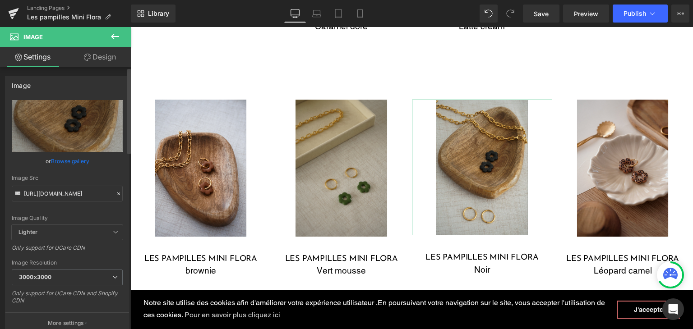
scroll to position [0, 0]
click at [70, 206] on div "Image Quality Lighter Lightest Lighter Lighter Lightest Only support for UCare …" at bounding box center [67, 162] width 111 height 125
drag, startPoint x: 542, startPoint y: 12, endPoint x: 370, endPoint y: 110, distance: 197.8
click at [542, 12] on span "Save" at bounding box center [540, 13] width 15 height 9
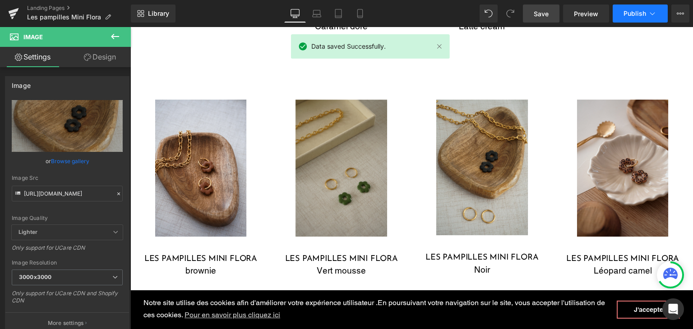
click at [624, 10] on span "Publish" at bounding box center [634, 13] width 23 height 7
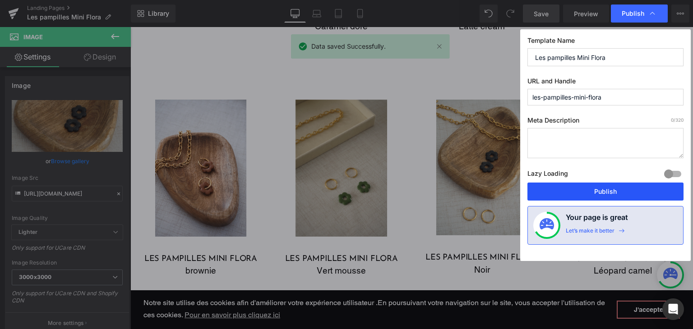
click at [576, 192] on button "Publish" at bounding box center [605, 192] width 156 height 18
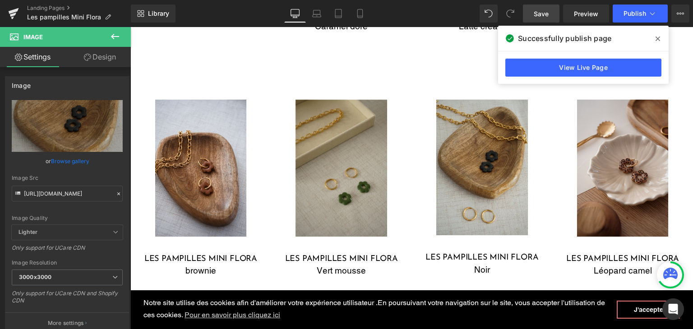
click at [533, 15] on link "Save" at bounding box center [541, 14] width 37 height 18
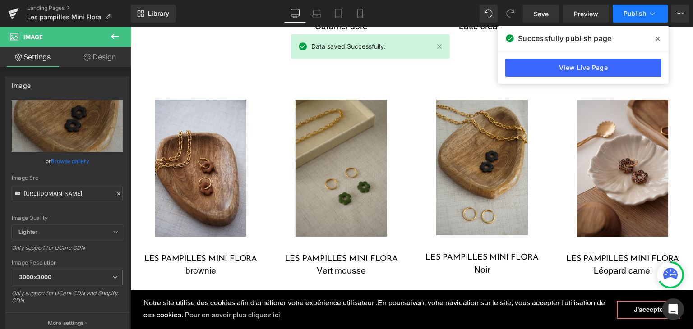
click at [629, 10] on span "Publish" at bounding box center [634, 13] width 23 height 7
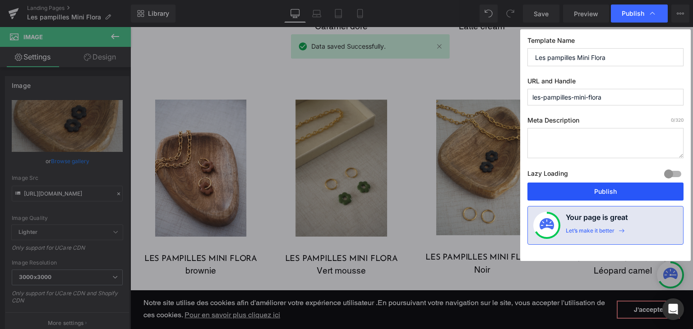
click at [608, 186] on button "Publish" at bounding box center [605, 192] width 156 height 18
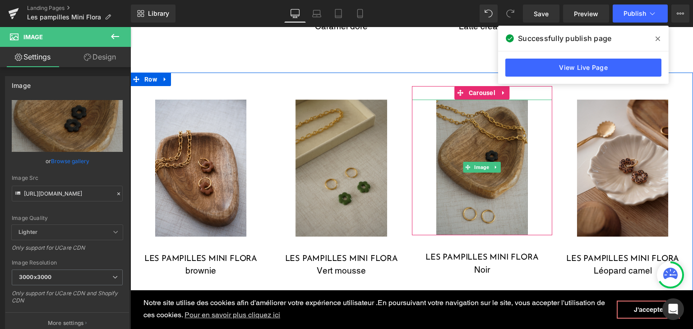
click at [454, 133] on img at bounding box center [482, 168] width 92 height 136
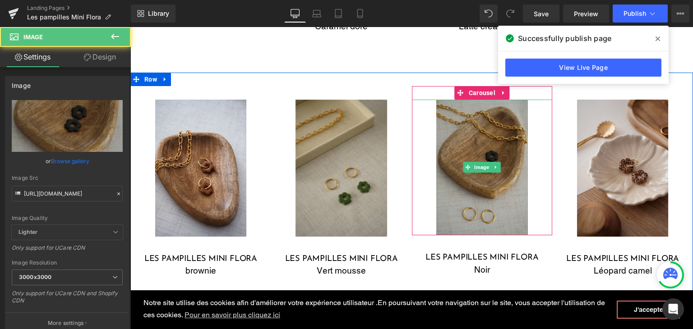
click at [471, 152] on img at bounding box center [482, 168] width 92 height 136
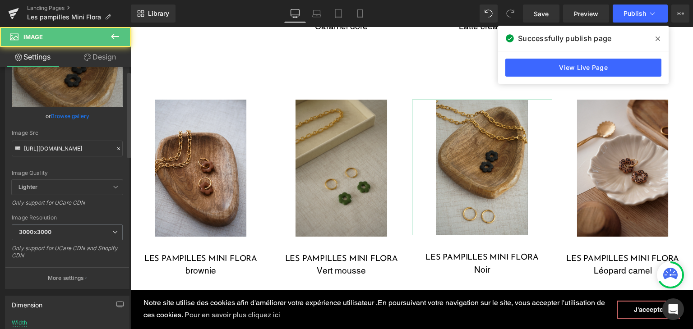
scroll to position [90, 0]
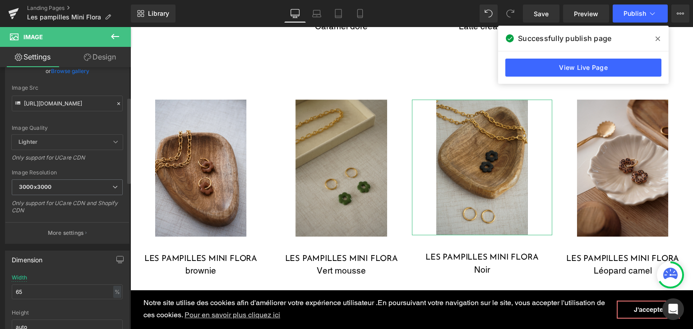
click at [116, 103] on icon at bounding box center [118, 104] width 6 height 6
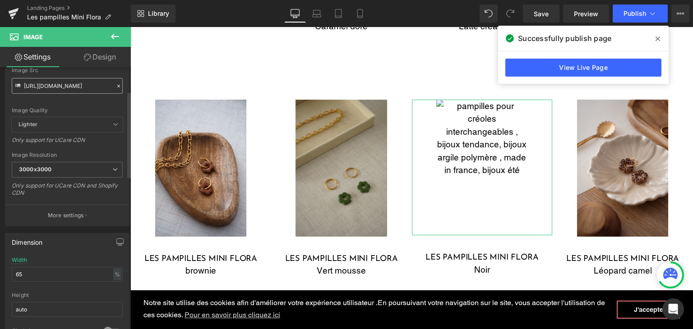
scroll to position [73, 0]
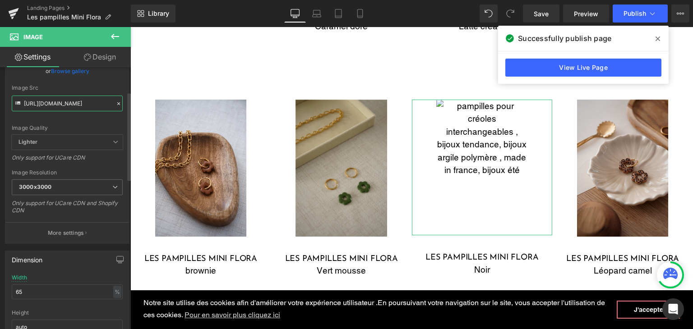
paste input "text"
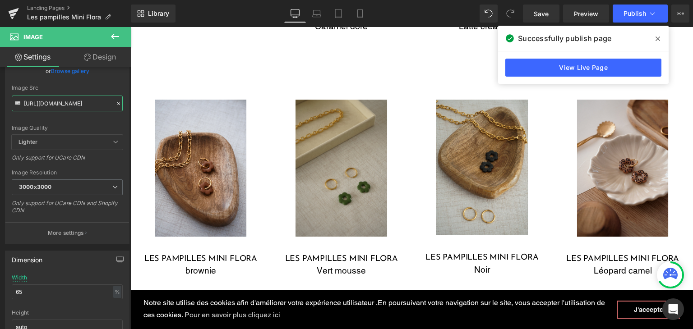
scroll to position [0, 0]
click at [115, 102] on icon at bounding box center [118, 104] width 6 height 6
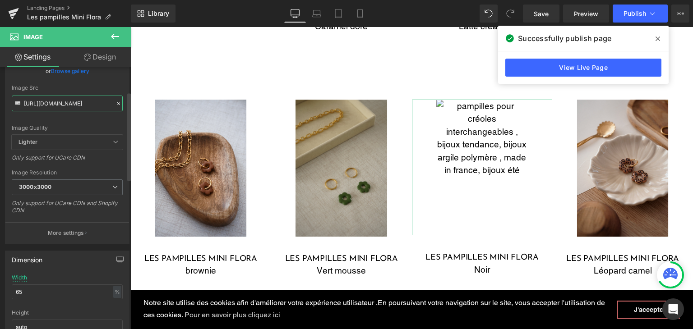
paste input "DSC01925_960e6514-3892-47cb-ac3e-9249e7db035e.jpg?v=1757236515"
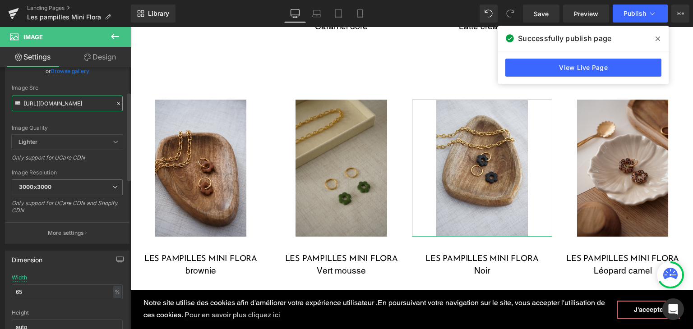
scroll to position [90, 0]
type input "[URL][DOMAIN_NAME]"
click at [539, 6] on link "Save" at bounding box center [541, 14] width 37 height 18
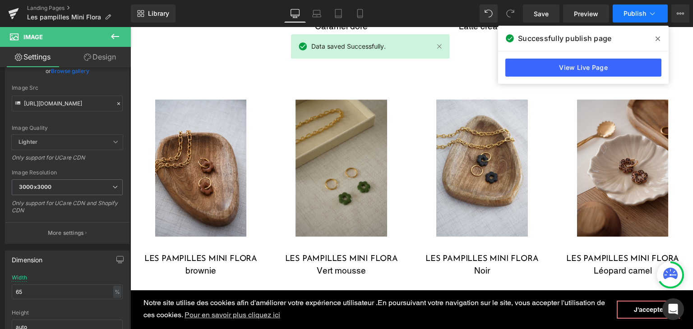
click at [625, 11] on span "Publish" at bounding box center [634, 13] width 23 height 7
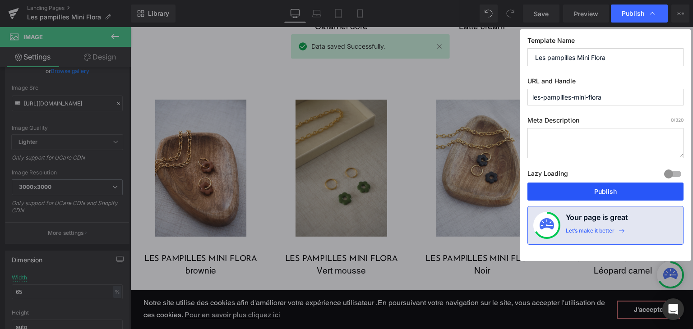
drag, startPoint x: 584, startPoint y: 191, endPoint x: 457, endPoint y: 162, distance: 130.9
click at [584, 191] on button "Publish" at bounding box center [605, 192] width 156 height 18
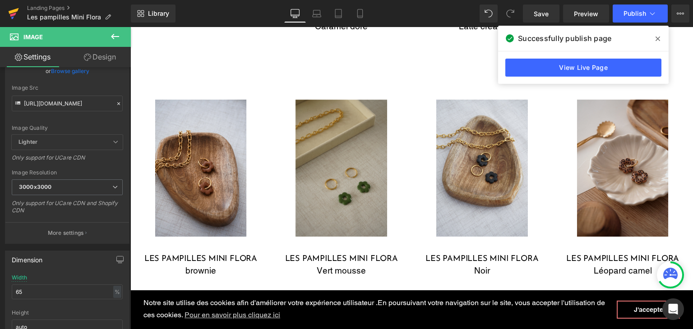
click at [12, 9] on icon at bounding box center [13, 13] width 11 height 23
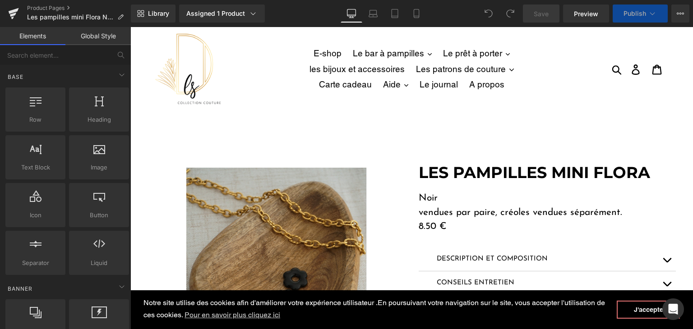
click at [265, 199] on img at bounding box center [276, 302] width 180 height 268
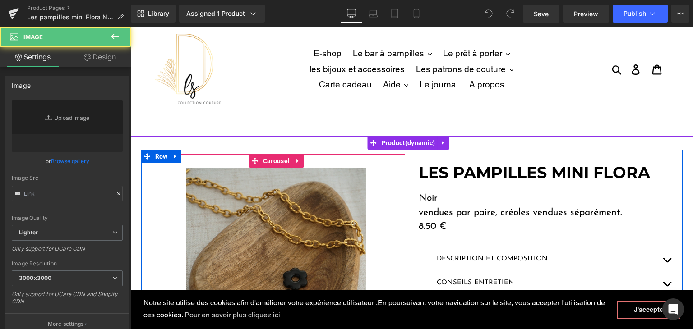
type input "[URL][DOMAIN_NAME]"
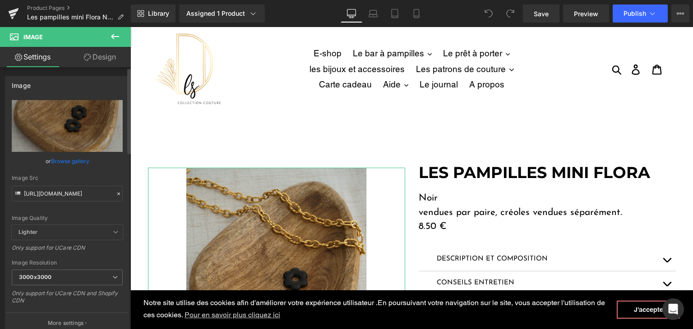
click at [117, 193] on icon at bounding box center [118, 194] width 3 height 3
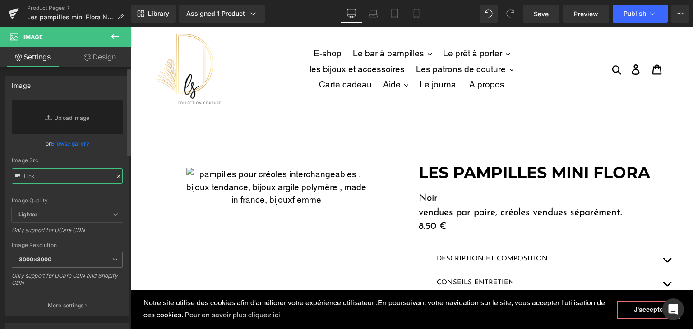
paste input "[URL][DOMAIN_NAME]"
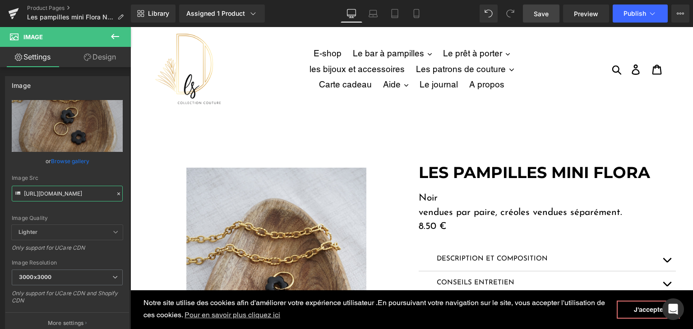
type input "[URL][DOMAIN_NAME]"
click at [534, 14] on link "Save" at bounding box center [541, 14] width 37 height 18
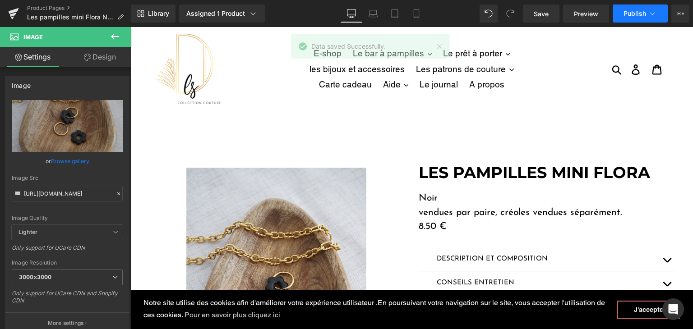
click at [631, 14] on span "Publish" at bounding box center [634, 13] width 23 height 7
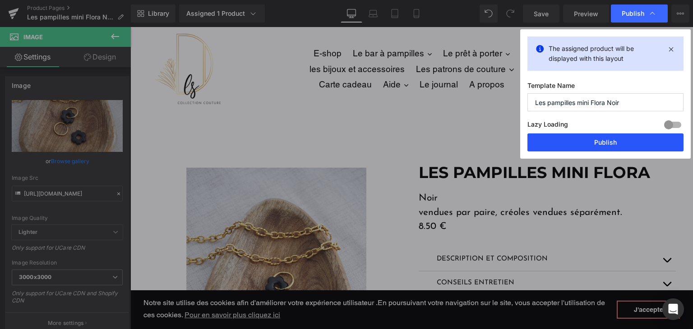
click at [606, 138] on button "Publish" at bounding box center [605, 142] width 156 height 18
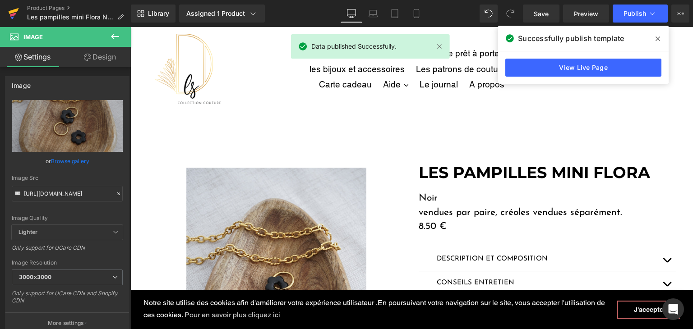
click at [14, 10] on icon at bounding box center [14, 11] width 10 height 6
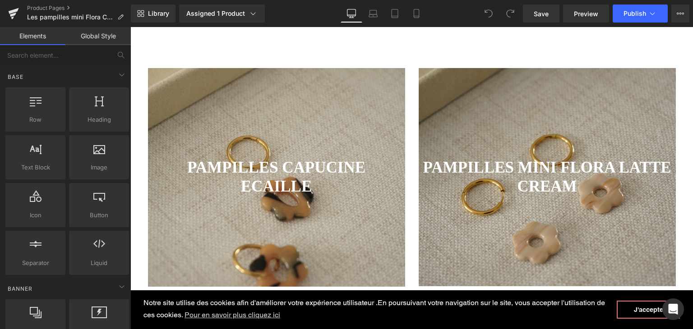
scroll to position [496, 0]
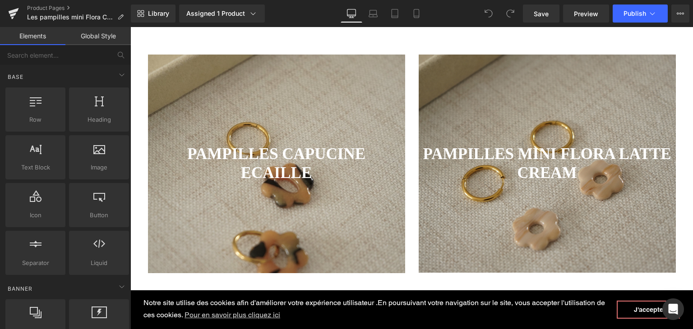
click at [290, 100] on div at bounding box center [276, 164] width 257 height 219
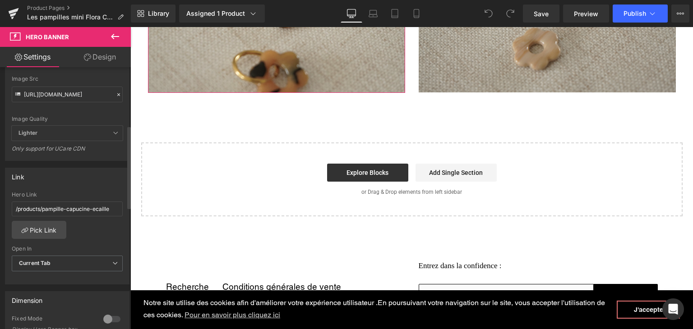
scroll to position [225, 0]
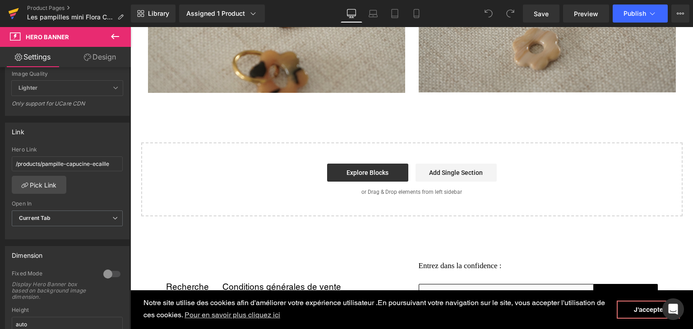
click at [15, 16] on icon at bounding box center [13, 13] width 11 height 23
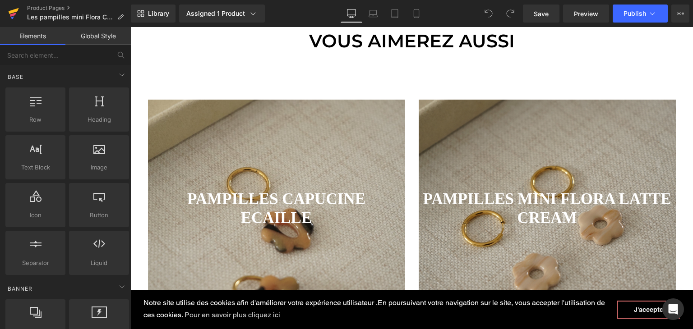
click at [14, 17] on icon at bounding box center [13, 13] width 11 height 23
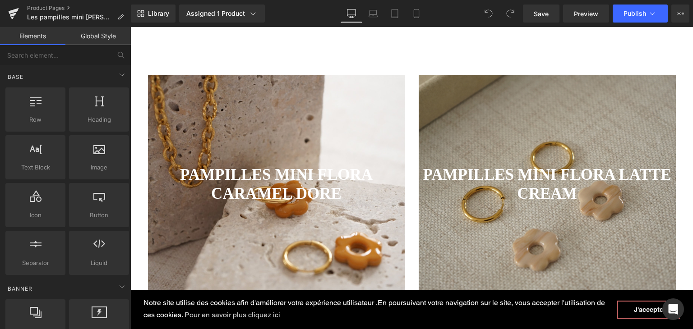
scroll to position [496, 0]
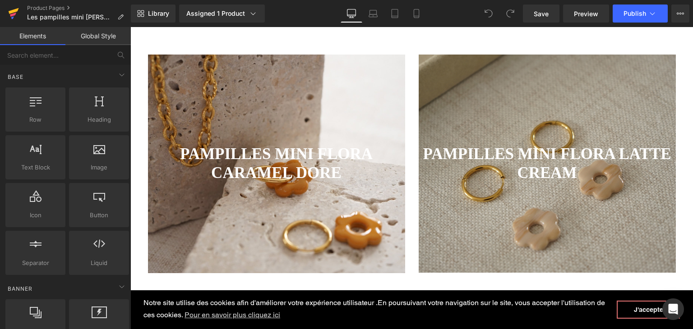
click at [8, 8] on icon at bounding box center [13, 13] width 11 height 23
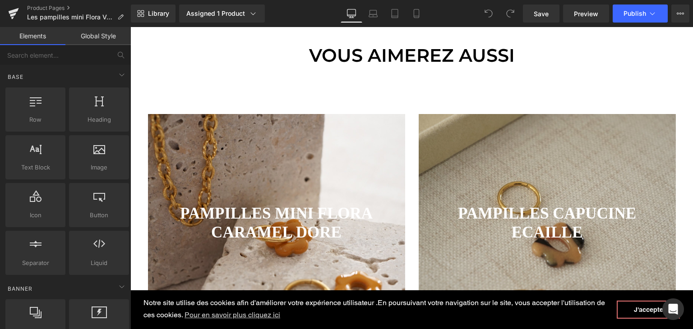
scroll to position [496, 0]
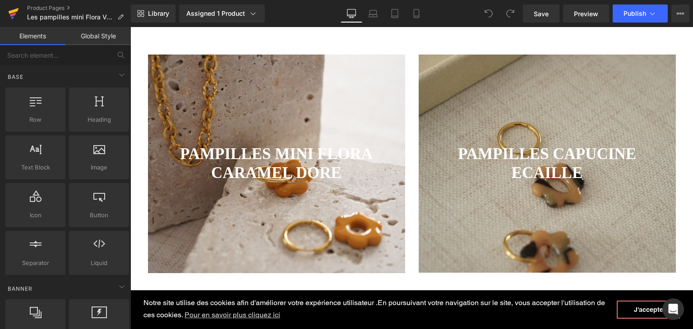
click at [16, 8] on icon at bounding box center [13, 13] width 11 height 23
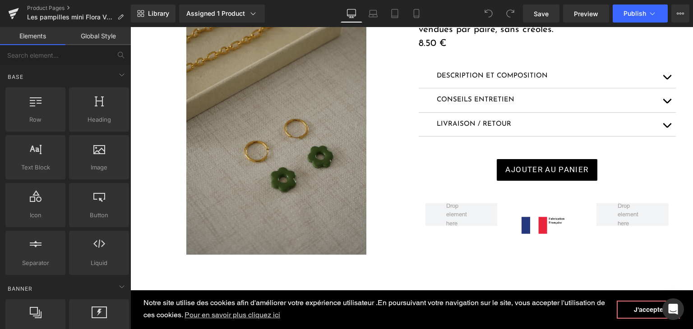
scroll to position [180, 0]
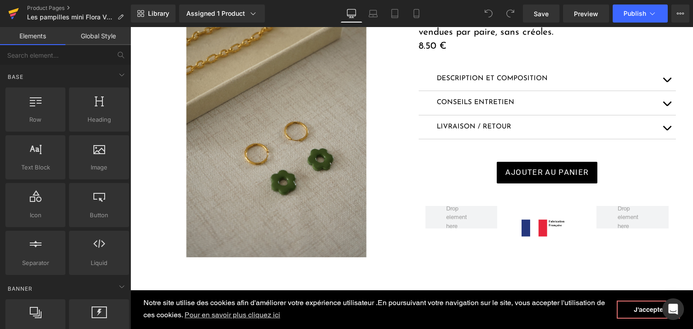
click at [17, 15] on icon at bounding box center [13, 13] width 11 height 23
